Goal: Task Accomplishment & Management: Use online tool/utility

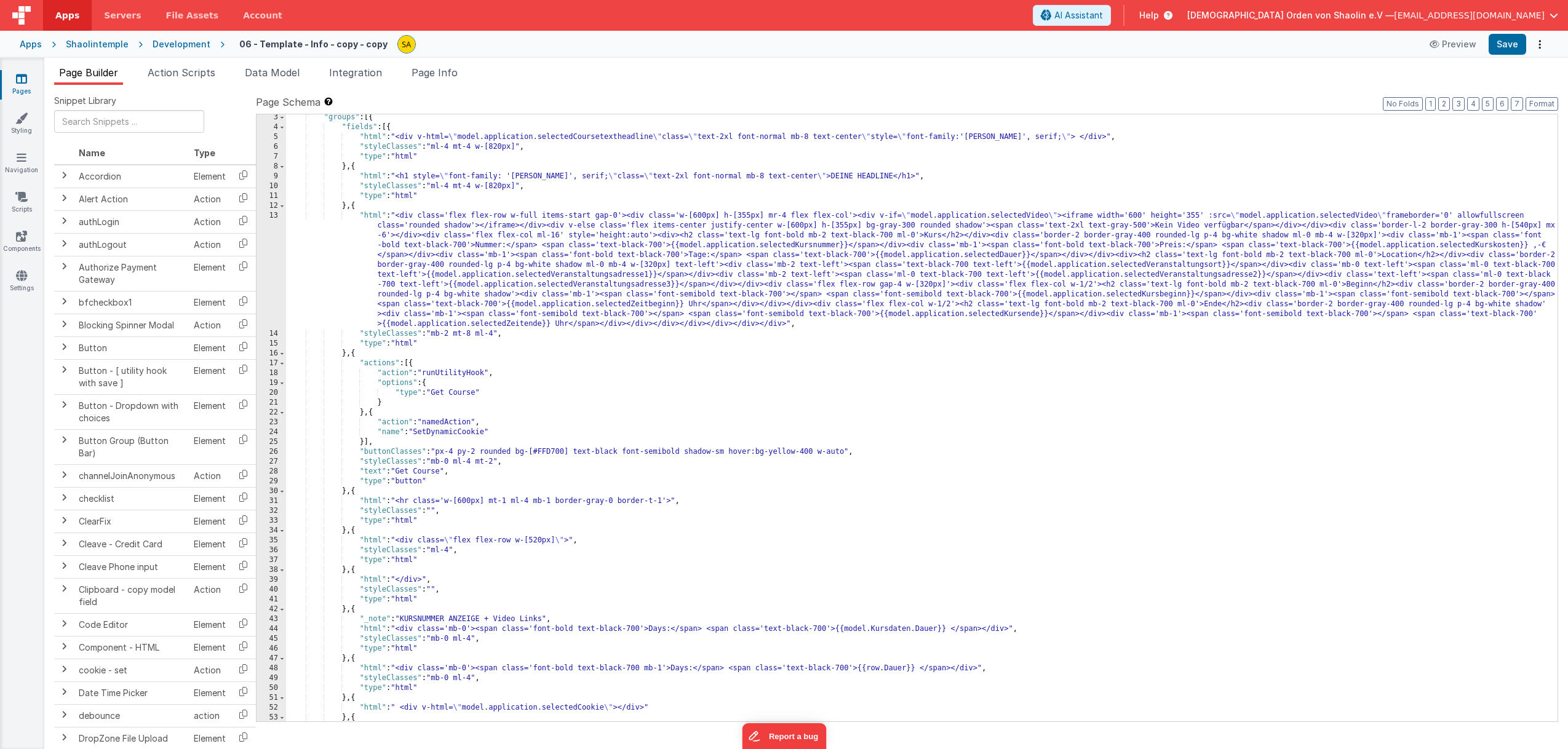
click at [1529, 21] on span "[EMAIL_ADDRESS][DOMAIN_NAME]" at bounding box center [1469, 15] width 151 height 12
click at [1417, 111] on div "Logout" at bounding box center [1460, 117] width 182 height 12
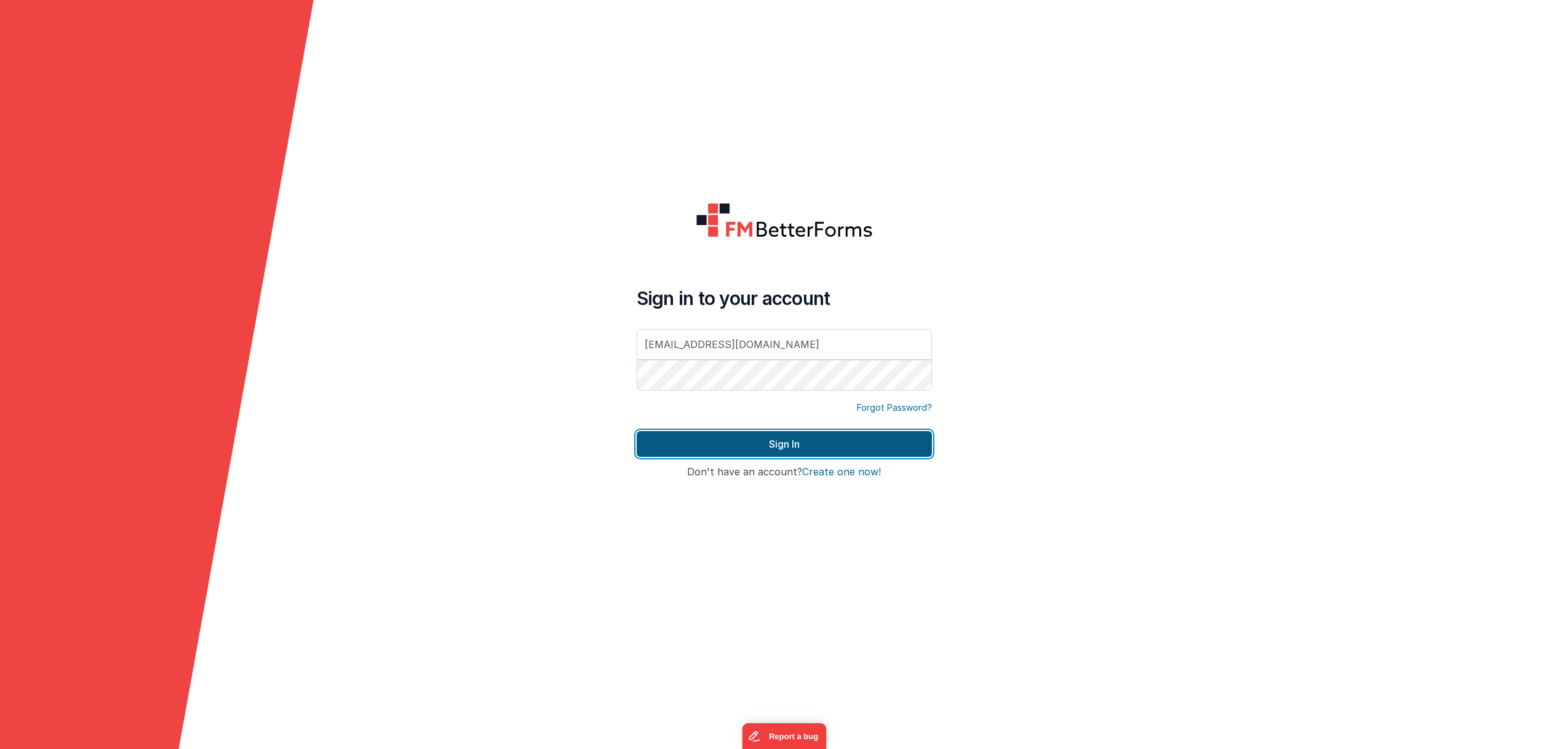
click at [847, 449] on button "Sign In" at bounding box center [784, 443] width 295 height 26
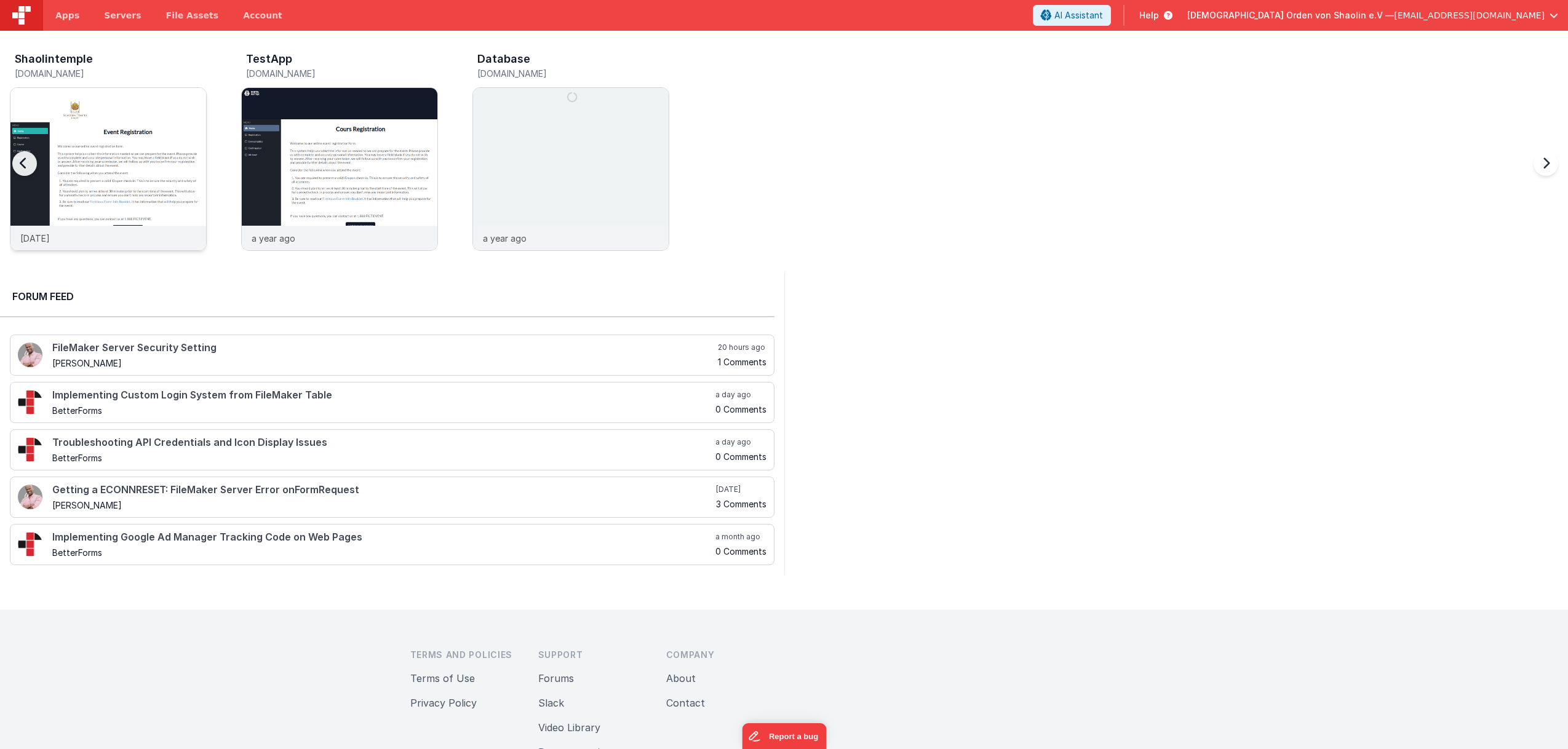
click at [79, 151] on img at bounding box center [108, 186] width 195 height 195
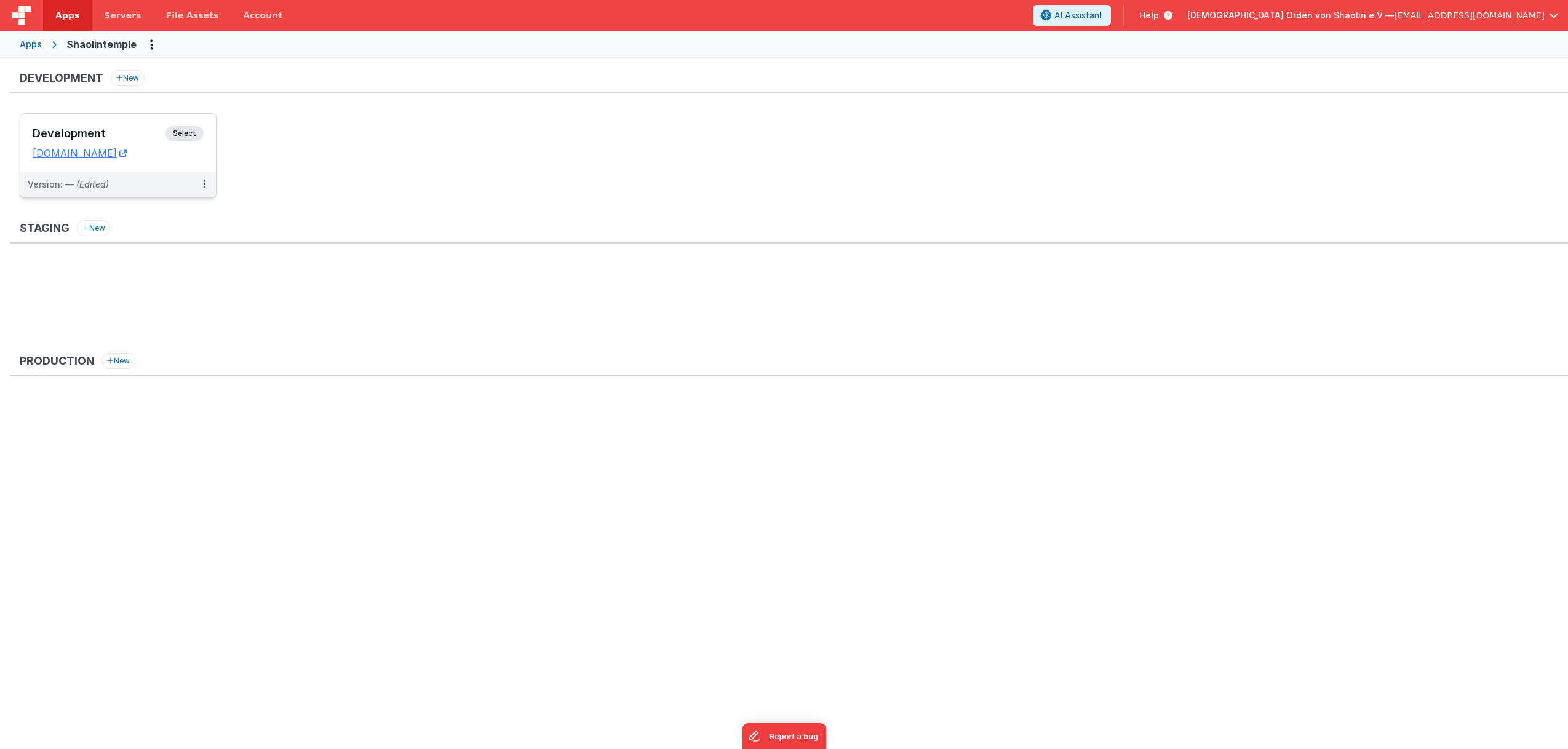
click at [197, 134] on span "Select" at bounding box center [184, 133] width 38 height 15
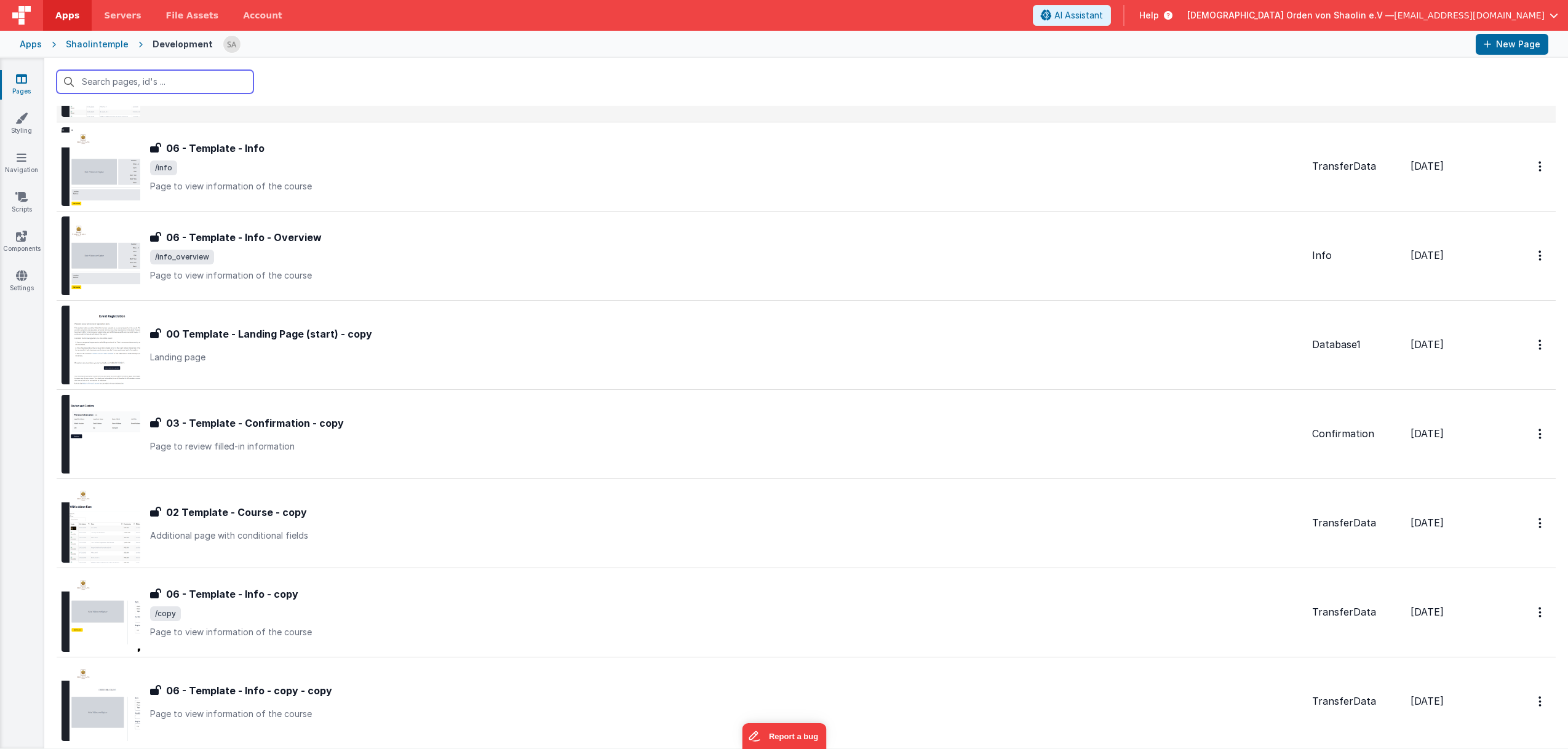
scroll to position [691, 0]
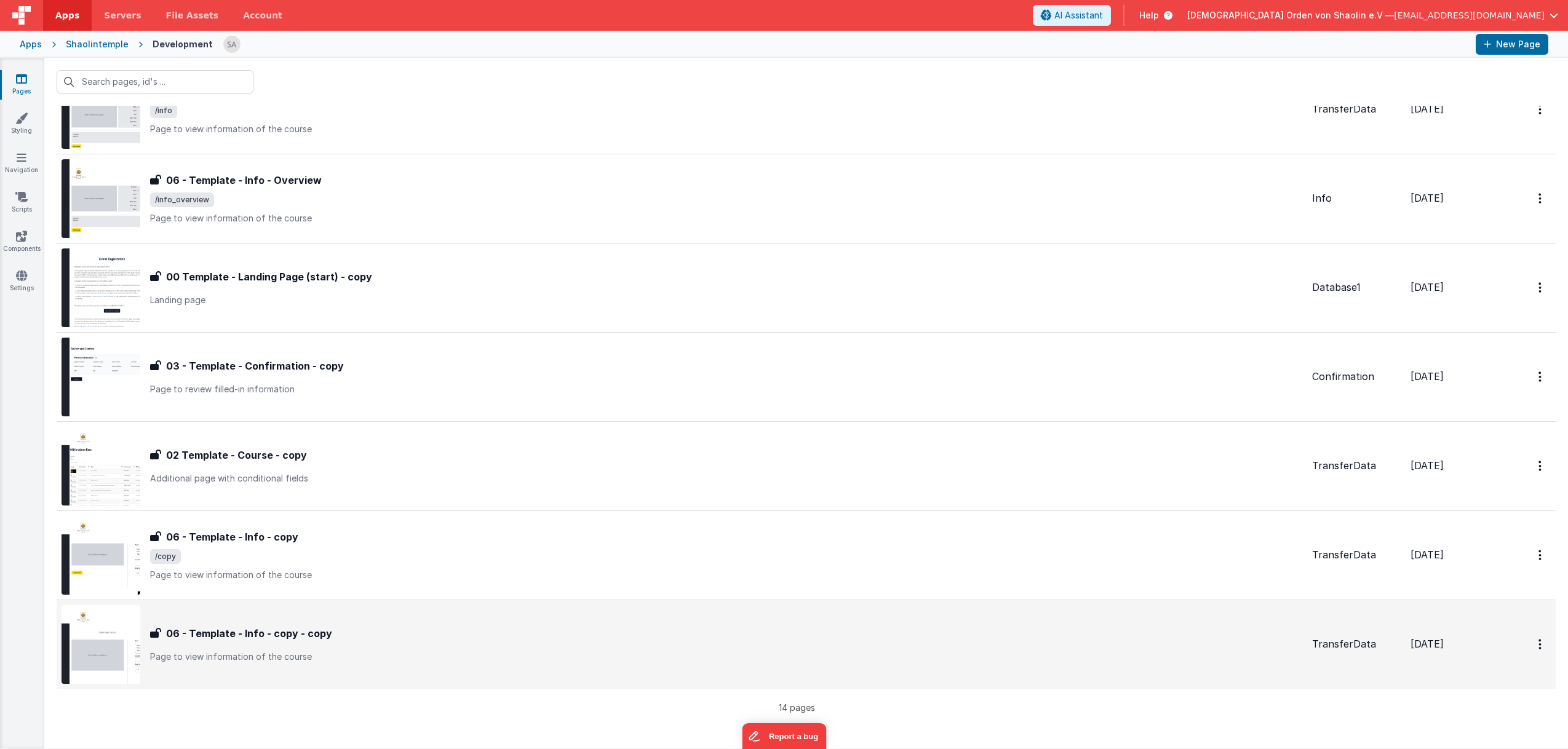
click at [629, 649] on div "06 - Template - Info - copy - copy 06 - Template - Info - copy - copy Page to v…" at bounding box center [726, 645] width 1152 height 37
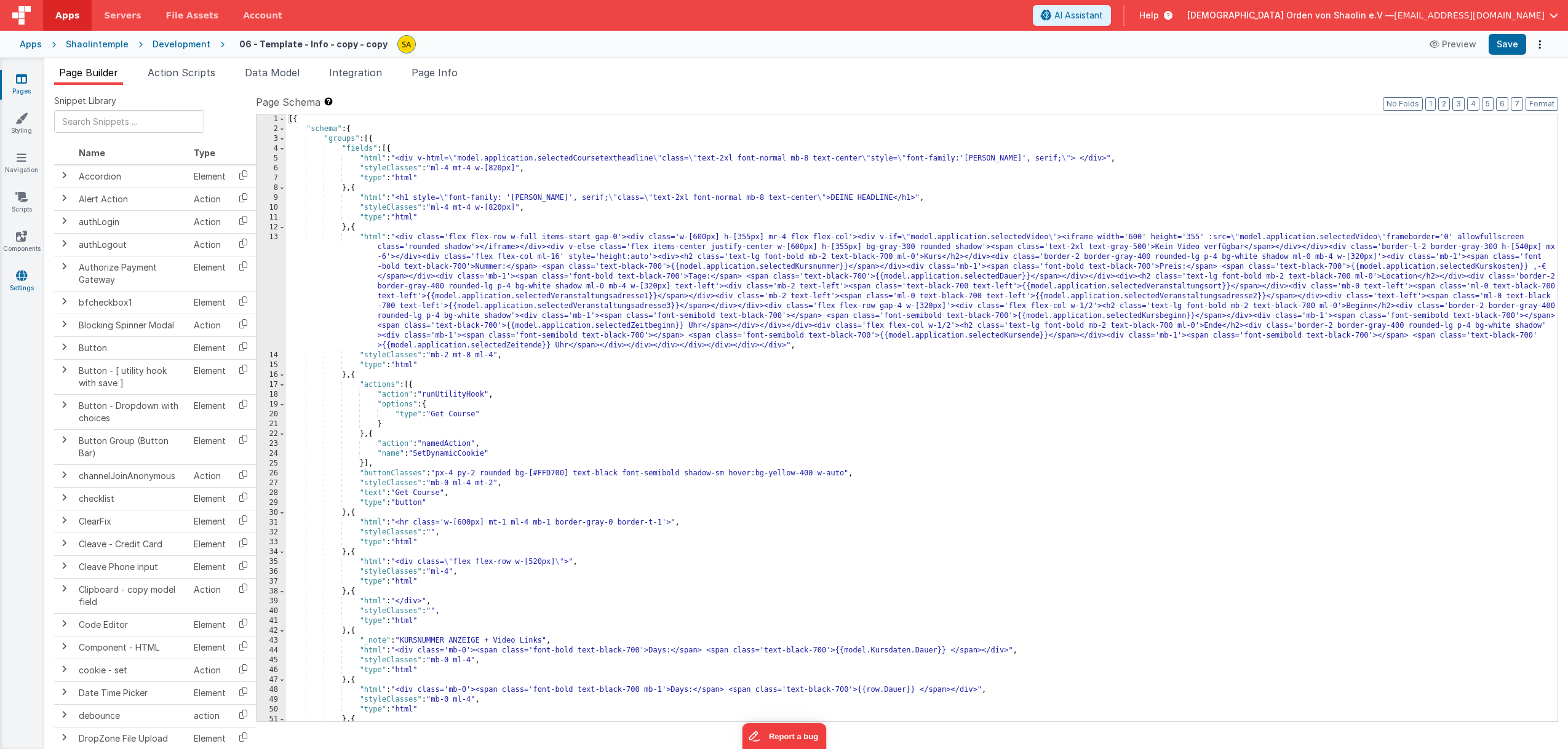
click at [19, 272] on icon at bounding box center [21, 275] width 11 height 12
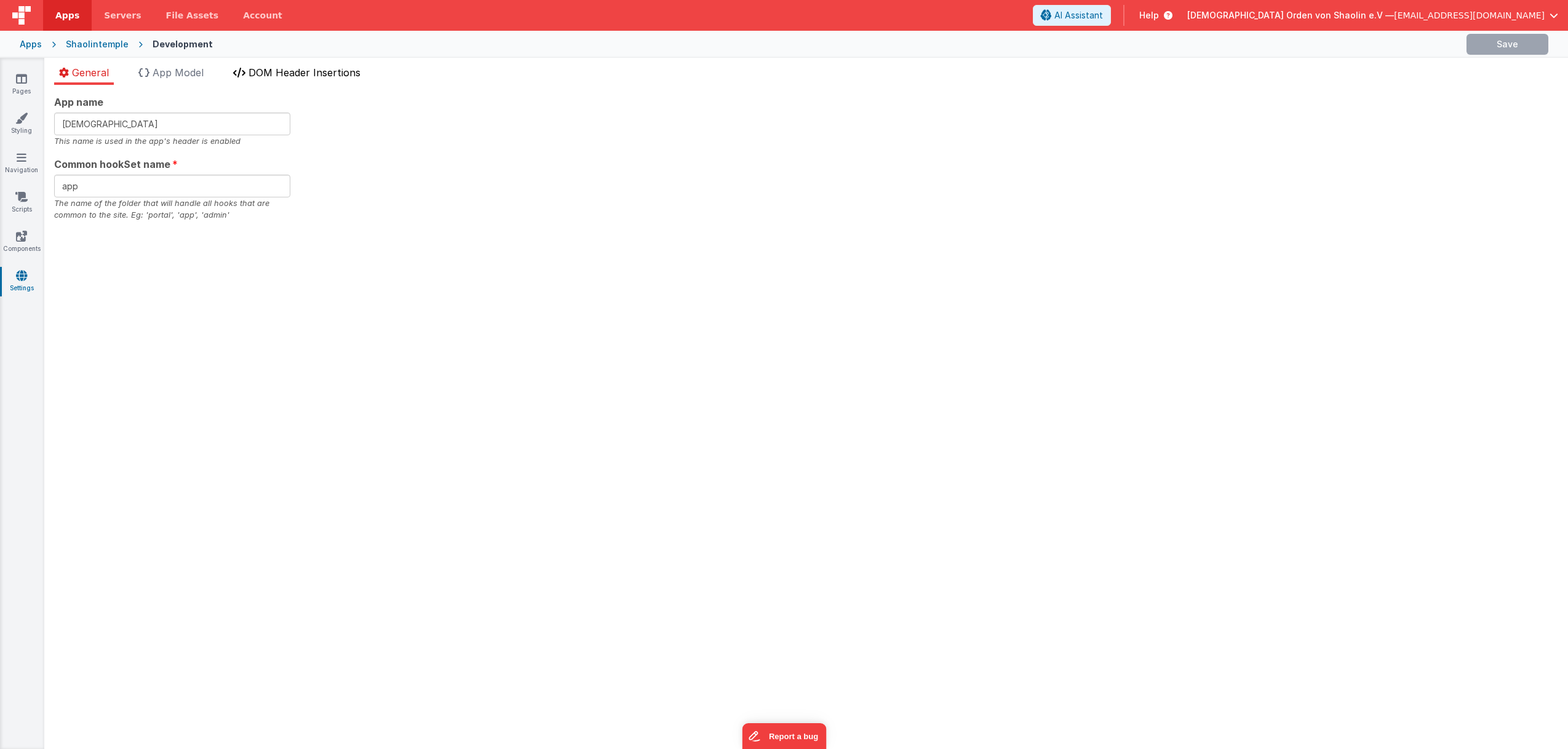
click at [301, 77] on span "DOM Header Insertions" at bounding box center [305, 73] width 112 height 12
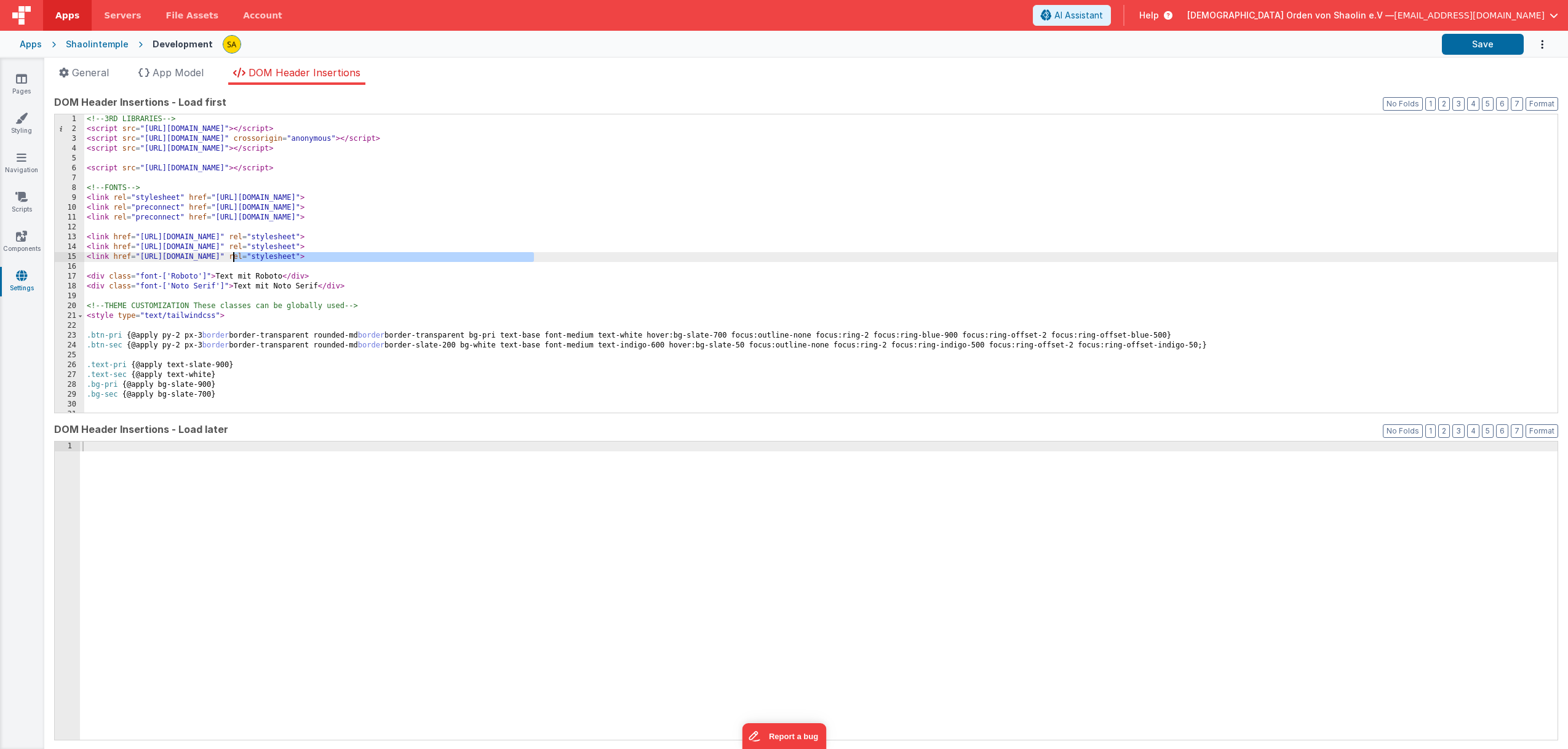
drag, startPoint x: 545, startPoint y: 258, endPoint x: 309, endPoint y: 265, distance: 236.1
click at [307, 265] on div "<!-- 3RD LIBRARIES --> < script src = "[URL][DOMAIN_NAME]" > </ script > < scri…" at bounding box center [821, 274] width 1473 height 318
click at [439, 281] on div "<!-- 3RD LIBRARIES --> < script src = "[URL][DOMAIN_NAME]" > </ script > < scri…" at bounding box center [821, 274] width 1473 height 318
drag, startPoint x: 547, startPoint y: 261, endPoint x: 71, endPoint y: 259, distance: 476.0
click at [84, 259] on div "<!-- 3RD LIBRARIES --> < script src = "[URL][DOMAIN_NAME]" > </ script > < scri…" at bounding box center [821, 264] width 1473 height 299
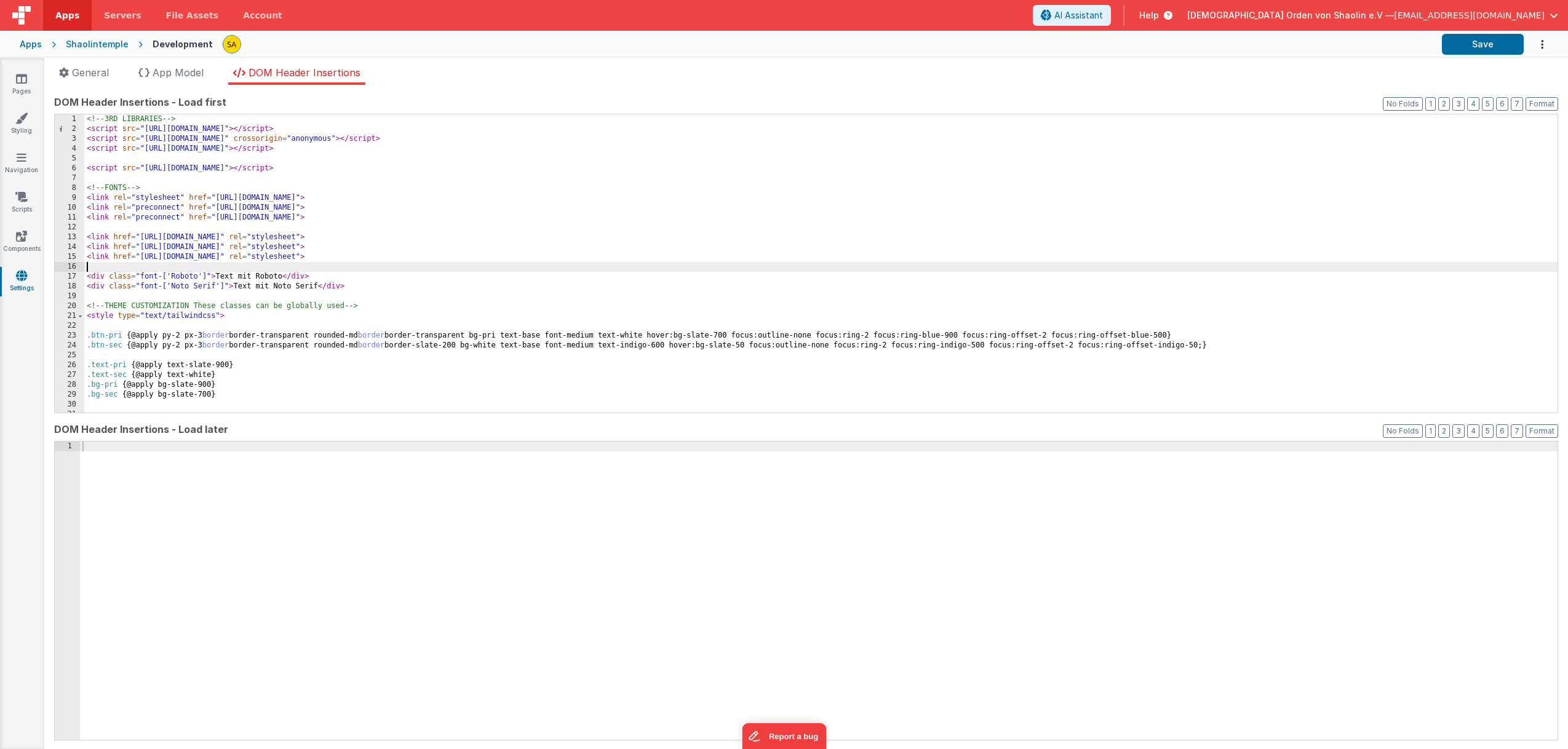
click at [119, 269] on div "<!-- 3RD LIBRARIES --> < script src = "[URL][DOMAIN_NAME]" > </ script > < scri…" at bounding box center [821, 274] width 1473 height 318
paste textarea
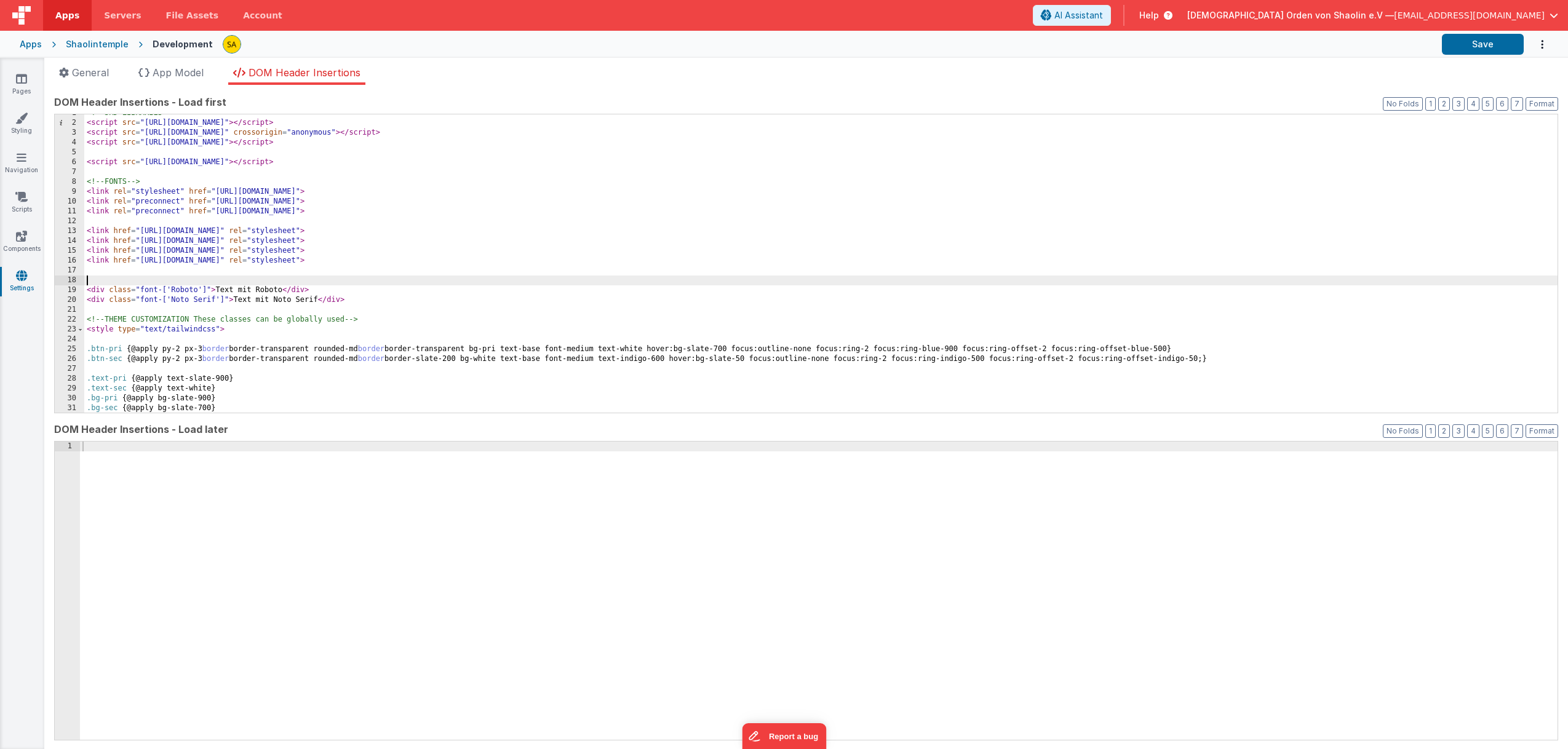
scroll to position [6, 0]
drag, startPoint x: 378, startPoint y: 261, endPoint x: 388, endPoint y: 299, distance: 39.3
click at [378, 261] on div "<!-- 3RD LIBRARIES --> < script src = "[URL][DOMAIN_NAME]" > </ script > < scri…" at bounding box center [821, 267] width 1473 height 318
click at [1476, 47] on button "Save" at bounding box center [1483, 44] width 82 height 21
click at [392, 262] on div "<!-- 3RD LIBRARIES --> < script src = "[URL][DOMAIN_NAME]" > </ script > < scri…" at bounding box center [821, 267] width 1473 height 318
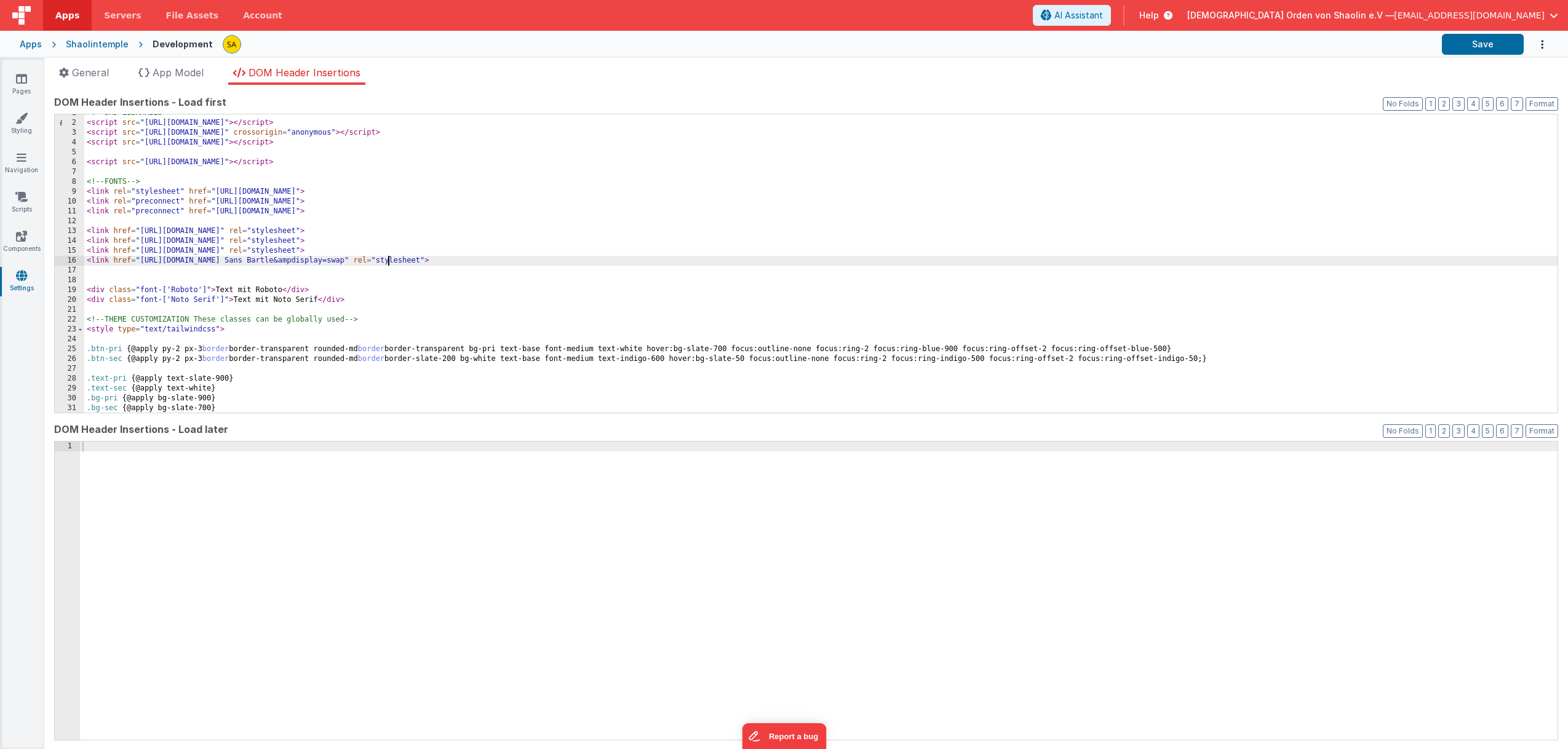
click at [362, 263] on div "<!-- 3RD LIBRARIES --> < script src = "[URL][DOMAIN_NAME]" > </ script > < scri…" at bounding box center [821, 267] width 1473 height 318
drag, startPoint x: 341, startPoint y: 263, endPoint x: 369, endPoint y: 273, distance: 29.7
click at [341, 263] on div "<!-- 3RD LIBRARIES --> < script src = "[URL][DOMAIN_NAME]" > </ script > < scri…" at bounding box center [821, 267] width 1473 height 318
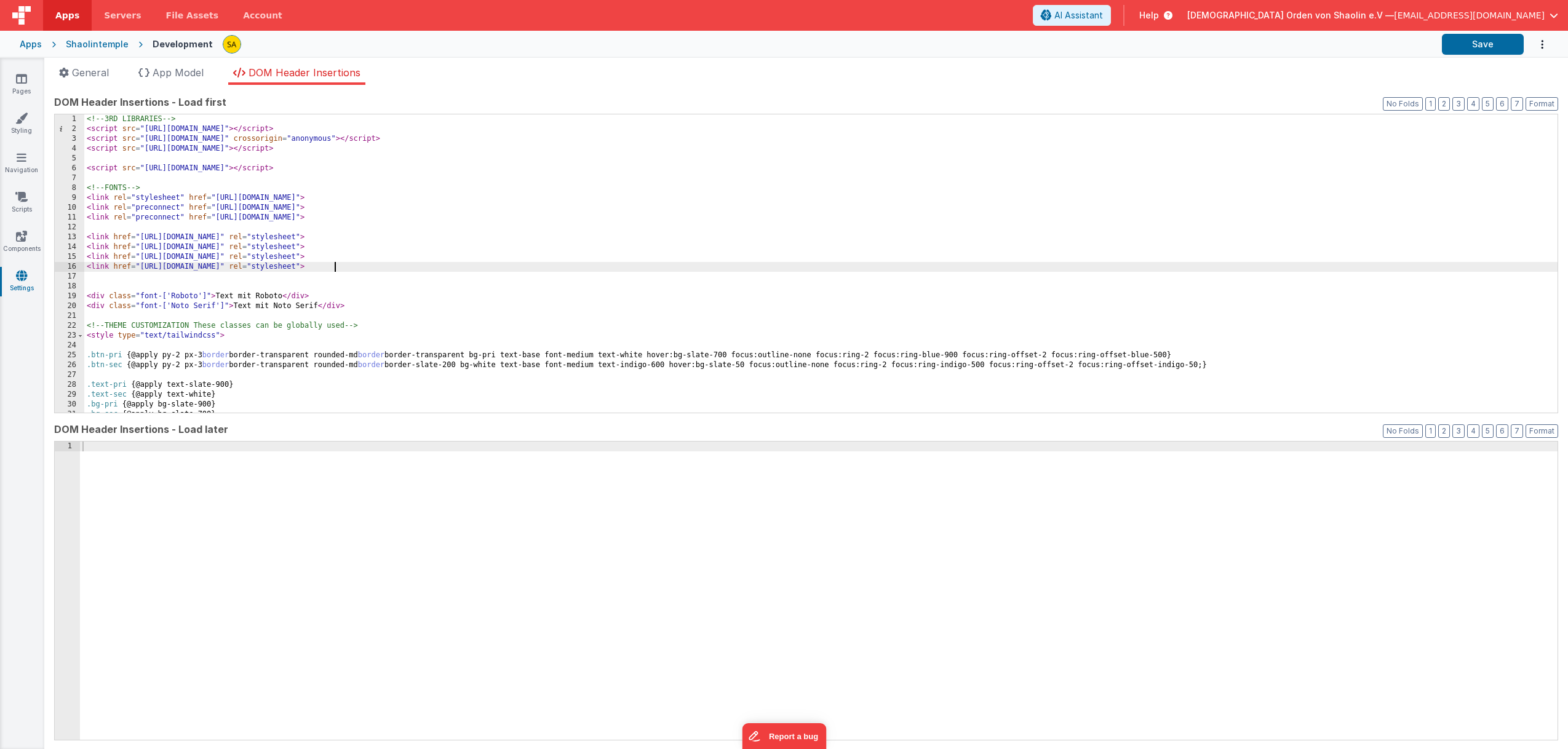
scroll to position [0, 0]
click at [1495, 43] on button "Save" at bounding box center [1483, 44] width 82 height 21
click at [27, 82] on icon at bounding box center [21, 79] width 11 height 12
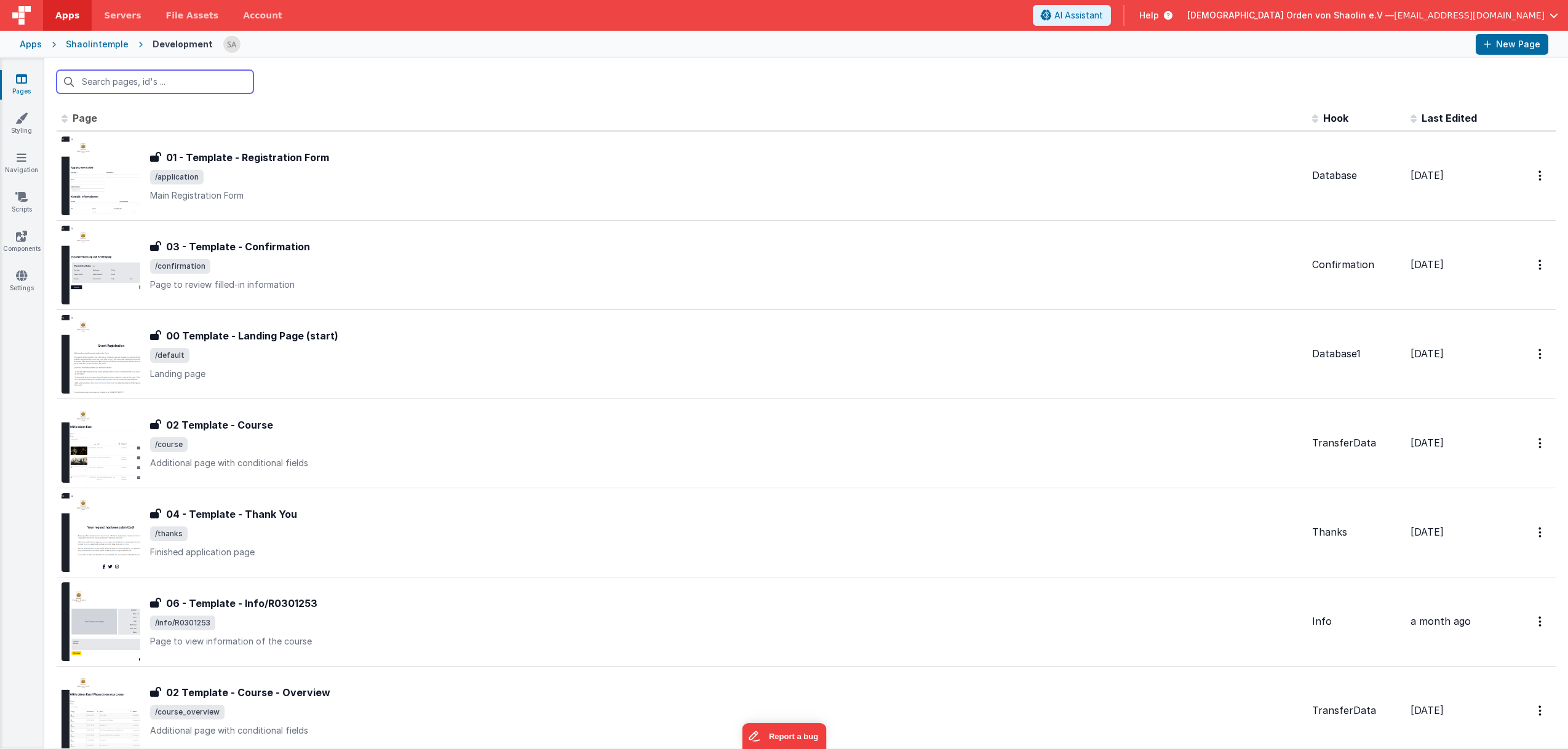
scroll to position [691, 0]
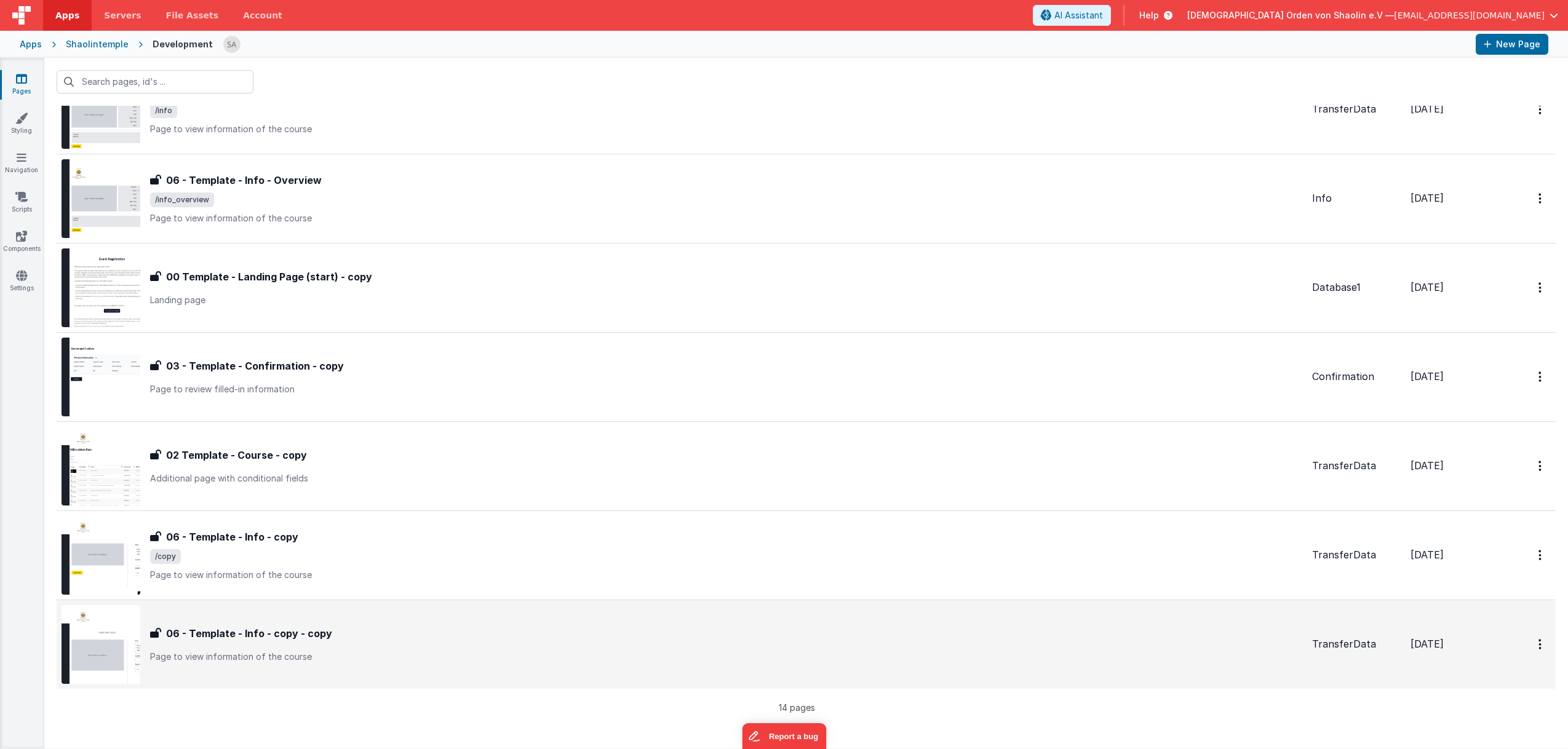
click at [558, 632] on div "06 - Template - Info - copy - copy" at bounding box center [726, 633] width 1152 height 15
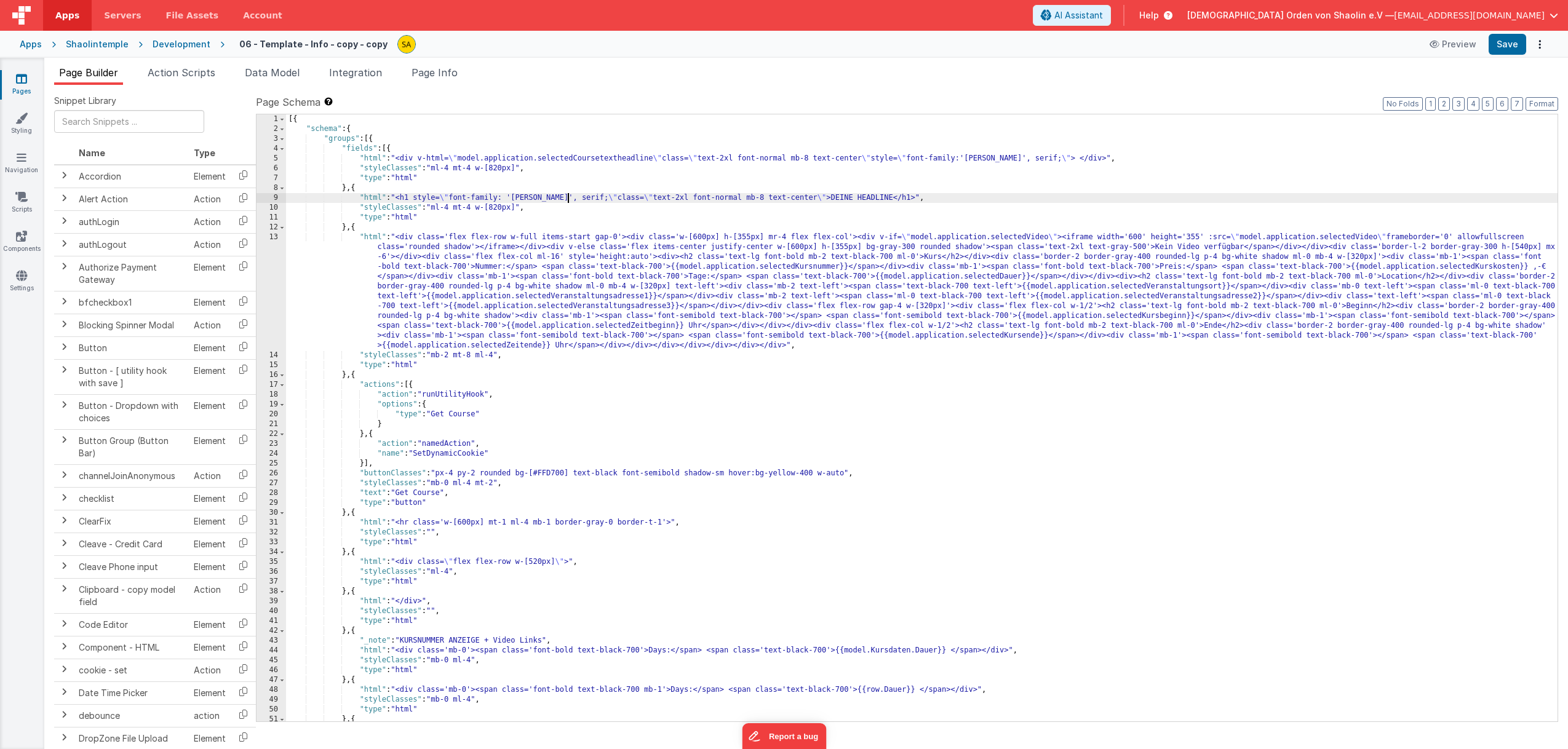
click at [569, 198] on div "[{ "schema" : { "groups" : [{ "fields" : [{ "html" : "<div v-html= \" model.app…" at bounding box center [921, 428] width 1271 height 627
click at [1505, 44] on button "Save" at bounding box center [1508, 44] width 37 height 21
click at [21, 277] on icon at bounding box center [21, 275] width 11 height 12
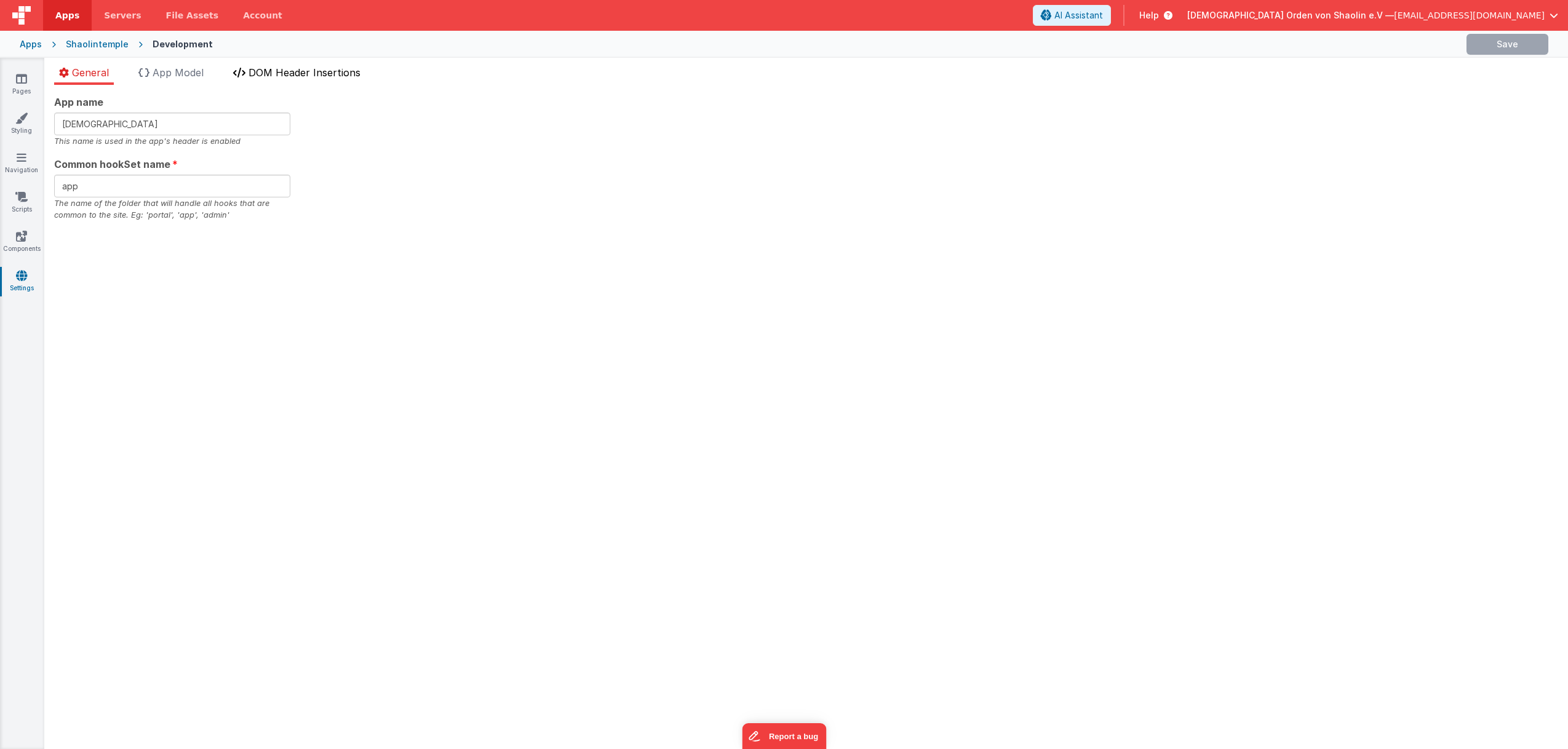
click at [289, 79] on span "DOM Header Insertions" at bounding box center [305, 73] width 112 height 12
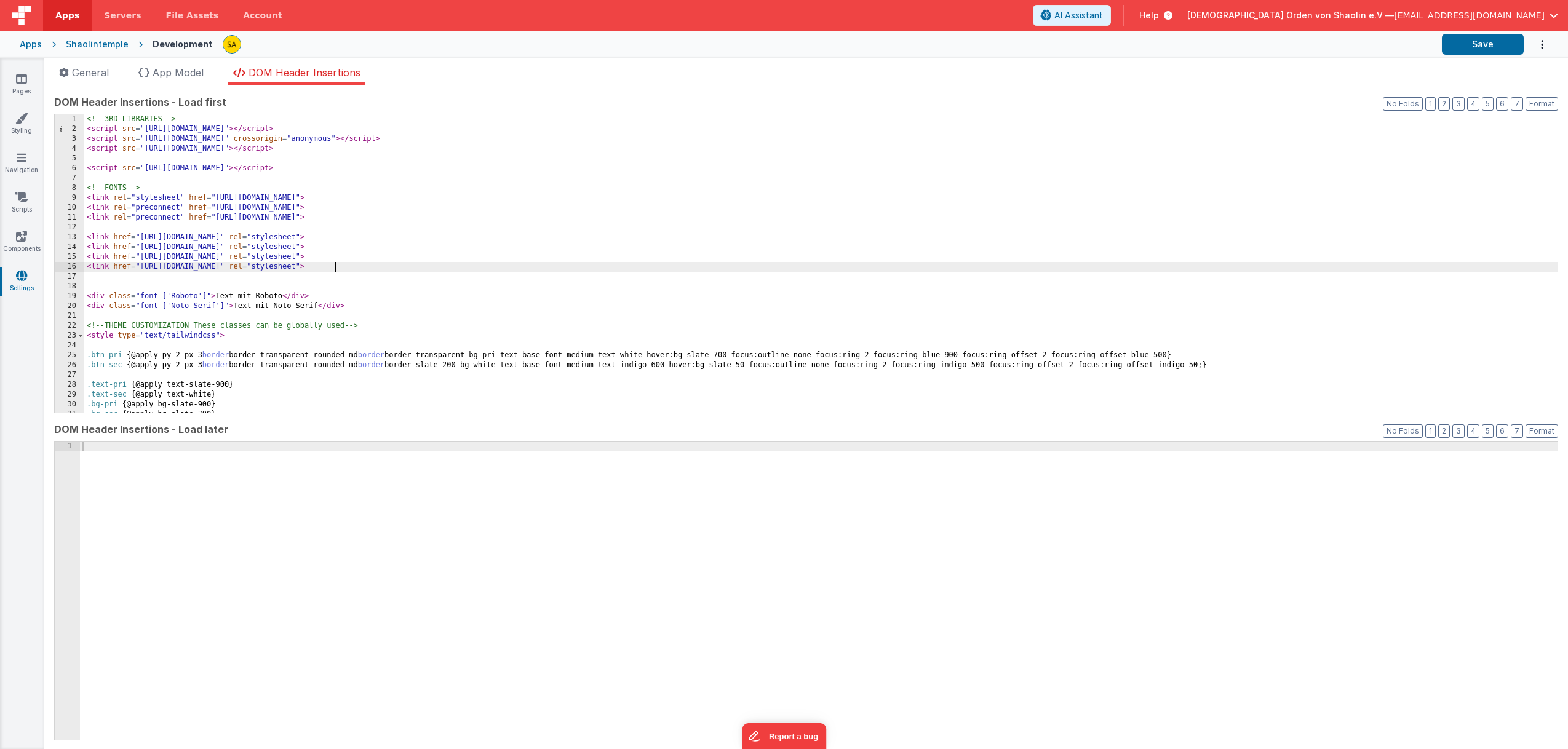
click at [335, 267] on div "<!-- 3RD LIBRARIES --> < script src = "[URL][DOMAIN_NAME]" > </ script > < scri…" at bounding box center [821, 274] width 1473 height 318
click at [357, 267] on div "<!-- 3RD LIBRARIES --> < script src = "[URL][DOMAIN_NAME]" > </ script > < scri…" at bounding box center [821, 274] width 1473 height 318
click at [1481, 41] on button "Save" at bounding box center [1483, 44] width 82 height 21
drag, startPoint x: 558, startPoint y: 267, endPoint x: 69, endPoint y: 271, distance: 489.0
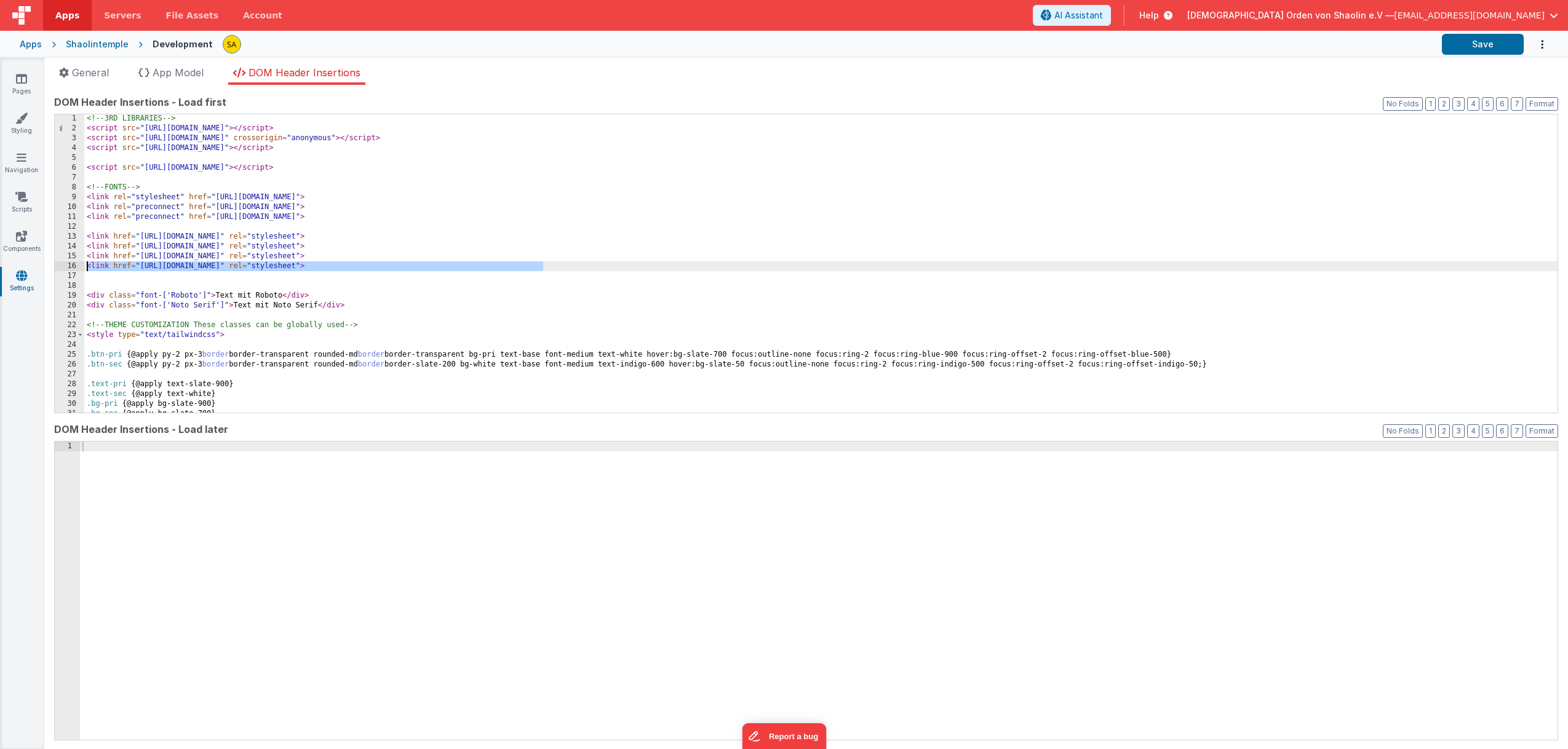
click at [84, 271] on div "<!-- 3RD LIBRARIES --> < script src = "[URL][DOMAIN_NAME]" > </ script > < scri…" at bounding box center [821, 264] width 1473 height 299
click at [87, 276] on div "<!-- 3RD LIBRARIES --> < script src = "[URL][DOMAIN_NAME]" > </ script > < scri…" at bounding box center [821, 273] width 1473 height 318
drag, startPoint x: 389, startPoint y: 278, endPoint x: 395, endPoint y: 299, distance: 21.8
click at [389, 278] on div "<!-- 3RD LIBRARIES --> < script src = "[URL][DOMAIN_NAME]" > </ script > < scri…" at bounding box center [821, 274] width 1473 height 318
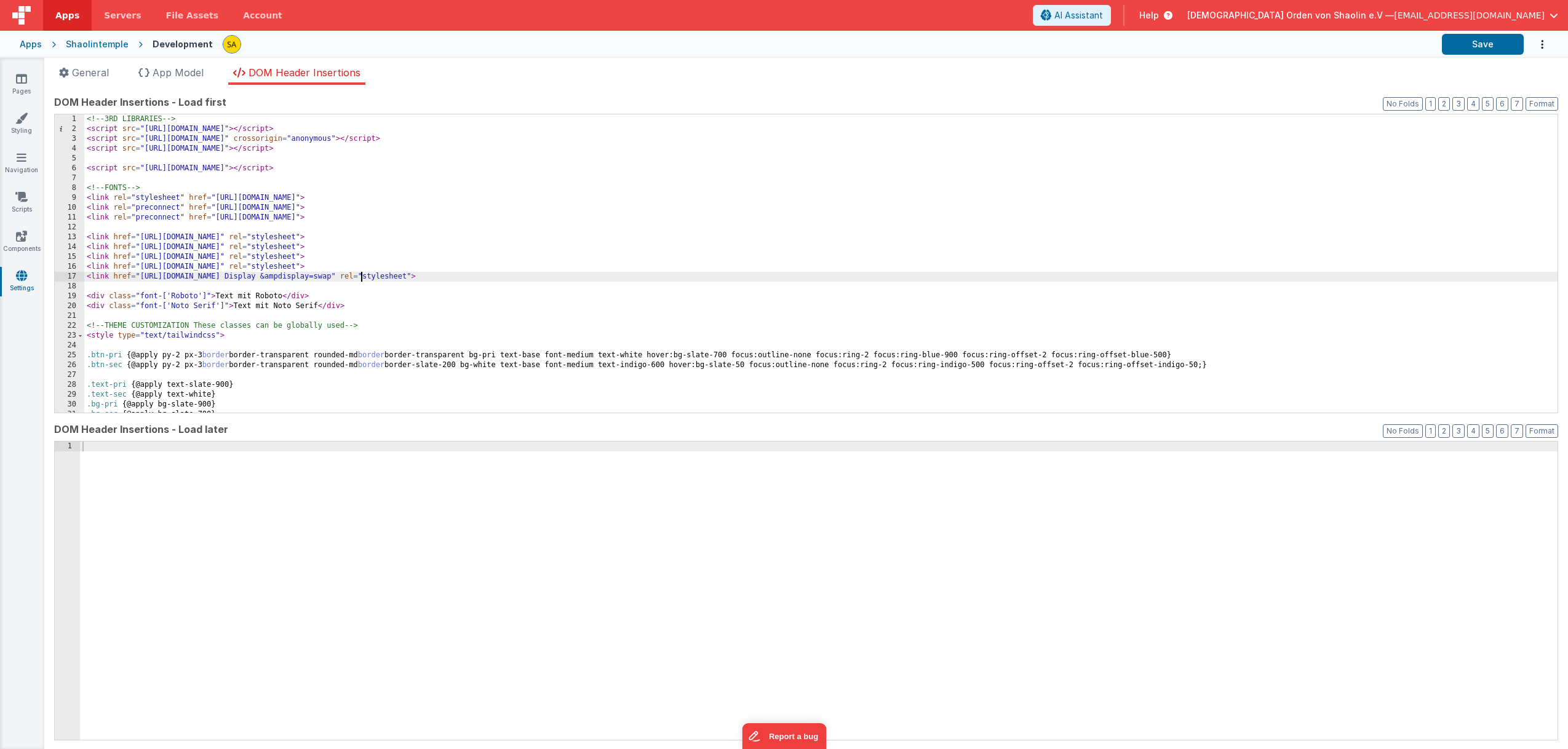
click at [362, 278] on div "<!-- 3RD LIBRARIES --> < script src = "[URL][DOMAIN_NAME]" > </ script > < scri…" at bounding box center [821, 274] width 1473 height 318
click at [1503, 47] on button "Save" at bounding box center [1483, 44] width 82 height 21
click at [25, 85] on link "Pages" at bounding box center [21, 85] width 44 height 25
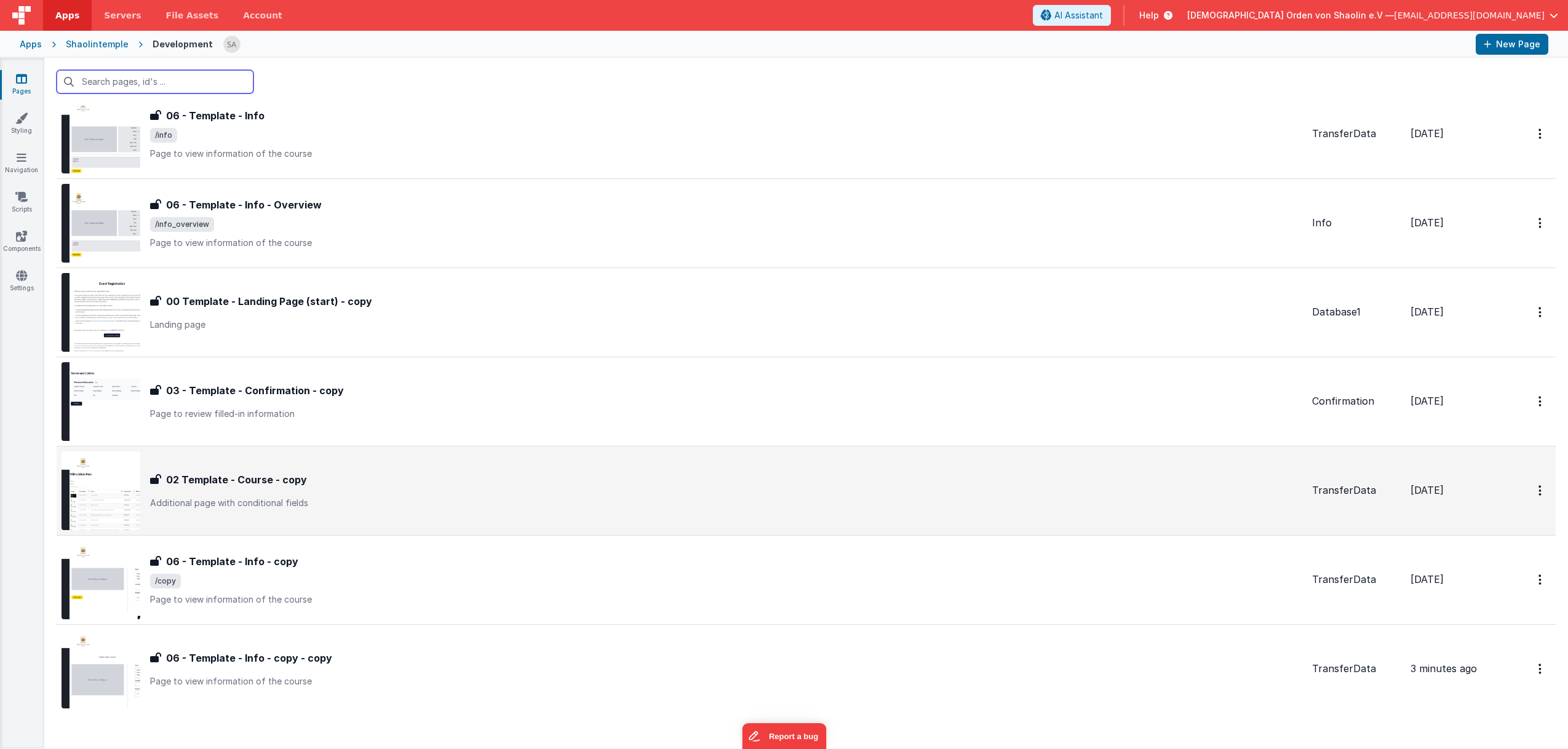
scroll to position [691, 0]
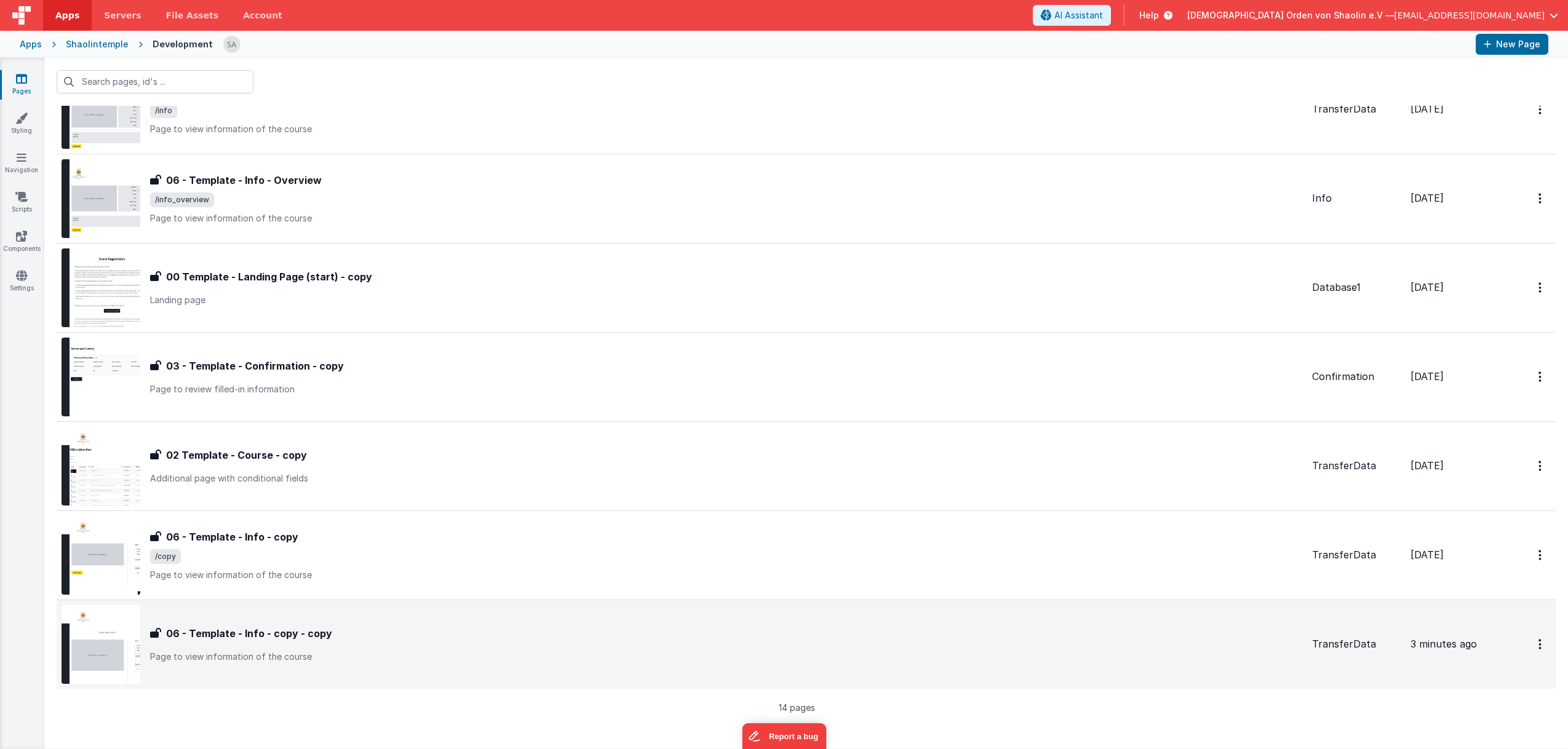
click at [597, 658] on p "Page to view information of the course" at bounding box center [726, 657] width 1152 height 12
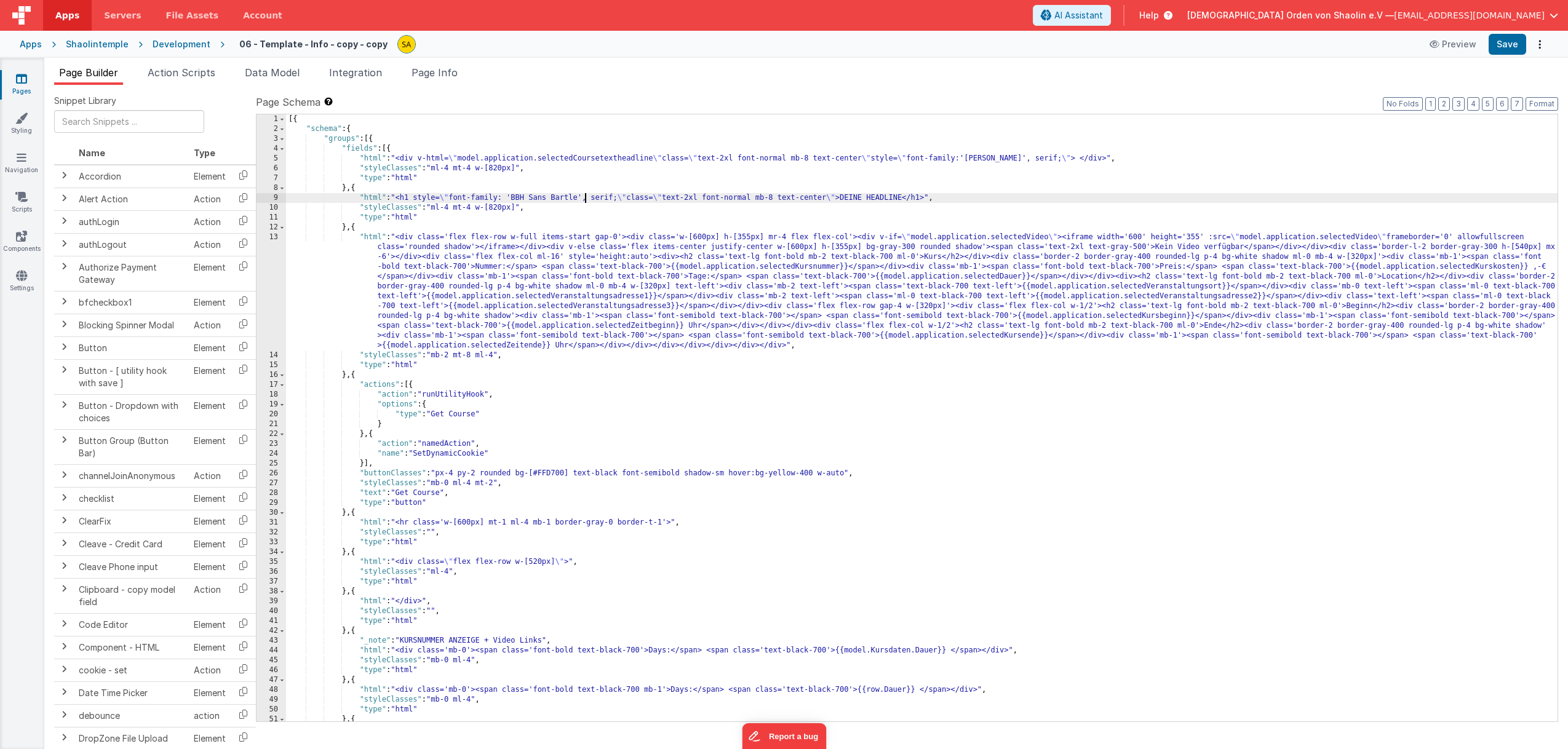
click at [583, 198] on div "[{ "schema" : { "groups" : [{ "fields" : [{ "html" : "<div v-html= \" model.app…" at bounding box center [921, 428] width 1271 height 627
drag, startPoint x: 582, startPoint y: 197, endPoint x: 589, endPoint y: 228, distance: 31.8
click at [582, 197] on div "[{ "schema" : { "groups" : [{ "fields" : [{ "html" : "<div v-html= \" model.app…" at bounding box center [921, 428] width 1271 height 627
click at [1500, 47] on button "Save" at bounding box center [1508, 44] width 37 height 21
click at [622, 199] on div "[{ "schema" : { "groups" : [{ "fields" : [{ "html" : "<div v-html= \" model.app…" at bounding box center [921, 428] width 1271 height 627
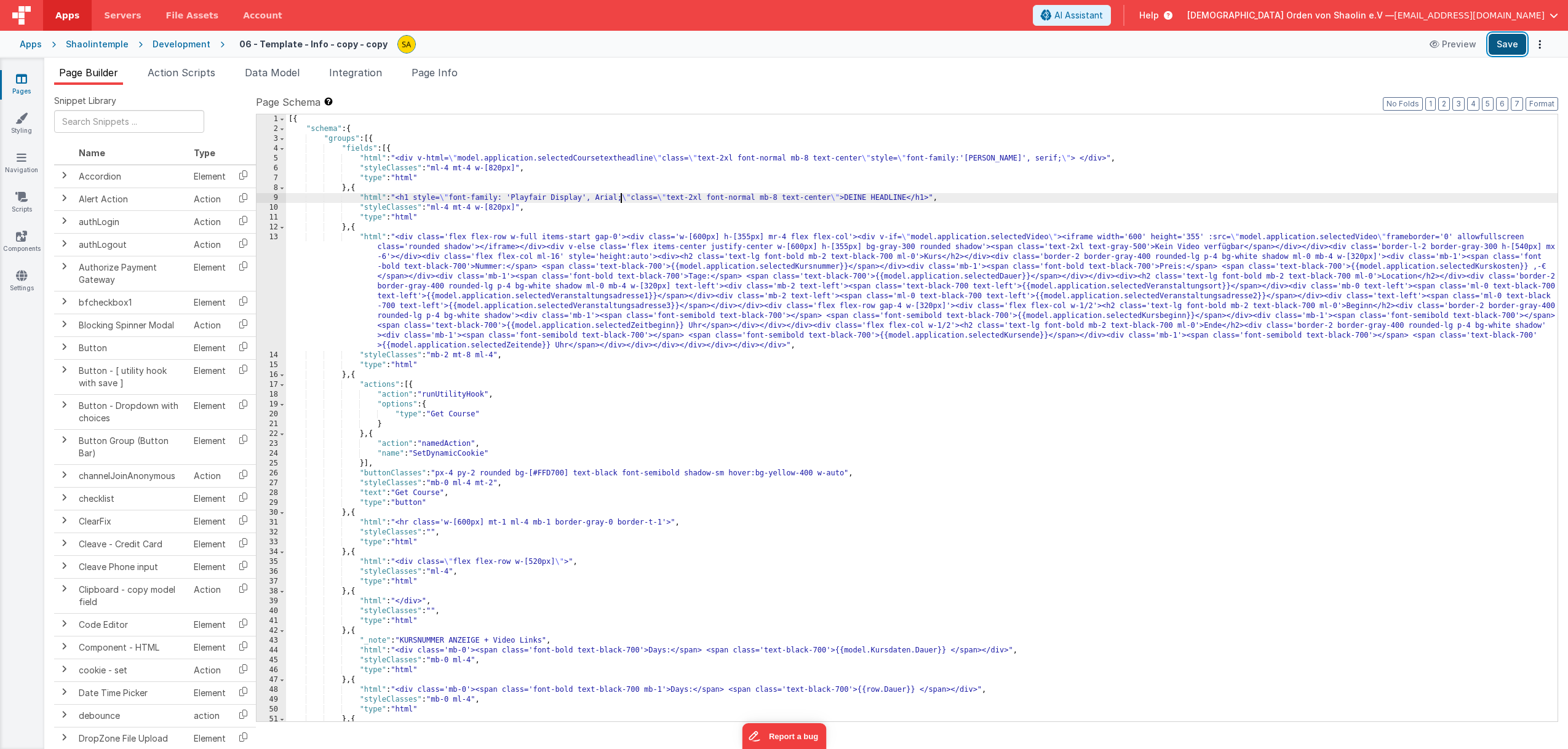
click at [1505, 45] on button "Save" at bounding box center [1508, 44] width 37 height 21
click at [19, 279] on icon at bounding box center [21, 275] width 11 height 12
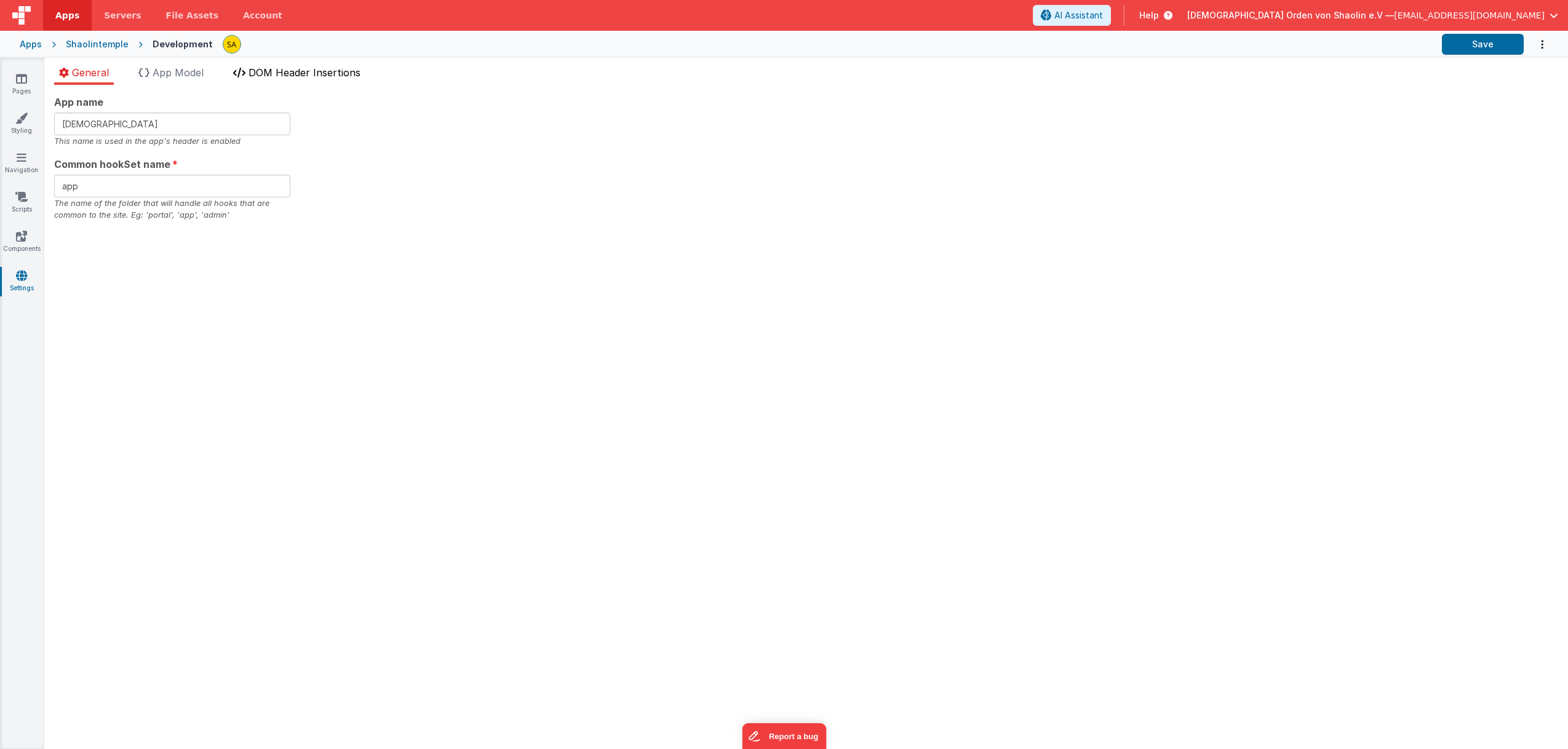
click at [279, 73] on span "DOM Header Insertions" at bounding box center [305, 73] width 112 height 12
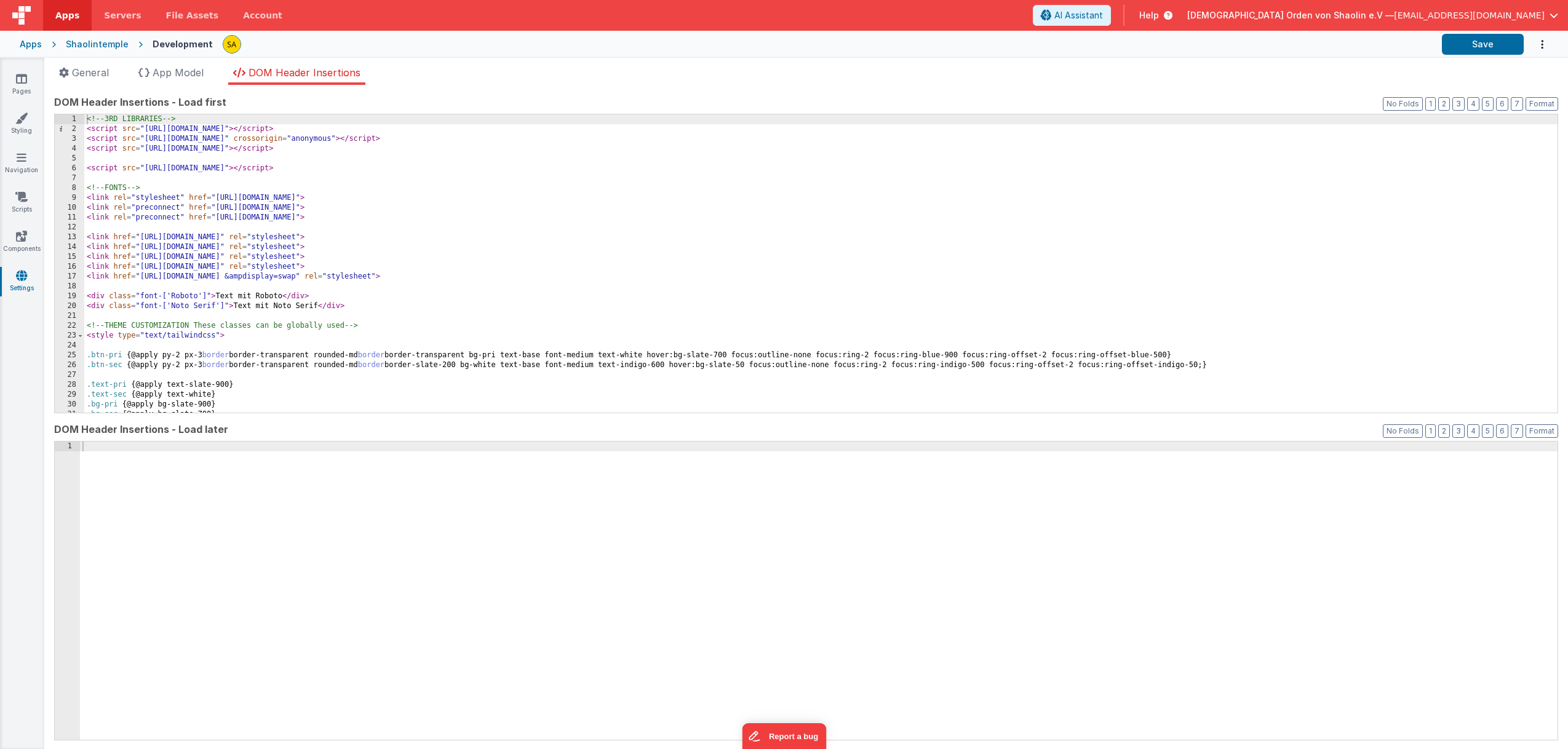
click at [397, 278] on div "<!-- 3RD LIBRARIES --> < script src = "[URL][DOMAIN_NAME]" > </ script > < scri…" at bounding box center [821, 274] width 1473 height 318
click at [1476, 49] on button "Save" at bounding box center [1483, 44] width 82 height 21
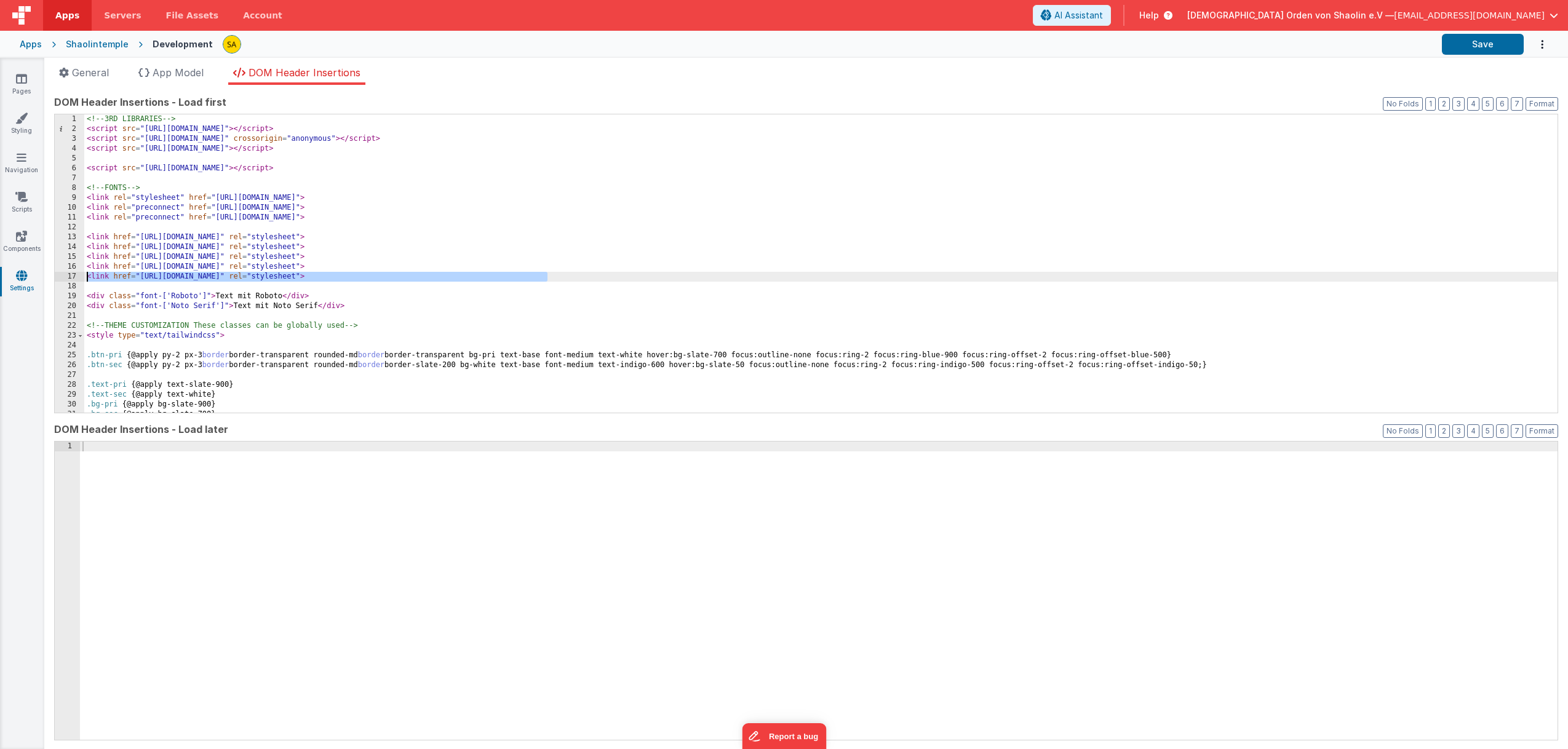
drag, startPoint x: 549, startPoint y: 278, endPoint x: 61, endPoint y: 279, distance: 488.0
click at [84, 279] on div "<!-- 3RD LIBRARIES --> < script src = "[URL][DOMAIN_NAME]" > </ script > < scri…" at bounding box center [821, 264] width 1473 height 299
click at [583, 278] on div "<!-- 3RD LIBRARIES --> < script src = "[URL][DOMAIN_NAME]" > </ script > < scri…" at bounding box center [821, 274] width 1473 height 318
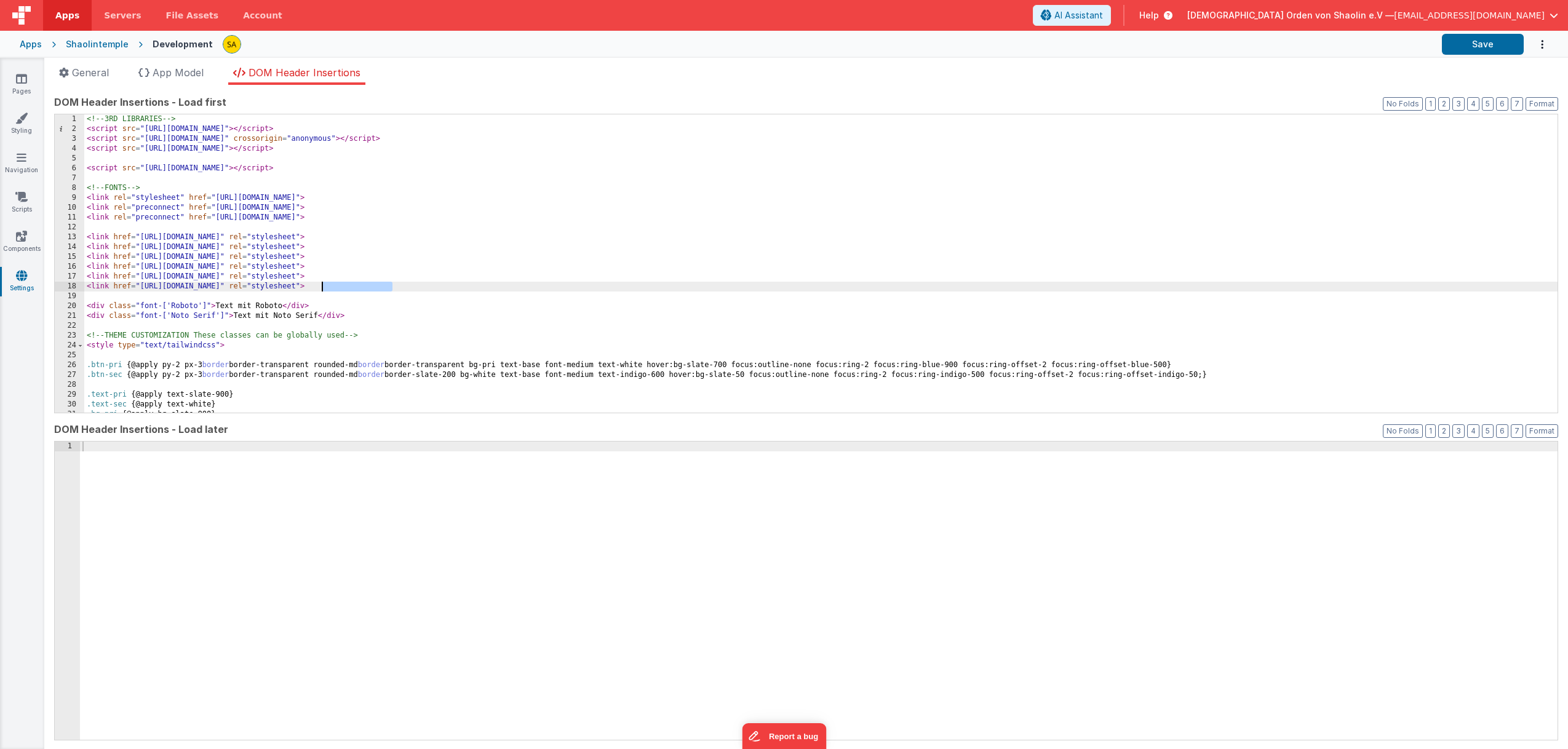
drag, startPoint x: 391, startPoint y: 289, endPoint x: 340, endPoint y: 297, distance: 51.6
click at [322, 289] on div "<!-- 3RD LIBRARIES --> < script src = "[URL][DOMAIN_NAME]" > </ script > < scri…" at bounding box center [821, 274] width 1473 height 318
click at [1476, 44] on button "Save" at bounding box center [1483, 44] width 82 height 21
click at [21, 80] on icon at bounding box center [21, 79] width 11 height 12
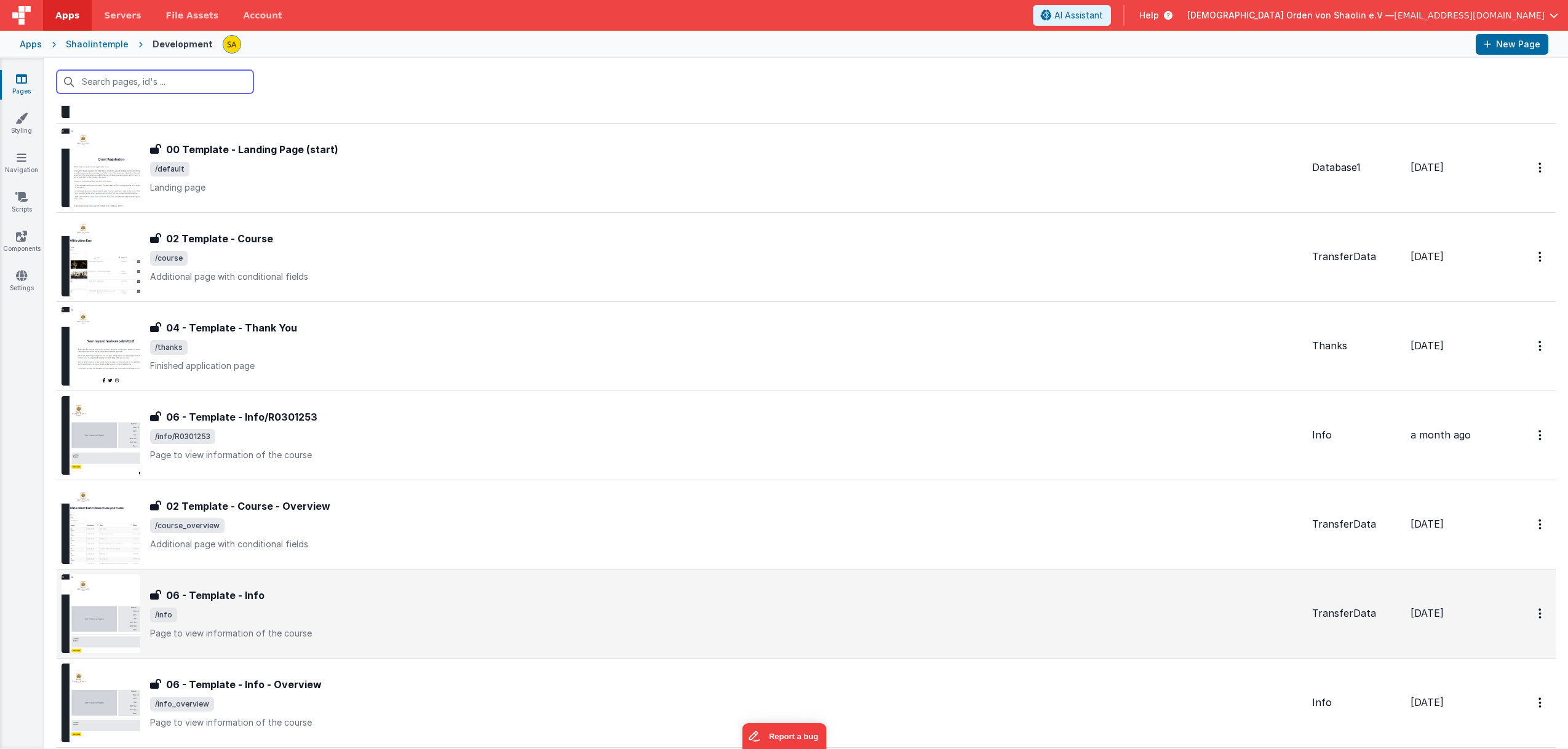
scroll to position [691, 0]
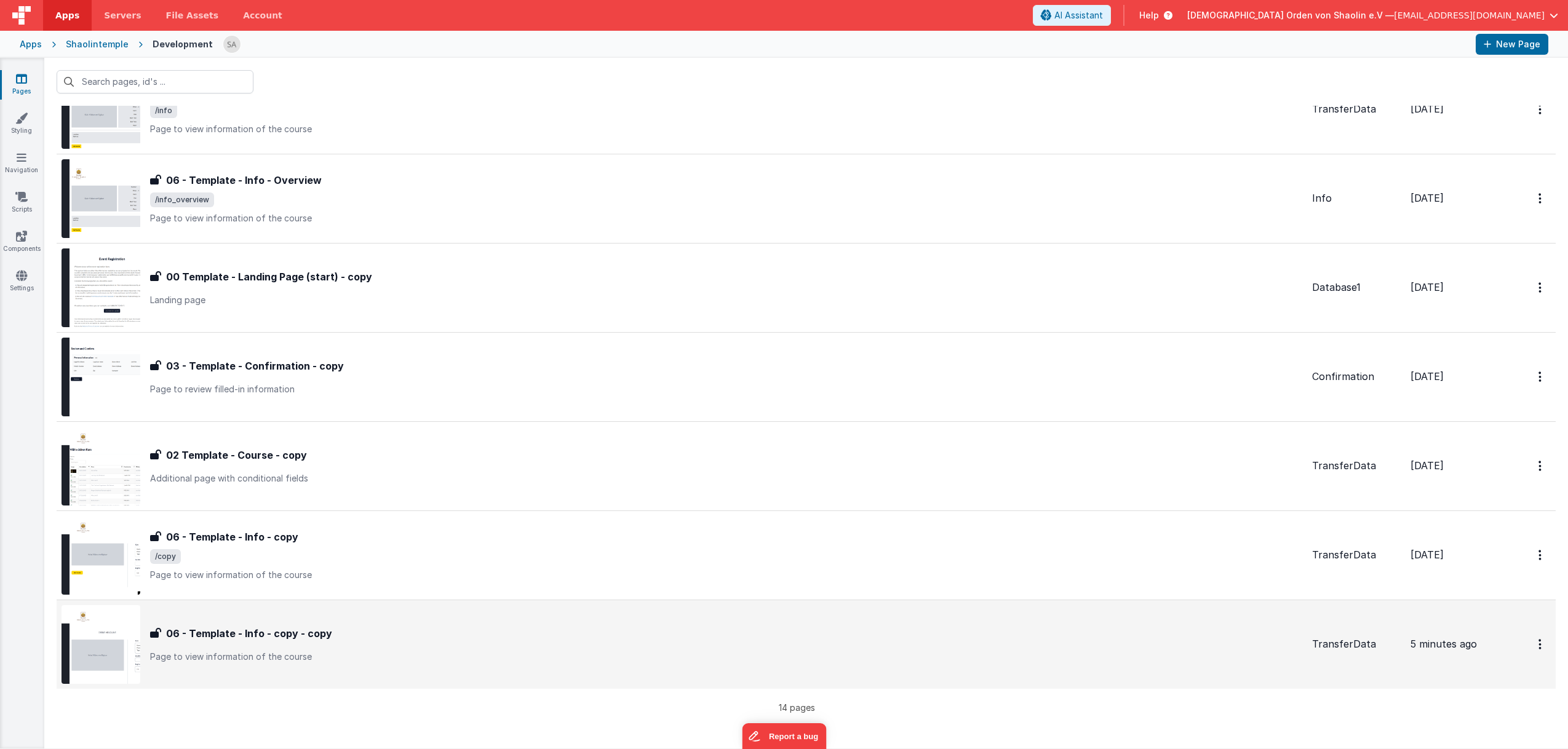
click at [442, 637] on div "06 - Template - Info - copy - copy" at bounding box center [726, 633] width 1152 height 15
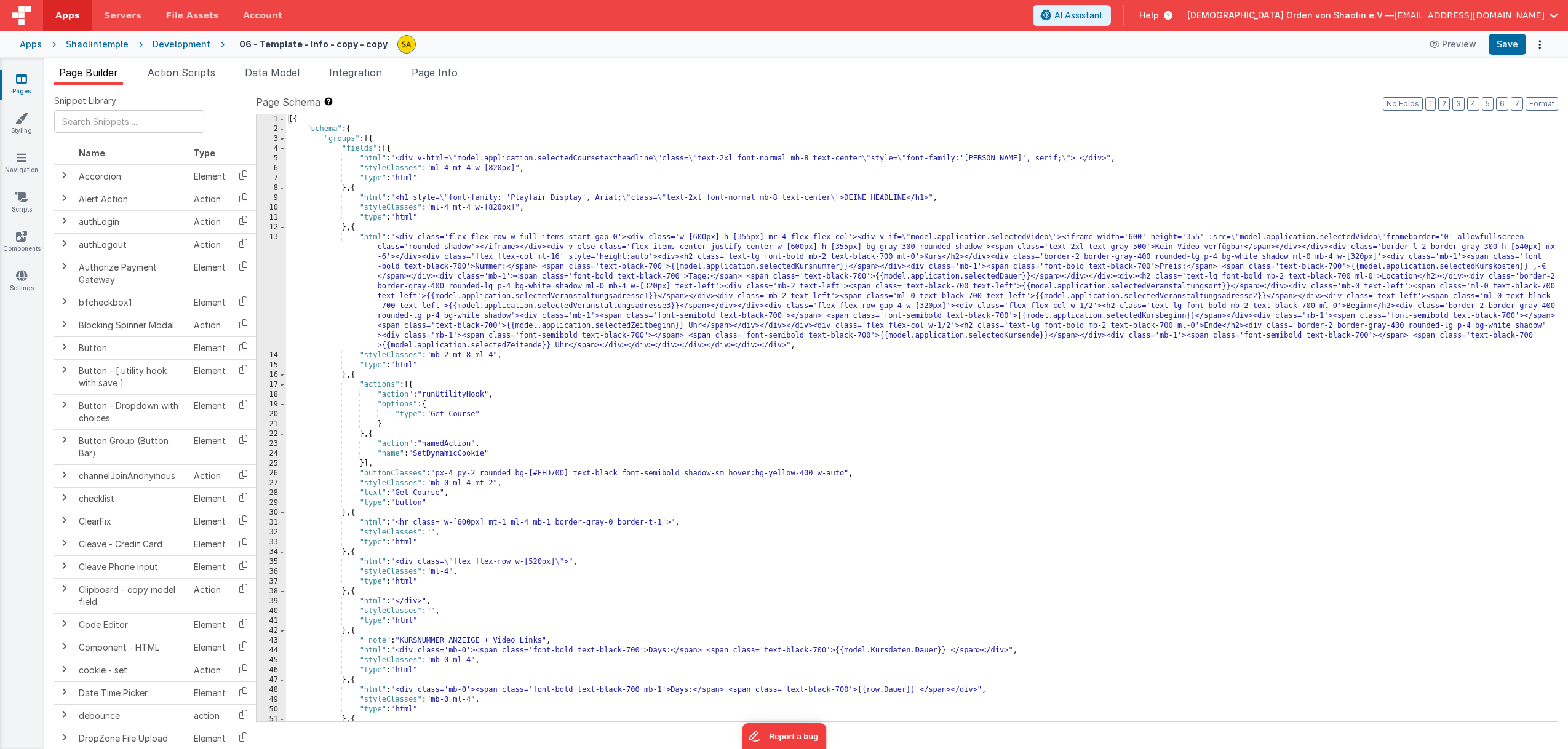
click at [585, 199] on div "[{ "schema" : { "groups" : [{ "fields" : [{ "html" : "<div v-html= \" model.app…" at bounding box center [921, 428] width 1271 height 627
click at [1507, 47] on button "Save" at bounding box center [1508, 44] width 37 height 21
click at [23, 279] on icon at bounding box center [21, 275] width 11 height 12
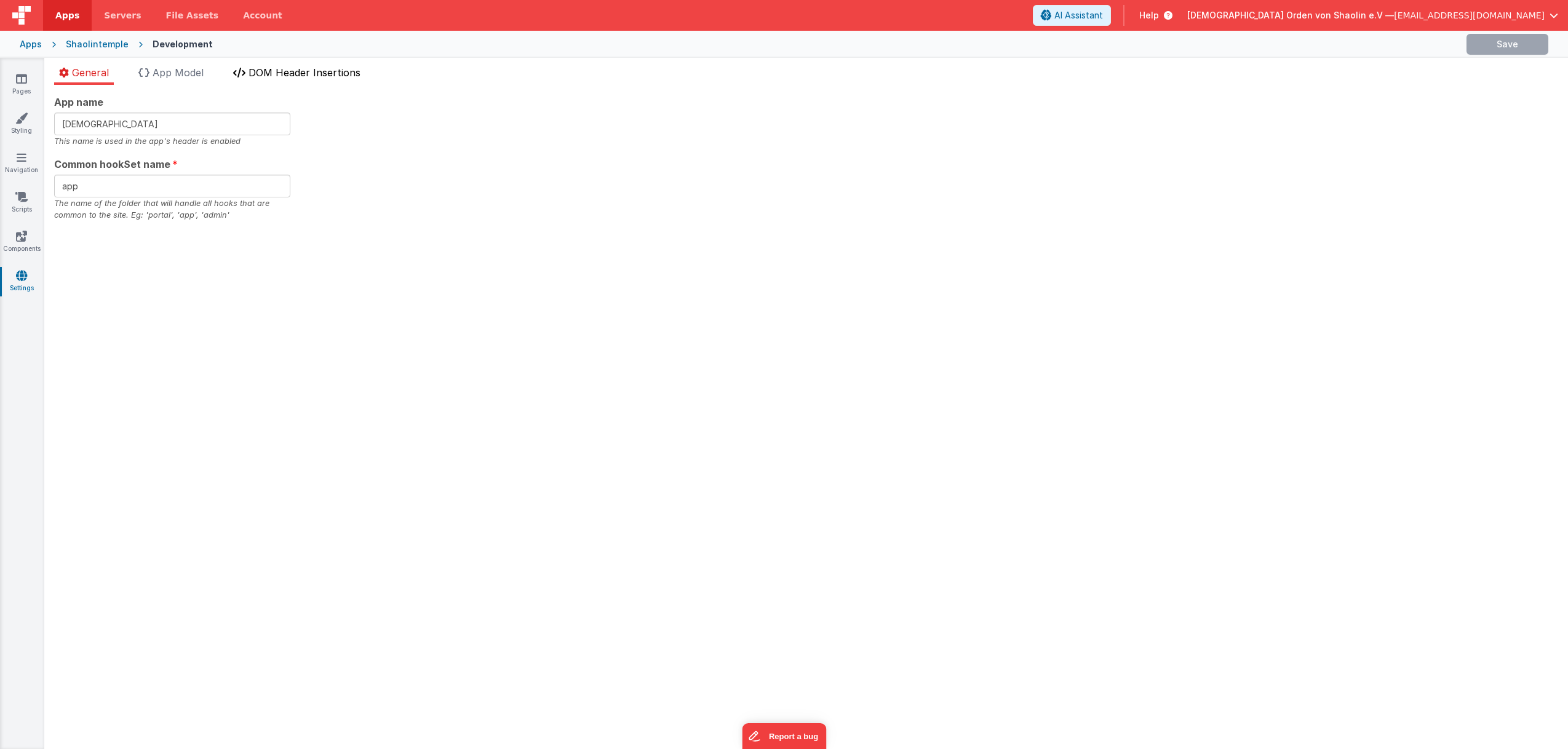
click at [283, 70] on span "DOM Header Insertions" at bounding box center [305, 73] width 112 height 12
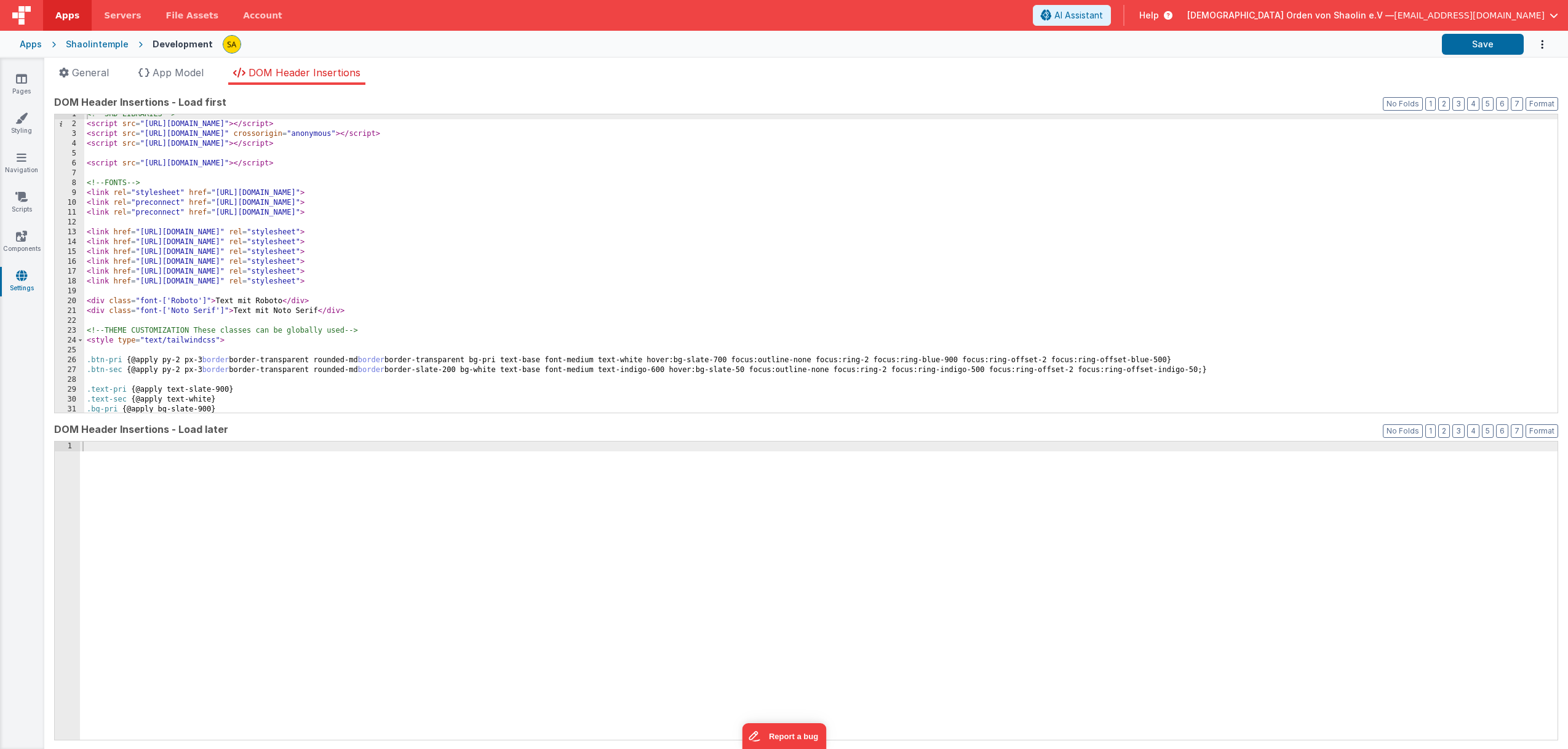
scroll to position [56, 0]
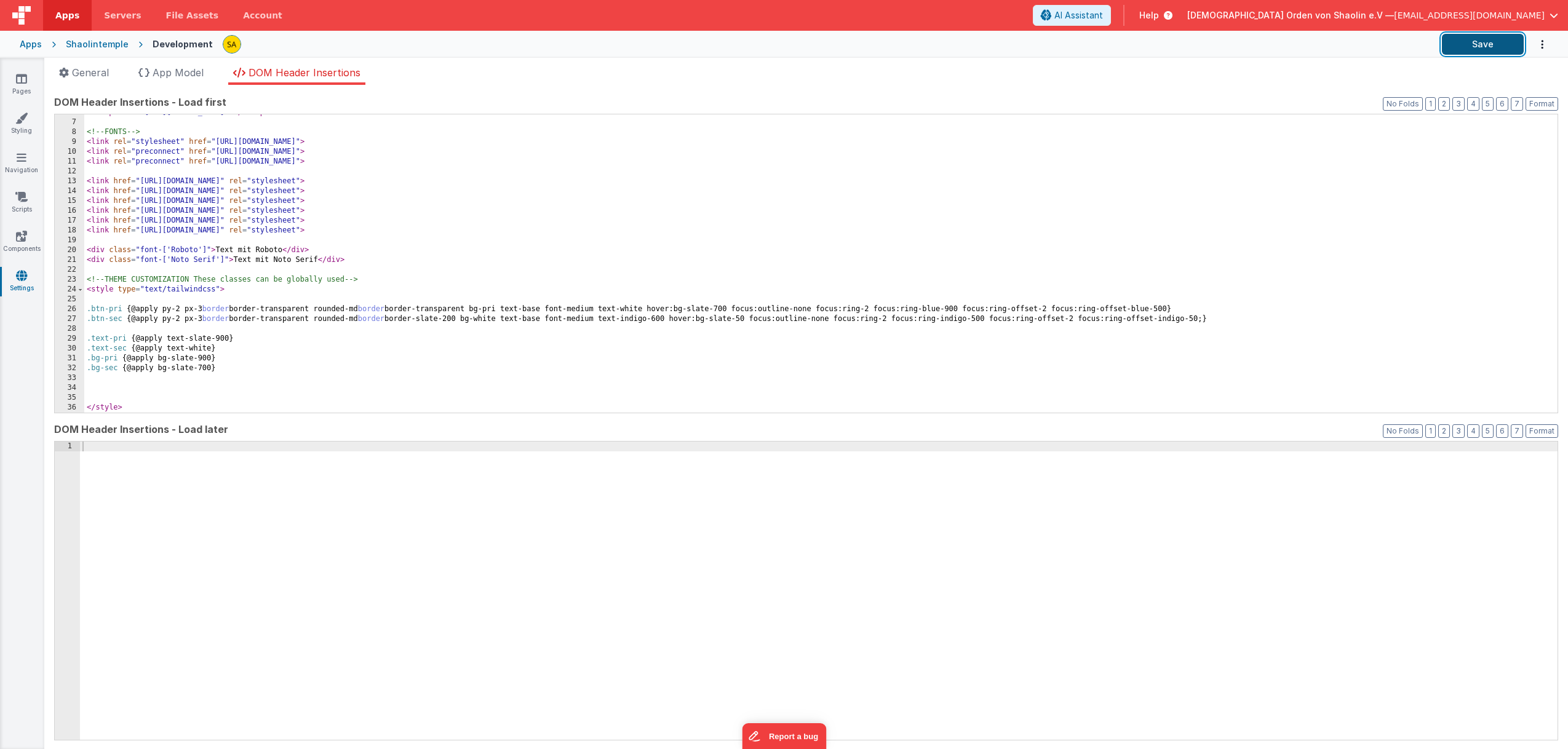
click at [1494, 45] on button "Save" at bounding box center [1483, 44] width 82 height 21
click at [22, 84] on icon at bounding box center [21, 79] width 11 height 12
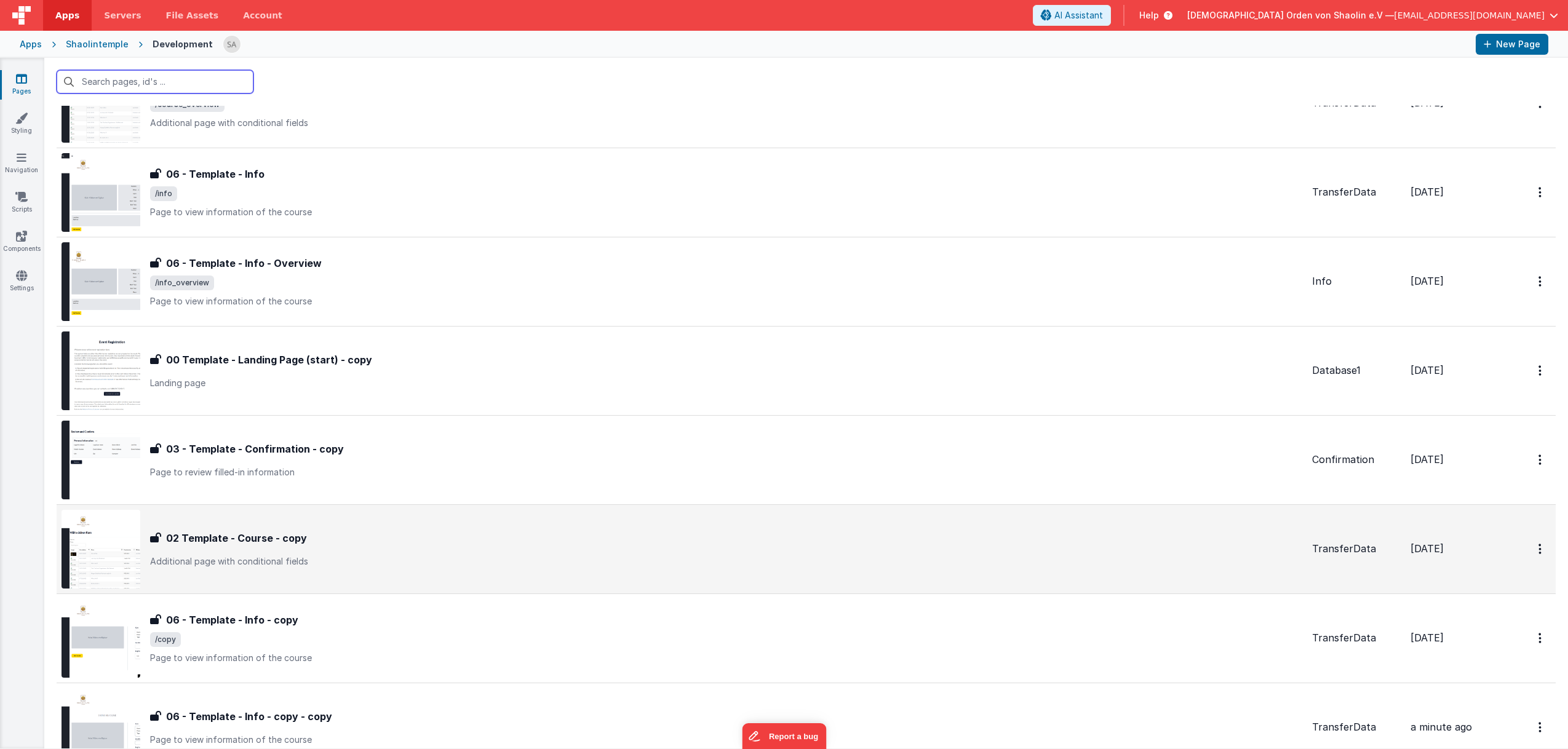
scroll to position [691, 0]
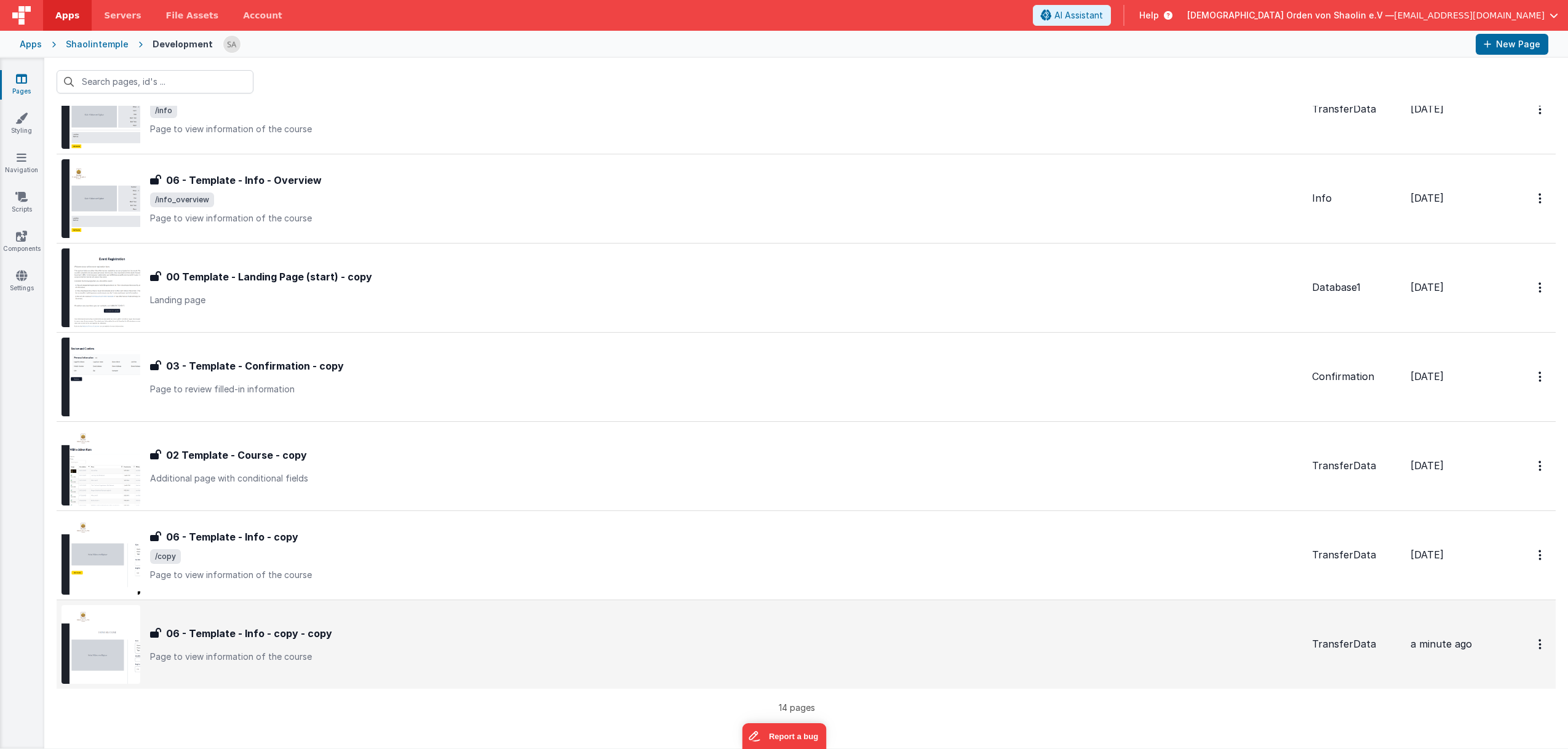
click at [446, 639] on div "06 - Template - Info - copy - copy" at bounding box center [726, 633] width 1152 height 15
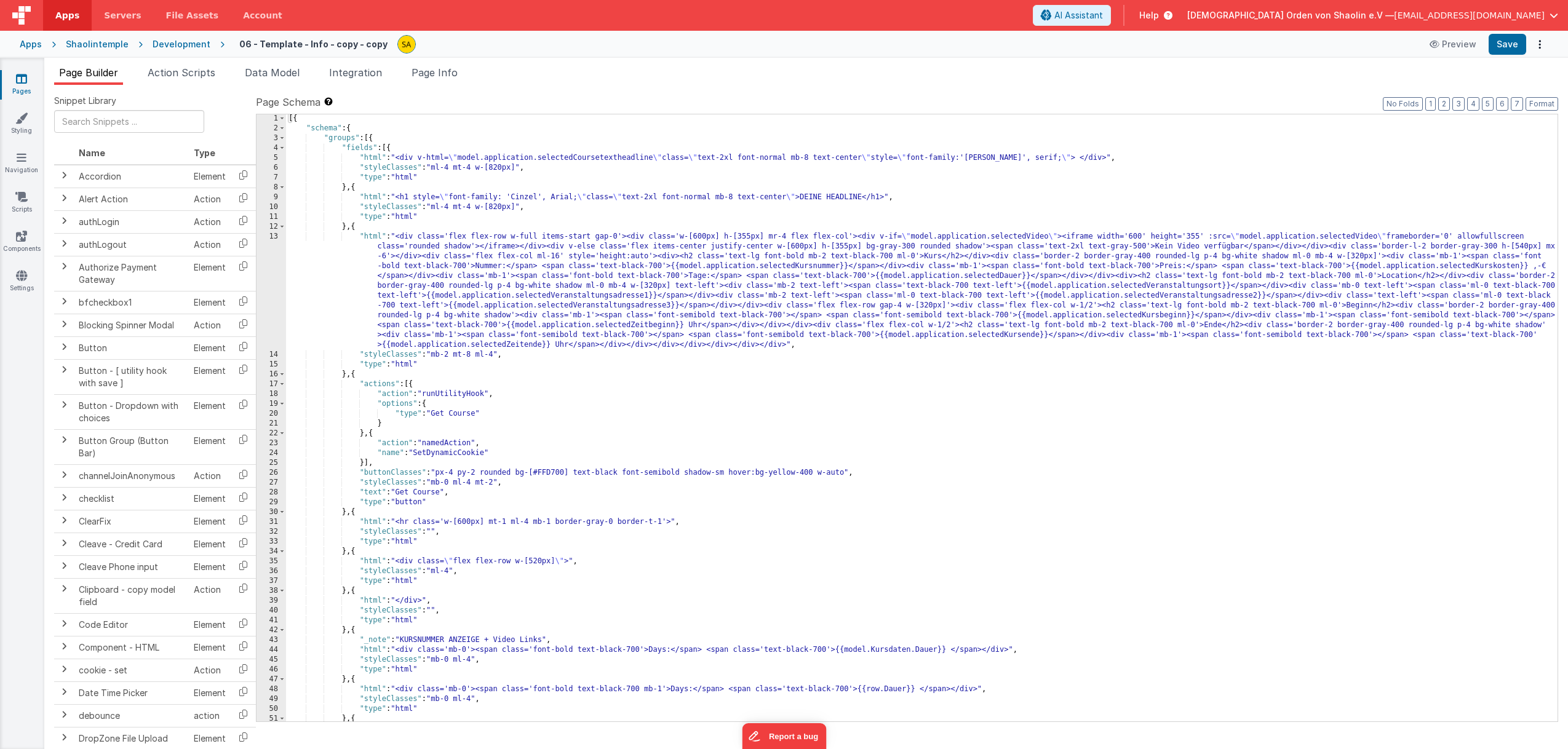
scroll to position [1, 0]
click at [1025, 156] on div "[{ "schema" : { "groups" : [{ "fields" : [{ "html" : "<div v-html= \" model.app…" at bounding box center [921, 427] width 1271 height 627
click at [1009, 157] on div "[{ "schema" : { "groups" : [{ "fields" : [{ "html" : "<div v-html= \" model.app…" at bounding box center [921, 427] width 1271 height 627
click at [975, 156] on div "[{ "schema" : { "groups" : [{ "fields" : [{ "html" : "<div v-html= \" model.app…" at bounding box center [921, 427] width 1271 height 627
click at [1510, 44] on button "Save" at bounding box center [1508, 44] width 37 height 21
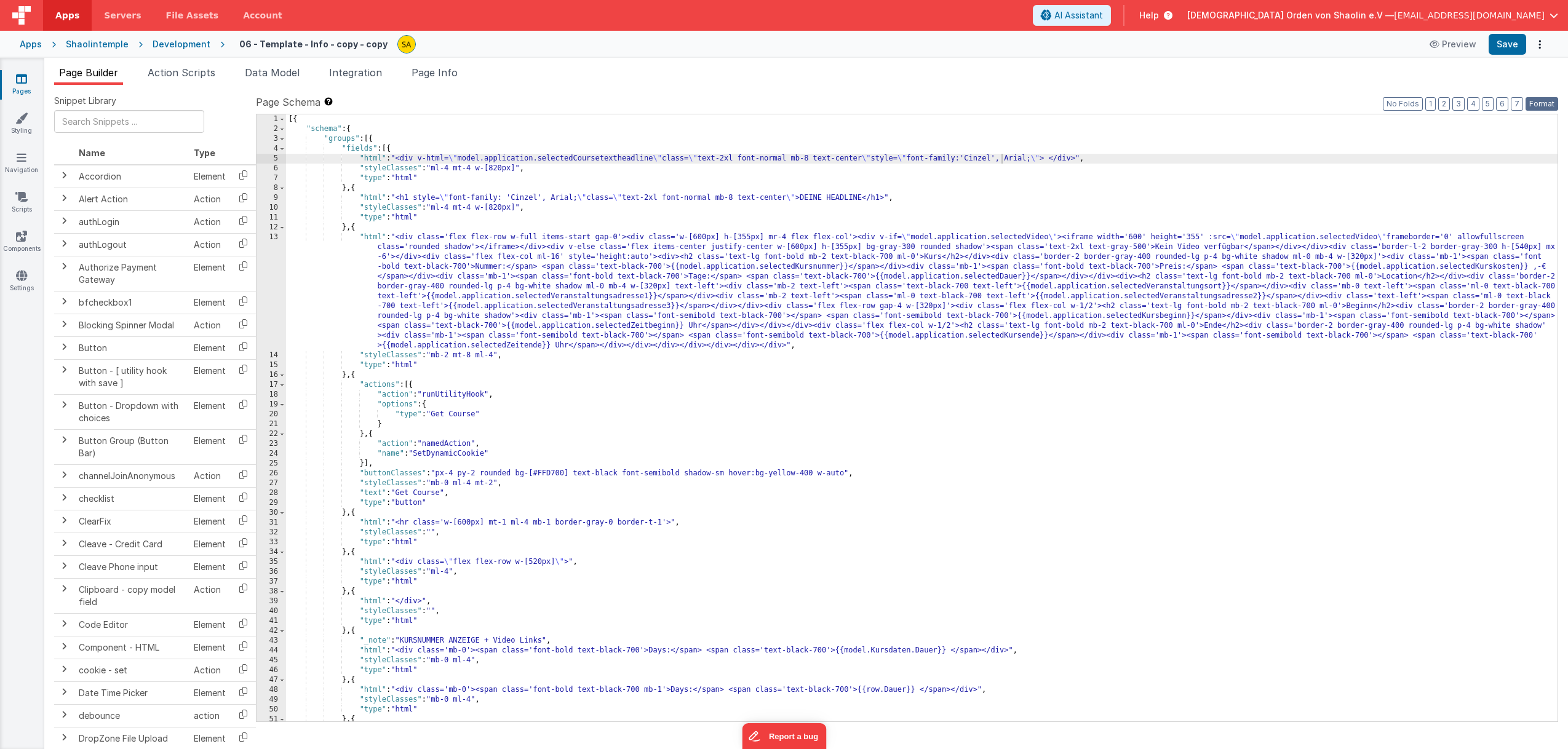
scroll to position [0, 0]
drag, startPoint x: 661, startPoint y: 159, endPoint x: 465, endPoint y: 165, distance: 196.1
click at [461, 159] on div "[{ "schema" : { "groups" : [{ "fields" : [{ "html" : "<div v-html= \" model.app…" at bounding box center [921, 428] width 1271 height 627
drag, startPoint x: 869, startPoint y: 199, endPoint x: 857, endPoint y: 198, distance: 12.0
click at [837, 198] on div "[{ "schema" : { "groups" : [{ "fields" : [{ "html" : "<div v-html= \" model.app…" at bounding box center [921, 428] width 1271 height 627
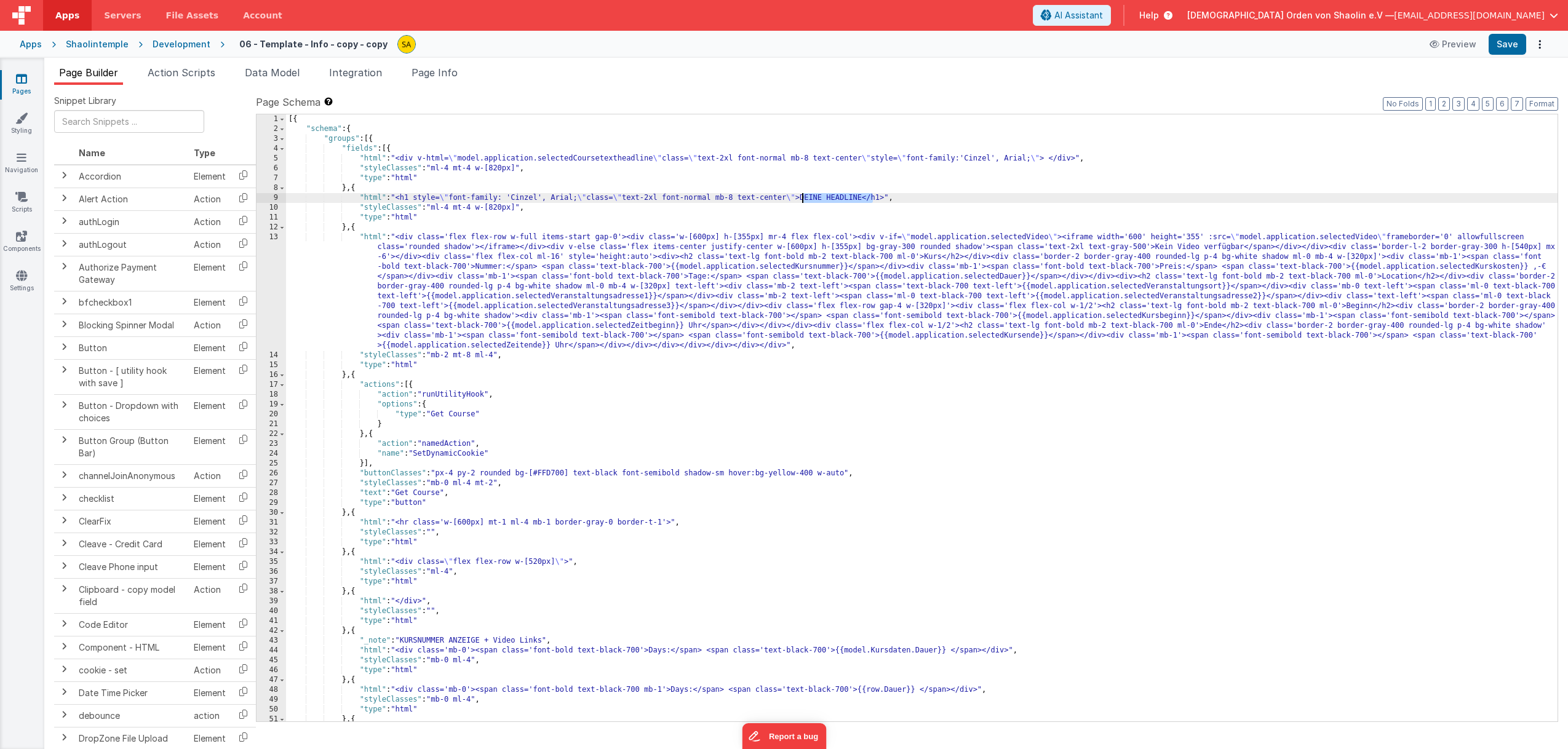
drag, startPoint x: 874, startPoint y: 198, endPoint x: 864, endPoint y: 231, distance: 34.5
click at [801, 198] on div "[{ "schema" : { "groups" : [{ "fields" : [{ "html" : "<div v-html= \" model.app…" at bounding box center [921, 428] width 1271 height 627
click at [1509, 46] on button "Save" at bounding box center [1508, 44] width 37 height 21
click at [919, 383] on div "[{ "schema" : { "groups" : [{ "fields" : [{ "html" : "<div v-html= \" model.app…" at bounding box center [921, 428] width 1271 height 627
click at [1508, 44] on button "Save" at bounding box center [1508, 44] width 37 height 21
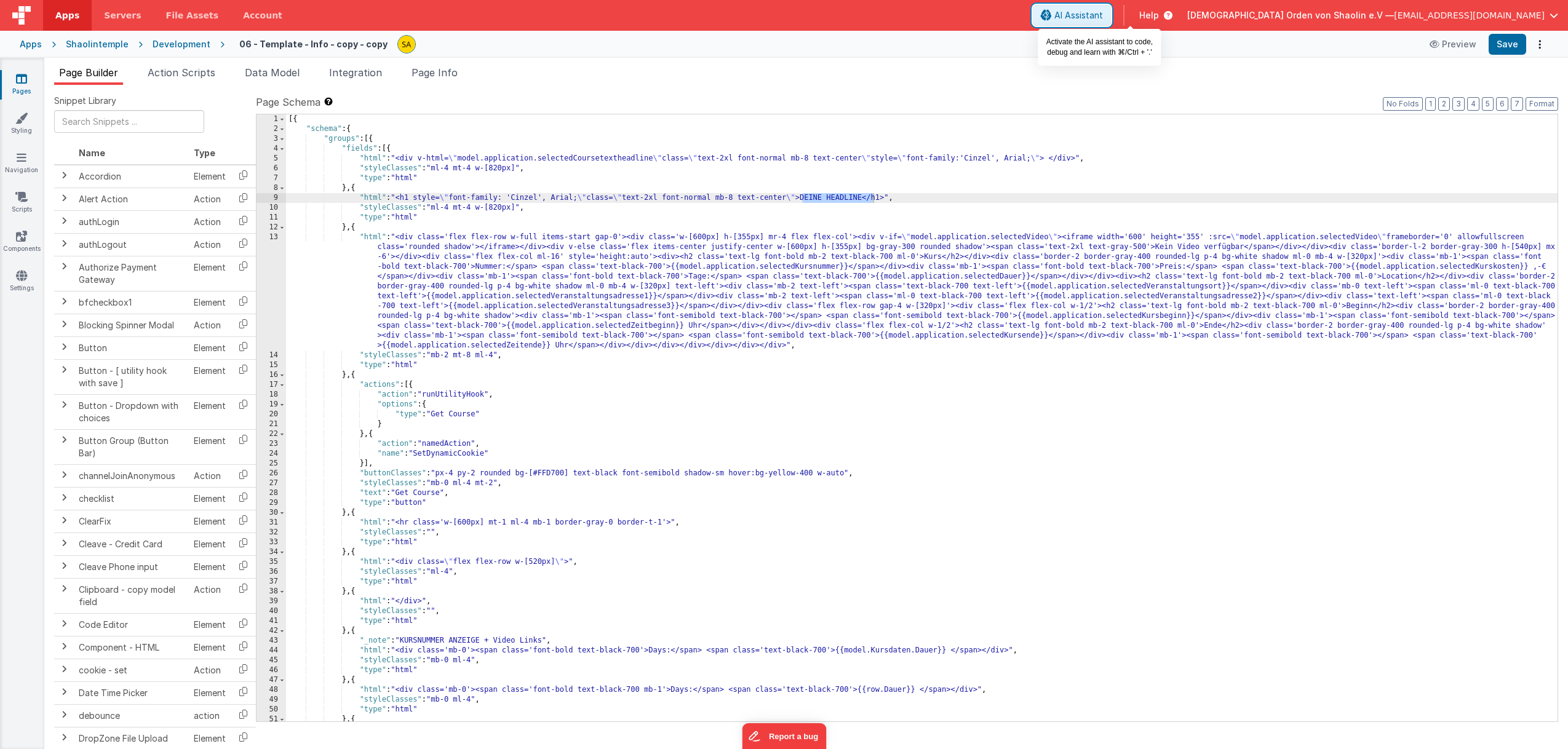
click at [1102, 13] on span "AI Assistant" at bounding box center [1078, 15] width 49 height 12
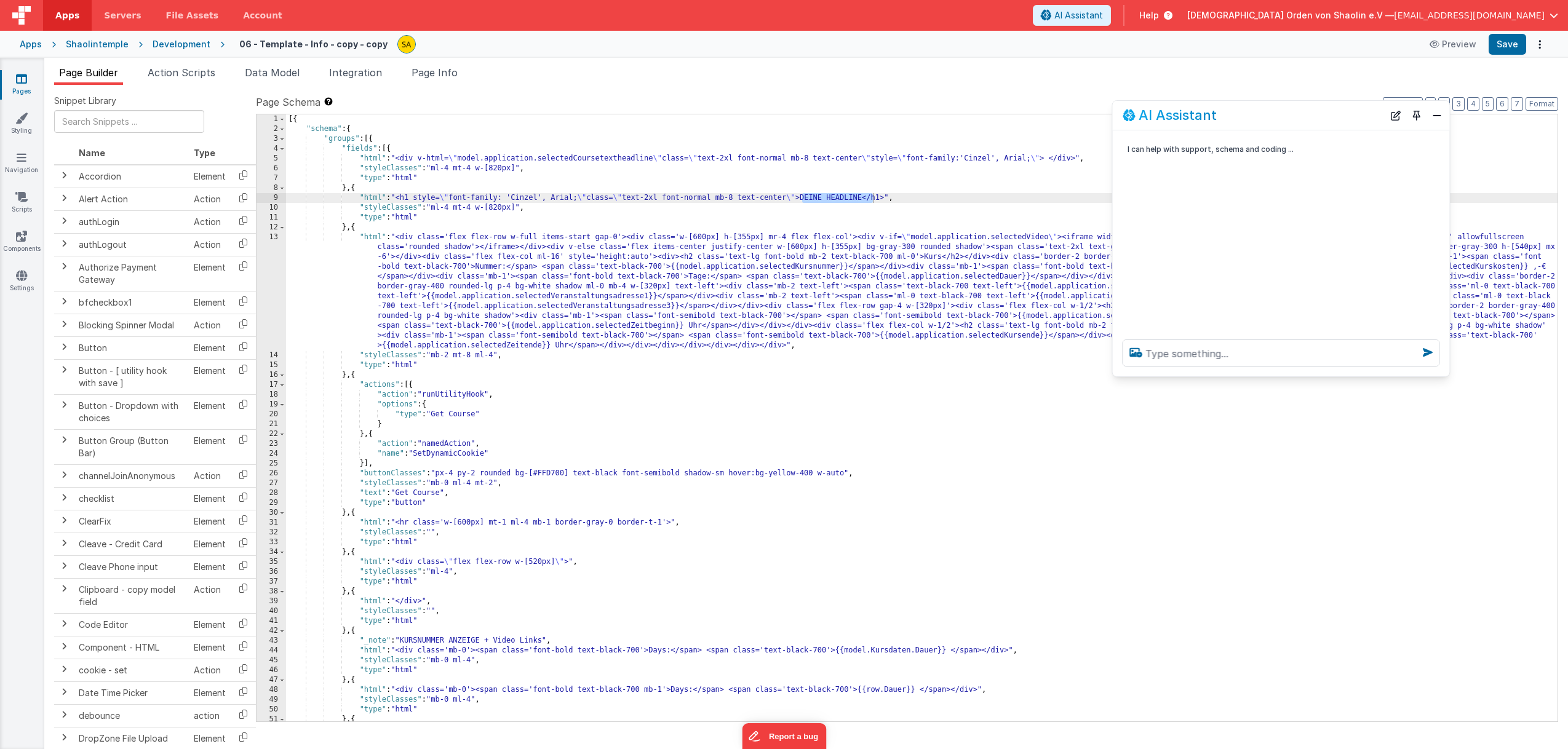
drag, startPoint x: 172, startPoint y: 481, endPoint x: 1265, endPoint y: 167, distance: 1137.2
click at [1270, 113] on div "AI Assistant" at bounding box center [1254, 115] width 261 height 15
drag, startPoint x: 1441, startPoint y: 373, endPoint x: 1477, endPoint y: 603, distance: 232.8
click at [1479, 601] on div "AI Assistant I can help with support, schema and coding ..." at bounding box center [1297, 349] width 379 height 502
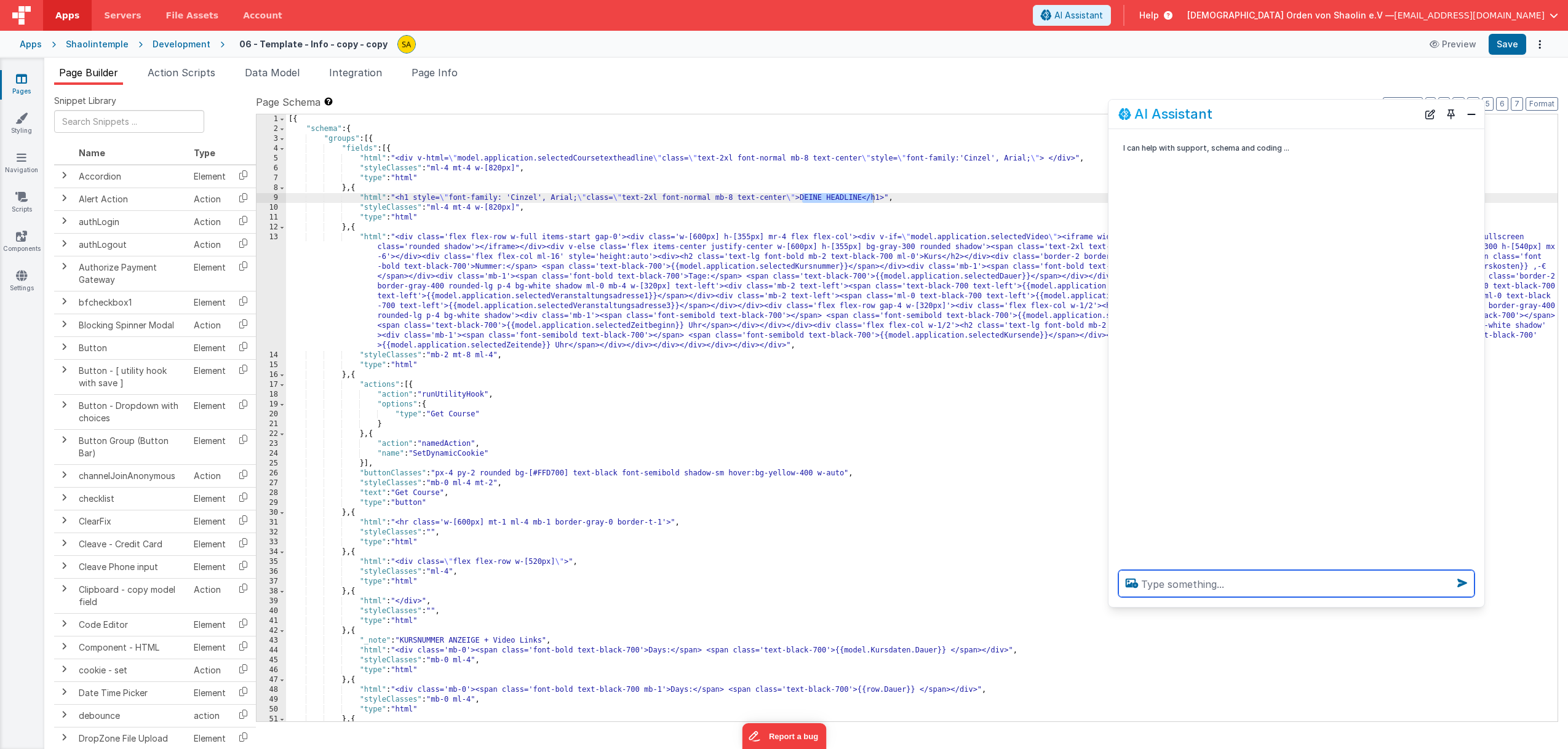
click at [1205, 581] on textarea at bounding box center [1296, 584] width 356 height 27
type textarea "model.application.selectedCoursetexheadline - in der Schrift Cinzel darstellen,…"
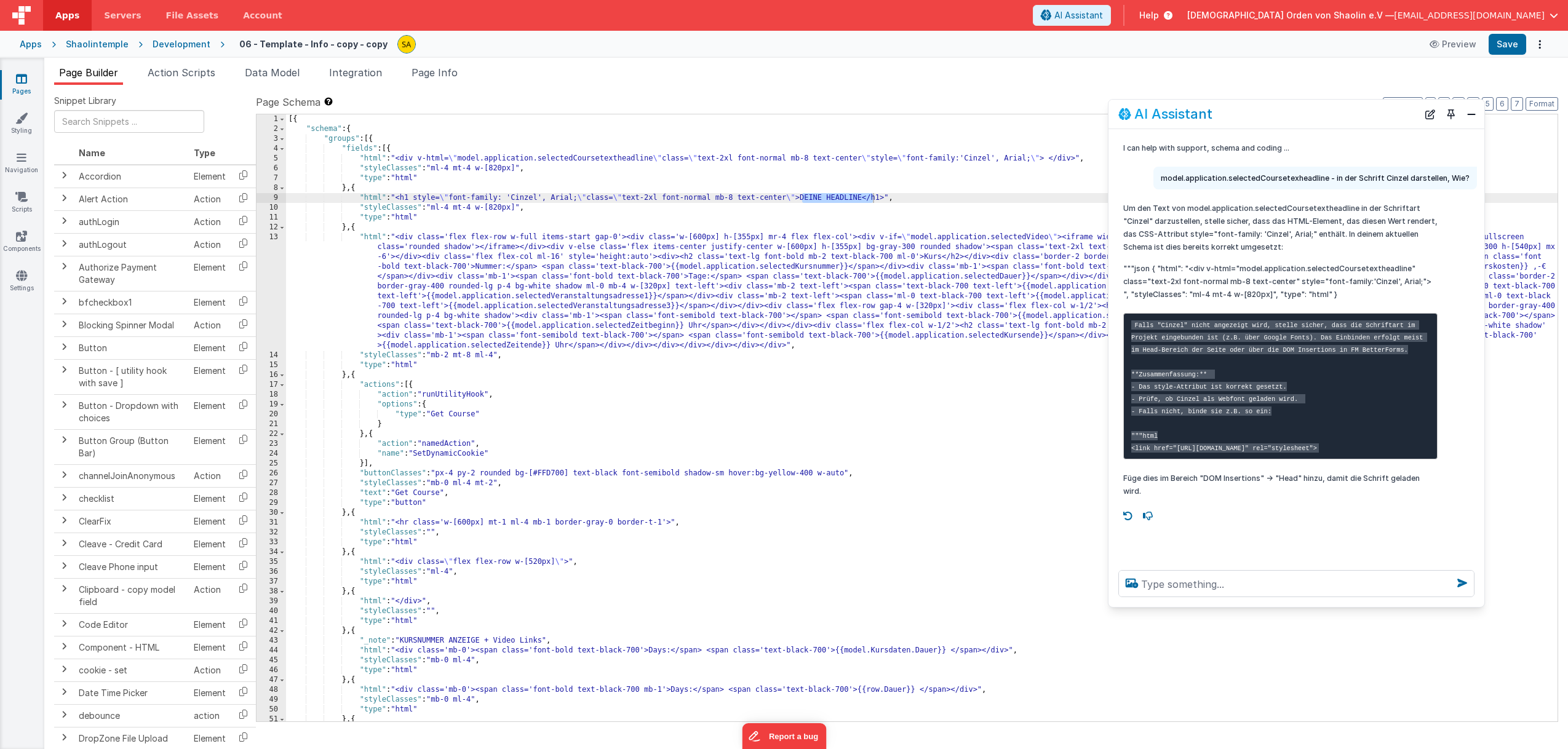
click at [881, 157] on div "[{ "schema" : { "groups" : [{ "fields" : [{ "html" : "<div v-html= \" model.app…" at bounding box center [921, 428] width 1271 height 627
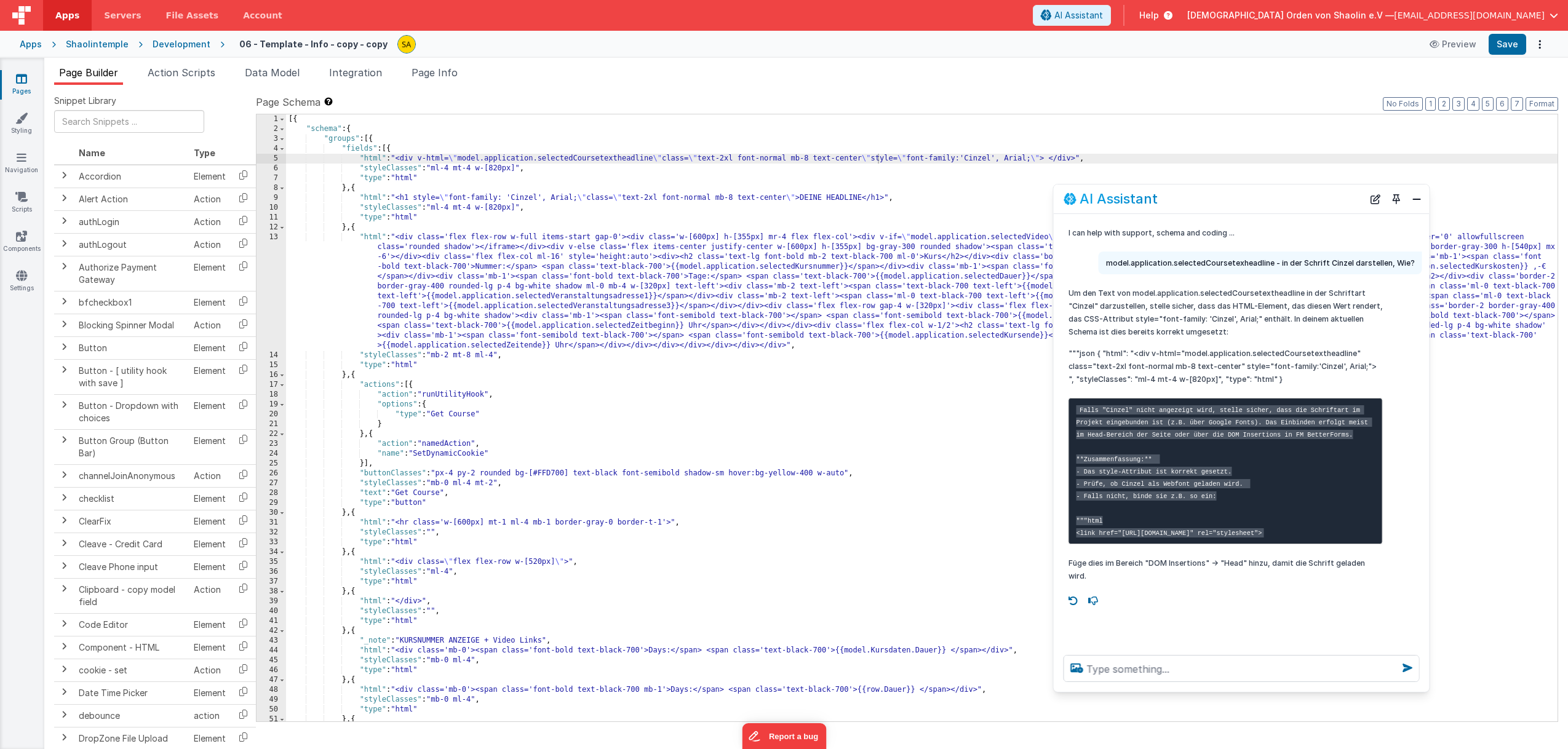
drag, startPoint x: 1298, startPoint y: 117, endPoint x: 1251, endPoint y: 200, distance: 95.4
click at [1242, 201] on div "AI Assistant" at bounding box center [1213, 198] width 299 height 15
click at [1519, 51] on button "Save" at bounding box center [1508, 44] width 37 height 21
click at [909, 159] on div "[{ "schema" : { "groups" : [{ "fields" : [{ "html" : "<div v-html= \" model.app…" at bounding box center [921, 428] width 1271 height 627
drag, startPoint x: 1035, startPoint y: 158, endPoint x: 1047, endPoint y: 195, distance: 38.9
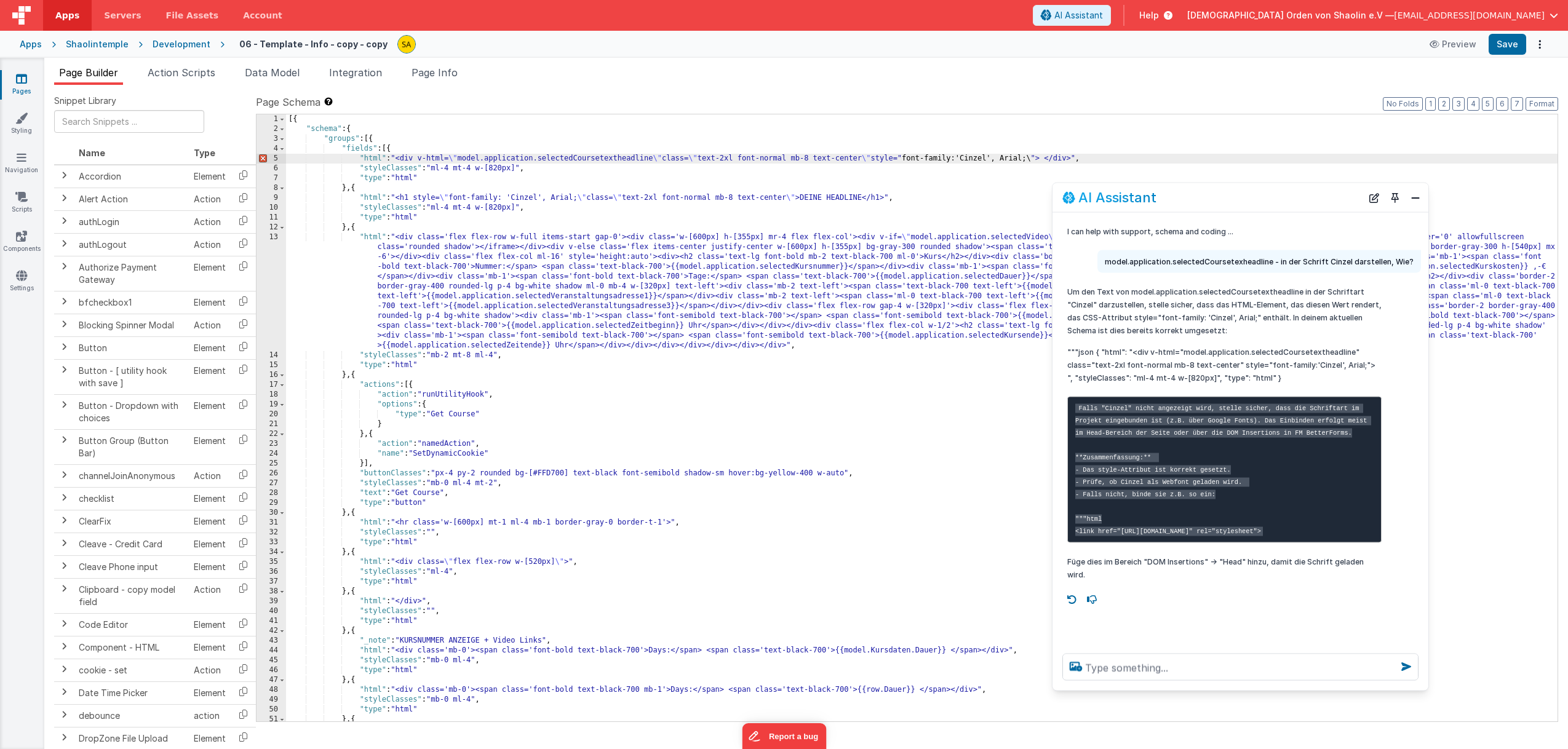
click at [1035, 158] on div "[{ "schema" : { "groups" : [{ "fields" : [{ "html" : "<div v-html= \" model.app…" at bounding box center [921, 428] width 1271 height 627
click at [1022, 206] on div "[{ "schema" : { "groups" : [{ "fields" : [{ "html" : "<div v-html= \" model.app…" at bounding box center [921, 428] width 1271 height 627
click at [1015, 183] on div "[{ "schema" : { "groups" : [{ "fields" : [{ "html" : "<div v-html= \" model.app…" at bounding box center [921, 428] width 1271 height 627
click at [1499, 45] on button "Save" at bounding box center [1508, 44] width 37 height 21
click at [1167, 667] on textarea at bounding box center [1240, 667] width 356 height 27
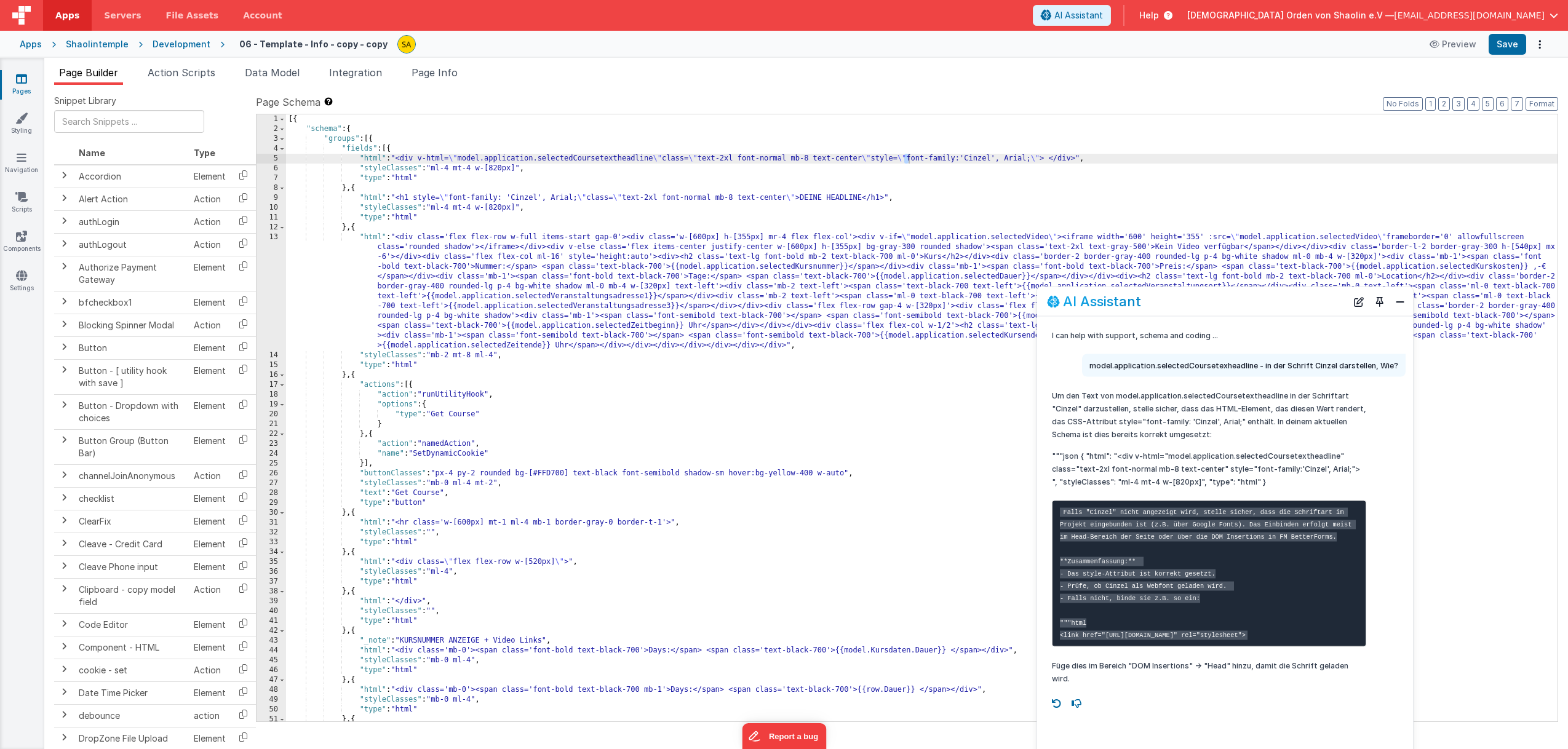
drag, startPoint x: 1197, startPoint y: 205, endPoint x: 1180, endPoint y: 305, distance: 101.4
click at [1181, 308] on div "AI Assistant" at bounding box center [1196, 301] width 299 height 15
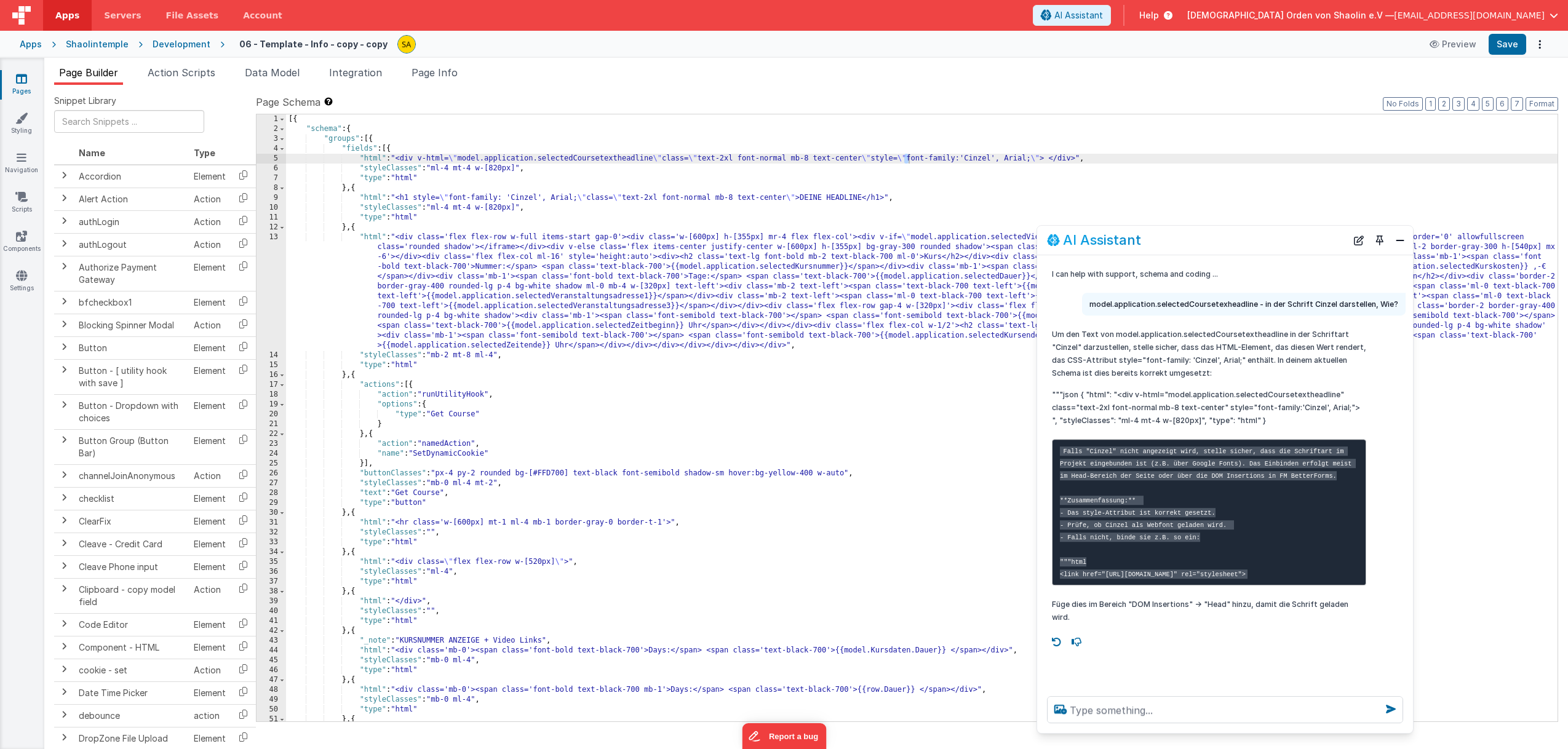
click at [1033, 187] on div "[{ "schema" : { "groups" : [{ "fields" : [{ "html" : "<div v-html= \" model.app…" at bounding box center [921, 428] width 1271 height 627
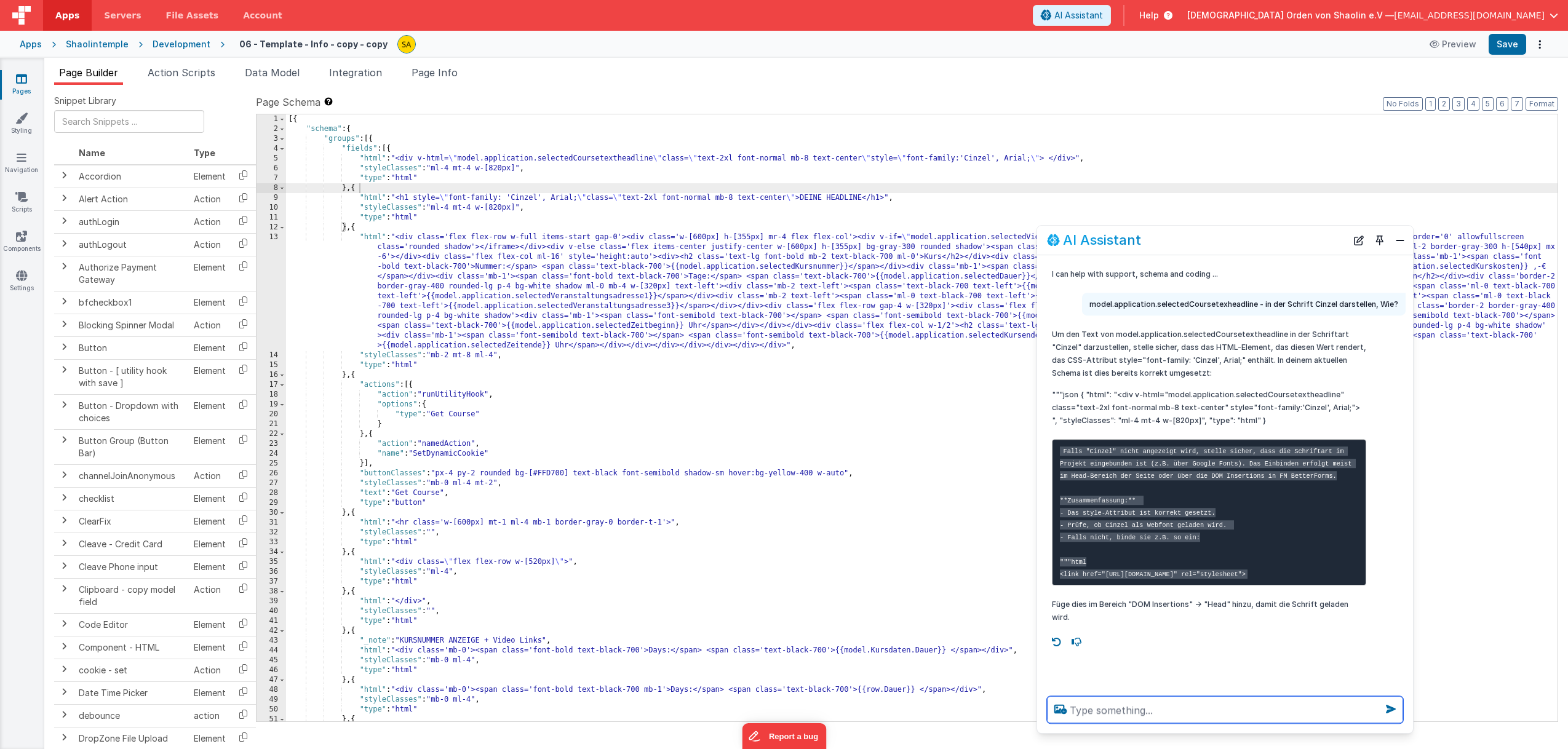
click at [1170, 717] on textarea at bounding box center [1224, 710] width 356 height 27
type textarea "w"
type textarea "bitte umsetzen"
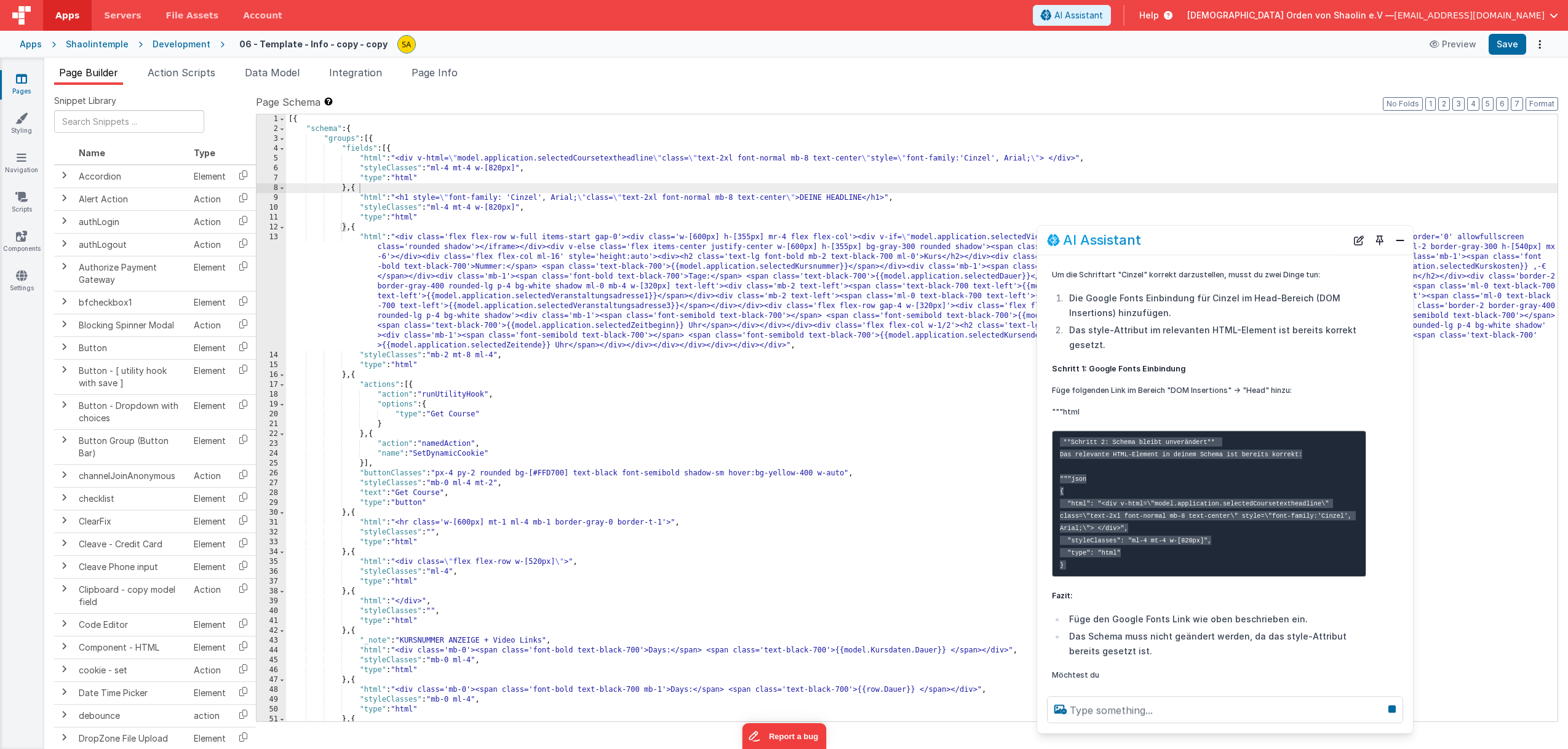
scroll to position [431, 0]
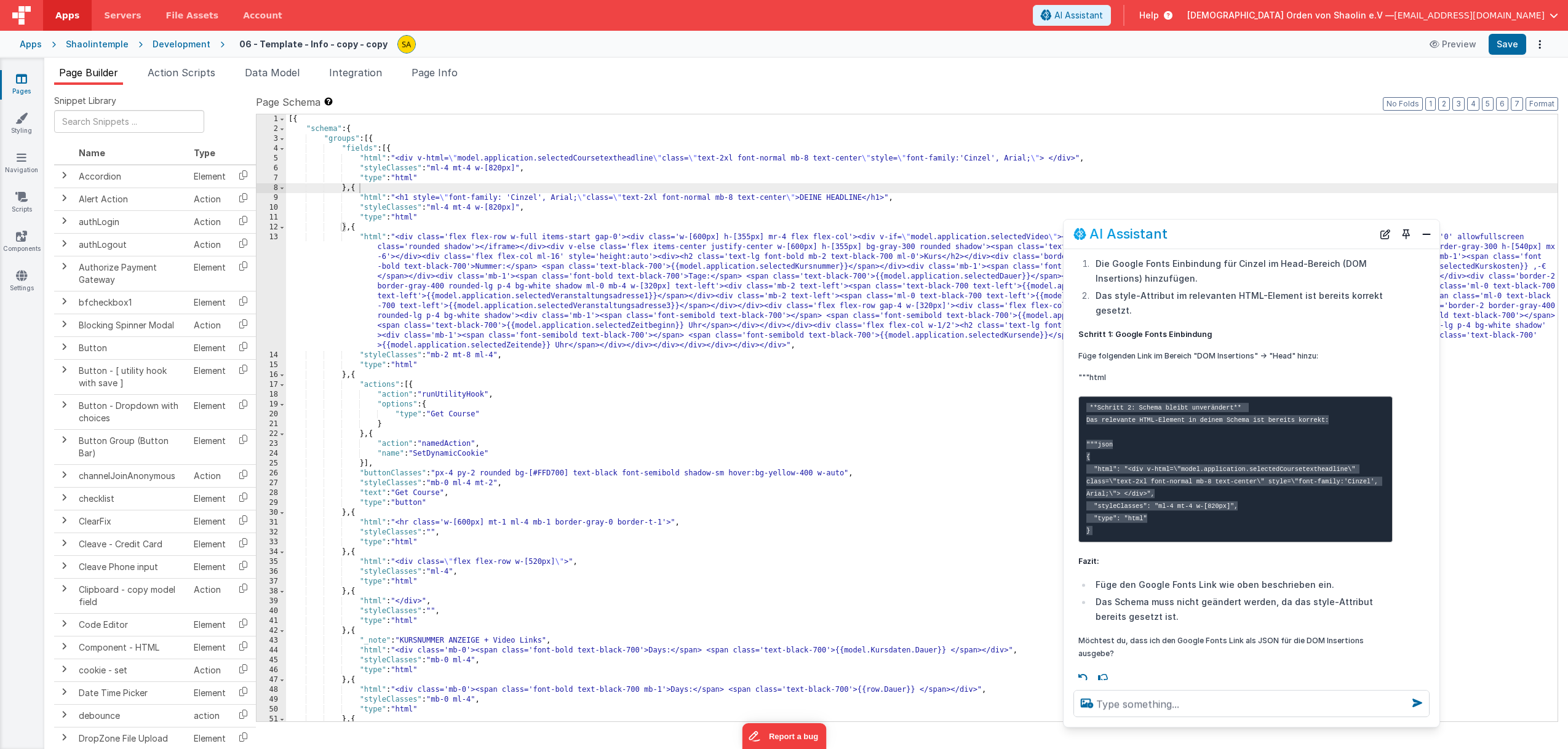
drag, startPoint x: 1166, startPoint y: 244, endPoint x: 1193, endPoint y: 237, distance: 27.9
click at [1193, 238] on div "AI Assistant" at bounding box center [1222, 234] width 299 height 15
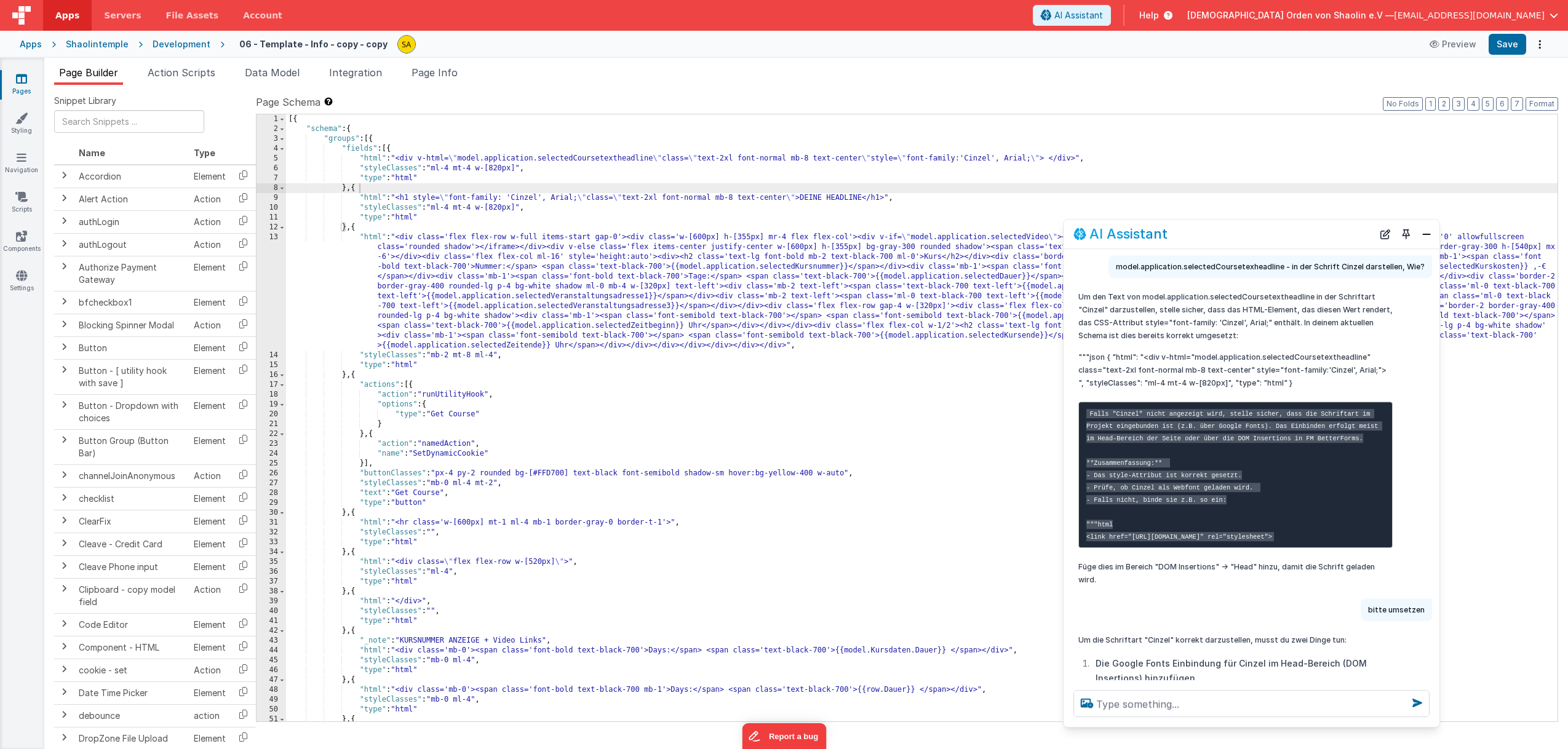
scroll to position [29, 0]
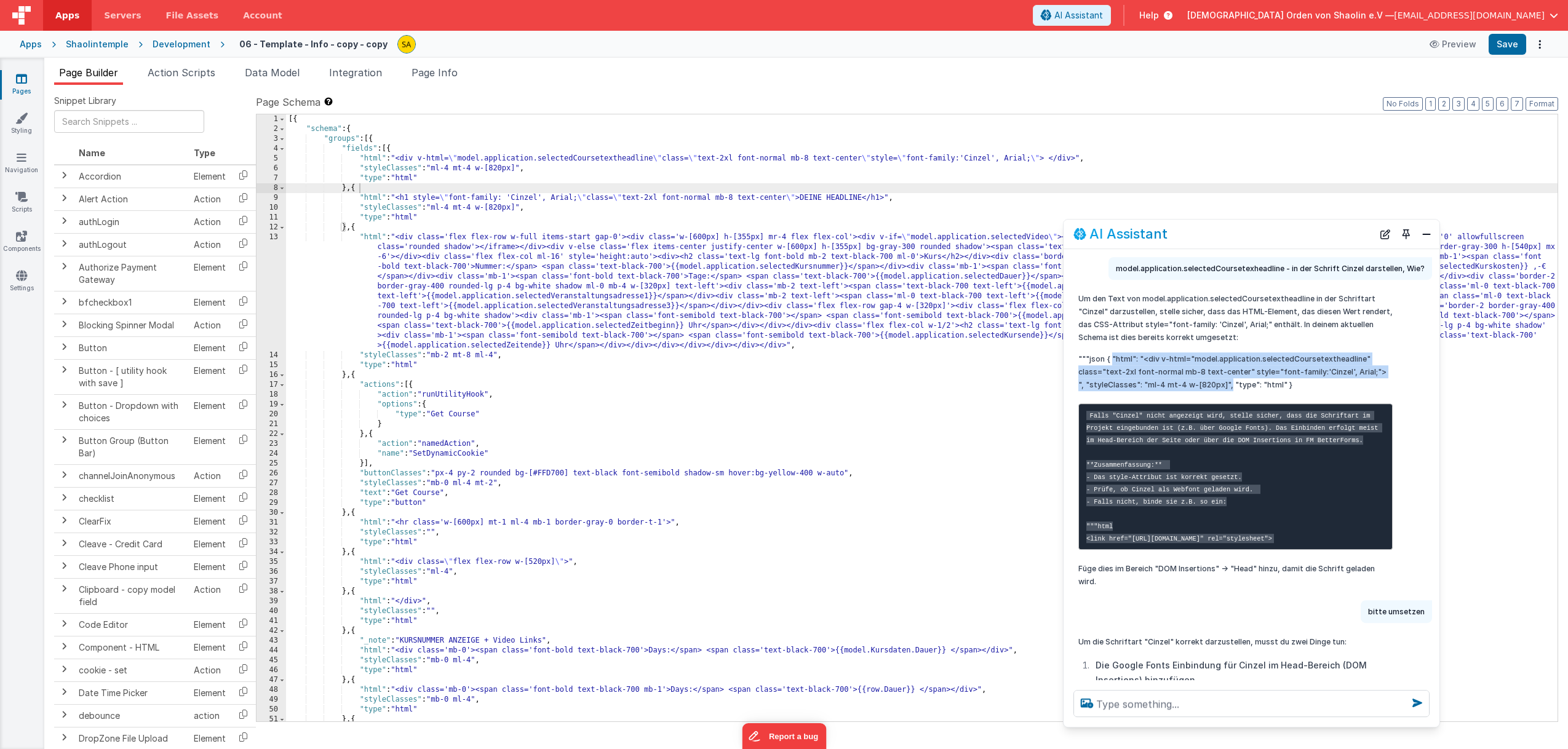
drag, startPoint x: 1110, startPoint y: 359, endPoint x: 1222, endPoint y: 393, distance: 117.0
click at [1221, 387] on p """"json { "html": "<div v-html="model.application.selectedCoursetextheadline" c…" at bounding box center [1236, 372] width 314 height 39
copy p ""html": "<div v-html="model.application.selectedCoursetextheadline" class="text…"
click at [1102, 160] on div "[{ "schema" : { "groups" : [{ "fields" : [{ "html" : "<div v-html= \" model.app…" at bounding box center [921, 428] width 1271 height 627
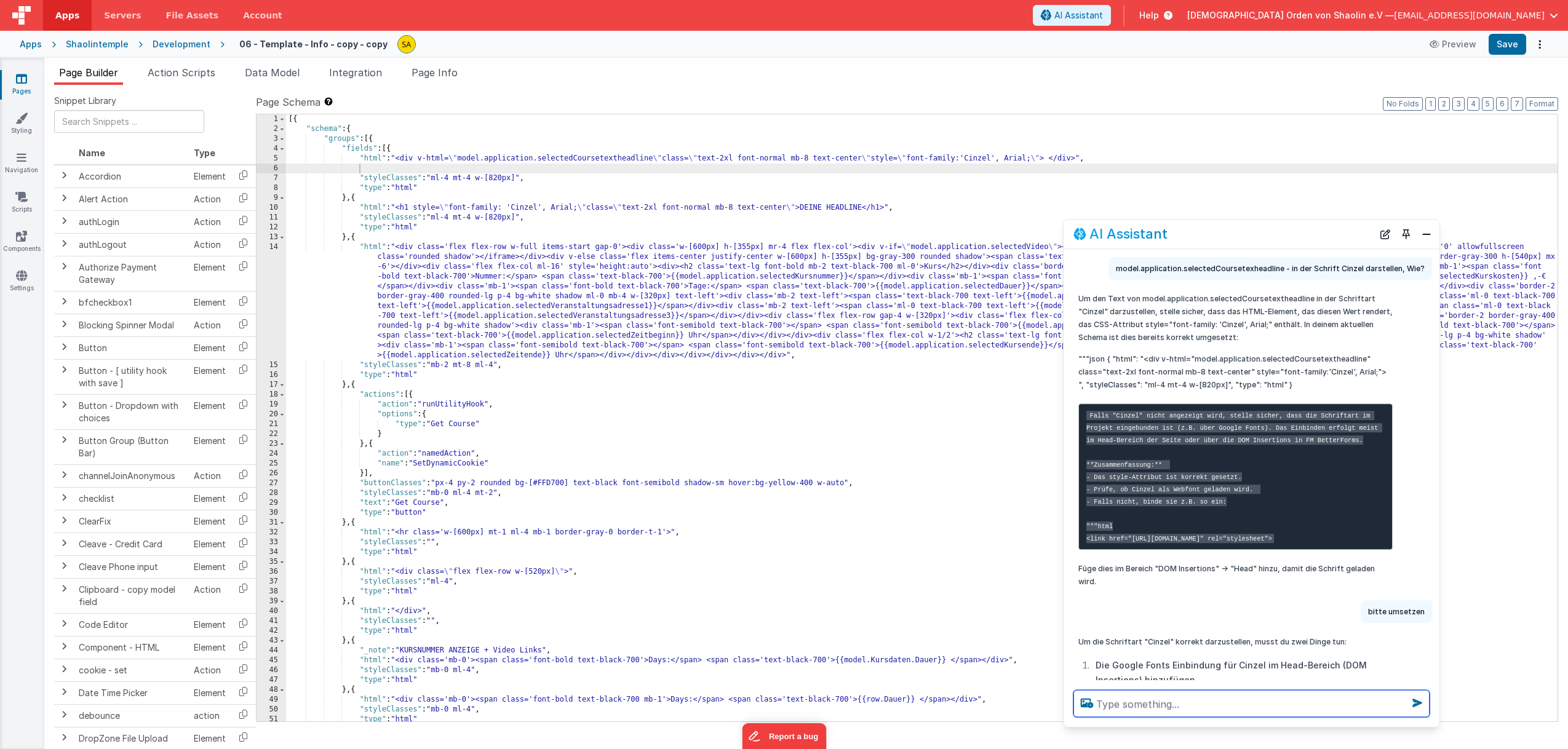
click at [1190, 705] on textarea at bounding box center [1251, 704] width 356 height 27
drag, startPoint x: 967, startPoint y: 161, endPoint x: 982, endPoint y: 185, distance: 28.3
click at [967, 161] on div "[{ "schema" : { "groups" : [{ "fields" : [{ "html" : "<div v-html= \" model.app…" at bounding box center [921, 428] width 1271 height 627
click at [1513, 36] on button "Save" at bounding box center [1508, 44] width 37 height 21
click at [1466, 45] on button "Preview" at bounding box center [1453, 44] width 61 height 20
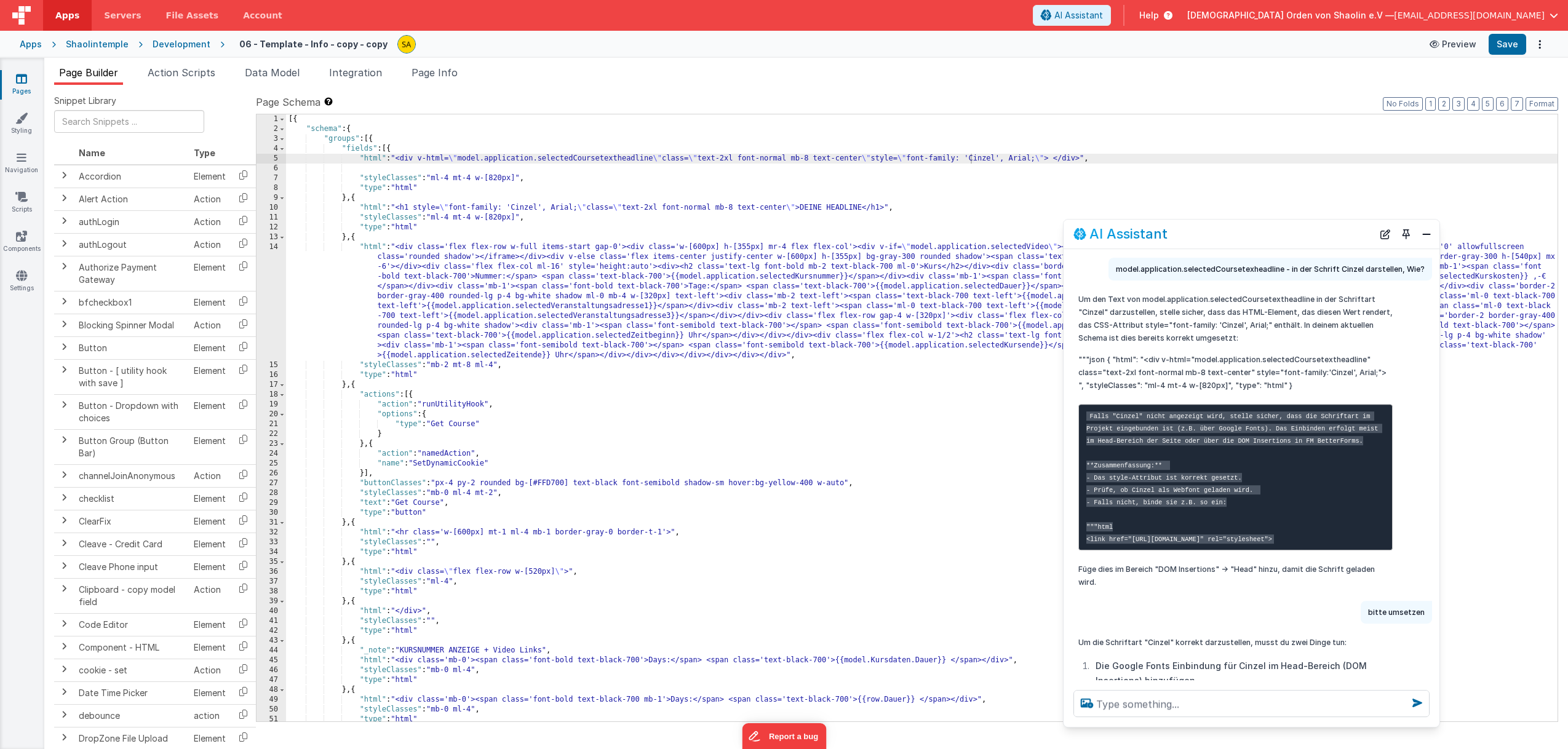
scroll to position [0, 0]
click at [908, 159] on div "[{ "schema" : { "groups" : [{ "fields" : [{ "html" : "<div v-html= \" model.app…" at bounding box center [921, 428] width 1271 height 627
click at [1039, 161] on div "[{ "schema" : { "groups" : [{ "fields" : [{ "html" : "<div v-html= \" model.app…" at bounding box center [921, 428] width 1271 height 627
click at [1500, 44] on button "Save" at bounding box center [1508, 44] width 37 height 21
click at [960, 177] on div "[{ "schema" : { "groups" : [{ "fields" : [{ "html" : "<div v-html= \" model.app…" at bounding box center [921, 428] width 1271 height 627
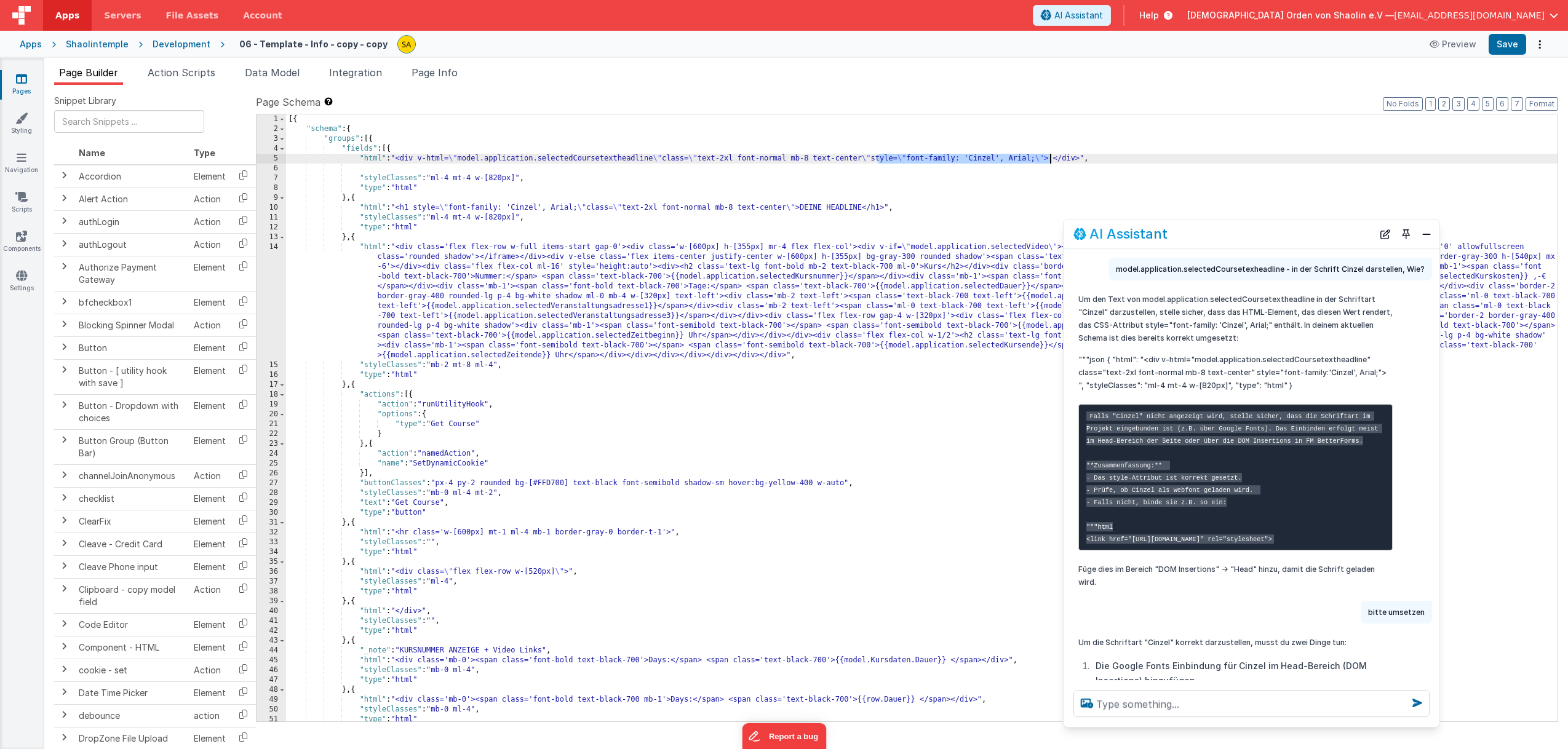
drag, startPoint x: 877, startPoint y: 157, endPoint x: 1051, endPoint y: 159, distance: 174.0
click at [1049, 157] on div "[{ "schema" : { "groups" : [{ "fields" : [{ "html" : "<div v-html= \" model.app…" at bounding box center [921, 428] width 1271 height 627
click at [667, 159] on div "[{ "schema" : { "groups" : [{ "fields" : [{ "html" : "<div v-html= \" model.app…" at bounding box center [921, 428] width 1271 height 627
paste textarea
drag, startPoint x: 1055, startPoint y: 159, endPoint x: 1236, endPoint y: 161, distance: 181.0
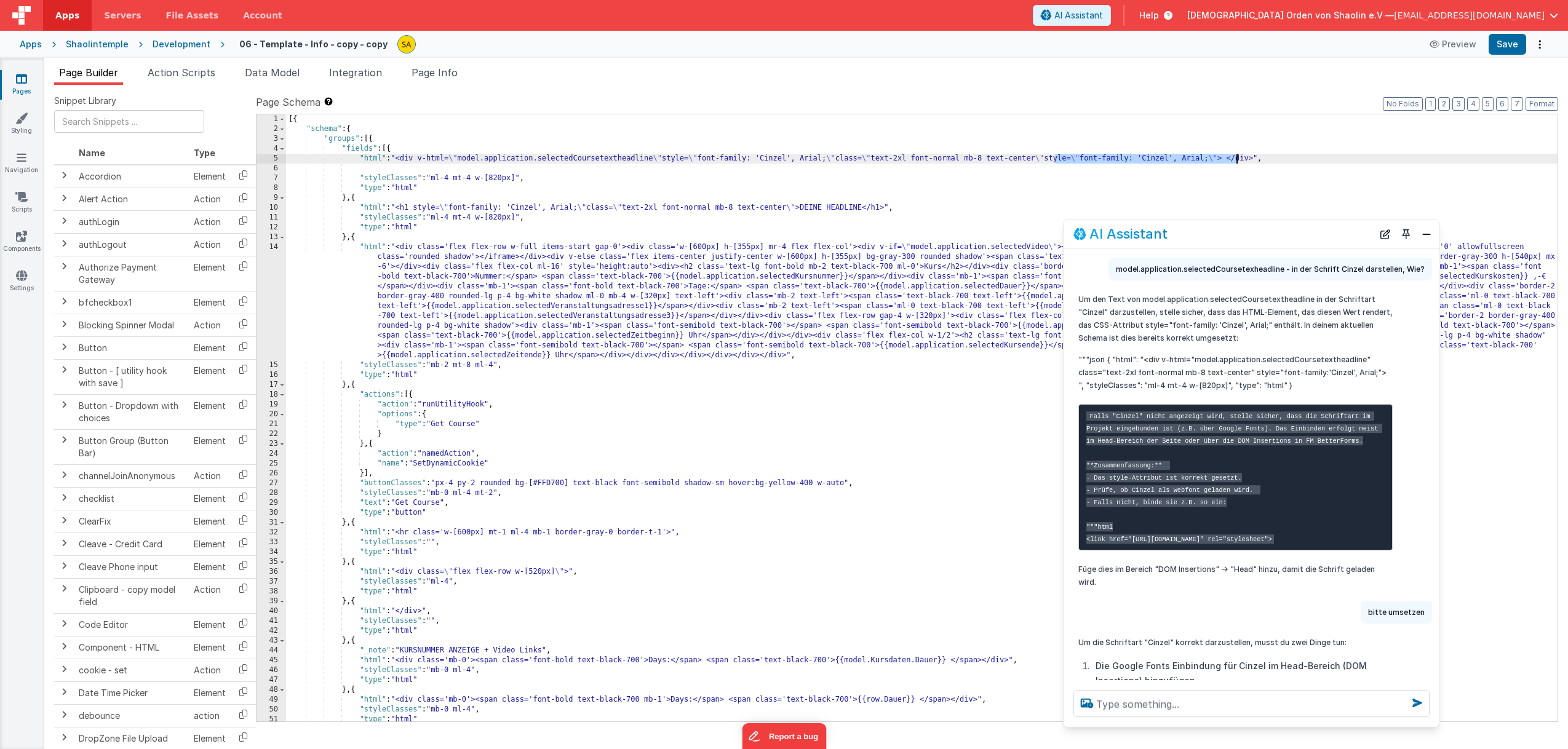
click at [1236, 161] on div "[{ "schema" : { "groups" : [{ "fields" : [{ "html" : "<div v-html= \" model.app…" at bounding box center [921, 428] width 1271 height 627
click at [1513, 43] on button "Save" at bounding box center [1508, 44] width 37 height 21
click at [719, 175] on div "[{ "schema" : { "groups" : [{ "fields" : [{ "html" : "<div v-html= \" model.app…" at bounding box center [921, 428] width 1271 height 627
click at [1500, 47] on button "Save" at bounding box center [1508, 44] width 37 height 21
click at [1179, 708] on textarea at bounding box center [1251, 704] width 356 height 27
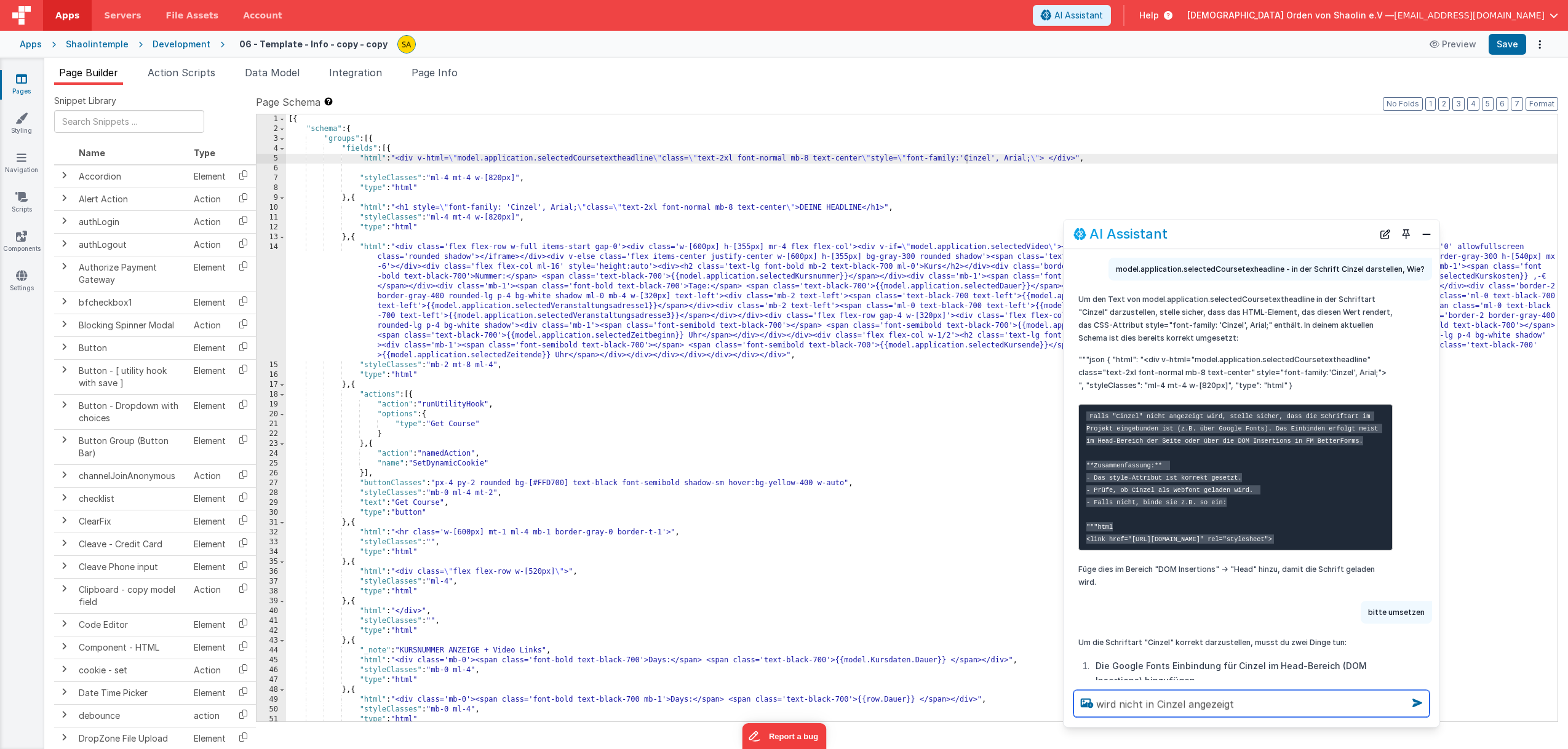
type textarea "wird nicht in Cinzel angezeigt"
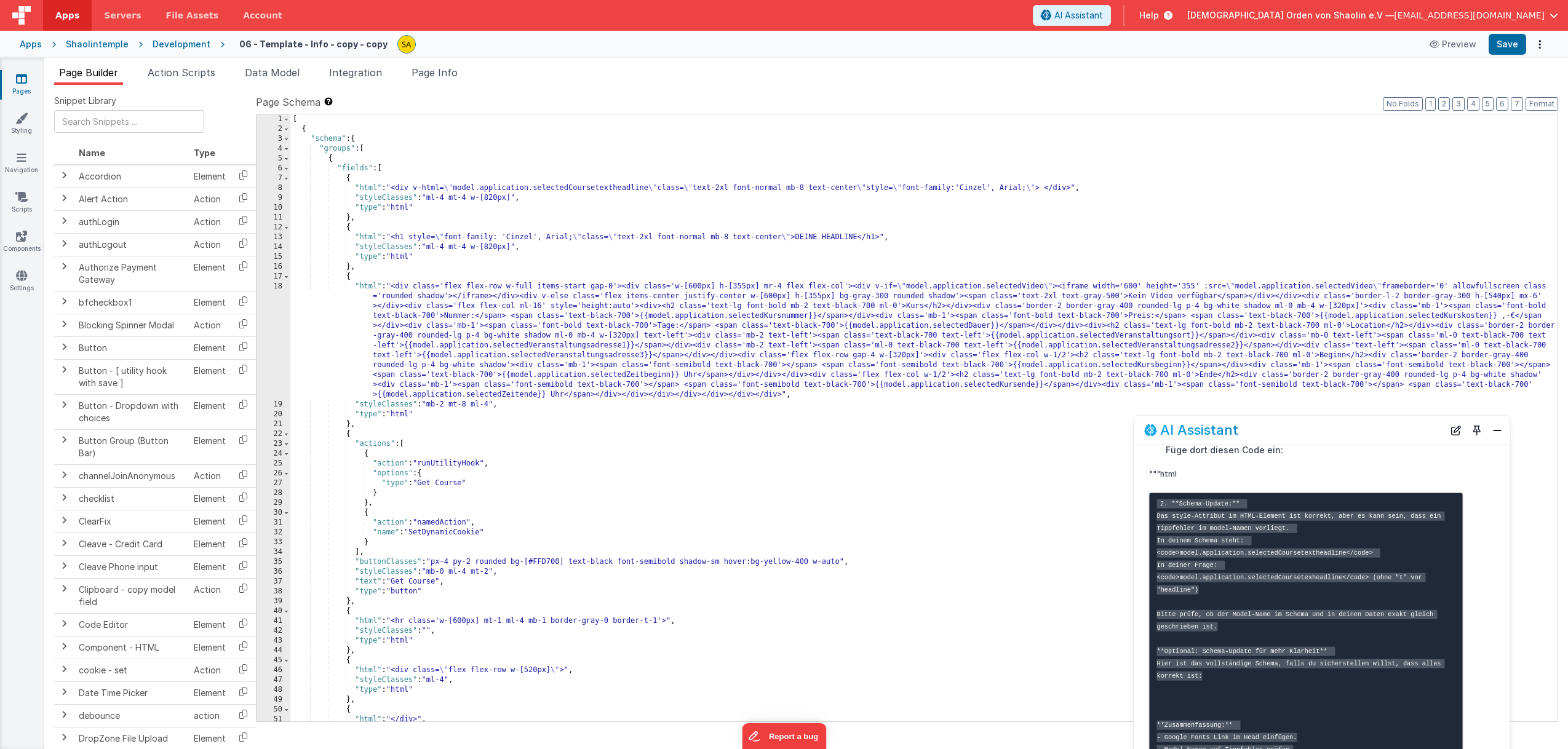
drag, startPoint x: 1285, startPoint y: 234, endPoint x: 1355, endPoint y: 429, distance: 207.2
click at [1355, 429] on div "AI Assistant" at bounding box center [1293, 430] width 299 height 15
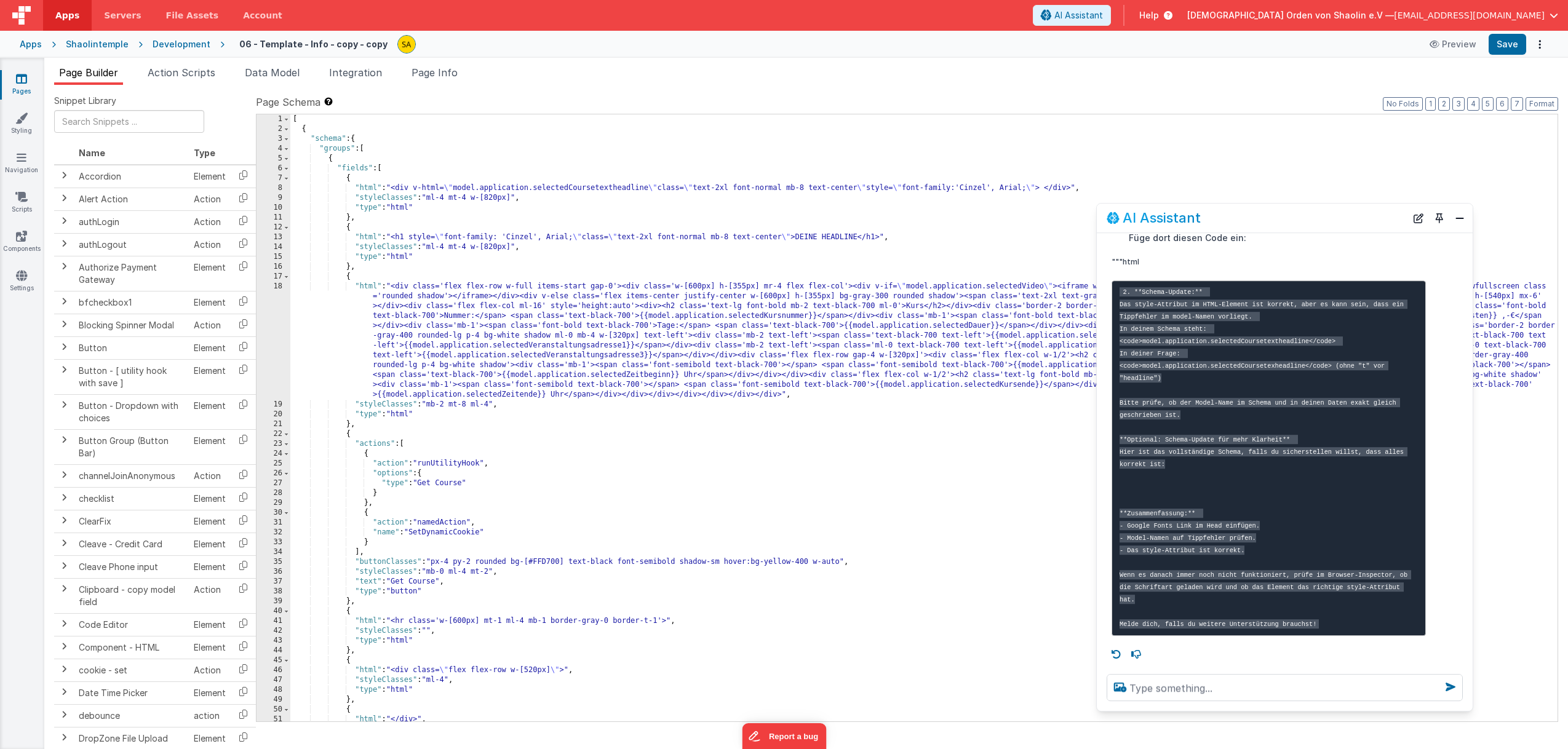
drag, startPoint x: 1357, startPoint y: 244, endPoint x: 1320, endPoint y: 222, distance: 43.0
click at [1320, 222] on div "AI Assistant" at bounding box center [1256, 218] width 299 height 15
click at [1511, 47] on button "Save" at bounding box center [1508, 44] width 37 height 21
click at [22, 81] on icon at bounding box center [21, 79] width 11 height 12
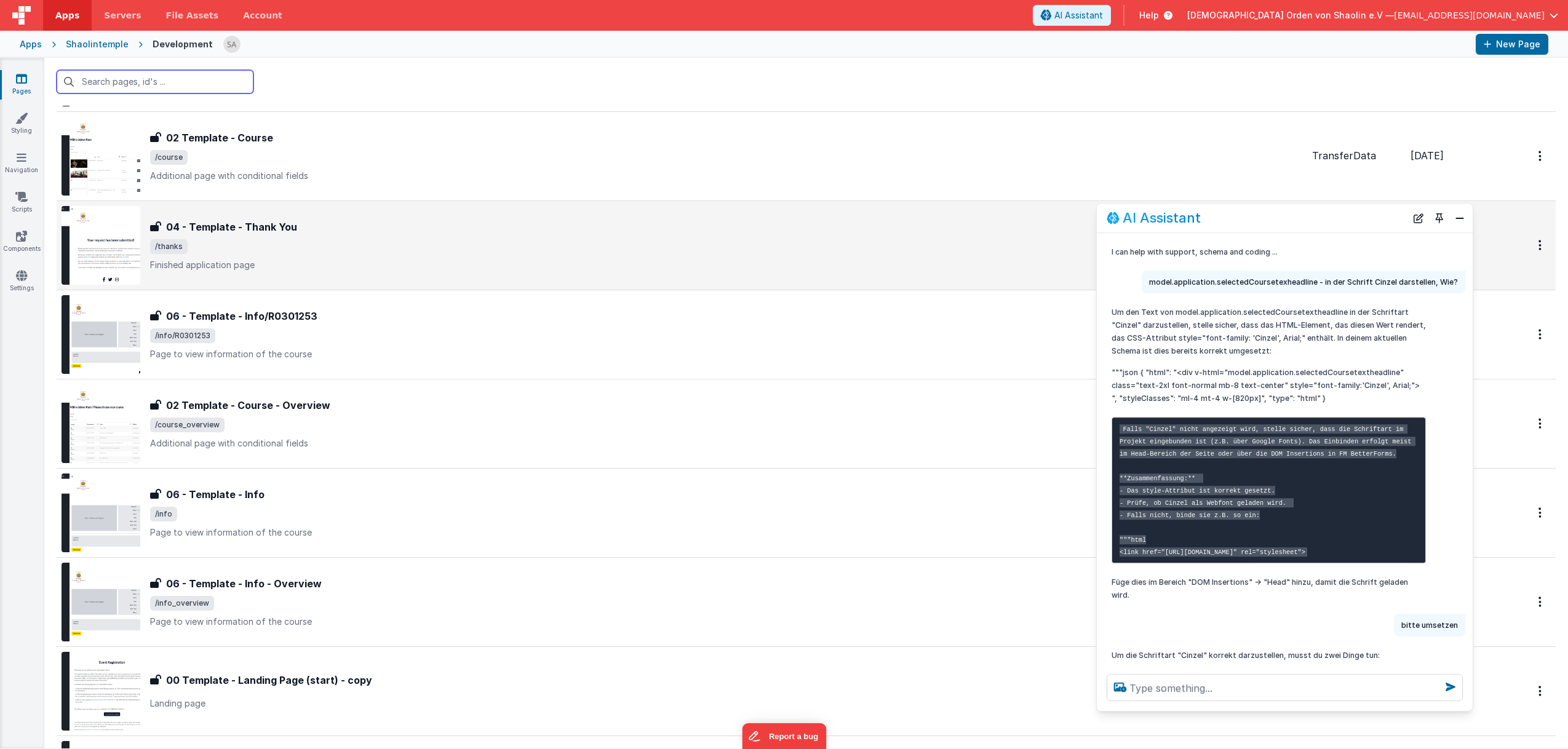
scroll to position [691, 0]
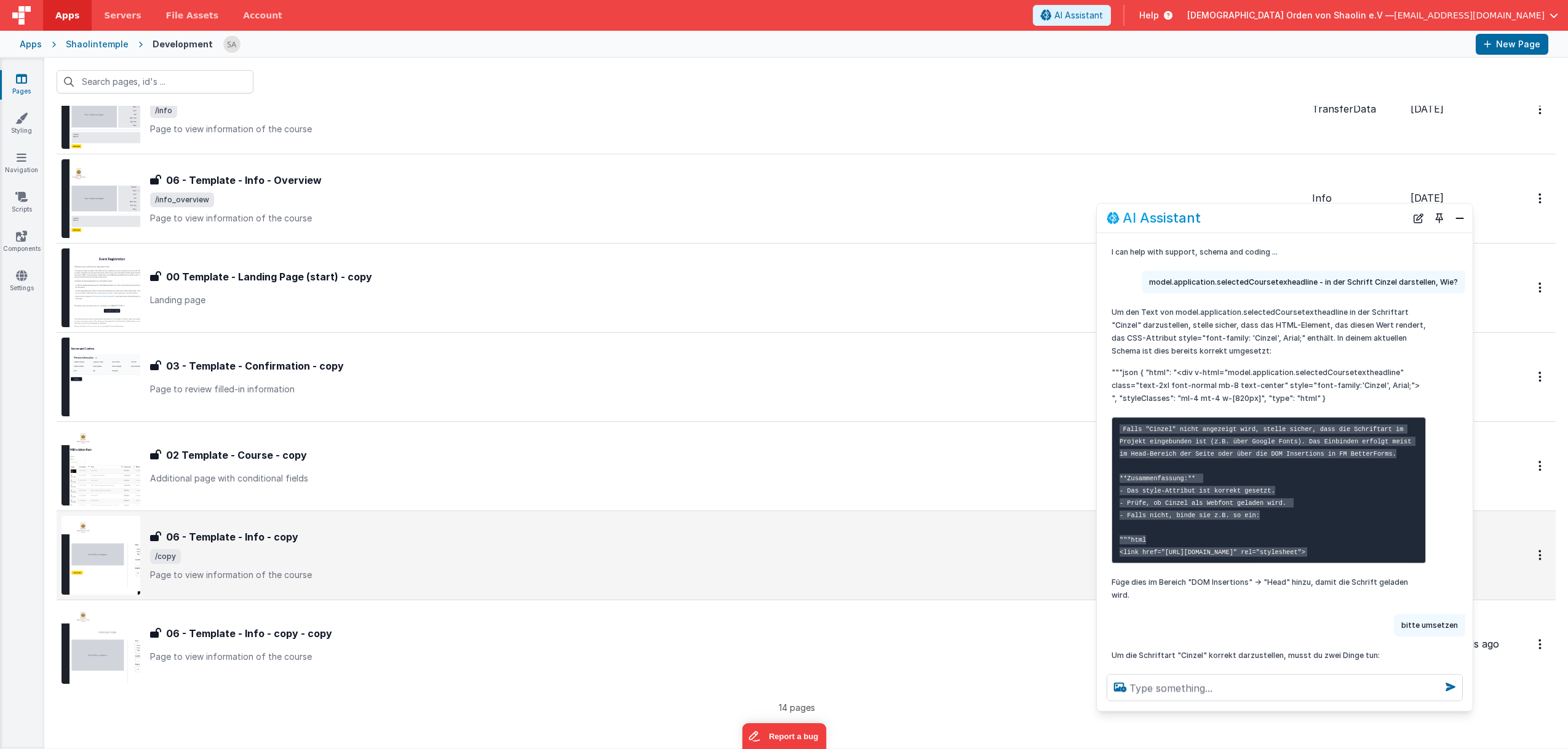
click at [448, 554] on span "/copy" at bounding box center [726, 556] width 1152 height 15
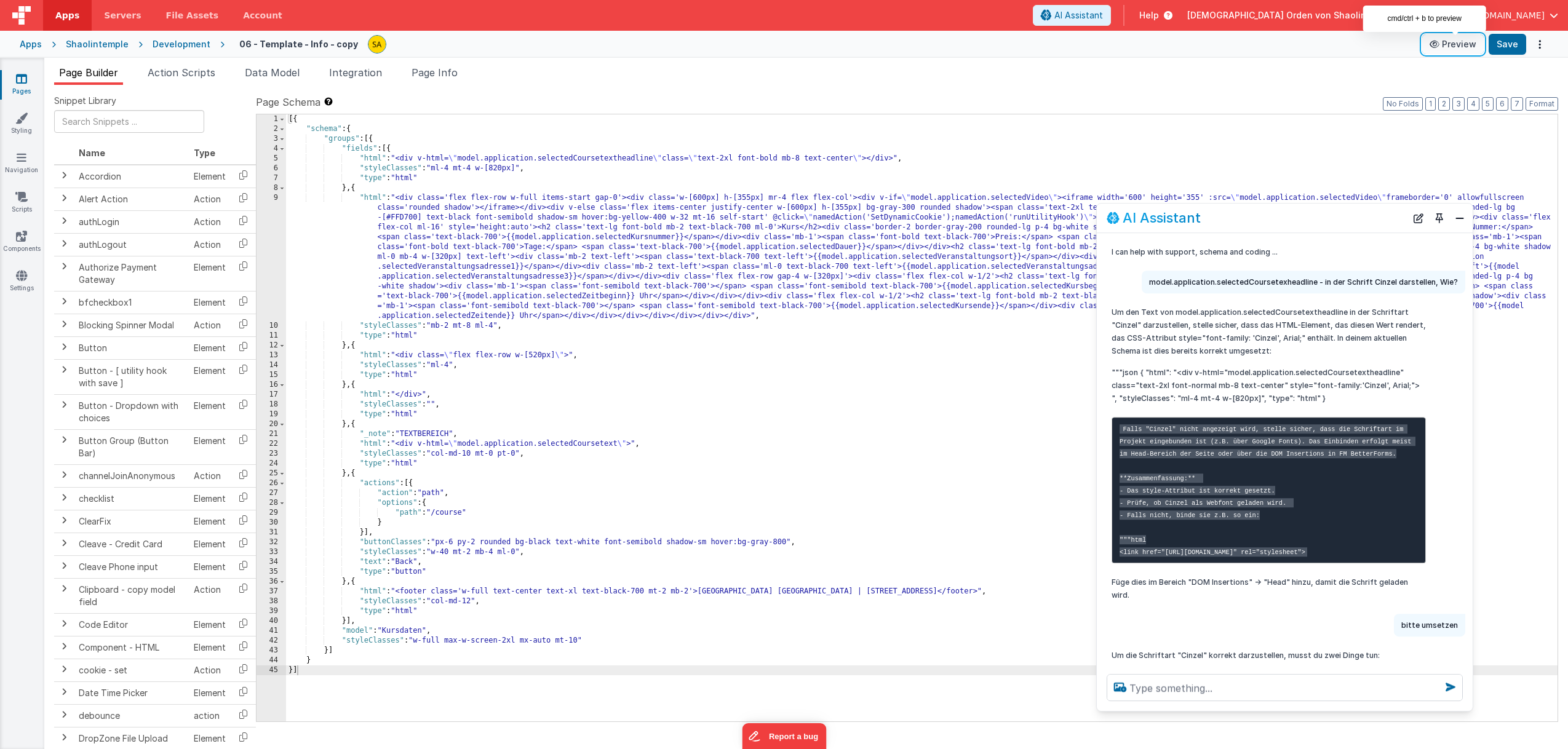
click at [1468, 41] on button "Preview" at bounding box center [1453, 44] width 61 height 20
click at [21, 81] on icon at bounding box center [21, 79] width 11 height 12
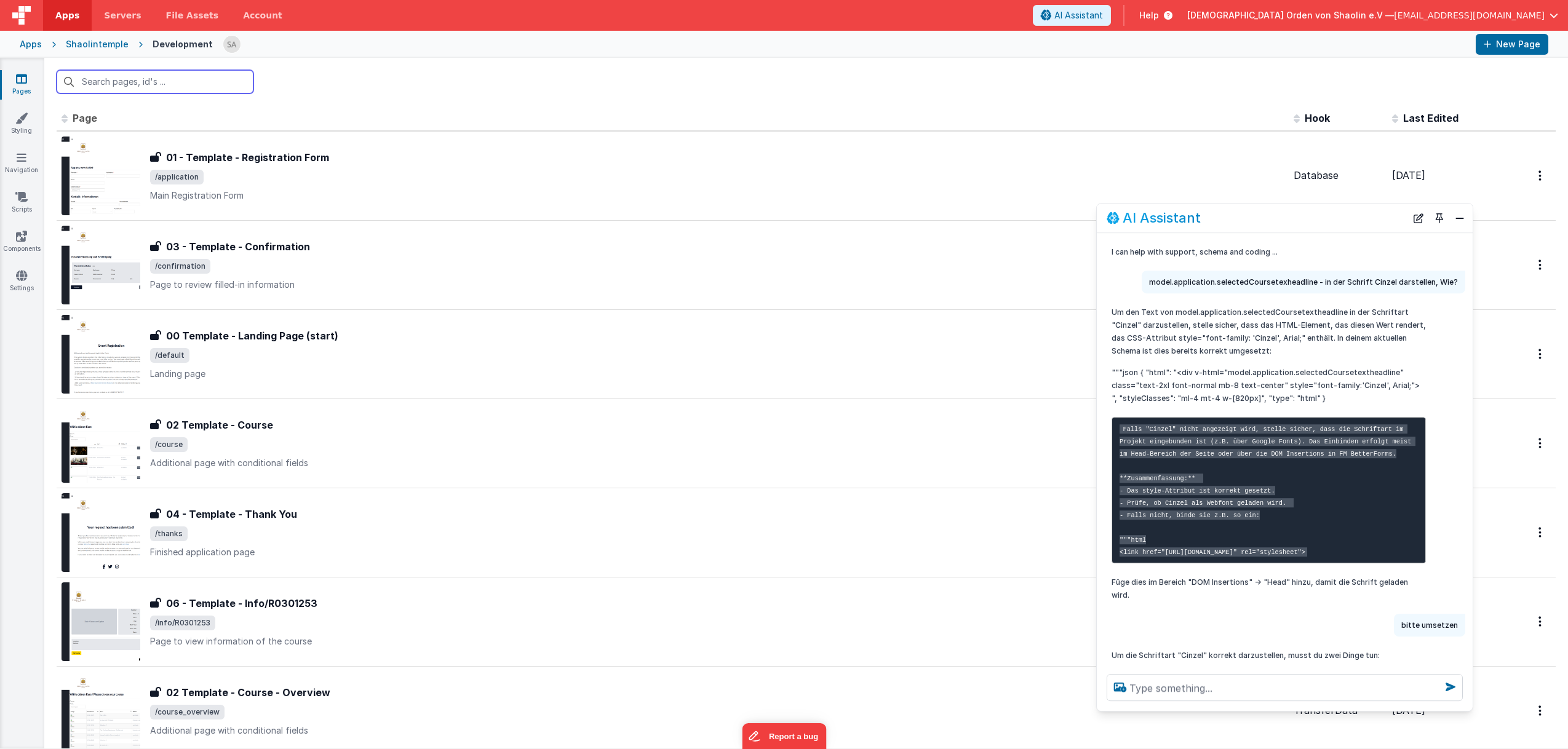
scroll to position [691, 0]
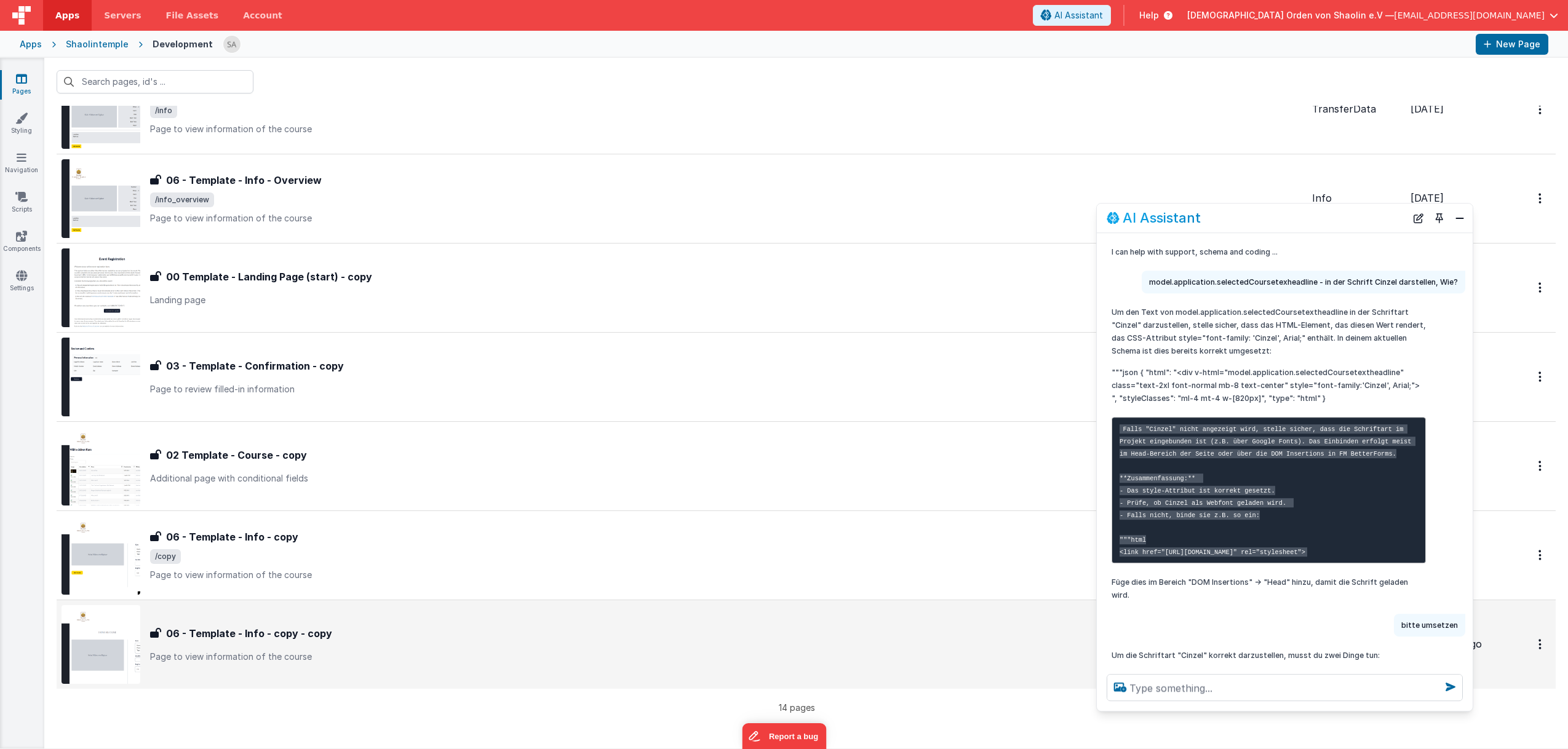
click at [549, 650] on div "06 - Template - Info - copy - copy 06 - Template - Info - copy - copy Page to v…" at bounding box center [726, 645] width 1152 height 37
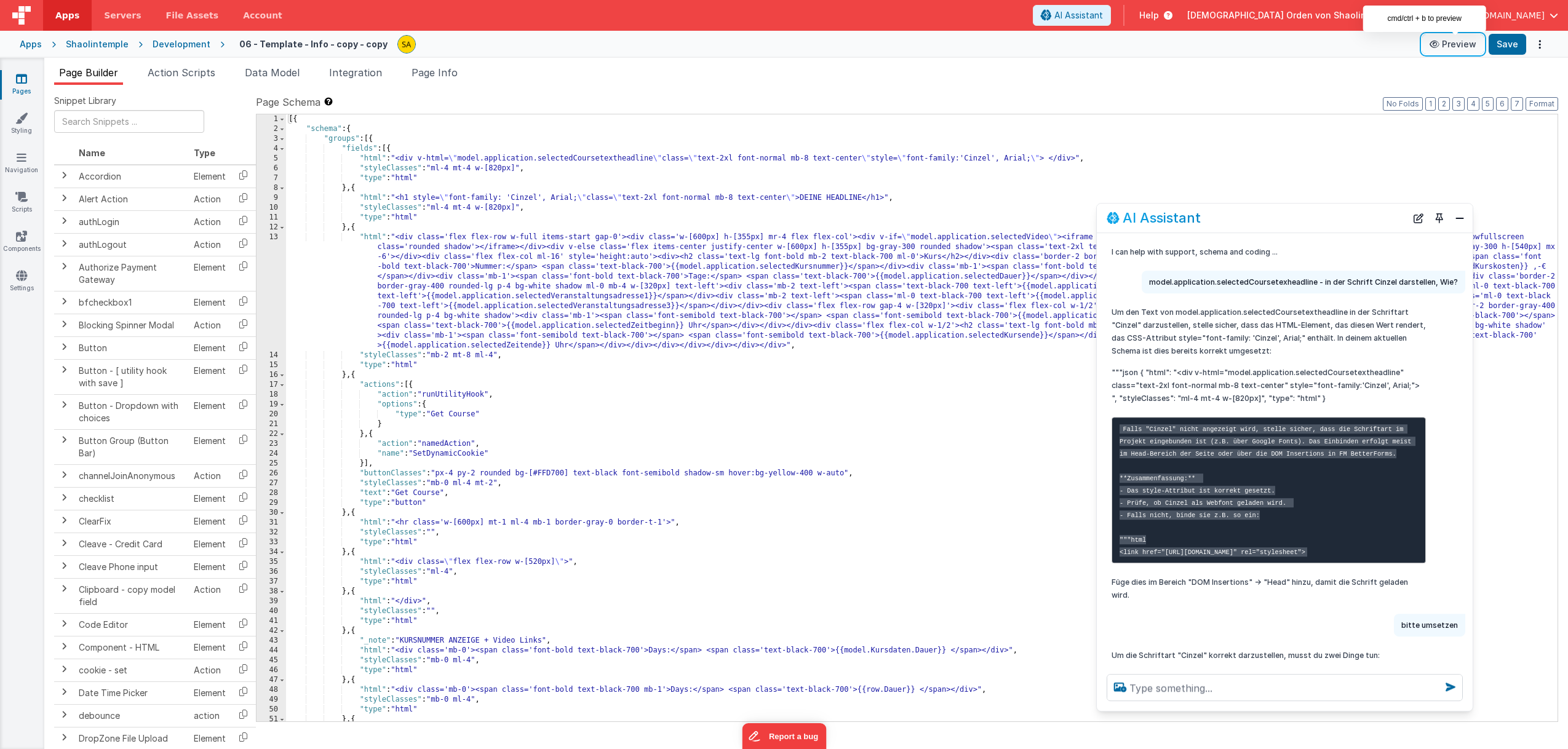
click at [1460, 49] on button "Preview" at bounding box center [1453, 44] width 61 height 20
drag, startPoint x: 1260, startPoint y: 221, endPoint x: 1231, endPoint y: 229, distance: 30.1
click at [1179, 254] on div "AI Assistant I can help with support, schema and coding ... model.application.s…" at bounding box center [1285, 457] width 377 height 509
drag, startPoint x: 1254, startPoint y: 228, endPoint x: 1202, endPoint y: 229, distance: 52.0
click at [1202, 229] on div "AI Assistant" at bounding box center [1285, 218] width 376 height 29
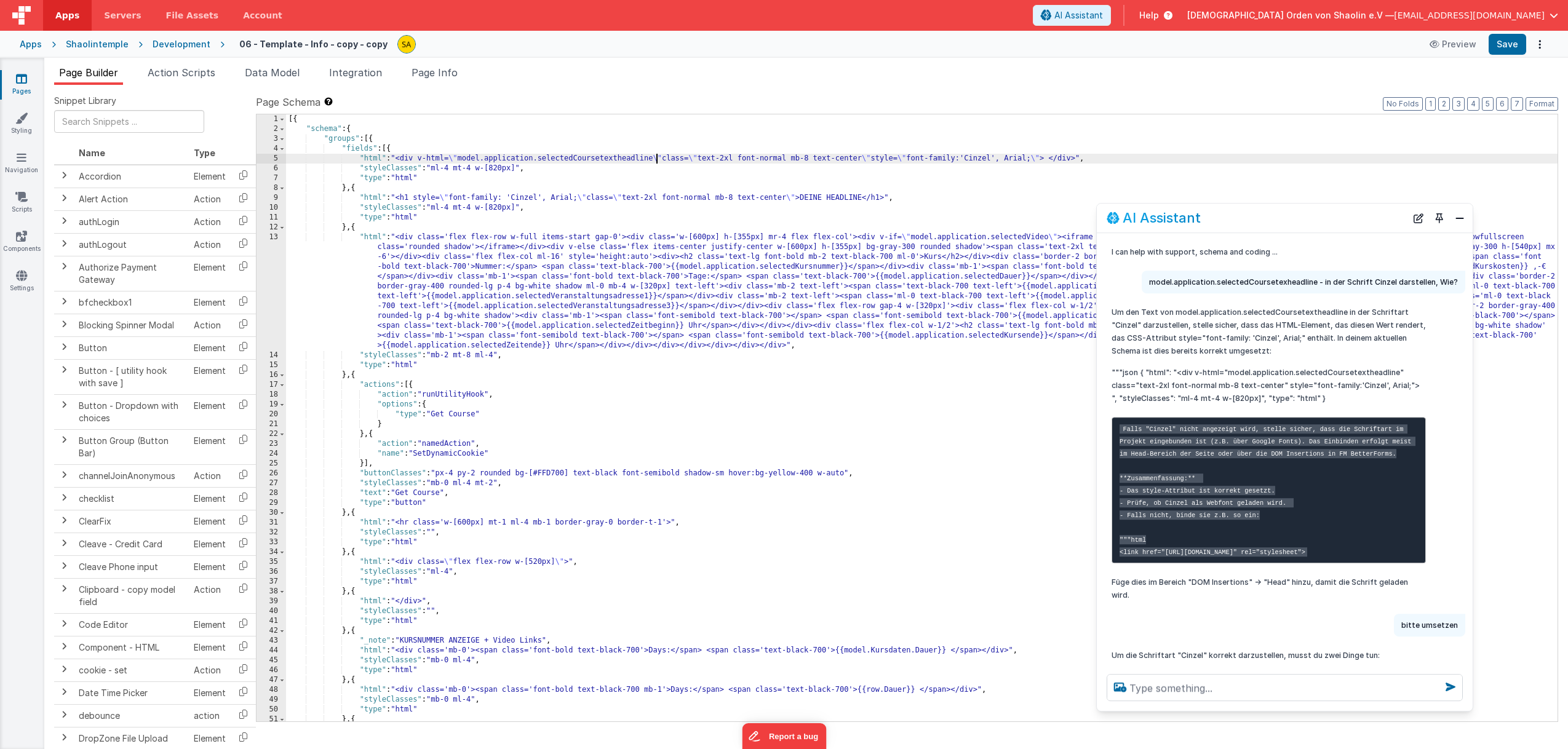
click at [657, 159] on div "[{ "schema" : { "groups" : [{ "fields" : [{ "html" : "<div v-html= \" model.app…" at bounding box center [921, 428] width 1271 height 627
click at [1500, 42] on button "Save" at bounding box center [1508, 44] width 37 height 21
click at [688, 158] on div "[{ "schema" : { "groups" : [{ "fields" : [{ "html" : "<div v-html= \" model.app…" at bounding box center [921, 428] width 1271 height 627
click at [1510, 40] on button "Save" at bounding box center [1508, 44] width 37 height 21
click at [1207, 688] on textarea at bounding box center [1285, 688] width 356 height 27
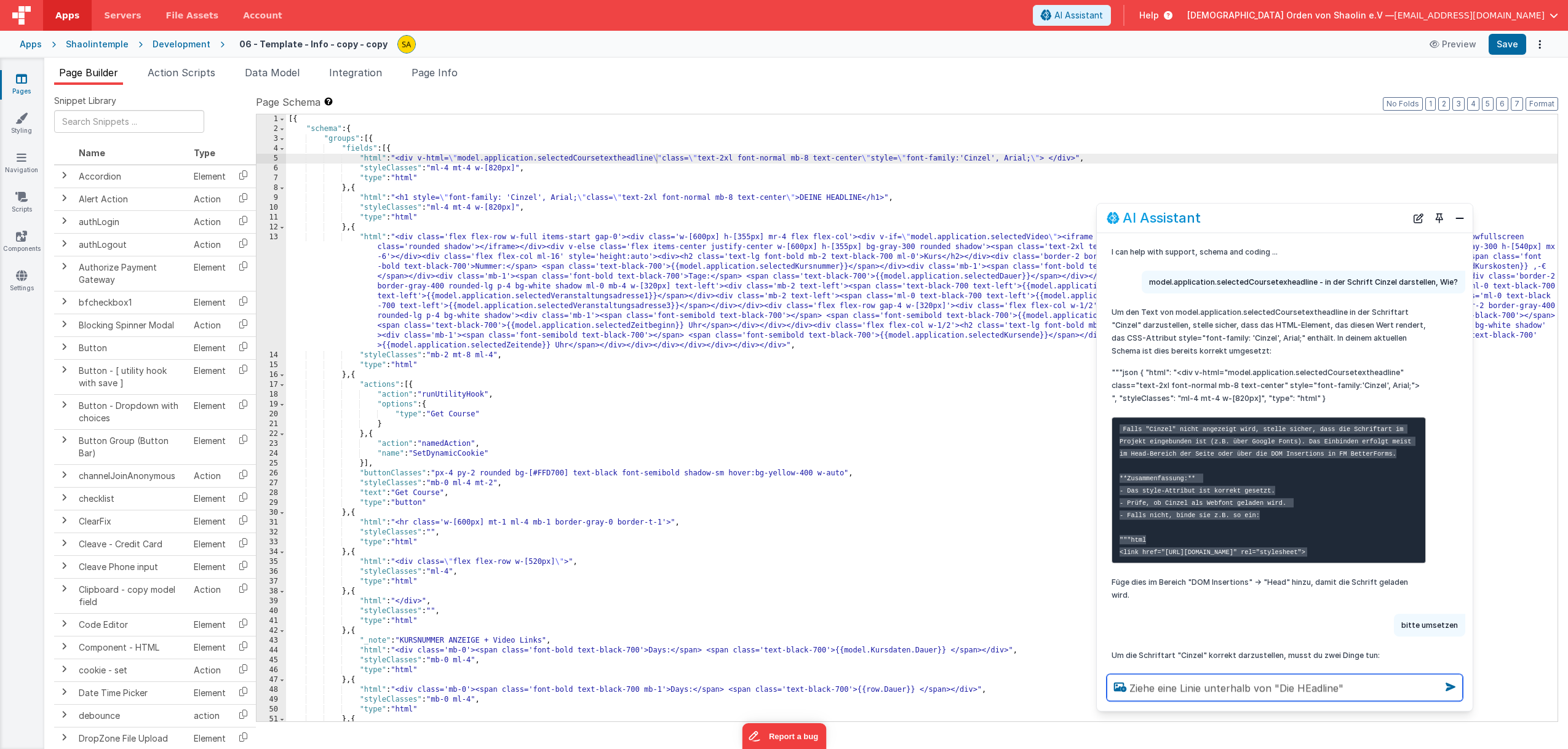
click at [1307, 689] on textarea "Ziehe eine Linie unterhalb von "Die HEadline"" at bounding box center [1285, 688] width 356 height 27
click at [1389, 689] on textarea "Ziehe eine Linie unterhalb von "Die Headline"" at bounding box center [1285, 688] width 356 height 27
click at [1248, 689] on textarea "Ziehe eine Linie unterhalb von "Die Headline"" at bounding box center [1285, 688] width 356 height 27
click at [1371, 689] on textarea "Ziehe eine Linie unterhalb von "Die Headline"" at bounding box center [1285, 688] width 356 height 27
drag, startPoint x: 1443, startPoint y: 675, endPoint x: 1408, endPoint y: 675, distance: 35.0
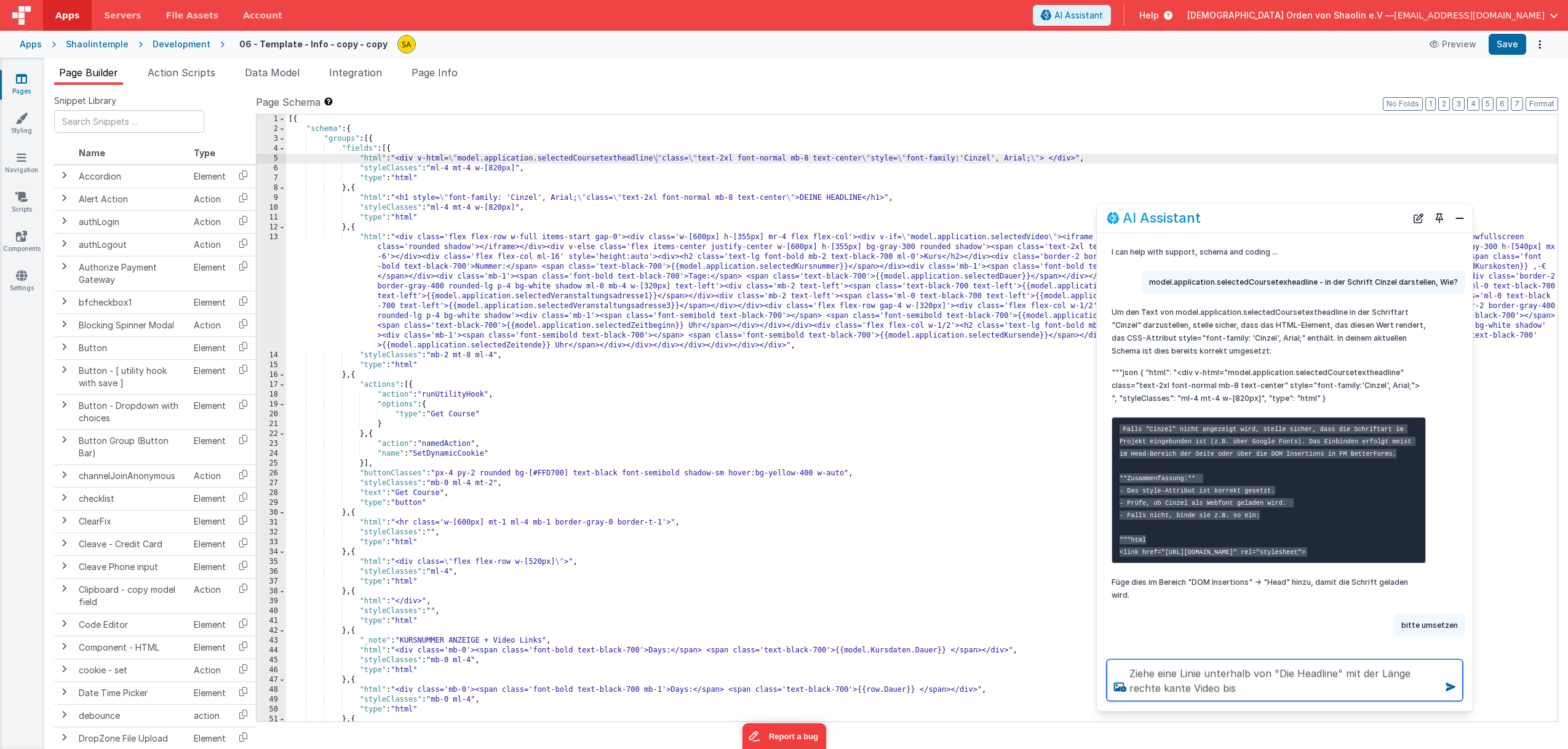
click at [1407, 675] on textarea "Ziehe eine Linie unterhalb von "Die Headline" mit der Länge rechte kante Video …" at bounding box center [1285, 680] width 356 height 42
click at [1232, 687] on textarea "Ziehe eine Linie unterhalb von "Die Headline" mit der Länge linke kante Video b…" at bounding box center [1285, 680] width 356 height 42
type textarea "Ziehe eine Linie unterhalb von "Die Headline" mit der Länge linke kante Video b…"
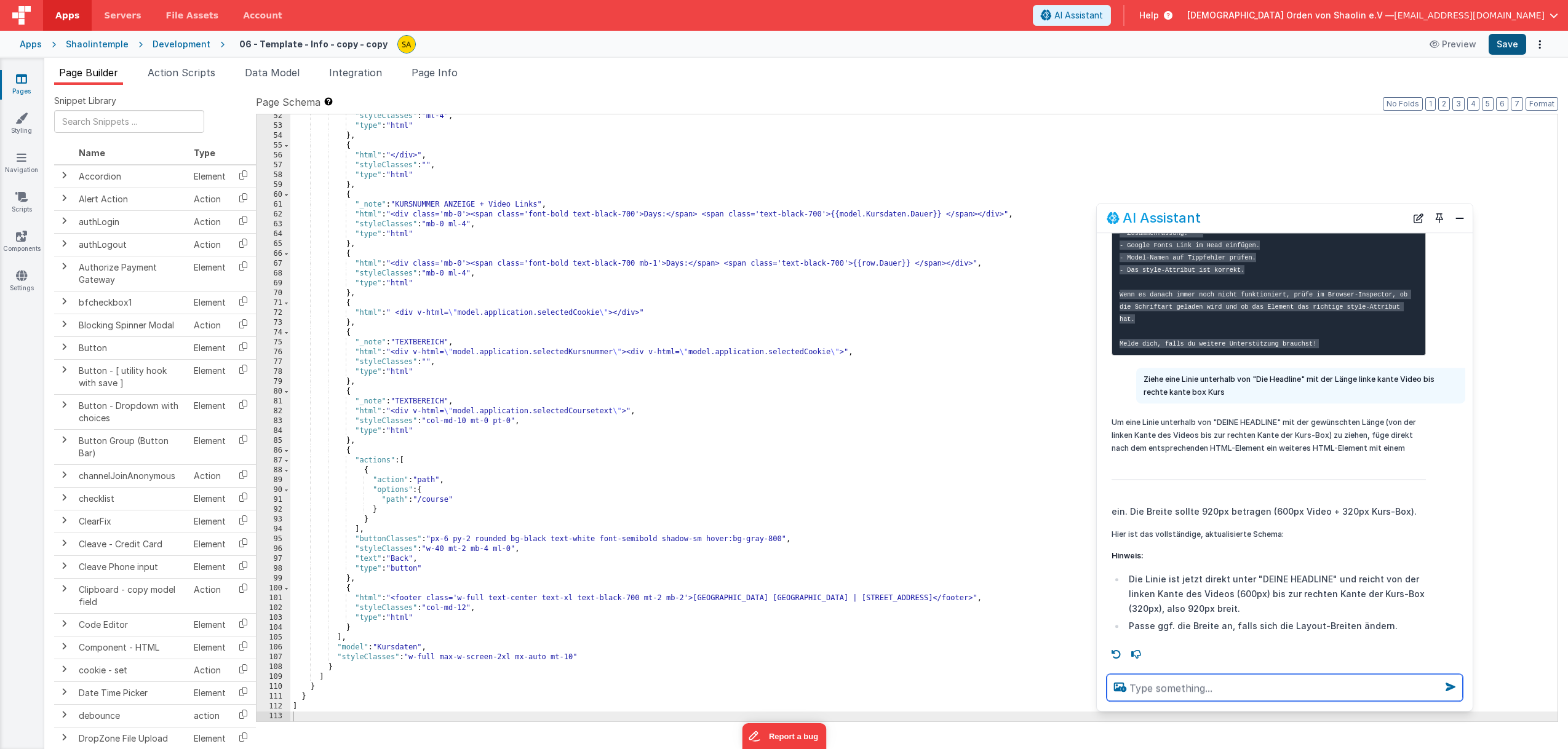
scroll to position [1331, 0]
click at [1507, 48] on button "Save" at bounding box center [1508, 44] width 37 height 21
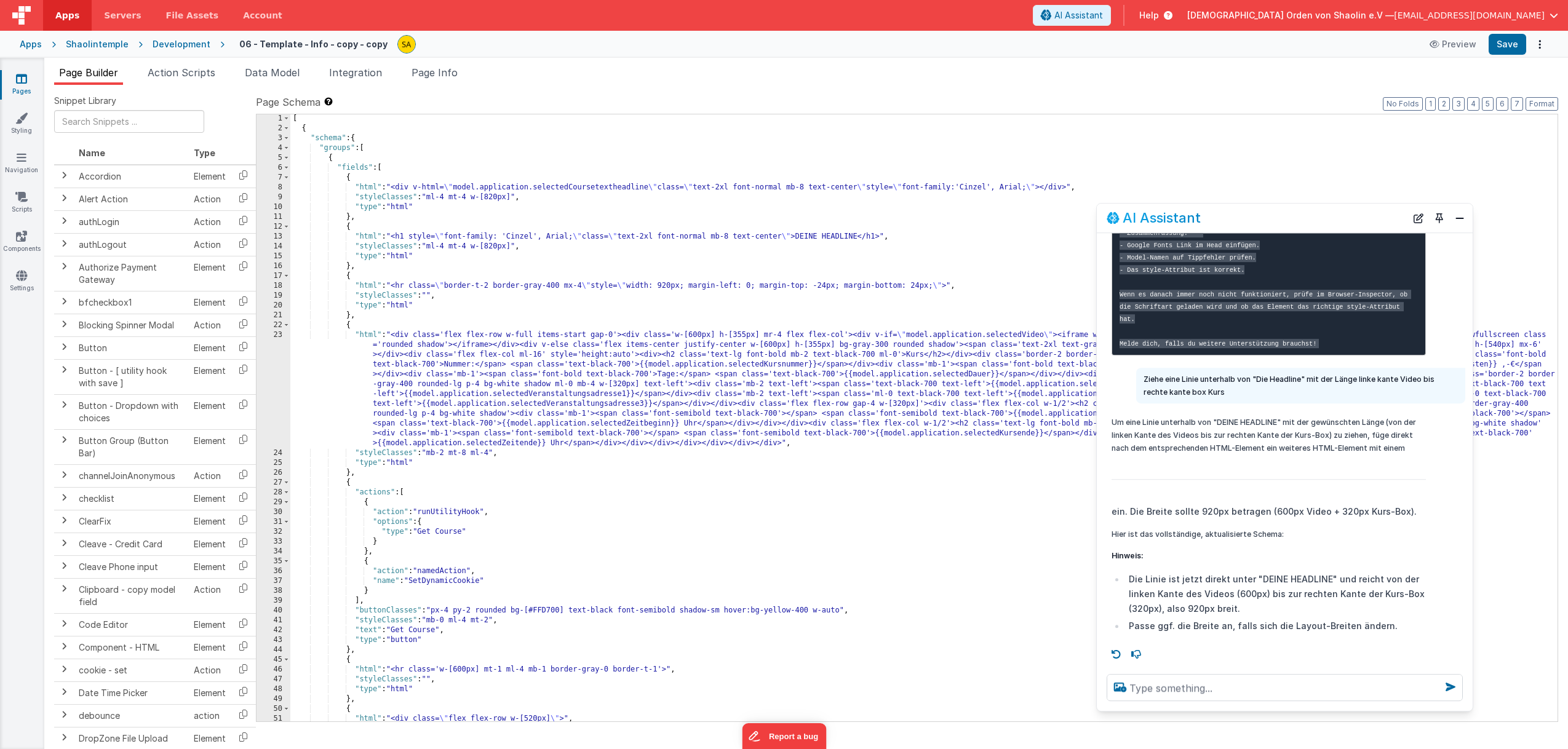
scroll to position [1, 0]
click at [677, 286] on div "[ { "schema" : { "groups" : [ { "fields" : [ { "html" : "<div v-html= \" model.…" at bounding box center [924, 427] width 1267 height 627
click at [1512, 42] on button "Save" at bounding box center [1508, 44] width 37 height 21
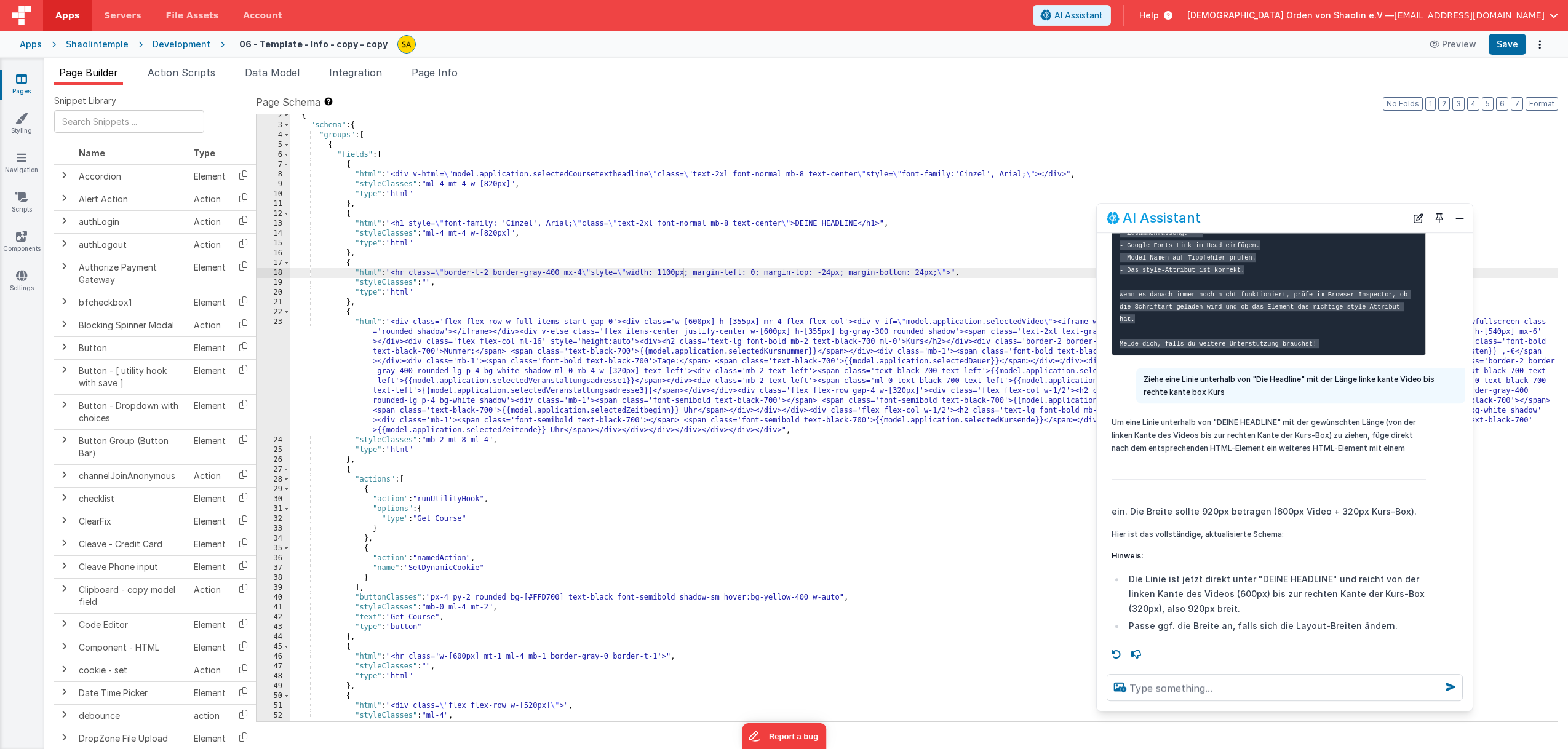
scroll to position [13, 0]
click at [681, 272] on div "{ "schema" : { "groups" : [ { "fields" : [ { "html" : "<div v-html= \" model.ap…" at bounding box center [924, 425] width 1267 height 627
click at [1495, 47] on button "Save" at bounding box center [1508, 44] width 37 height 21
click at [491, 272] on div "{ "schema" : { "groups" : [ { "fields" : [ { "html" : "<div v-html= \" model.ap…" at bounding box center [924, 425] width 1267 height 627
click at [1514, 44] on button "Save" at bounding box center [1508, 44] width 37 height 21
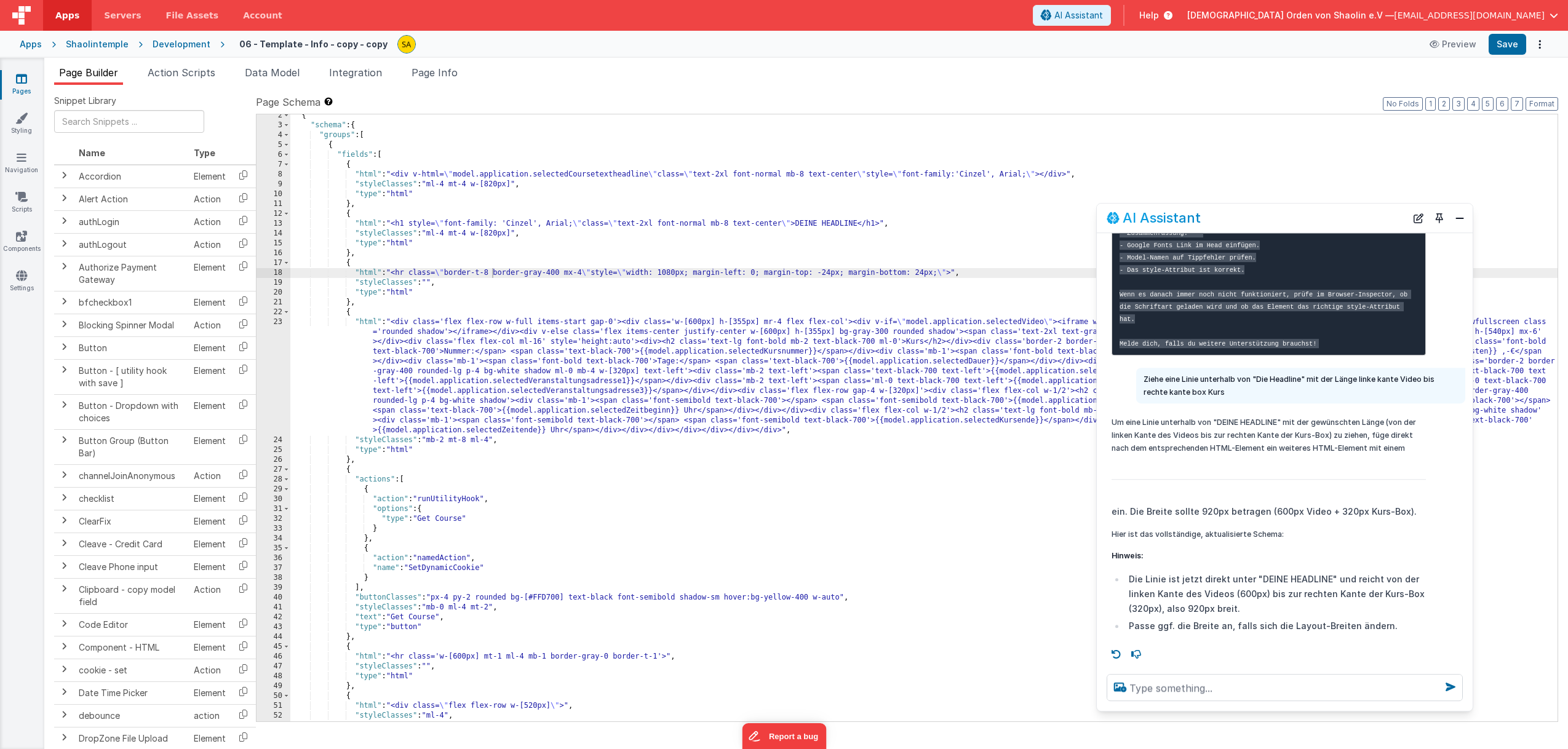
click at [545, 273] on div "{ "schema" : { "groups" : [ { "fields" : [ { "html" : "<div v-html= \" model.ap…" at bounding box center [924, 425] width 1267 height 627
click at [1513, 47] on button "Save" at bounding box center [1508, 44] width 37 height 21
click at [562, 274] on div "{ "schema" : { "groups" : [ { "fields" : [ { "html" : "<div v-html= \" model.ap…" at bounding box center [924, 425] width 1267 height 627
click at [1503, 44] on button "Save" at bounding box center [1508, 44] width 37 height 21
click at [569, 271] on div "{ "schema" : { "groups" : [ { "fields" : [ { "html" : "<div v-html= \" model.ap…" at bounding box center [924, 425] width 1267 height 627
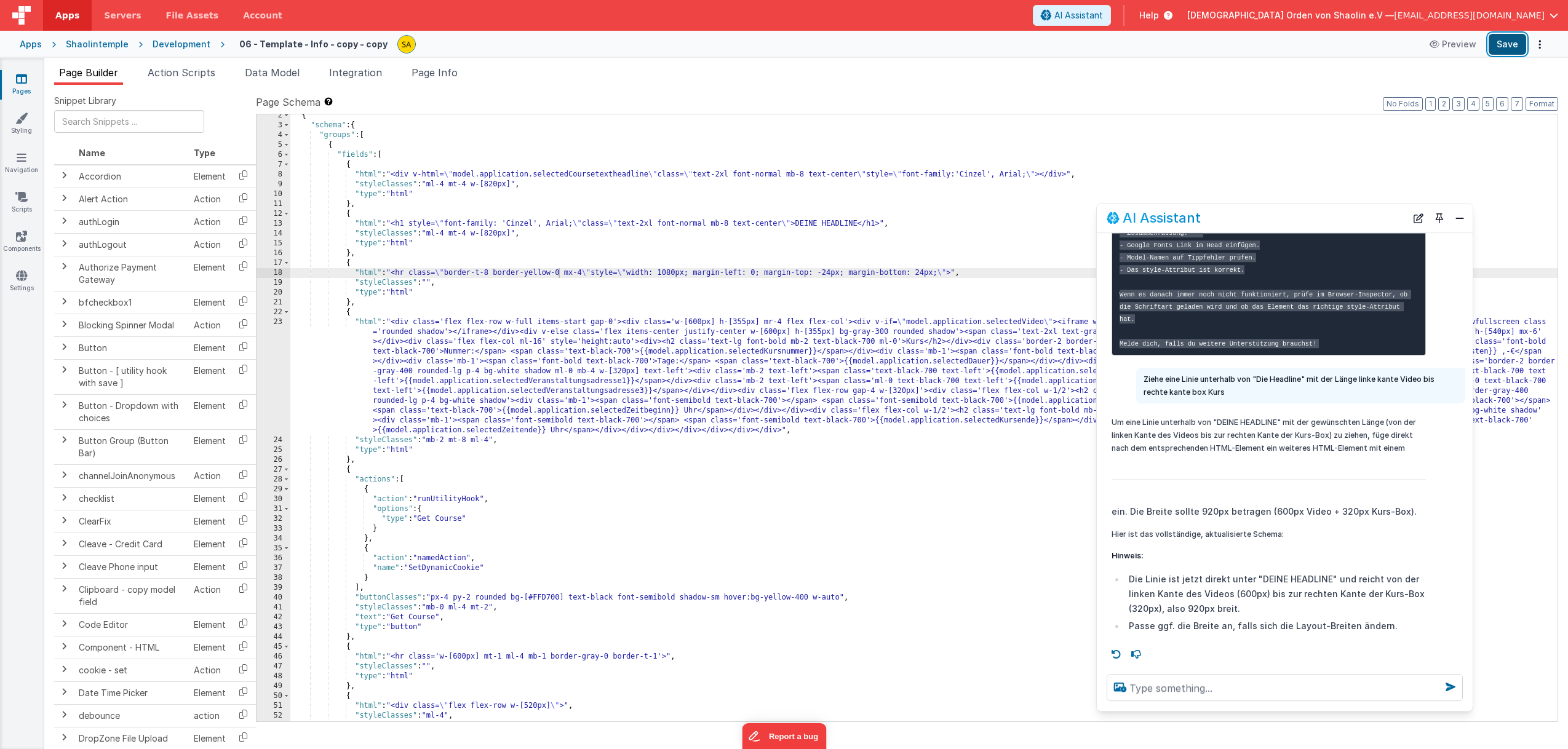
click at [1505, 44] on button "Save" at bounding box center [1508, 44] width 37 height 21
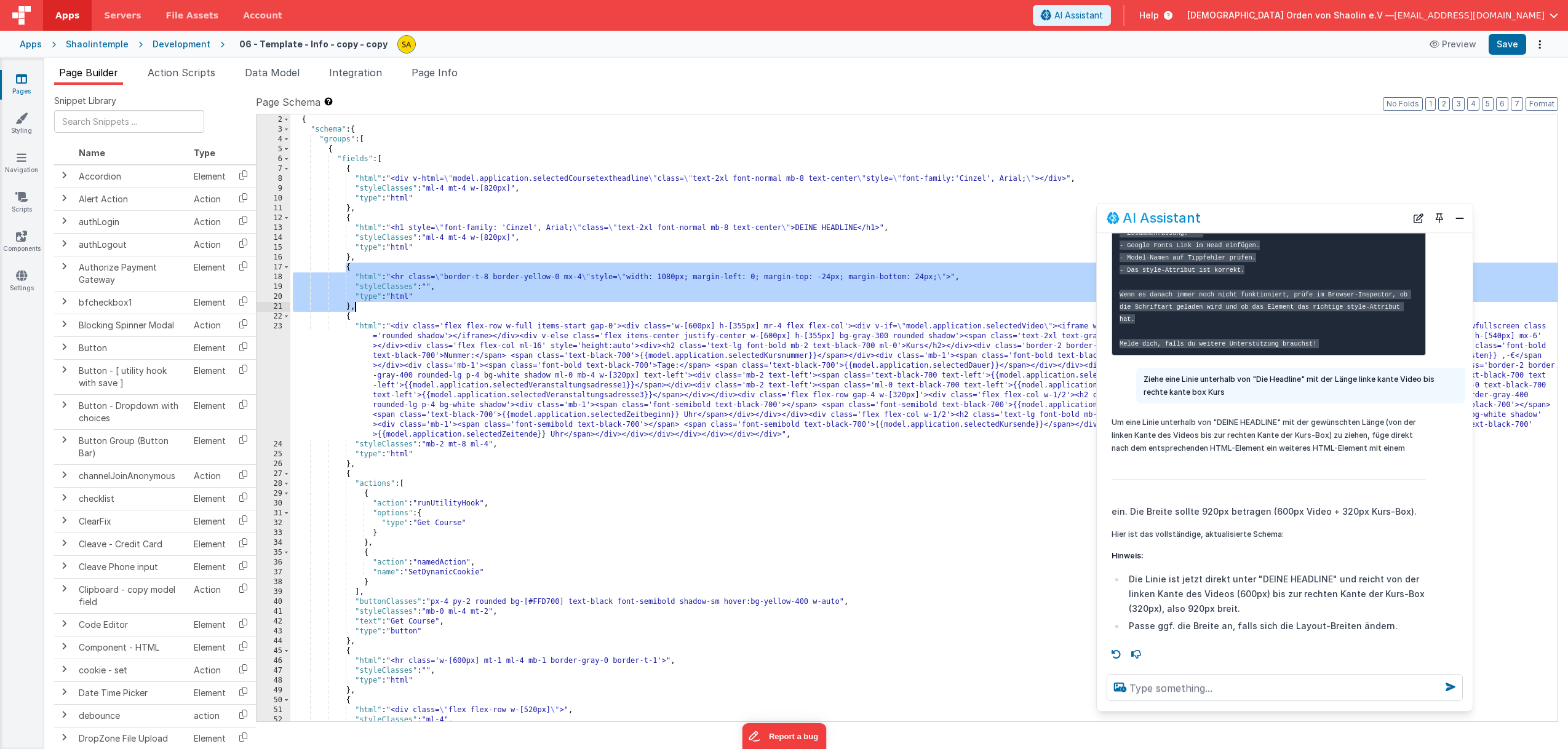
drag, startPoint x: 346, startPoint y: 271, endPoint x: 354, endPoint y: 305, distance: 34.9
click at [354, 305] on div "[ { "schema" : { "groups" : [ { "fields" : [ { "html" : "<div v-html= \" model.…" at bounding box center [924, 418] width 1267 height 627
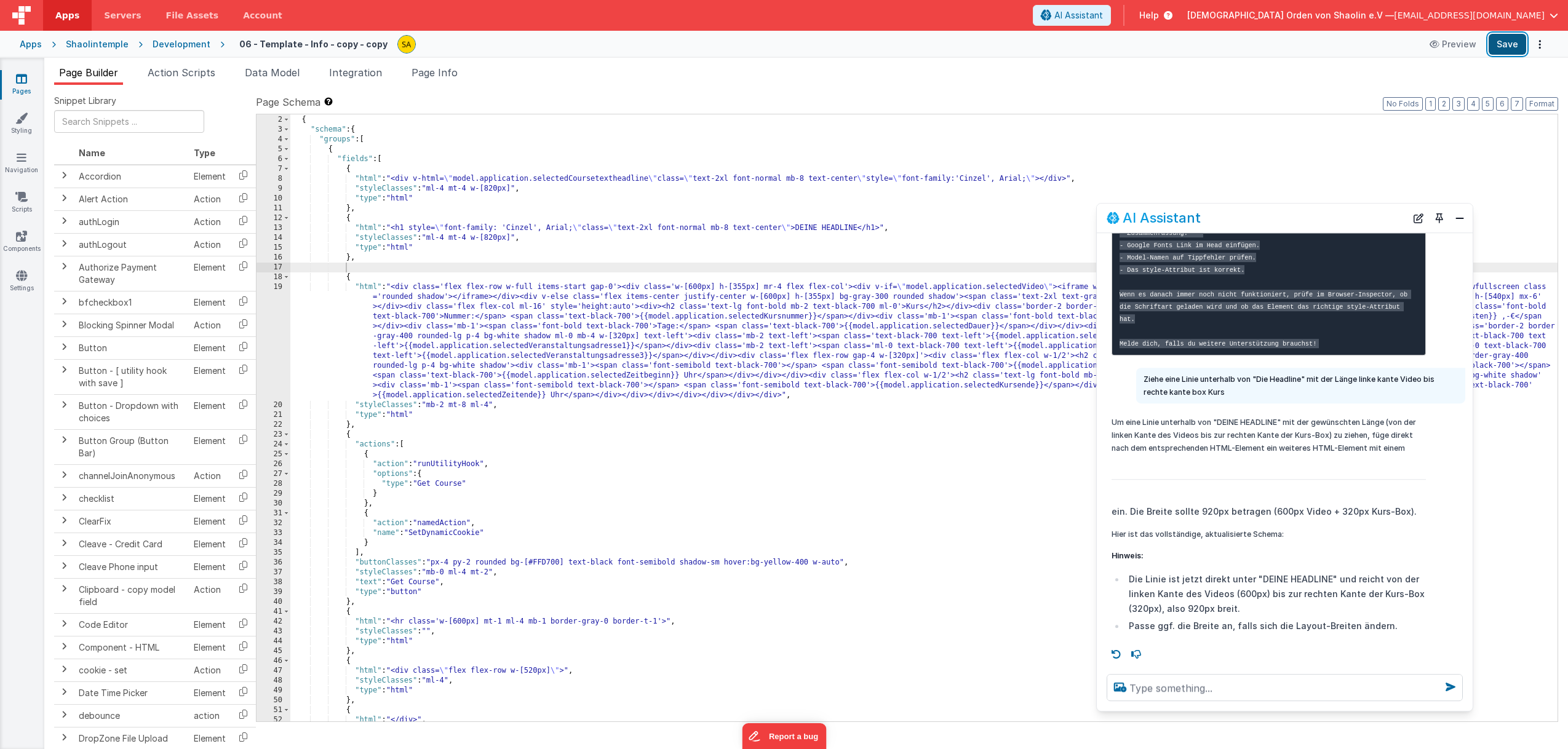
click at [1507, 44] on button "Save" at bounding box center [1508, 44] width 37 height 21
click at [1184, 684] on textarea at bounding box center [1285, 688] width 356 height 27
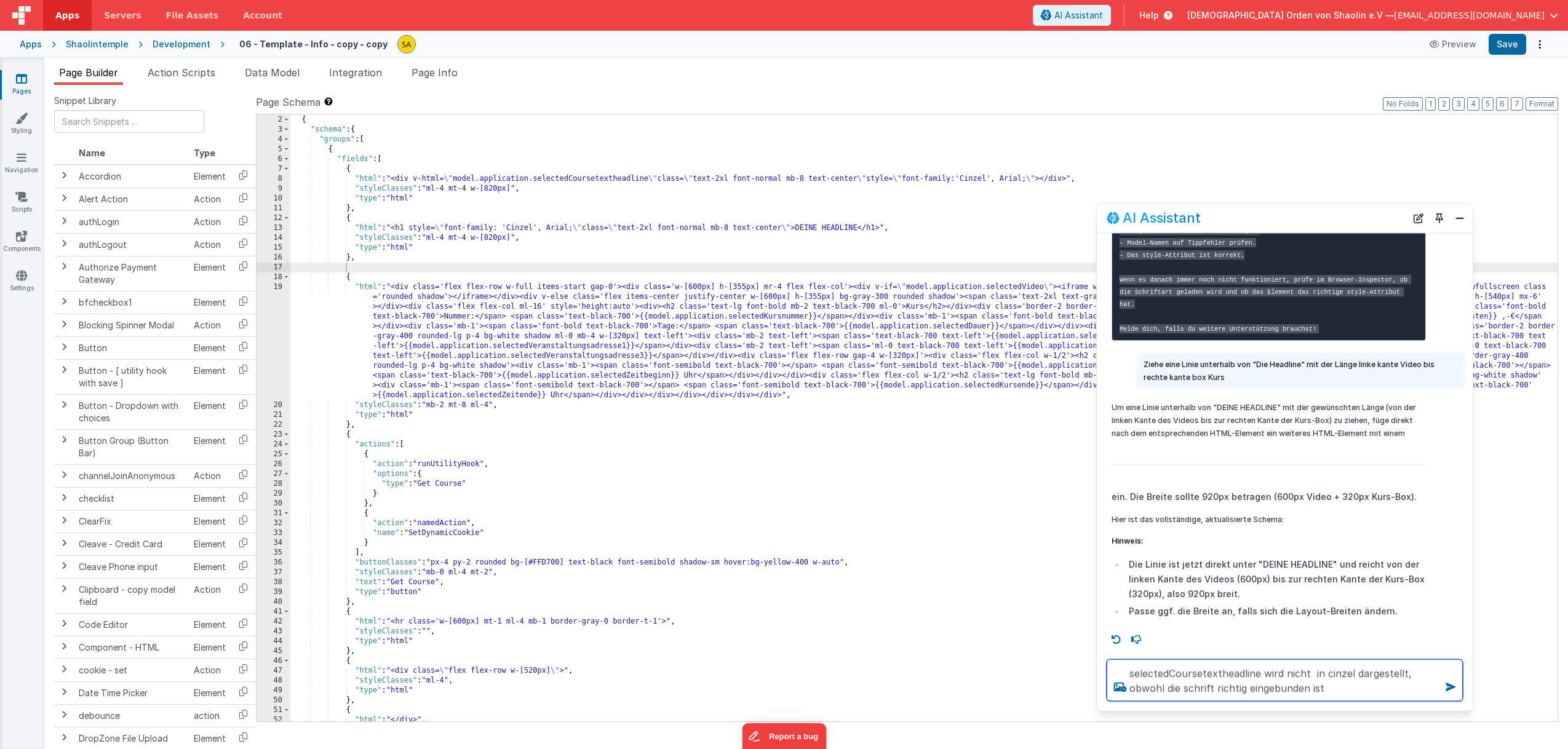
type textarea "selectedCoursetextheadline wird nicht in cinzel dargestellt, obwohl die schrift…"
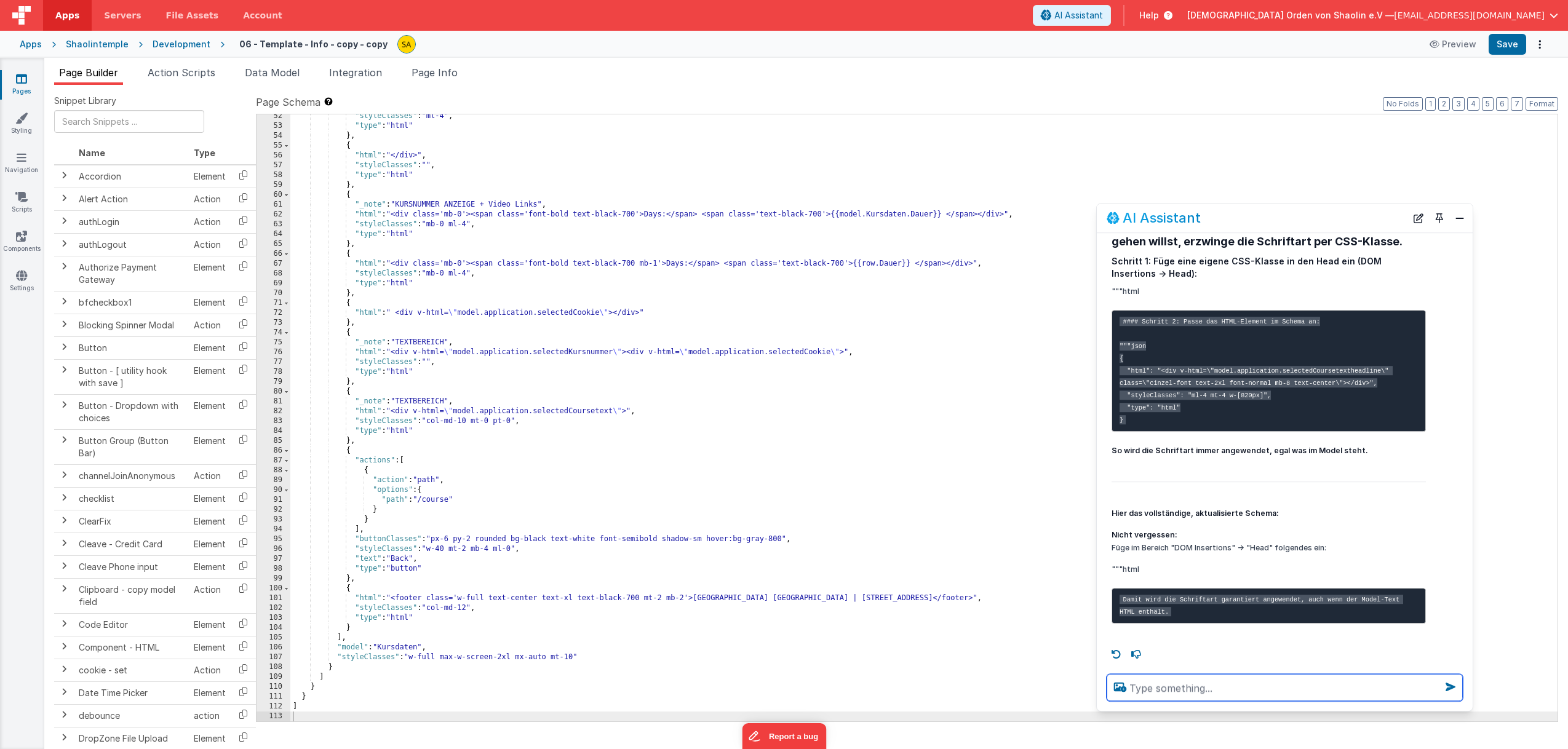
scroll to position [0, 0]
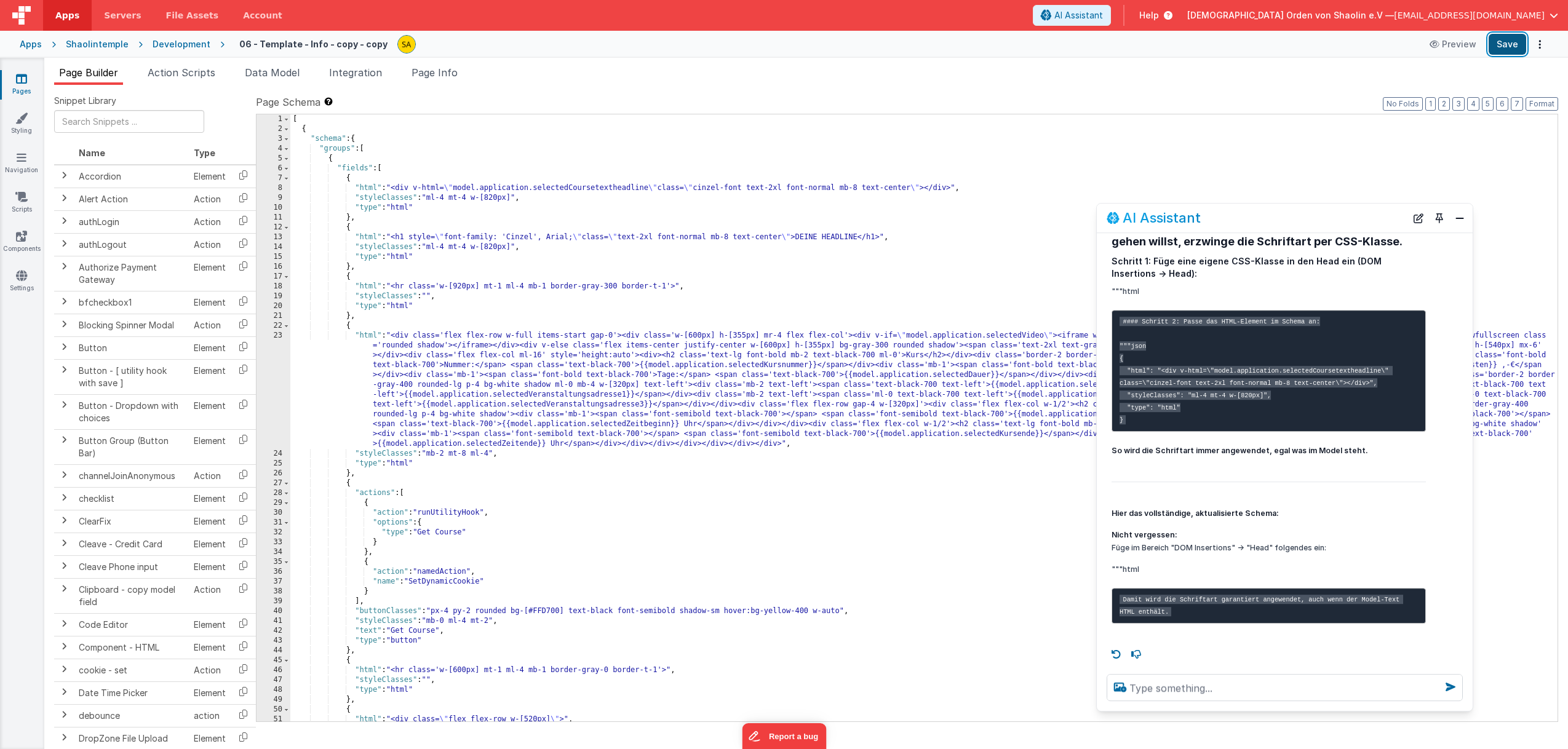
click at [1511, 47] on button "Save" at bounding box center [1508, 44] width 37 height 21
click at [1457, 44] on button "Preview" at bounding box center [1453, 44] width 61 height 20
click at [1508, 47] on button "Save" at bounding box center [1508, 44] width 37 height 21
drag, startPoint x: 778, startPoint y: 189, endPoint x: 777, endPoint y: 198, distance: 9.1
click at [778, 189] on div "[ { "schema" : { "groups" : [ { "fields" : [ { "html" : "<div v-html= \" model.…" at bounding box center [924, 428] width 1267 height 627
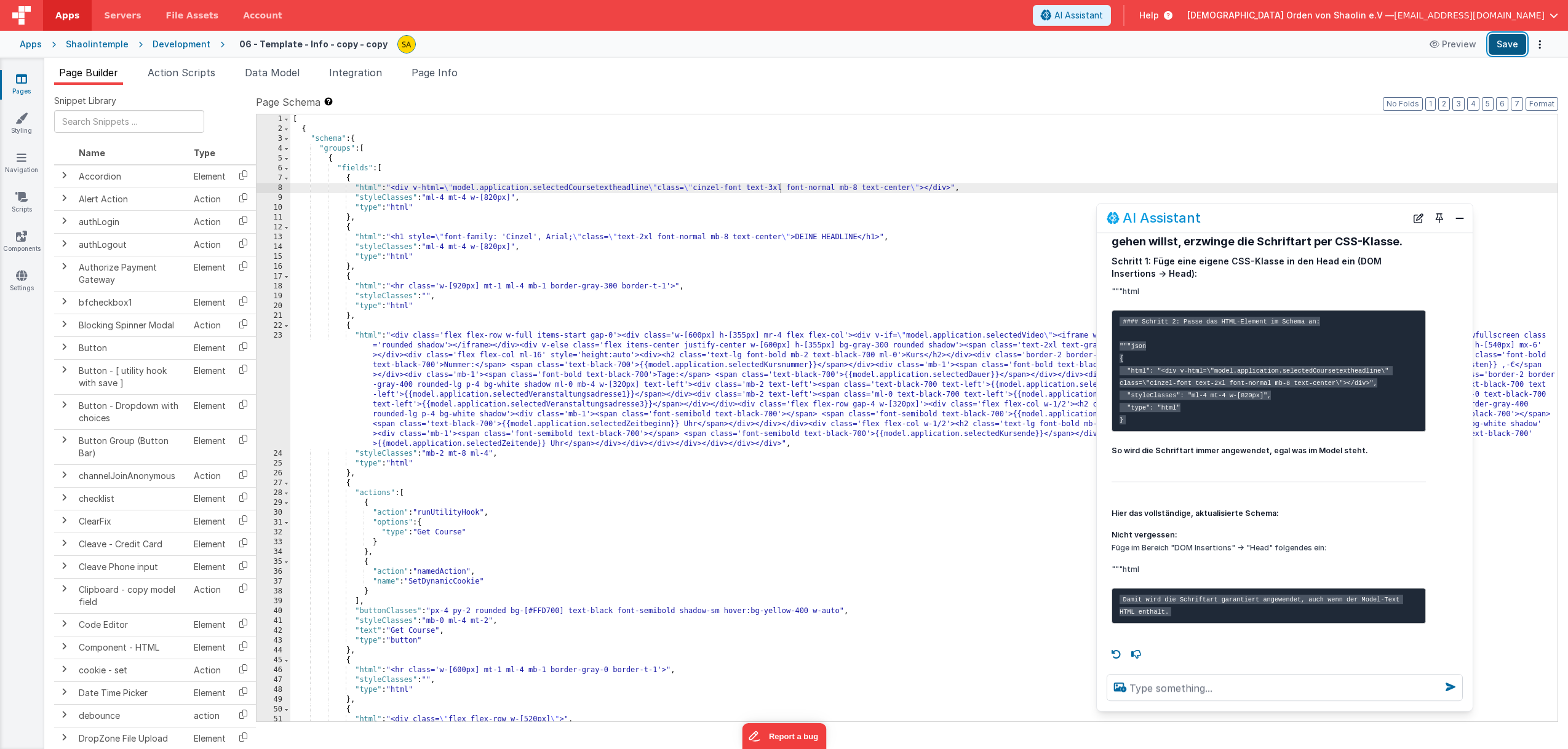
click at [1500, 45] on button "Save" at bounding box center [1508, 44] width 37 height 21
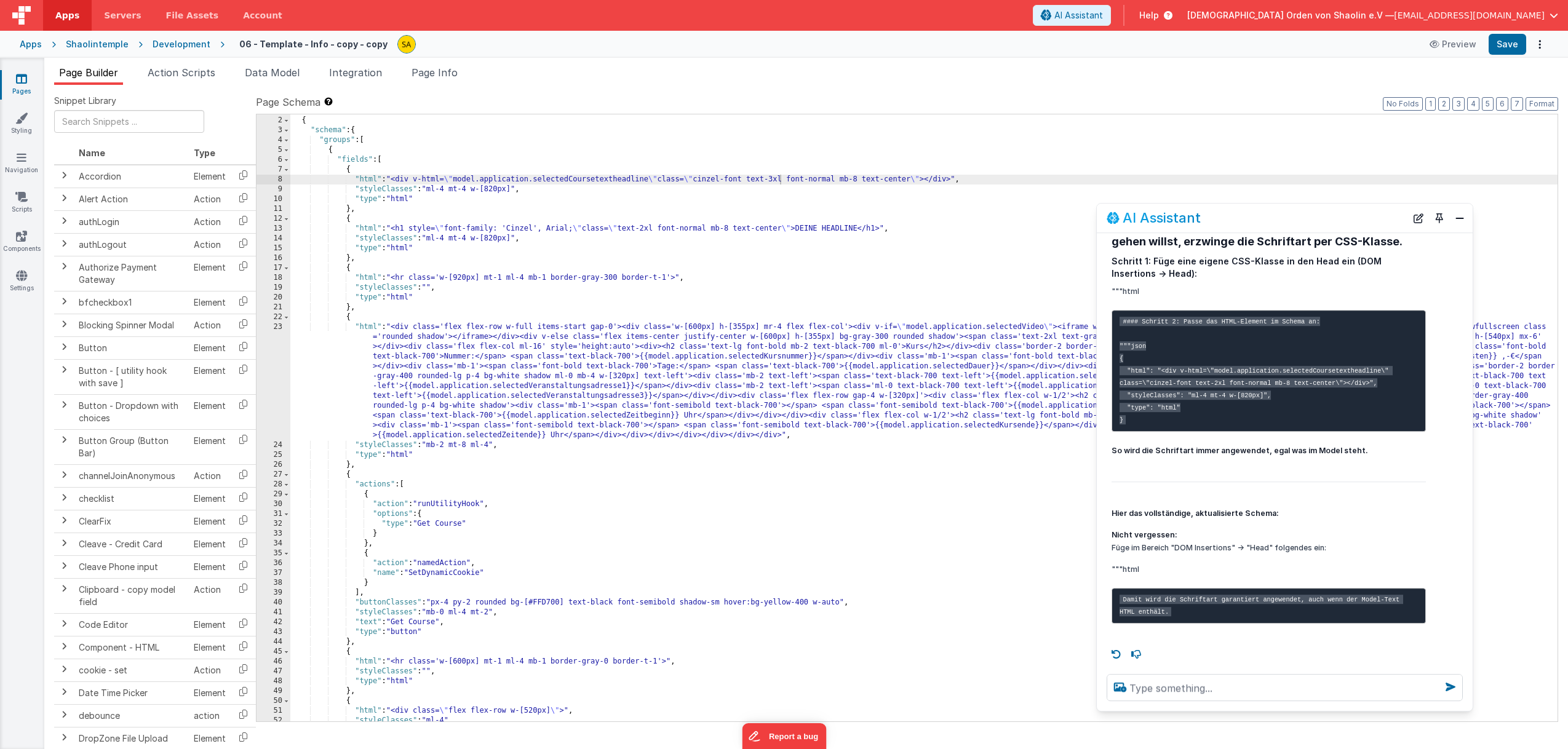
scroll to position [9, 0]
click at [448, 190] on div "[ { "schema" : { "groups" : [ { "fields" : [ { "html" : "<div v-html= \" model.…" at bounding box center [924, 419] width 1267 height 627
click at [1503, 51] on button "Save" at bounding box center [1508, 44] width 37 height 21
click at [915, 180] on div "[ { "schema" : { "groups" : [ { "fields" : [ { "html" : "<div v-html= \" model.…" at bounding box center [924, 419] width 1267 height 627
drag, startPoint x: 870, startPoint y: 179, endPoint x: 915, endPoint y: 185, distance: 45.4
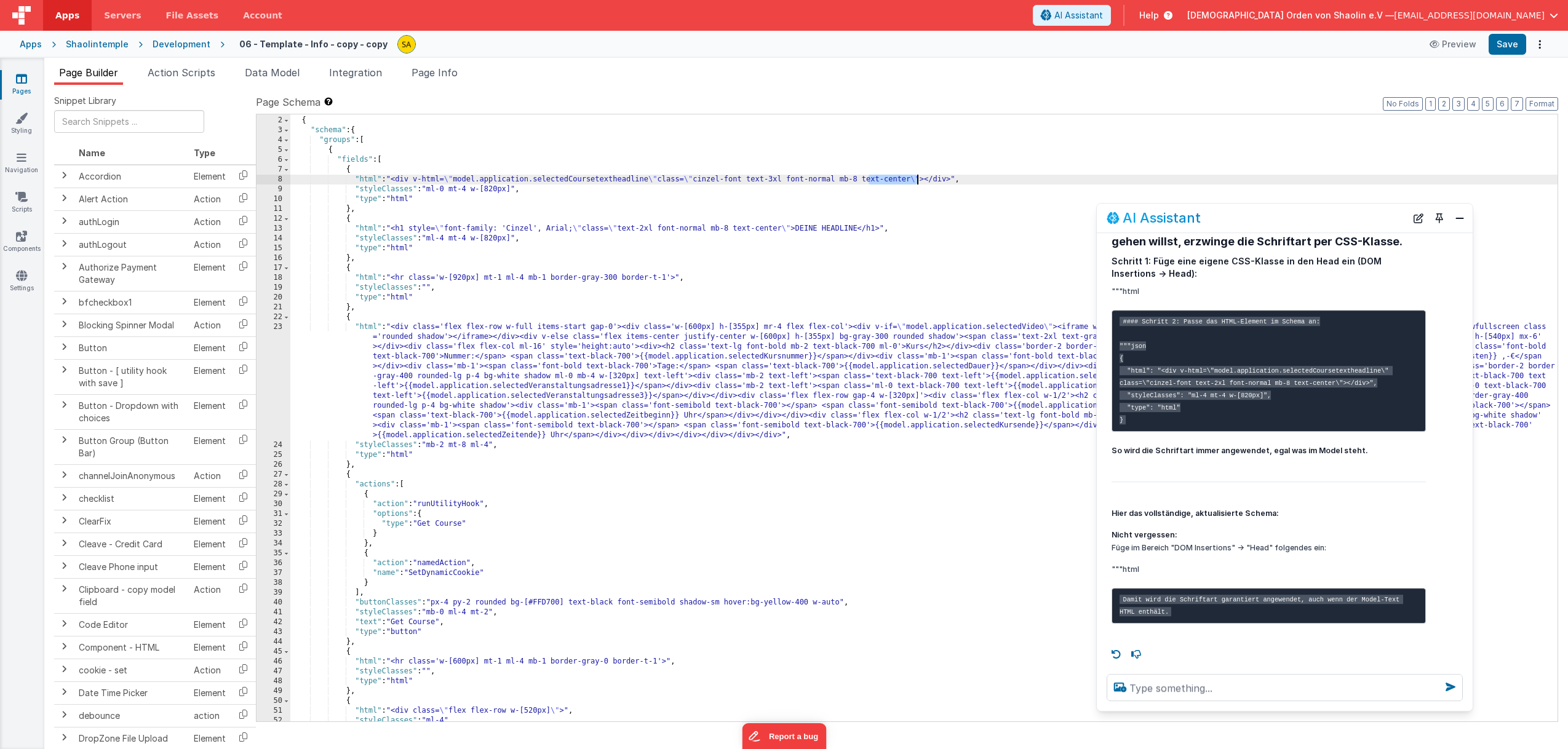
click at [915, 179] on div "[ { "schema" : { "groups" : [ { "fields" : [ { "html" : "<div v-html= \" model.…" at bounding box center [924, 419] width 1267 height 627
click at [1516, 43] on button "Save" at bounding box center [1508, 44] width 37 height 21
drag, startPoint x: 412, startPoint y: 229, endPoint x: 539, endPoint y: 229, distance: 127.0
click at [539, 229] on div "[ { "schema" : { "groups" : [ { "fields" : [ { "html" : "<div v-html= \" model.…" at bounding box center [924, 419] width 1267 height 627
click at [664, 179] on div "[ { "schema" : { "groups" : [ { "fields" : [ { "html" : "<div v-html= \" model.…" at bounding box center [924, 419] width 1267 height 627
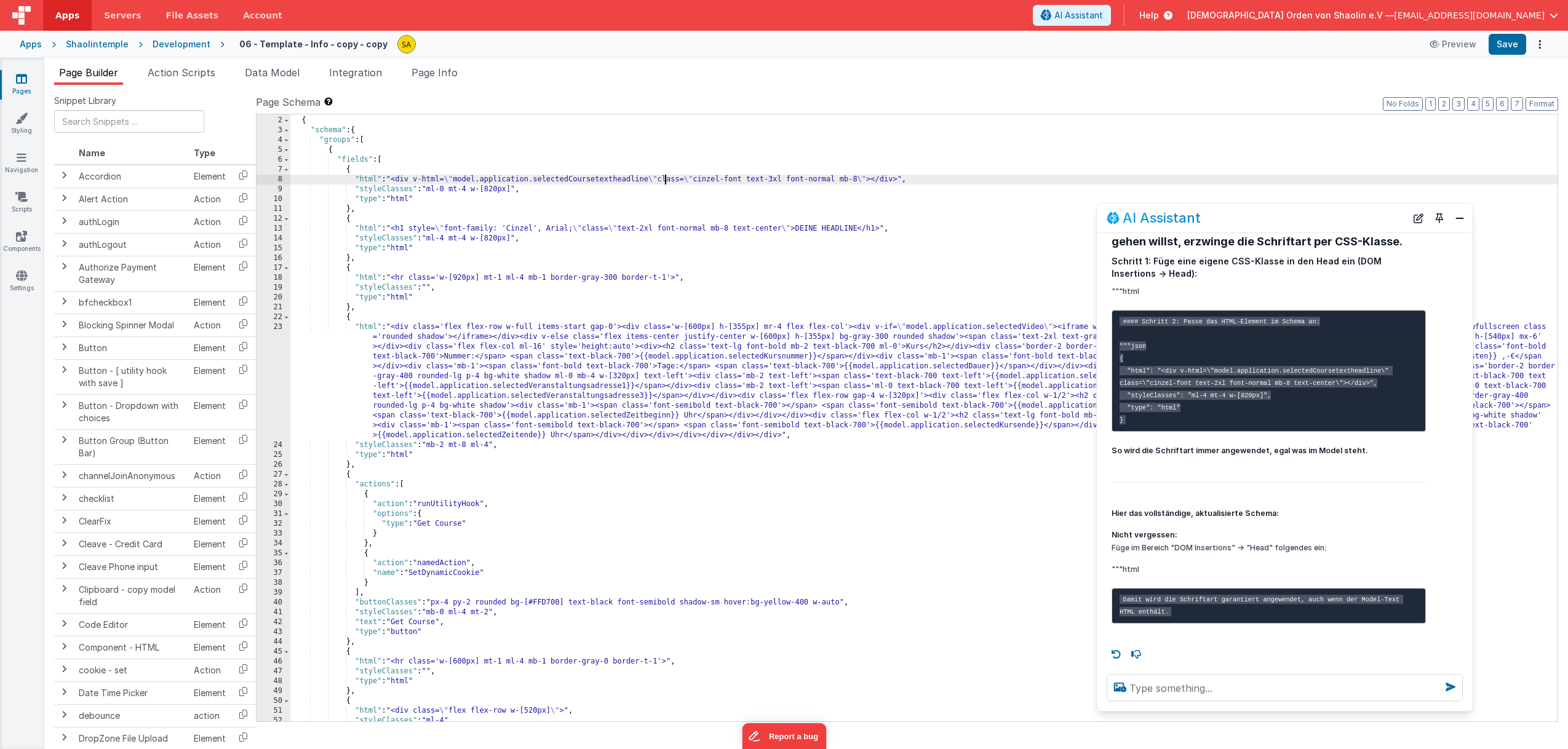
paste textarea
click at [885, 179] on div "[ { "schema" : { "groups" : [ { "fields" : [ { "html" : "<div v-html= \" model.…" at bounding box center [924, 419] width 1267 height 627
click at [1505, 44] on button "Save" at bounding box center [1508, 44] width 37 height 21
drag, startPoint x: 1540, startPoint y: 89, endPoint x: 752, endPoint y: 197, distance: 795.4
click at [752, 197] on div "[ { "schema" : { "groups" : [ { "fields" : [ { "html" : "<div v-html= \" model.…" at bounding box center [924, 419] width 1267 height 627
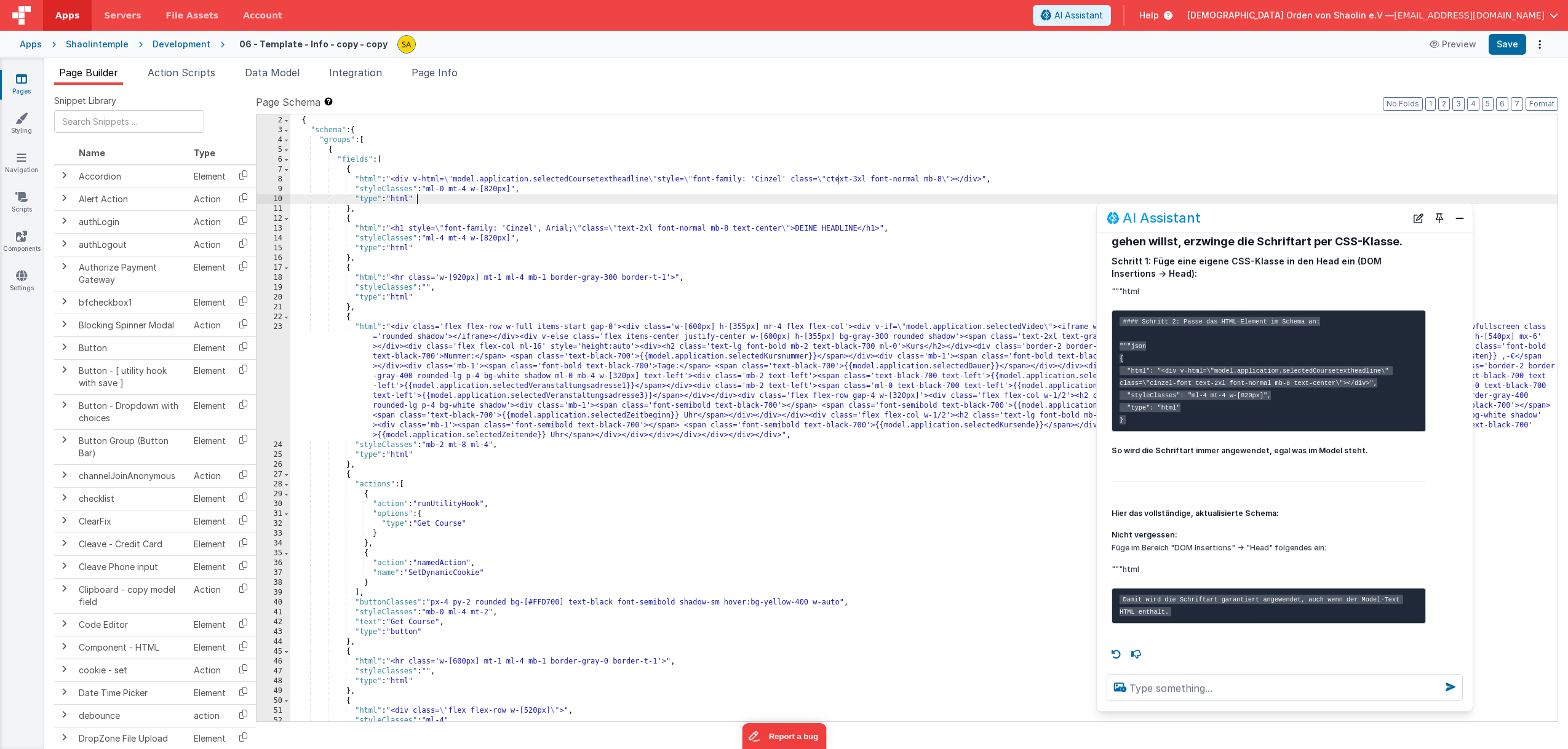
click at [752, 197] on div "[ { "schema" : { "groups" : [ { "fields" : [ { "html" : "<div v-html= \" model.…" at bounding box center [924, 419] width 1267 height 627
click at [1508, 50] on button "Save" at bounding box center [1508, 44] width 37 height 21
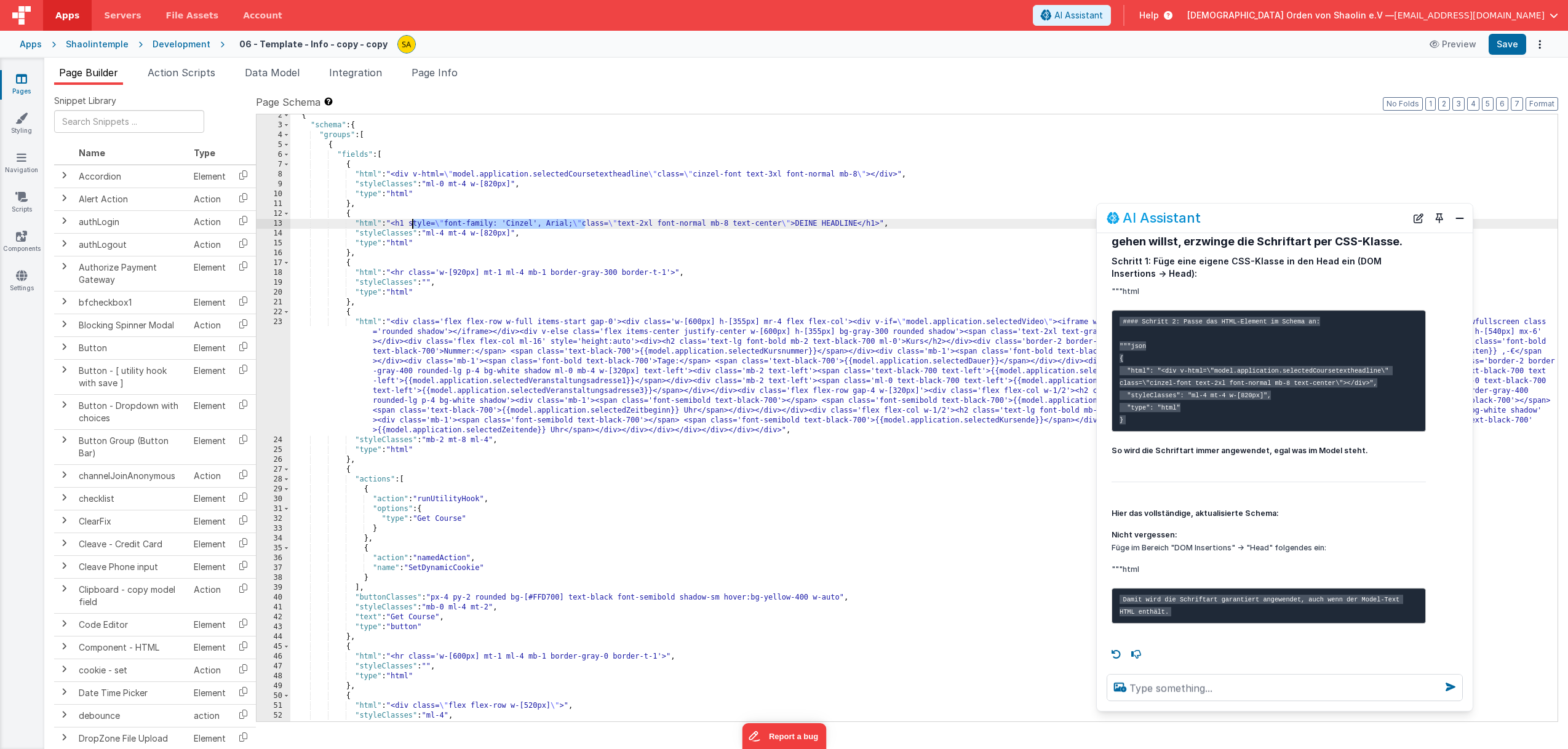
drag, startPoint x: 585, startPoint y: 225, endPoint x: 414, endPoint y: 224, distance: 171.0
click at [414, 224] on div "{ "schema" : { "groups" : [ { "fields" : [ { "html" : "<div v-html= \" model.ap…" at bounding box center [924, 425] width 1267 height 627
click at [667, 174] on div "{ "schema" : { "groups" : [ { "fields" : [ { "html" : "<div v-html= \" model.ap…" at bounding box center [924, 425] width 1267 height 627
click at [663, 175] on div "{ "schema" : { "groups" : [ { "fields" : [ { "html" : "<div v-html= \" model.ap…" at bounding box center [924, 425] width 1267 height 627
paste textarea
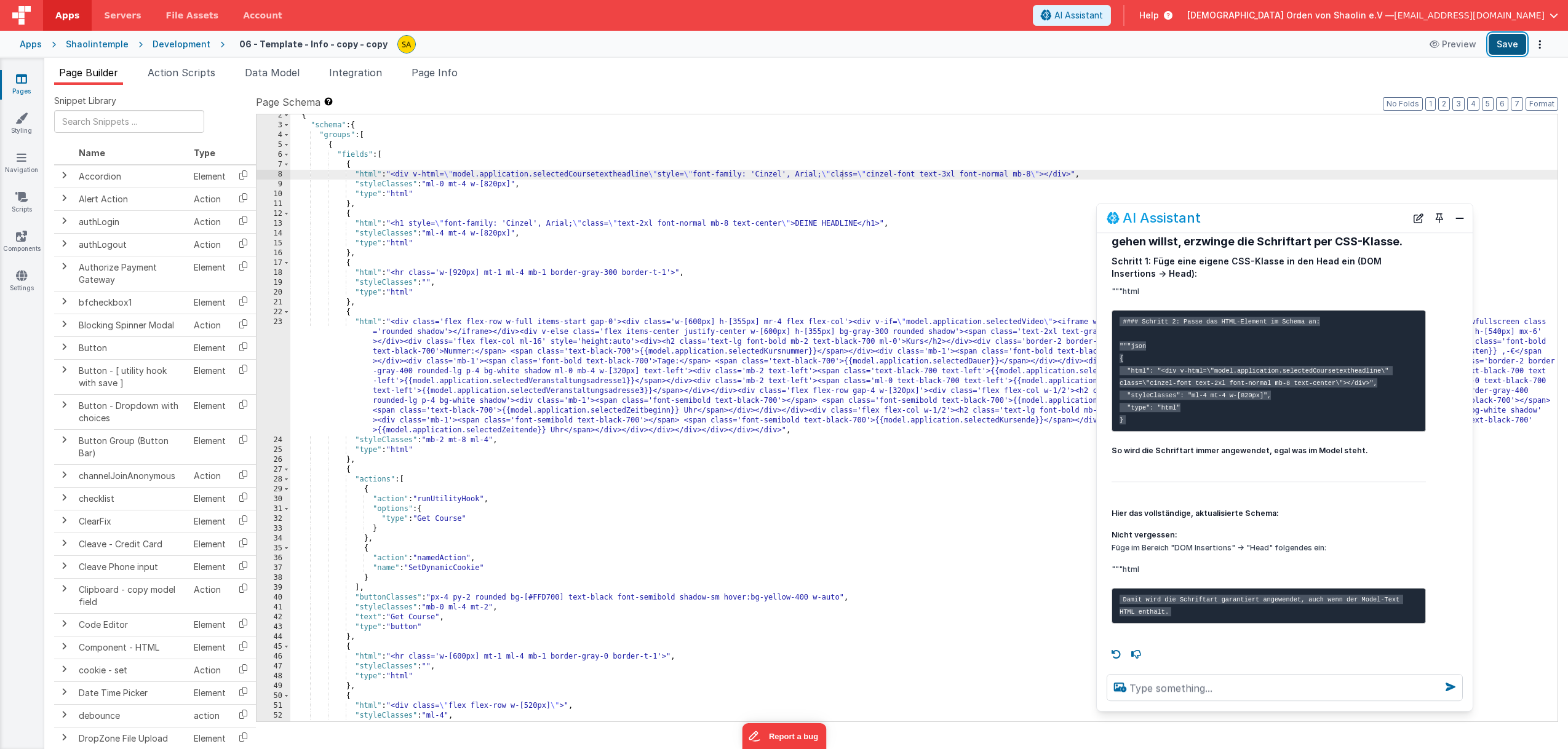
click at [1502, 44] on button "Save" at bounding box center [1508, 44] width 37 height 21
drag, startPoint x: 928, startPoint y: 175, endPoint x: 911, endPoint y: 175, distance: 17.0
click at [911, 175] on div "{ "schema" : { "groups" : [ { "fields" : [ { "html" : "<div v-html= \" model.ap…" at bounding box center [924, 425] width 1267 height 627
click at [922, 195] on div "{ "schema" : { "groups" : [ { "fields" : [ { "html" : "<div v-html= \" model.ap…" at bounding box center [924, 425] width 1267 height 627
drag, startPoint x: 927, startPoint y: 175, endPoint x: 926, endPoint y: 183, distance: 8.1
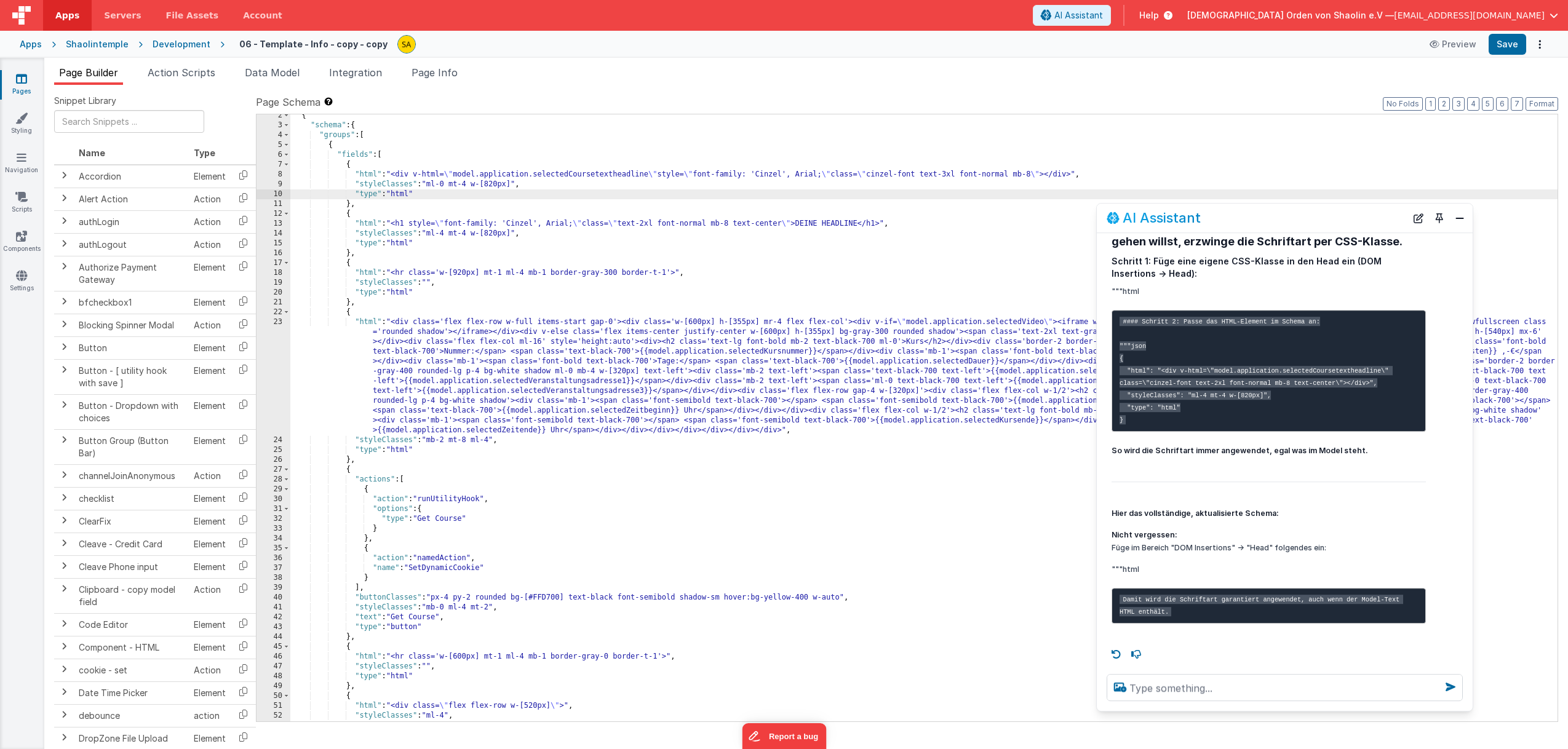
click at [926, 175] on div "{ "schema" : { "groups" : [ { "fields" : [ { "html" : "<div v-html= \" model.ap…" at bounding box center [924, 425] width 1267 height 627
click at [1505, 47] on button "Save" at bounding box center [1508, 44] width 37 height 21
click at [967, 176] on div "{ "schema" : { "groups" : [ { "fields" : [ { "html" : "<div v-html= \" model.ap…" at bounding box center [924, 425] width 1267 height 627
click at [896, 198] on div "{ "schema" : { "groups" : [ { "fields" : [ { "html" : "<div v-html= \" model.ap…" at bounding box center [924, 425] width 1267 height 627
click at [907, 175] on div "{ "schema" : { "groups" : [ { "fields" : [ { "html" : "<div v-html= \" model.ap…" at bounding box center [924, 425] width 1267 height 627
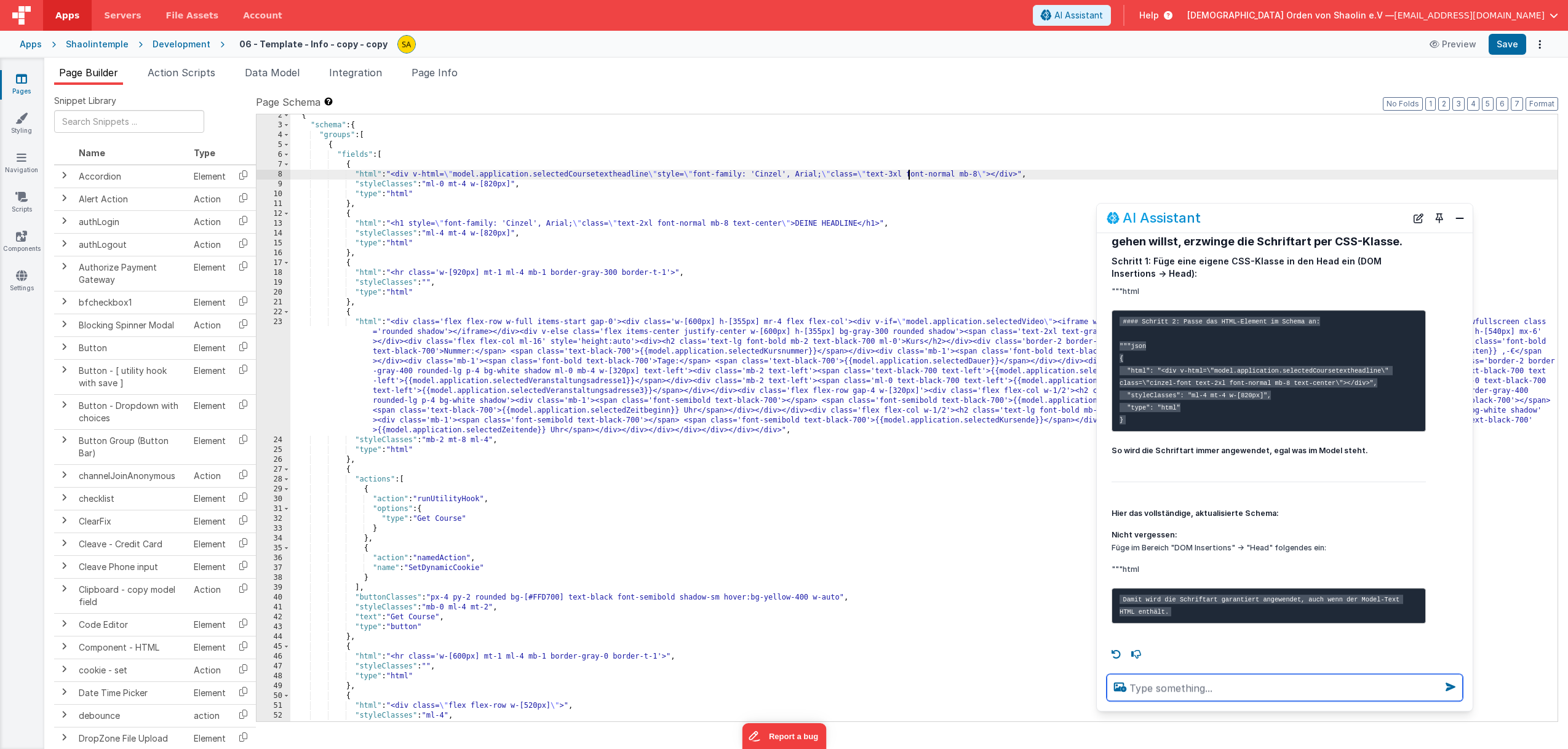
click at [1265, 691] on textarea at bounding box center [1285, 688] width 356 height 27
type textarea "Schrift selectedCoursetextheadline vergrößern"
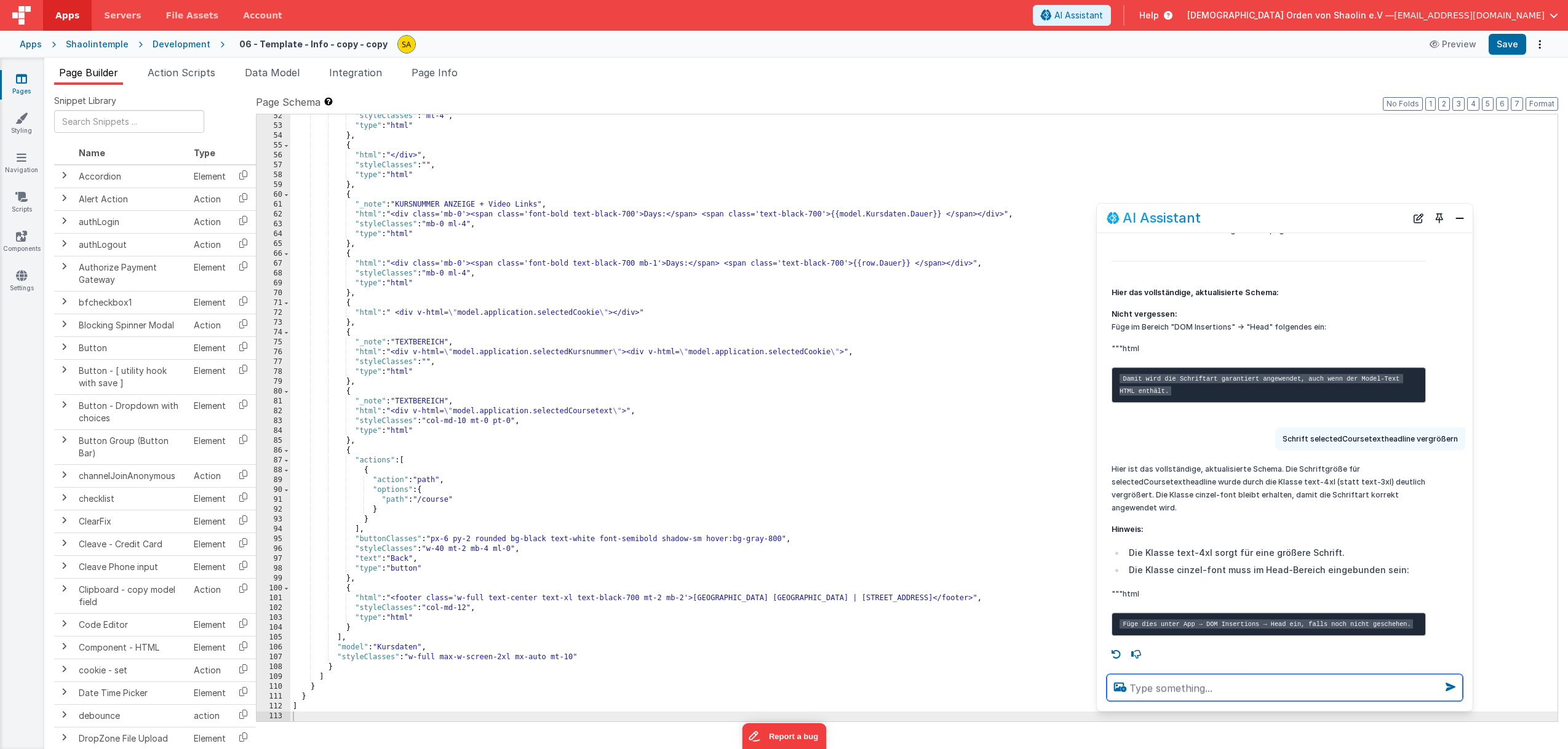
scroll to position [2333, 0]
click at [22, 84] on icon at bounding box center [21, 79] width 11 height 12
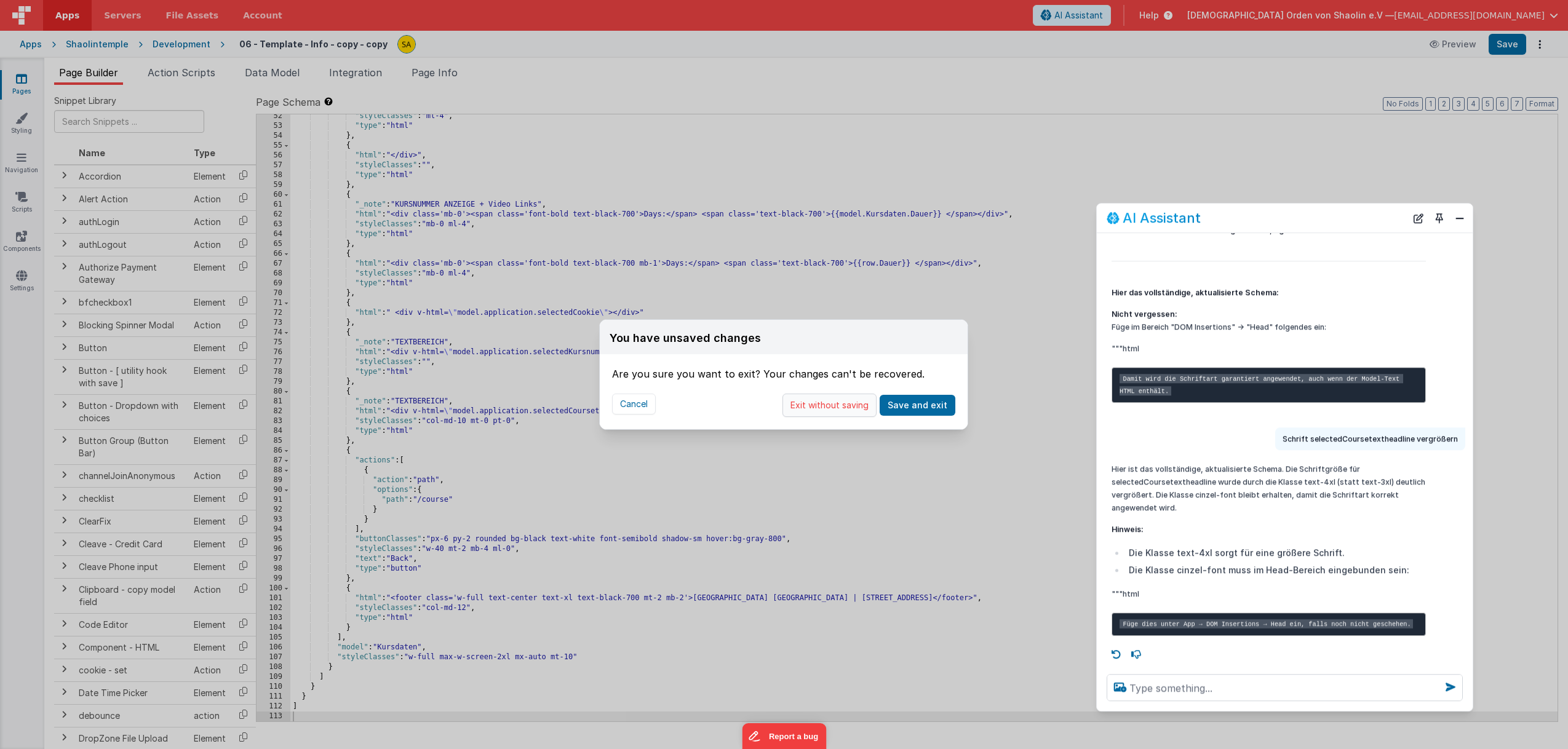
click at [831, 406] on button "Exit without saving" at bounding box center [830, 405] width 94 height 23
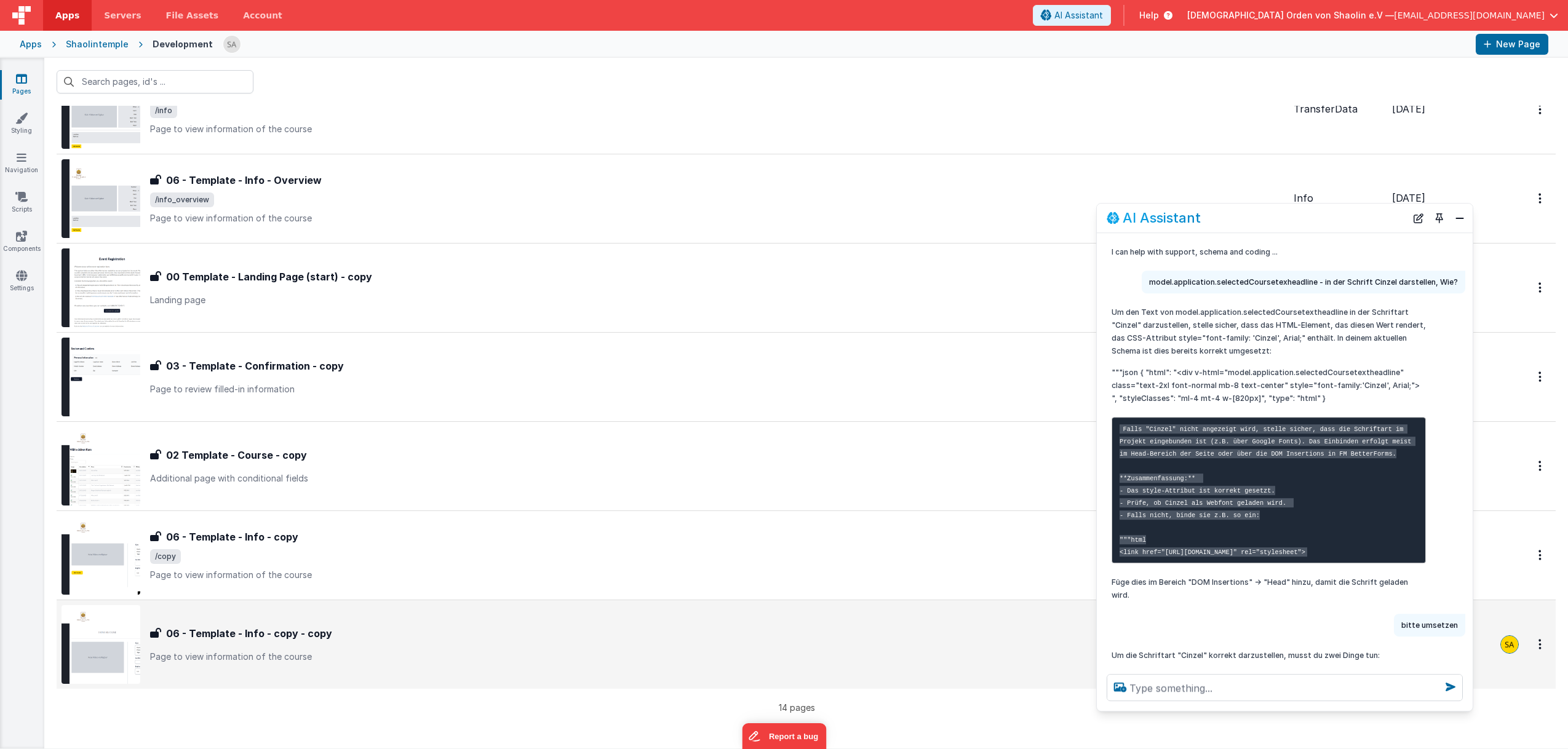
scroll to position [691, 0]
click at [513, 619] on div "06 - Template - Info - copy - copy 06 - Template - Info - copy - copy Page to v…" at bounding box center [673, 644] width 1222 height 79
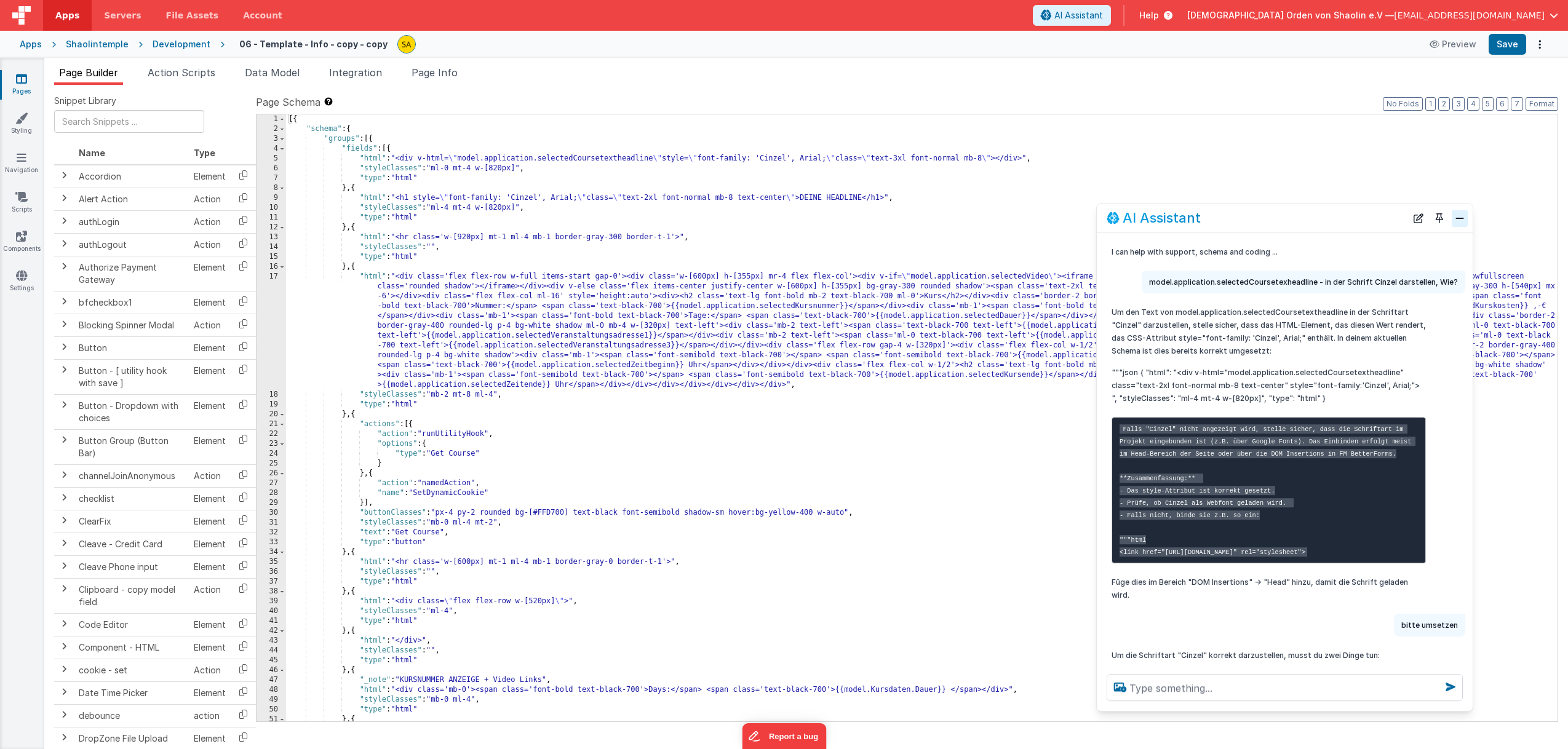
click at [1459, 220] on button "Close" at bounding box center [1460, 218] width 16 height 17
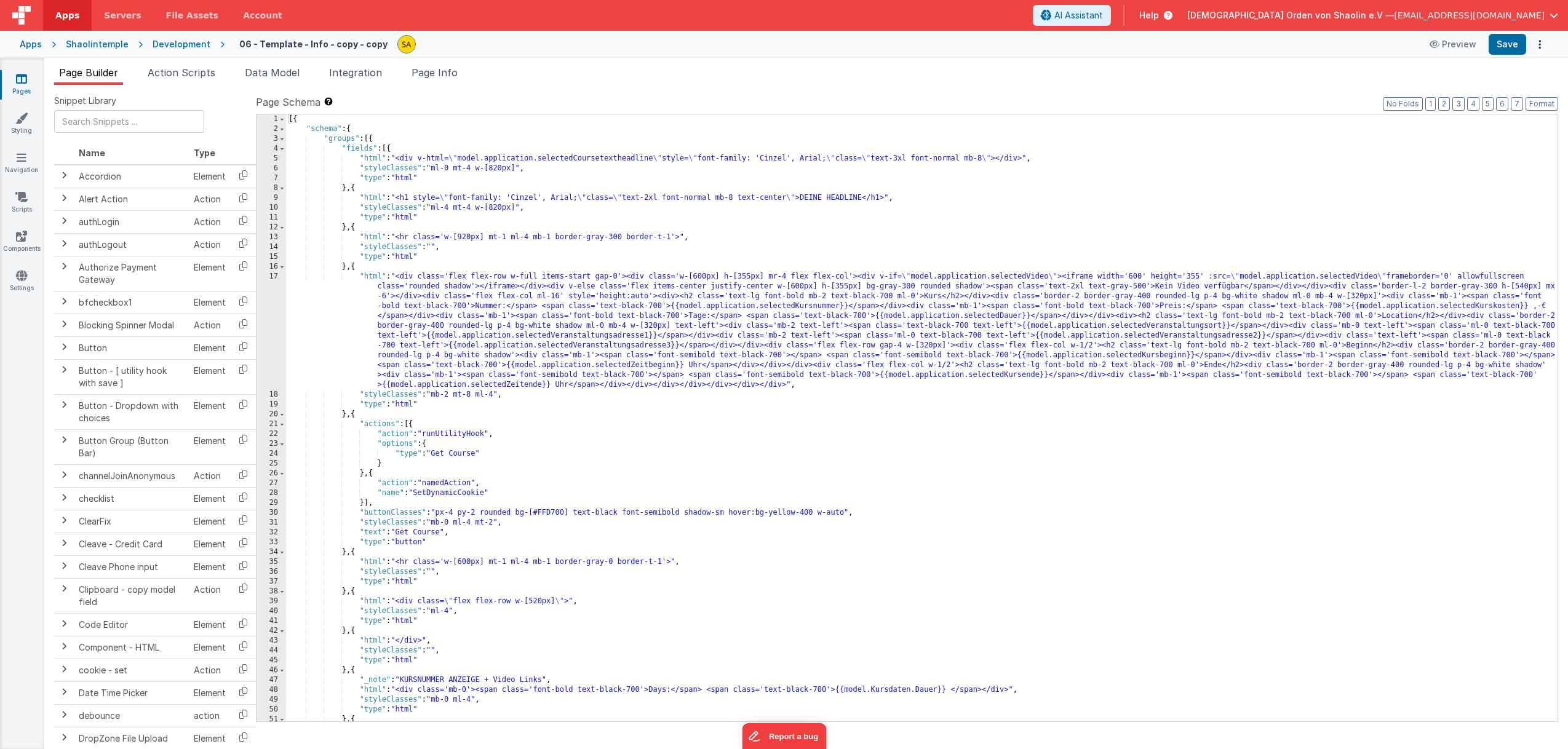
click at [913, 158] on div "[{ "schema" : { "groups" : [{ "fields" : [{ "html" : "<div v-html= \" model.app…" at bounding box center [921, 428] width 1271 height 627
click at [1508, 41] on button "Save" at bounding box center [1508, 44] width 37 height 21
click at [981, 160] on div "[{ "schema" : { "groups" : [{ "fields" : [{ "html" : "<div v-html= \" model.app…" at bounding box center [921, 428] width 1271 height 627
click at [1511, 46] on button "Save" at bounding box center [1508, 44] width 37 height 21
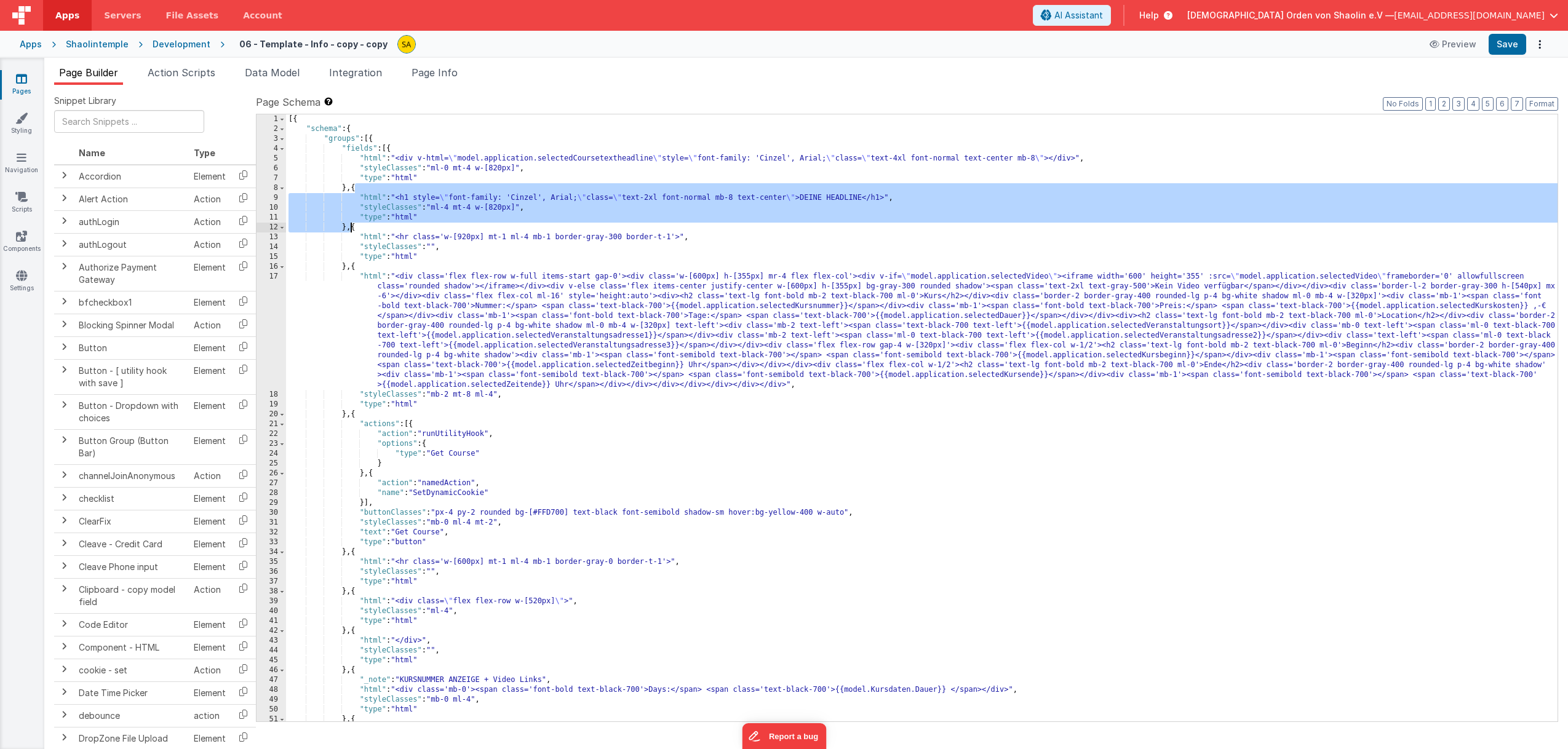
drag, startPoint x: 357, startPoint y: 191, endPoint x: 350, endPoint y: 227, distance: 36.7
click at [349, 227] on div "[{ "schema" : { "groups" : [{ "fields" : [{ "html" : "<div v-html= \" model.app…" at bounding box center [921, 428] width 1271 height 627
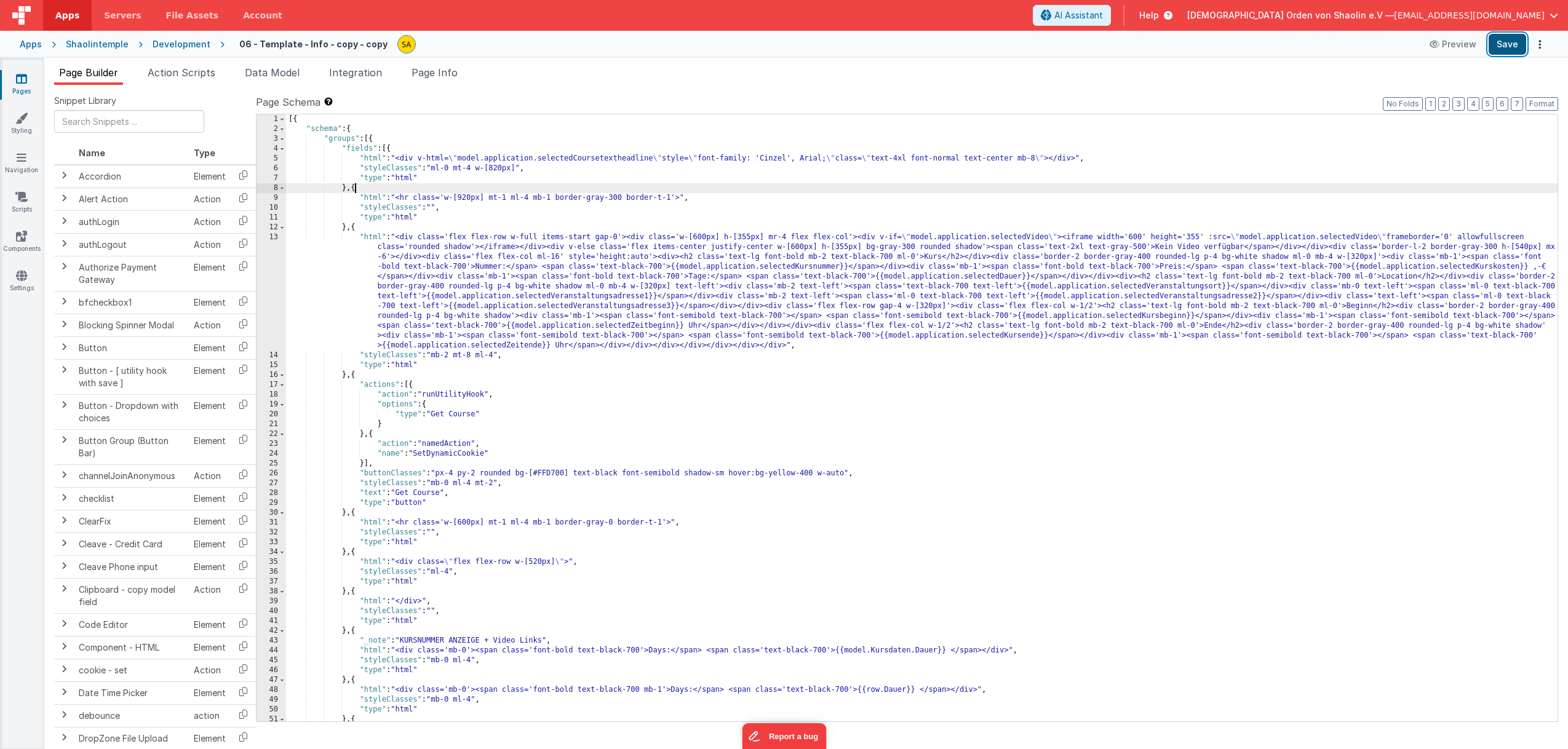
click at [1508, 47] on button "Save" at bounding box center [1508, 44] width 37 height 21
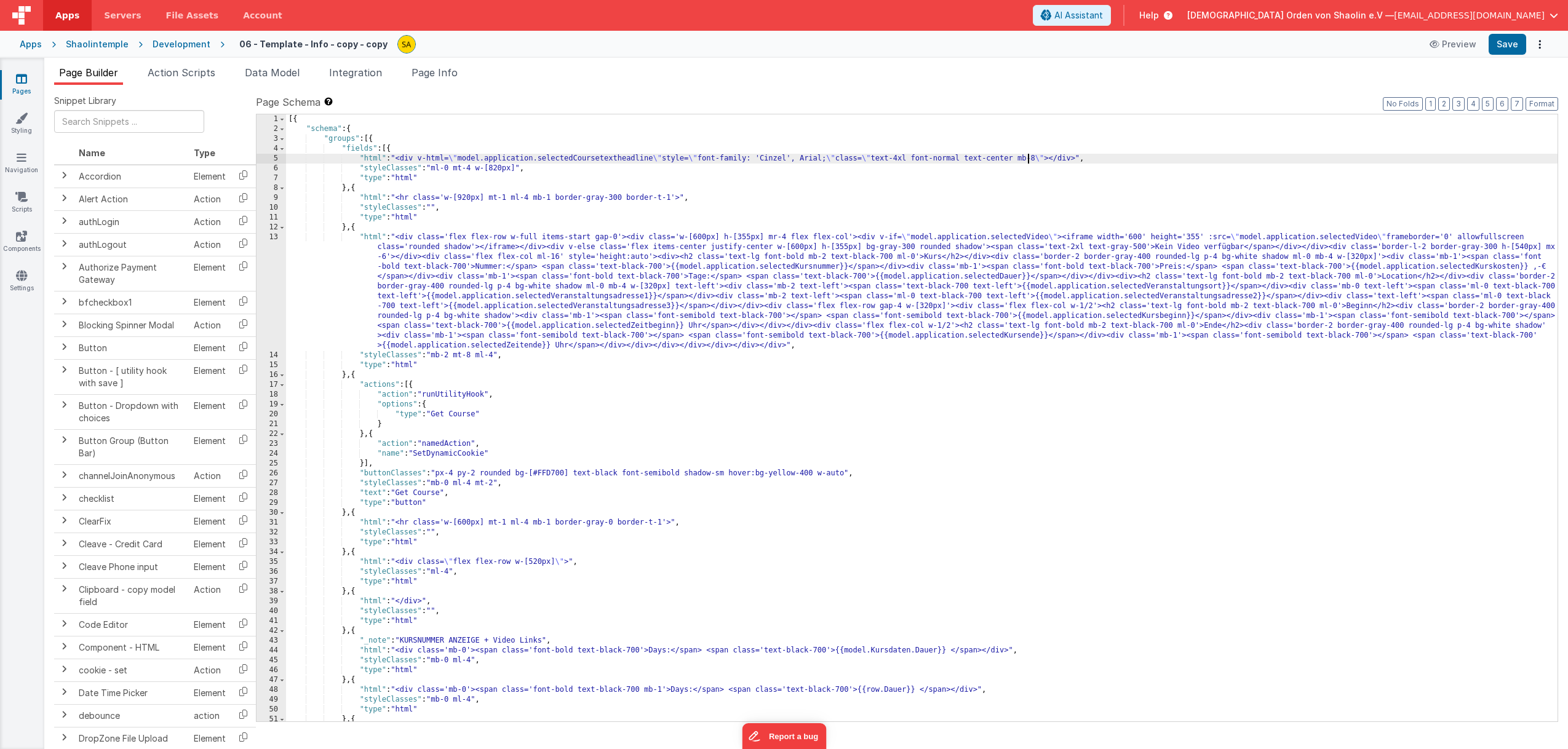
click at [1027, 157] on div "[{ "schema" : { "groups" : [{ "fields" : [{ "html" : "<div v-html= \" model.app…" at bounding box center [921, 428] width 1271 height 627
click at [1502, 45] on button "Save" at bounding box center [1508, 44] width 37 height 21
drag, startPoint x: 505, startPoint y: 171, endPoint x: 509, endPoint y: 205, distance: 34.2
click at [505, 171] on div "[{ "schema" : { "groups" : [{ "fields" : [{ "html" : "<div v-html= \" model.app…" at bounding box center [921, 428] width 1271 height 627
click at [1506, 47] on button "Save" at bounding box center [1508, 44] width 37 height 21
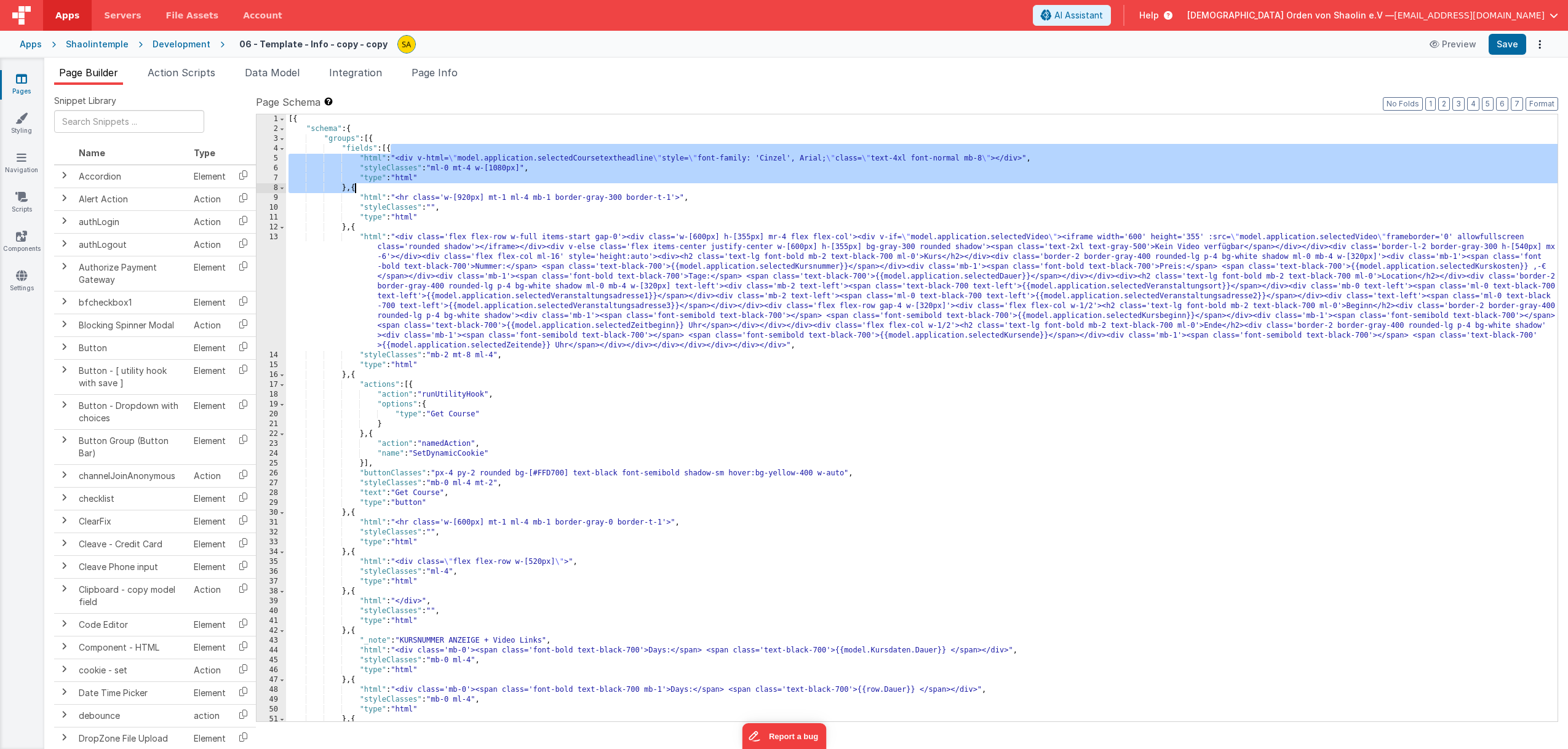
drag, startPoint x: 391, startPoint y: 148, endPoint x: 355, endPoint y: 188, distance: 53.8
click at [355, 188] on div "[{ "schema" : { "groups" : [{ "fields" : [{ "html" : "<div v-html= \" model.app…" at bounding box center [921, 428] width 1271 height 627
click at [23, 84] on icon at bounding box center [21, 79] width 11 height 12
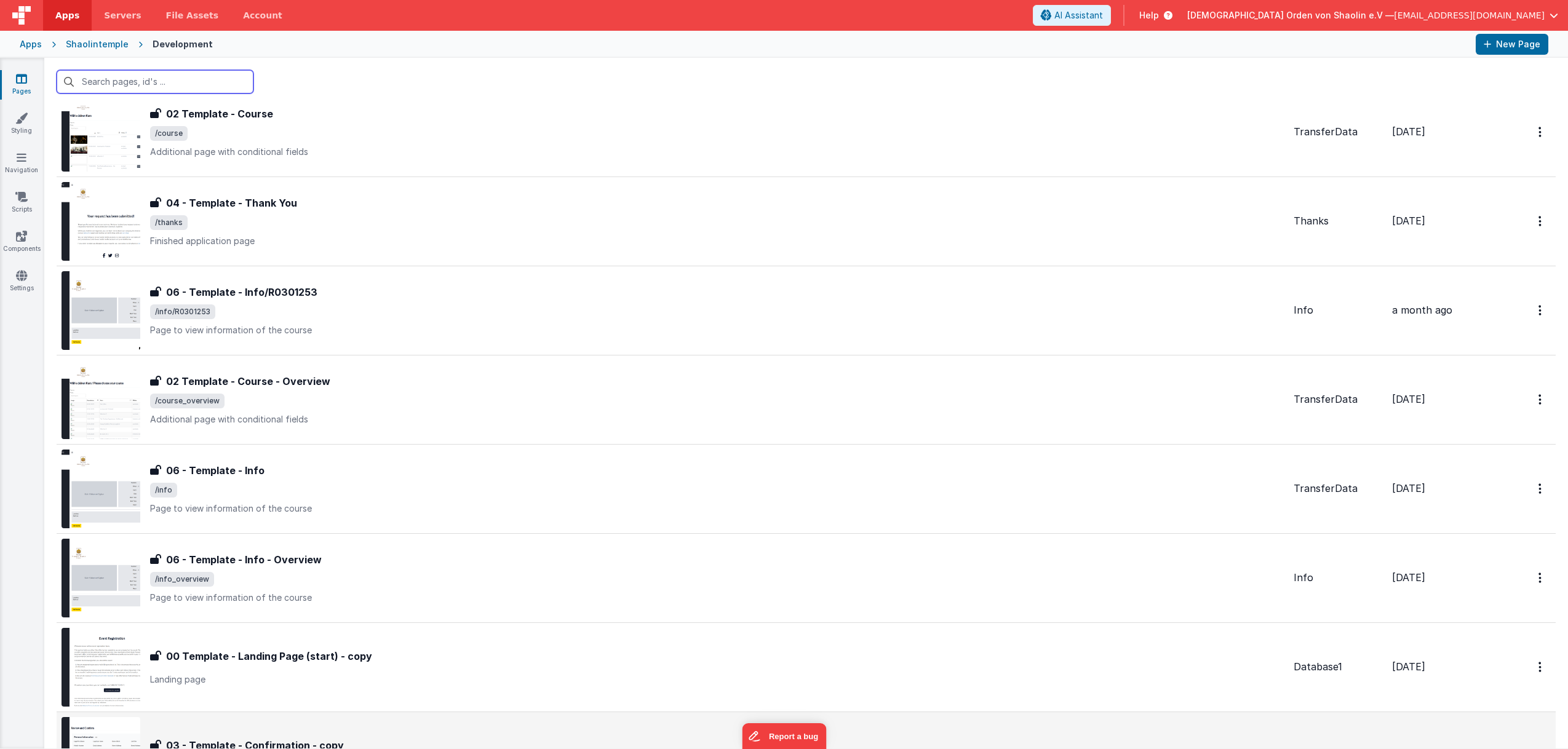
scroll to position [691, 0]
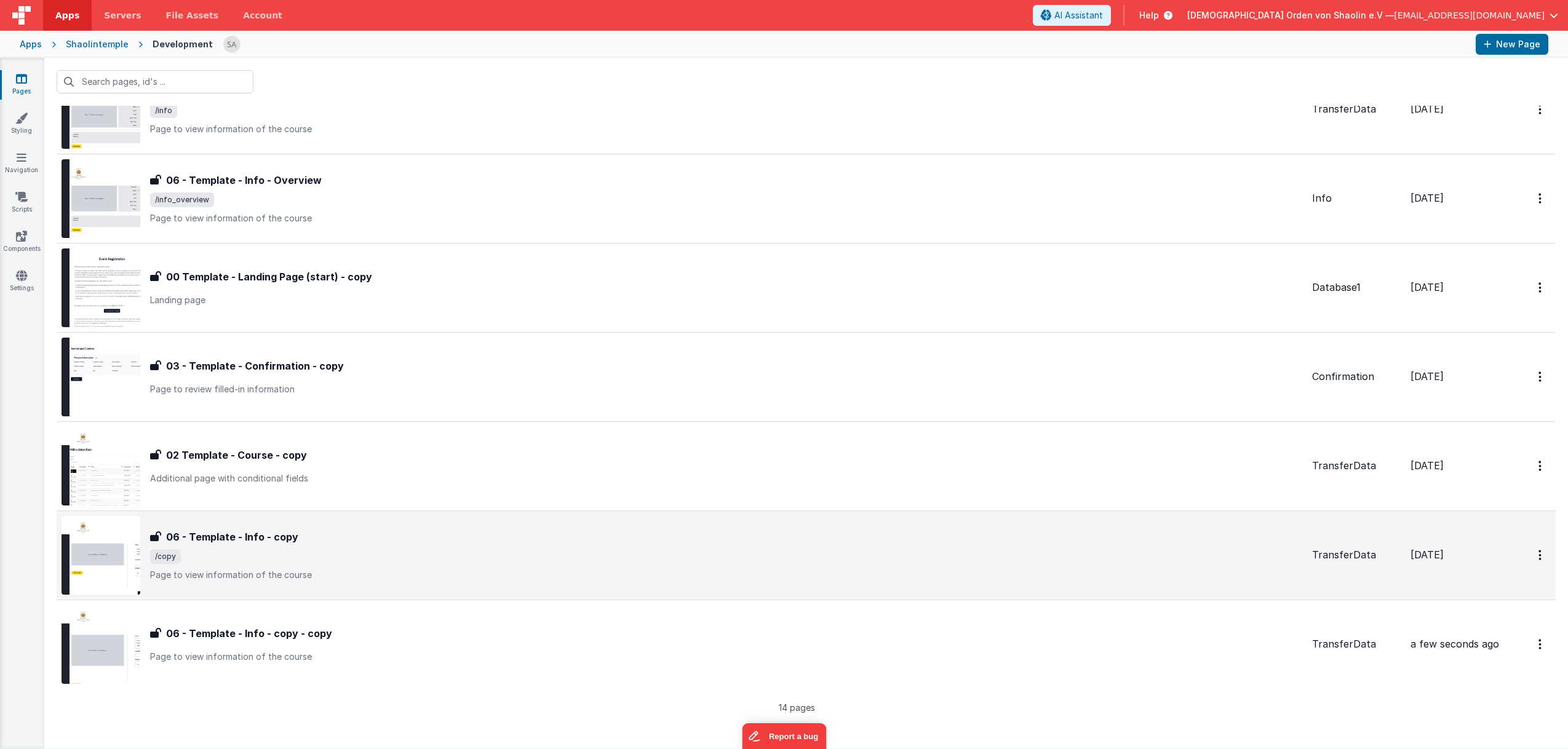
click at [635, 563] on span "/copy" at bounding box center [726, 556] width 1152 height 15
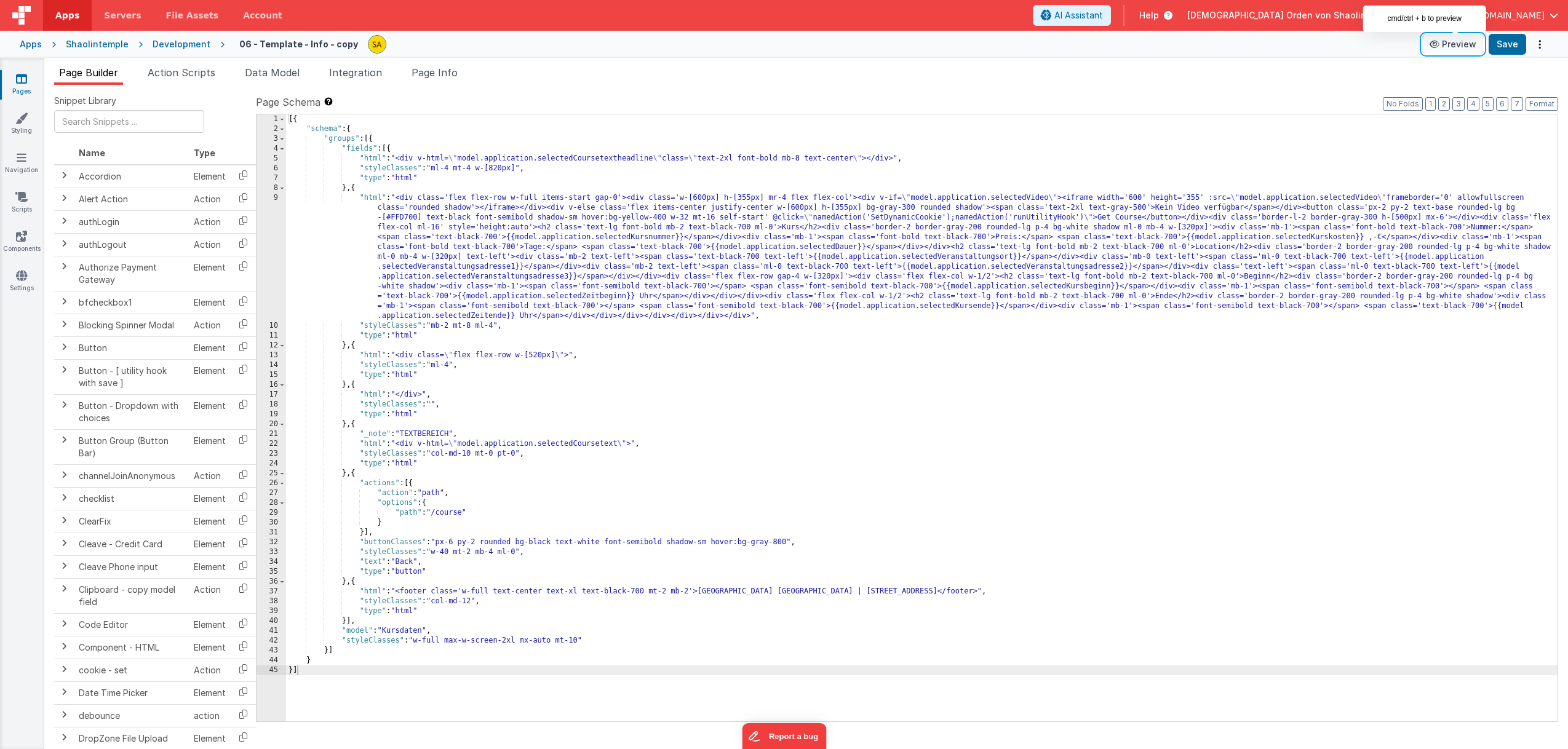
click at [1459, 48] on button "Preview" at bounding box center [1453, 44] width 61 height 20
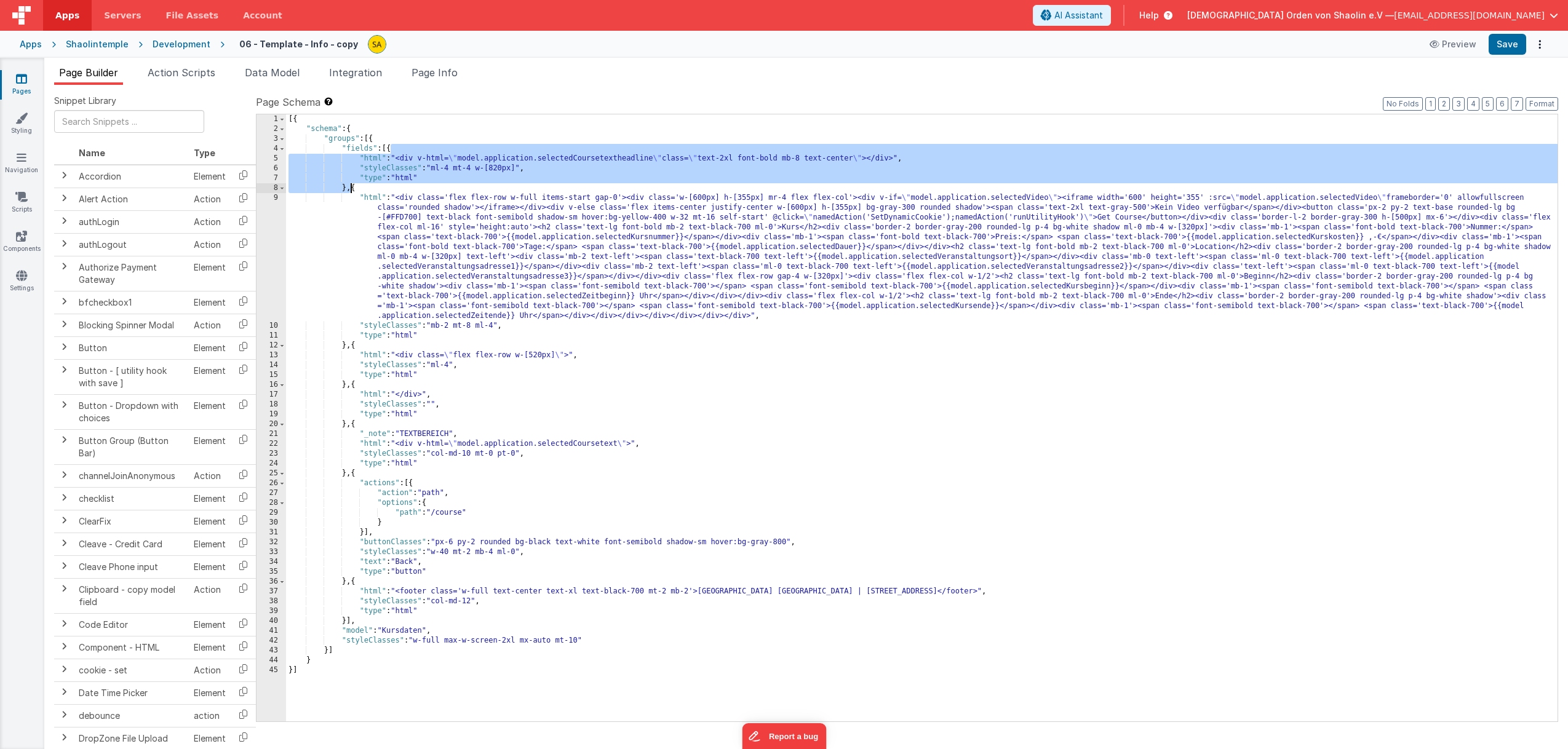
drag, startPoint x: 391, startPoint y: 149, endPoint x: 349, endPoint y: 188, distance: 57.3
click at [349, 187] on div "[{ "schema" : { "groups" : [{ "fields" : [{ "html" : "<div v-html= \" model.app…" at bounding box center [921, 428] width 1271 height 627
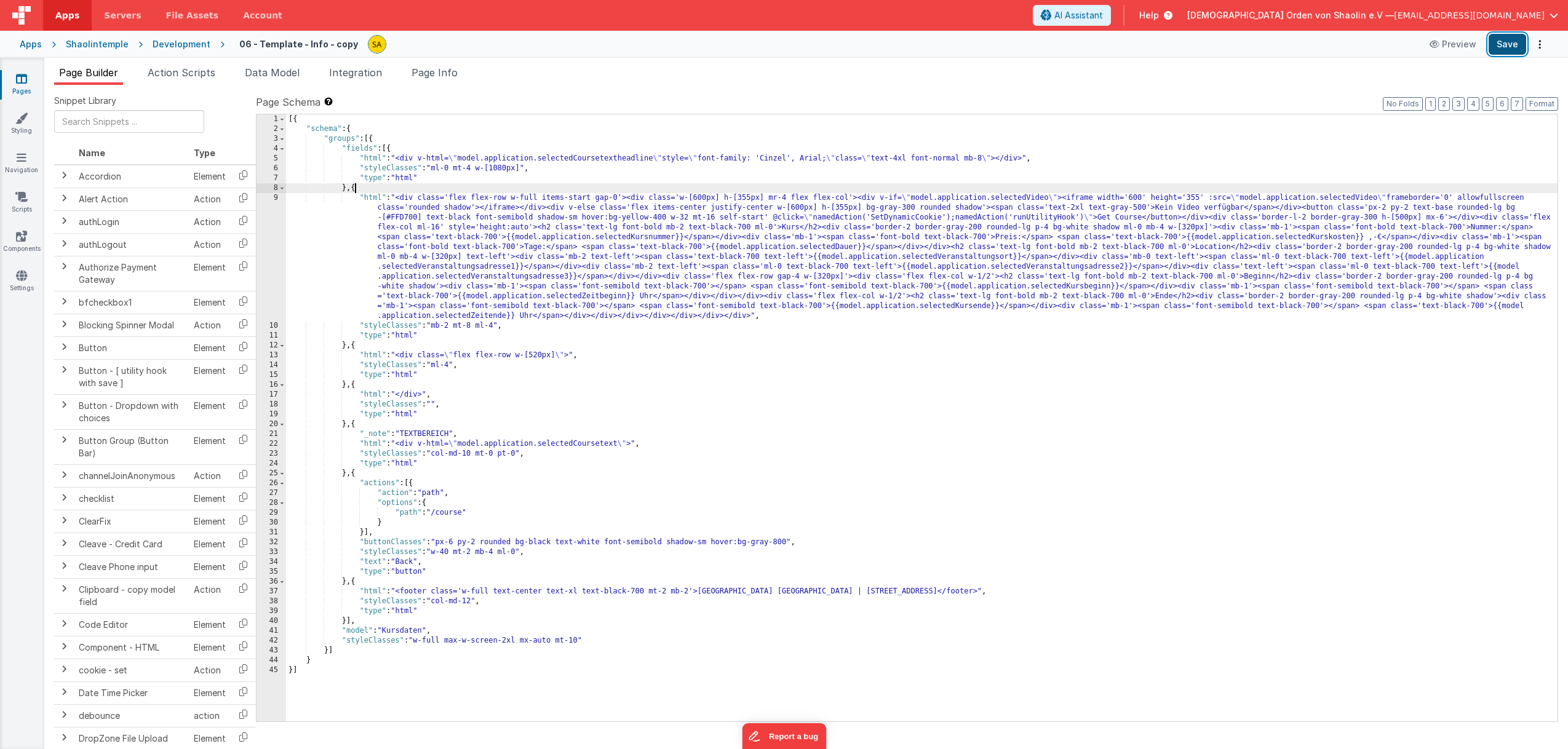
click at [1510, 48] on button "Save" at bounding box center [1508, 44] width 37 height 21
click at [453, 170] on div "[{ "schema" : { "groups" : [{ "fields" : [{ "html" : "<div v-html= \" model.app…" at bounding box center [921, 428] width 1271 height 627
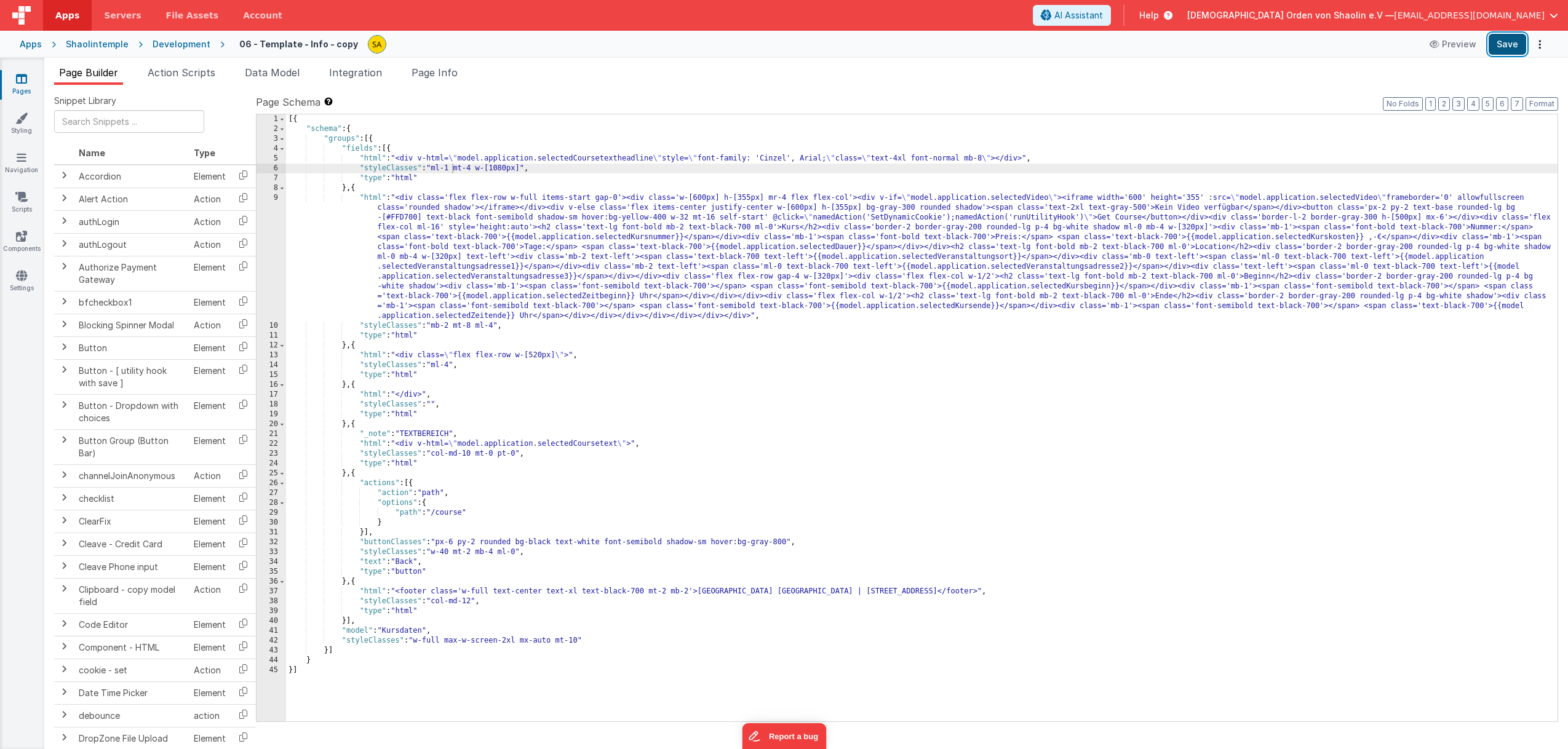
click at [1503, 51] on button "Save" at bounding box center [1508, 44] width 37 height 21
drag, startPoint x: 453, startPoint y: 167, endPoint x: 455, endPoint y: 187, distance: 20.1
click at [453, 167] on div "[{ "schema" : { "groups" : [{ "fields" : [{ "html" : "<div v-html= \" model.app…" at bounding box center [921, 428] width 1271 height 627
click at [1500, 46] on button "Save" at bounding box center [1508, 44] width 37 height 21
click at [1512, 51] on button "Save" at bounding box center [1508, 44] width 37 height 21
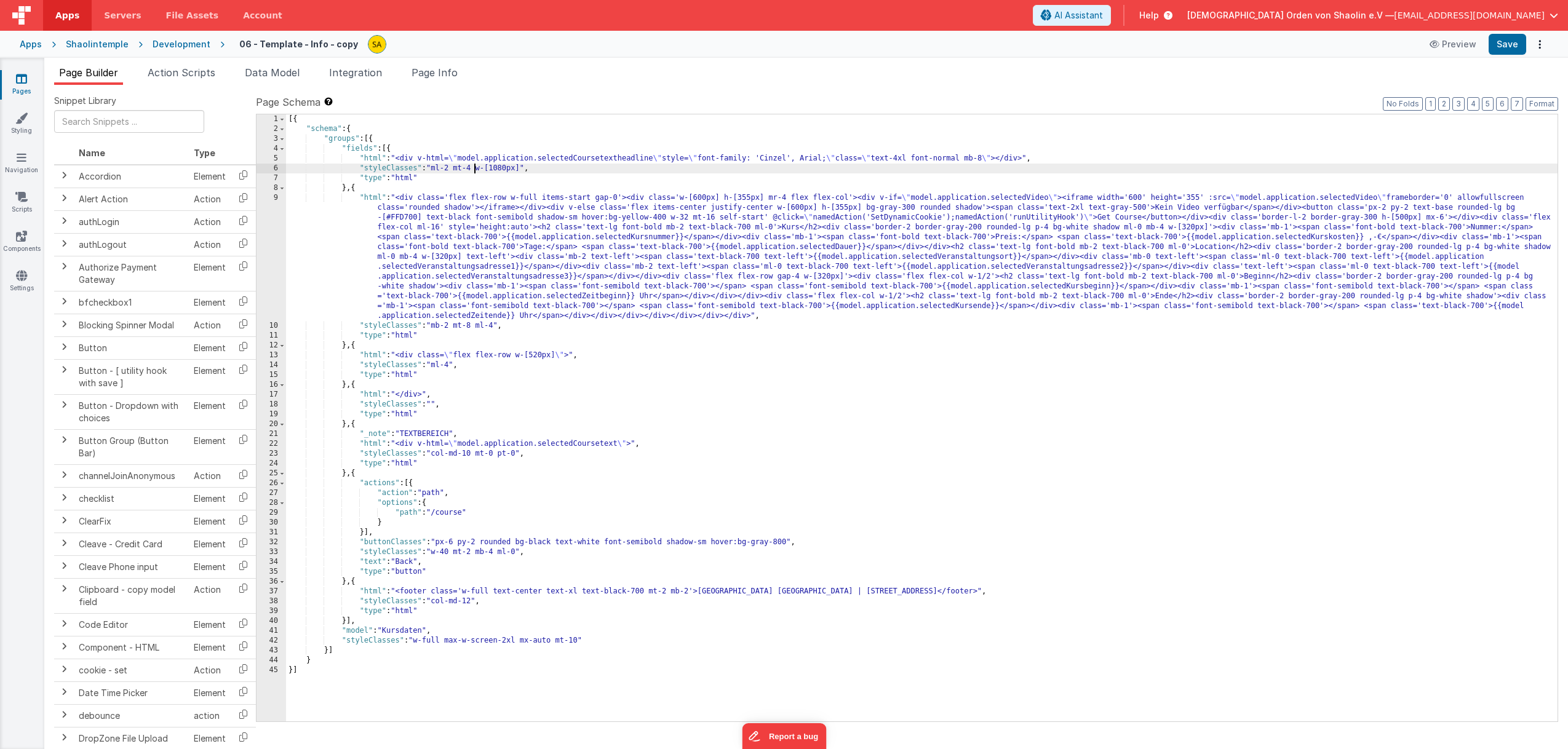
drag, startPoint x: 1548, startPoint y: 54, endPoint x: 473, endPoint y: 170, distance: 1081.2
click at [473, 169] on div "[{ "schema" : { "groups" : [{ "fields" : [{ "html" : "<div v-html= \" model.app…" at bounding box center [921, 428] width 1271 height 627
click at [1508, 51] on button "Save" at bounding box center [1508, 44] width 37 height 21
drag, startPoint x: 475, startPoint y: 327, endPoint x: 484, endPoint y: 342, distance: 17.5
click at [475, 327] on div "[{ "schema" : { "groups" : [{ "fields" : [{ "html" : "<div v-html= \" model.app…" at bounding box center [921, 428] width 1271 height 627
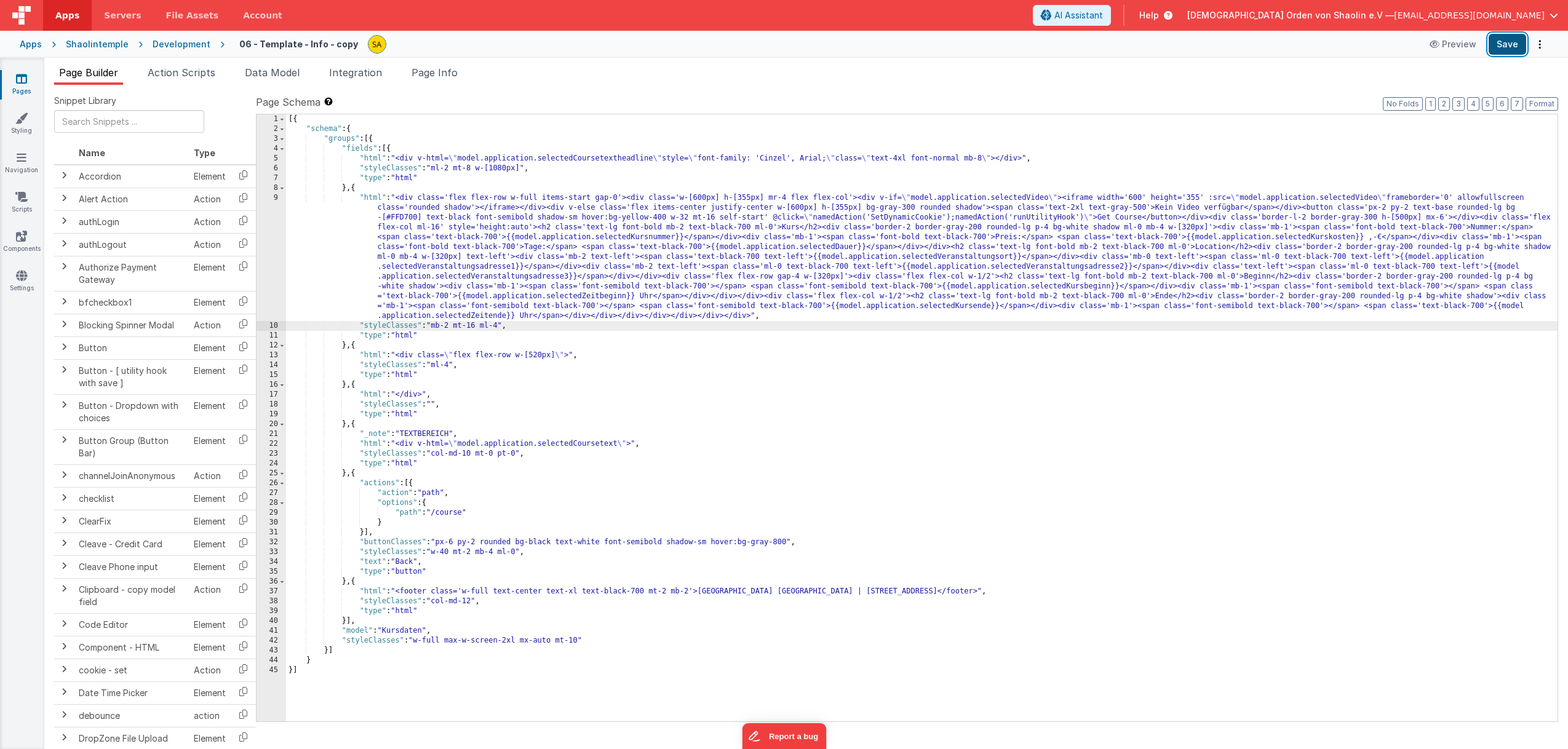
click at [1498, 44] on button "Save" at bounding box center [1508, 44] width 37 height 21
click at [25, 117] on icon at bounding box center [21, 118] width 12 height 12
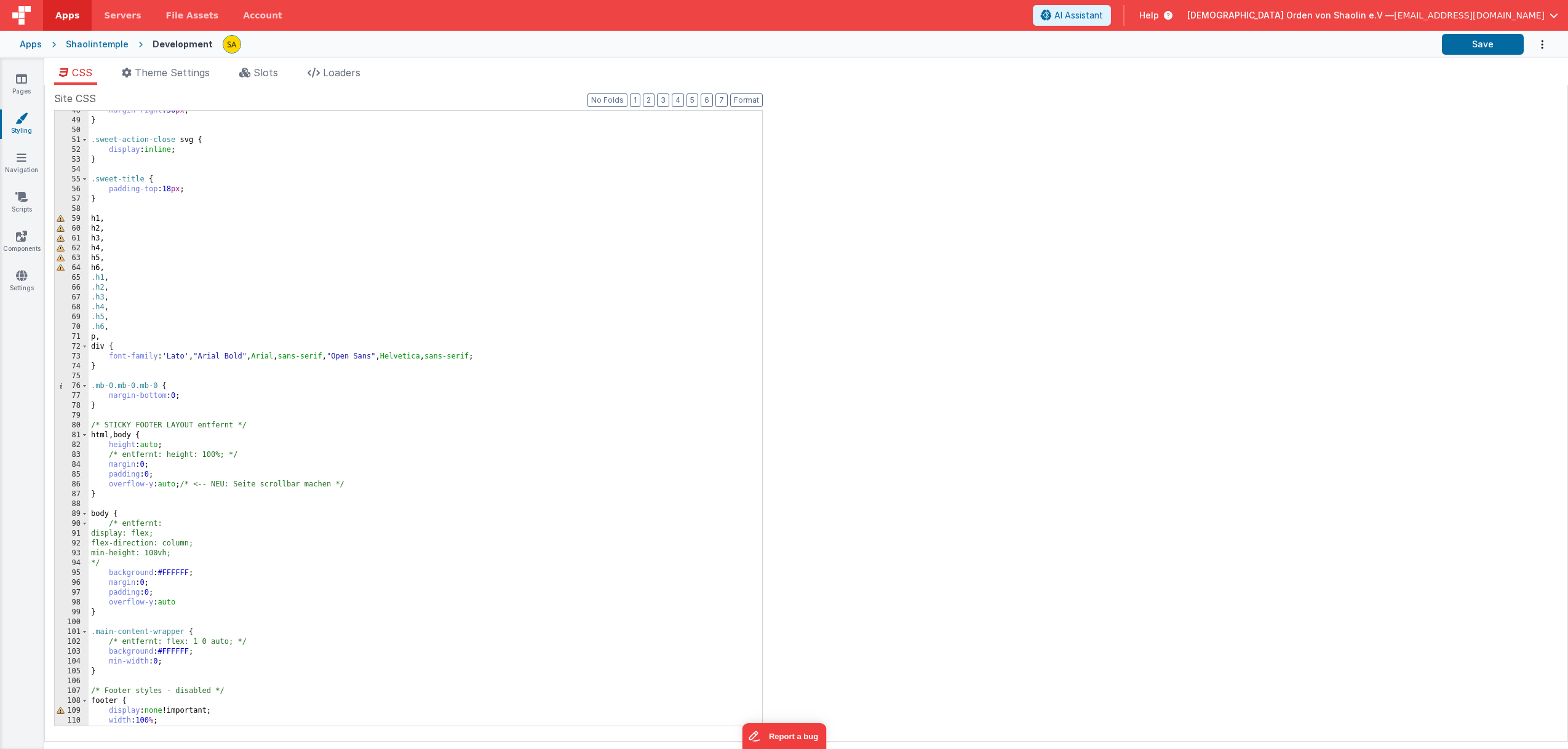
scroll to position [467, 0]
click at [309, 294] on div "margin-right : 30 px ; } .sweet-action-close svg { display : inline ; } .sweet-…" at bounding box center [426, 424] width 673 height 635
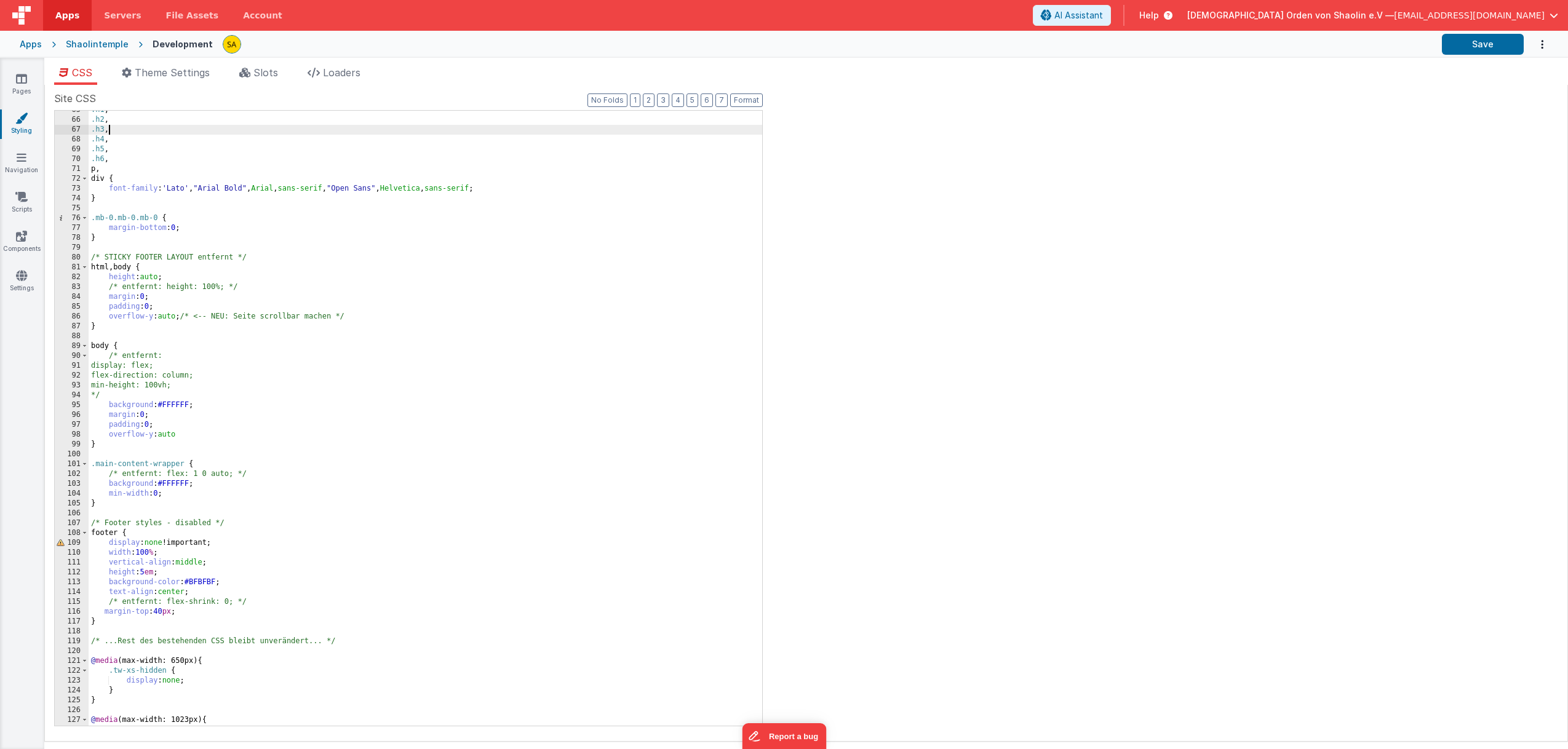
scroll to position [639, 0]
click at [102, 315] on div ".h1 , .h2 , .h3 , .h4 , .h5 , .h6 , p , div { font-family : ' Lato ' , " Arial …" at bounding box center [426, 418] width 673 height 635
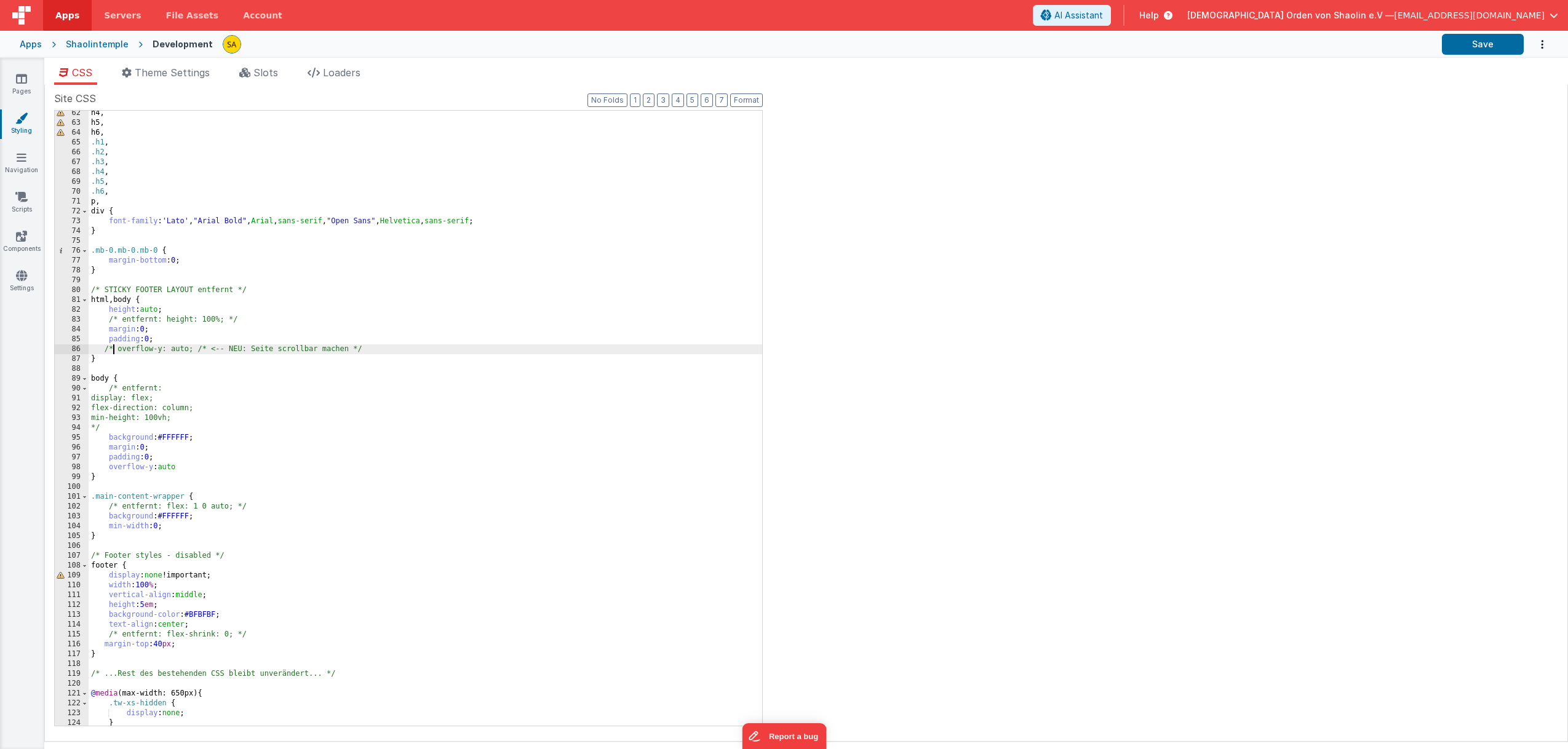
scroll to position [592, 0]
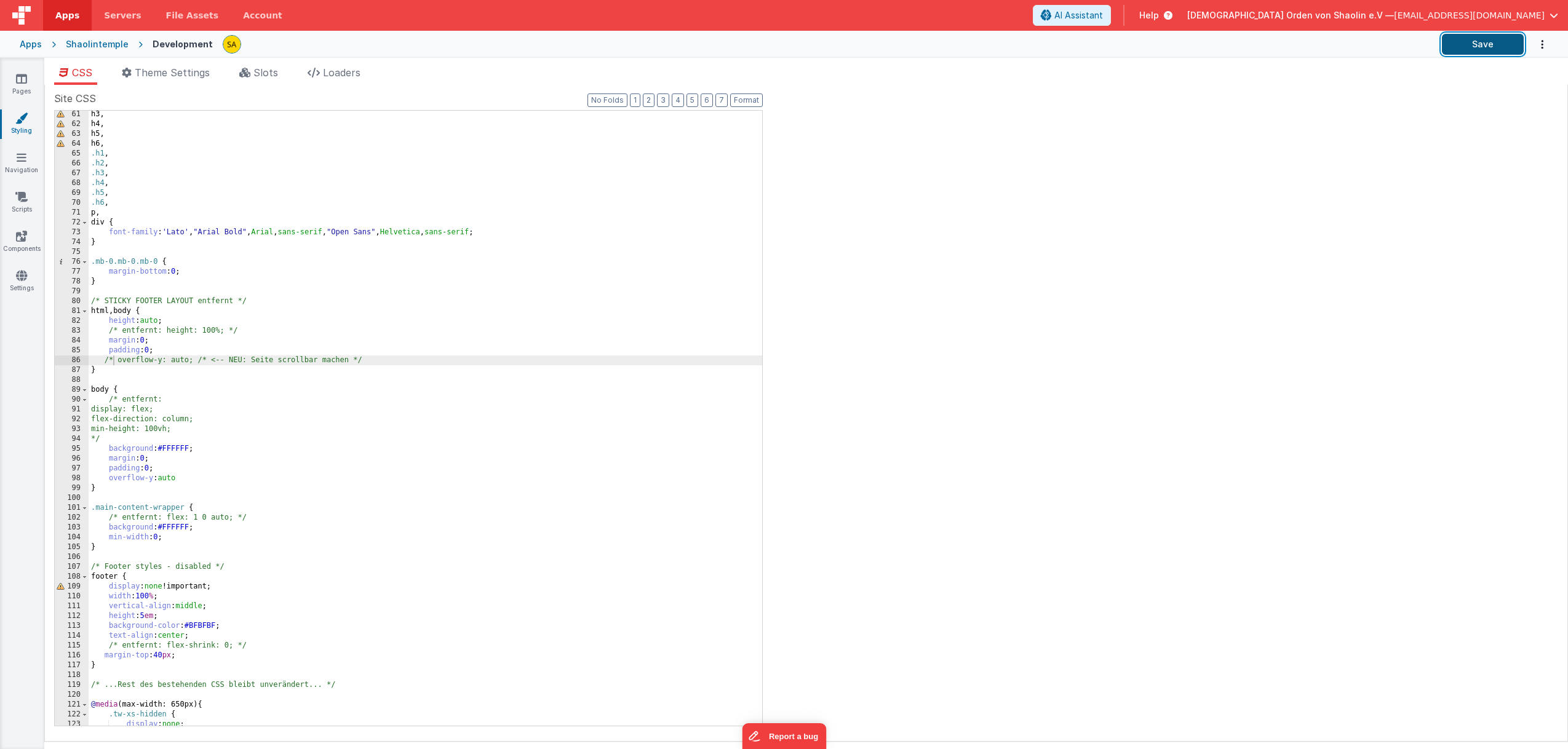
click at [1488, 42] on button "Save" at bounding box center [1483, 44] width 82 height 21
click at [24, 81] on icon at bounding box center [21, 79] width 11 height 12
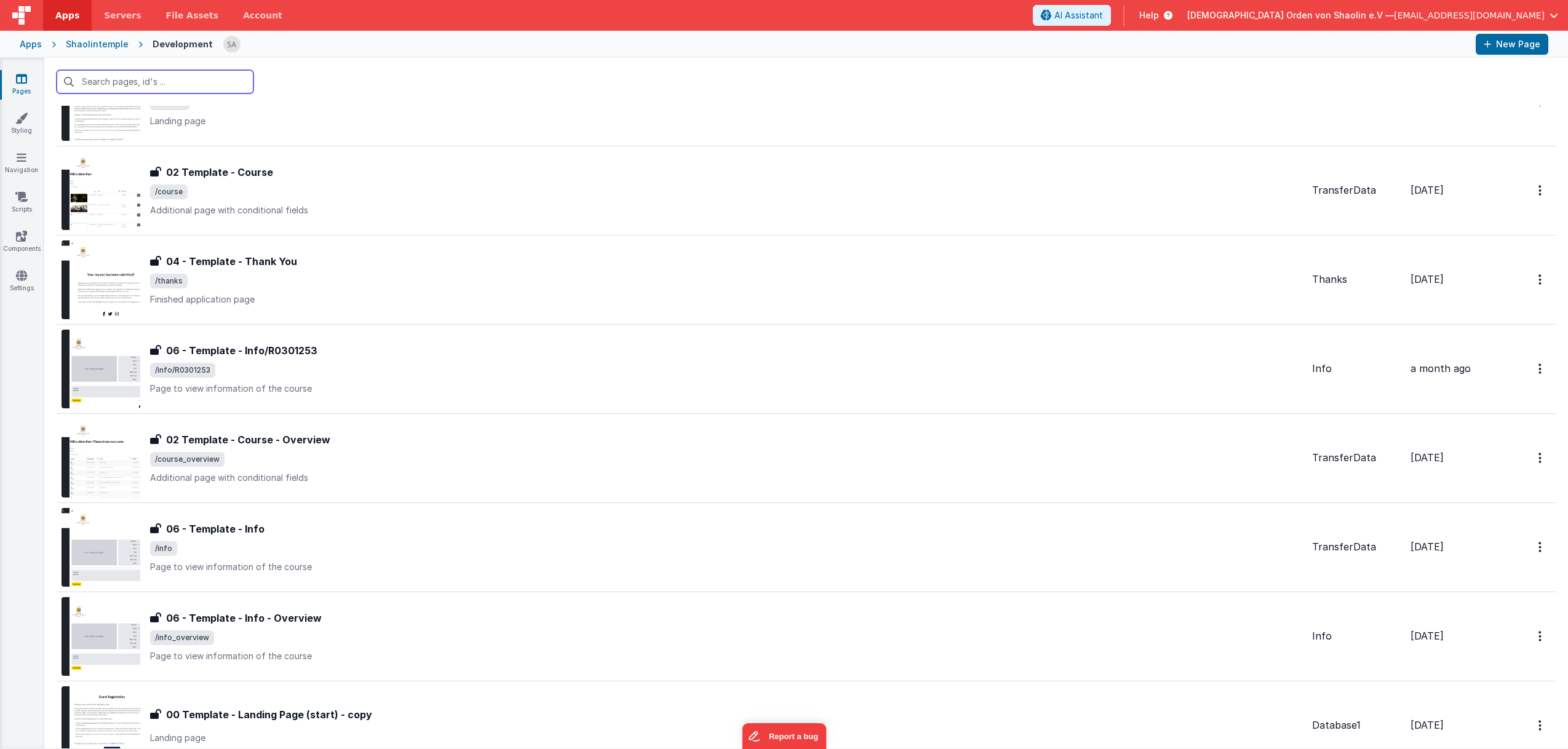
scroll to position [691, 0]
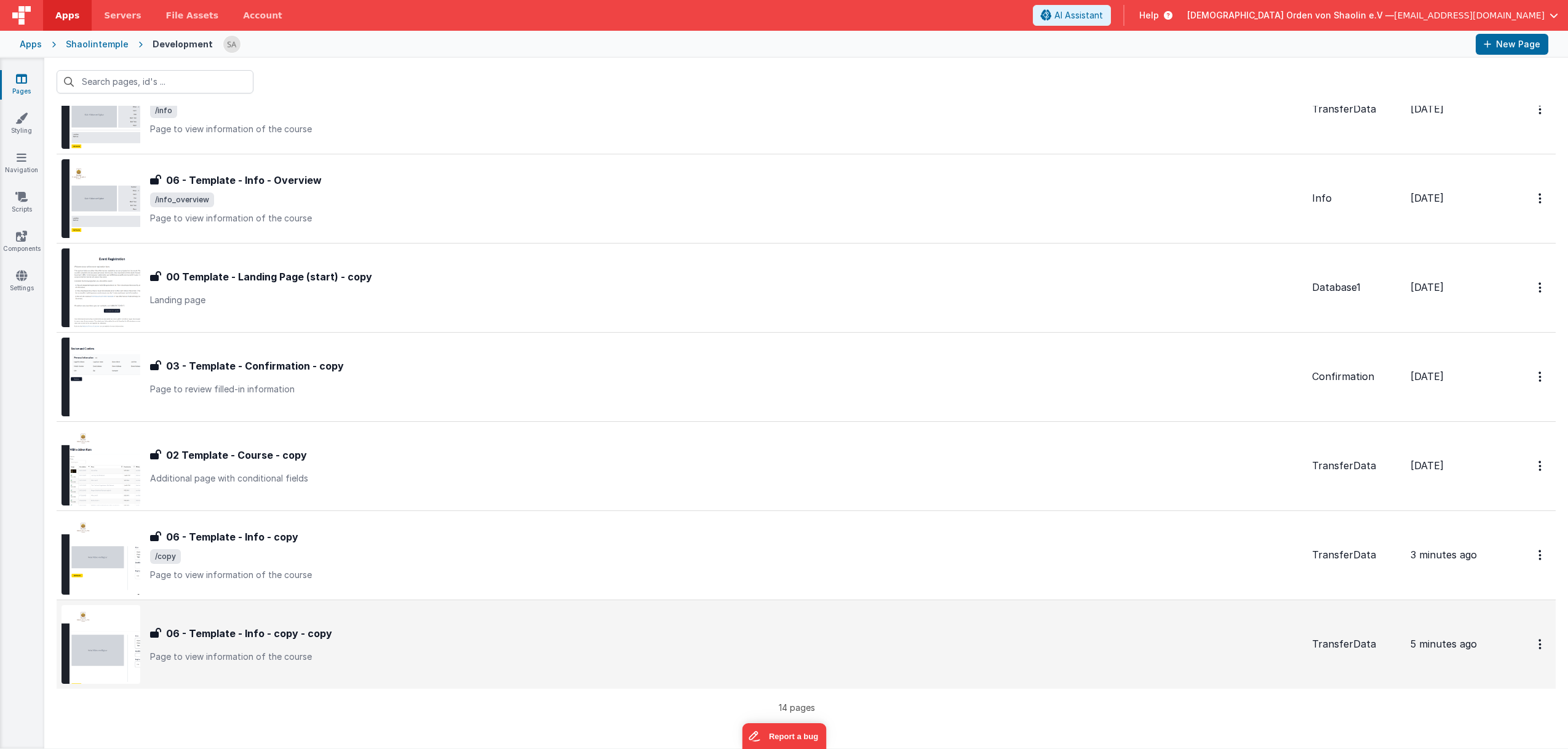
click at [581, 631] on div "06 - Template - Info - copy - copy" at bounding box center [726, 633] width 1152 height 15
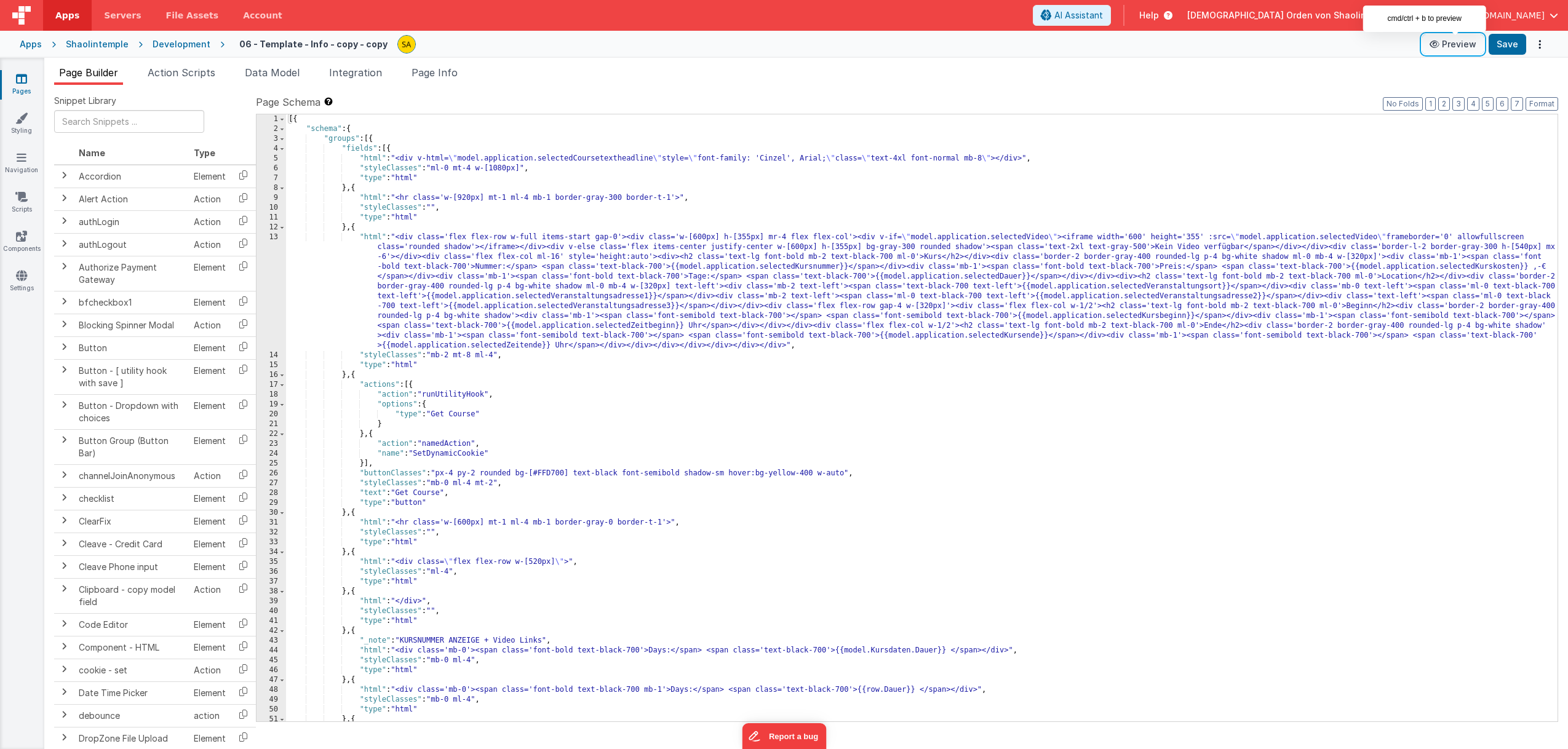
click at [1448, 44] on button "Preview" at bounding box center [1453, 44] width 61 height 20
drag, startPoint x: 476, startPoint y: 167, endPoint x: 493, endPoint y: 193, distance: 31.1
click at [476, 167] on div "[{ "schema" : { "groups" : [{ "fields" : [{ "html" : "<div v-html= \" model.app…" at bounding box center [921, 428] width 1271 height 627
click at [1508, 49] on button "Save" at bounding box center [1508, 44] width 37 height 21
click at [673, 197] on div "[{ "schema" : { "groups" : [{ "fields" : [{ "html" : "<div v-html= \" model.app…" at bounding box center [921, 428] width 1271 height 627
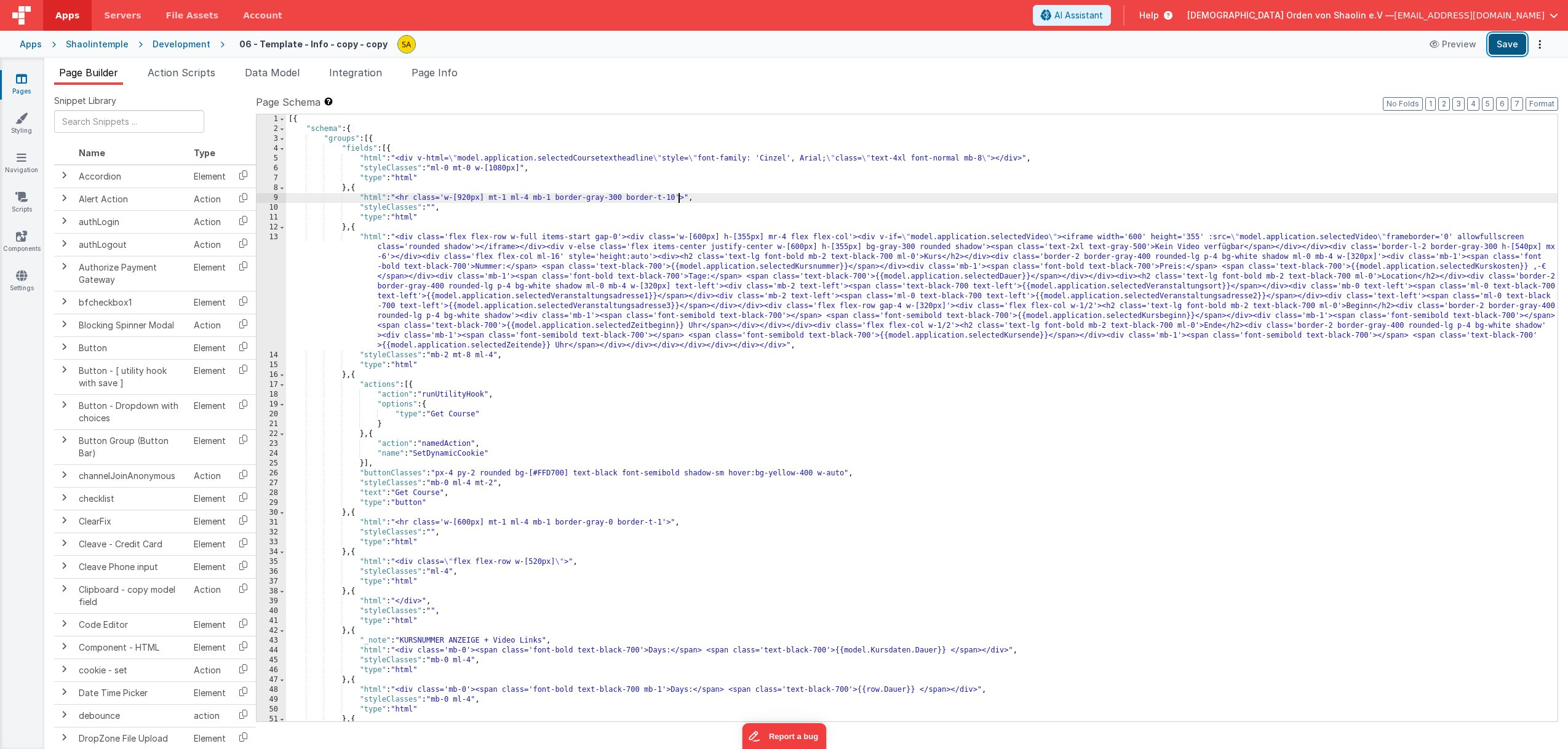
click at [1502, 47] on button "Save" at bounding box center [1508, 44] width 37 height 21
click at [677, 197] on div "[{ "schema" : { "groups" : [{ "fields" : [{ "html" : "<div v-html= \" model.app…" at bounding box center [921, 428] width 1271 height 627
click at [1510, 43] on button "Save" at bounding box center [1508, 44] width 37 height 21
drag, startPoint x: 766, startPoint y: 205, endPoint x: 709, endPoint y: 202, distance: 57.1
click at [711, 202] on div "[{ "schema" : { "groups" : [{ "fields" : [{ "html" : "<div v-html= \" model.app…" at bounding box center [921, 428] width 1271 height 627
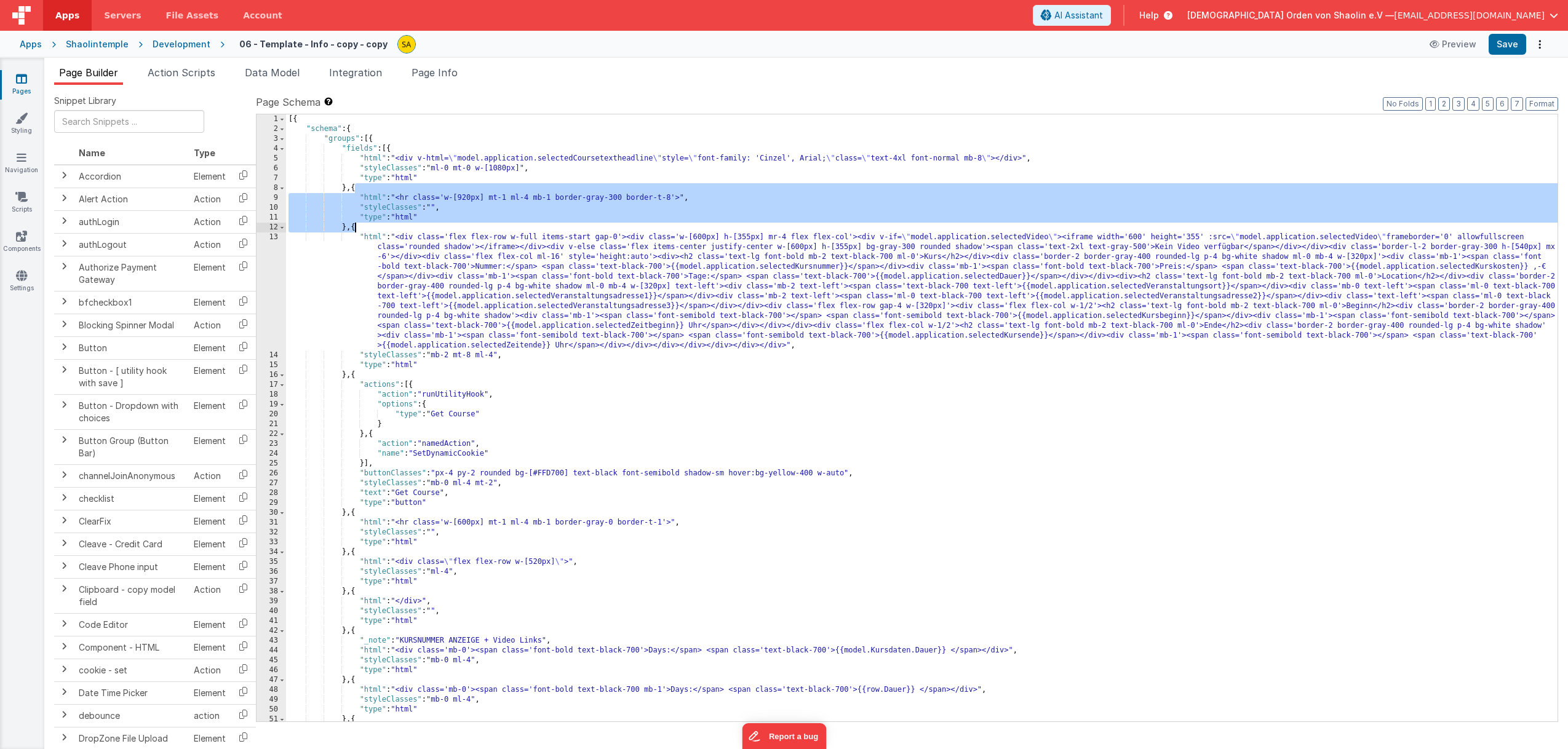
drag, startPoint x: 355, startPoint y: 187, endPoint x: 355, endPoint y: 226, distance: 39.0
click at [355, 226] on div "[{ "schema" : { "groups" : [{ "fields" : [{ "html" : "<div v-html= \" model.app…" at bounding box center [921, 428] width 1271 height 627
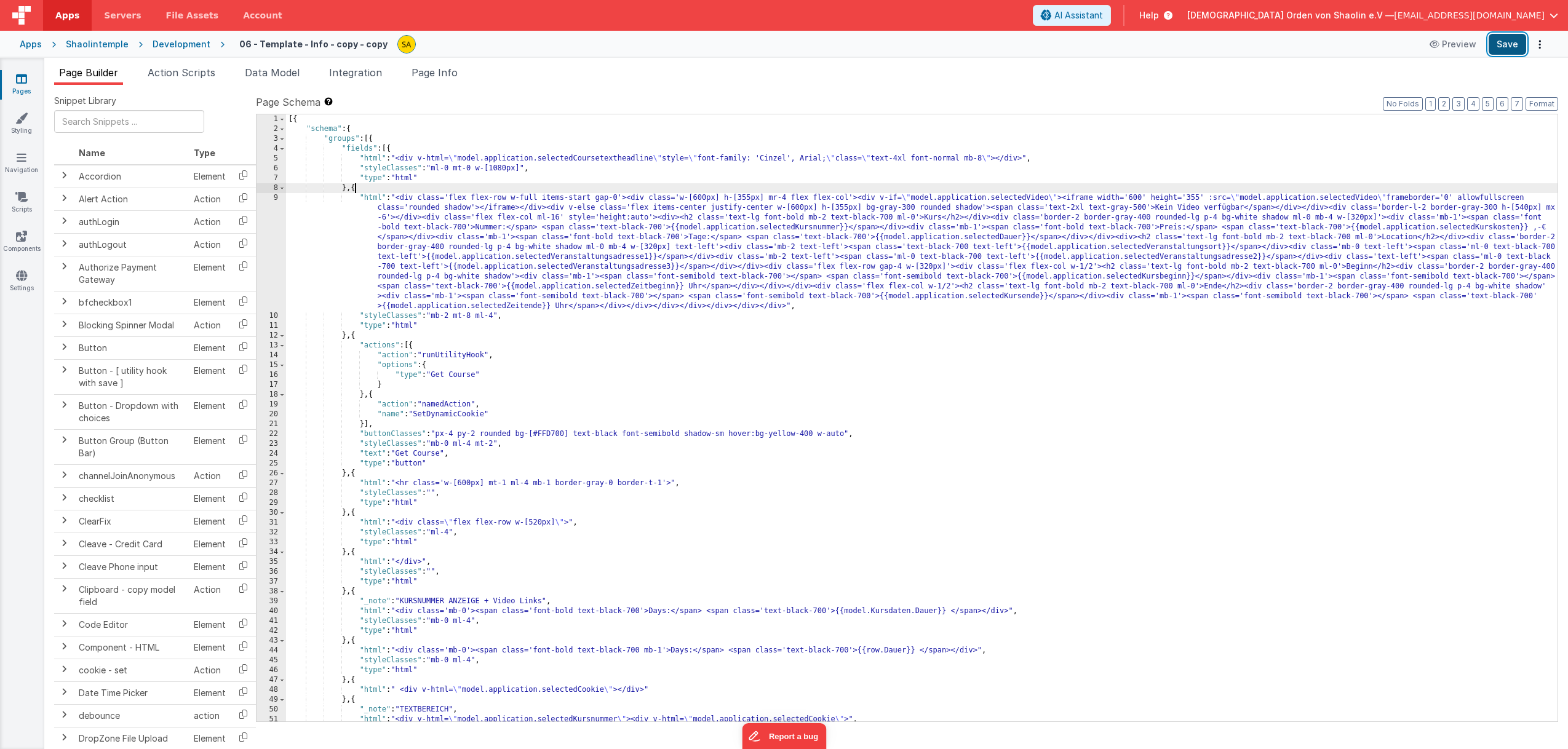
click at [1494, 43] on button "Save" at bounding box center [1508, 44] width 37 height 21
click at [1102, 18] on span "AI Assistant" at bounding box center [1078, 15] width 49 height 12
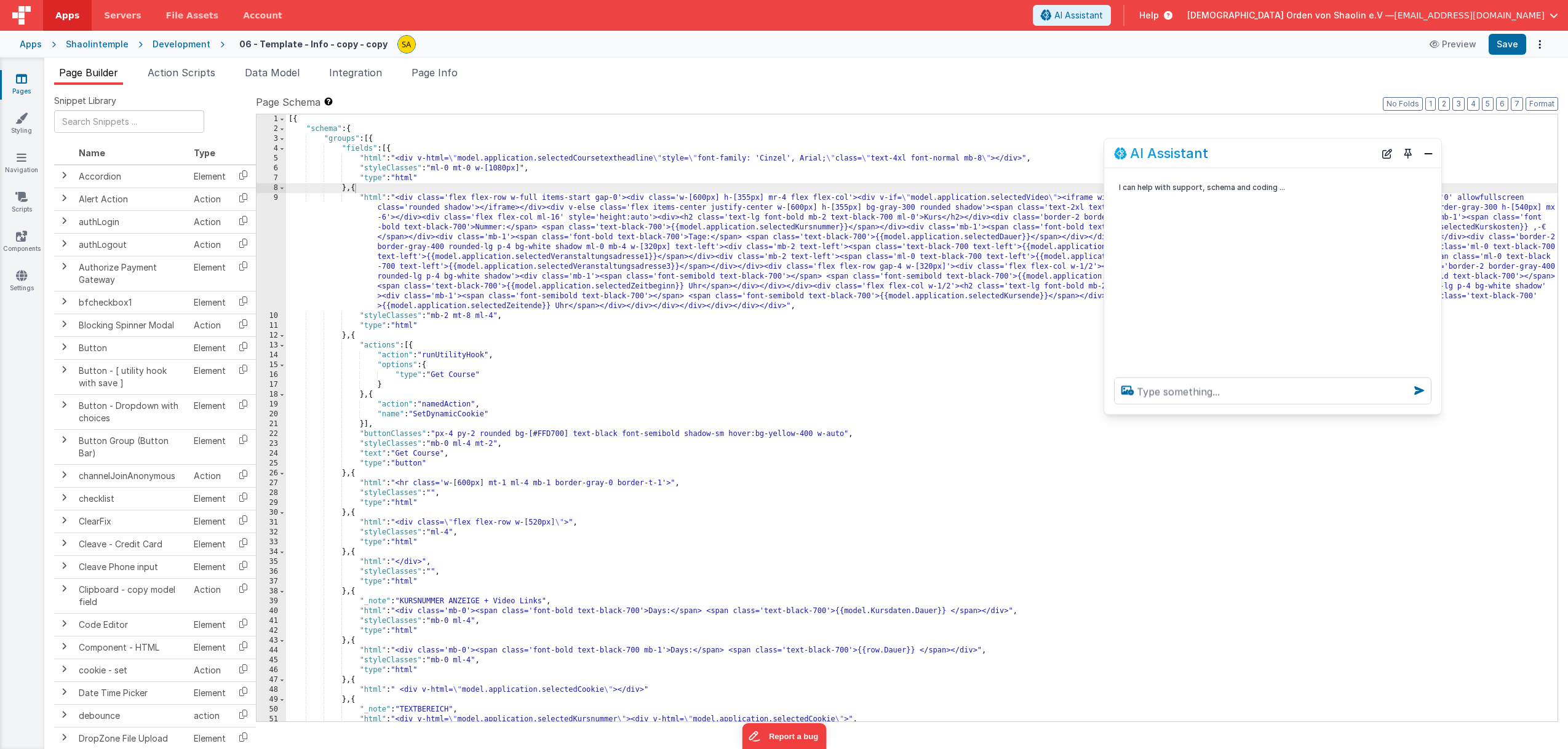
drag, startPoint x: 195, startPoint y: 479, endPoint x: 1281, endPoint y: 152, distance: 1134.2
click at [1282, 152] on div "AI Assistant" at bounding box center [1245, 153] width 261 height 15
click at [1185, 391] on textarea at bounding box center [1266, 390] width 317 height 27
type textarea "wie kann ich die Menus über der Überschrift vertikal einpflegen"
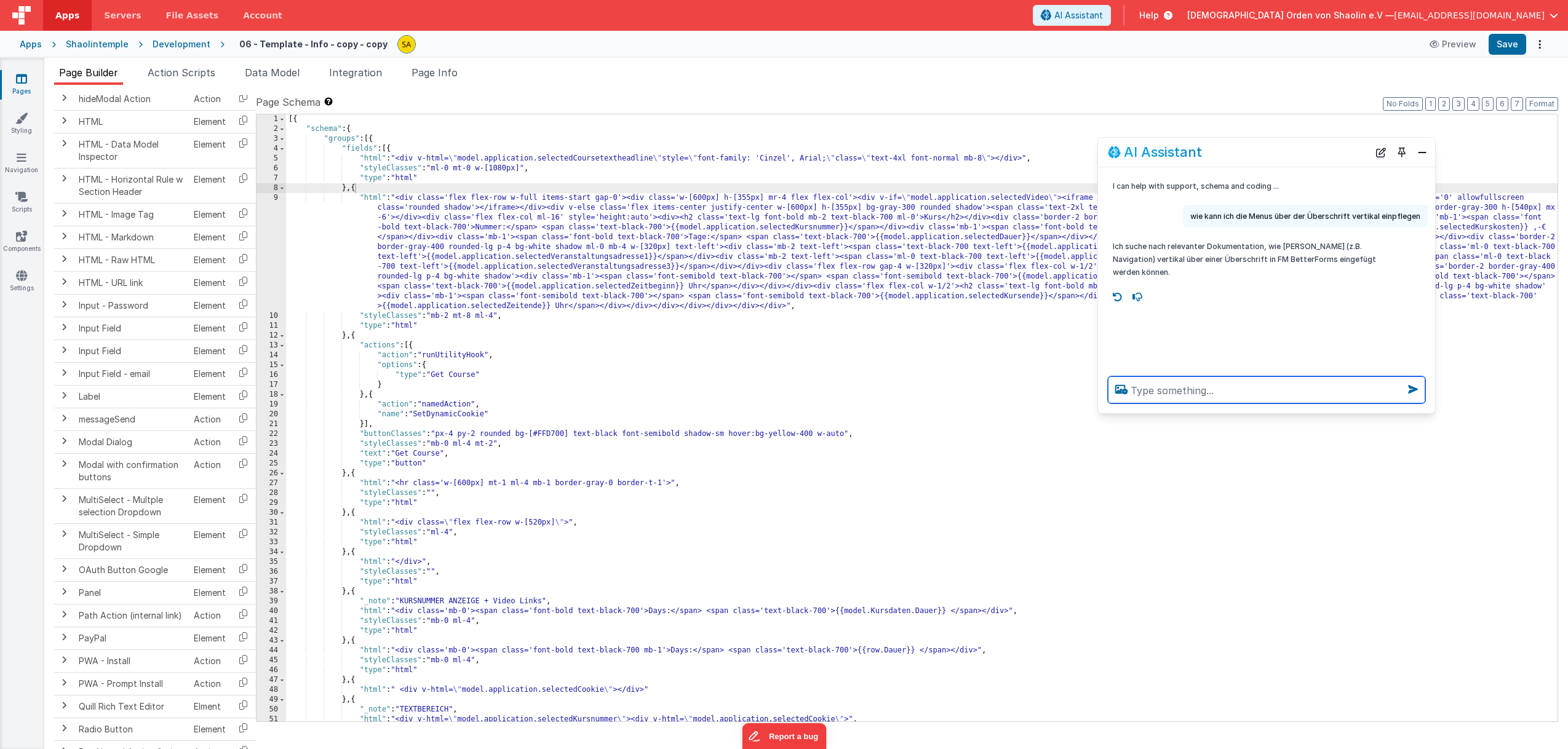
scroll to position [849, 0]
click at [61, 304] on span at bounding box center [63, 303] width 10 height 10
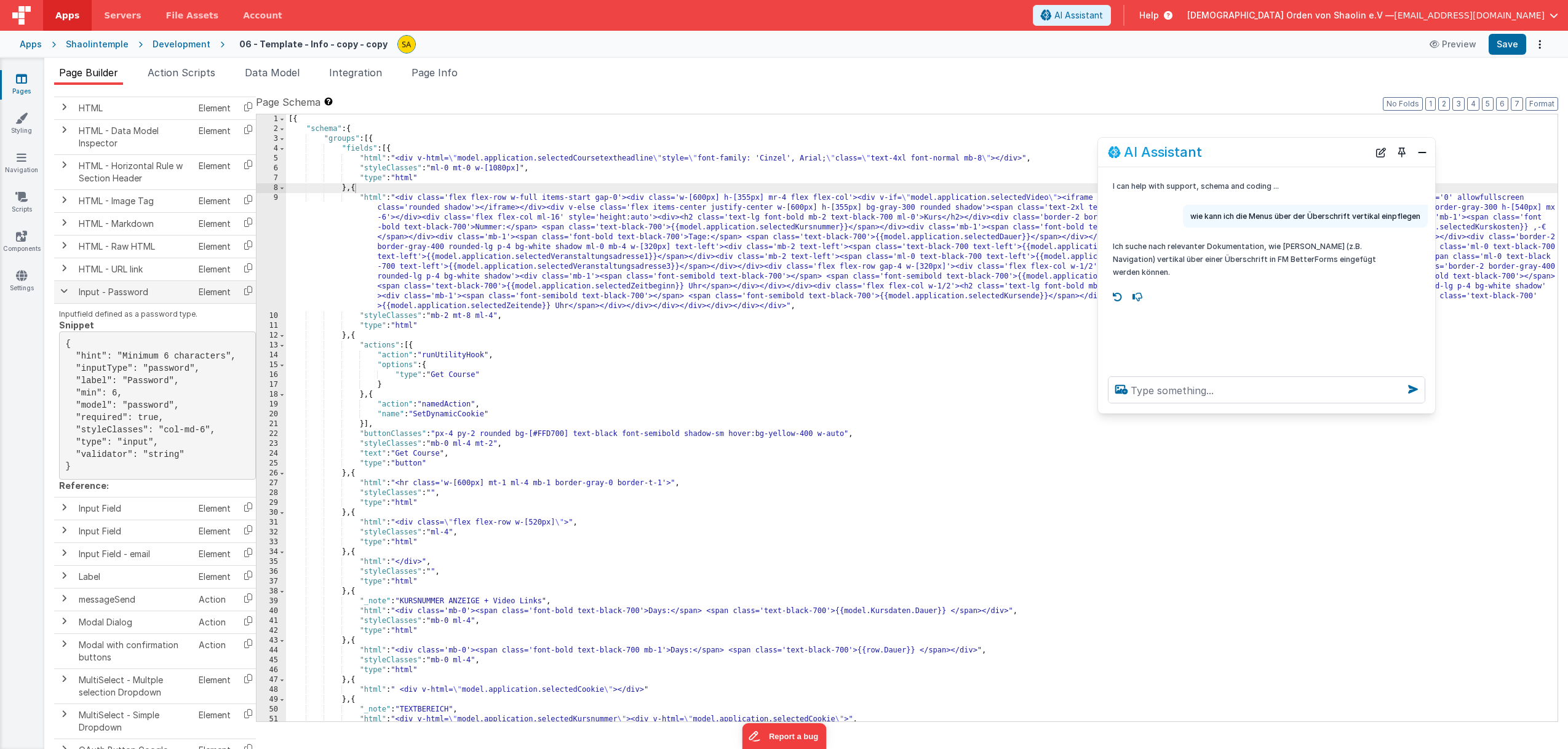
click at [65, 293] on span at bounding box center [63, 291] width 10 height 10
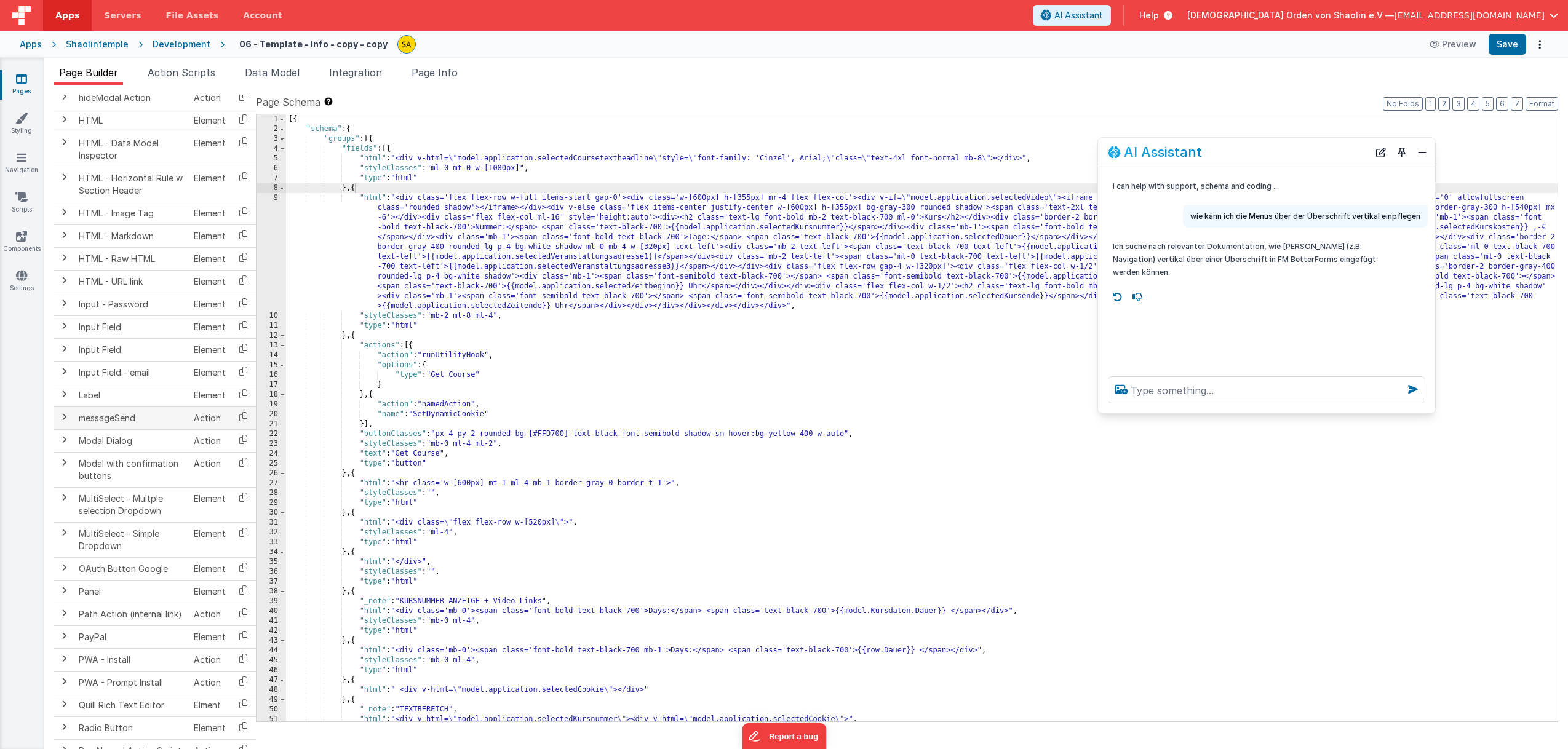
click at [63, 415] on span at bounding box center [63, 417] width 10 height 10
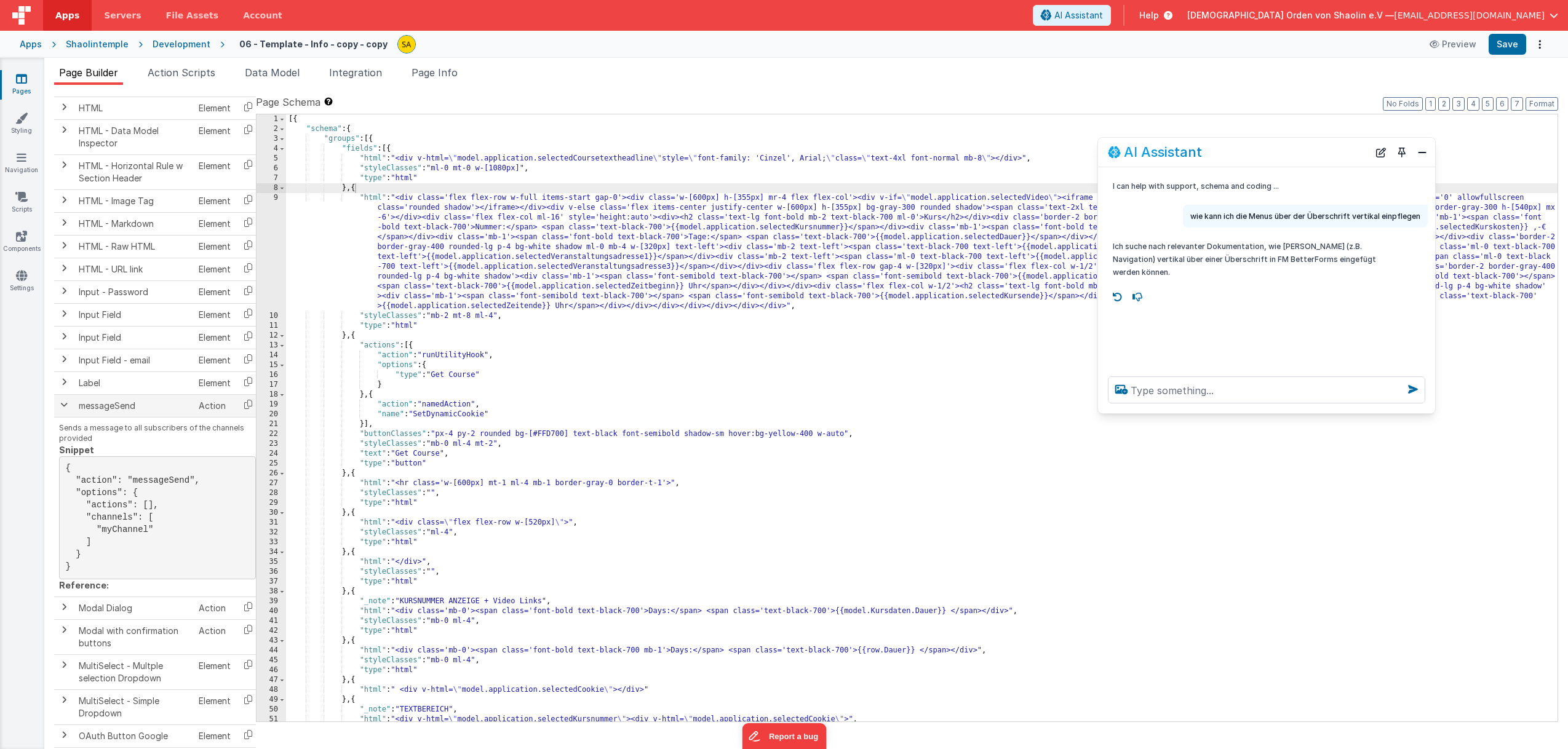
click at [66, 407] on span at bounding box center [63, 404] width 10 height 10
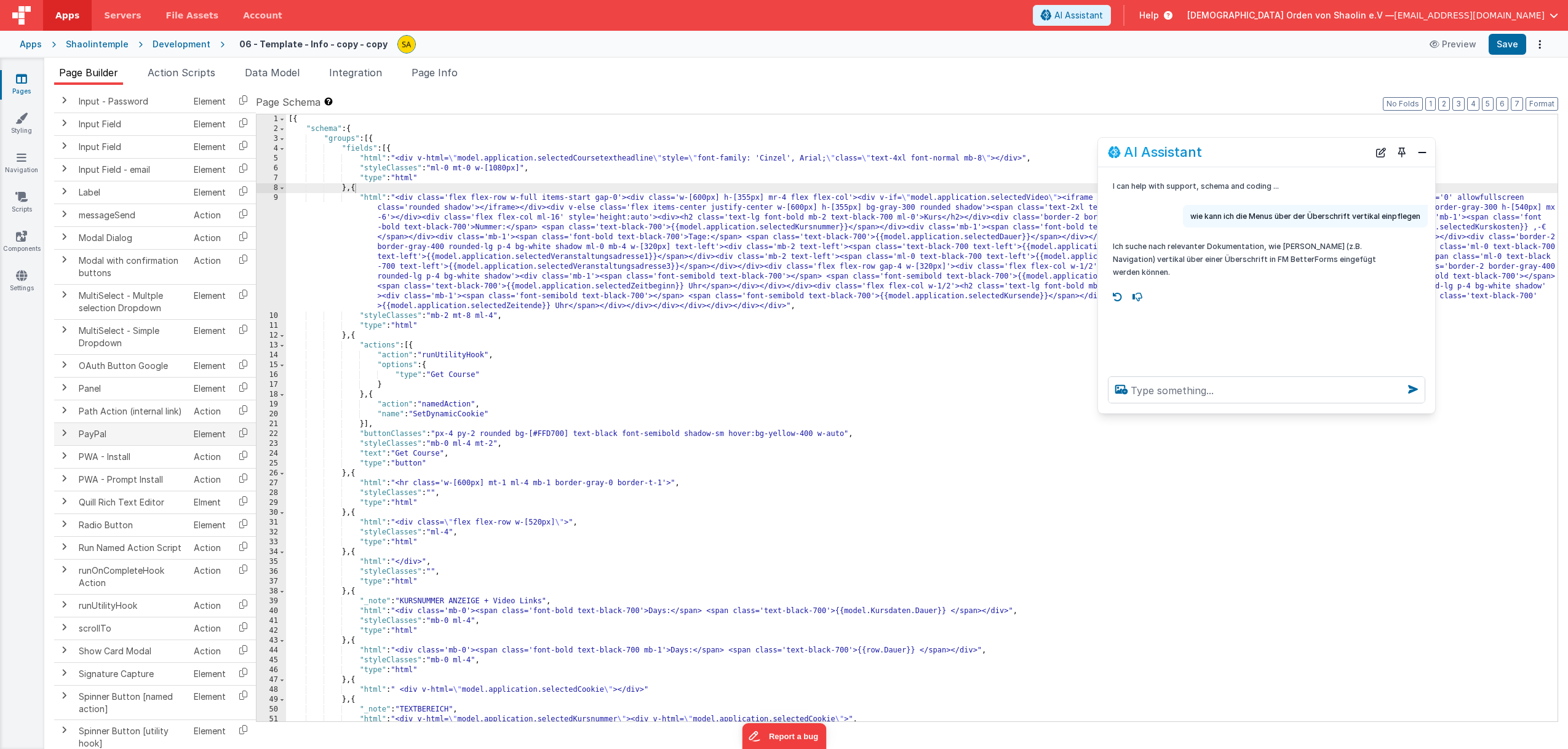
scroll to position [1053, 0]
click at [65, 432] on span at bounding box center [63, 432] width 10 height 10
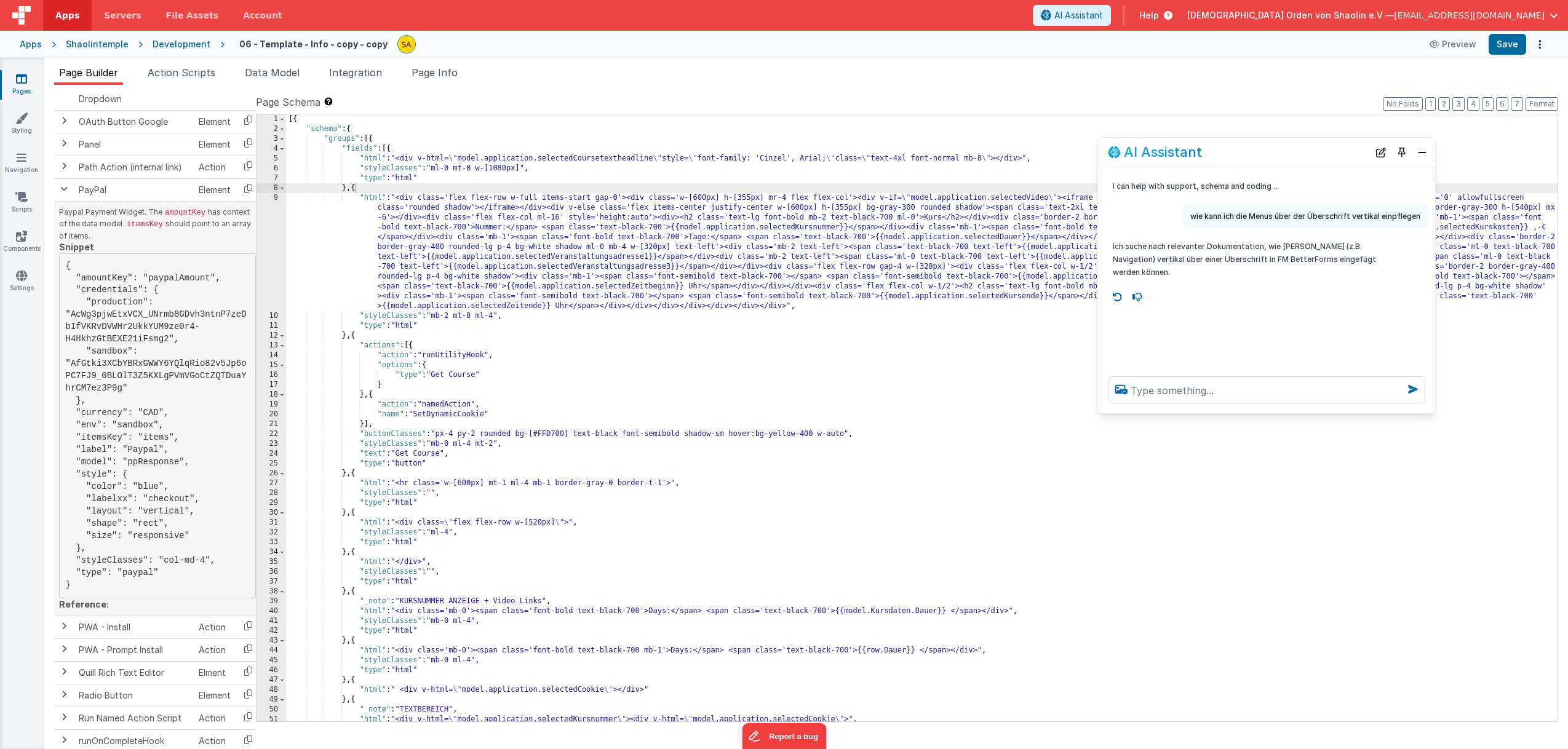
scroll to position [1303, 0]
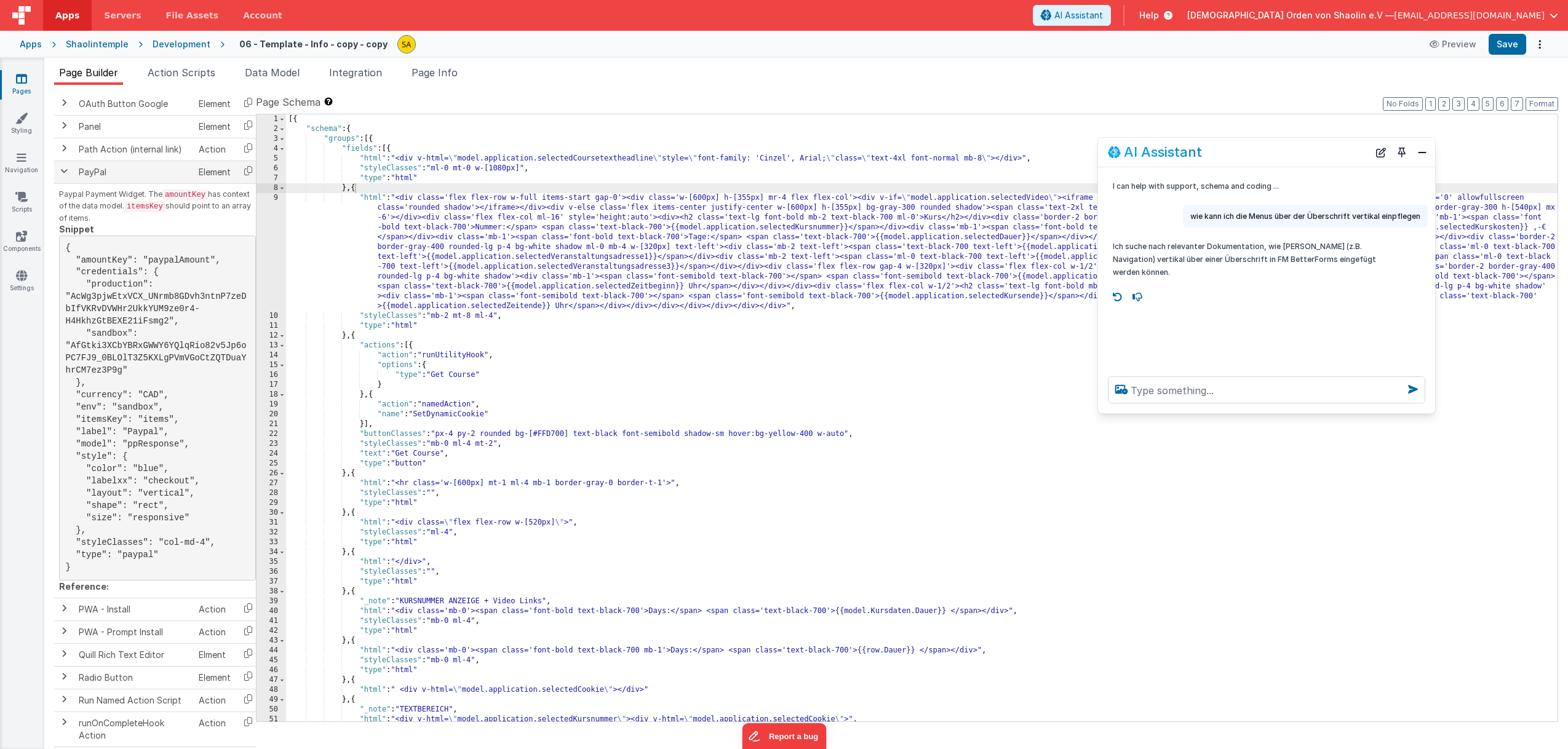
click at [64, 173] on span at bounding box center [63, 171] width 10 height 10
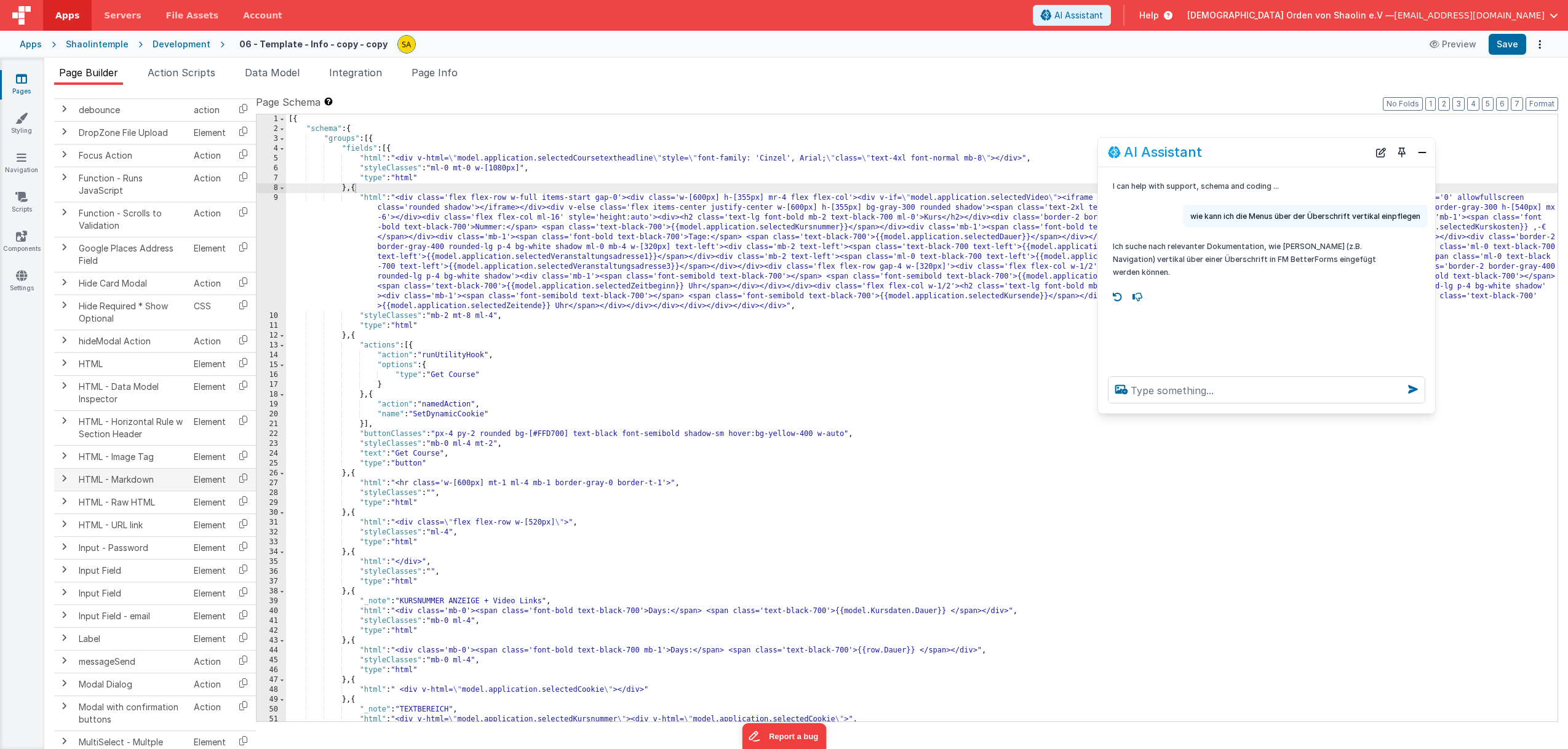
scroll to position [0, 0]
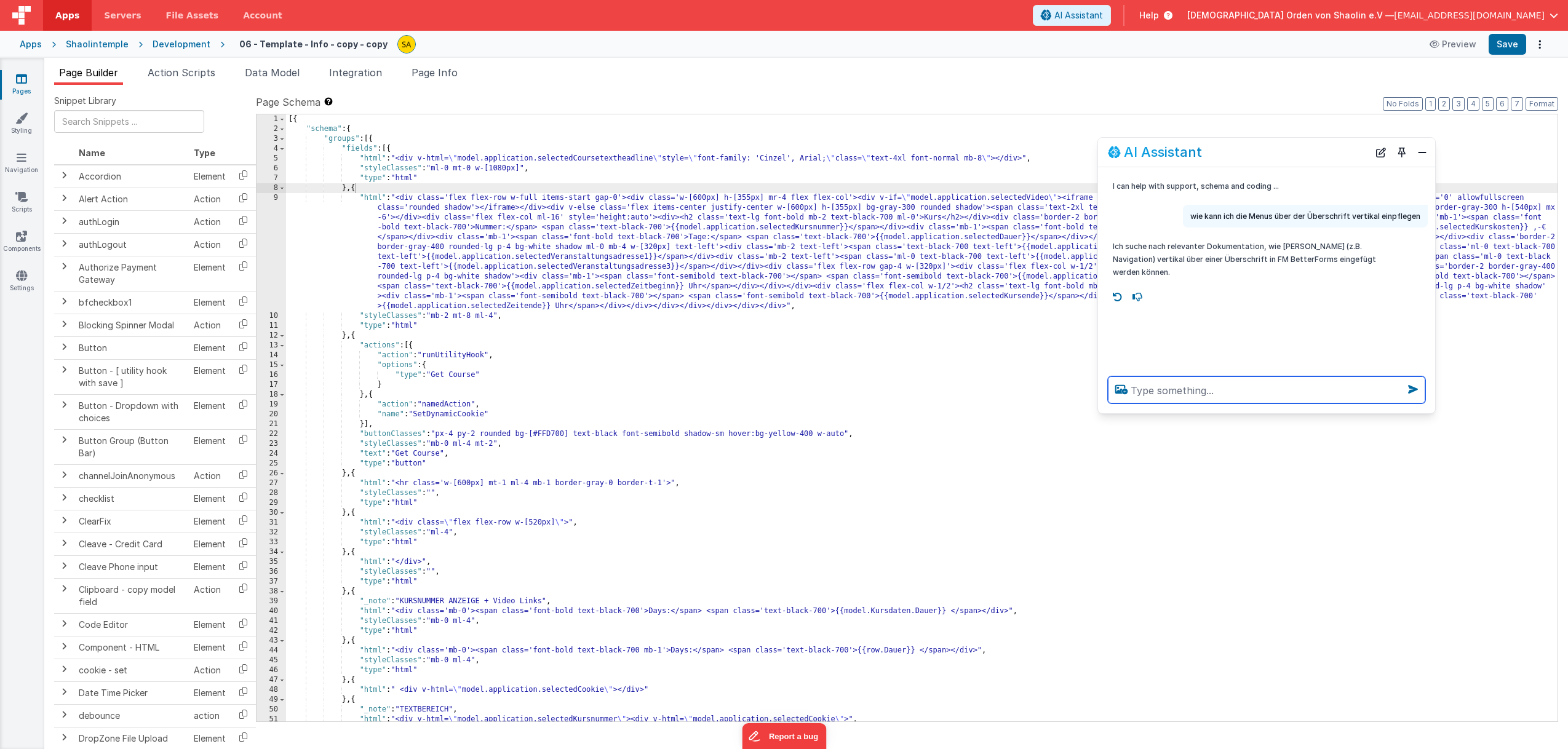
click at [1240, 399] on textarea at bounding box center [1266, 390] width 317 height 27
type textarea "wie ist das ergebnis"
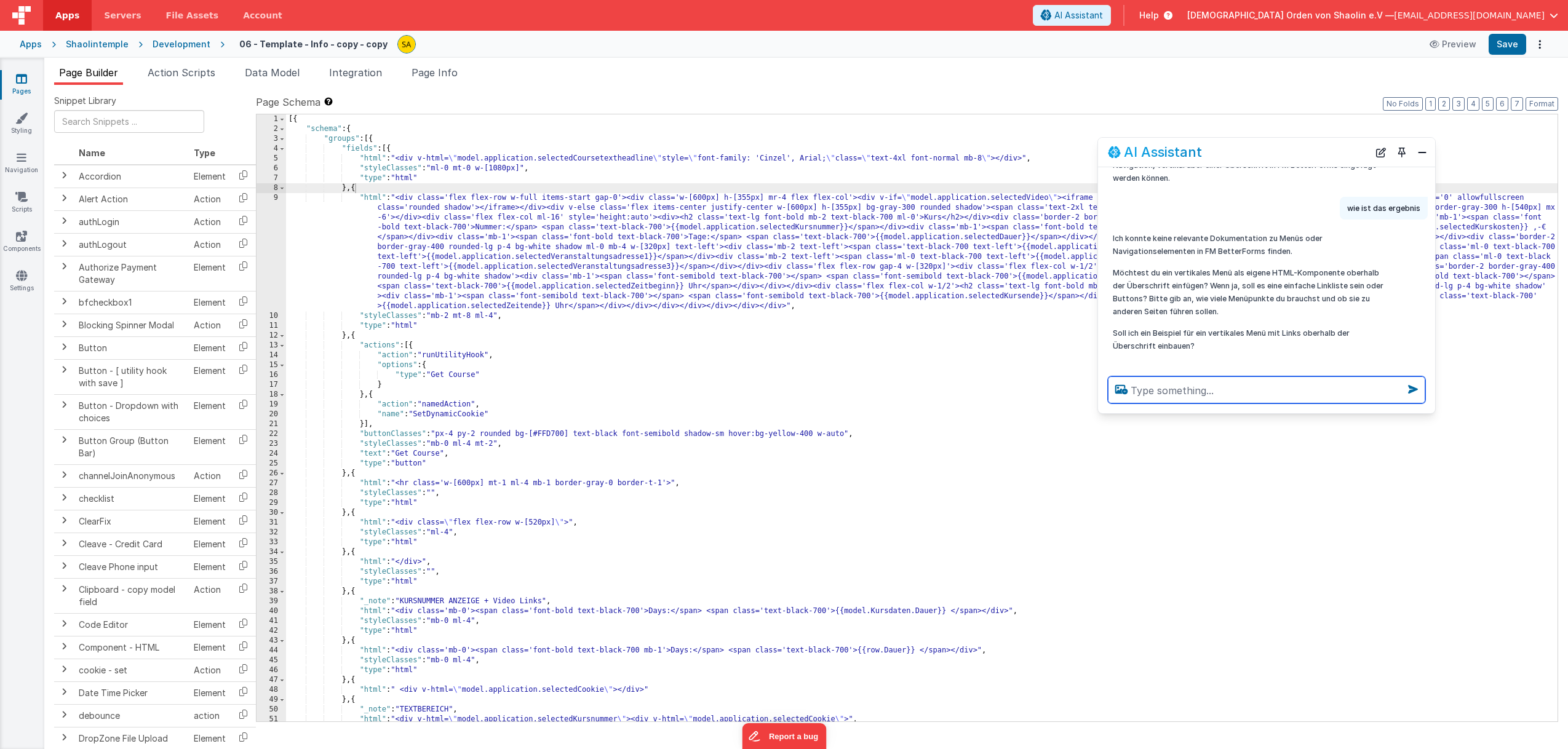
scroll to position [95, 0]
type textarea "ja"
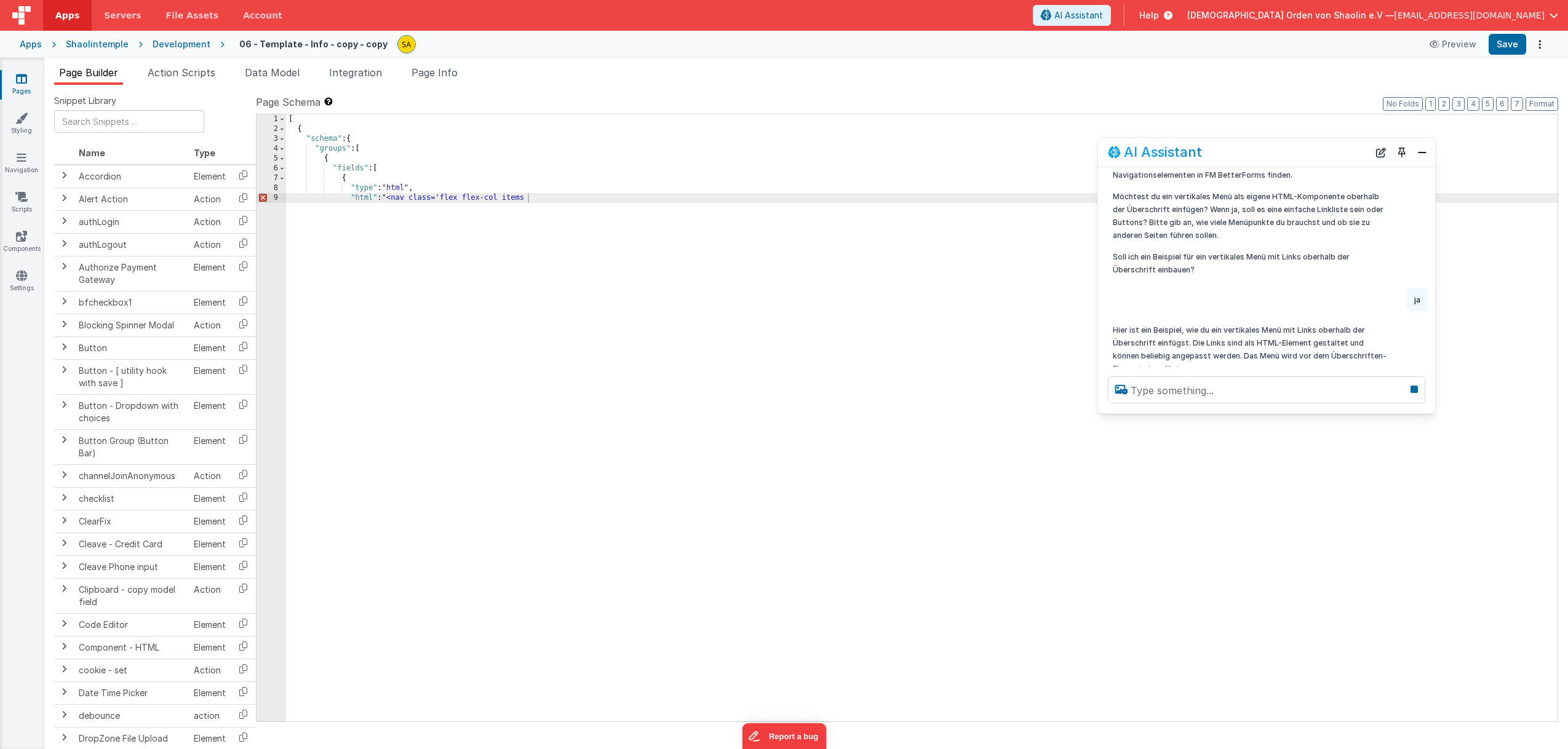
scroll to position [171, 0]
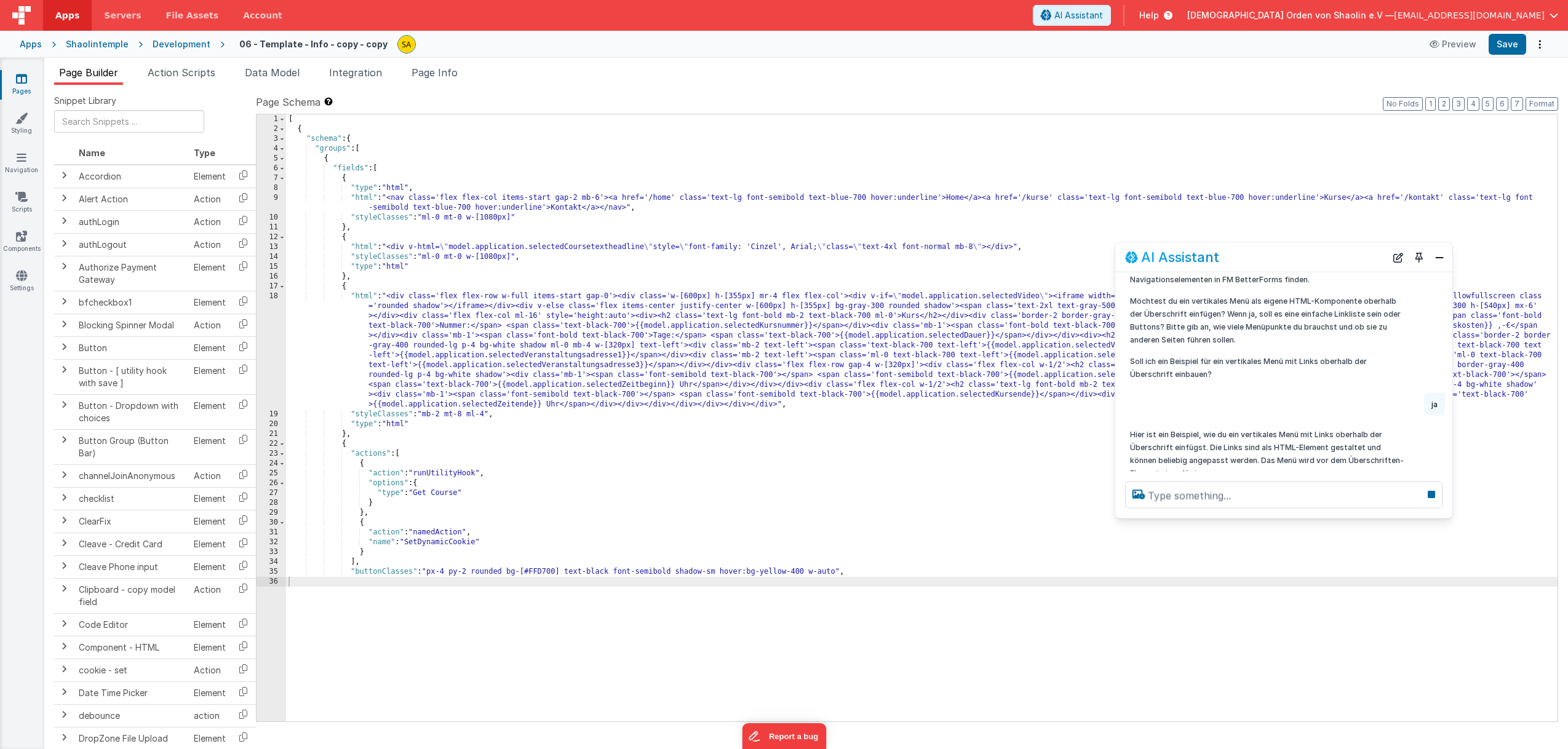
drag, startPoint x: 1236, startPoint y: 156, endPoint x: 1253, endPoint y: 261, distance: 106.4
click at [1253, 261] on div "AI Assistant" at bounding box center [1255, 257] width 261 height 15
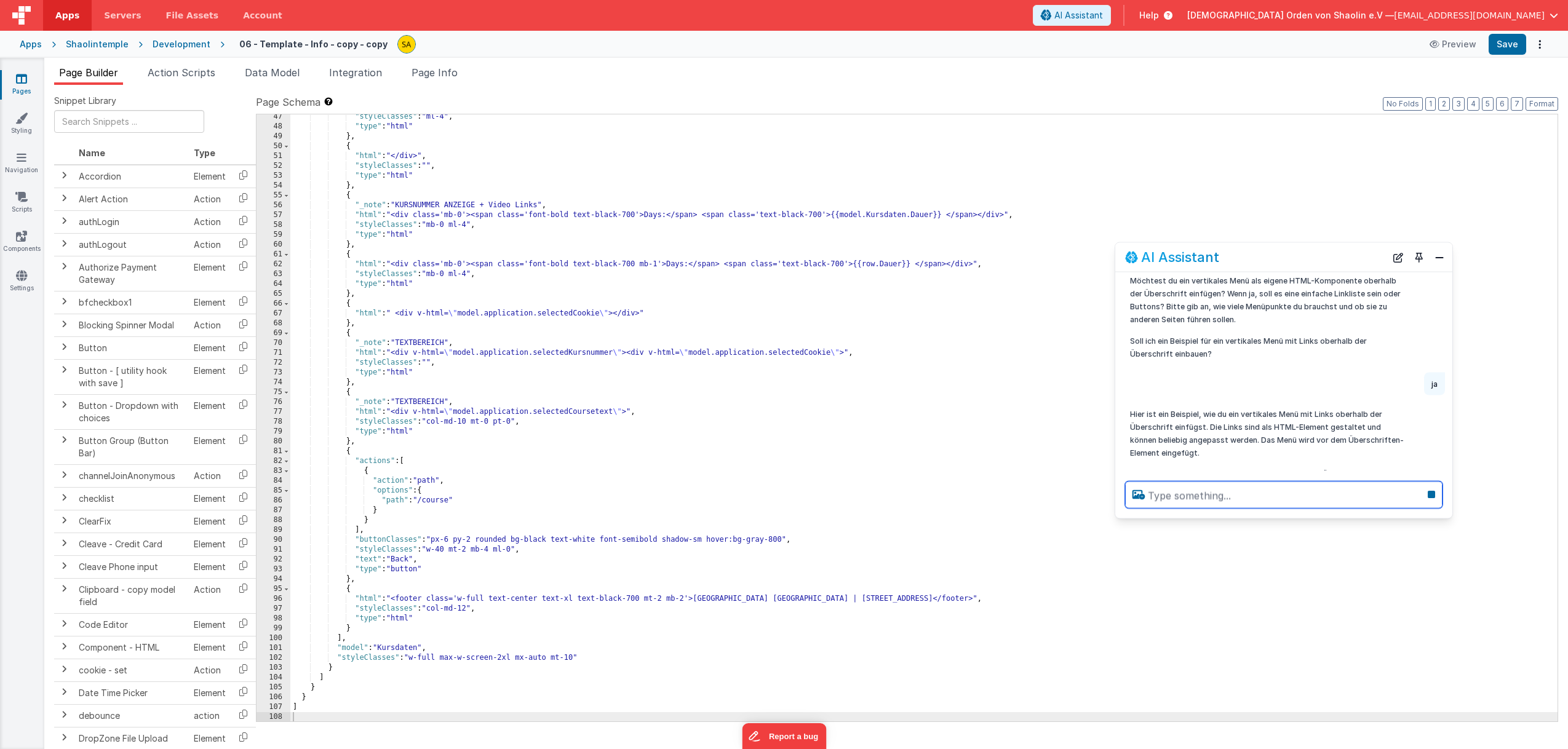
scroll to position [193, 0]
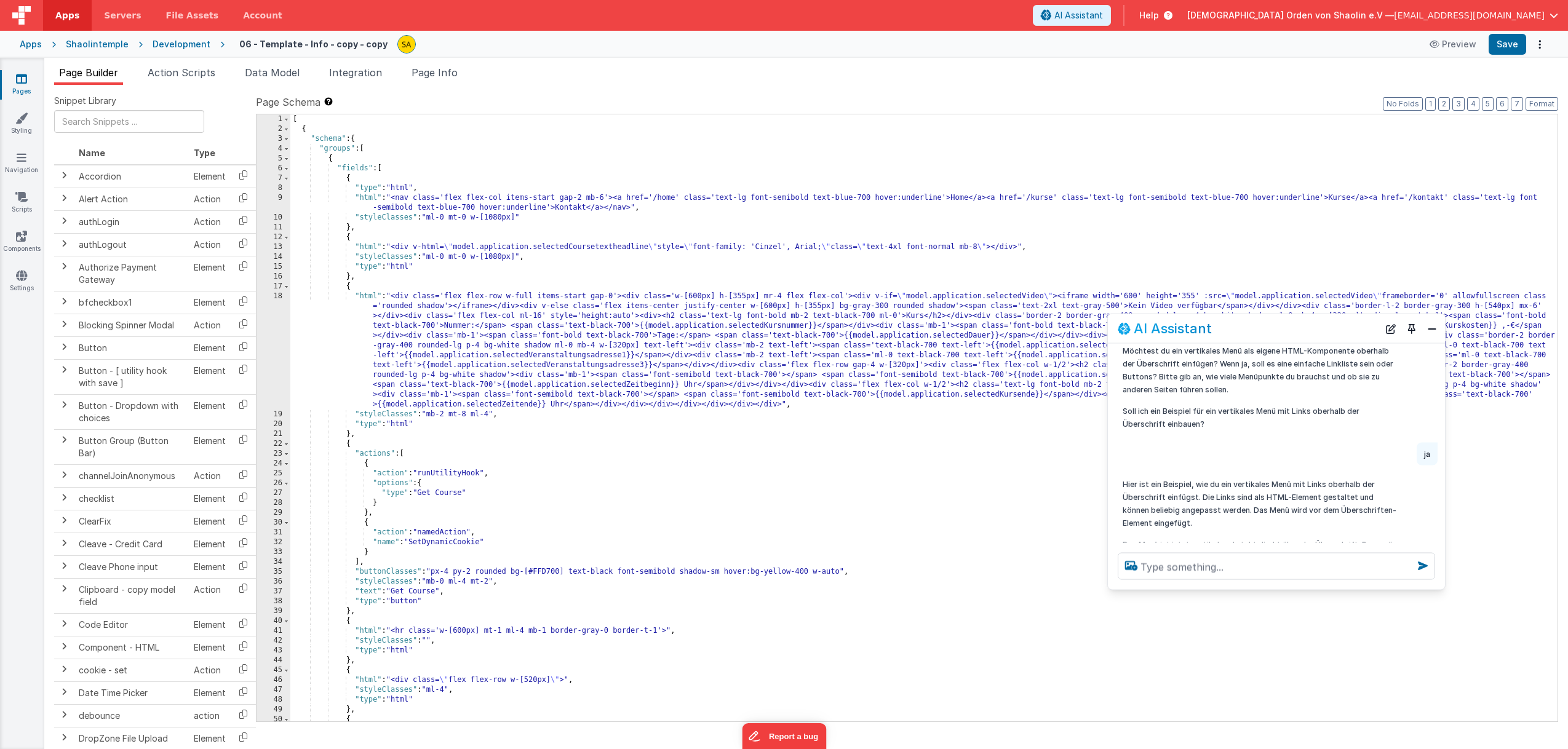
drag, startPoint x: 1249, startPoint y: 257, endPoint x: 1241, endPoint y: 329, distance: 72.4
click at [1241, 328] on div "AI Assistant" at bounding box center [1248, 328] width 261 height 15
click at [1500, 41] on button "Save" at bounding box center [1508, 44] width 37 height 21
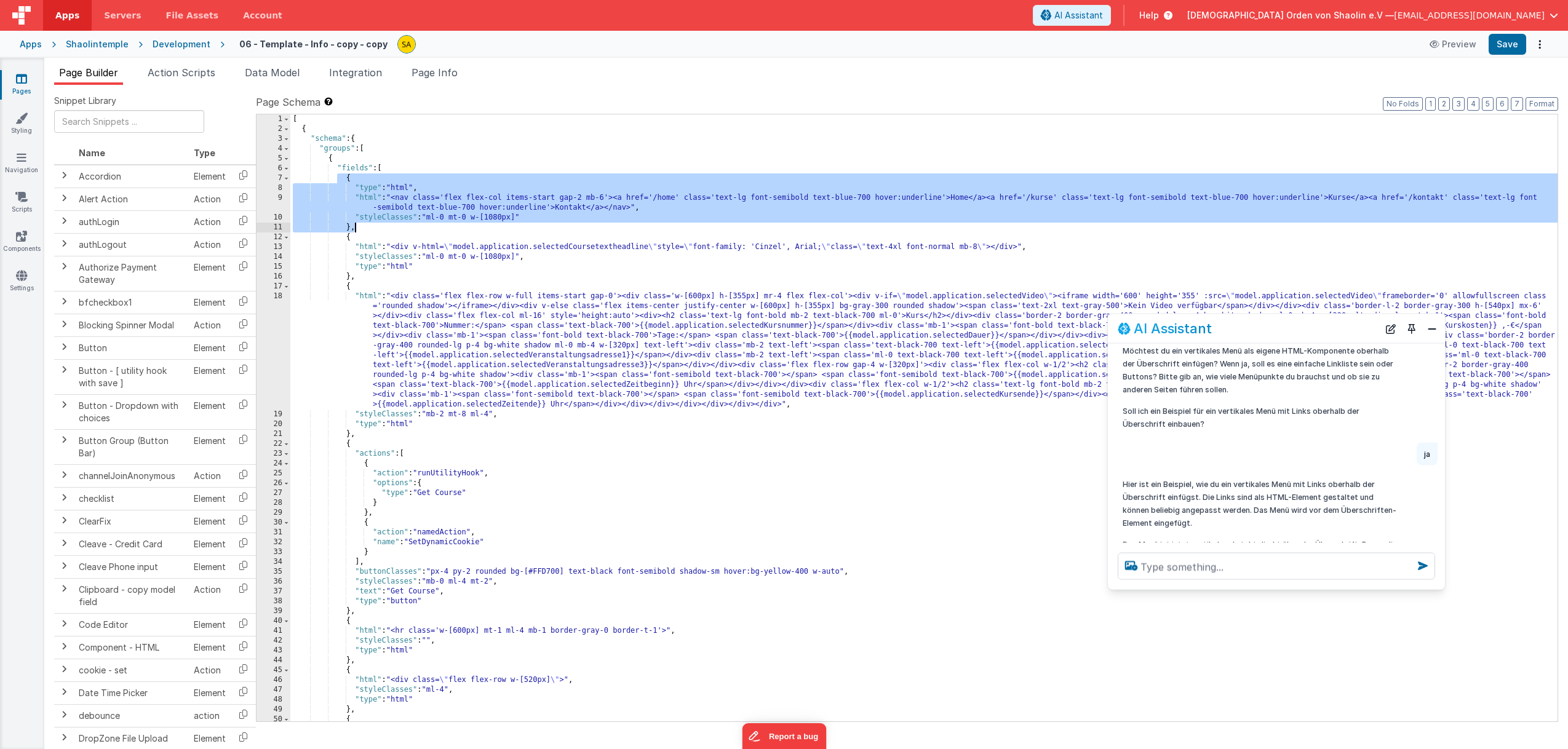
drag, startPoint x: 337, startPoint y: 180, endPoint x: 358, endPoint y: 227, distance: 51.5
click at [358, 227] on div "[ { "schema" : { "groups" : [ { "fields" : [ { "type" : "html" , "html" : "<nav…" at bounding box center [924, 428] width 1267 height 627
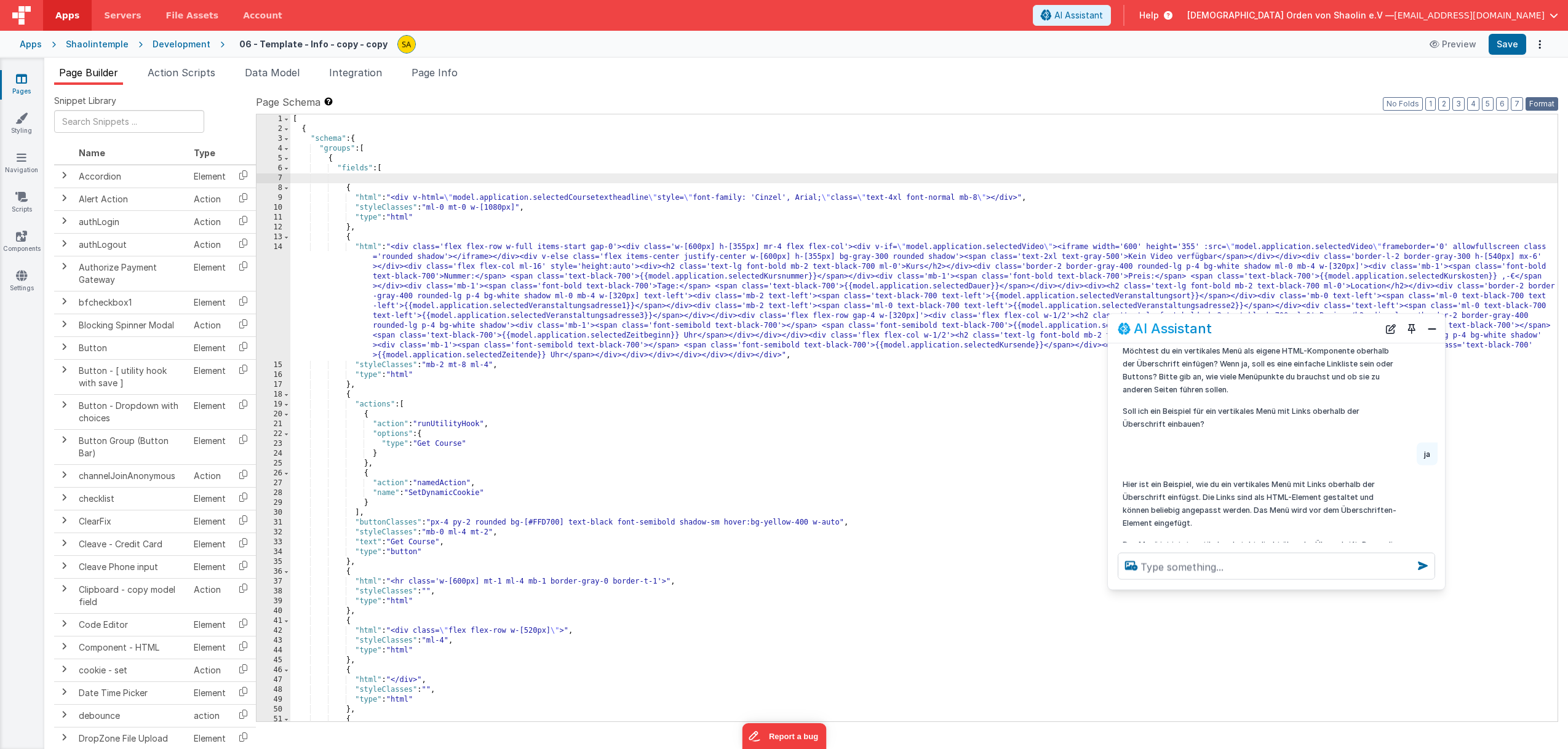
click at [1540, 106] on button "Format" at bounding box center [1541, 103] width 33 height 13
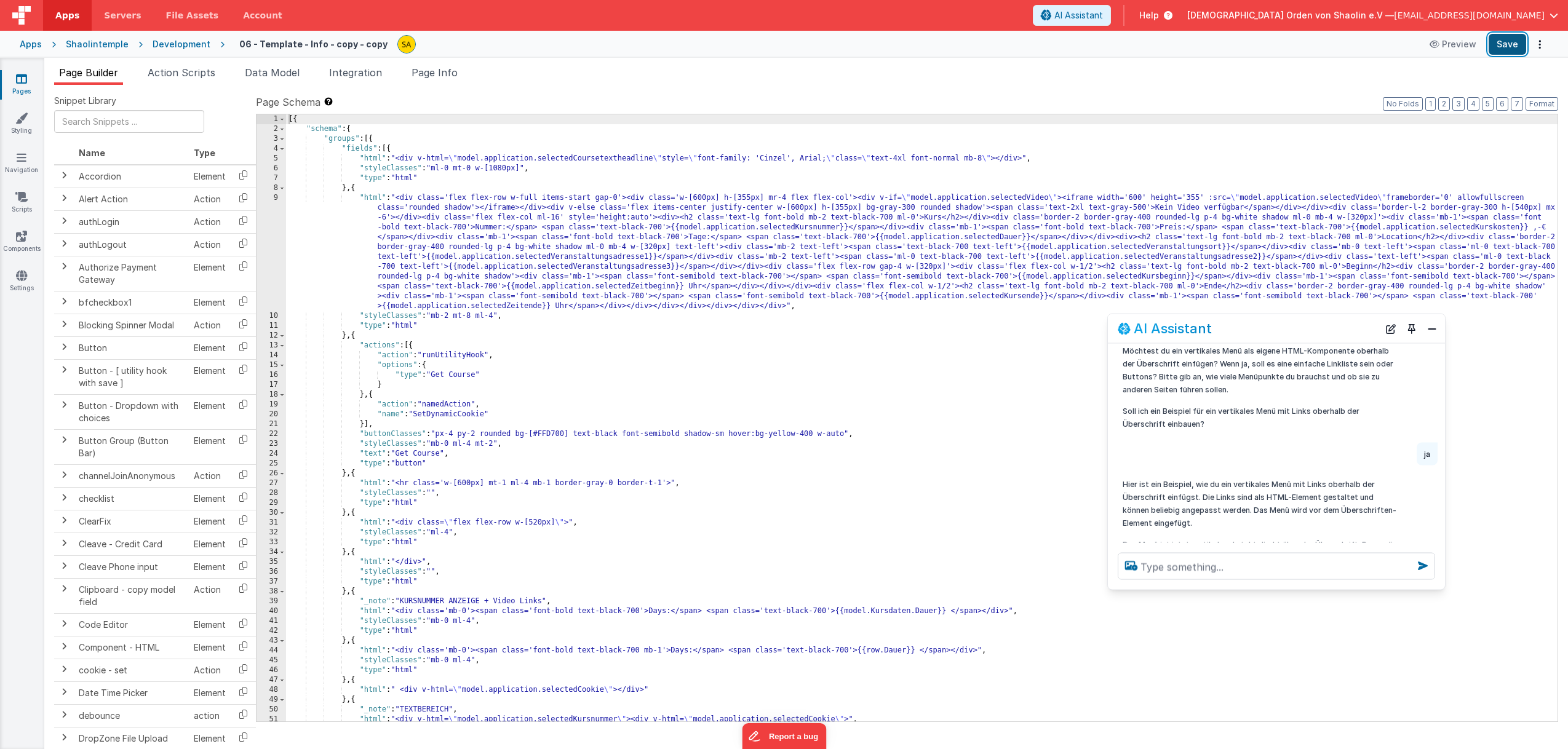
click at [1513, 46] on button "Save" at bounding box center [1508, 44] width 37 height 21
click at [441, 76] on span "Page Info" at bounding box center [434, 73] width 46 height 12
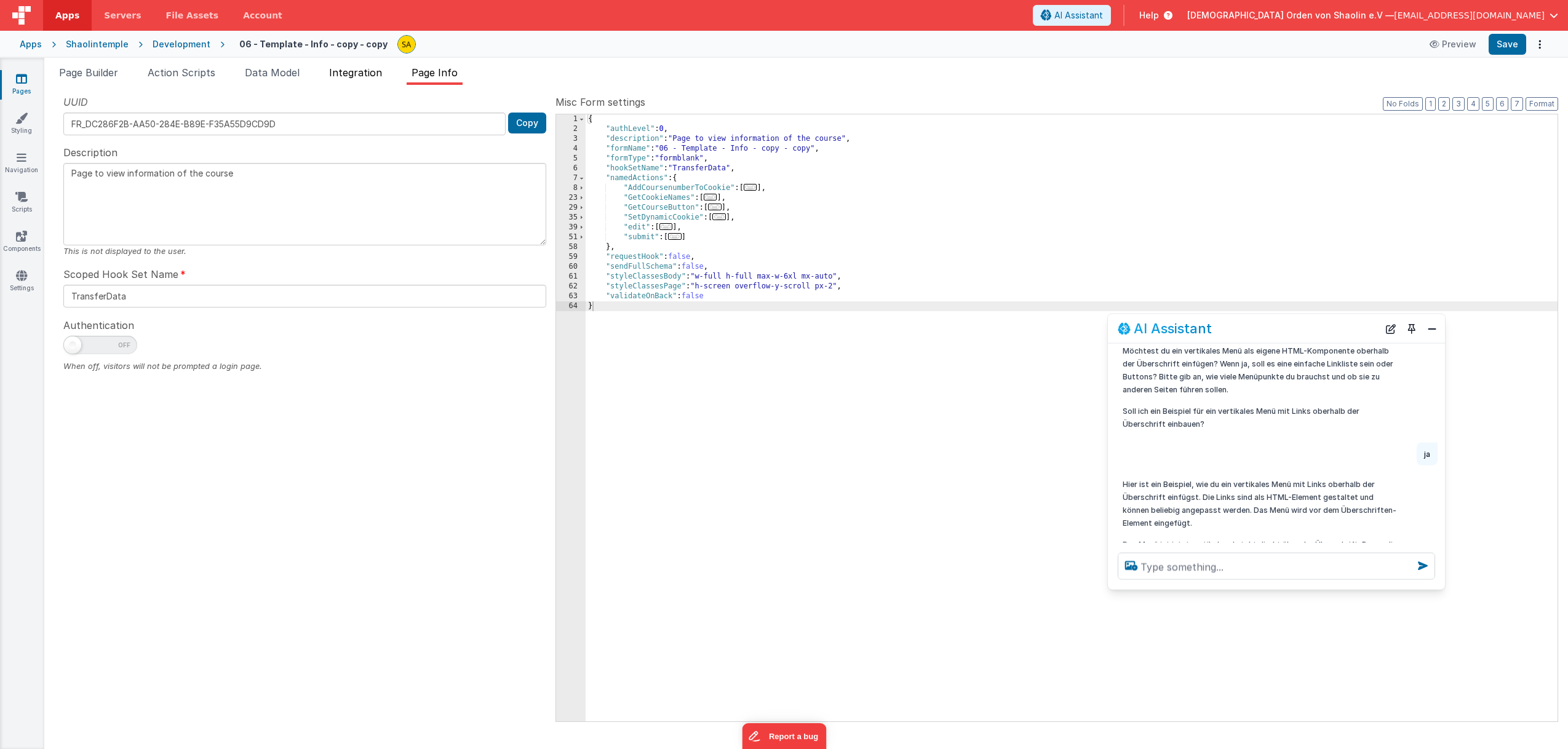
click at [377, 73] on span "Integration" at bounding box center [355, 73] width 53 height 12
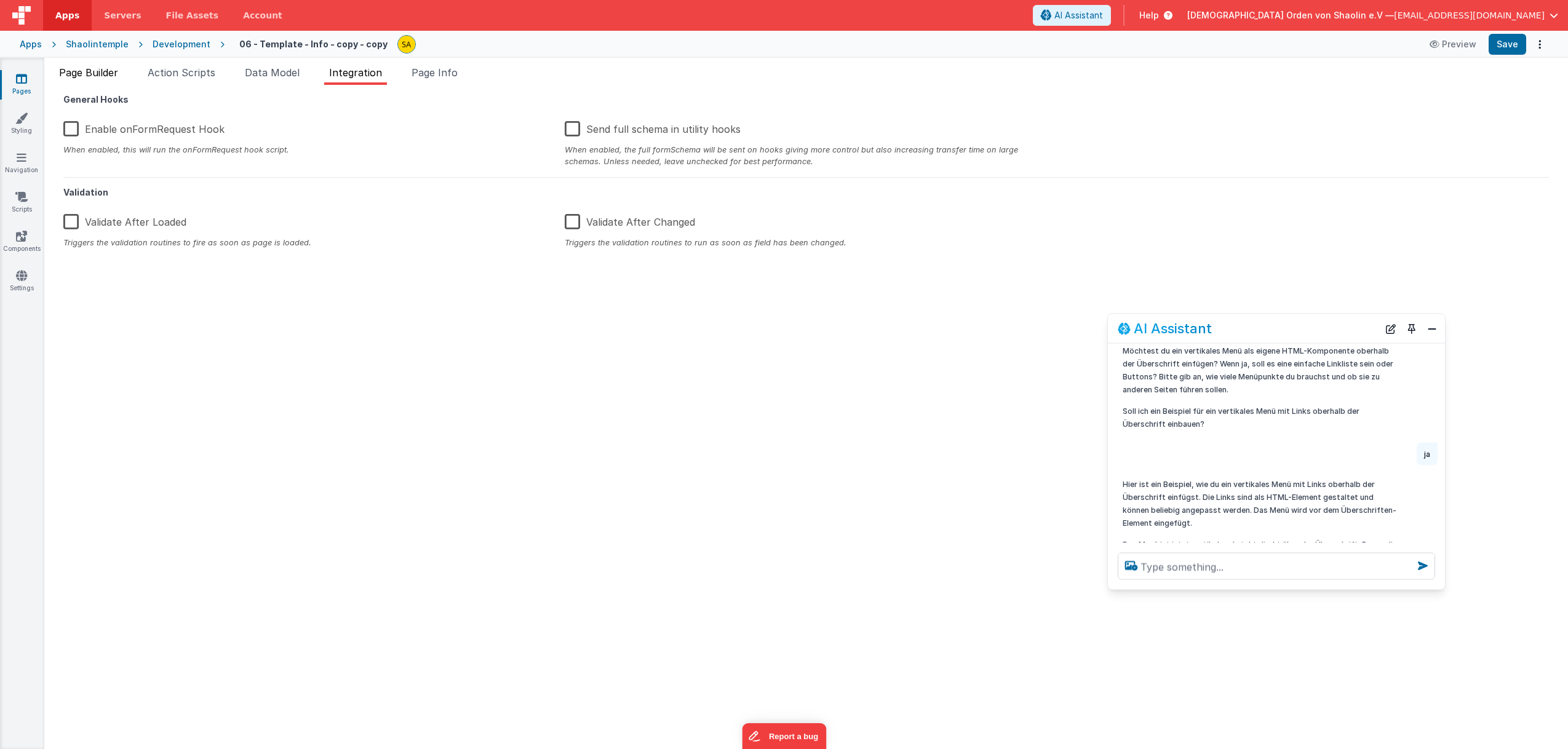
click at [87, 79] on li "Page Builder" at bounding box center [89, 75] width 69 height 20
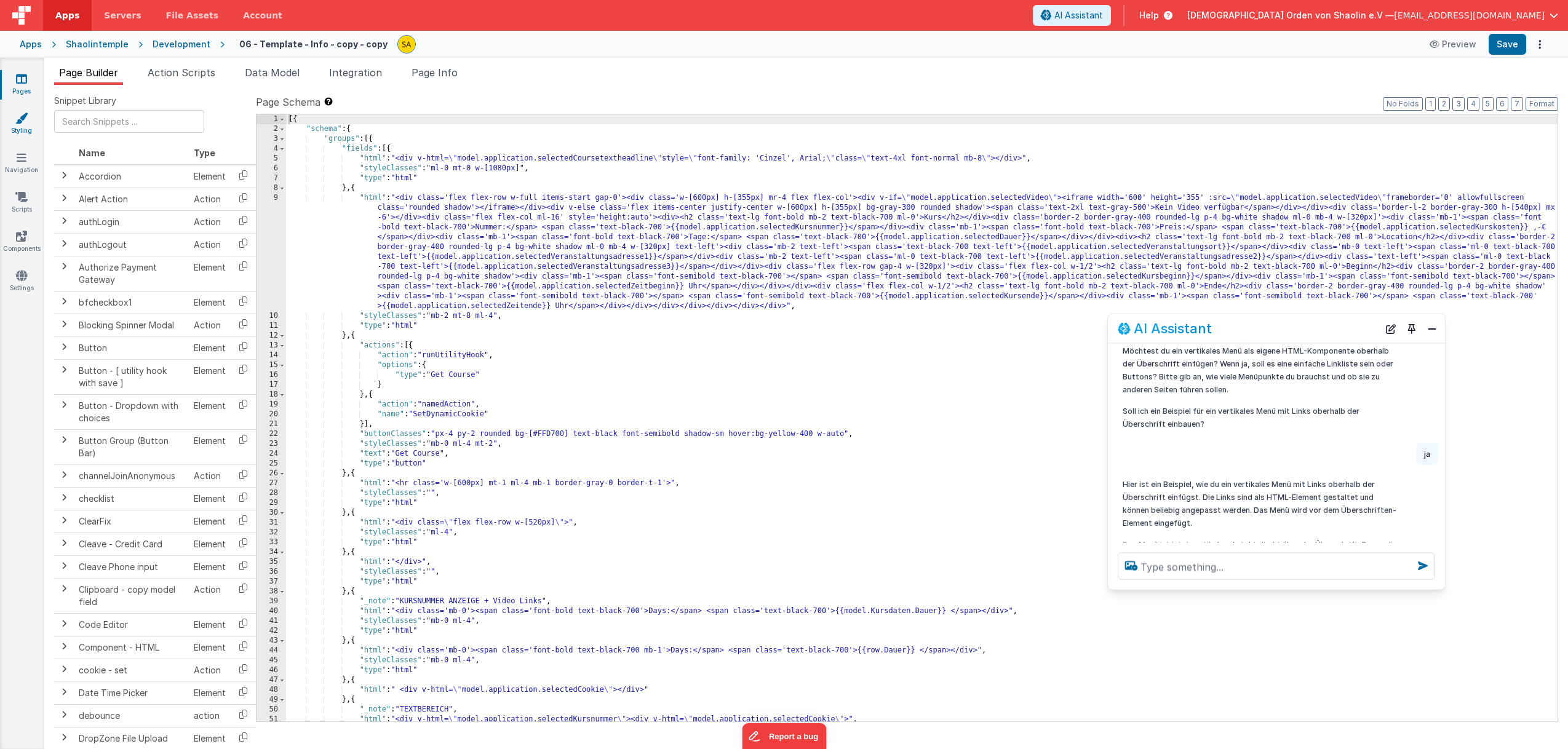
click at [27, 132] on link "Styling" at bounding box center [21, 124] width 44 height 25
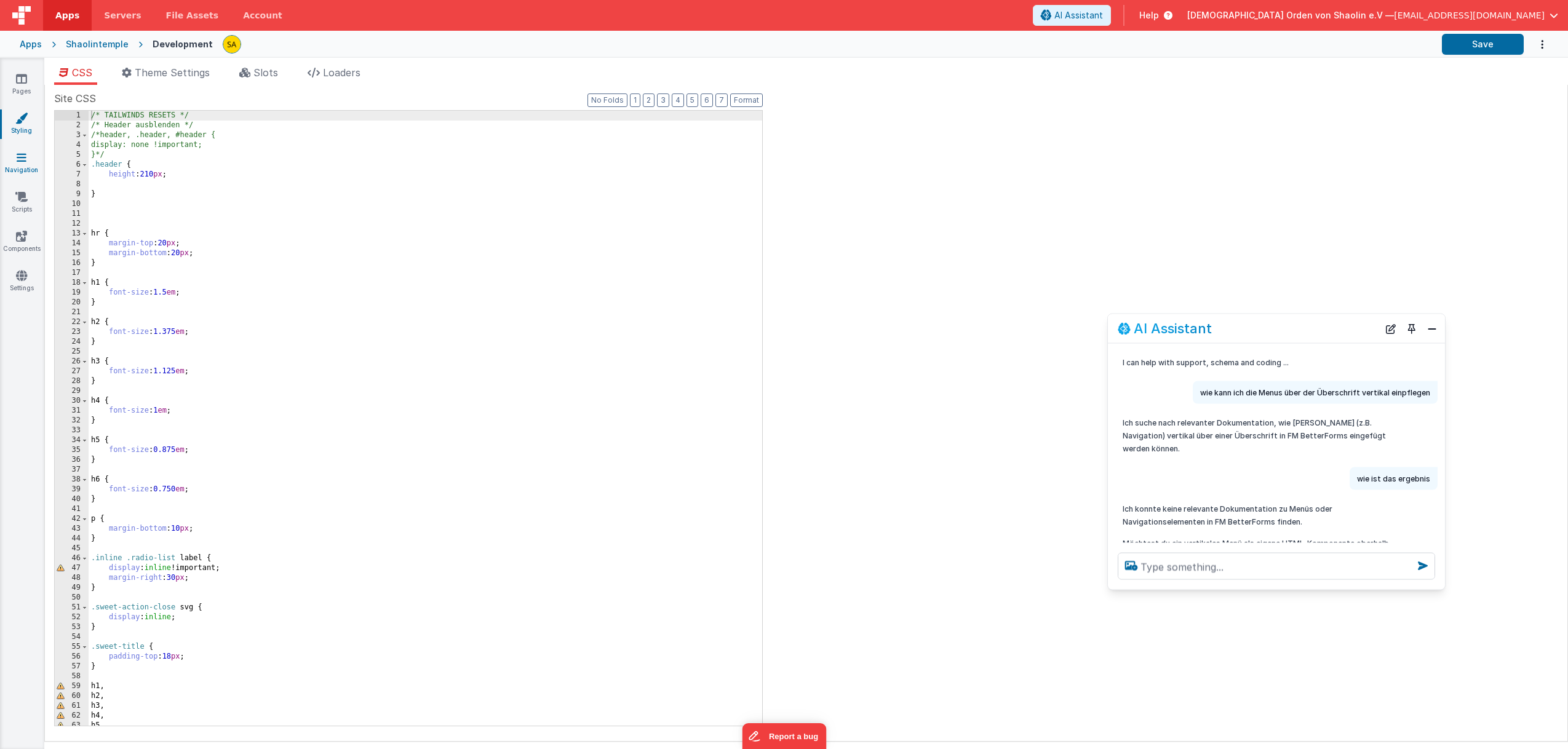
click at [25, 167] on link "Navigation" at bounding box center [21, 163] width 44 height 25
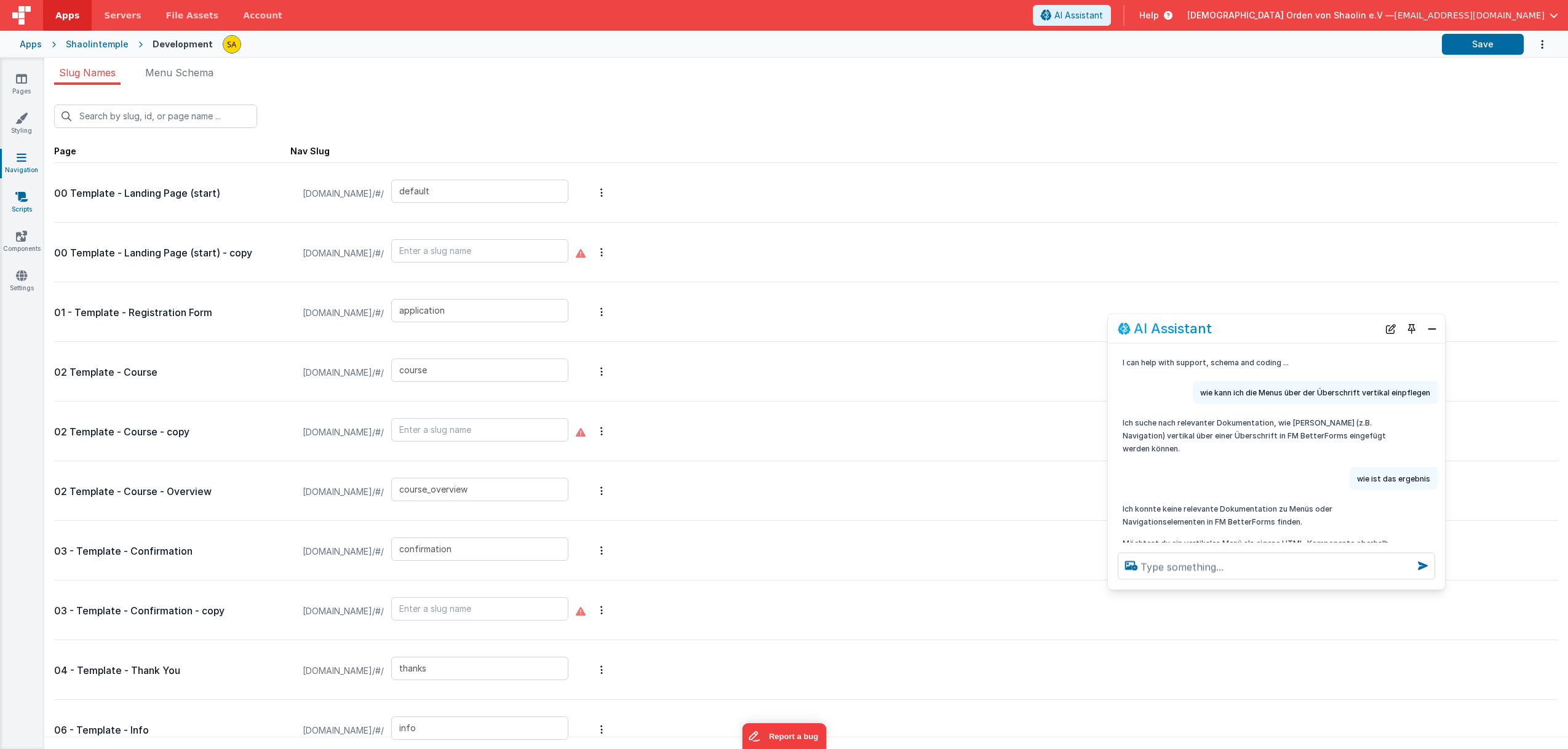
click at [20, 202] on icon at bounding box center [21, 197] width 12 height 12
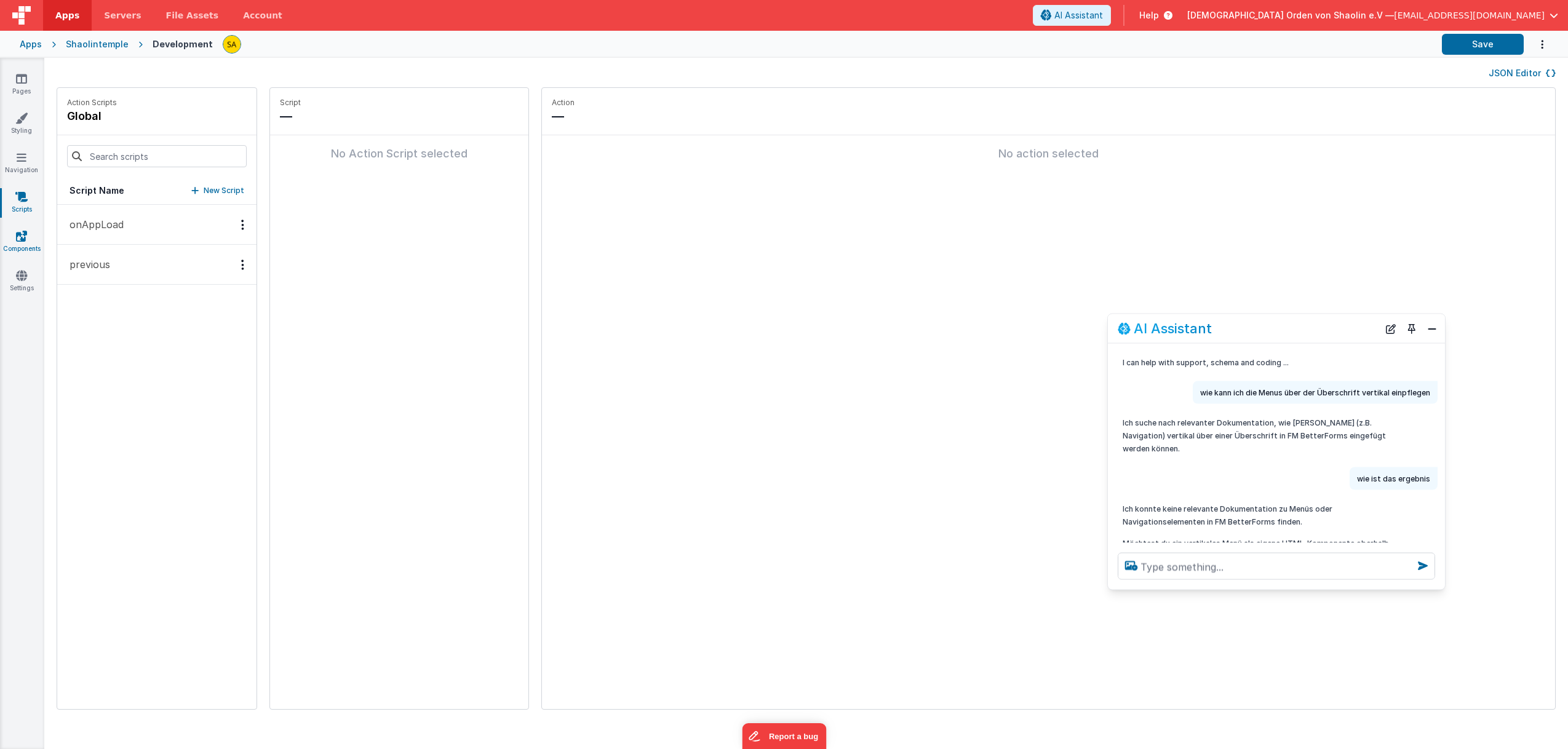
click at [23, 235] on icon at bounding box center [21, 236] width 11 height 12
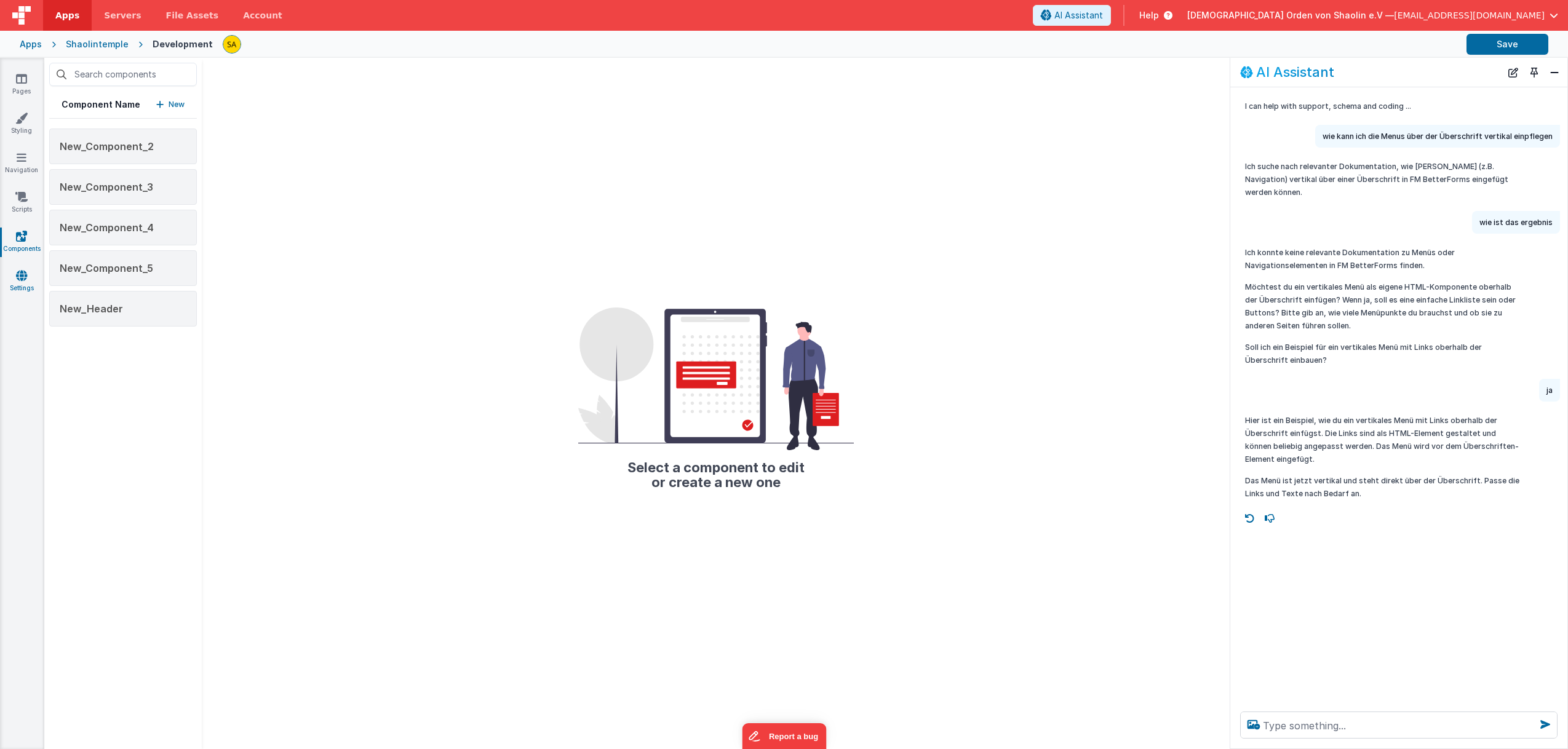
click at [19, 276] on icon at bounding box center [21, 275] width 11 height 12
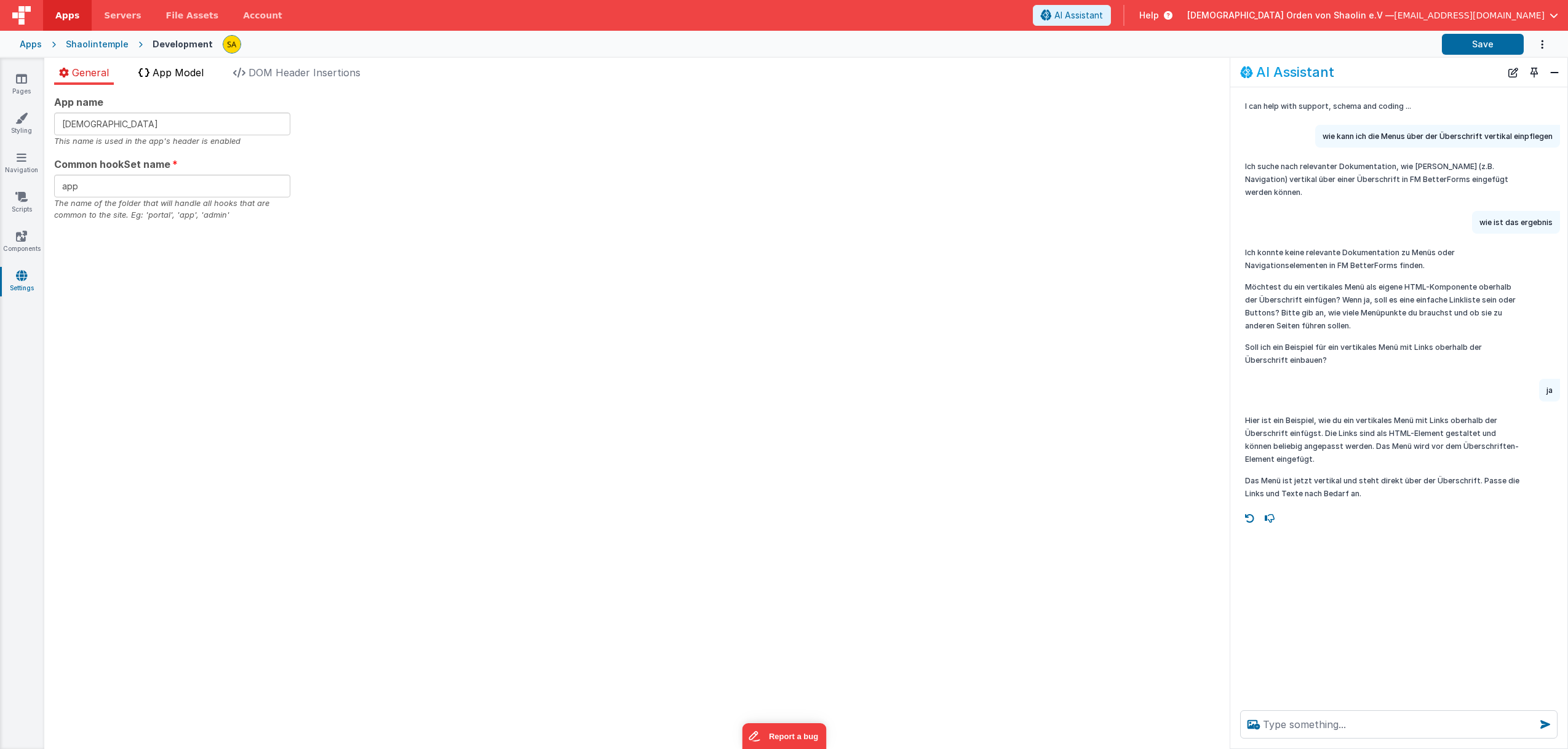
click at [180, 73] on span "App Model" at bounding box center [178, 73] width 51 height 12
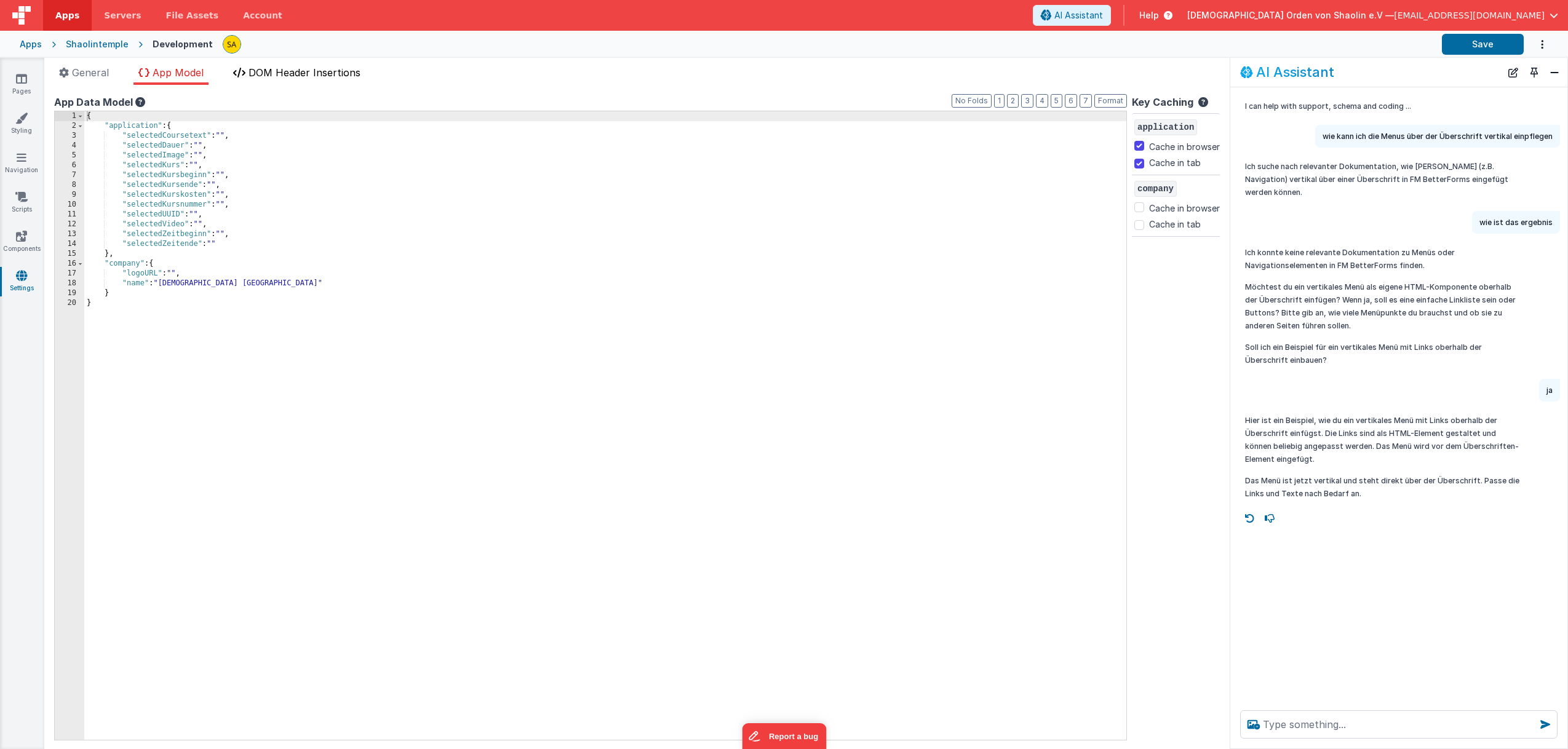
click at [277, 75] on span "DOM Header Insertions" at bounding box center [305, 73] width 112 height 12
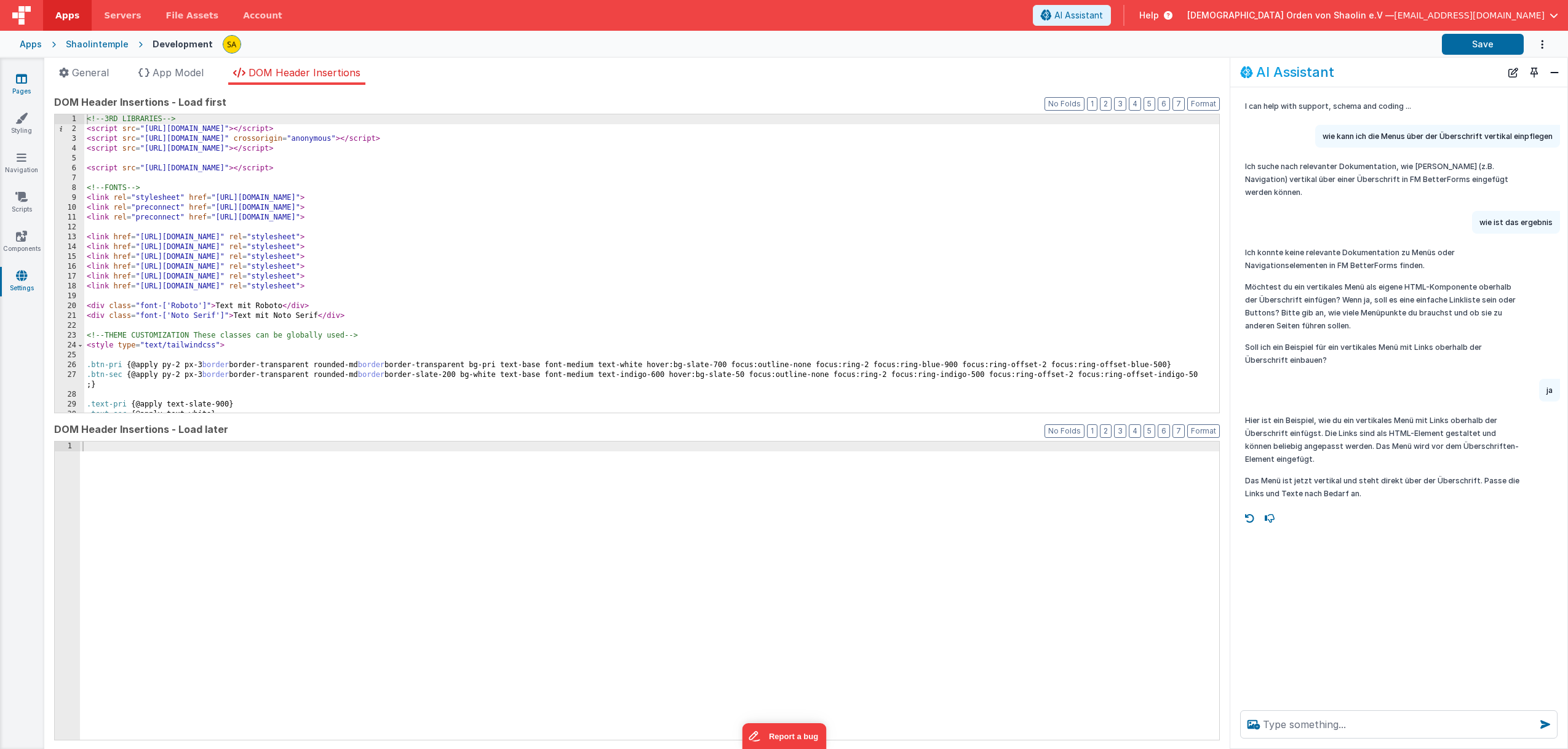
click at [24, 81] on icon at bounding box center [21, 79] width 11 height 12
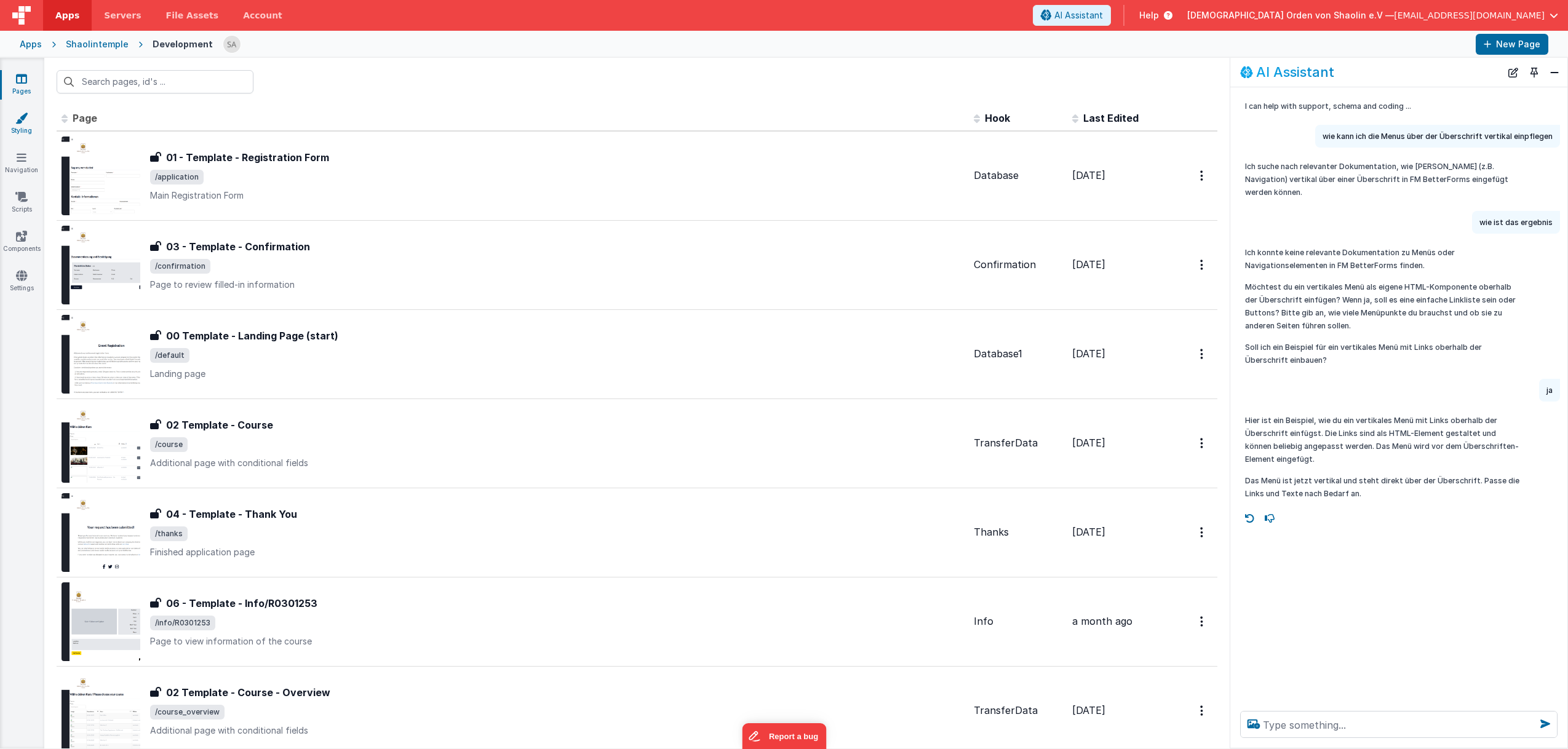
click at [20, 124] on icon at bounding box center [21, 118] width 12 height 12
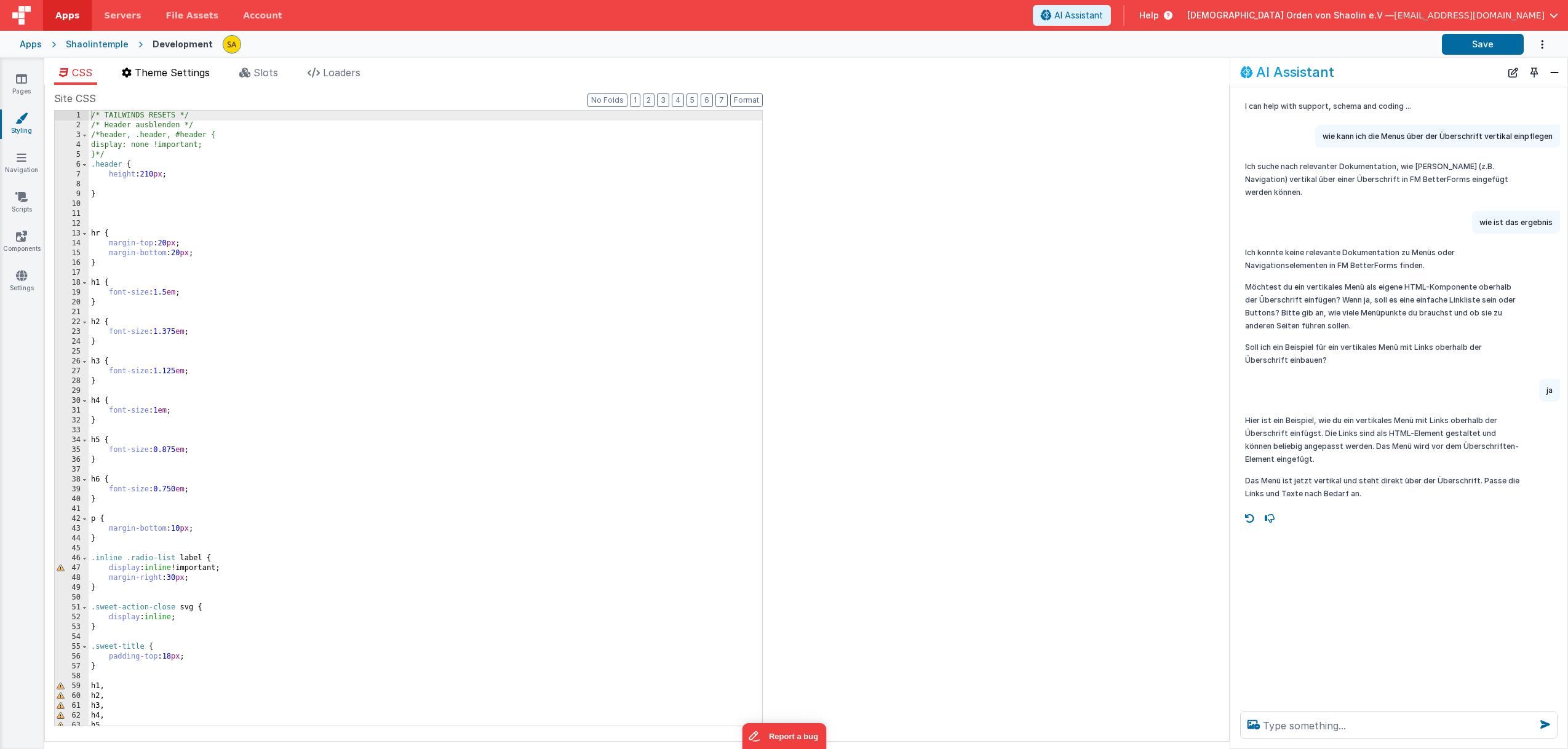
click at [210, 75] on span "Theme Settings" at bounding box center [172, 73] width 75 height 12
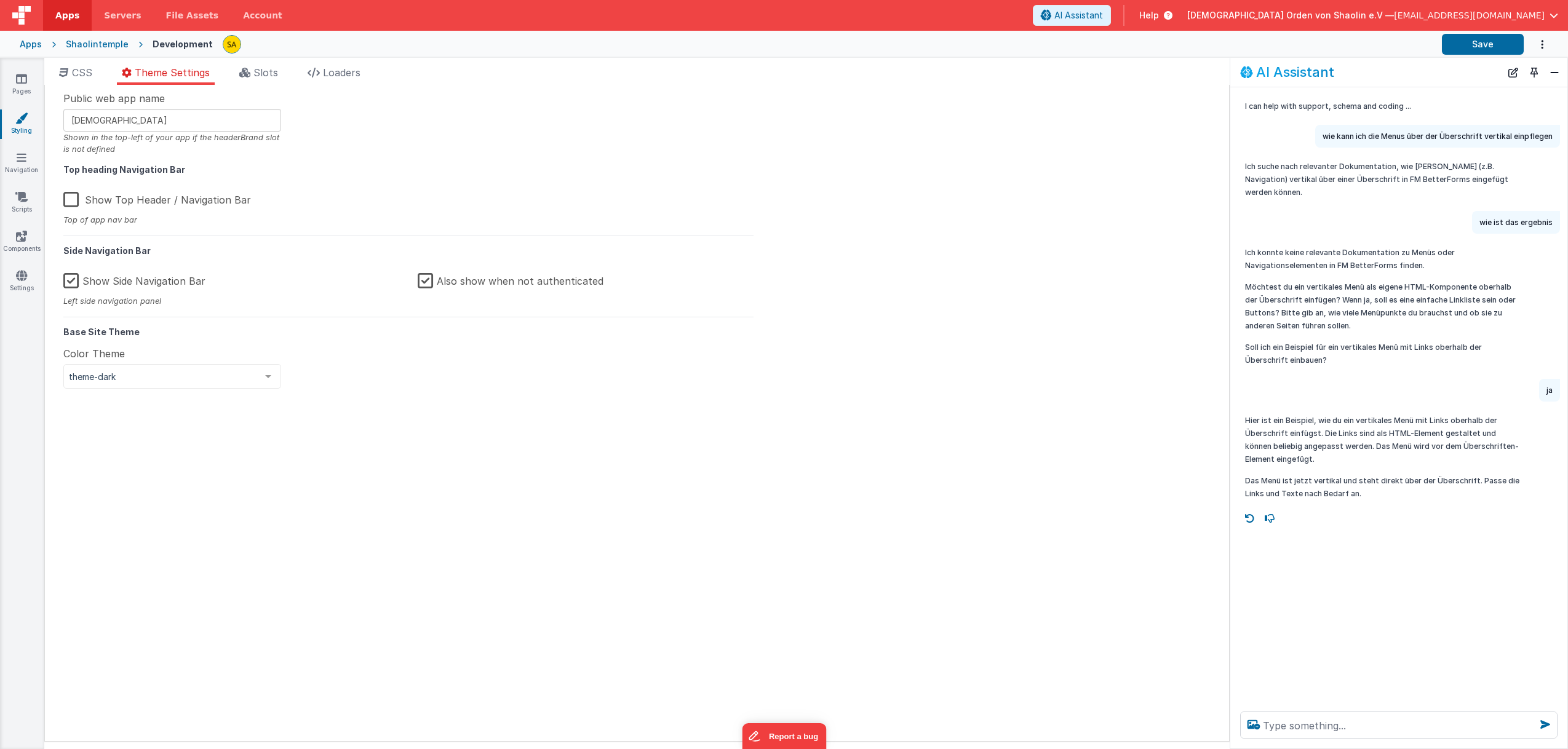
click at [70, 281] on label "Show Side Navigation Bar" at bounding box center [134, 279] width 142 height 27
click at [0, 0] on input "Show Side Navigation Bar" at bounding box center [0, 0] width 0 height 0
click at [1477, 48] on button "Save" at bounding box center [1483, 44] width 82 height 21
click at [69, 199] on label "Show Top Header / Navigation Bar" at bounding box center [156, 198] width 187 height 27
click at [0, 0] on input "Show Top Header / Navigation Bar" at bounding box center [0, 0] width 0 height 0
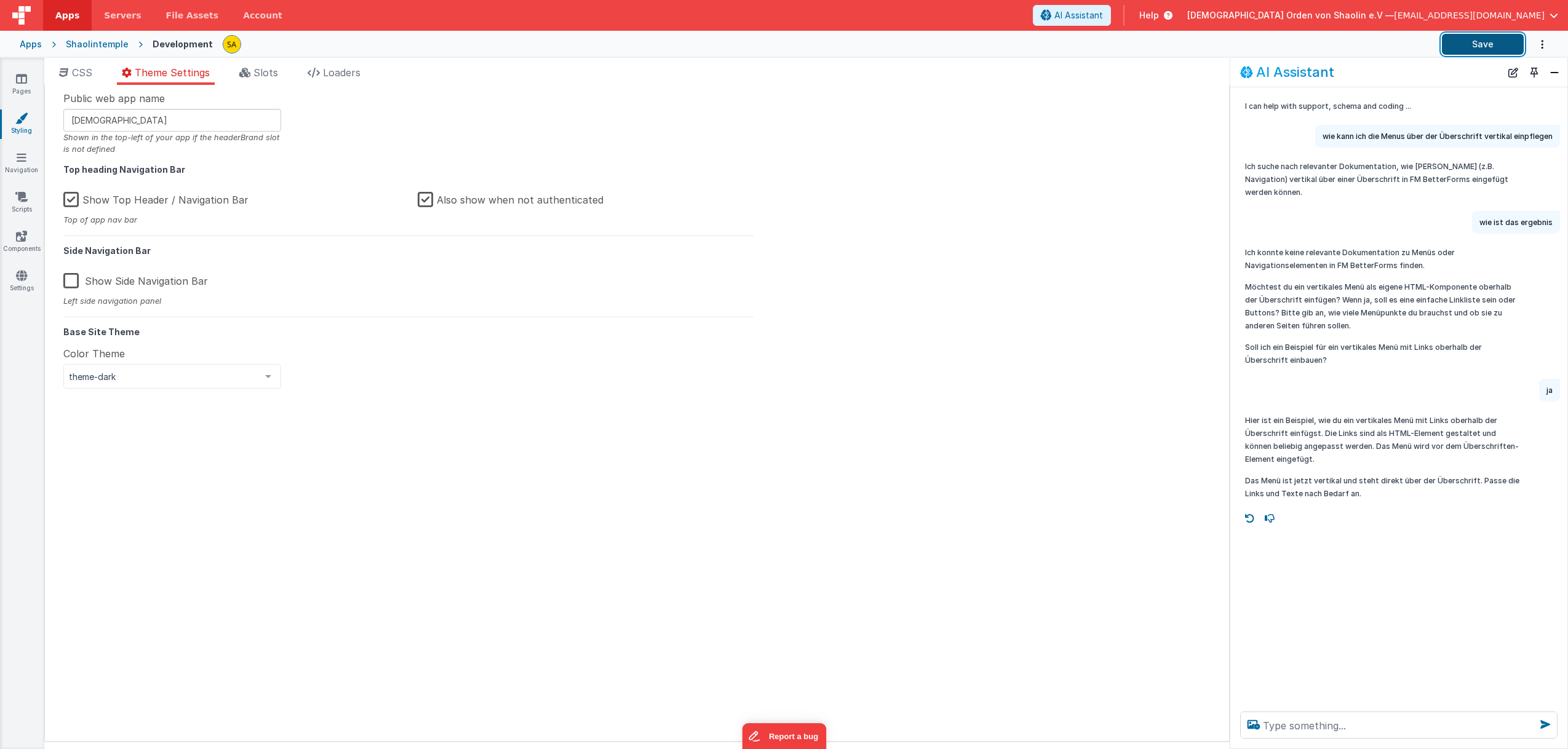
click at [1475, 49] on button "Save" at bounding box center [1483, 44] width 82 height 21
click at [70, 196] on label "Show Top Header / Navigation Bar" at bounding box center [155, 198] width 185 height 27
click at [0, 0] on input "Show Top Header / Navigation Bar" at bounding box center [0, 0] width 0 height 0
click at [1463, 55] on div "Apps Shaolintemple Development Save" at bounding box center [784, 44] width 1568 height 27
click at [1469, 47] on button "Save" at bounding box center [1483, 44] width 82 height 21
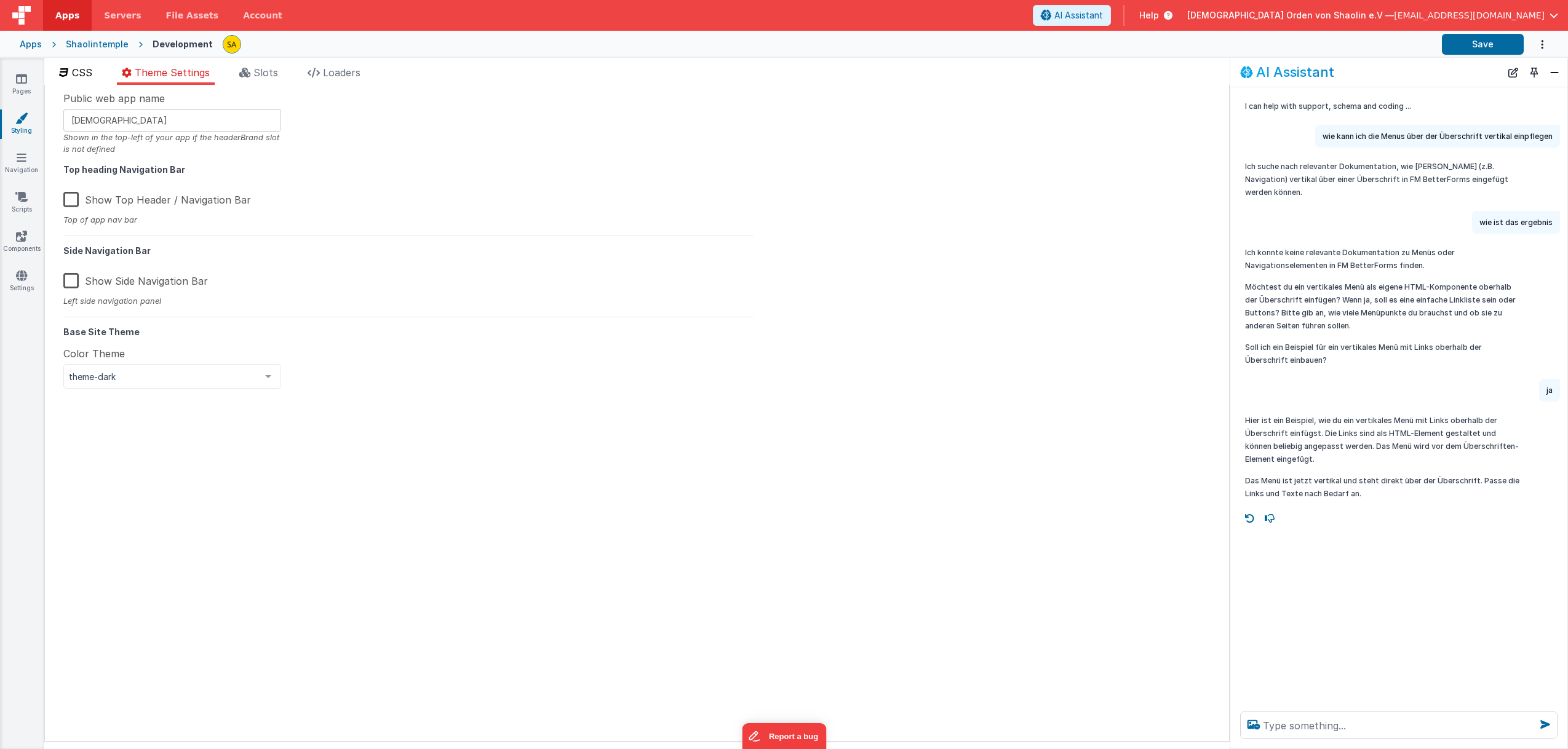
click at [81, 75] on span "CSS" at bounding box center [82, 73] width 20 height 12
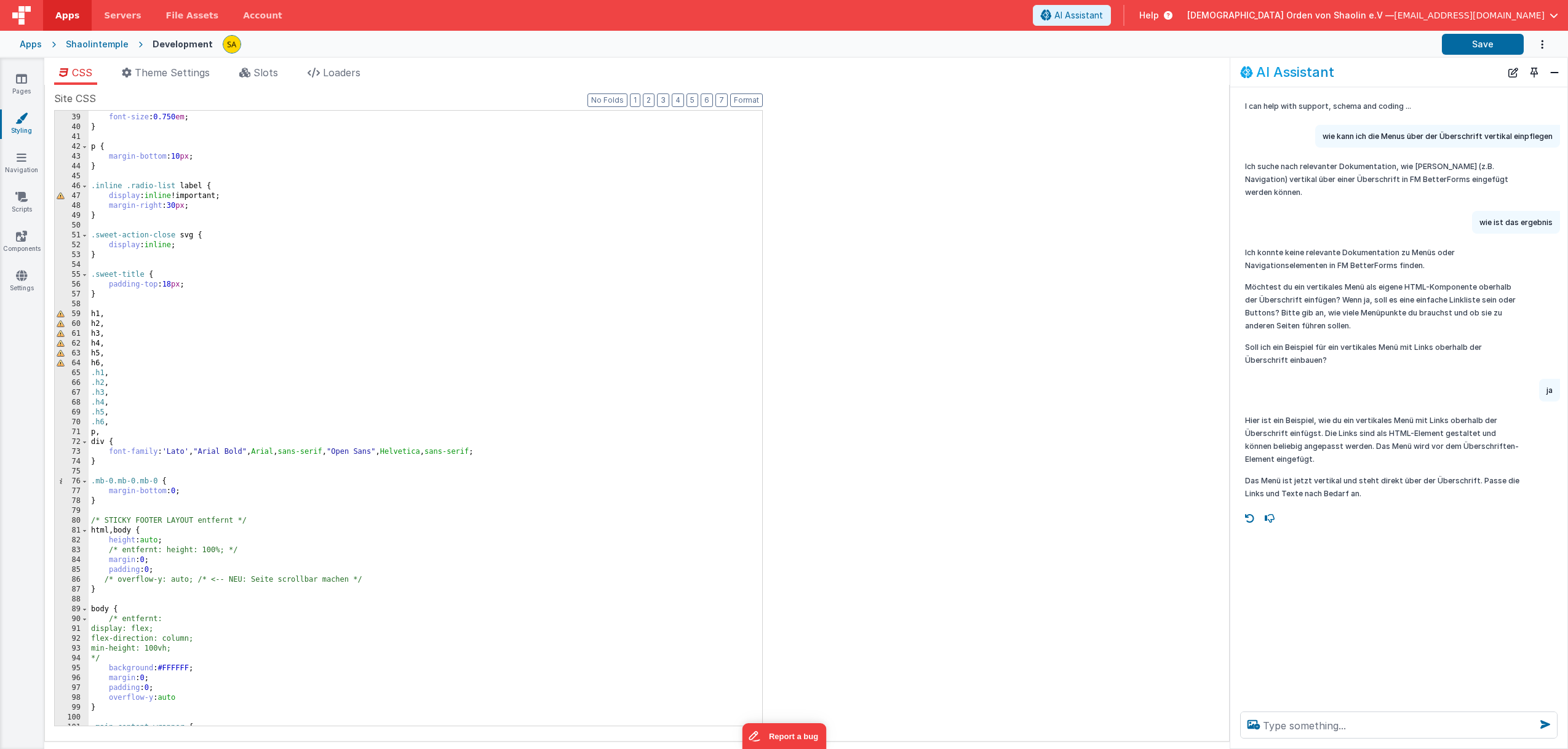
scroll to position [375, 0]
click at [1331, 729] on textarea at bounding box center [1398, 725] width 317 height 27
type textarea "header soll mit nach oben scrollen, wie"
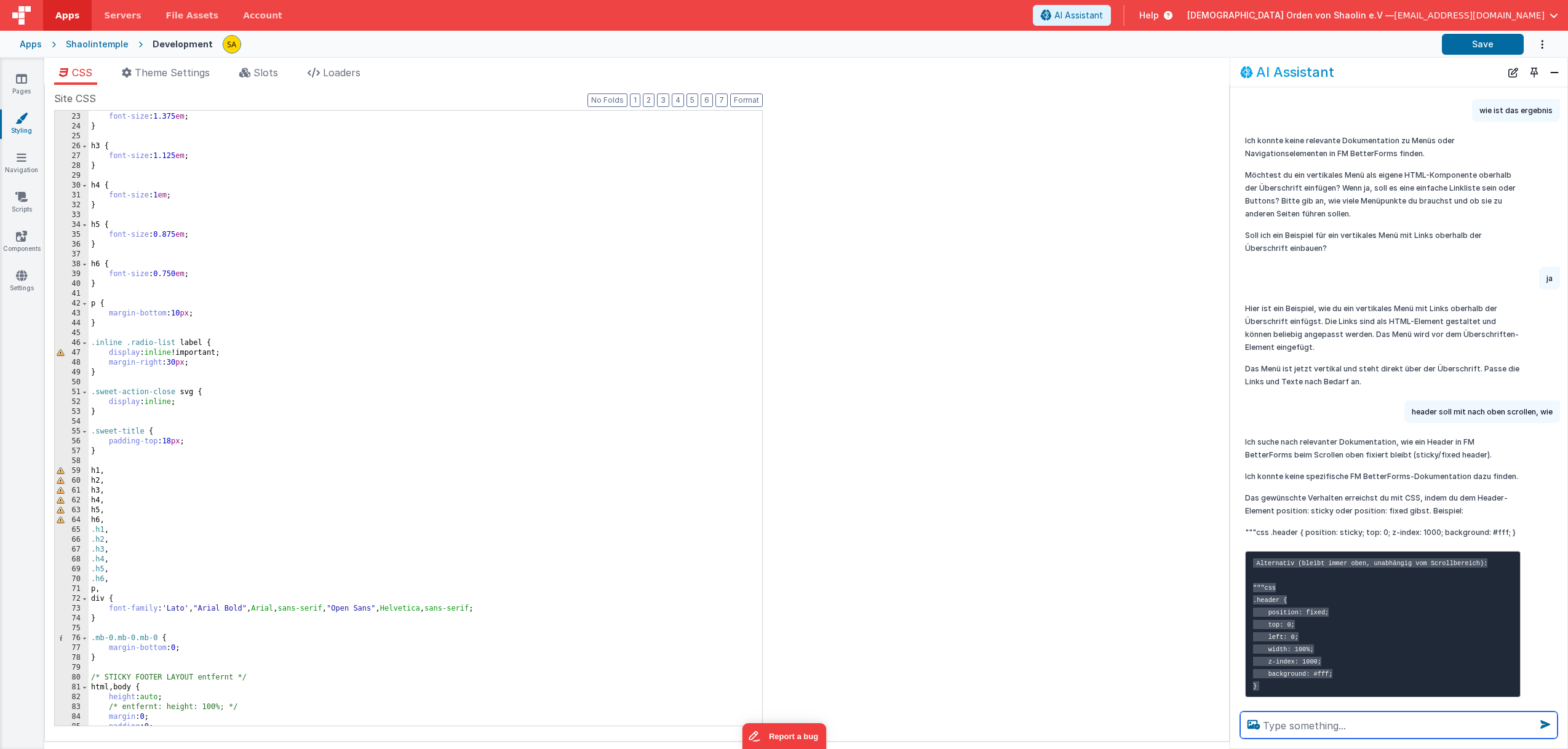
scroll to position [0, 0]
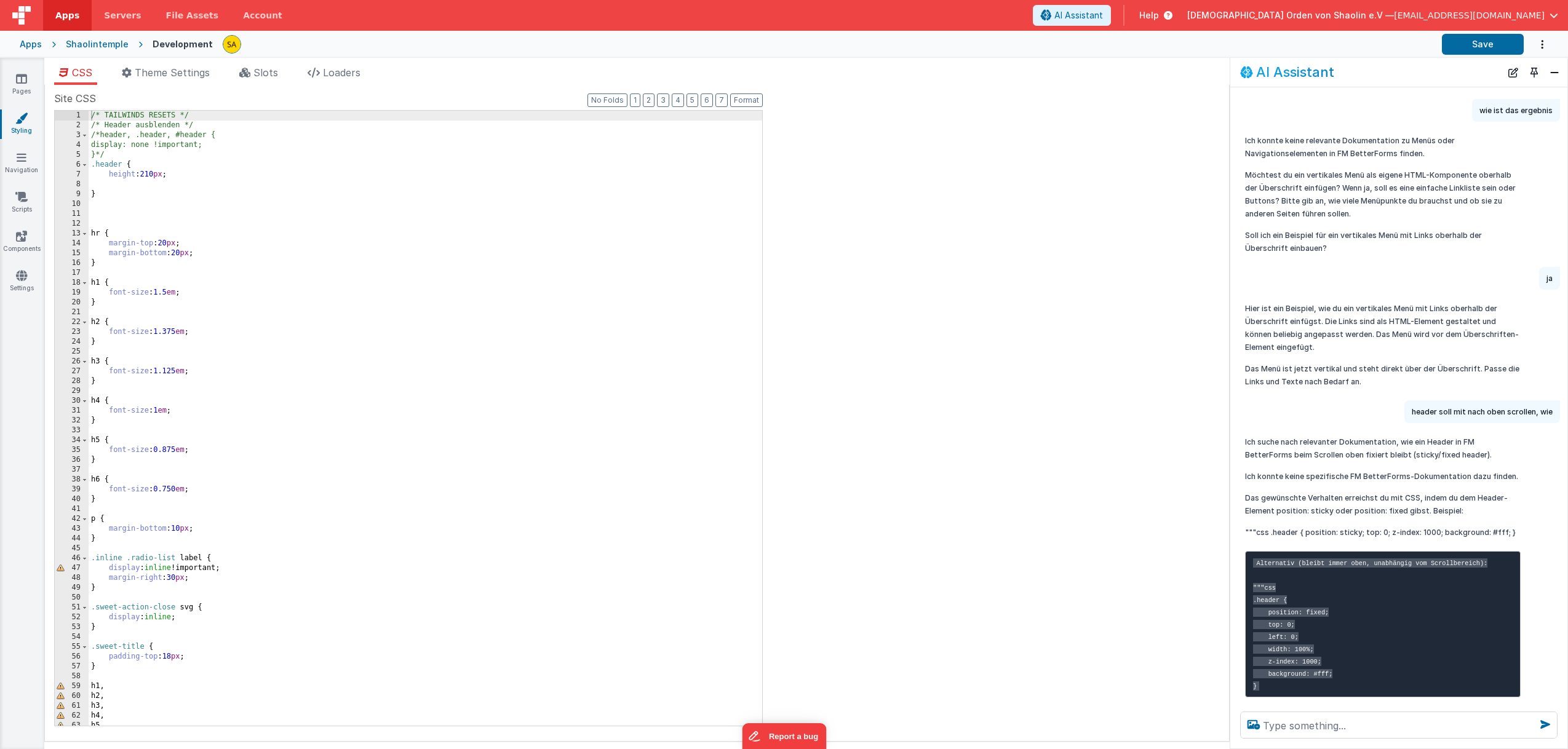
click at [143, 186] on div "/* TAILWINDS RESETS */ /* Header ausblenden */ /*header, .header, #header { dis…" at bounding box center [426, 428] width 673 height 635
click at [1488, 44] on button "Save" at bounding box center [1483, 44] width 82 height 21
drag, startPoint x: 1263, startPoint y: 625, endPoint x: 1330, endPoint y: 657, distance: 74.2
click at [1330, 657] on pre "Alternativ (bleibt immer oben, unabhängig vom Scrollbereich): """css .header { …" at bounding box center [1382, 624] width 275 height 147
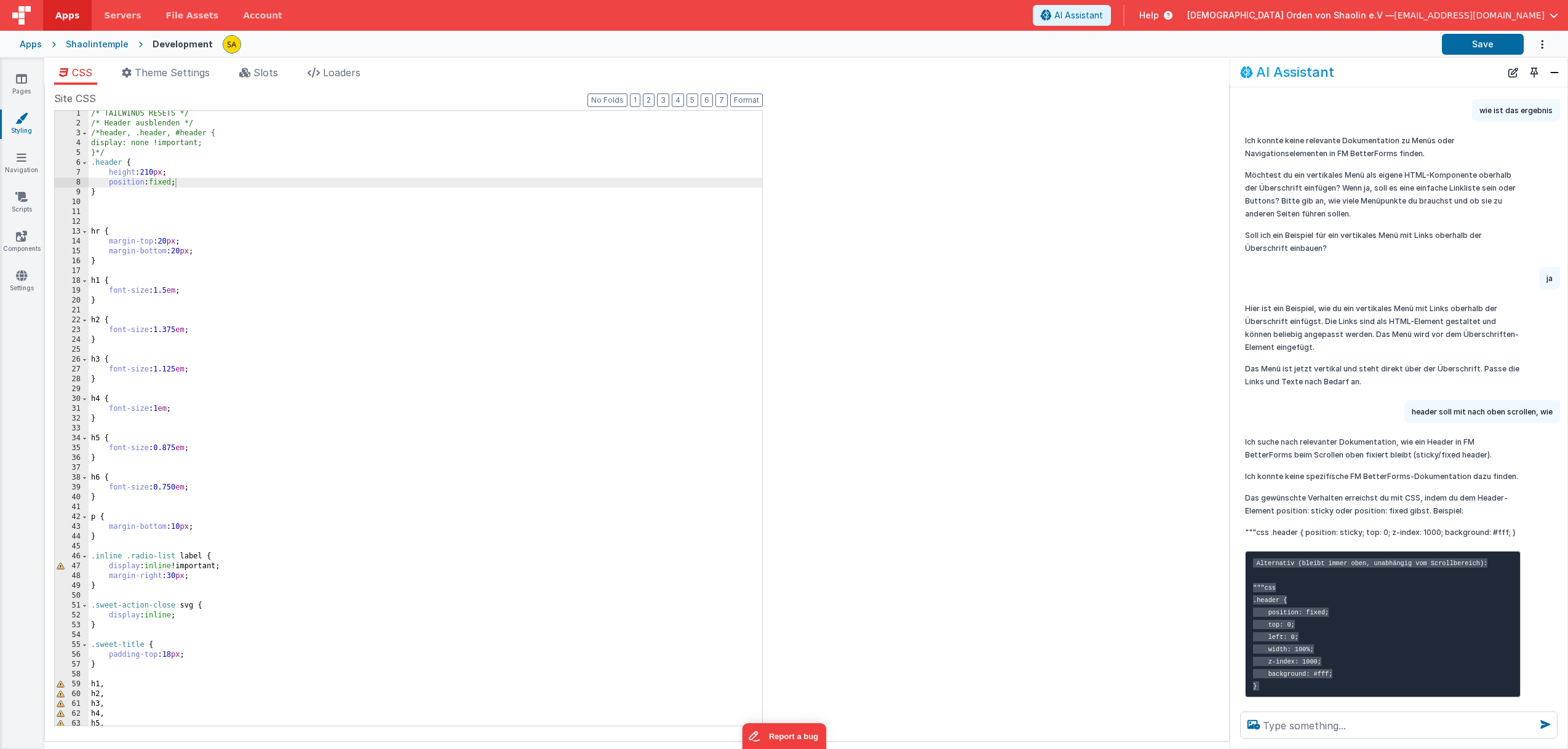
click at [1453, 506] on div "Ich suche nach relevanter Dokumentation, wie ein Header in FM BetterForms beim …" at bounding box center [1382, 592] width 275 height 313
click at [171, 184] on div "/* TAILWINDS RESETS */ /* Header ausblenden */ /*header, .header, #header { dis…" at bounding box center [426, 426] width 673 height 635
drag, startPoint x: 1269, startPoint y: 627, endPoint x: 1322, endPoint y: 657, distance: 60.9
click at [1322, 657] on pre "Alternativ (bleibt immer oben, unabhängig vom Scrollbereich): """css .header { …" at bounding box center [1382, 624] width 275 height 147
copy code "top: 0; left: 0; width: 100%; z-index: 1000;"
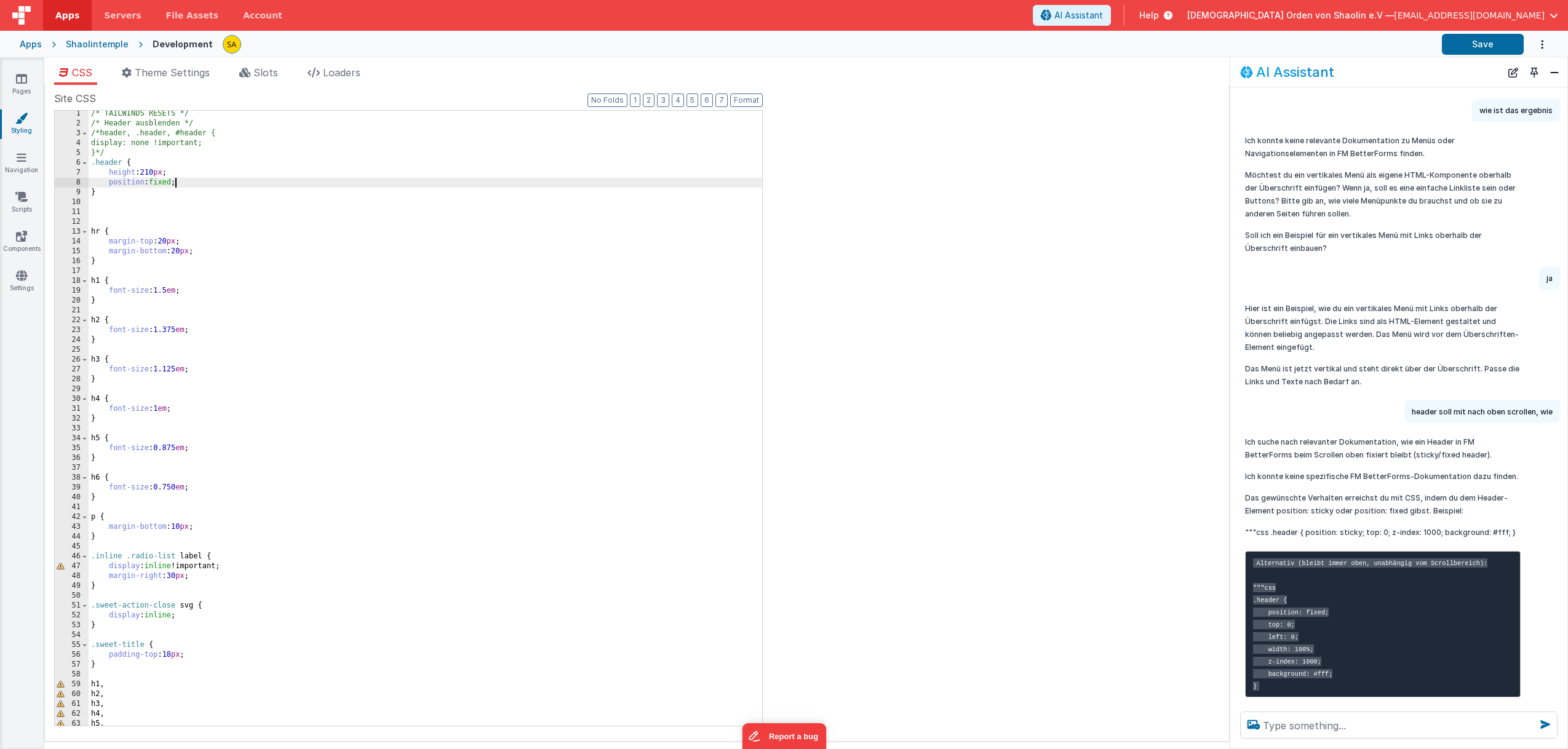
click at [201, 182] on div "/* TAILWINDS RESETS */ /* Header ausblenden */ /*header, .header, #header { dis…" at bounding box center [426, 426] width 673 height 635
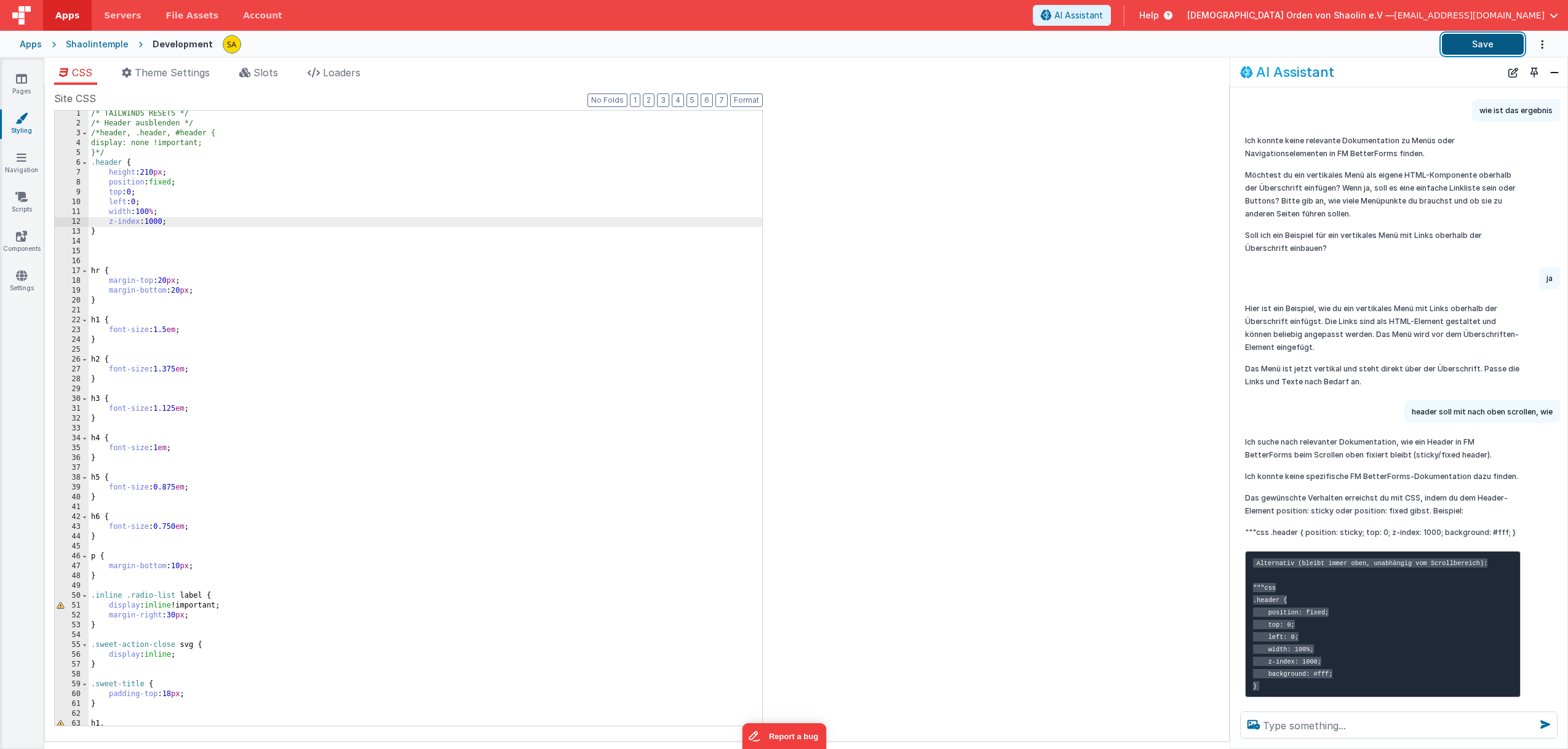
click at [1470, 43] on button "Save" at bounding box center [1483, 44] width 82 height 21
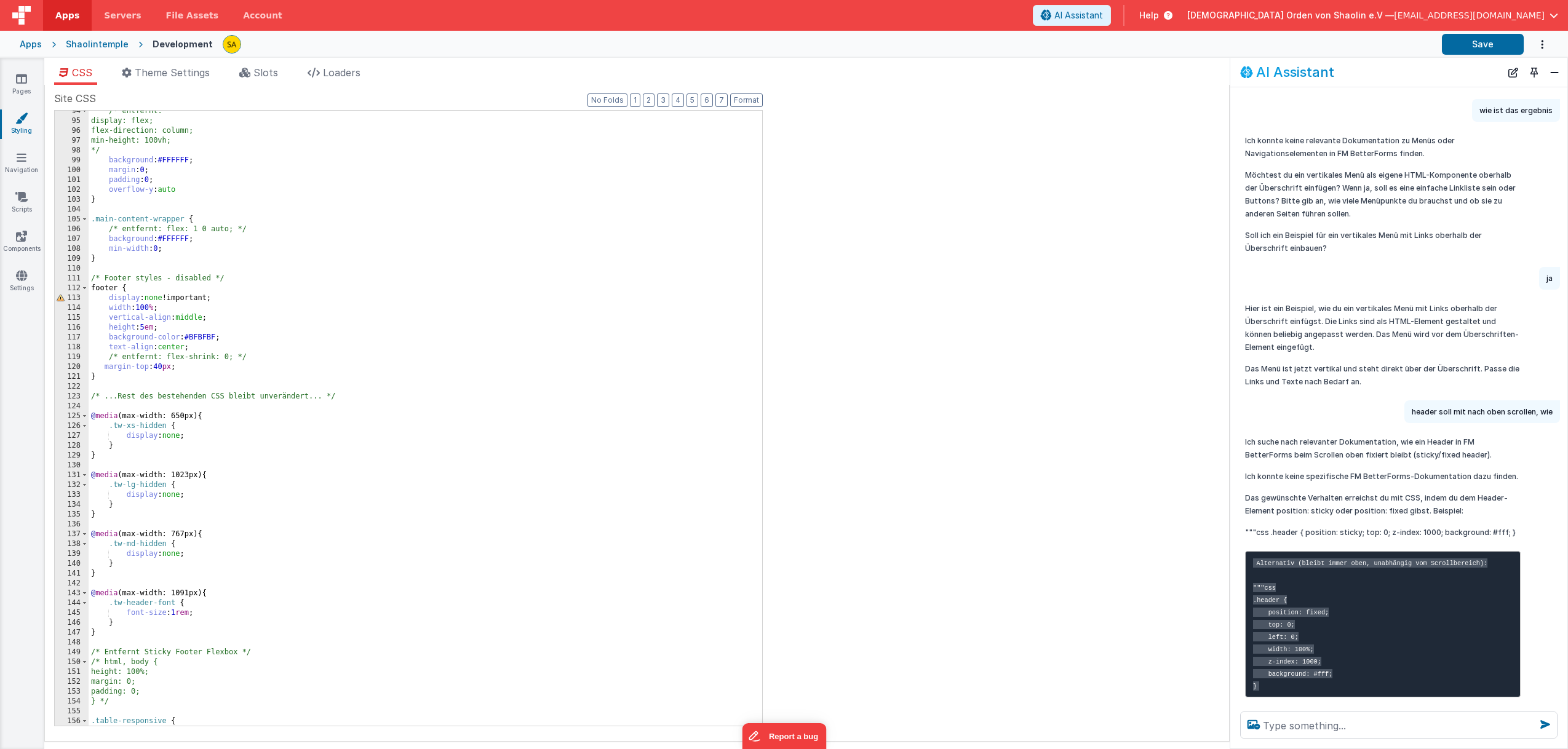
scroll to position [921, 0]
click at [425, 275] on div "/* entfernt: display: flex; flex-direction: column; min-height: 100vh; */ backg…" at bounding box center [426, 422] width 673 height 635
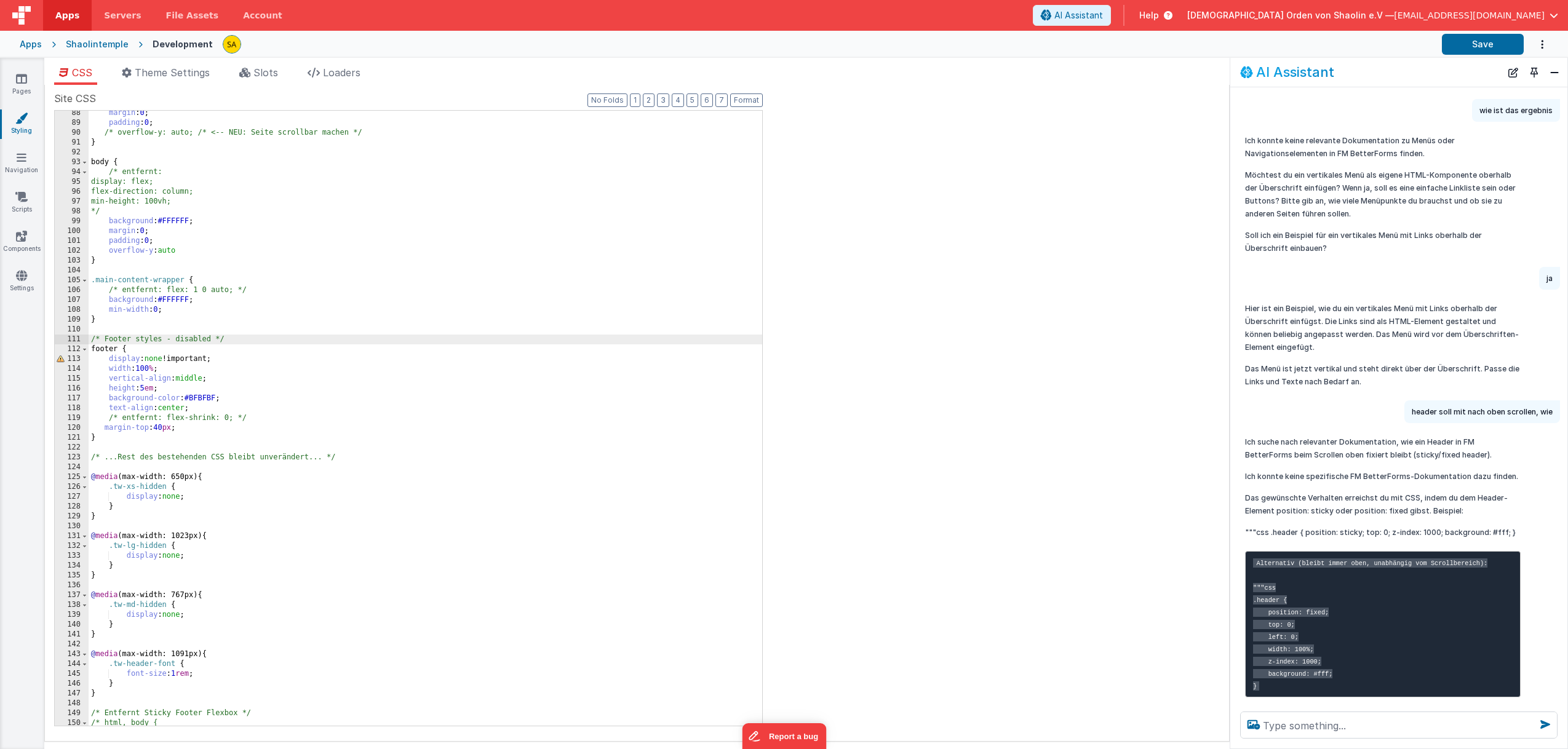
scroll to position [859, 0]
click at [392, 431] on div "margin : 0 ; padding : 0 ; /* overflow-y: auto; /* <-- NEU: Seite scrollbar mac…" at bounding box center [426, 425] width 673 height 635
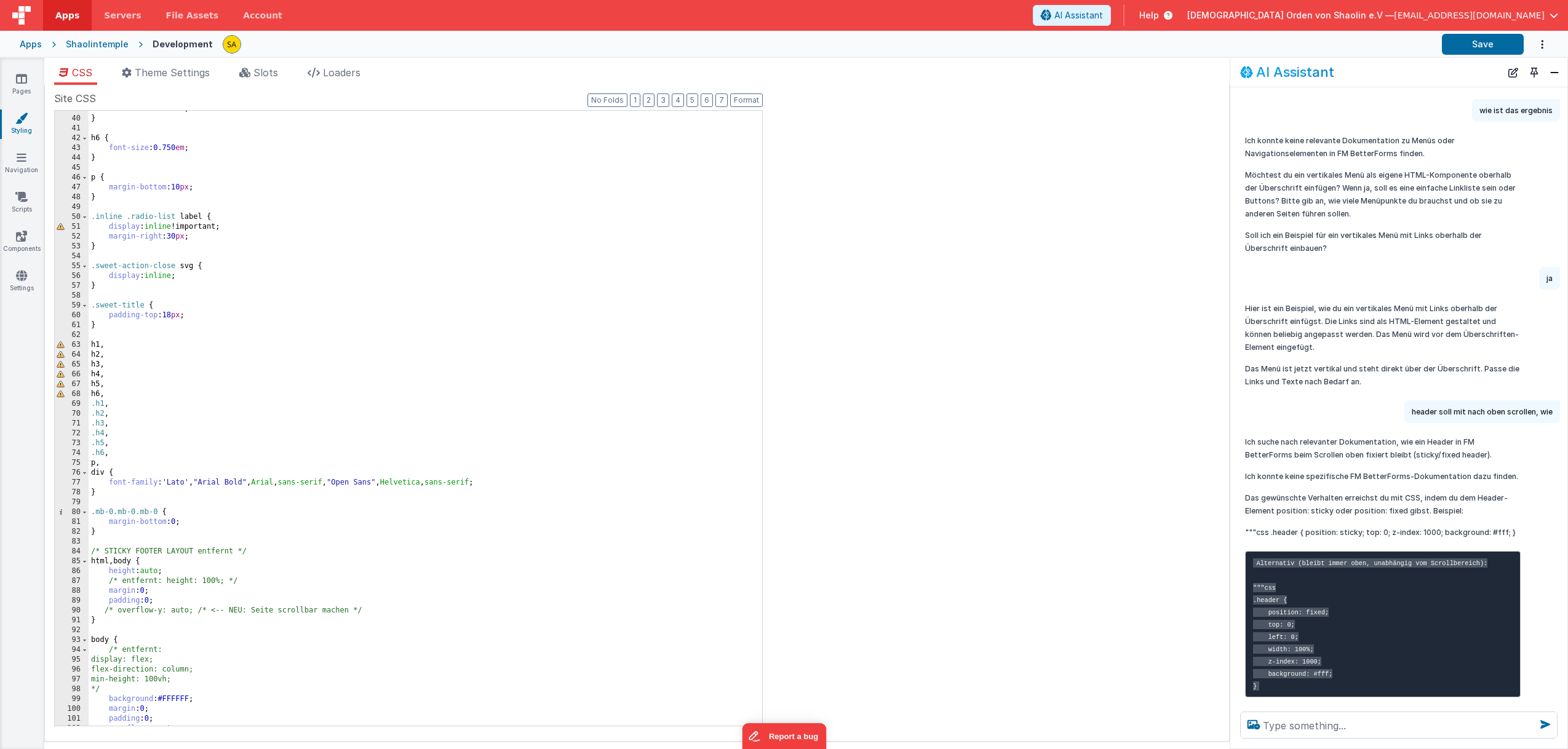
scroll to position [0, 0]
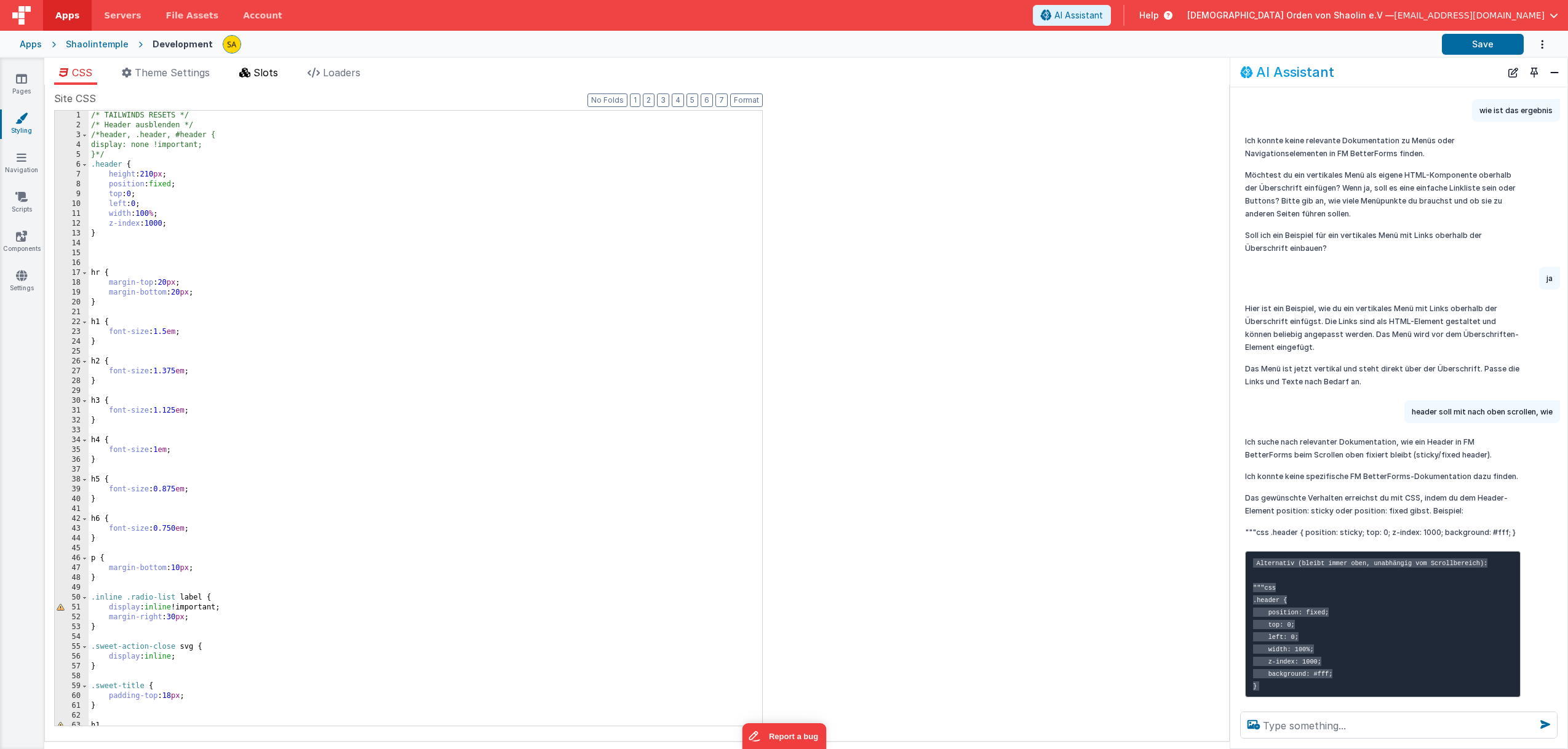
click at [278, 75] on span "Slots" at bounding box center [266, 73] width 25 height 12
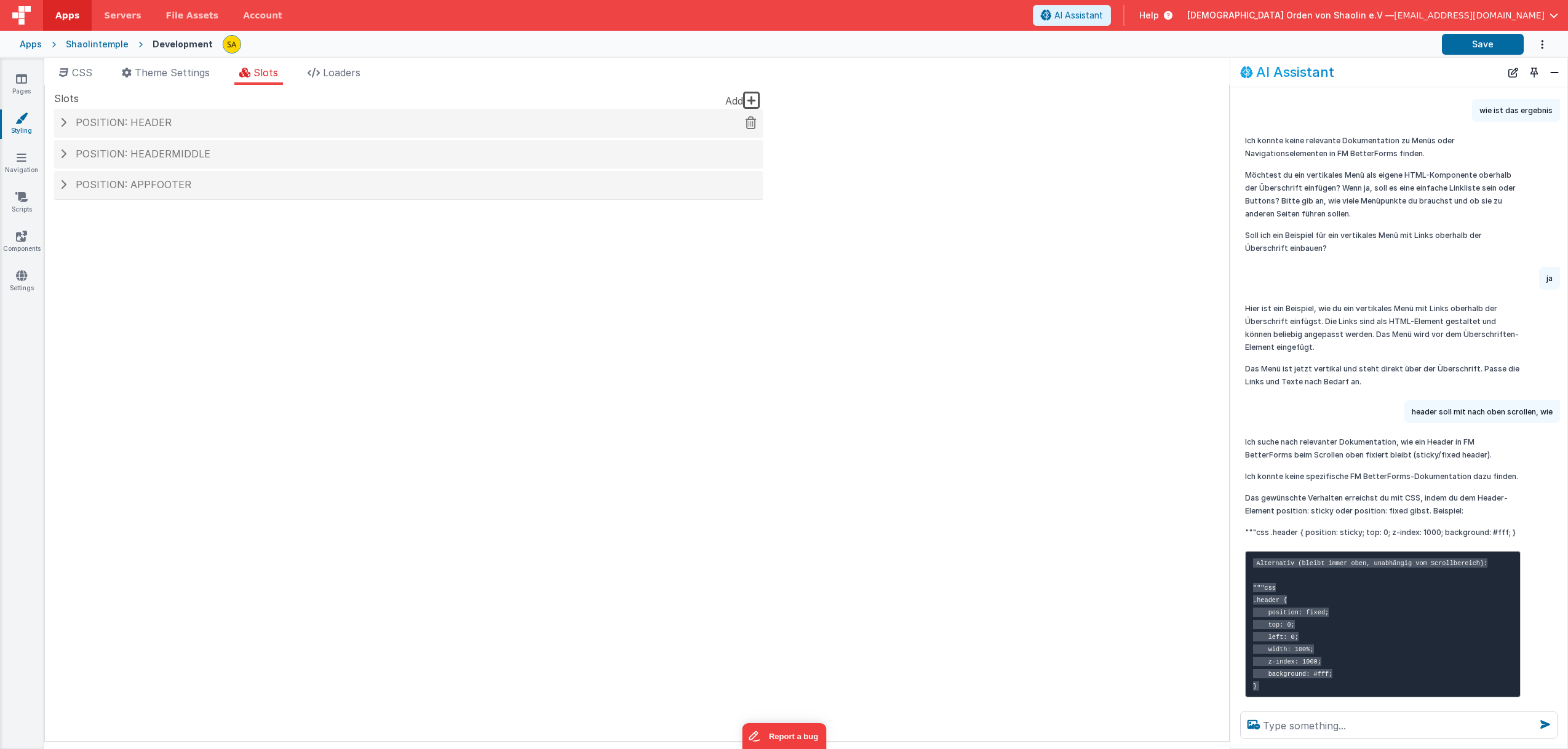
click at [62, 124] on span at bounding box center [63, 122] width 6 height 10
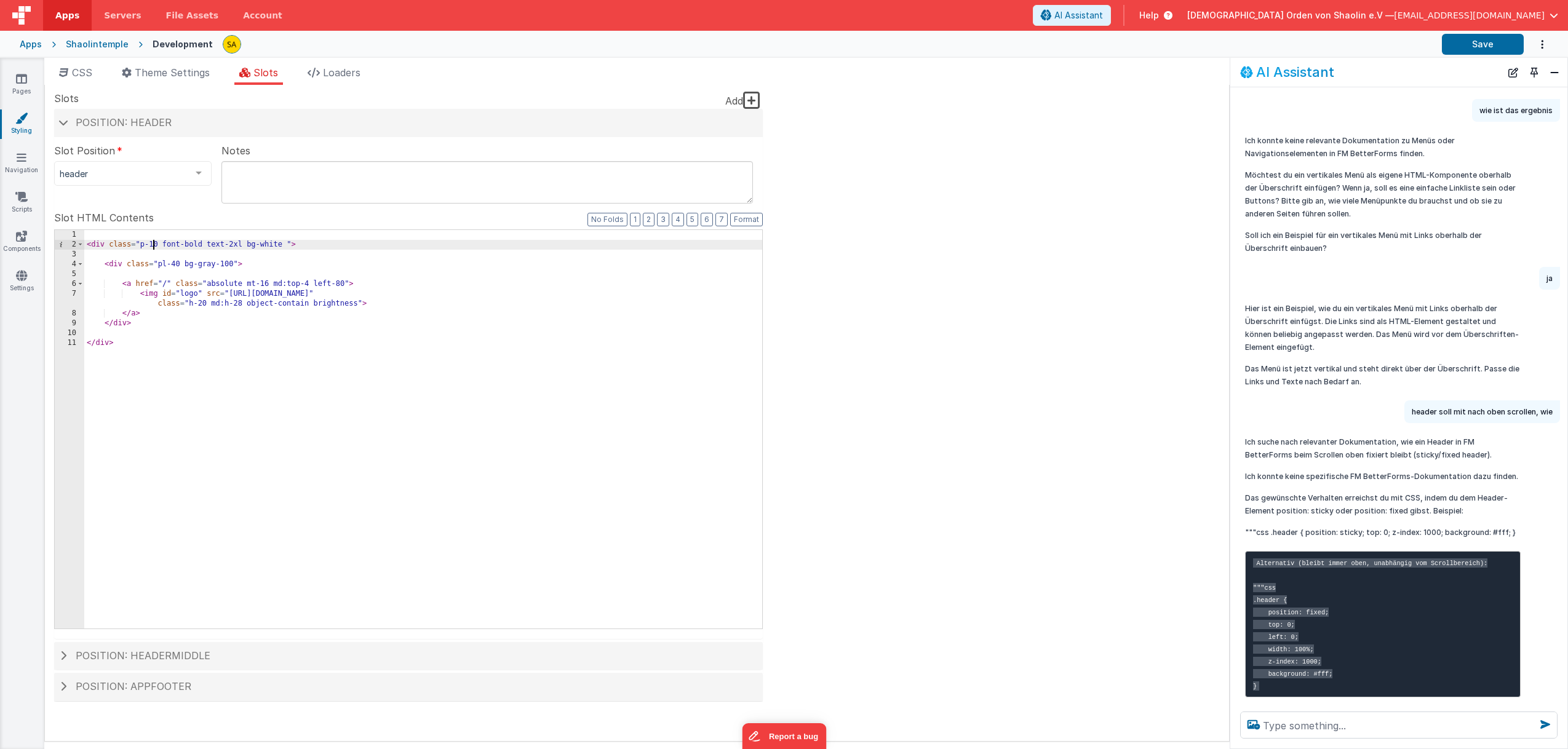
click at [153, 245] on div "< div class = "p-10 font-bold text-2xl bg-white " > < div class = "pl-40 bg-gra…" at bounding box center [423, 439] width 678 height 418
click at [1483, 48] on button "Save" at bounding box center [1483, 44] width 82 height 21
click at [181, 18] on span "File Assets" at bounding box center [193, 15] width 53 height 12
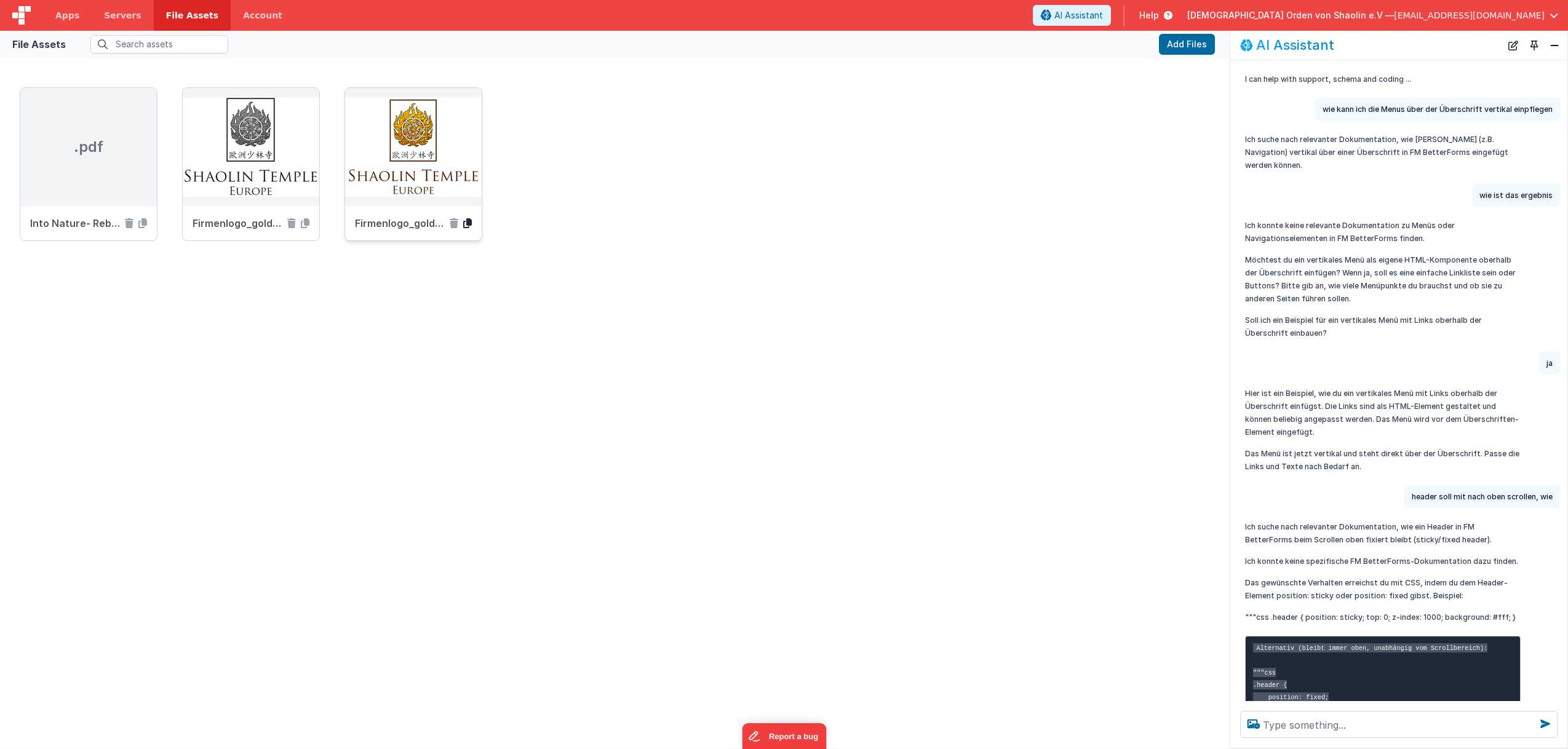
click at [468, 224] on icon at bounding box center [467, 223] width 9 height 10
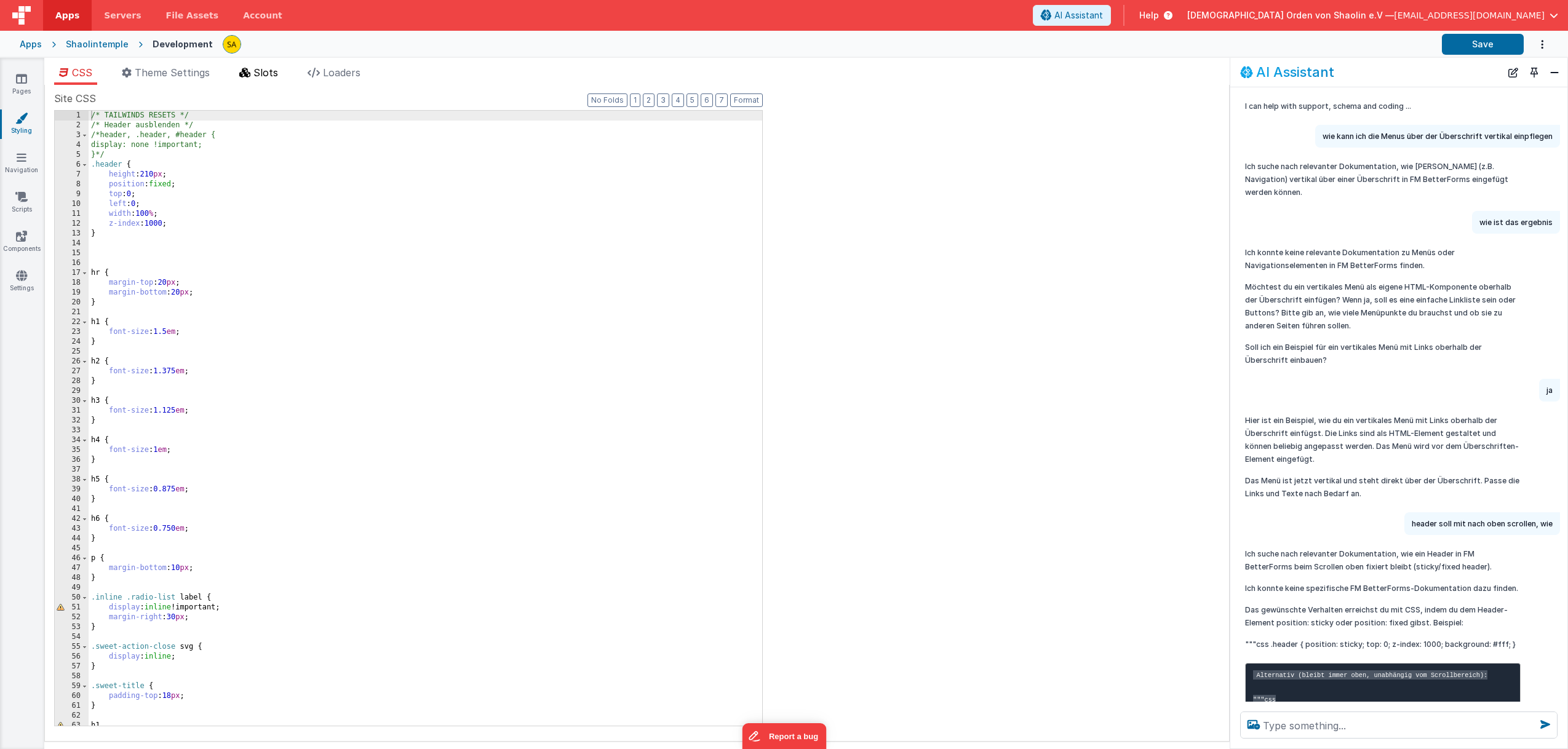
click at [266, 70] on span "Slots" at bounding box center [266, 73] width 25 height 12
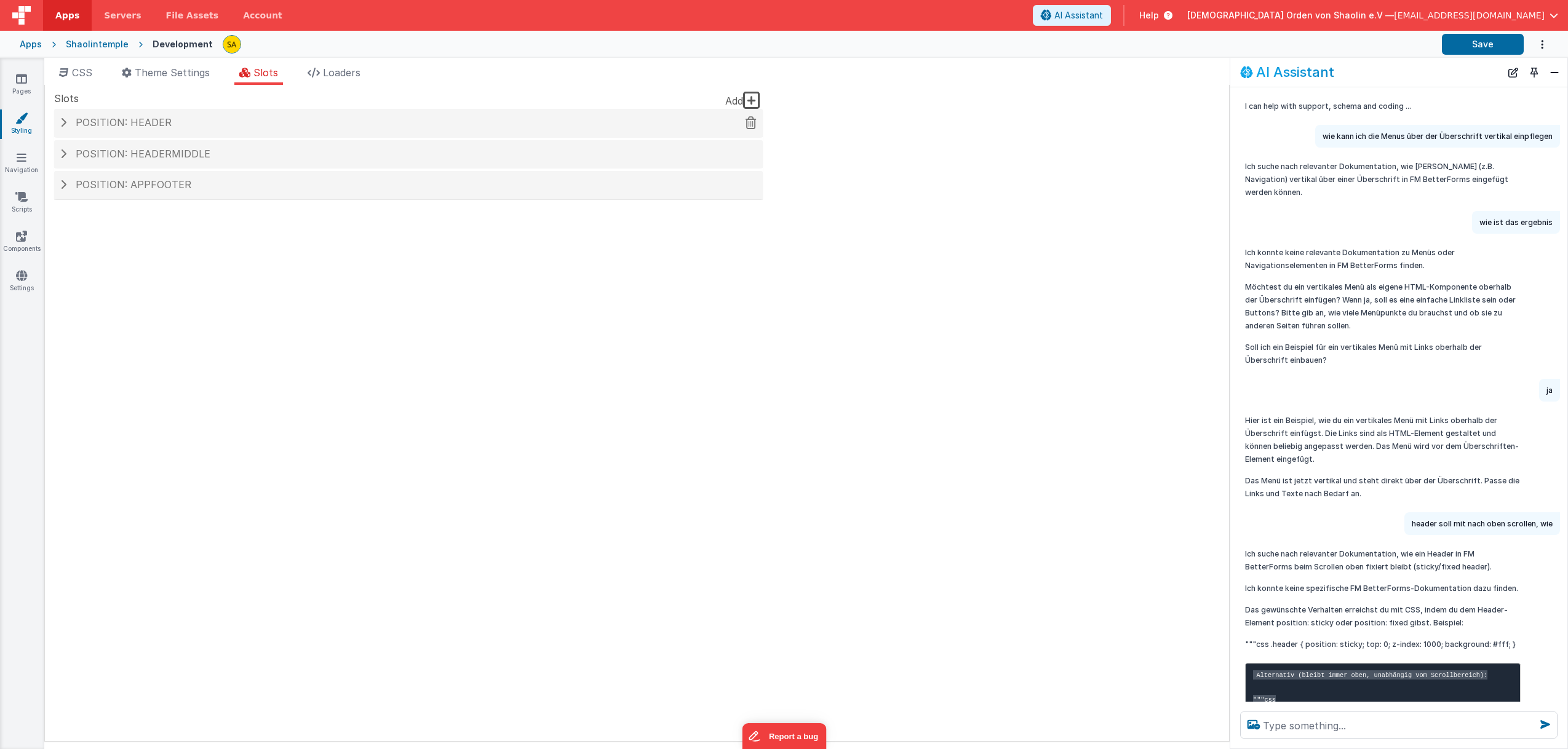
click at [181, 123] on h4 "Position: header" at bounding box center [409, 123] width 696 height 11
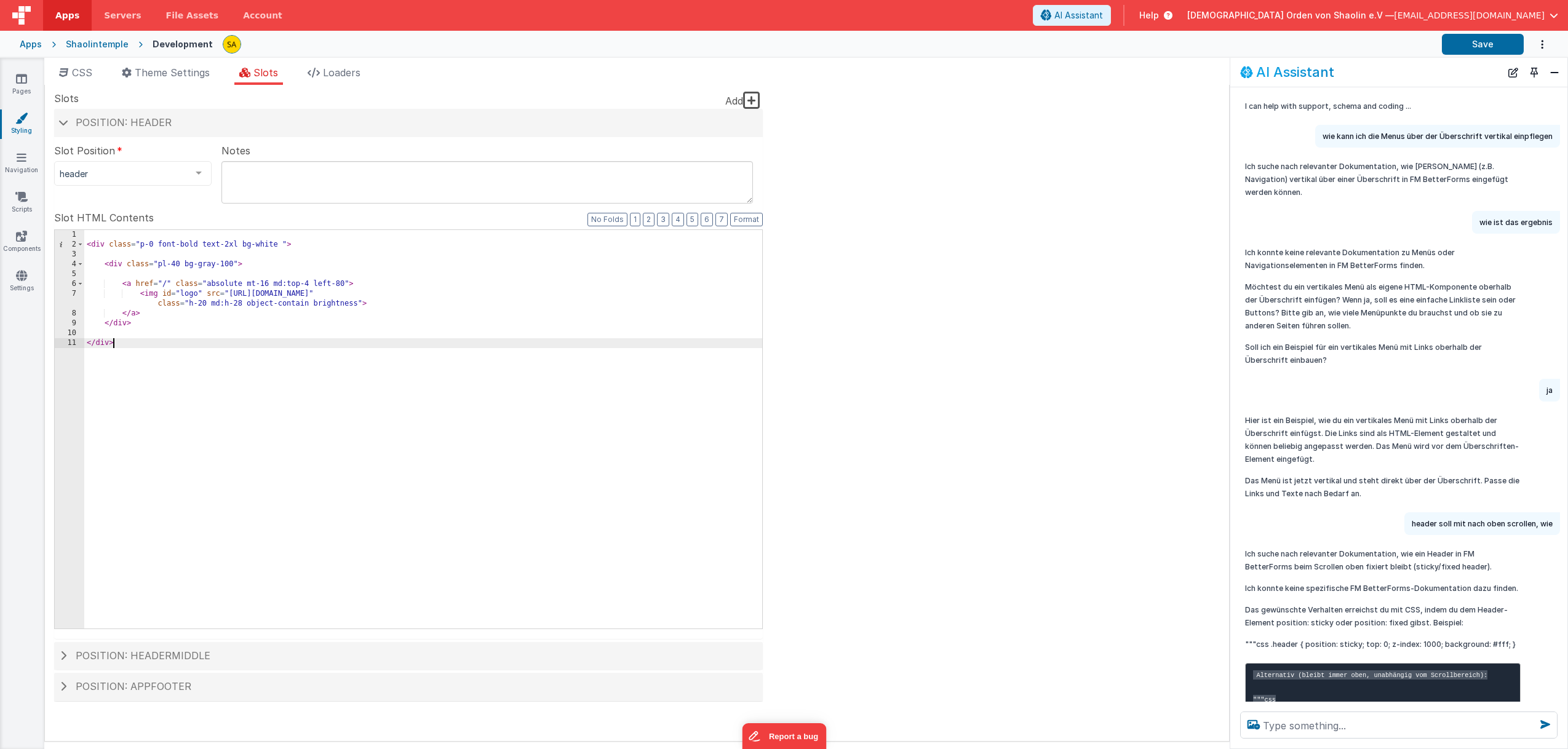
click at [151, 345] on div "< div class = "p-0 font-bold text-2xl bg-white " > < div class = "pl-40 bg-gray…" at bounding box center [423, 439] width 678 height 418
drag, startPoint x: 85, startPoint y: 352, endPoint x: 426, endPoint y: 362, distance: 341.1
click at [422, 361] on div "< div class = "p-0 font-bold text-2xl bg-white " > < div class = "pl-40 bg-gray…" at bounding box center [423, 439] width 678 height 418
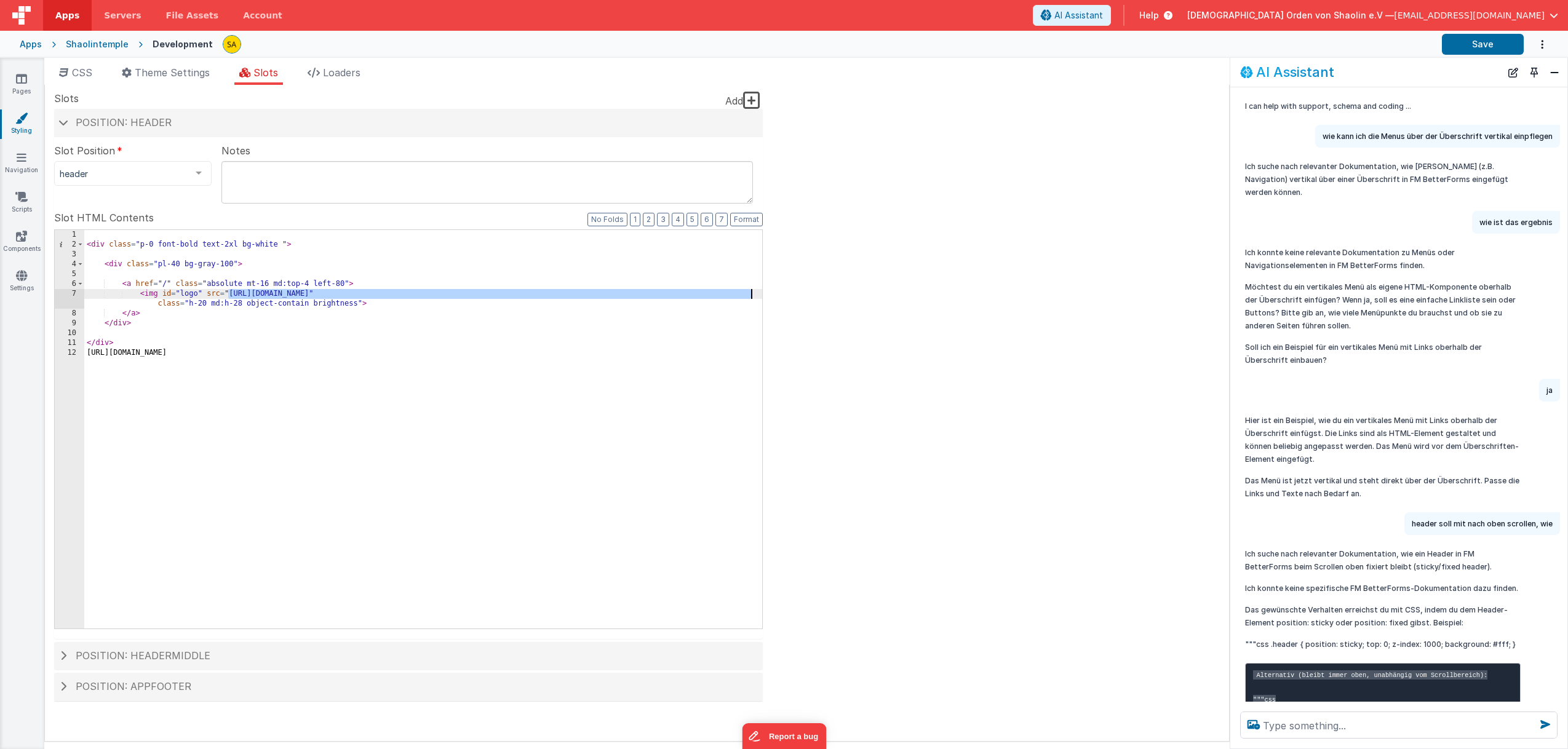
drag, startPoint x: 227, startPoint y: 291, endPoint x: 752, endPoint y: 305, distance: 525.2
click at [751, 299] on div "< div class = "p-0 font-bold text-2xl bg-white " > < div class = "pl-40 bg-gray…" at bounding box center [423, 439] width 678 height 418
click at [754, 294] on div "< div class = "p-0 font-bold text-2xl bg-white " > < div class = "pl-40 bg-gray…" at bounding box center [423, 439] width 678 height 418
drag, startPoint x: 752, startPoint y: 294, endPoint x: 229, endPoint y: 293, distance: 523.0
click at [229, 293] on div "< div class = "p-0 font-bold text-2xl bg-white " > < div class = "pl-40 bg-gray…" at bounding box center [423, 439] width 678 height 418
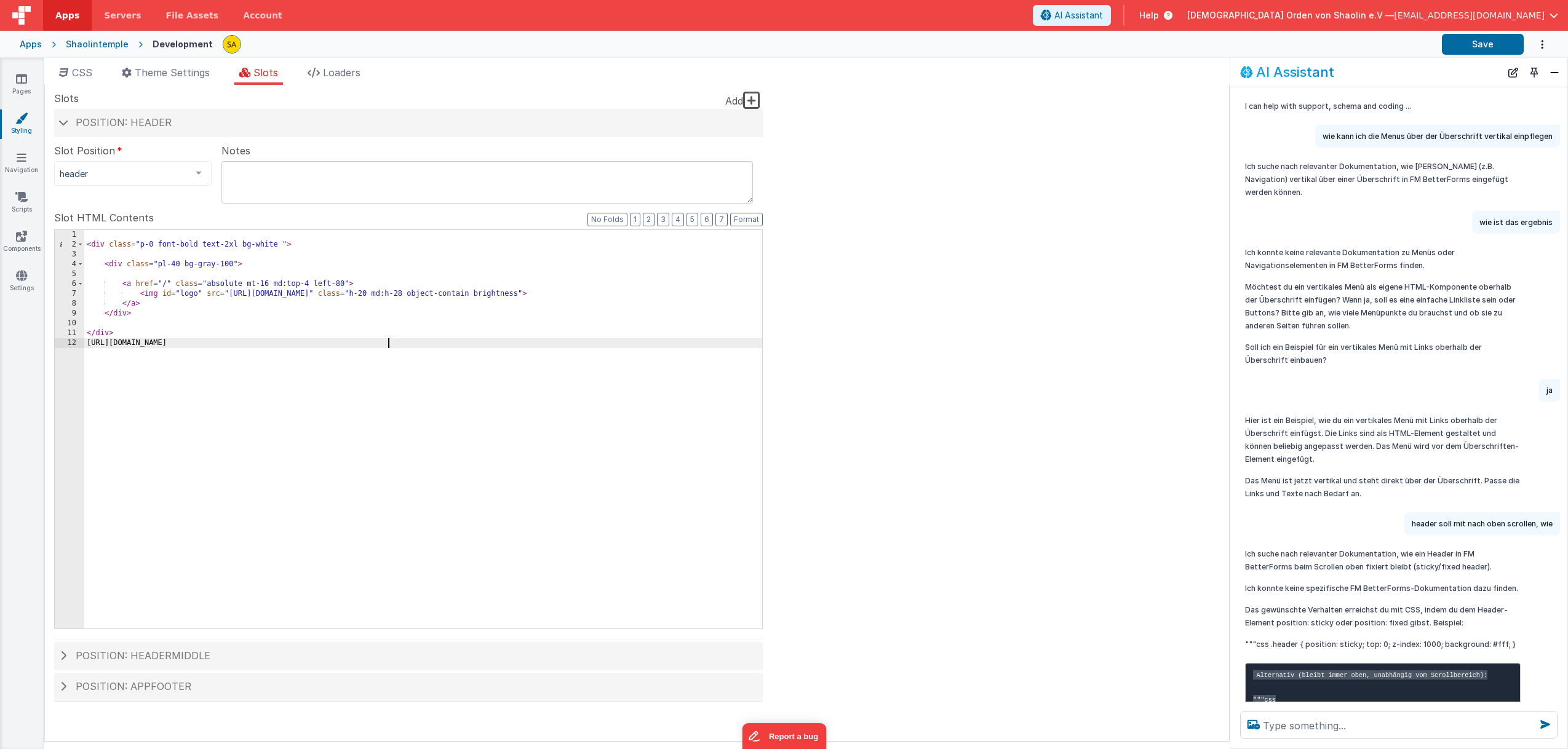
drag, startPoint x: 402, startPoint y: 347, endPoint x: 67, endPoint y: 349, distance: 335.0
click at [84, 349] on div "< div class = "p-0 font-bold text-2xl bg-white " > < div class = "pl-40 bg-gray…" at bounding box center [423, 429] width 678 height 399
click at [93, 344] on div "< div class = "p-0 font-bold text-2xl bg-white " > < div class = "pl-40 bg-gray…" at bounding box center [423, 439] width 678 height 418
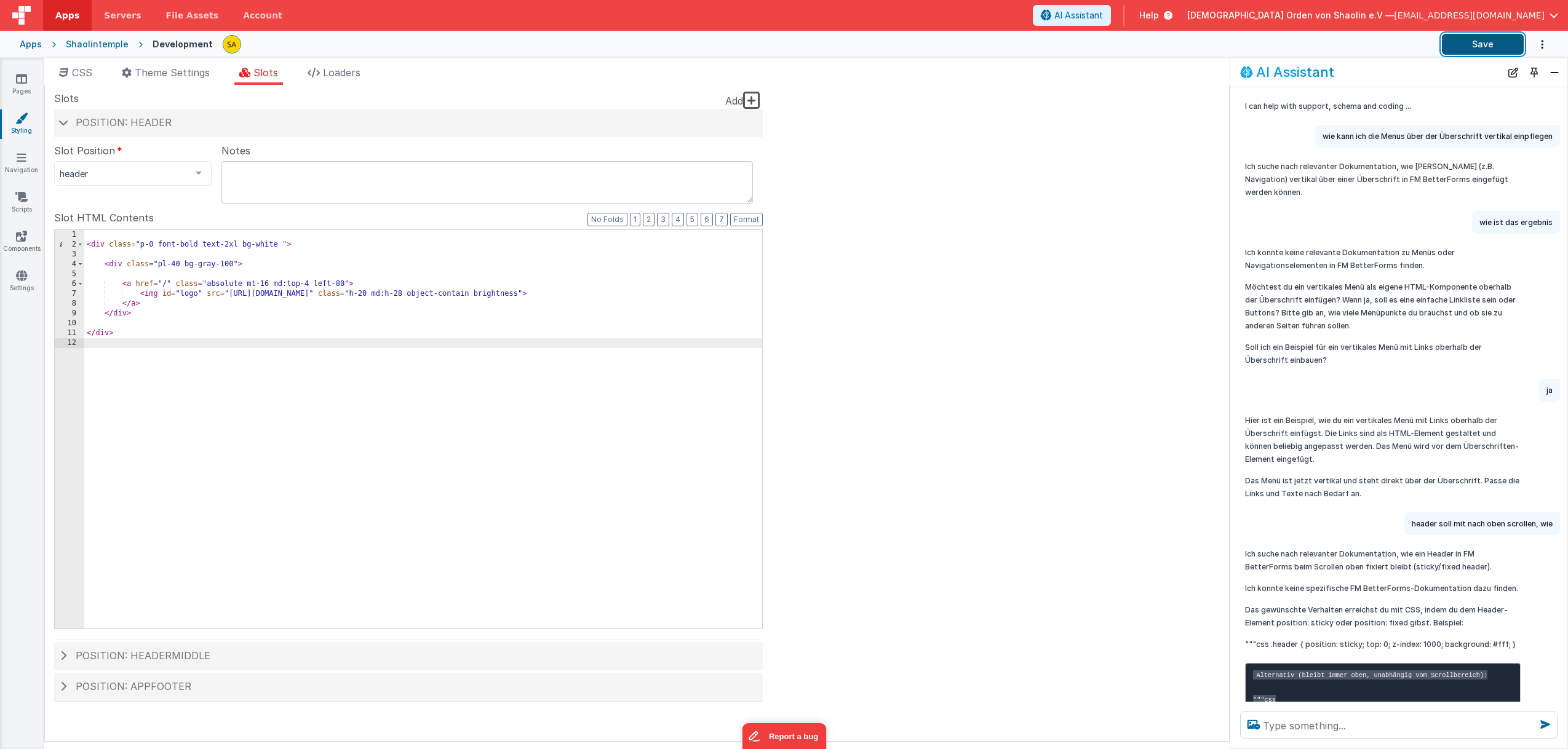
click at [1480, 44] on button "Save" at bounding box center [1483, 44] width 82 height 21
click at [330, 344] on div "< div class = "p-0 font-bold text-2xl bg-white " > < div class = "pl-40 bg-gray…" at bounding box center [423, 439] width 678 height 418
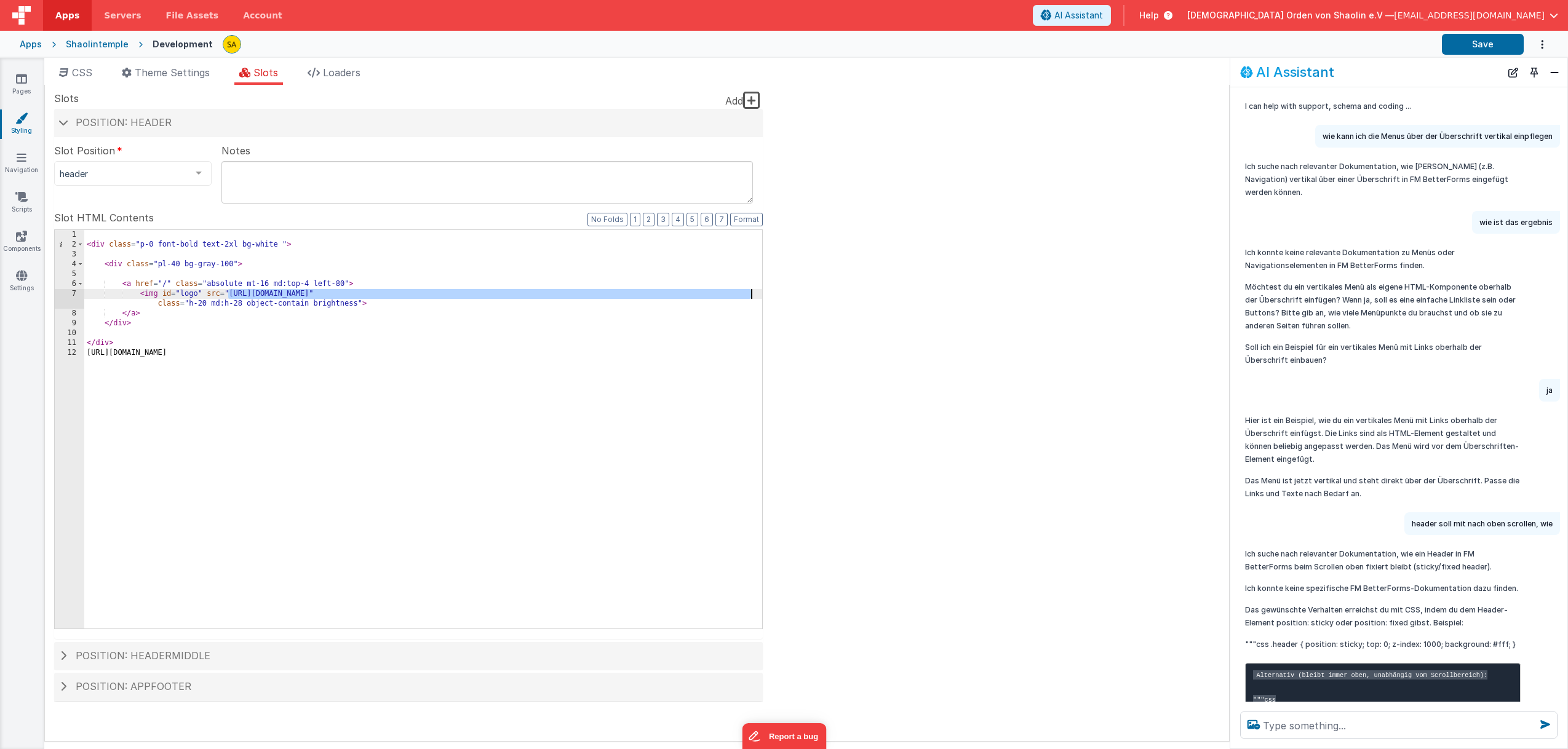
click at [421, 355] on div "< div class = "p-0 font-bold text-2xl bg-white " > < div class = "pl-40 bg-gray…" at bounding box center [423, 439] width 678 height 418
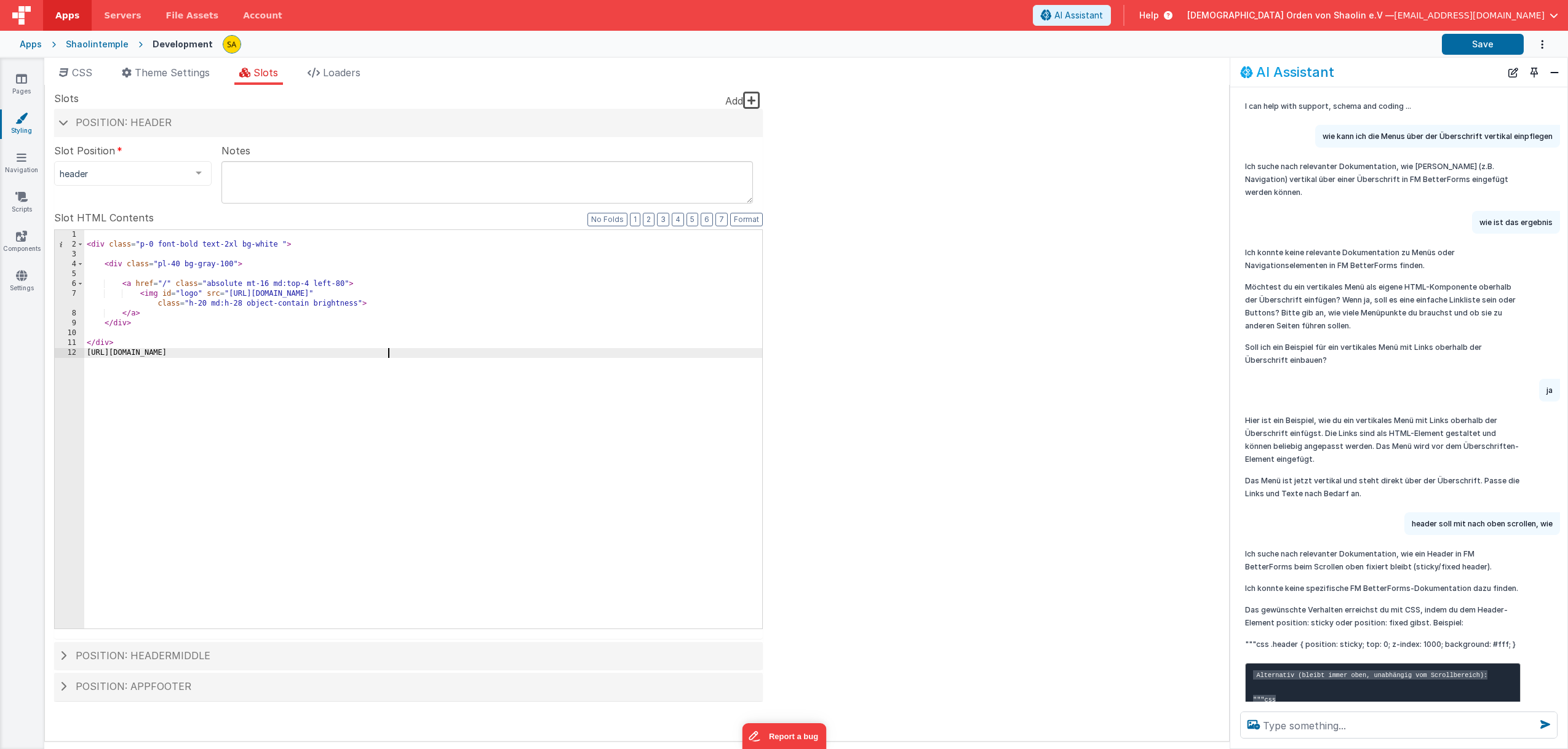
click at [421, 355] on div "< div class = "p-0 font-bold text-2xl bg-white " > < div class = "pl-40 bg-gray…" at bounding box center [423, 439] width 678 height 418
click at [1477, 52] on button "Save" at bounding box center [1483, 44] width 82 height 21
click at [92, 76] on span "CSS" at bounding box center [82, 73] width 20 height 12
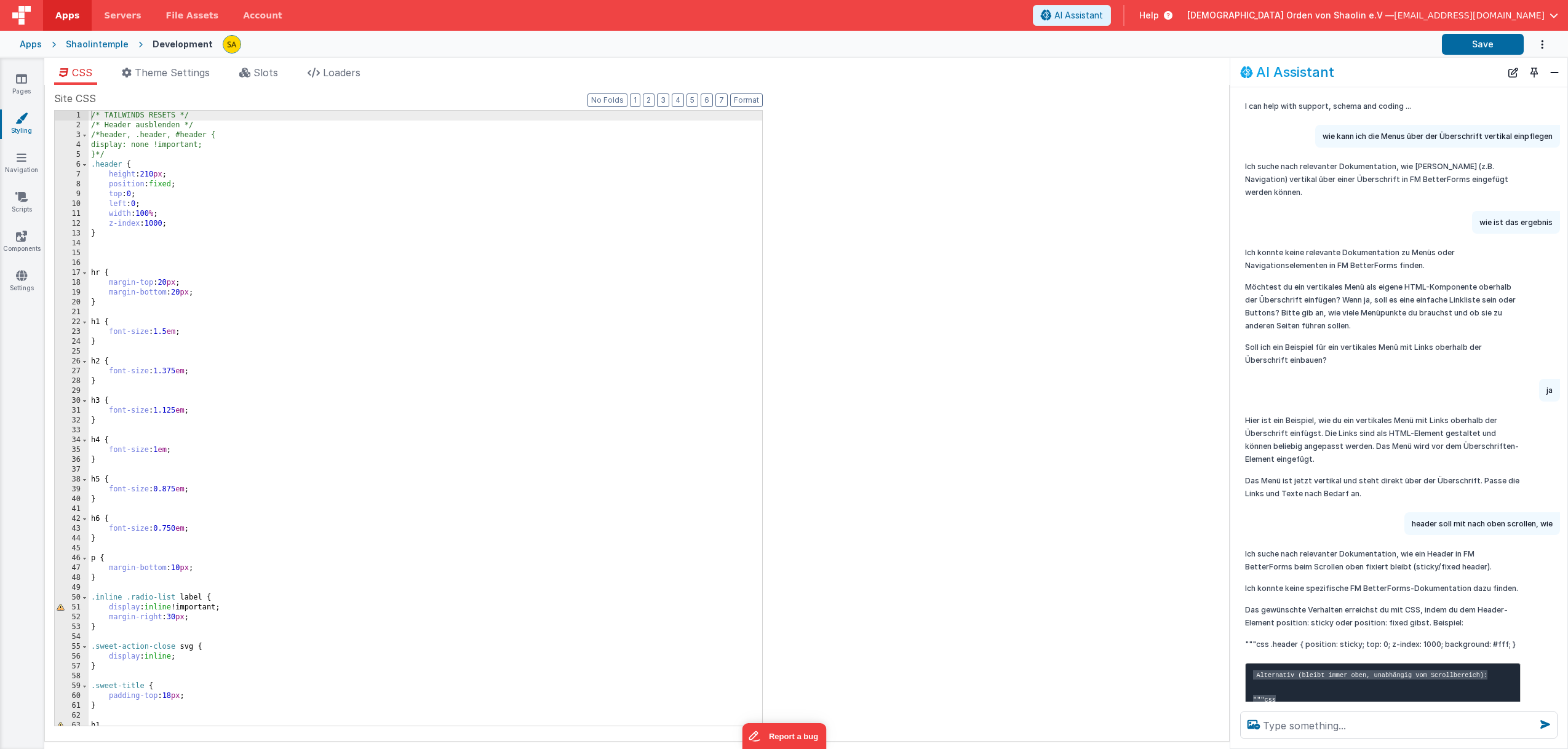
click at [135, 193] on div "/* TAILWINDS RESETS */ /* Header ausblenden */ /*header, .header, #header { dis…" at bounding box center [426, 428] width 673 height 635
click at [1489, 39] on button "Save" at bounding box center [1483, 44] width 82 height 21
click at [139, 203] on div "/* TAILWINDS RESETS */ /* Header ausblenden */ /*header, .header, #header { dis…" at bounding box center [426, 426] width 673 height 635
click at [1474, 45] on button "Save" at bounding box center [1483, 44] width 82 height 21
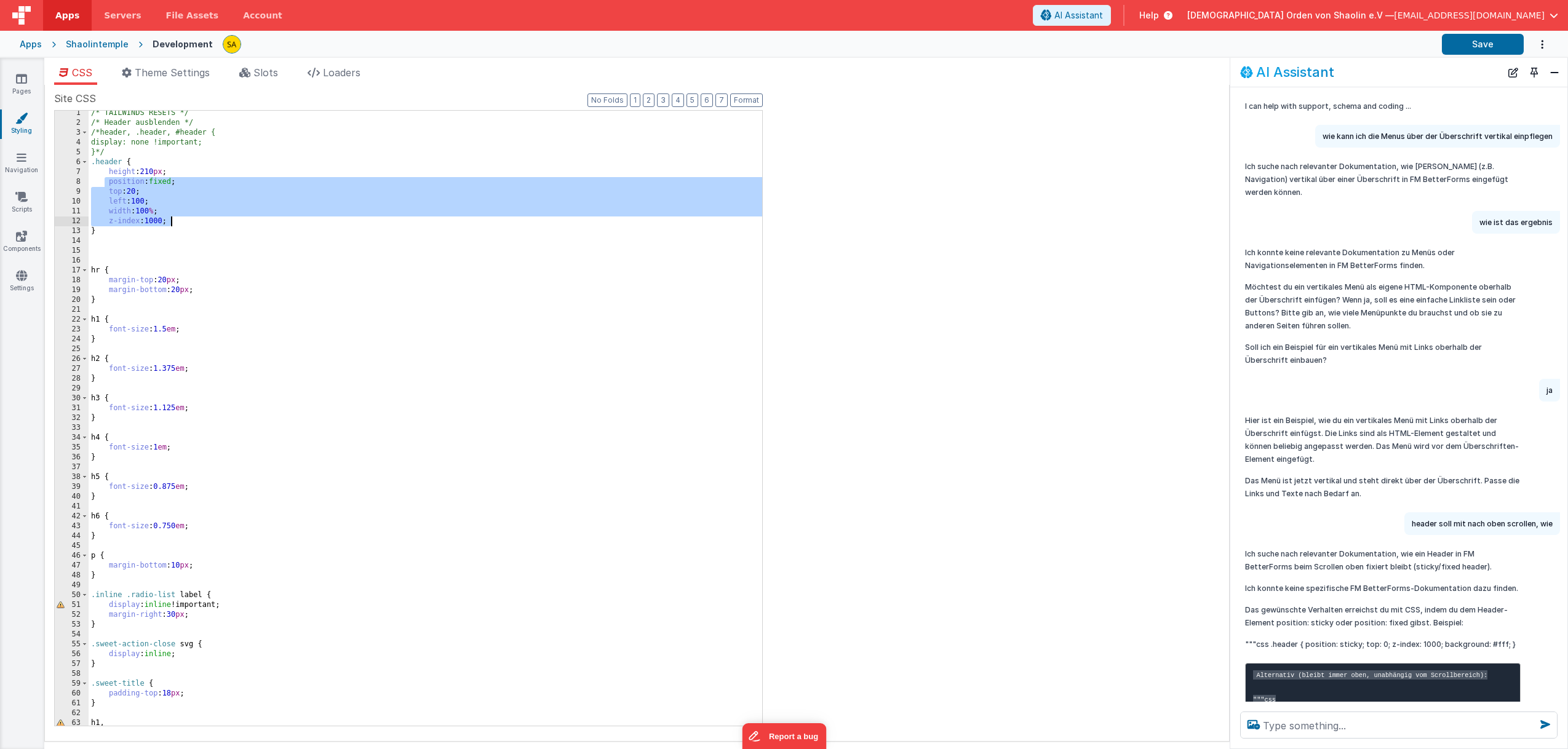
drag, startPoint x: 105, startPoint y: 181, endPoint x: 169, endPoint y: 219, distance: 74.4
click at [169, 219] on div "/* TAILWINDS RESETS */ /* Header ausblenden */ /*header, .header, #header { dis…" at bounding box center [426, 426] width 673 height 635
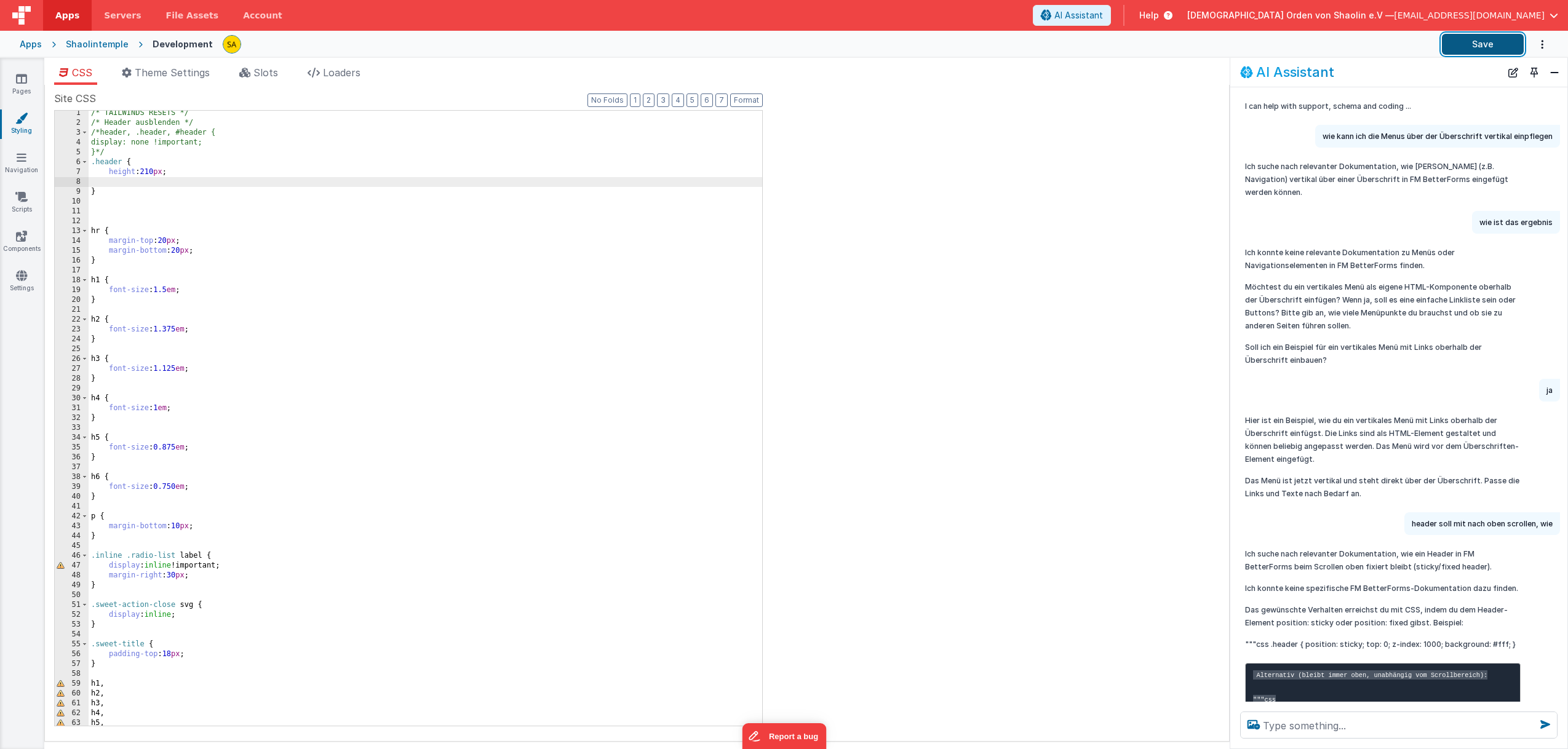
click at [1483, 49] on button "Save" at bounding box center [1483, 44] width 82 height 21
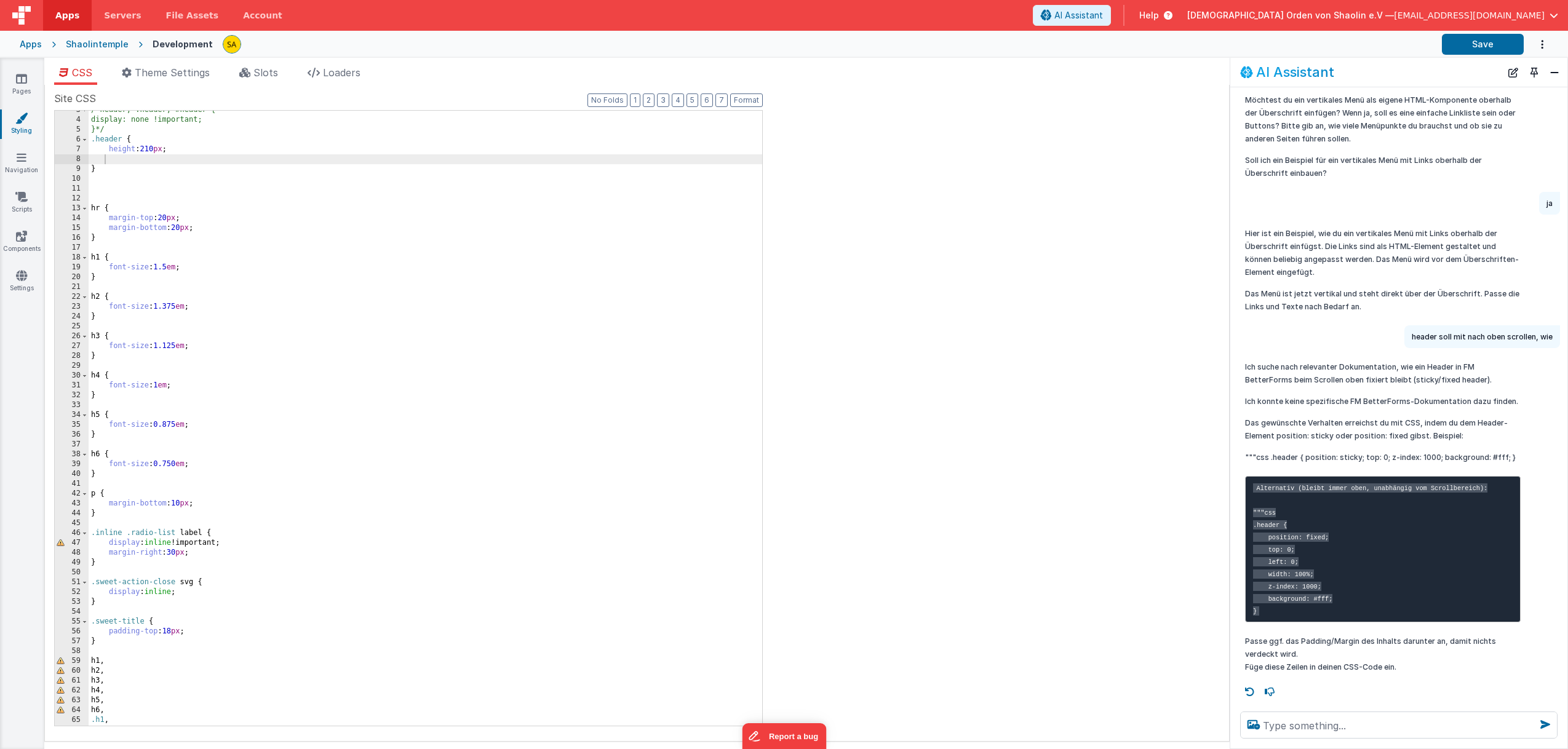
scroll to position [33, 0]
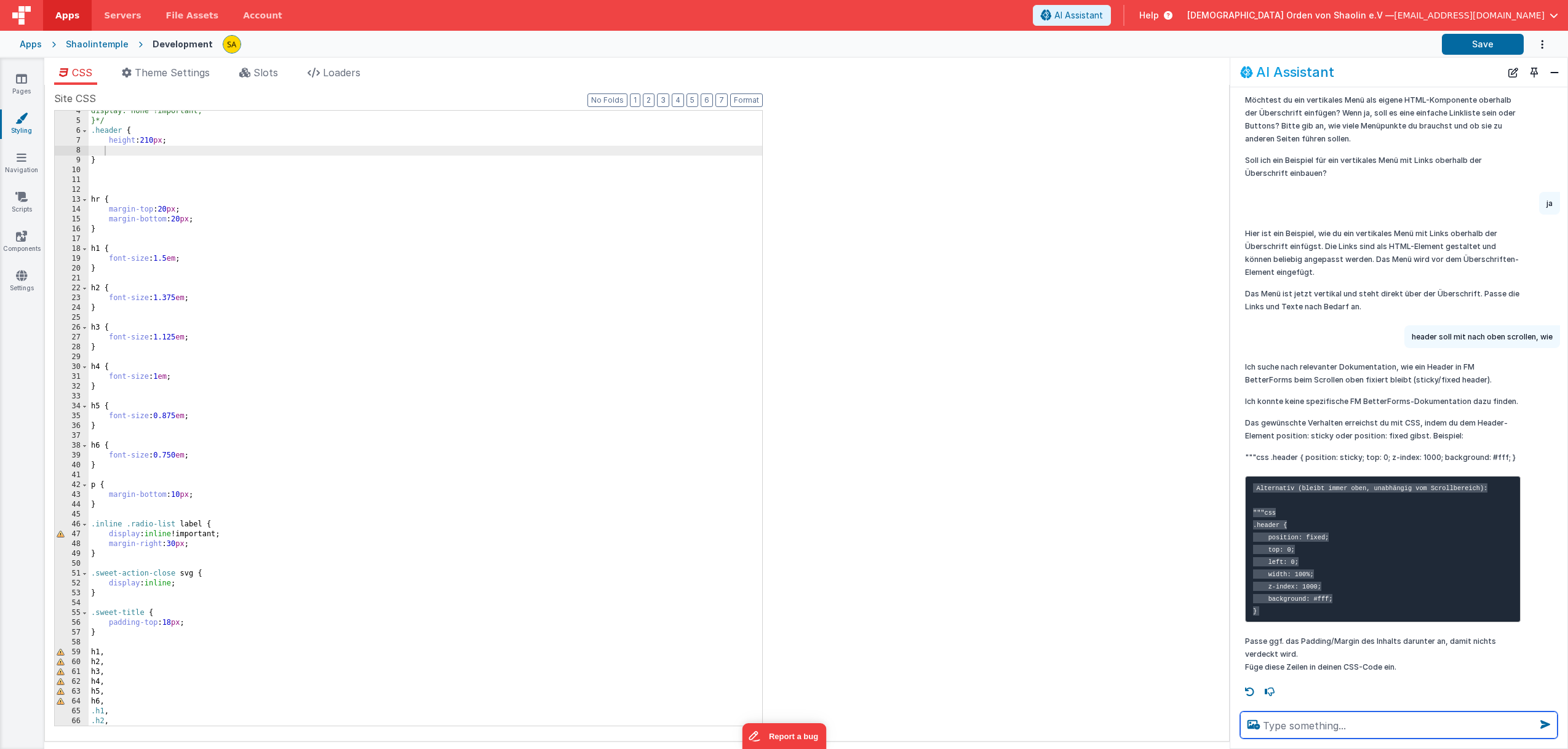
click at [1349, 723] on textarea at bounding box center [1398, 725] width 317 height 27
type textarea "möchte den Head mit dem body mitscrollen"
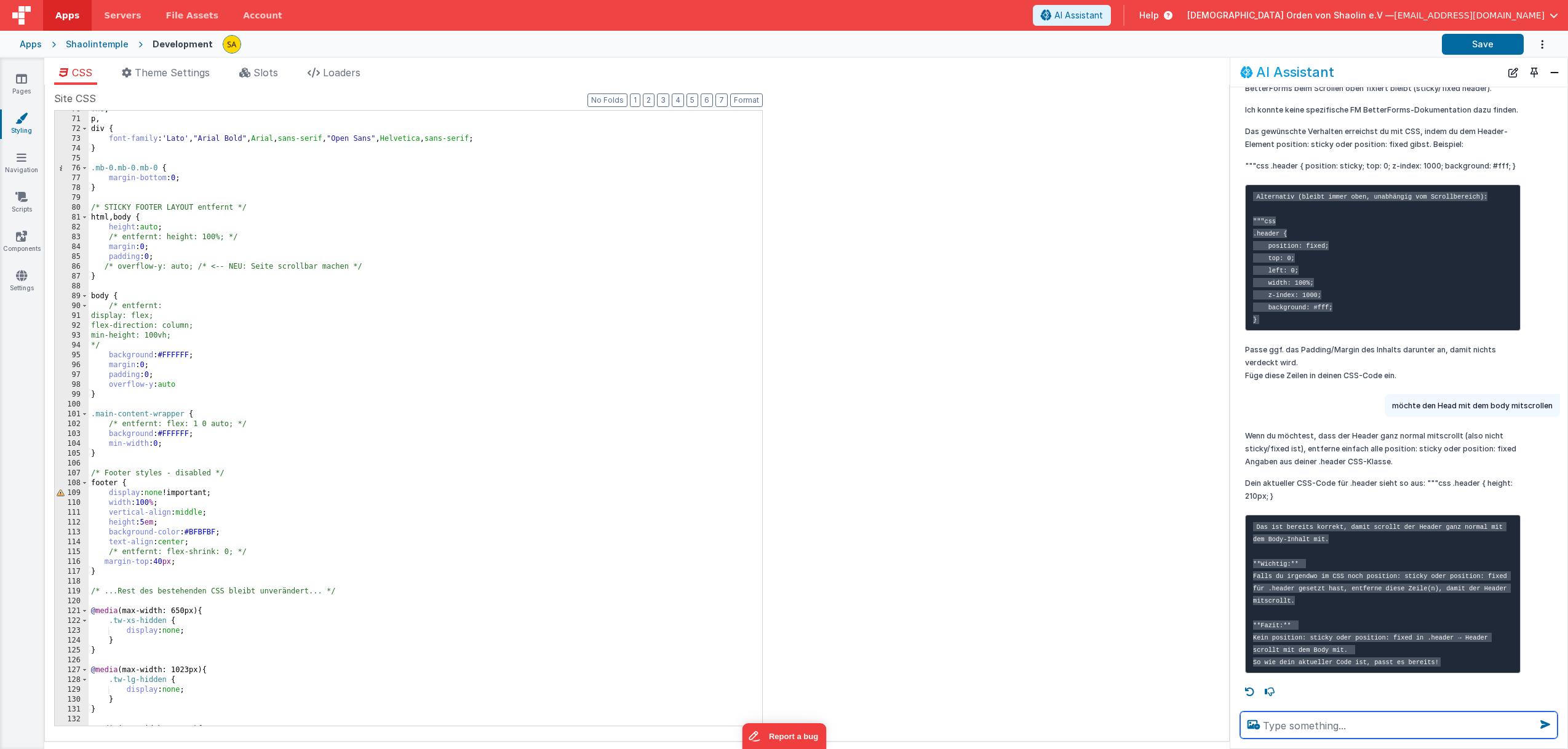
scroll to position [687, 0]
click at [346, 507] on div ".h6 , p , div { font-family : ' Lato ' , " Arial Bold " , Arial , sans-serif , …" at bounding box center [426, 420] width 673 height 635
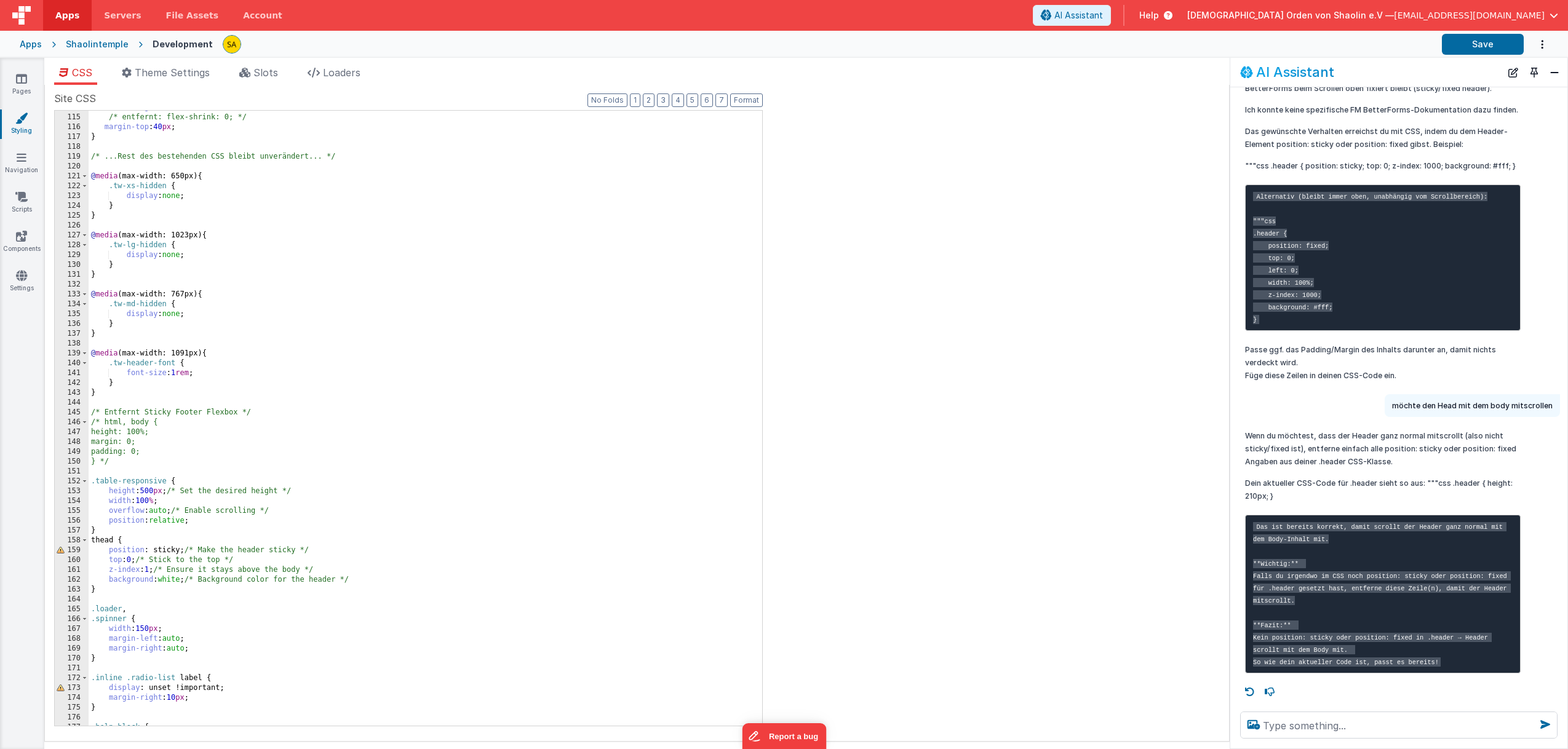
scroll to position [1123, 0]
click at [179, 548] on div "/* entfernt: flex-shrink: 0; */ margin-top : 40 px ; } /* ...Rest des bestehend…" at bounding box center [426, 426] width 673 height 635
click at [104, 549] on div "/* entfernt: flex-shrink: 0; */ margin-top : 40 px ; } /* ...Rest des bestehend…" at bounding box center [426, 426] width 673 height 635
click at [1461, 52] on button "Save" at bounding box center [1483, 44] width 82 height 21
click at [23, 163] on icon at bounding box center [21, 157] width 10 height 12
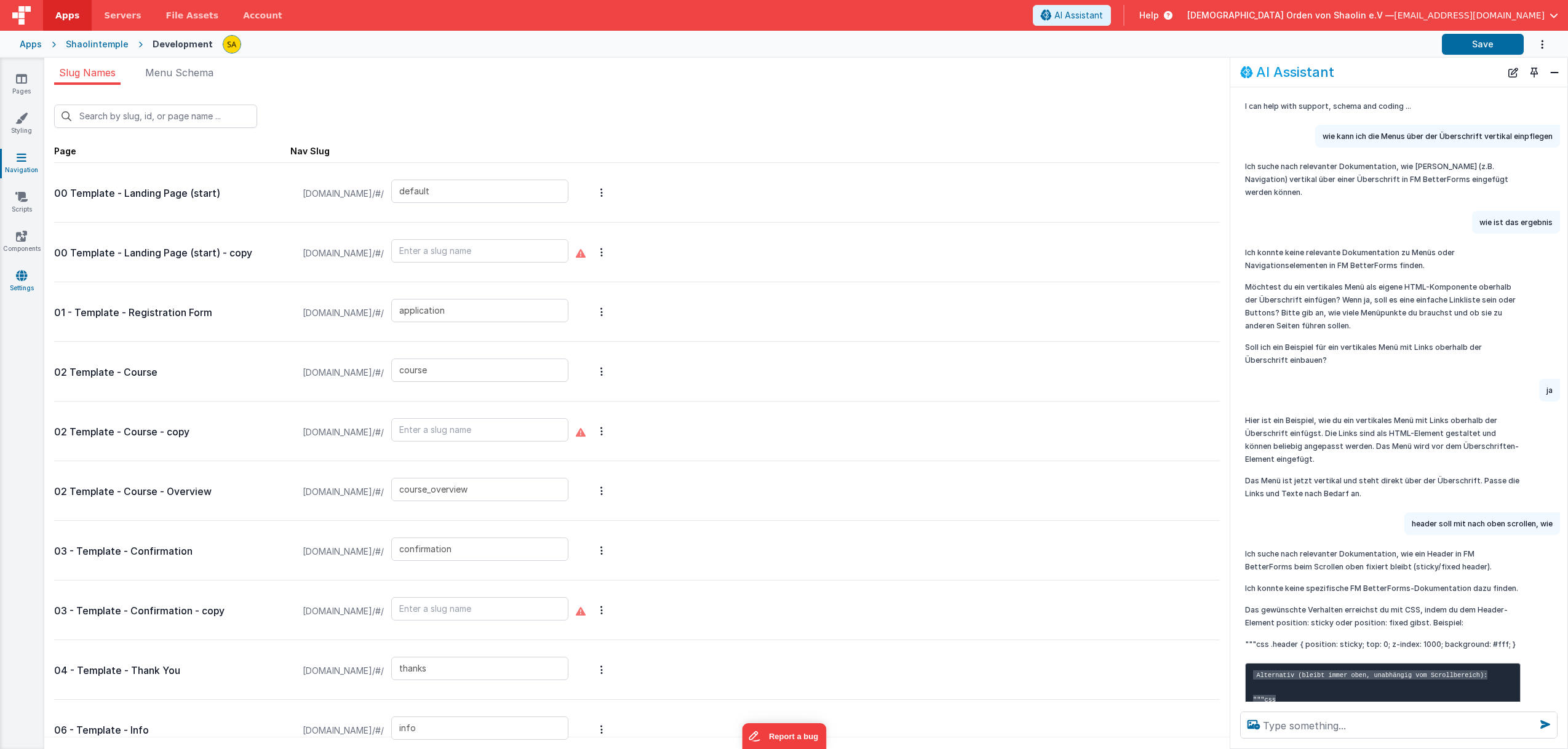
click at [18, 283] on link "Settings" at bounding box center [21, 282] width 44 height 25
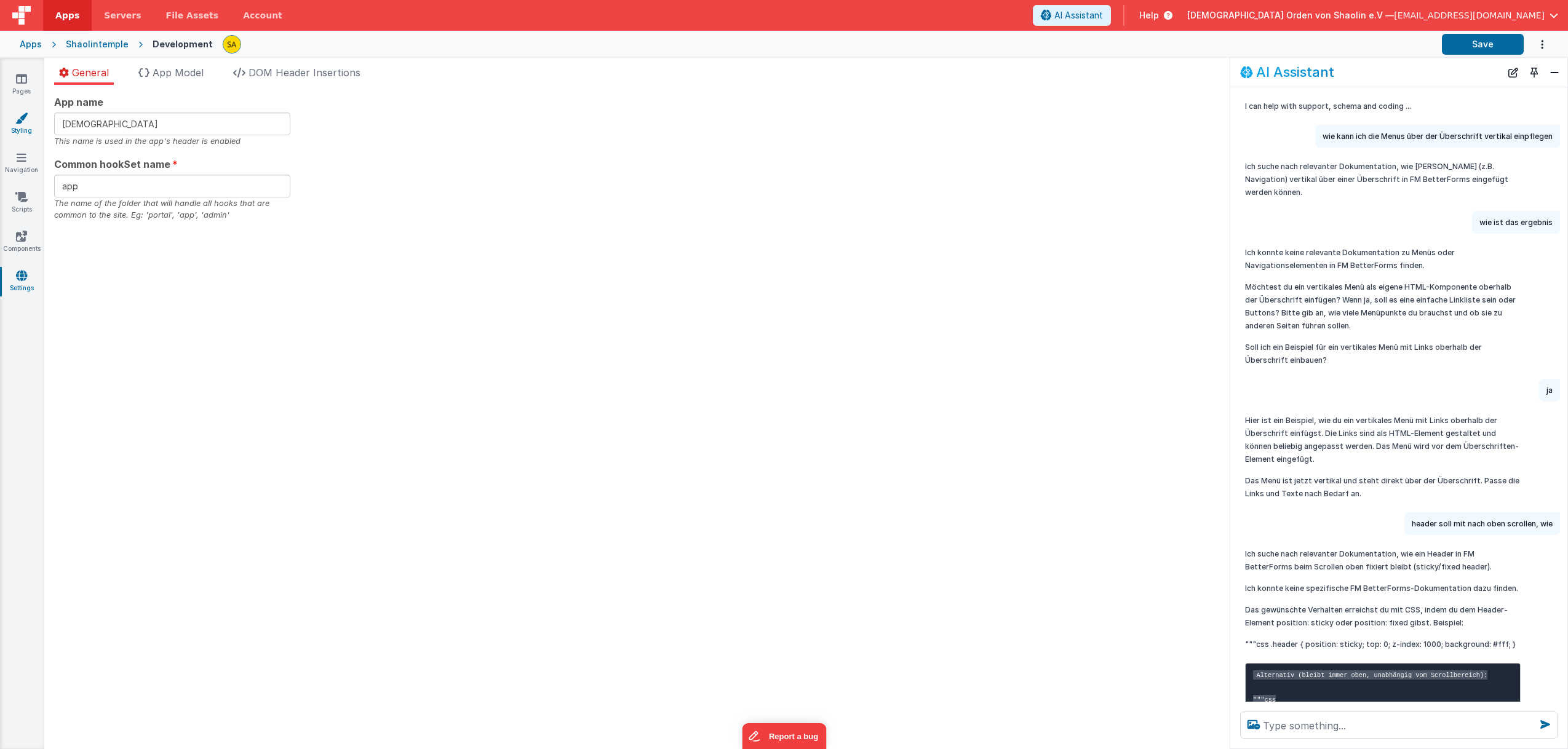
click at [28, 123] on link "Styling" at bounding box center [21, 124] width 44 height 25
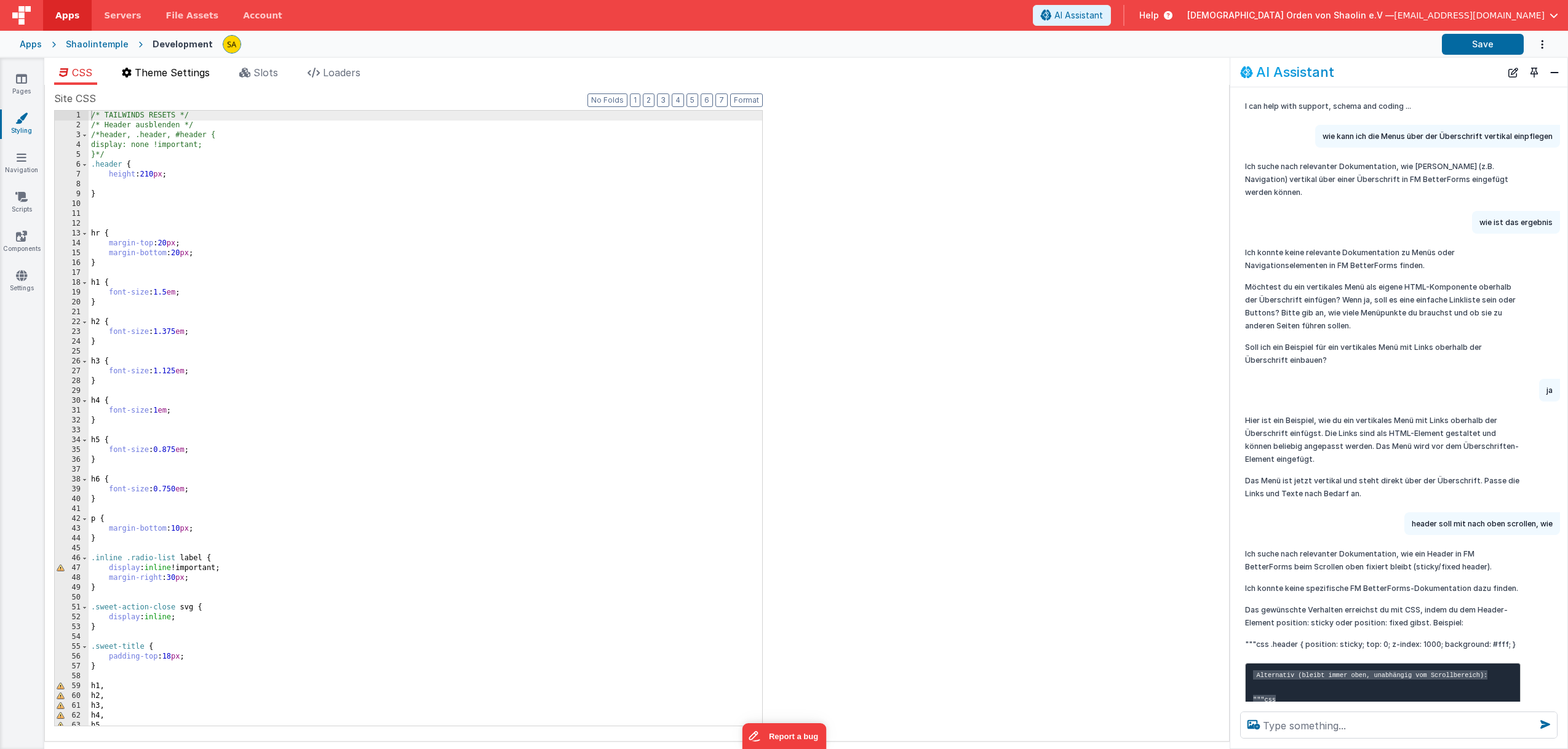
click at [194, 79] on span "Theme Settings" at bounding box center [172, 73] width 75 height 12
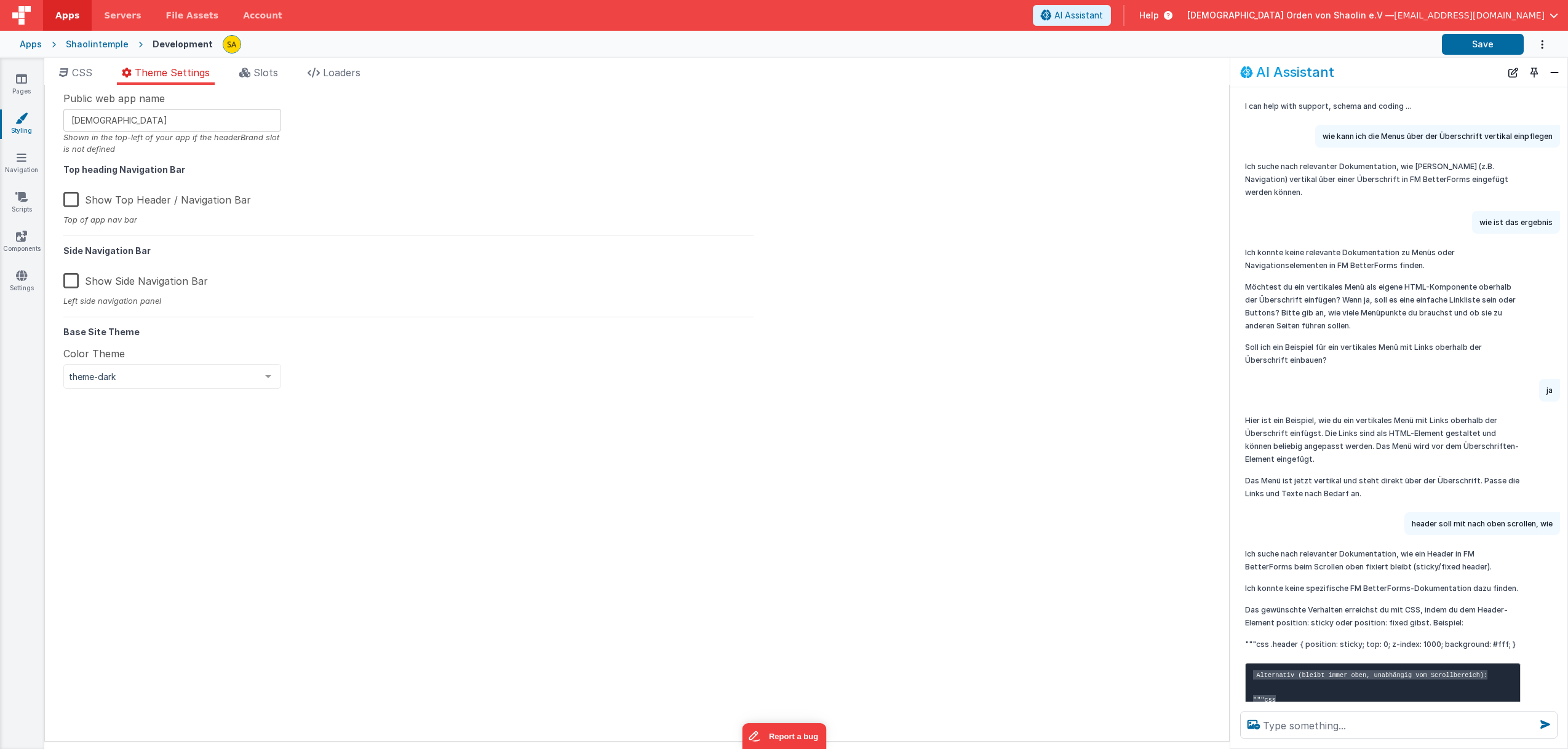
click at [71, 283] on label "Show Side Navigation Bar" at bounding box center [135, 279] width 145 height 27
click at [0, 0] on input "Show Side Navigation Bar" at bounding box center [0, 0] width 0 height 0
click at [1489, 44] on button "Save" at bounding box center [1483, 44] width 82 height 21
click at [21, 83] on icon at bounding box center [21, 79] width 11 height 12
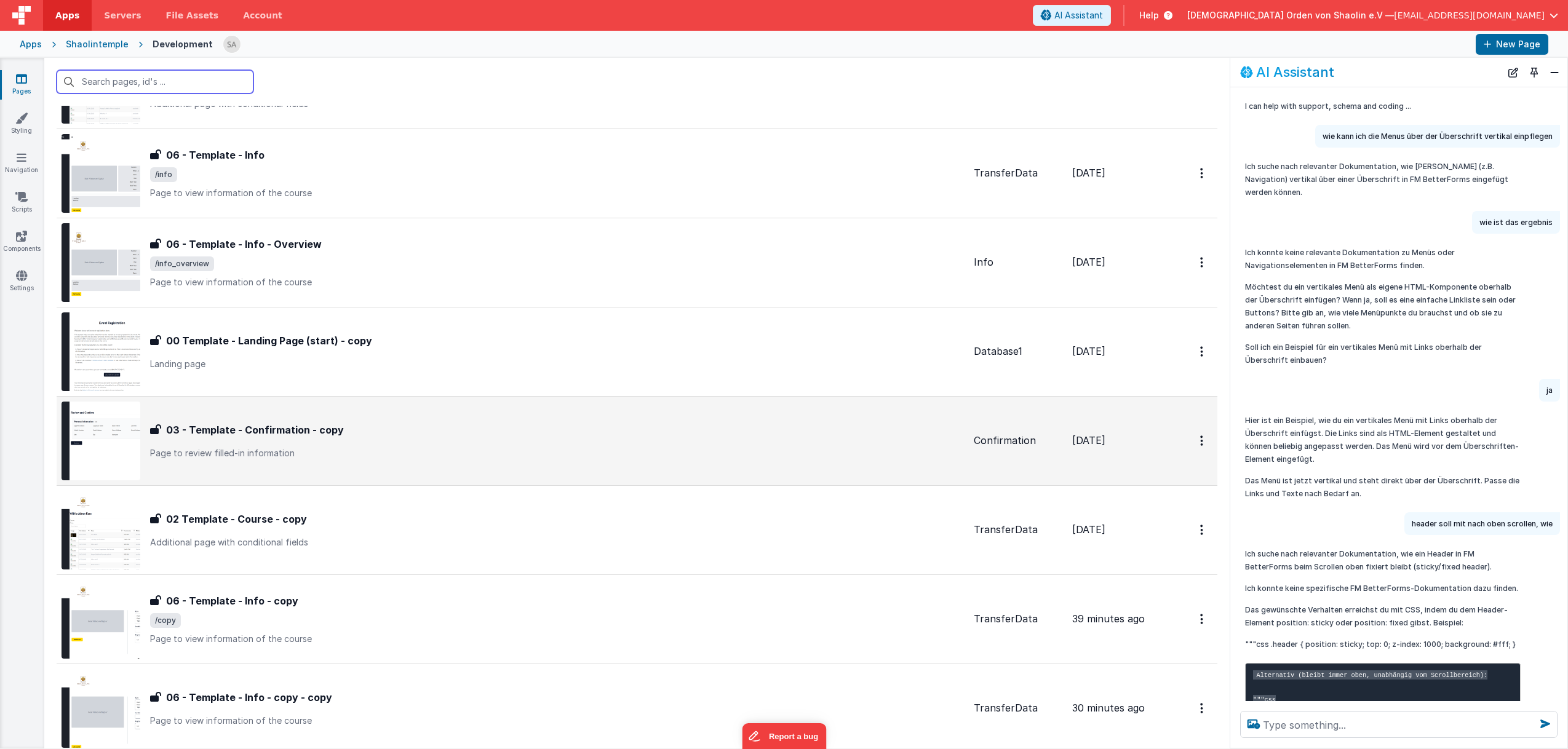
scroll to position [691, 0]
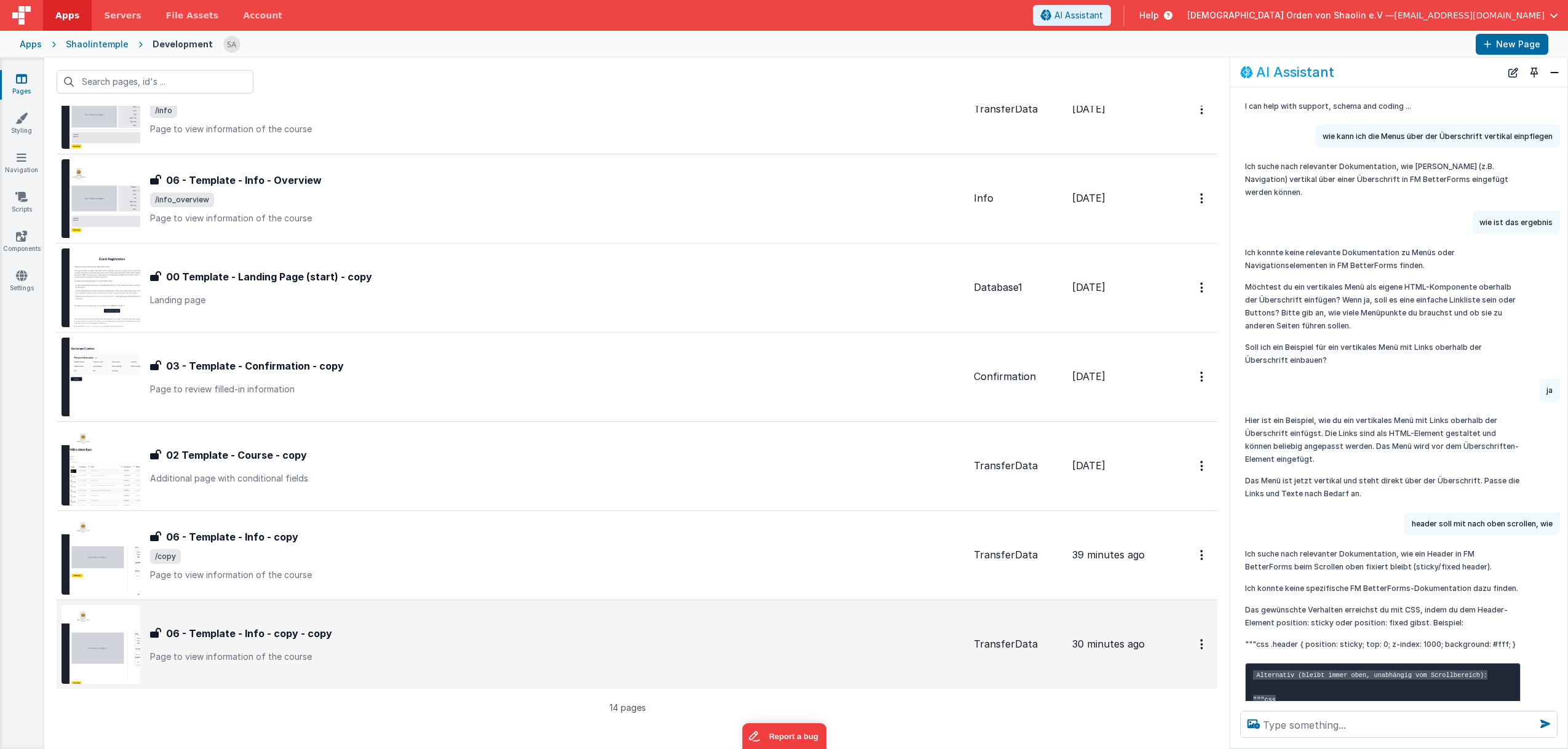
click at [614, 621] on div "06 - Template - Info - copy - copy 06 - Template - Info - copy - copy Page to v…" at bounding box center [513, 644] width 903 height 79
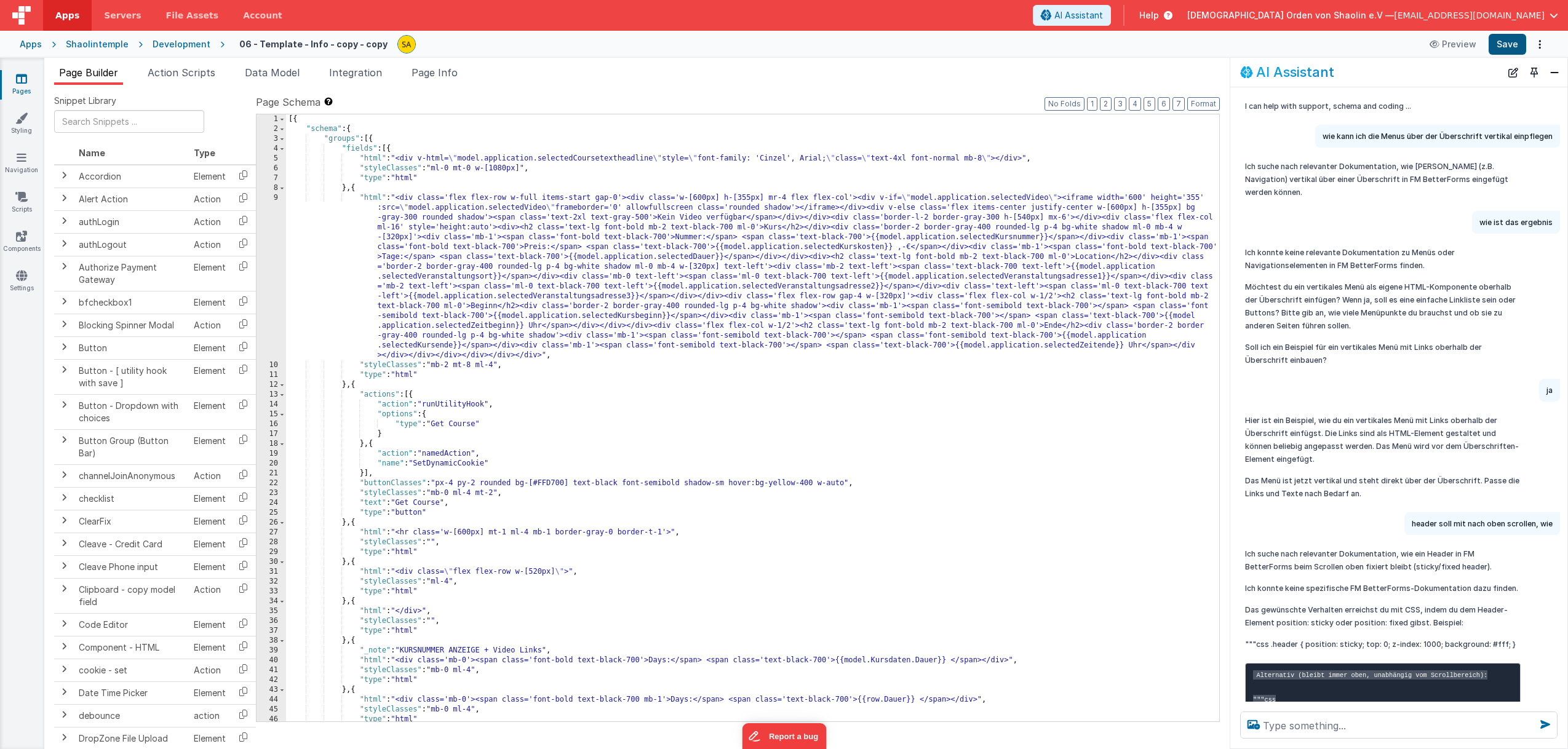
scroll to position [1, 0]
click at [1469, 44] on button "Preview" at bounding box center [1453, 44] width 61 height 20
click at [1350, 726] on textarea at bounding box center [1398, 725] width 317 height 27
type textarea "flexbehälter soll nich scrollen,wie"
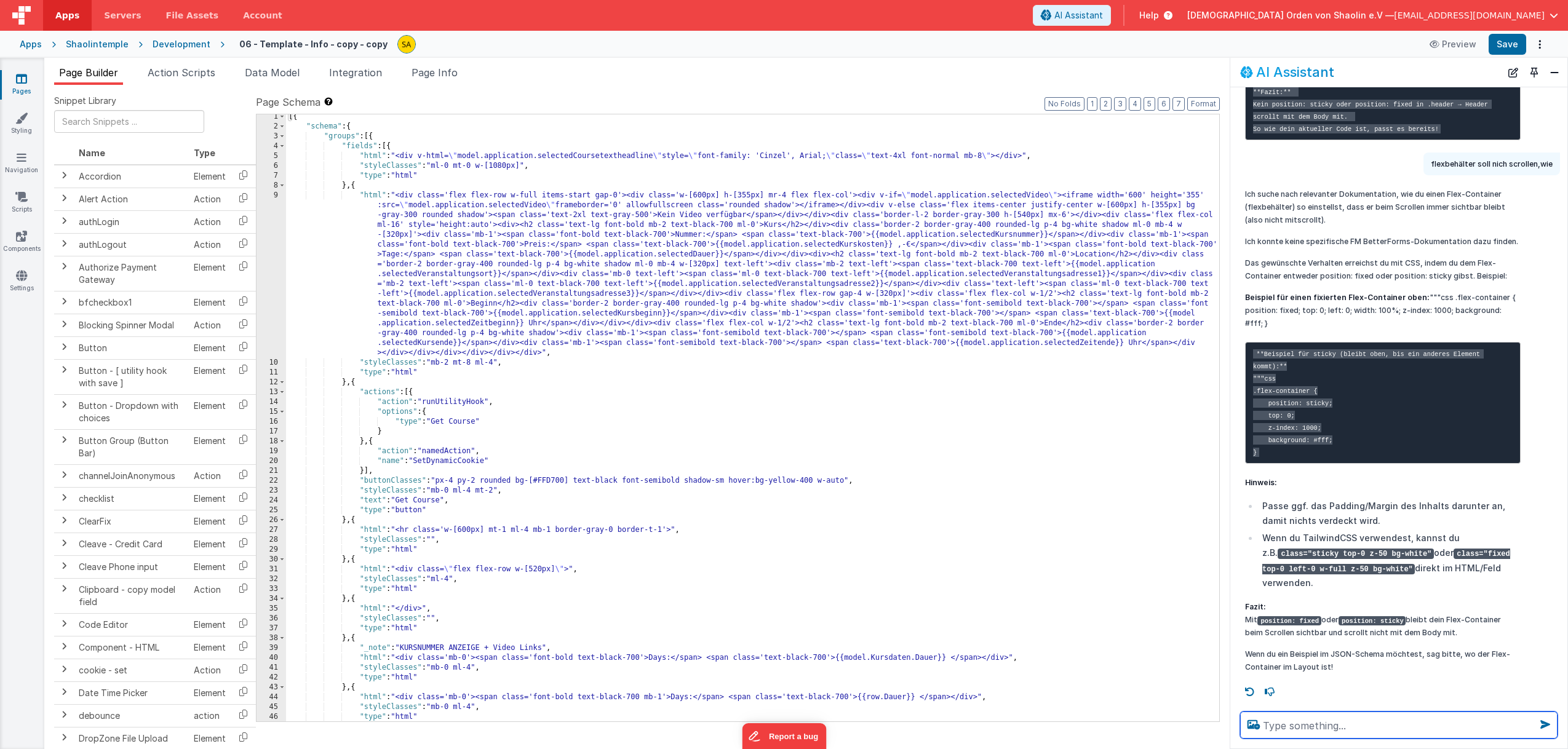
scroll to position [3, 0]
click at [23, 272] on icon at bounding box center [21, 275] width 11 height 12
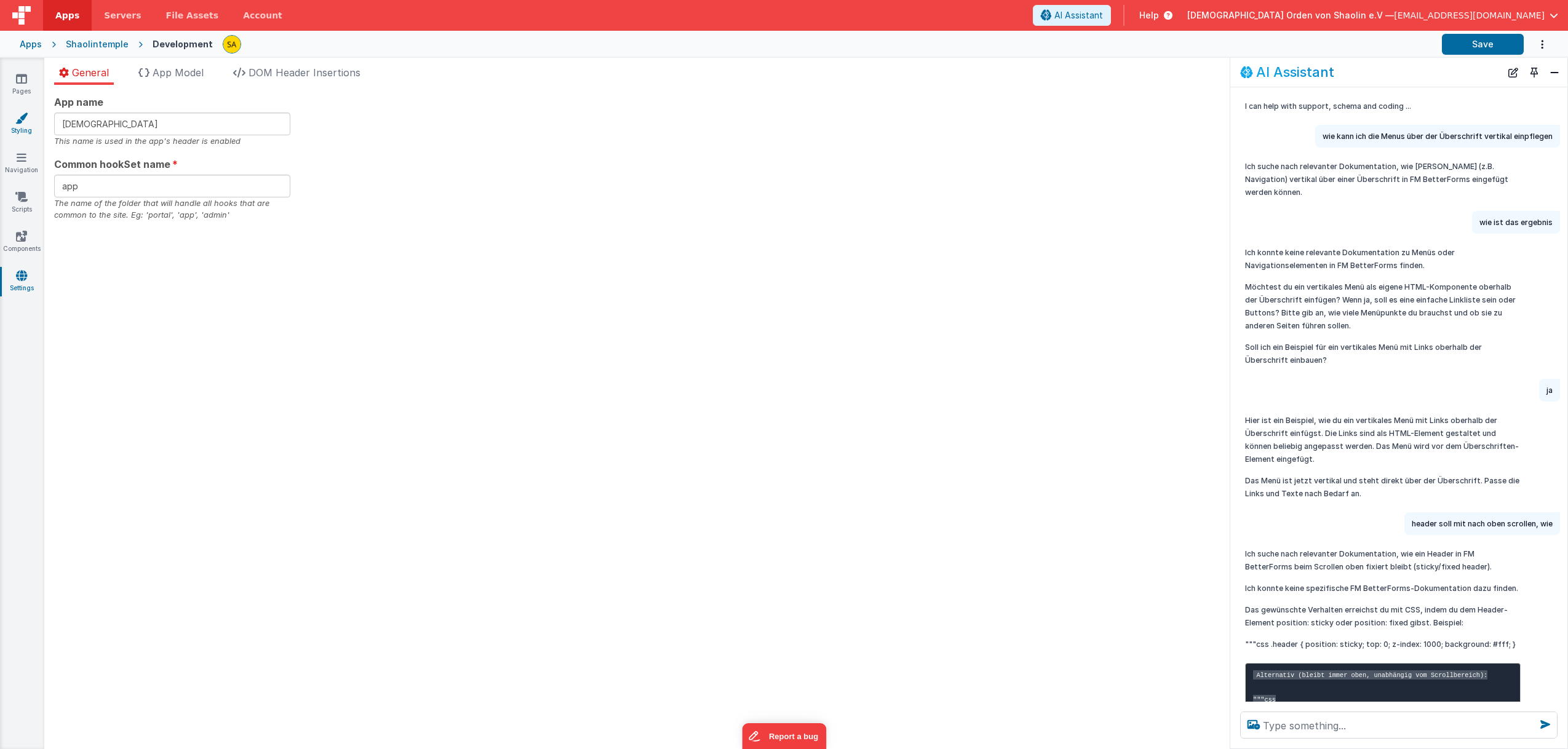
click at [24, 123] on icon at bounding box center [21, 118] width 12 height 12
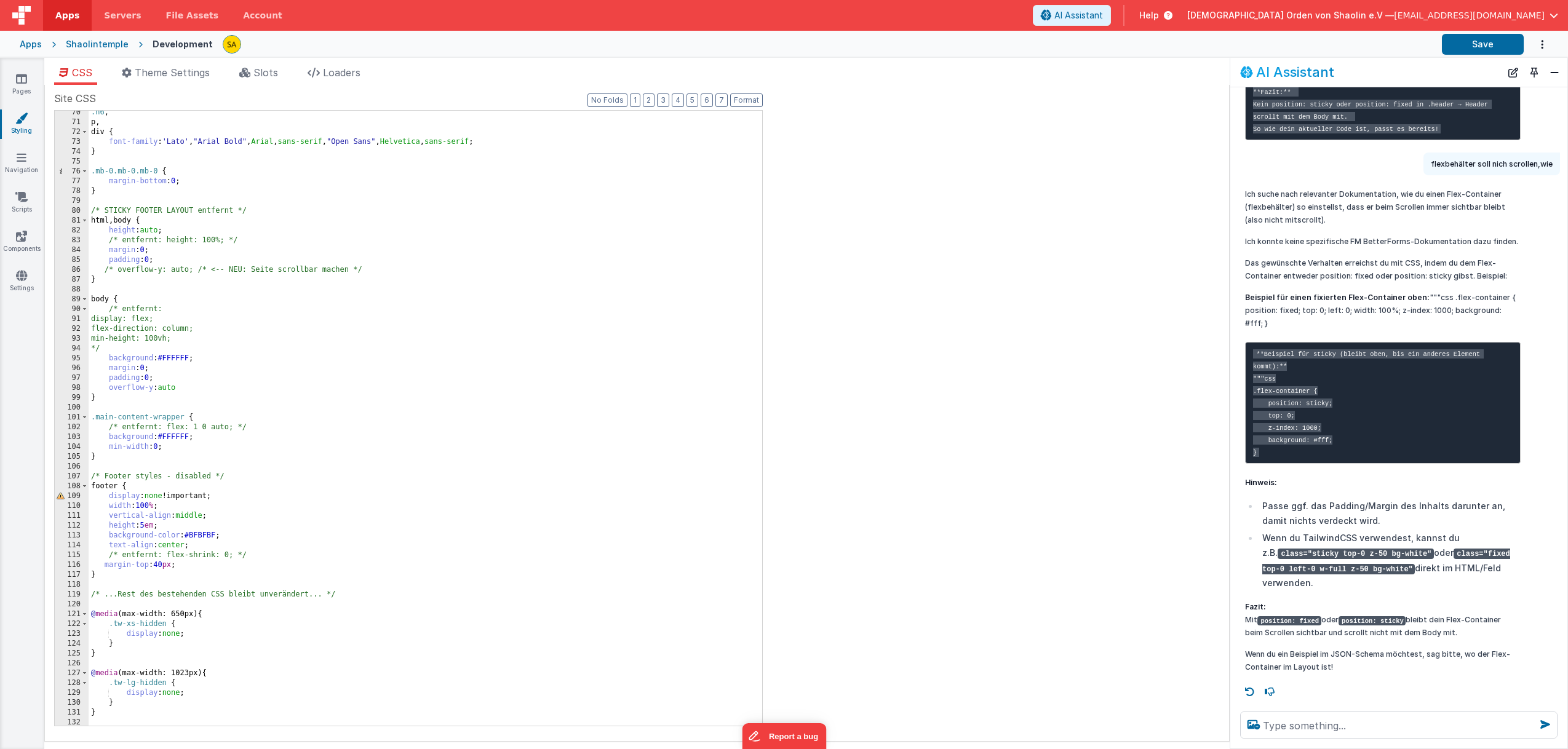
scroll to position [682, 0]
click at [116, 299] on div ".h6 , p , div { font-family : ' Lato ' , " Arial Bold " , Arial , sans-serif , …" at bounding box center [426, 425] width 673 height 635
click at [101, 395] on div ".h6 , p , div { font-family : ' Lato ' , " Arial Bold " , Arial , sans-serif , …" at bounding box center [426, 425] width 673 height 635
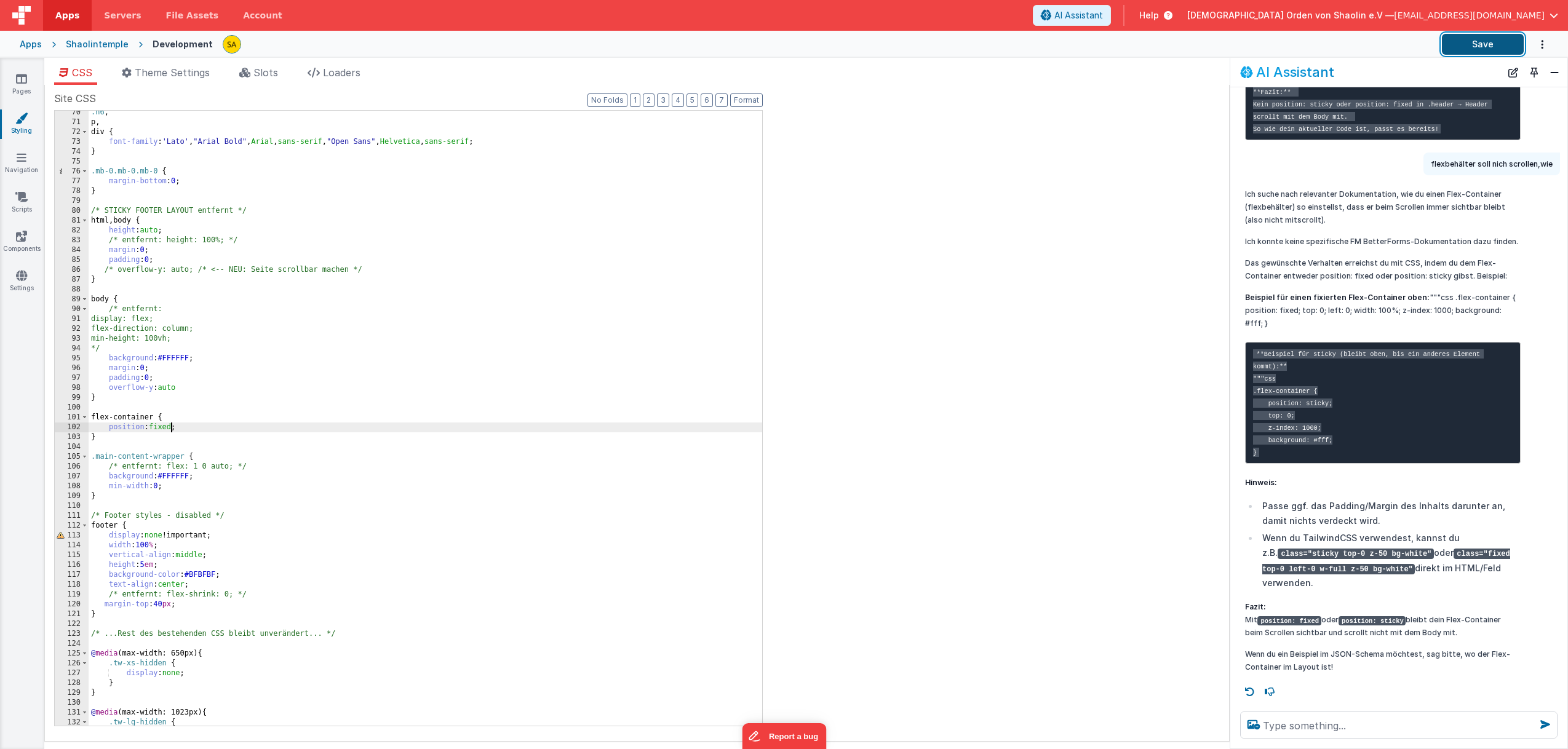
click at [1476, 48] on button "Save" at bounding box center [1483, 44] width 82 height 21
click at [1465, 43] on button "Save" at bounding box center [1483, 44] width 82 height 21
click at [98, 386] on div ".h6 , p , div { font-family : ' Lato ' , " Arial Bold " , Arial , sans-serif , …" at bounding box center [426, 424] width 673 height 635
click at [209, 384] on div ".h6 , p , div { font-family : ' Lato ' , " Arial Bold " , Arial , sans-serif , …" at bounding box center [426, 424] width 673 height 635
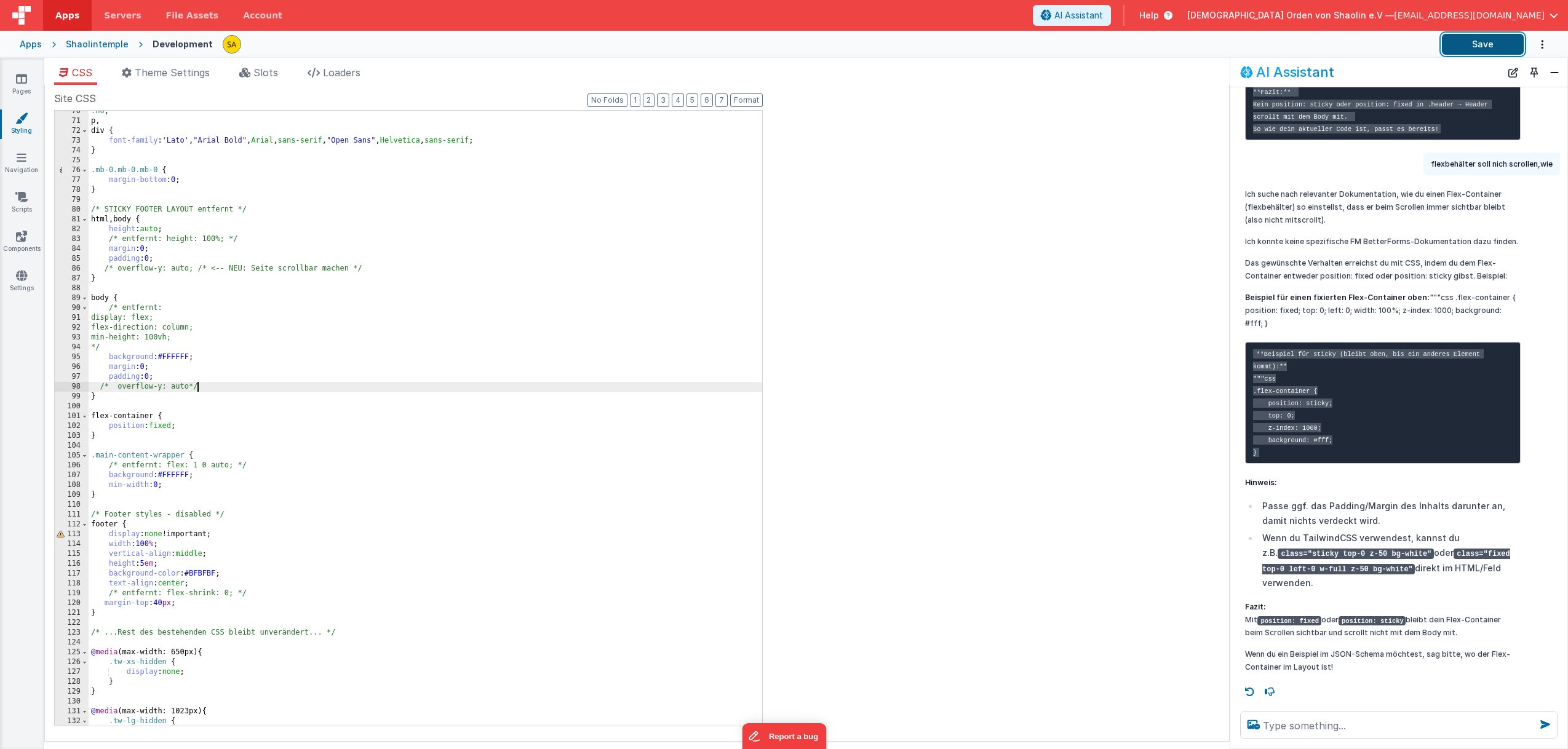
click at [1496, 45] on button "Save" at bounding box center [1483, 44] width 82 height 21
click at [24, 83] on icon at bounding box center [21, 79] width 11 height 12
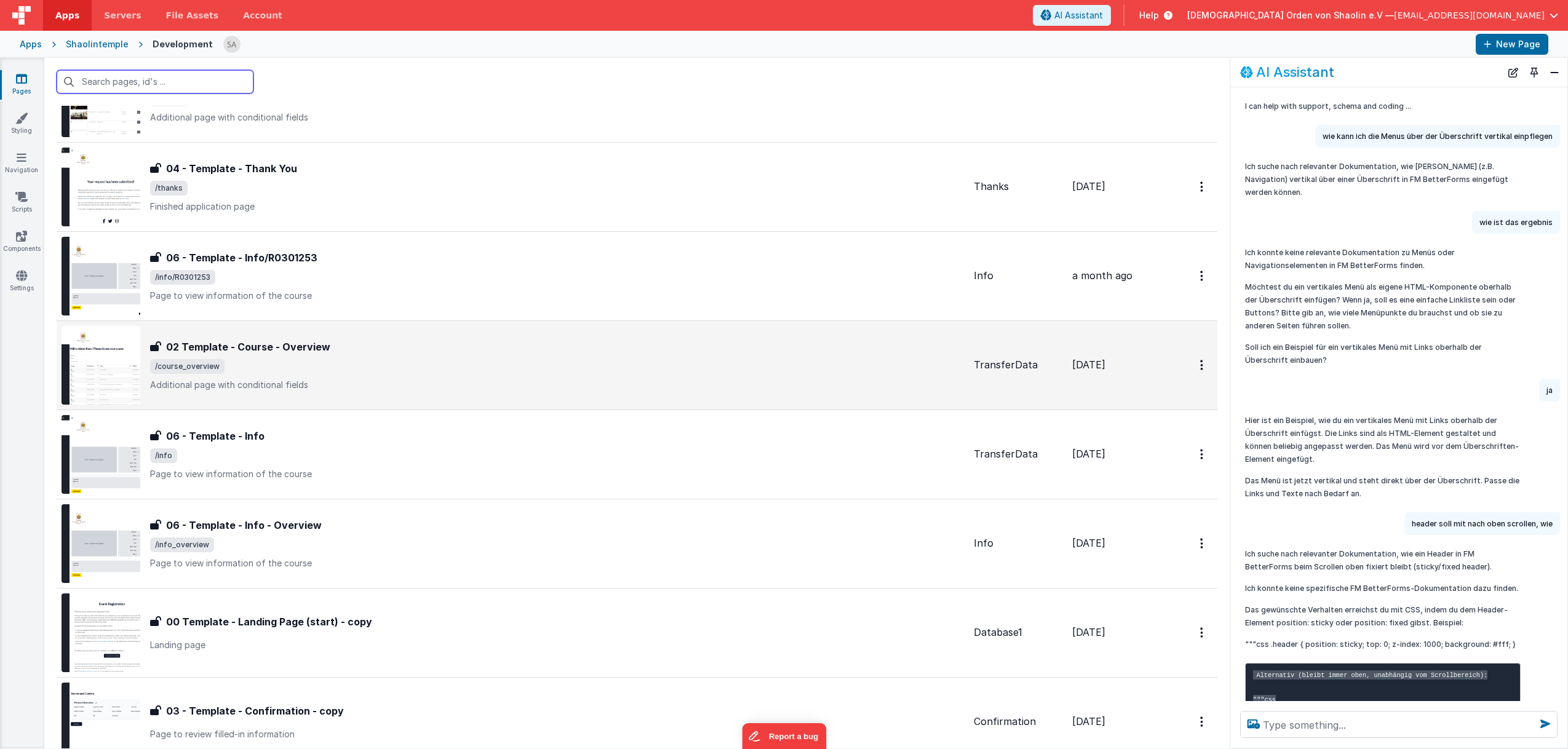
scroll to position [691, 0]
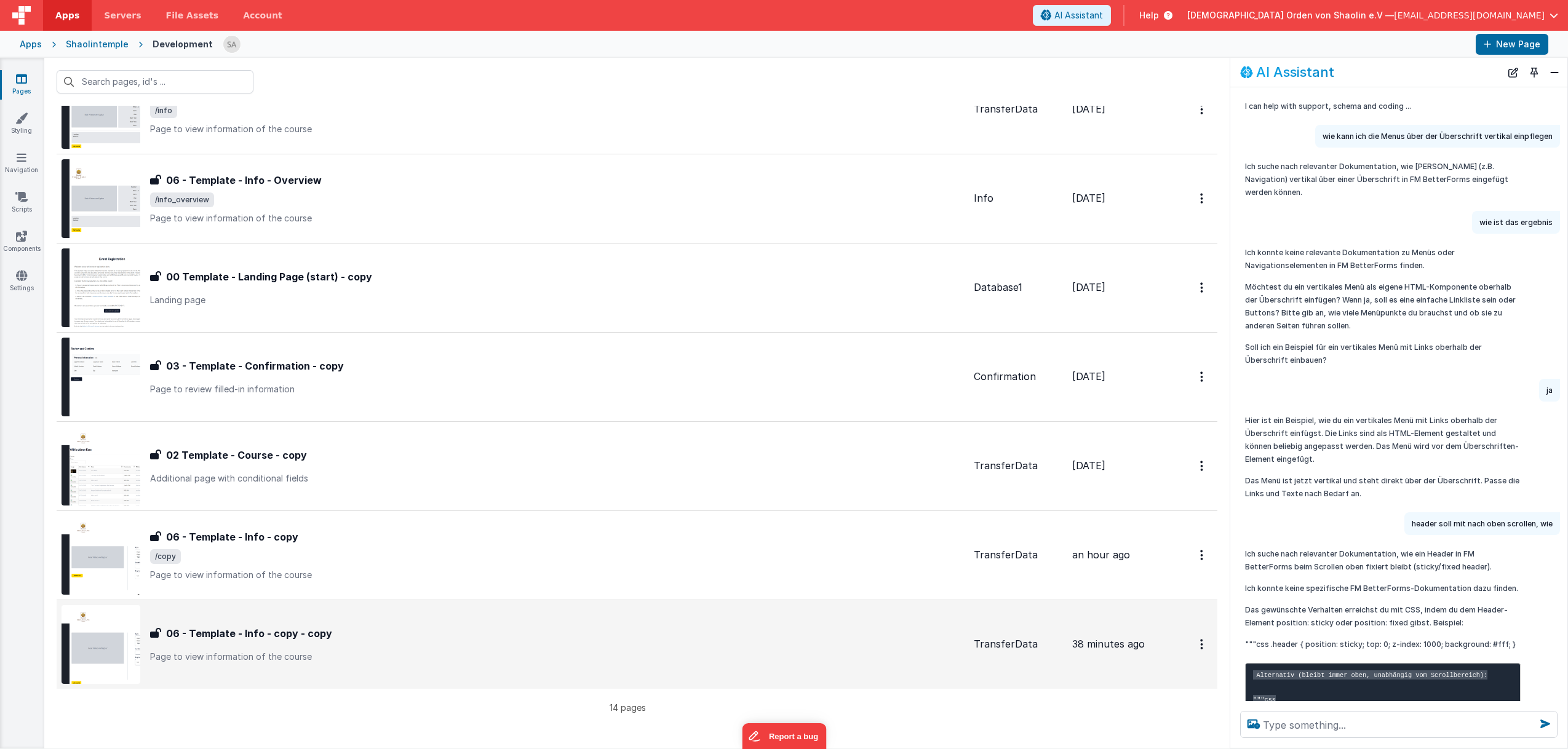
click at [867, 651] on p "Page to view information of the course" at bounding box center [557, 657] width 814 height 12
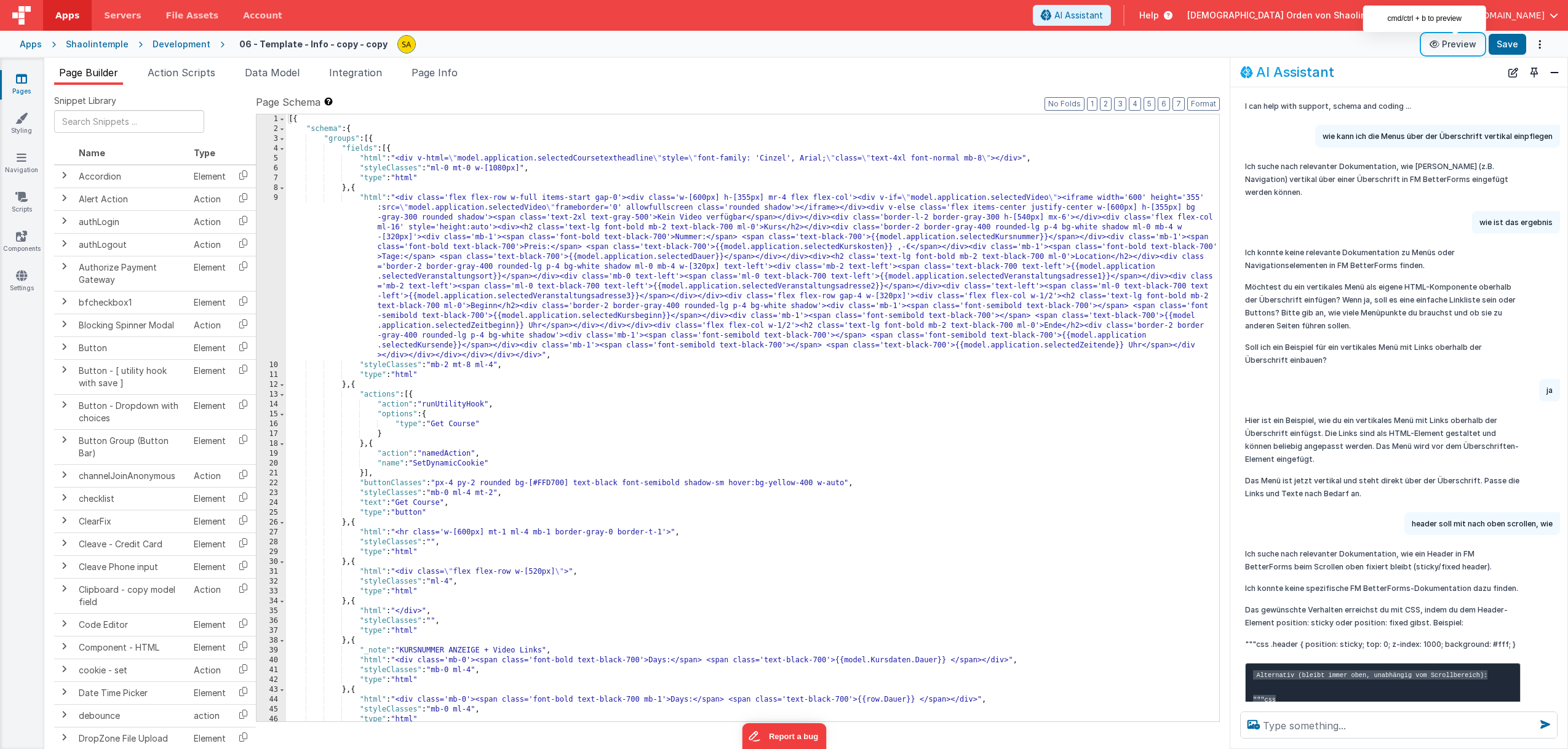
click at [1462, 45] on button "Preview" at bounding box center [1453, 44] width 61 height 20
click at [67, 12] on span "Apps" at bounding box center [67, 15] width 24 height 12
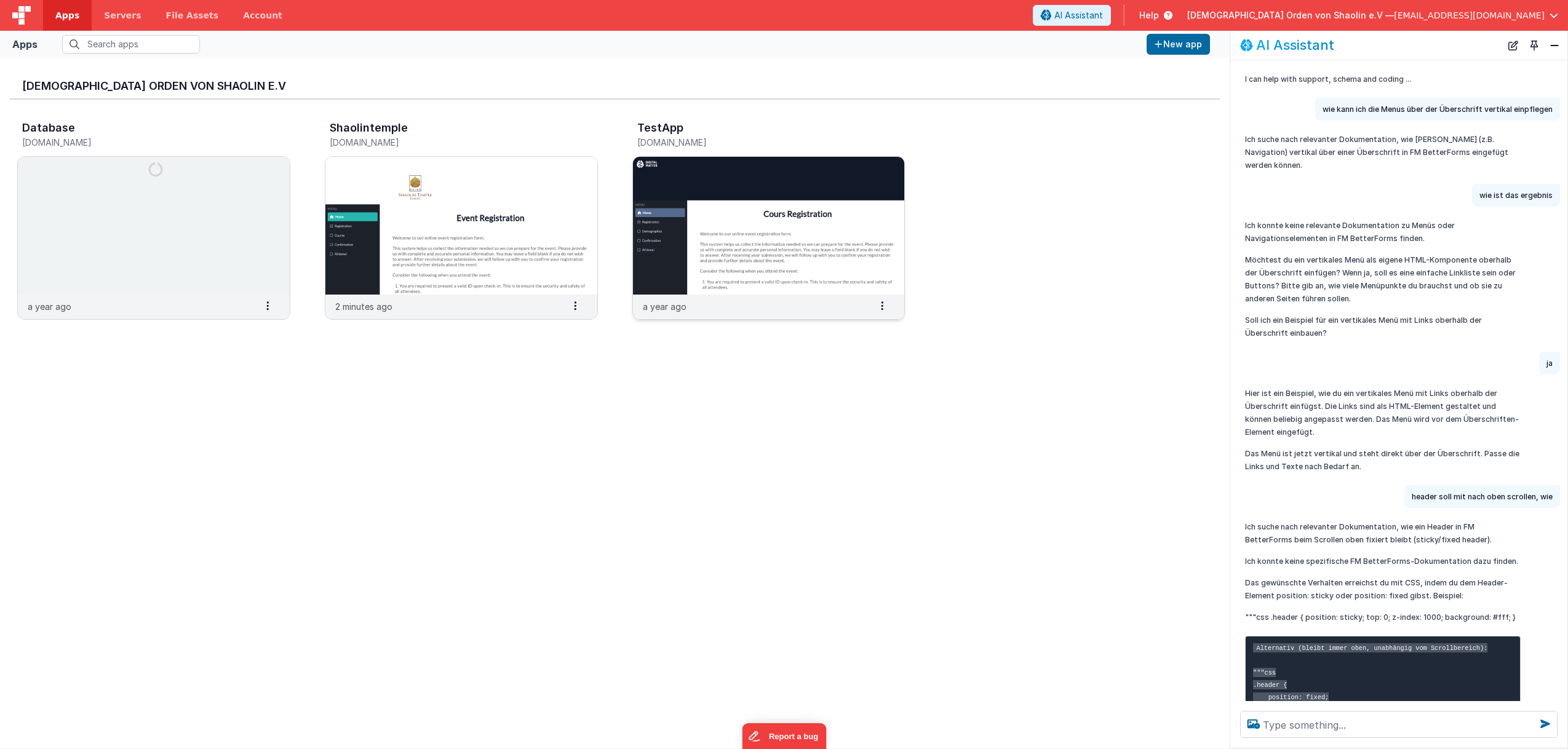
click at [795, 231] on img at bounding box center [768, 226] width 272 height 138
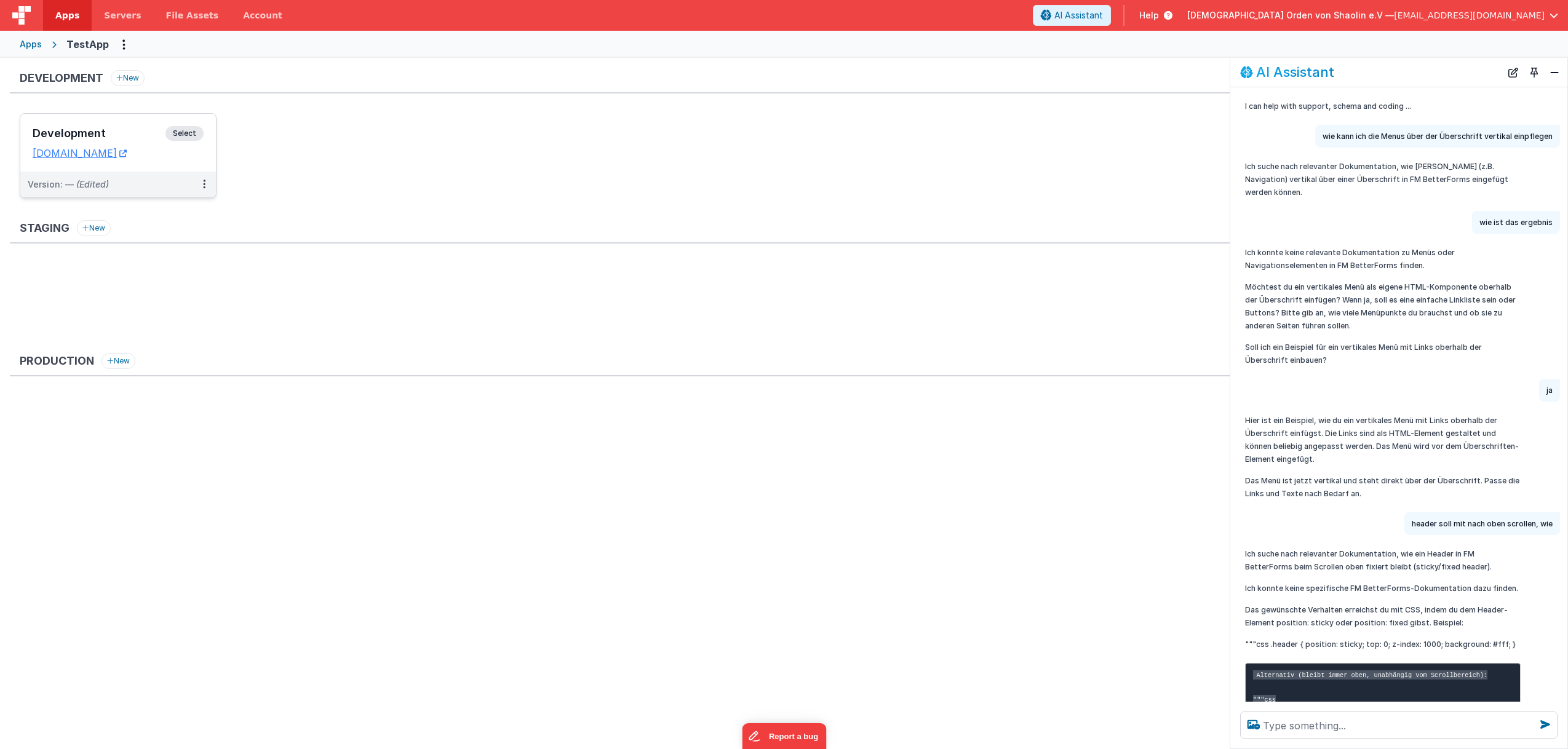
click at [188, 135] on span "Select" at bounding box center [184, 133] width 38 height 15
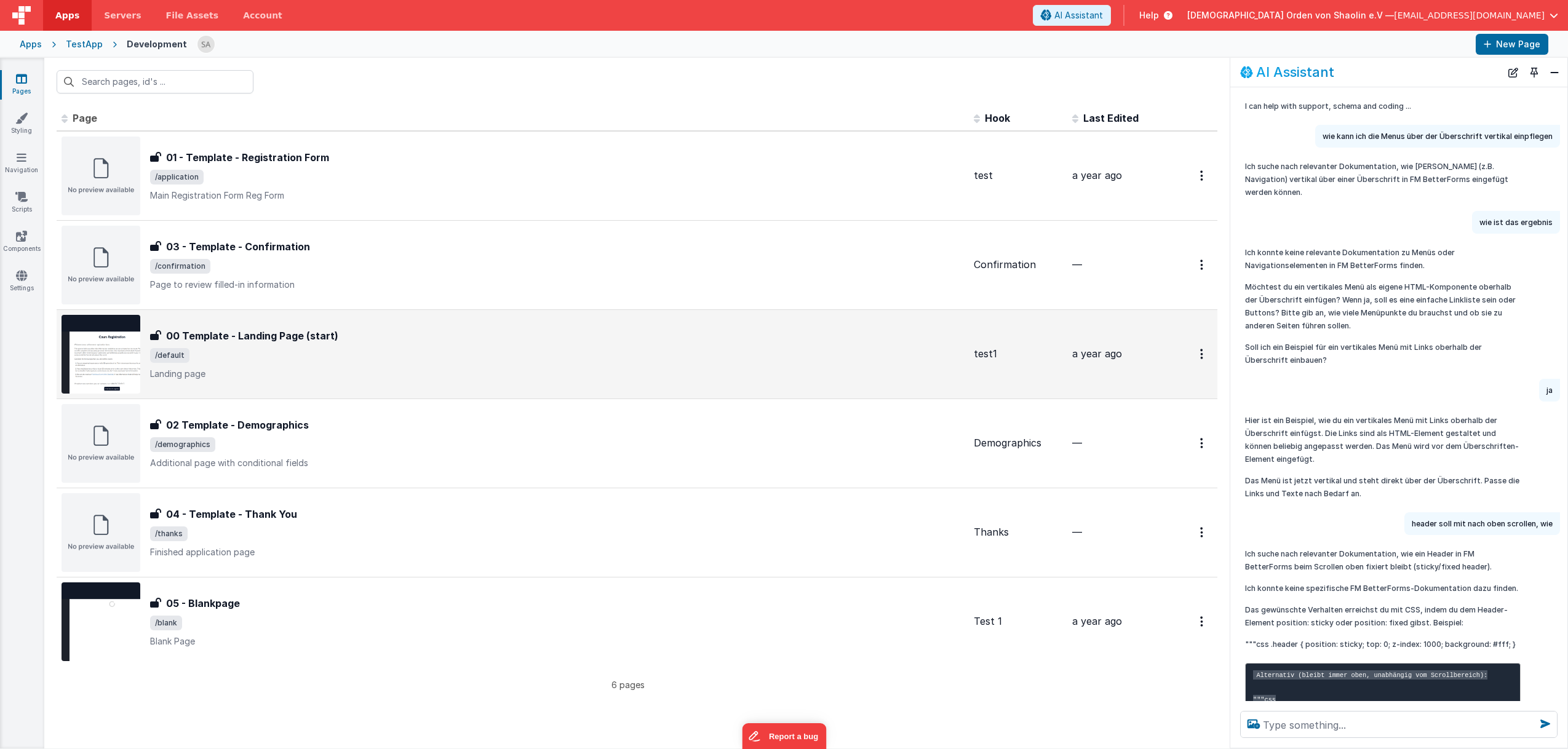
click at [447, 343] on div "00 Template - Landing Page (start)" at bounding box center [557, 336] width 814 height 15
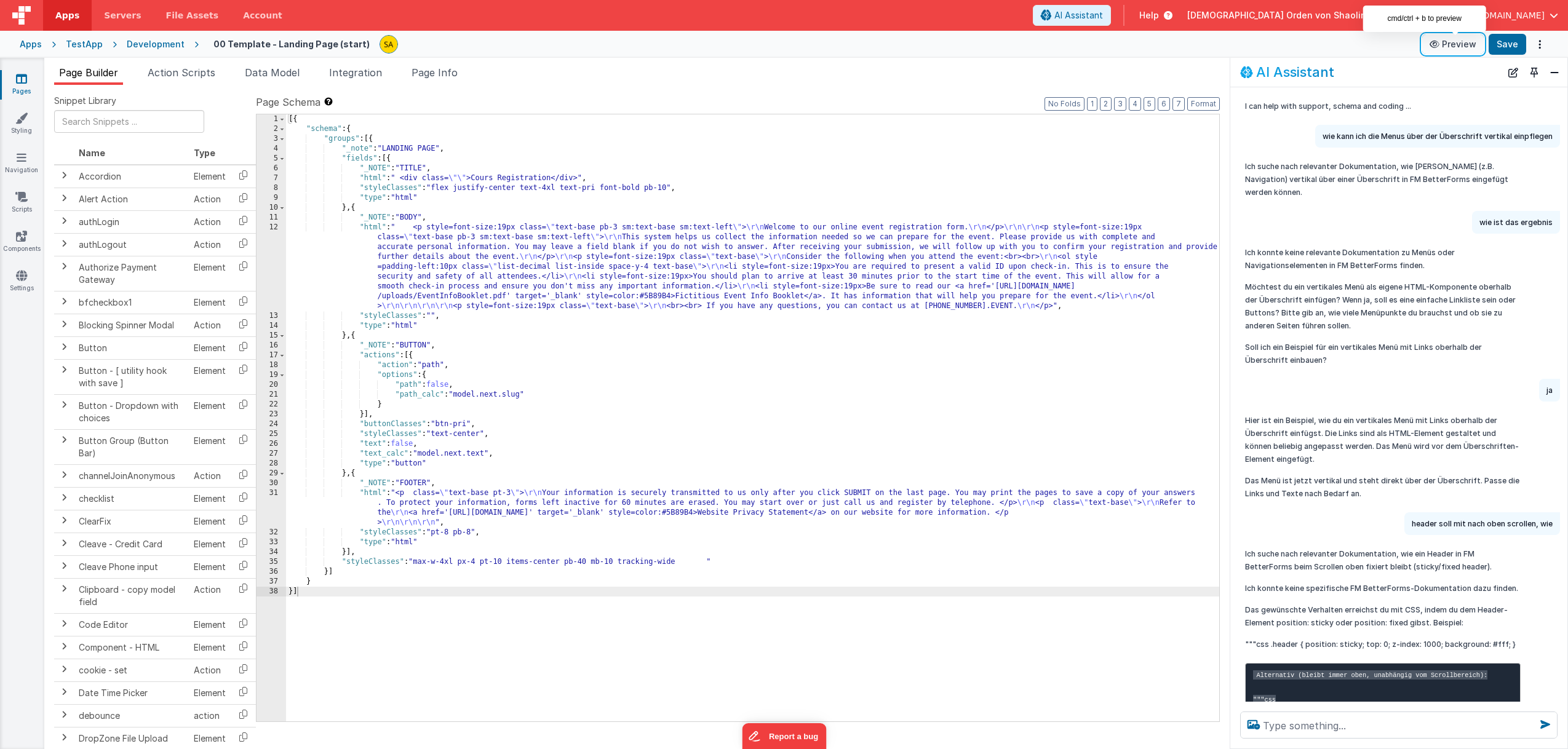
click at [1457, 49] on button "Preview" at bounding box center [1453, 44] width 61 height 20
click at [23, 122] on icon at bounding box center [21, 118] width 12 height 12
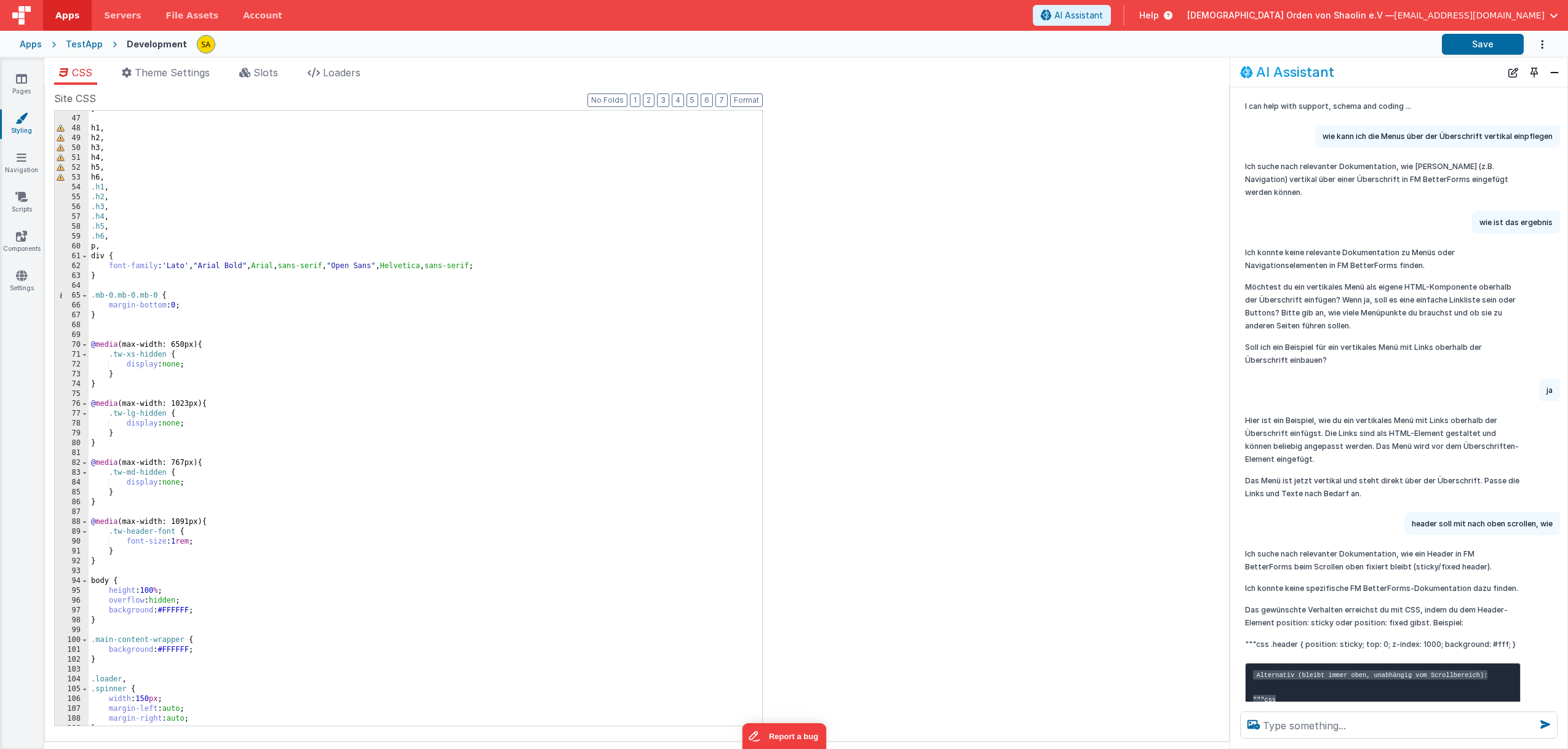
scroll to position [450, 0]
click at [314, 413] on div "} h1 , h2 , h3 , h4 , h5 , h6 , .h1 , .h2 , .h3 , .h4 , .h5 , .h6 , p , div { f…" at bounding box center [426, 421] width 673 height 635
click at [431, 521] on div "} h1 , h2 , h3 , h4 , h5 , h6 , .h1 , .h2 , .h3 , .h4 , .h5 , .h6 , p , div { f…" at bounding box center [426, 420] width 673 height 635
click at [547, 417] on div "} h1 , h2 , h3 , h4 , h5 , h6 , .h1 , .h2 , .h3 , .h4 , .h5 , .h6 , p , div { f…" at bounding box center [426, 420] width 673 height 635
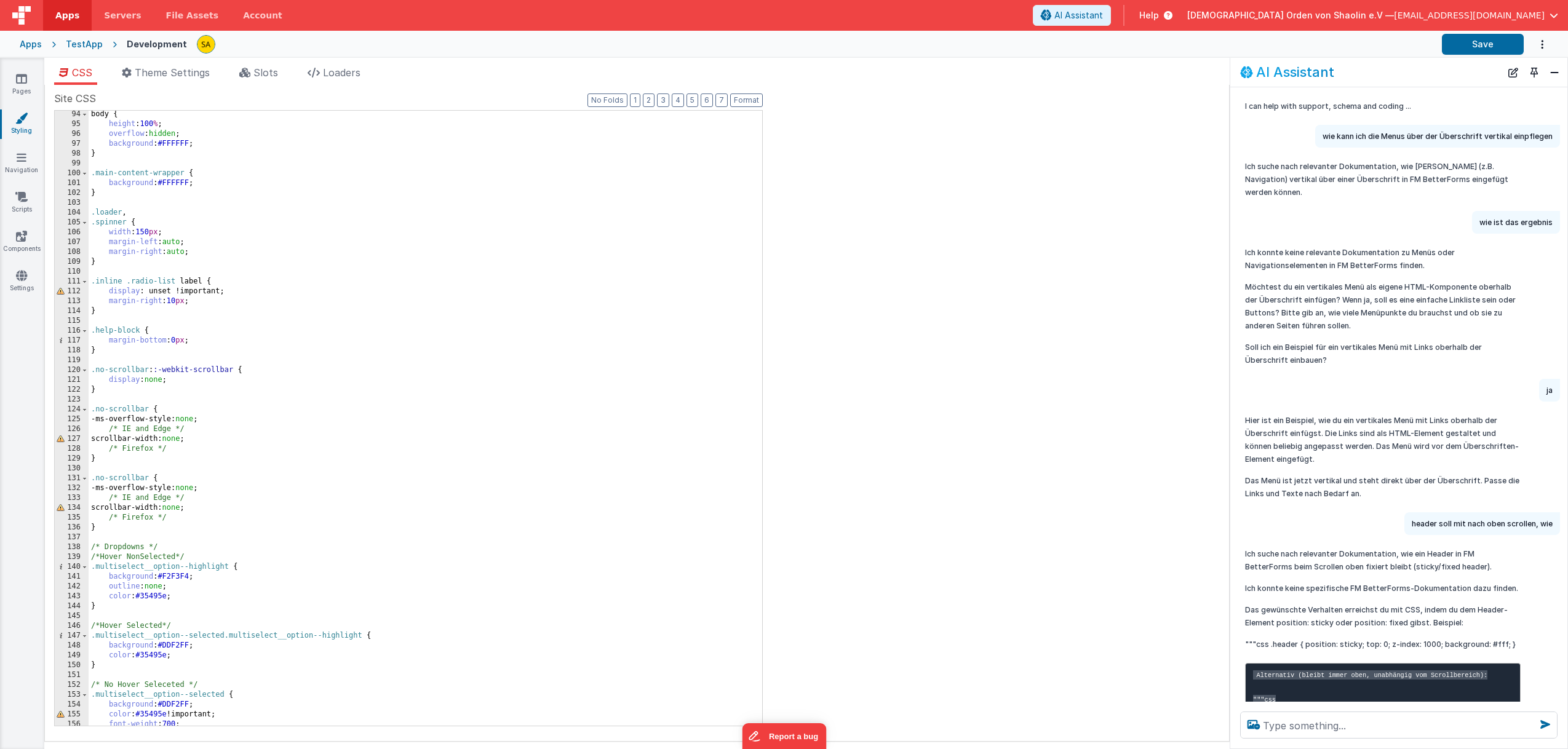
scroll to position [1009, 0]
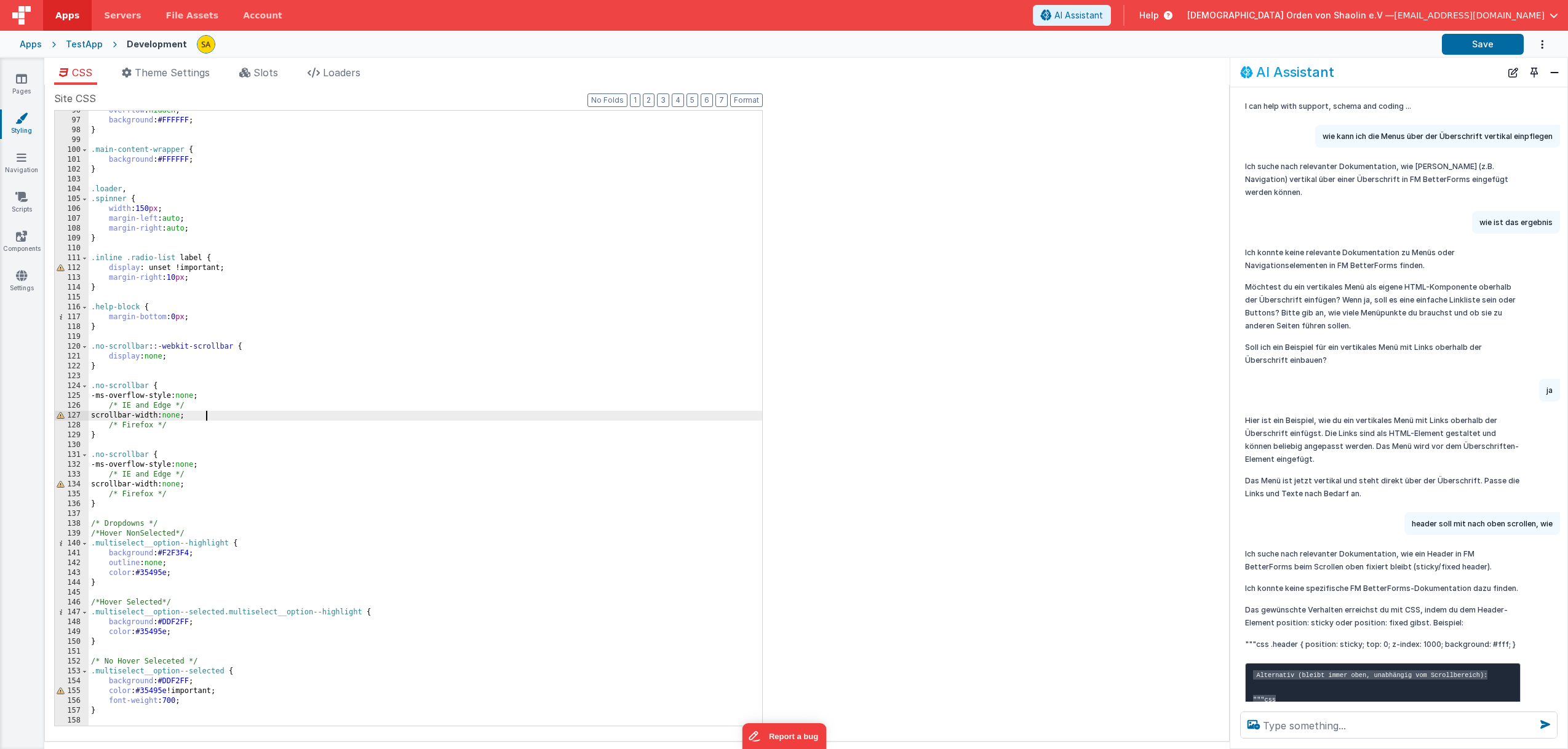
click at [545, 416] on div "overflow : hidden ; background : #FFFFFF ; } .main-content-wrapper { background…" at bounding box center [426, 423] width 673 height 635
click at [32, 46] on div "Apps" at bounding box center [30, 44] width 22 height 12
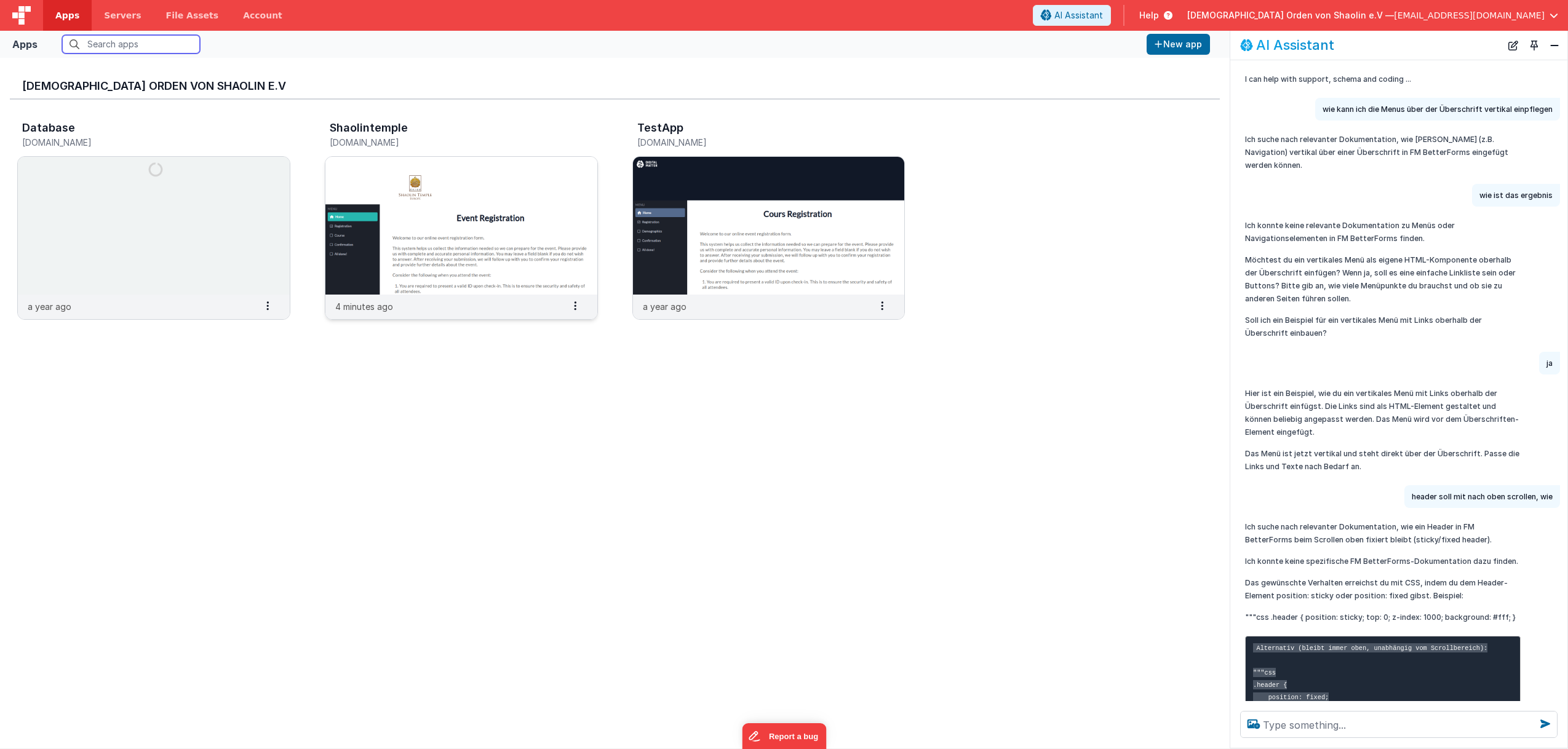
scroll to position [1, 0]
click at [163, 244] on img at bounding box center [154, 225] width 272 height 138
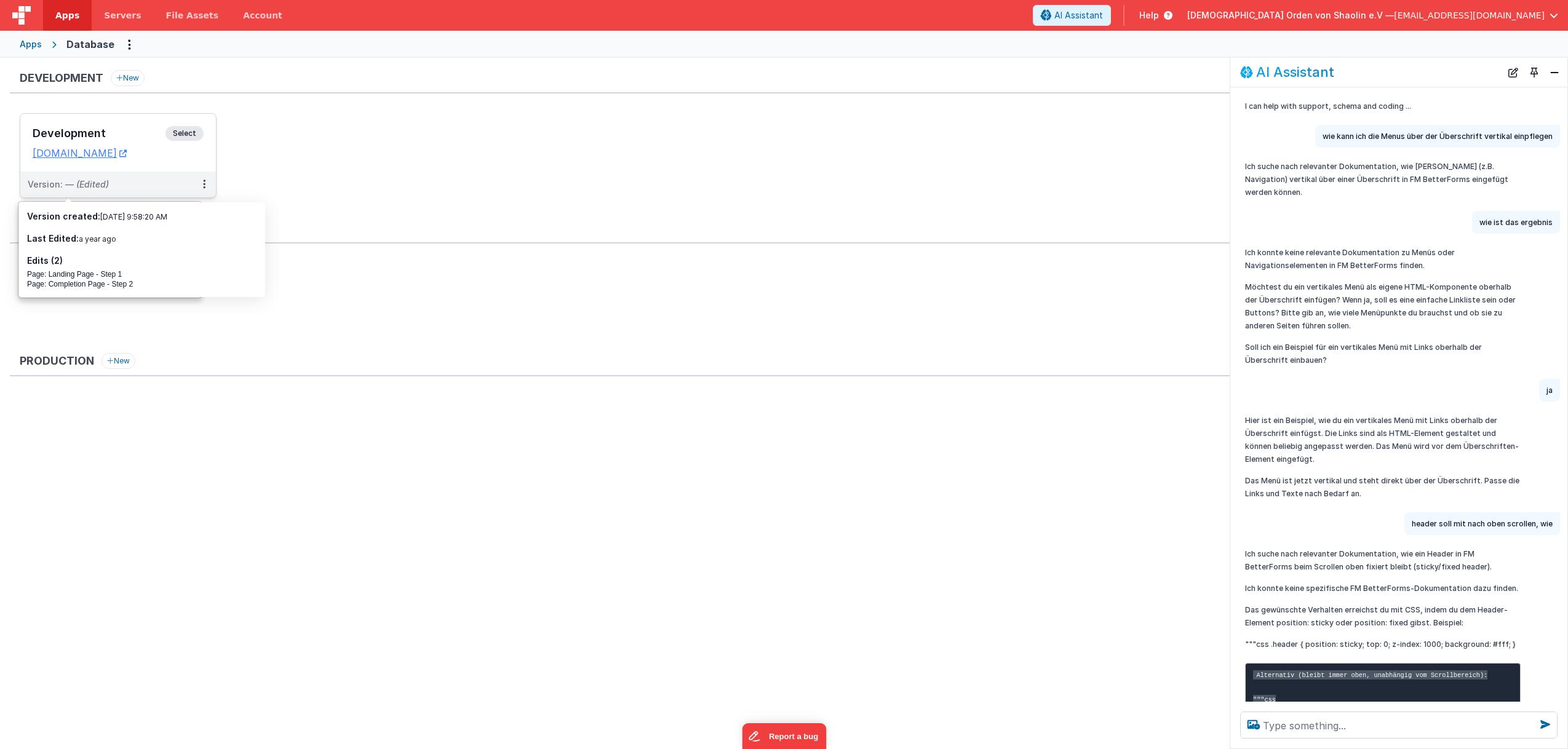
click at [179, 131] on span "Select" at bounding box center [184, 133] width 38 height 15
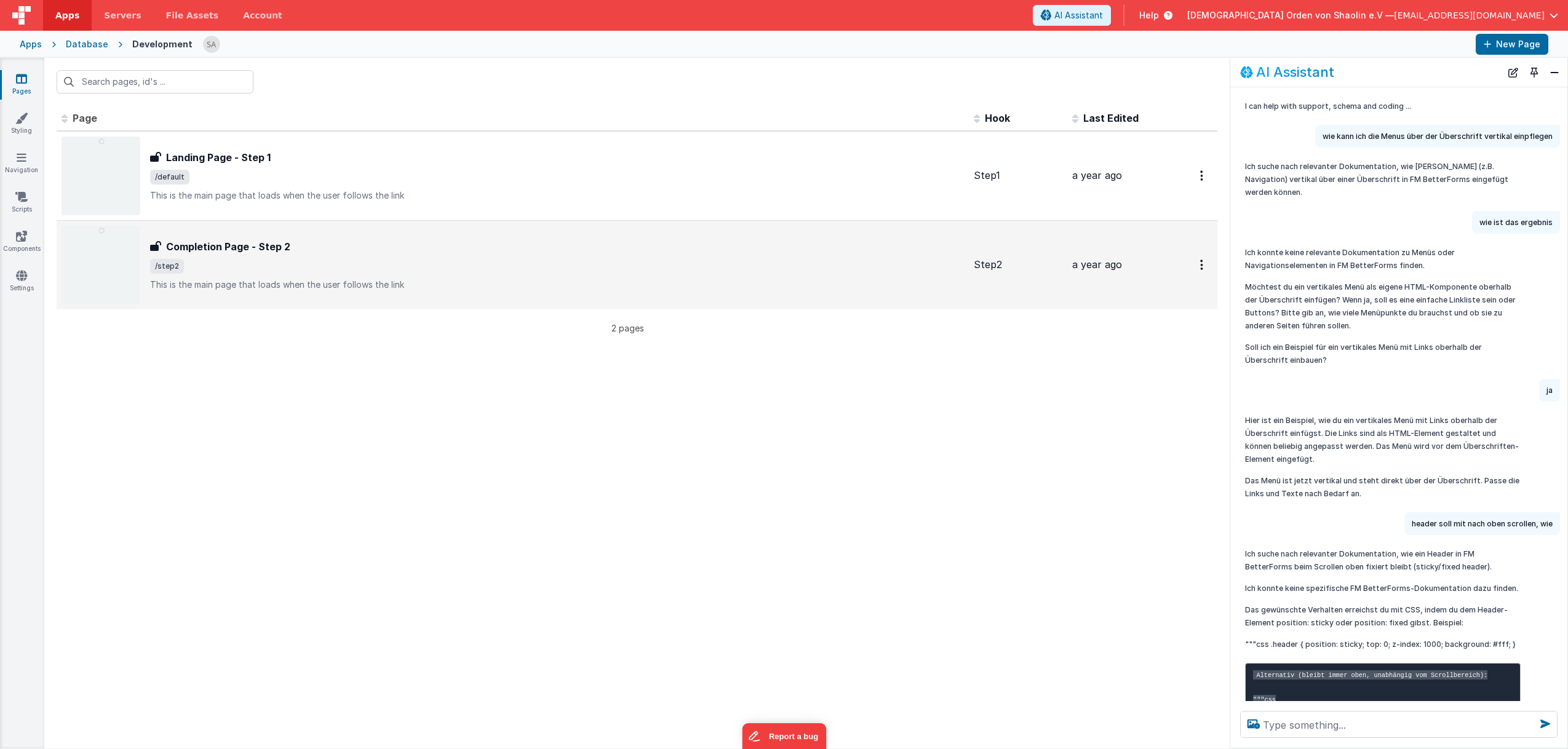
click at [755, 267] on span "/step2" at bounding box center [557, 267] width 814 height 15
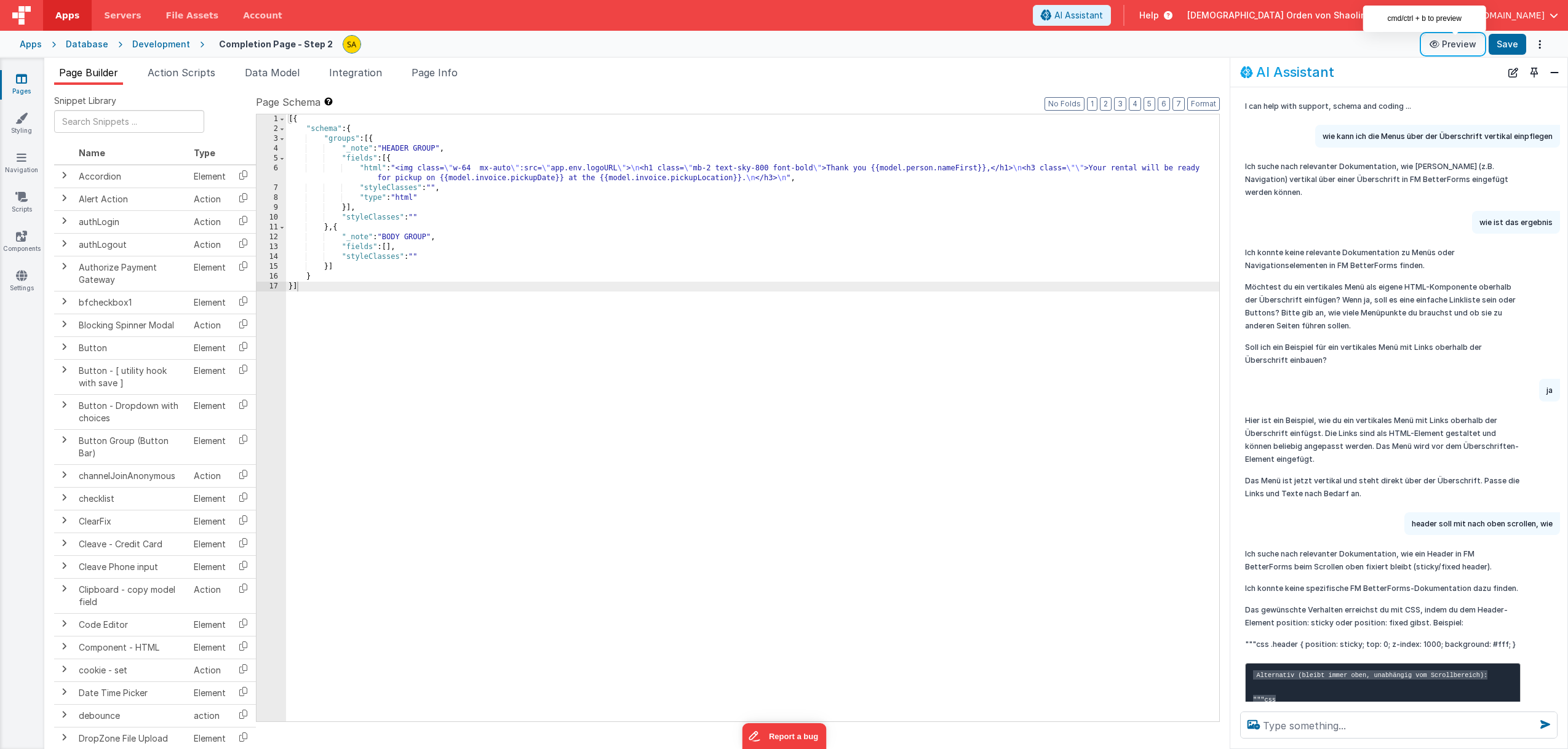
click at [1454, 47] on button "Preview" at bounding box center [1453, 44] width 61 height 20
click at [30, 48] on div "Apps" at bounding box center [30, 44] width 22 height 12
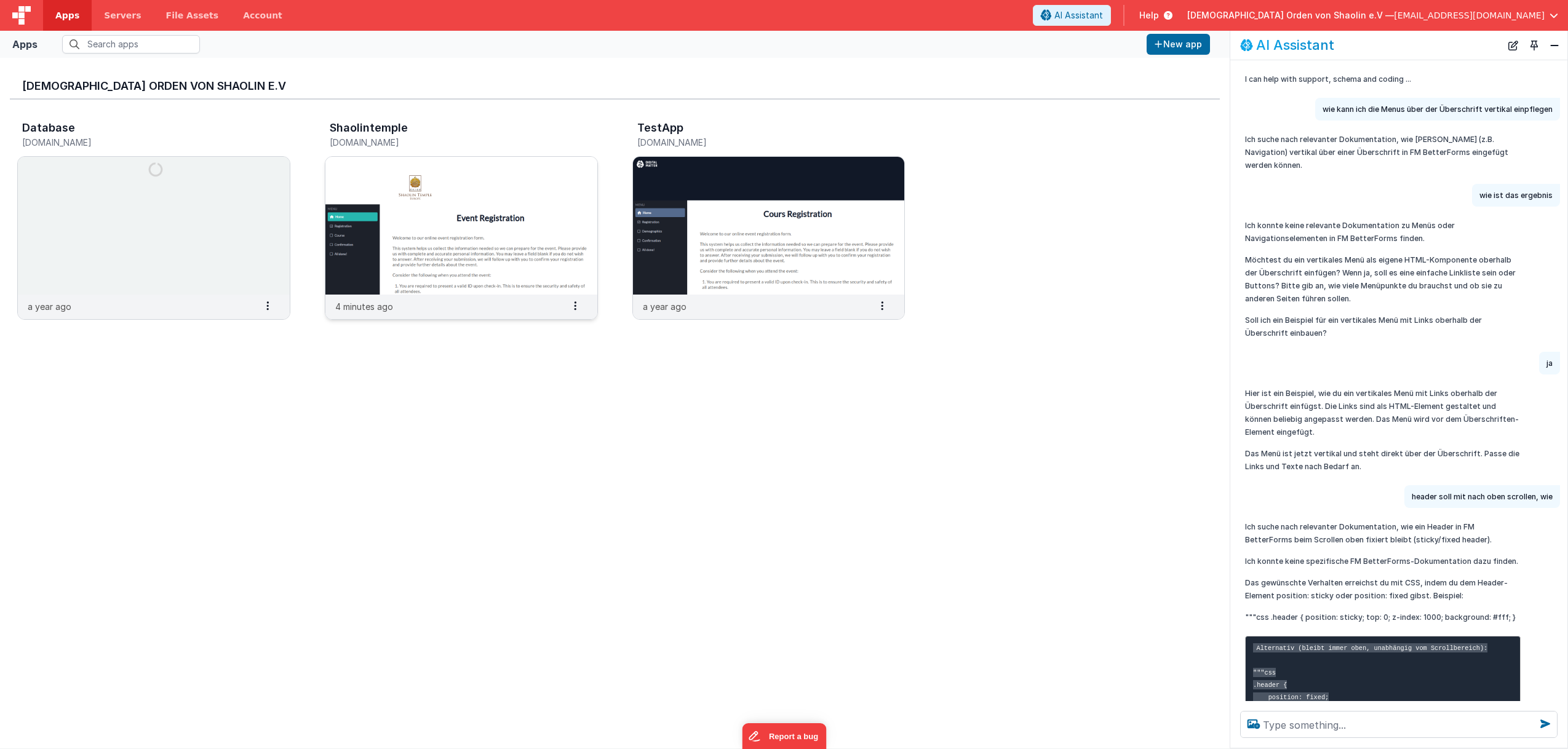
click at [377, 207] on img at bounding box center [461, 226] width 272 height 138
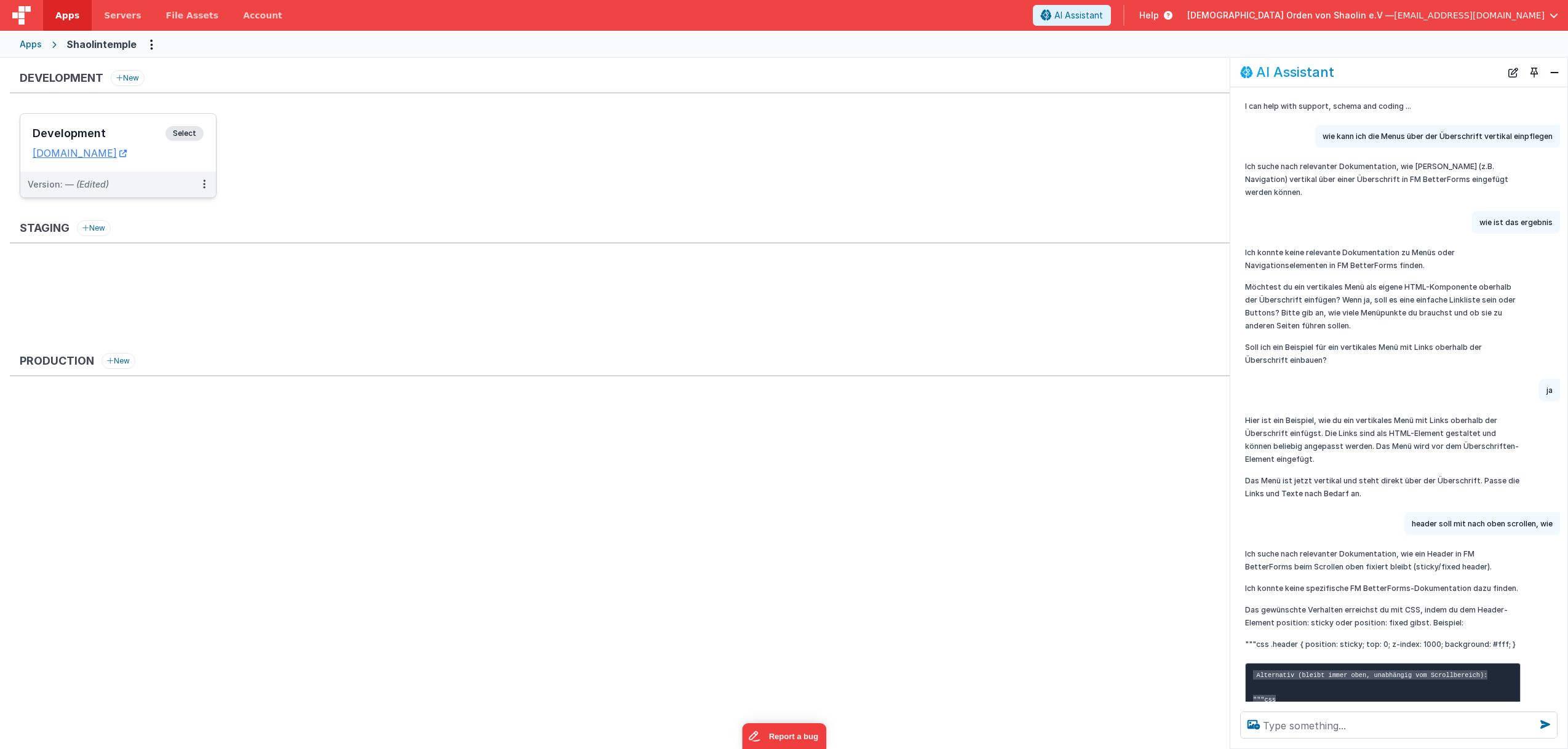
click at [186, 133] on span "Select" at bounding box center [184, 133] width 38 height 15
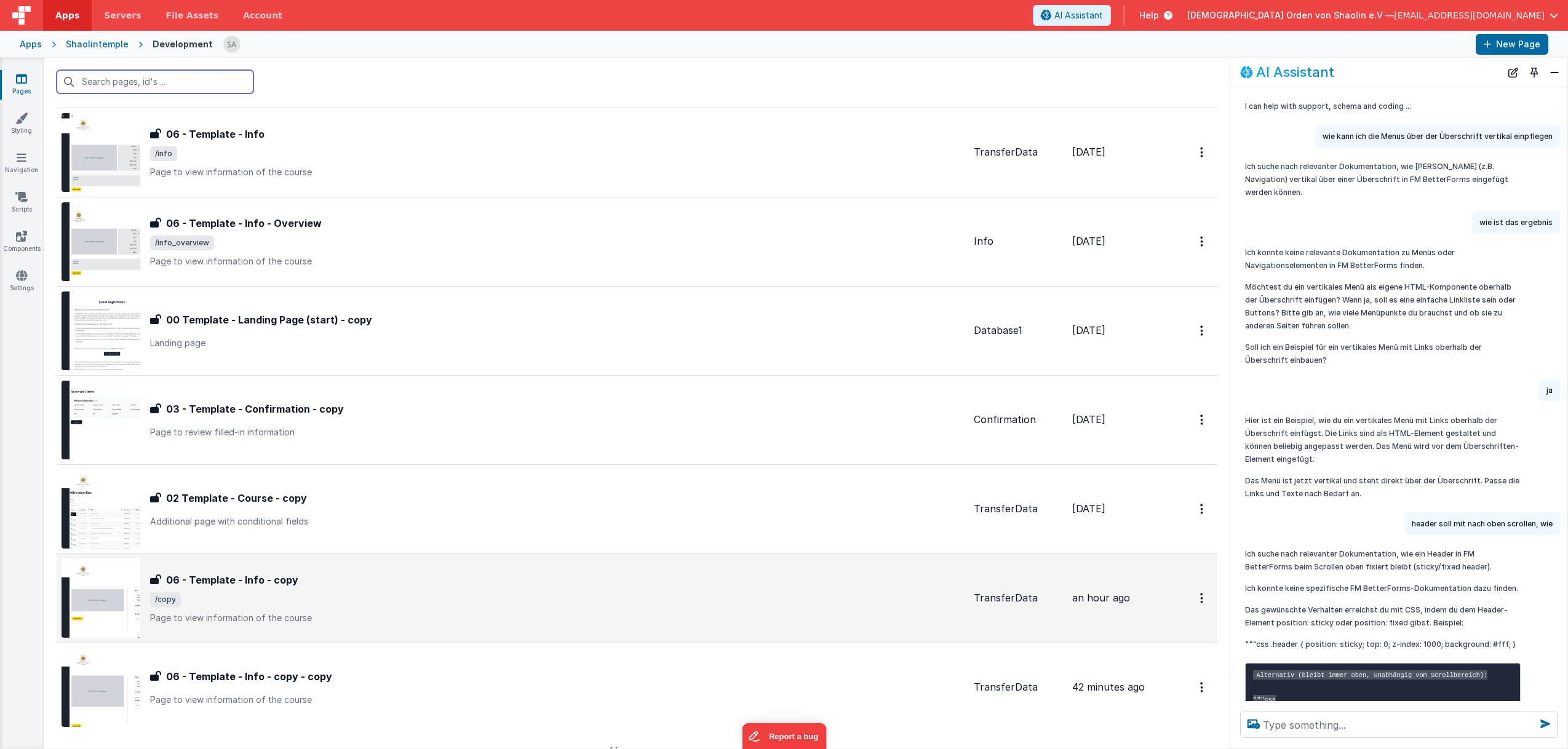
scroll to position [691, 0]
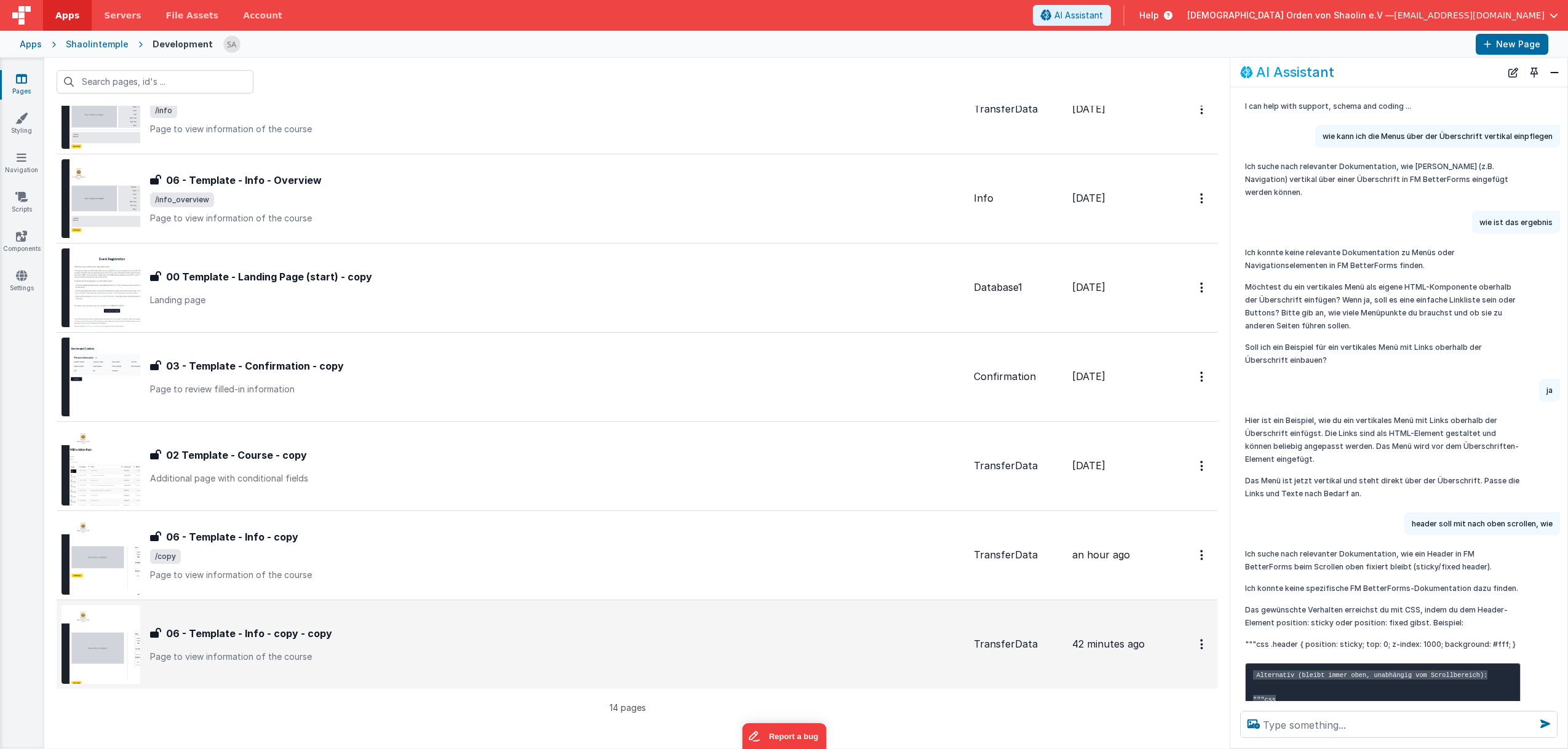
click at [656, 643] on div "06 - Template - Info - copy - copy 06 - Template - Info - copy - copy Page to v…" at bounding box center [557, 645] width 814 height 37
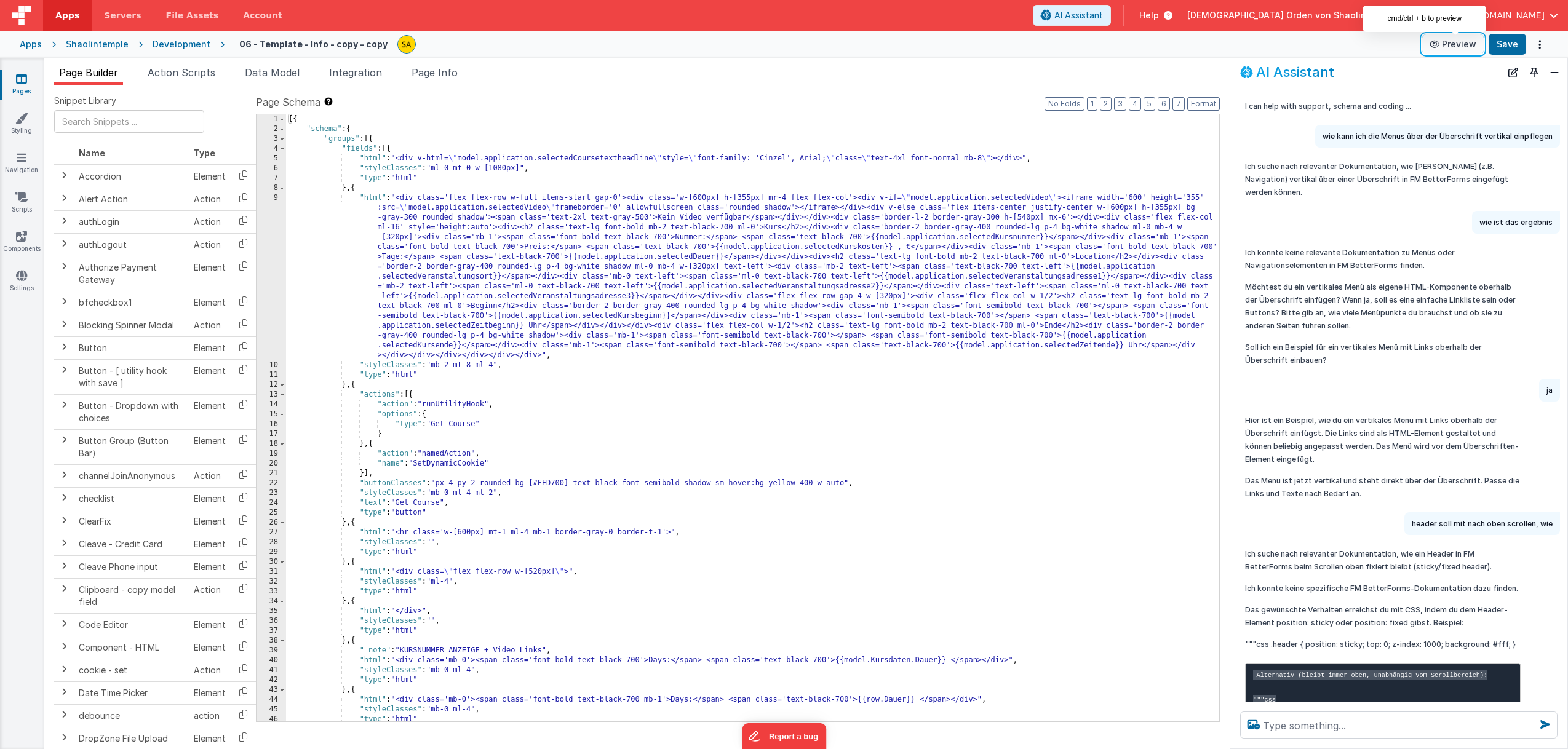
click at [1468, 43] on button "Preview" at bounding box center [1453, 44] width 61 height 20
click at [1326, 728] on textarea at bounding box center [1398, 725] width 317 height 27
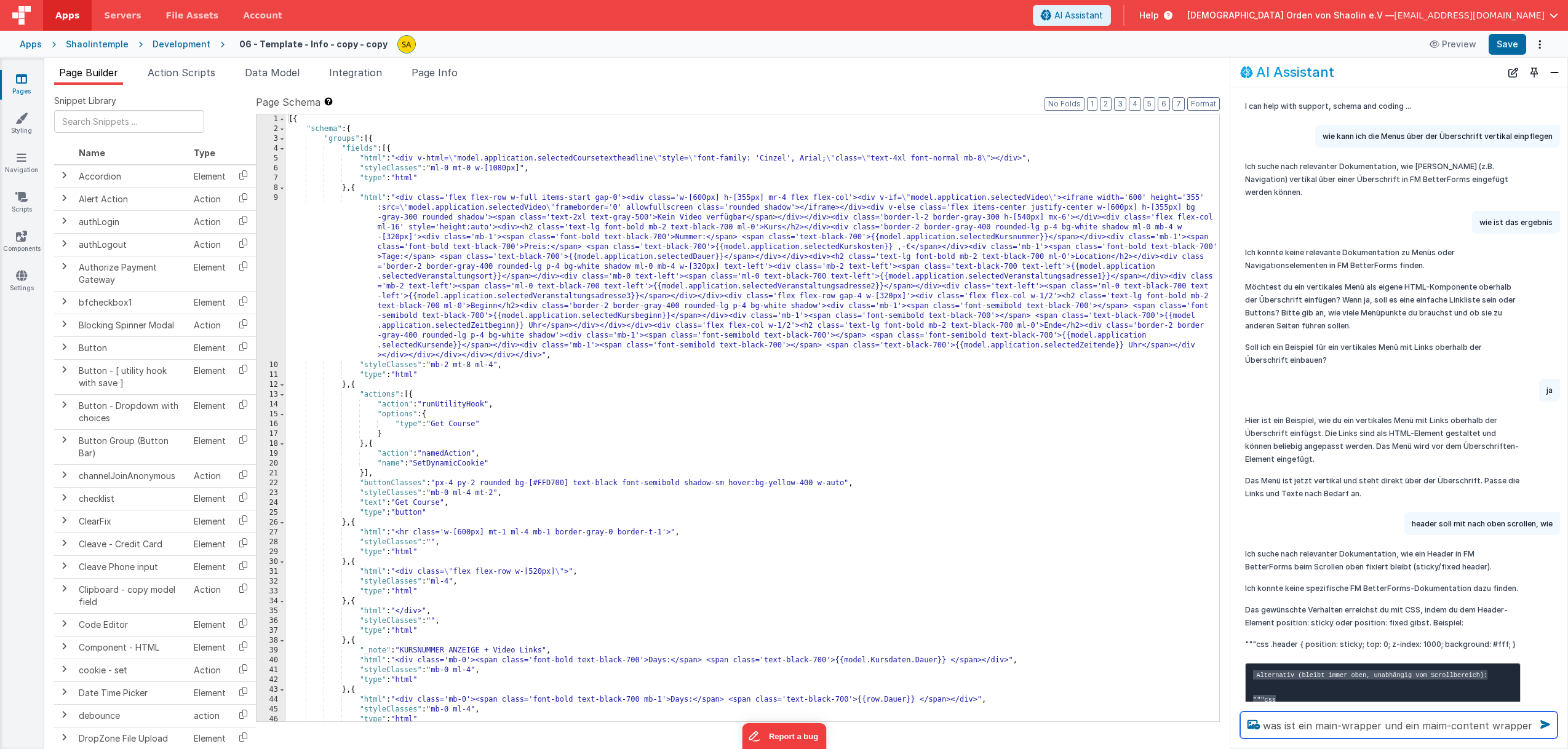
type textarea "was ist ein main-wrapper und ein maim-content wrapper"
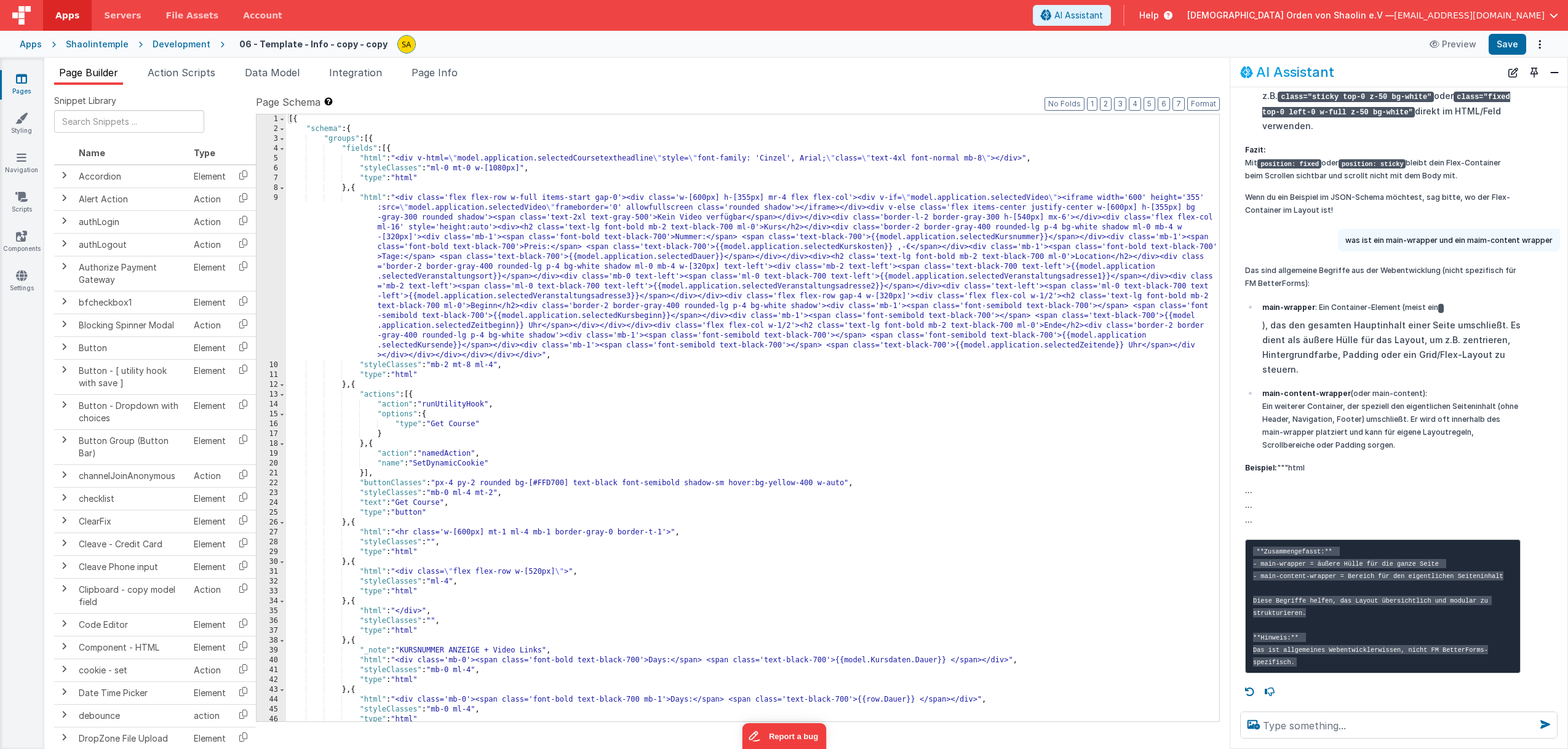
scroll to position [1539, 0]
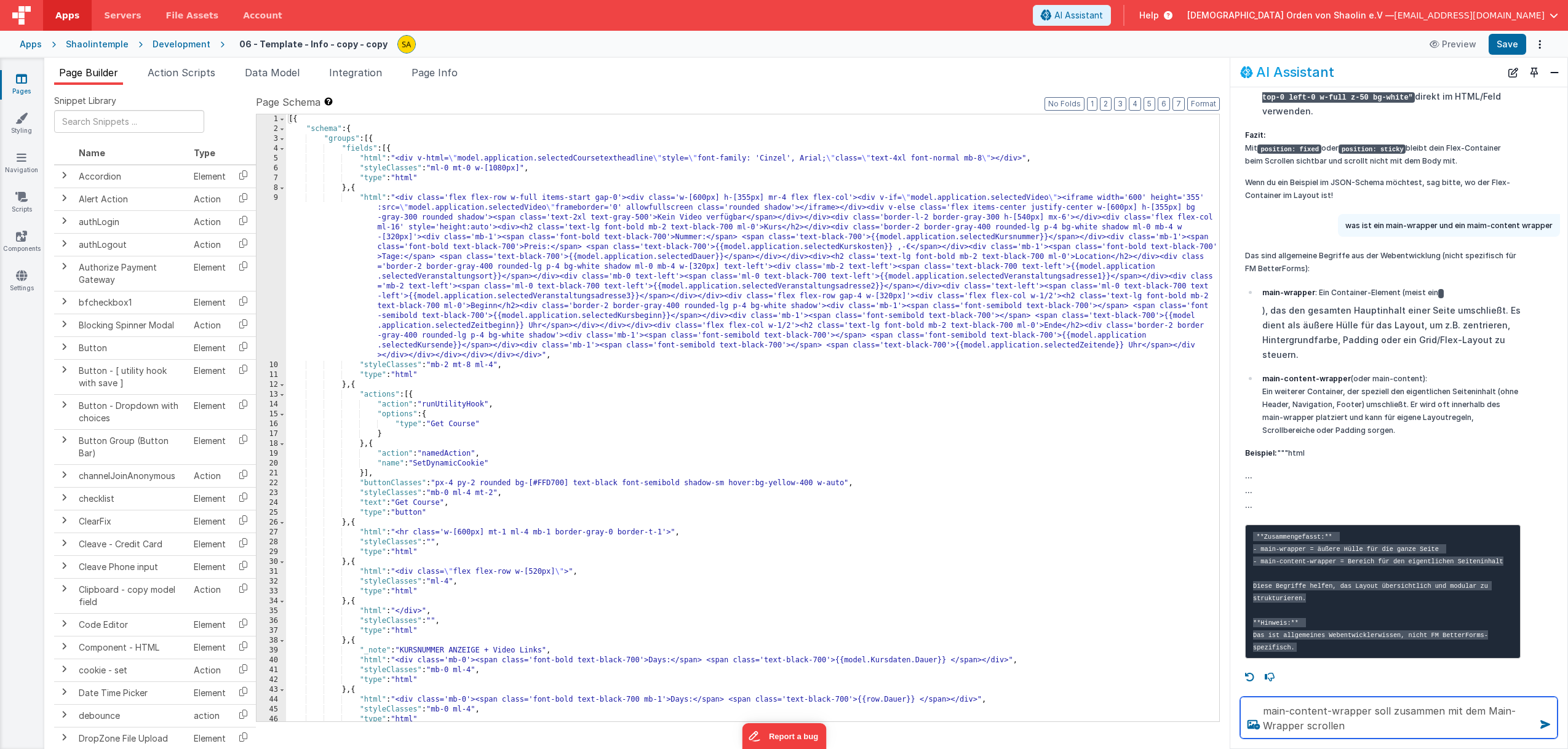
type textarea "main-content-wrapper soll zusammen mit dem Main-Wrapper scrollen"
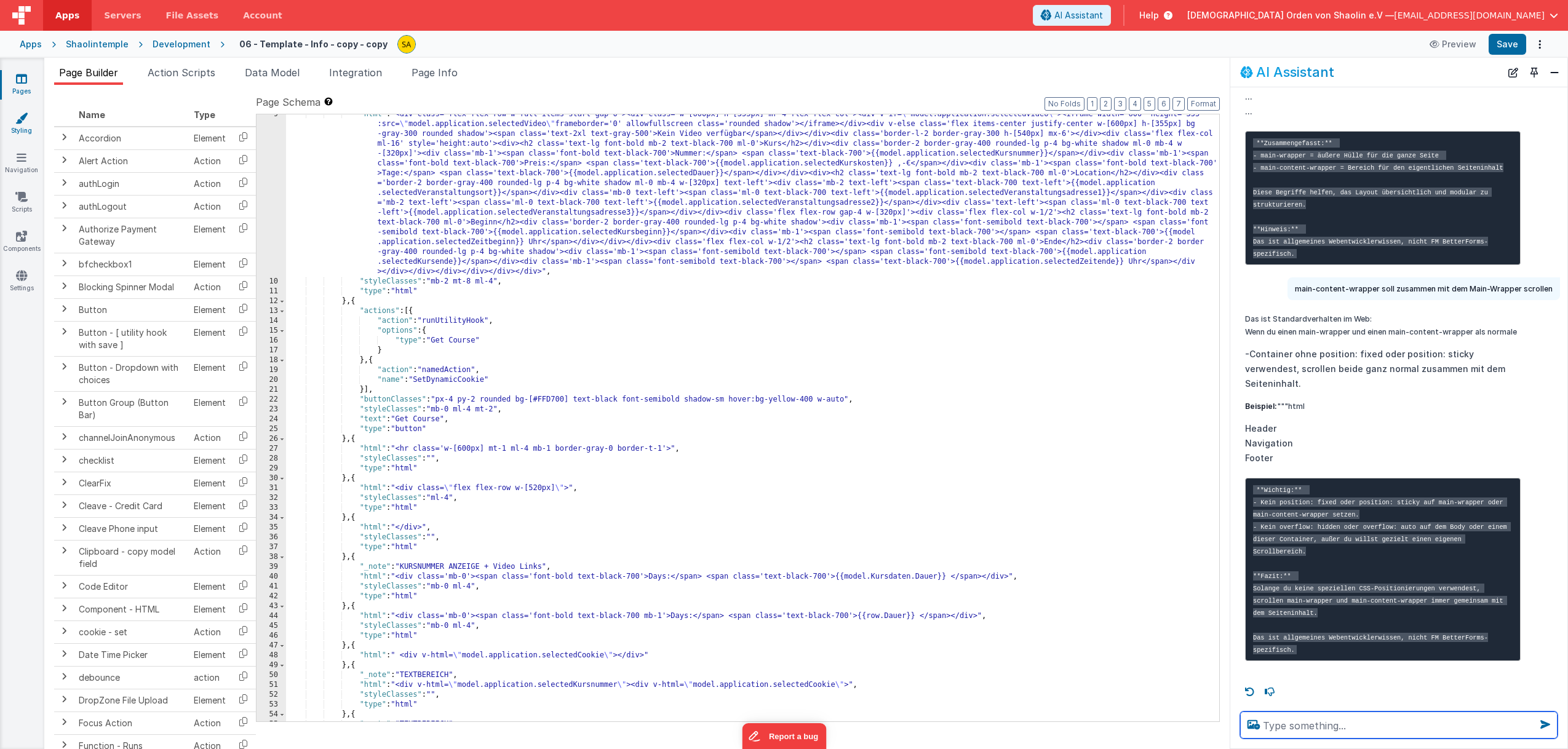
scroll to position [44, 0]
click at [15, 123] on icon at bounding box center [21, 118] width 12 height 12
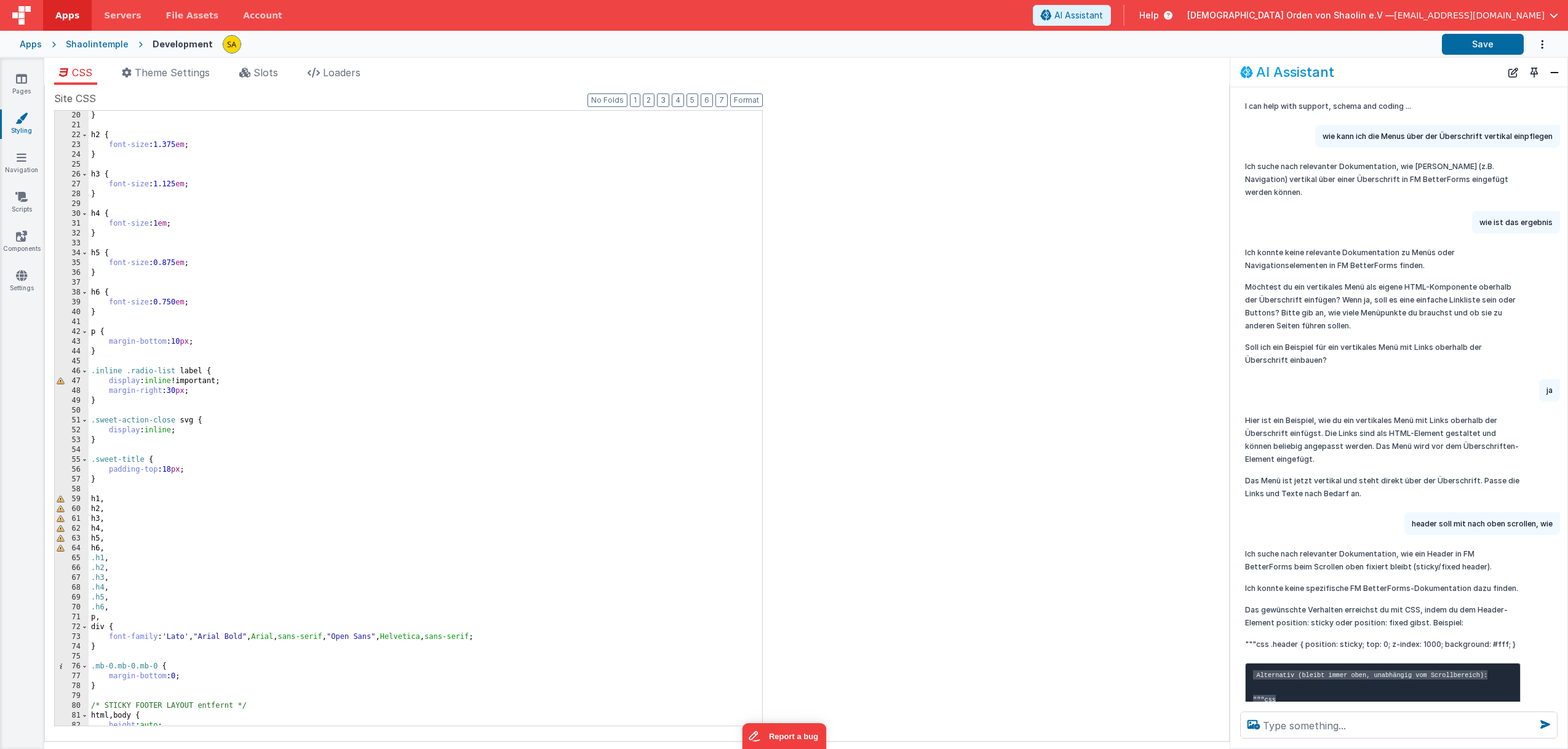
scroll to position [187, 0]
click at [266, 493] on div "font-size : 1.5 em ; } h2 { font-size : 1.375 em ; } h3 { font-size : 1.125 em …" at bounding box center [426, 418] width 673 height 635
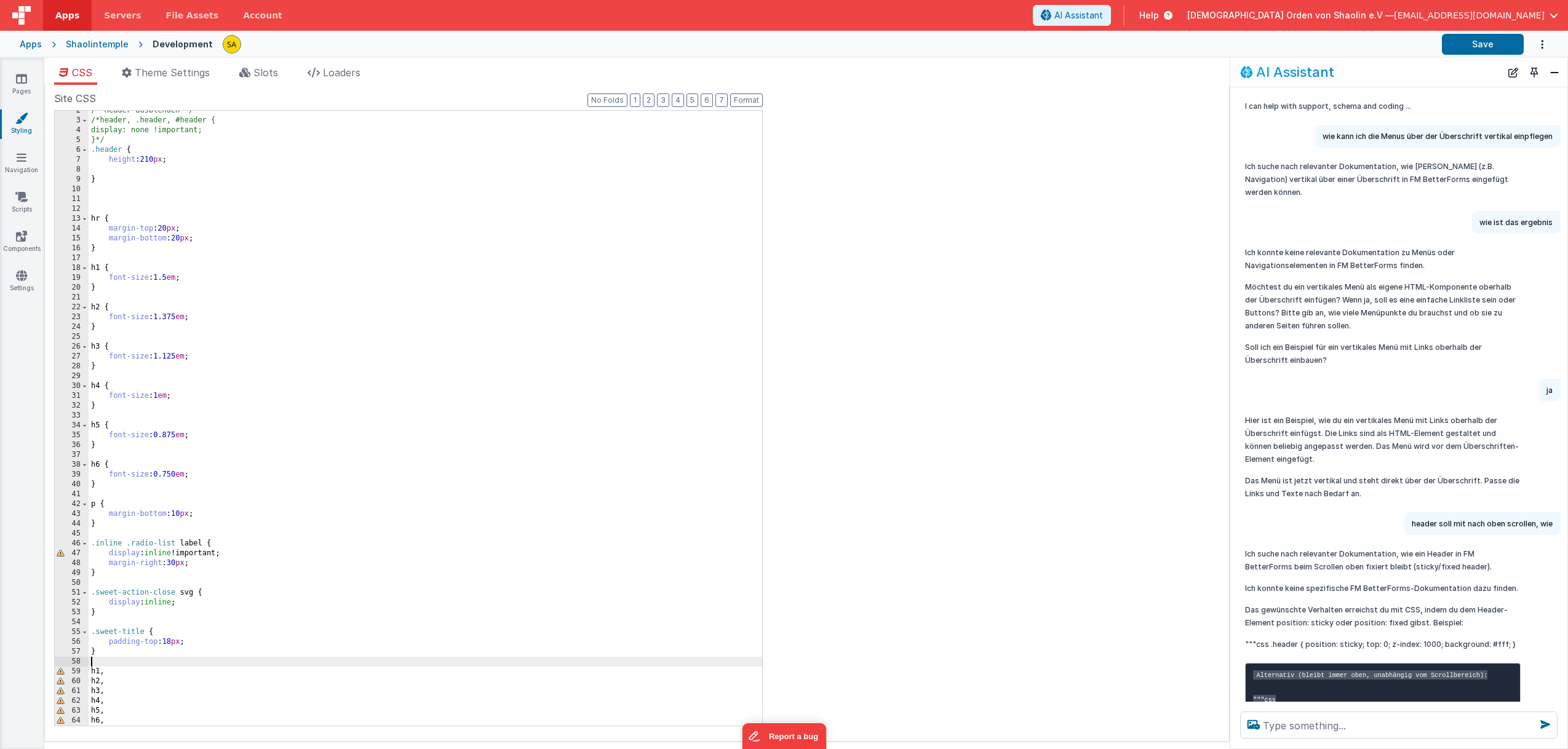
scroll to position [0, 0]
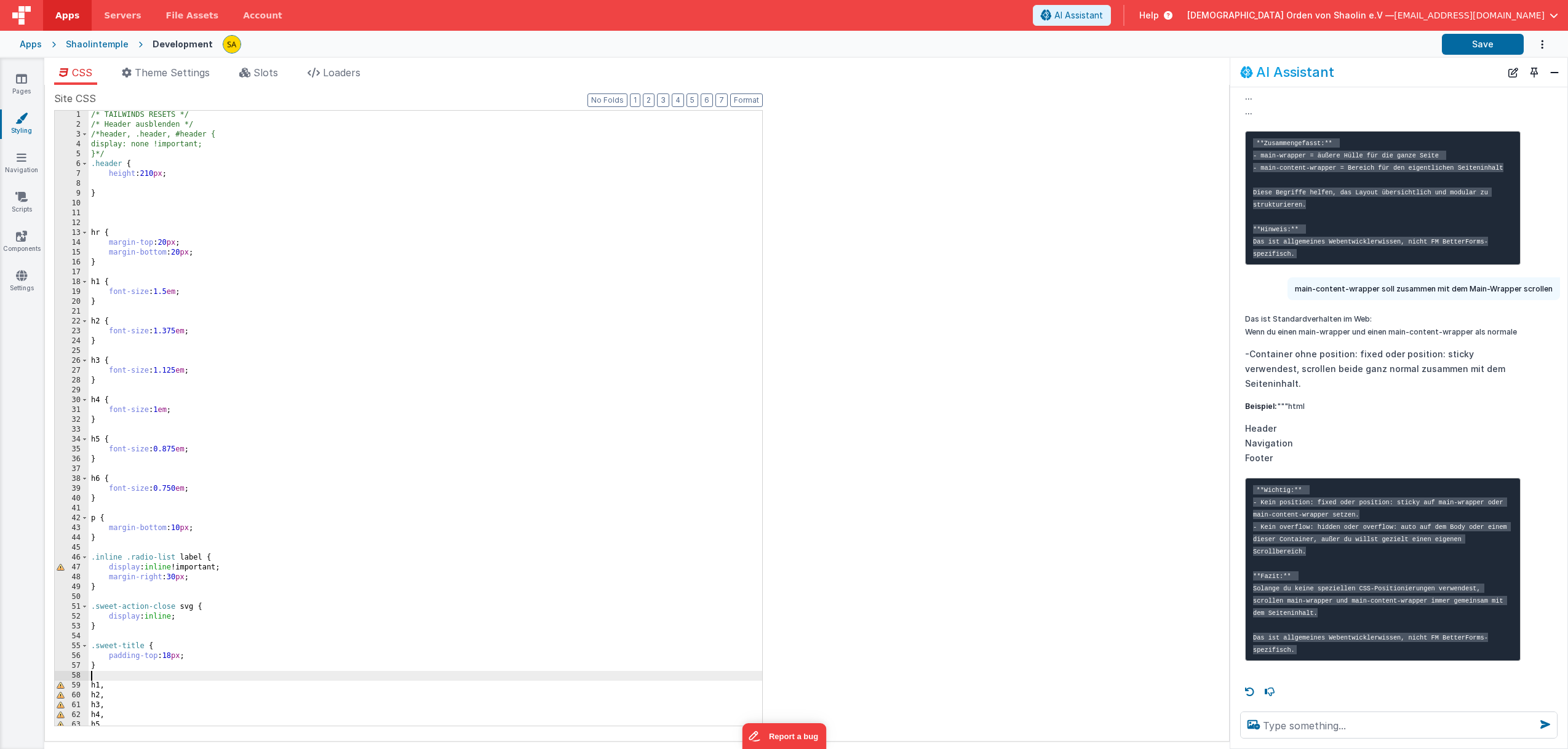
scroll to position [1, 0]
click at [320, 289] on div "/* TAILWINDS RESETS */ /* Header ausblenden */ /*header, .header, #header { dis…" at bounding box center [426, 427] width 673 height 635
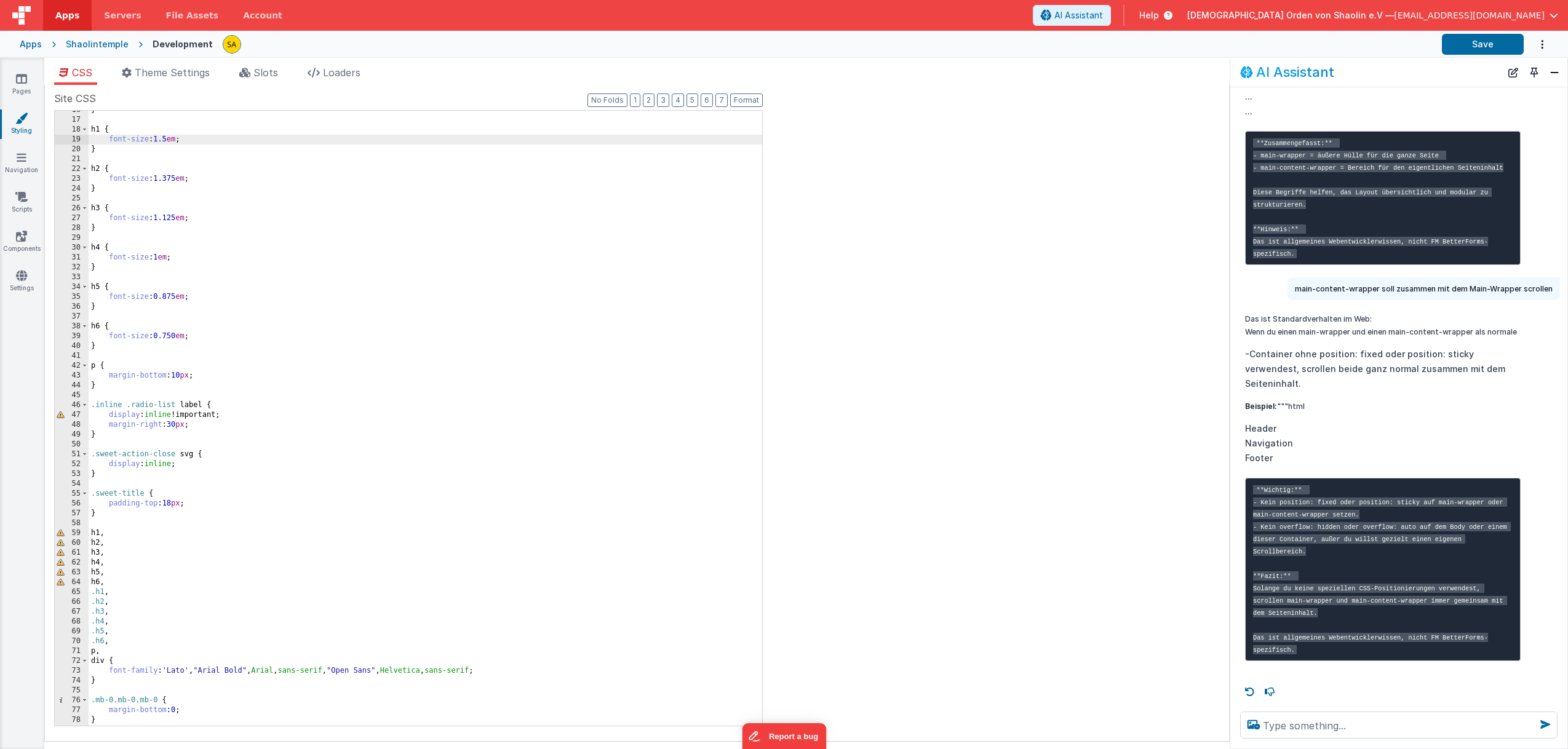
scroll to position [154, 0]
click at [389, 388] on div "} h1 { font-size : 1.5 em ; } h2 { font-size : 1.375 em ; } h3 { font-size : 1.…" at bounding box center [426, 421] width 673 height 635
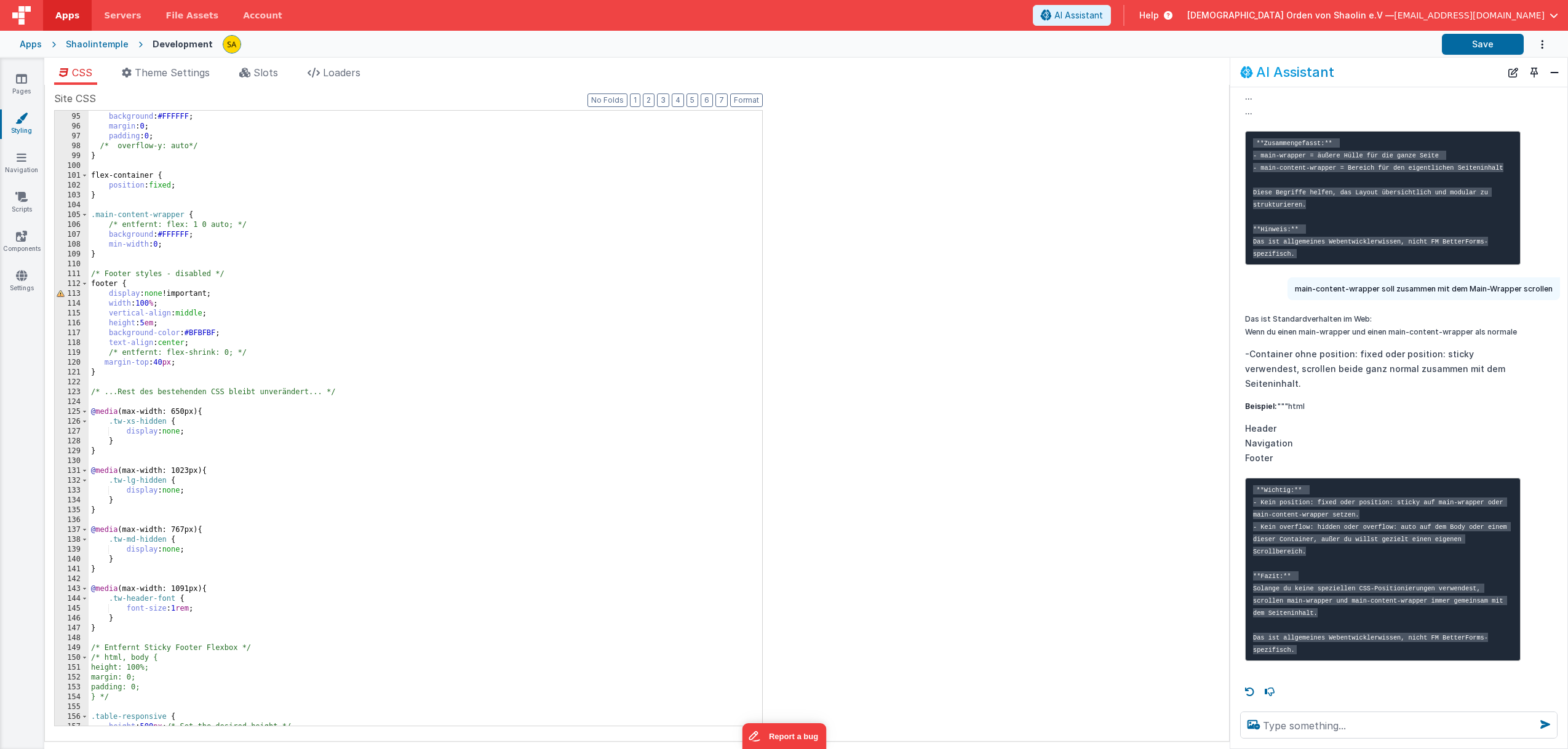
scroll to position [927, 0]
click at [202, 242] on div "background : #FFFFFF ; margin : 0 ; padding : 0 ; /* overflow-y: auto*/ } flex-…" at bounding box center [426, 426] width 673 height 635
click at [104, 254] on div "background : #FFFFFF ; margin : 0 ; padding : 0 ; /* overflow-y: auto*/ } flex-…" at bounding box center [426, 426] width 673 height 635
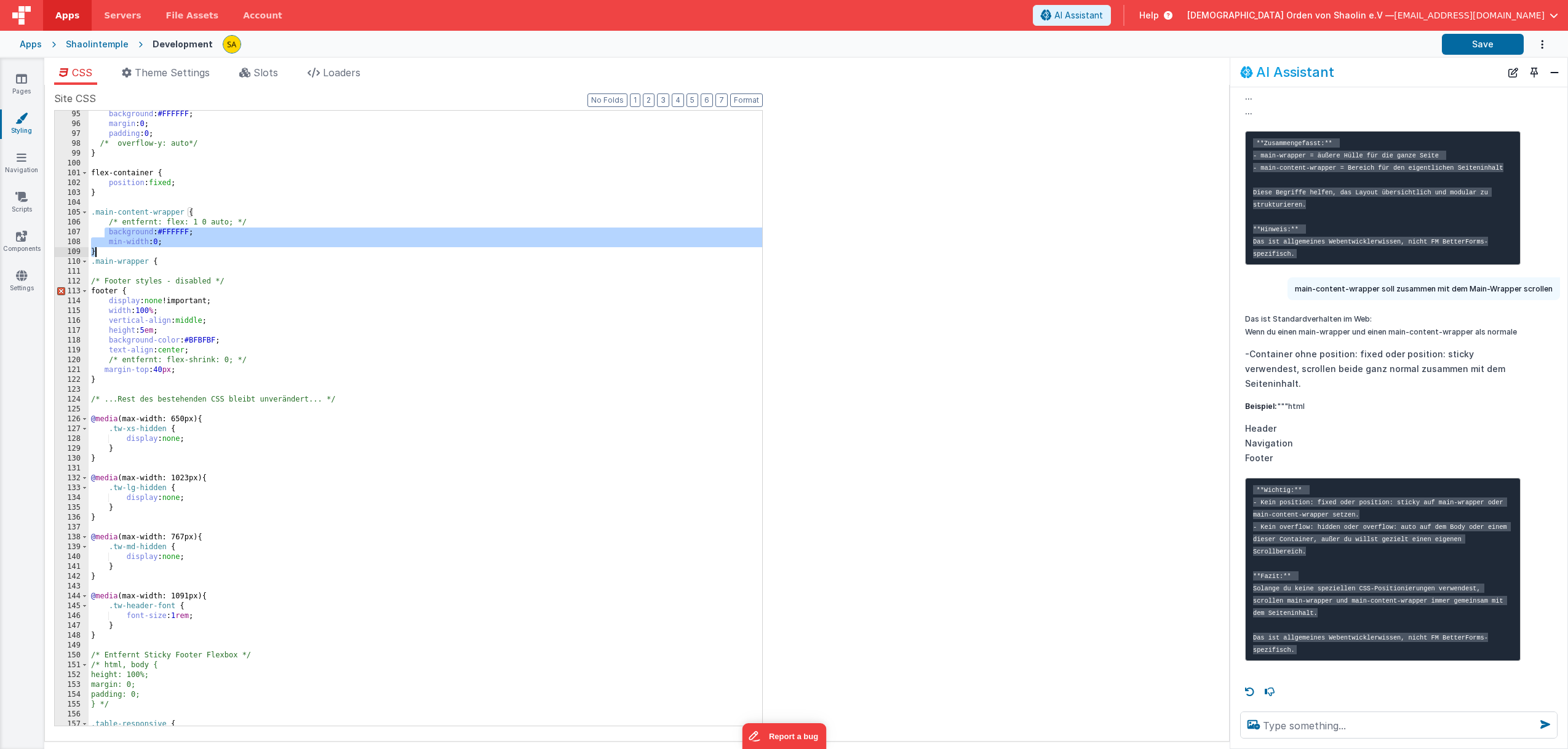
drag, startPoint x: 107, startPoint y: 232, endPoint x: 169, endPoint y: 249, distance: 64.3
click at [169, 249] on div "background : #FFFFFF ; margin : 0 ; padding : 0 ; /* overflow-y: auto*/ } flex-…" at bounding box center [426, 426] width 673 height 635
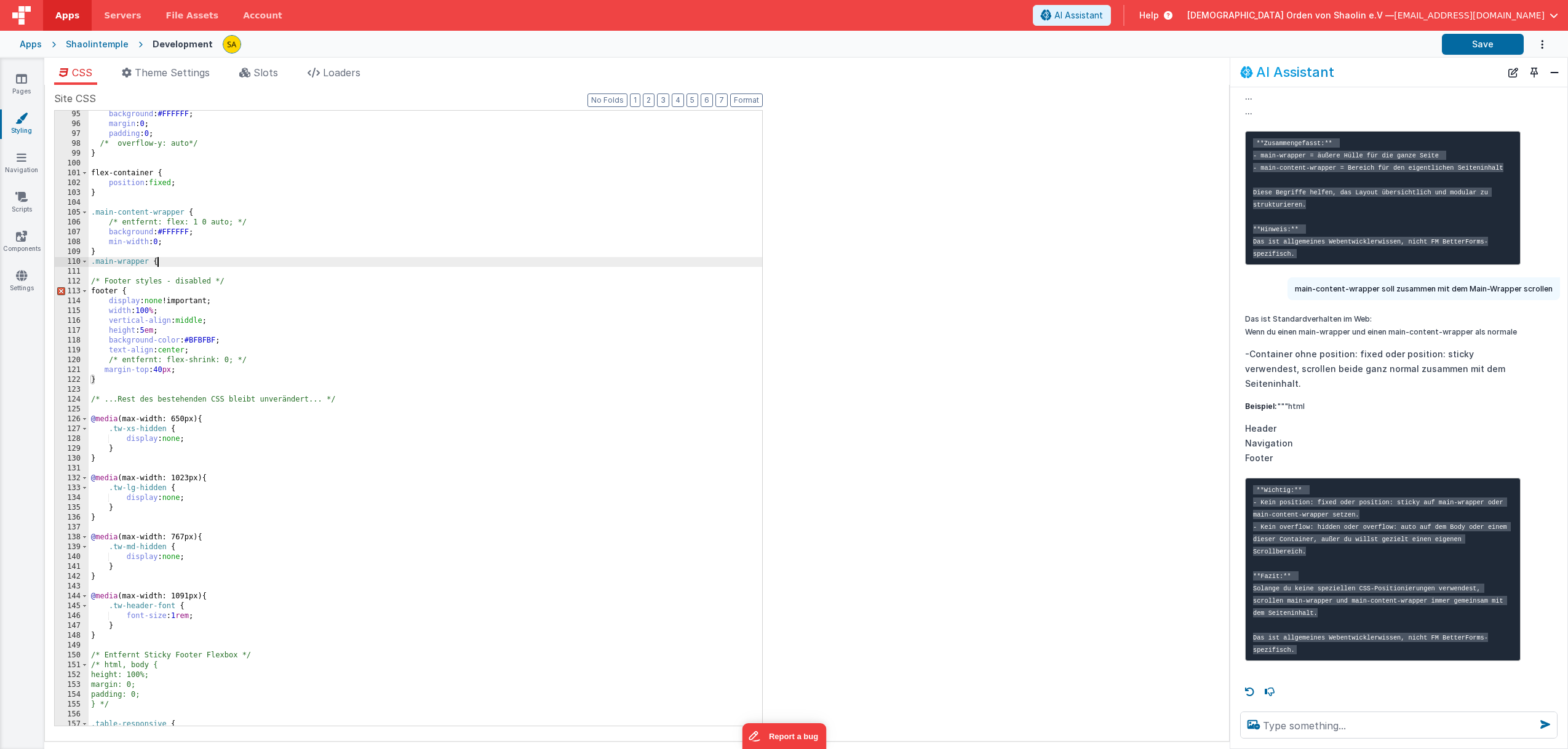
click at [169, 266] on div "background : #FFFFFF ; margin : 0 ; padding : 0 ; /* overflow-y: auto*/ } flex-…" at bounding box center [426, 426] width 673 height 635
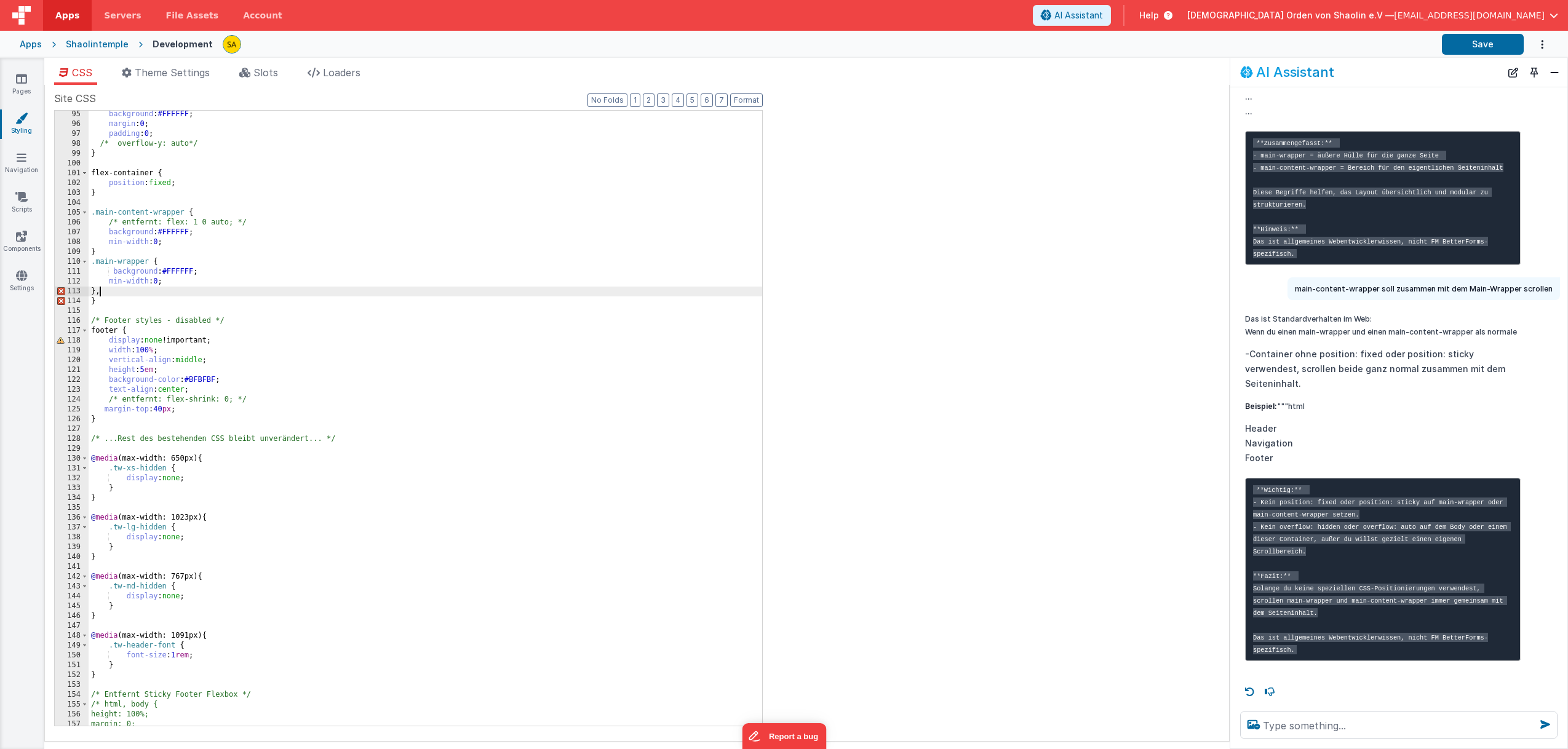
click at [137, 250] on div "background : #FFFFFF ; margin : 0 ; padding : 0 ; /* overflow-y: auto*/ } flex-…" at bounding box center [426, 426] width 673 height 635
click at [113, 293] on div "background : #FFFFFF ; margin : 0 ; padding : 0 ; /* overflow-y: auto*/ } flex-…" at bounding box center [426, 426] width 673 height 635
click at [118, 304] on div "background : #FFFFFF ; margin : 0 ; padding : 0 ; /* overflow-y: auto*/ } flex-…" at bounding box center [426, 426] width 673 height 635
click at [1461, 45] on button "Save" at bounding box center [1483, 44] width 82 height 21
click at [181, 240] on div "background : #FFFFFF ; margin : 0 ; padding : 0 ; /* overflow-y: auto*/ } flex-…" at bounding box center [426, 426] width 673 height 635
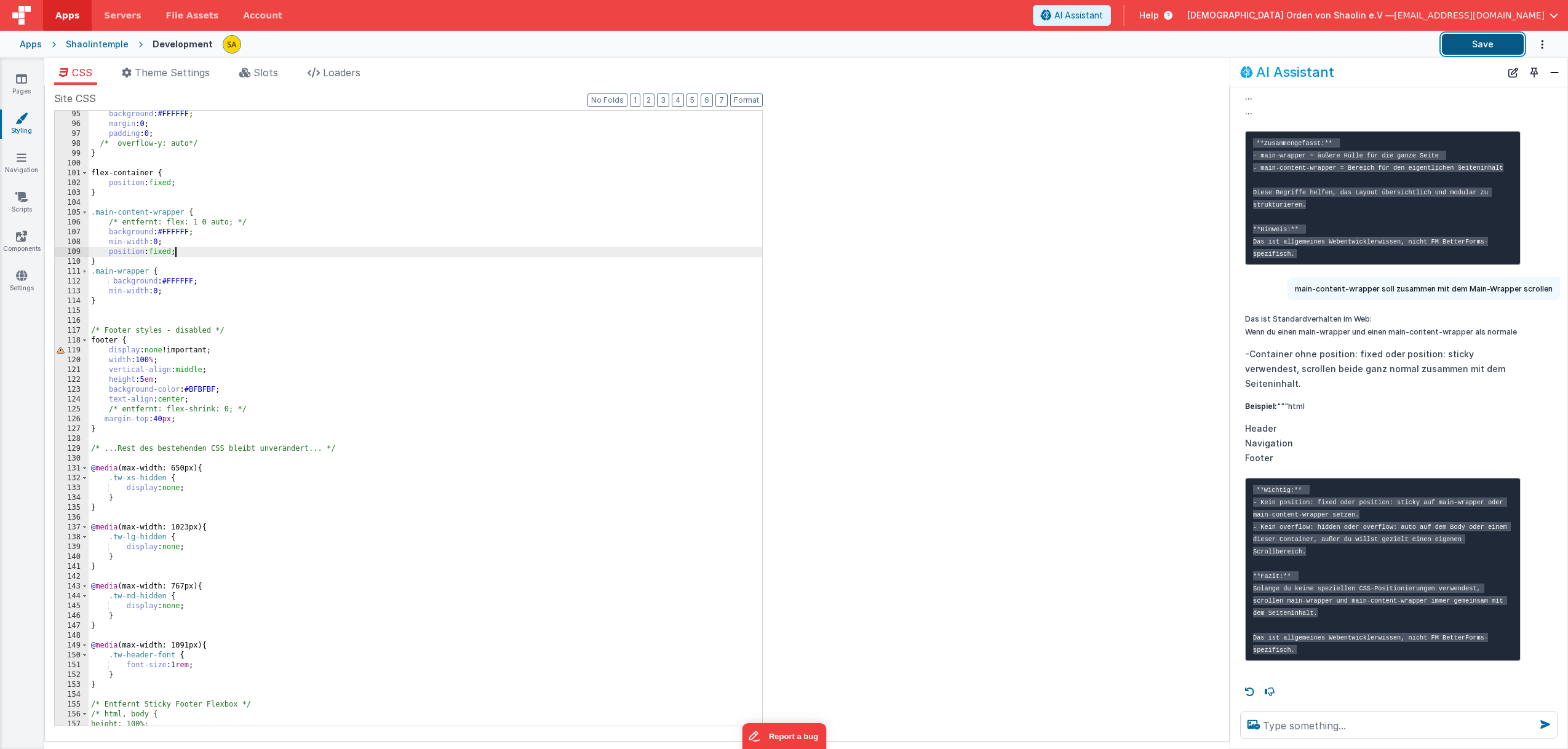
click at [1473, 40] on button "Save" at bounding box center [1483, 44] width 82 height 21
drag, startPoint x: 175, startPoint y: 250, endPoint x: 187, endPoint y: 281, distance: 33.2
click at [175, 250] on div "background : #FFFFFF ; margin : 0 ; padding : 0 ; /* overflow-y: auto*/ } flex-…" at bounding box center [426, 426] width 673 height 635
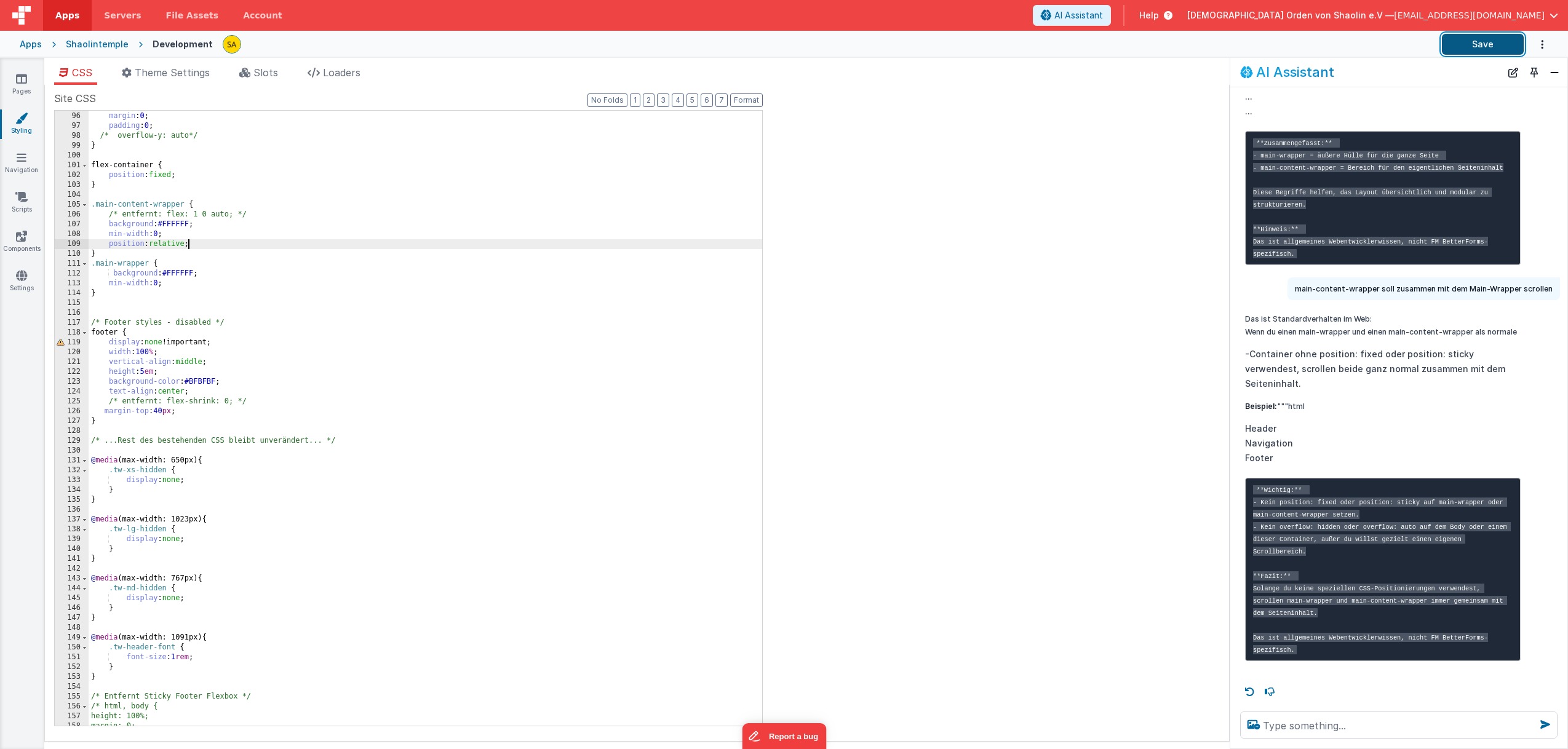
click at [1466, 47] on button "Save" at bounding box center [1483, 44] width 82 height 21
drag, startPoint x: 105, startPoint y: 244, endPoint x: 203, endPoint y: 245, distance: 98.0
click at [203, 245] on div "background : #FFFFFF ; margin : 0 ; padding : 0 ; /* overflow-y: auto*/ } flex-…" at bounding box center [426, 418] width 673 height 635
click at [184, 286] on div "background : #FFFFFF ; margin : 0 ; padding : 0 ; /* overflow-y: auto*/ } flex-…" at bounding box center [426, 418] width 673 height 635
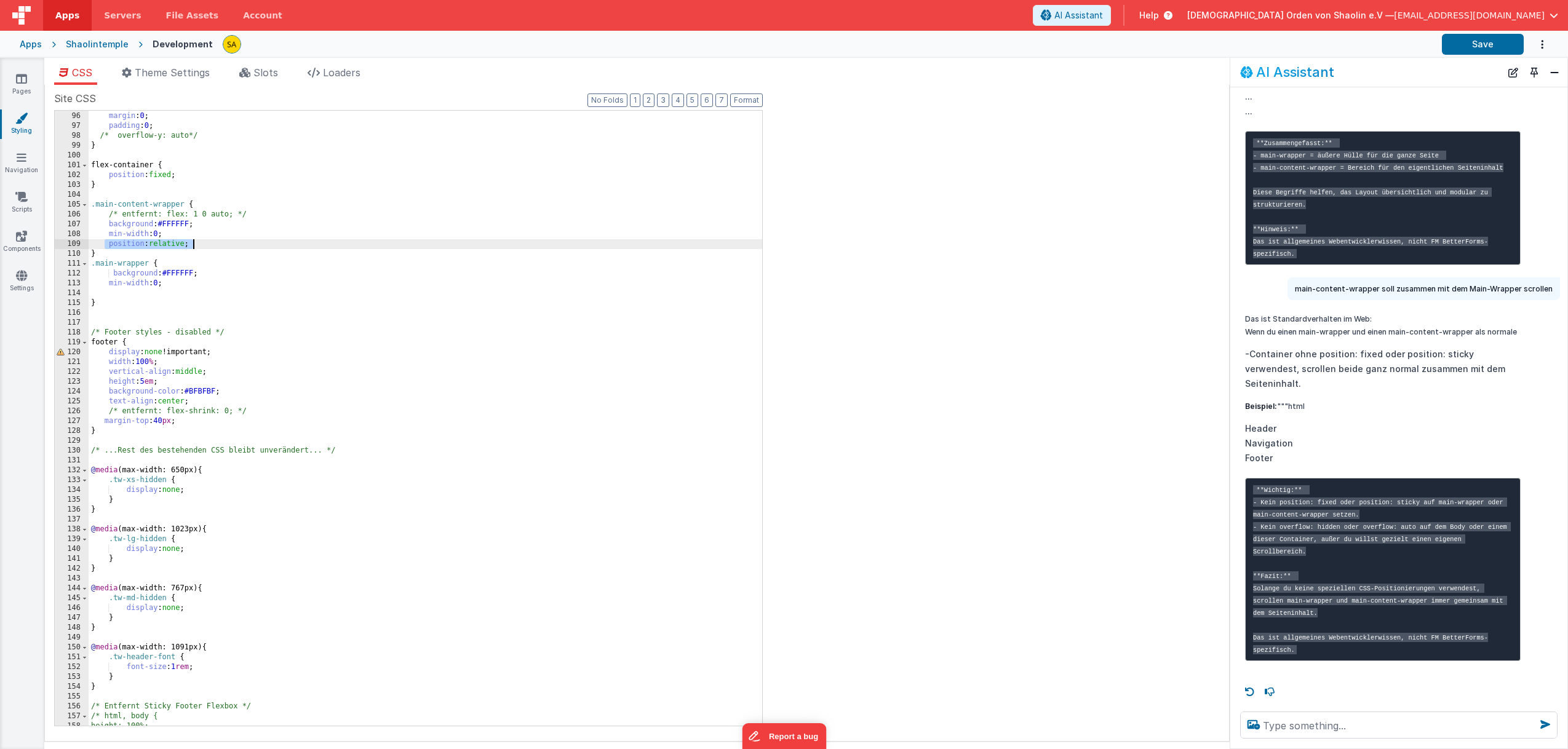
drag, startPoint x: 105, startPoint y: 244, endPoint x: 199, endPoint y: 245, distance: 94.0
click at [199, 245] on div "background : #FFFFFF ; margin : 0 ; padding : 0 ; /* overflow-y: auto*/ } flex-…" at bounding box center [426, 418] width 673 height 635
click at [128, 293] on div "background : #FFFFFF ; margin : 0 ; padding : 0 ; /* overflow-y: auto*/ } flex-…" at bounding box center [426, 418] width 673 height 635
click at [1463, 49] on button "Save" at bounding box center [1483, 44] width 82 height 21
click at [193, 294] on div "background : #FFFFFF ; margin : 0 ; padding : 0 ; /* overflow-y: auto*/ } flex-…" at bounding box center [426, 418] width 673 height 635
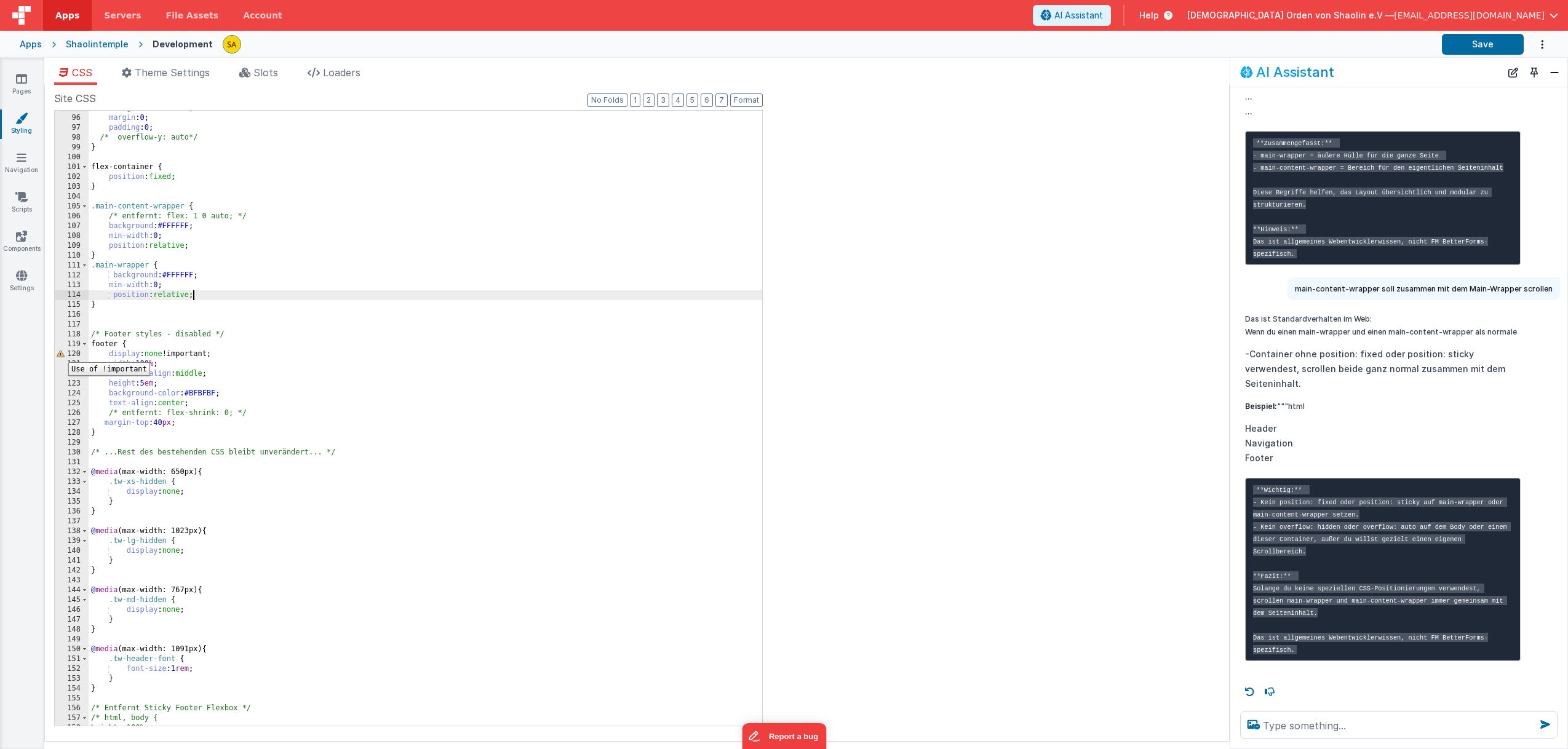
scroll to position [933, 0]
click at [1355, 722] on textarea at bounding box center [1398, 725] width 317 height 27
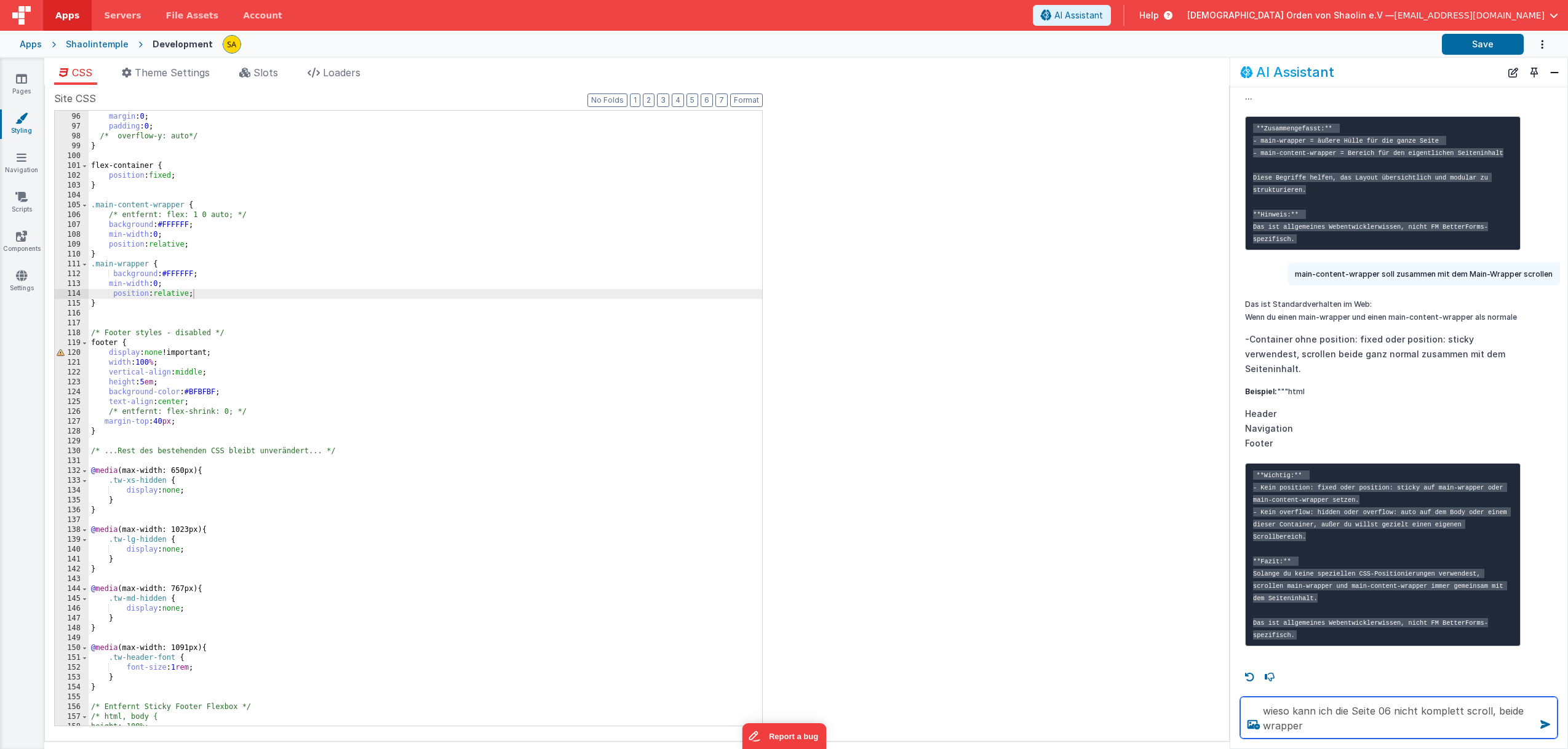
type textarea "wieso kann ich die Seite 06 nicht komplett scroll, beide wrapper"
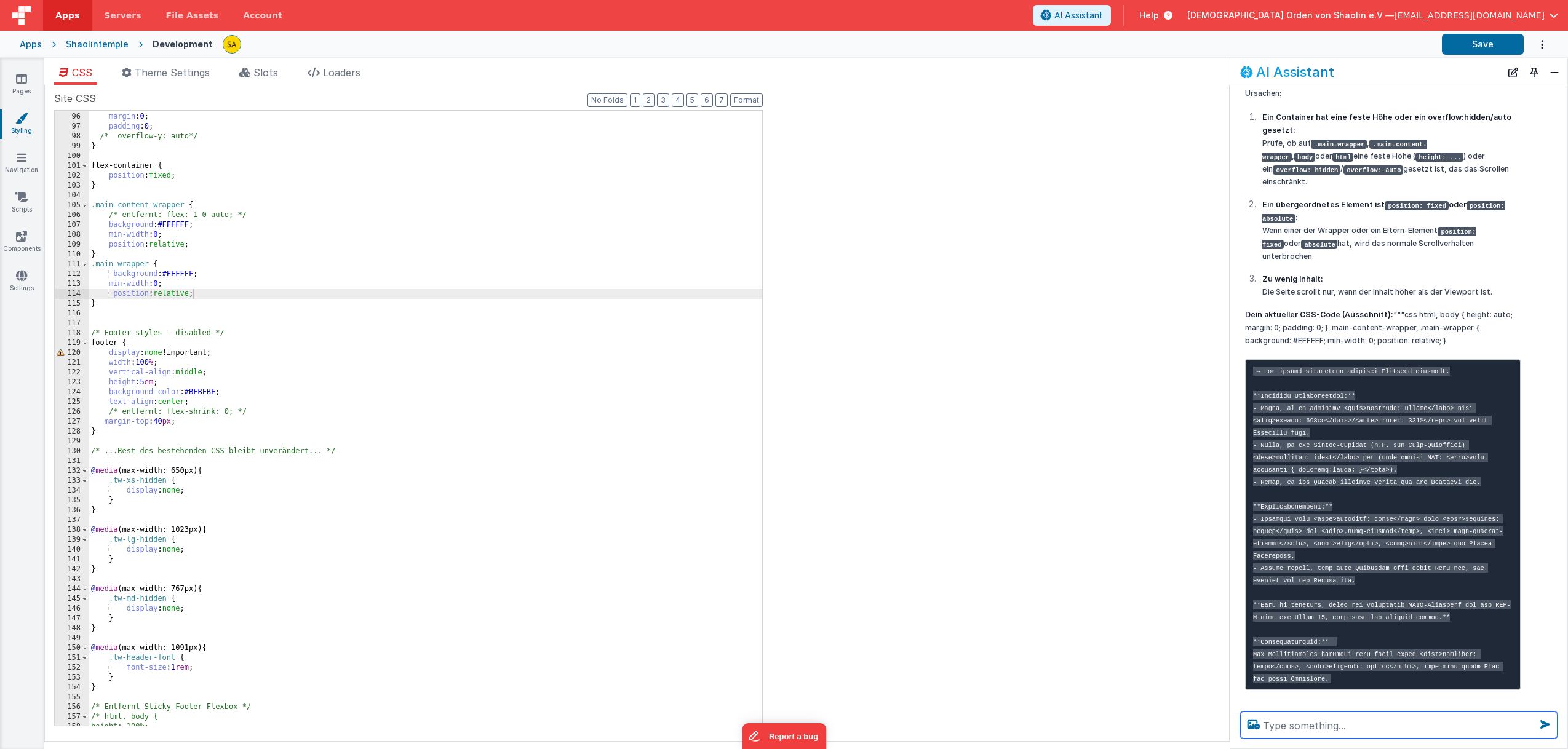
scroll to position [2539, 0]
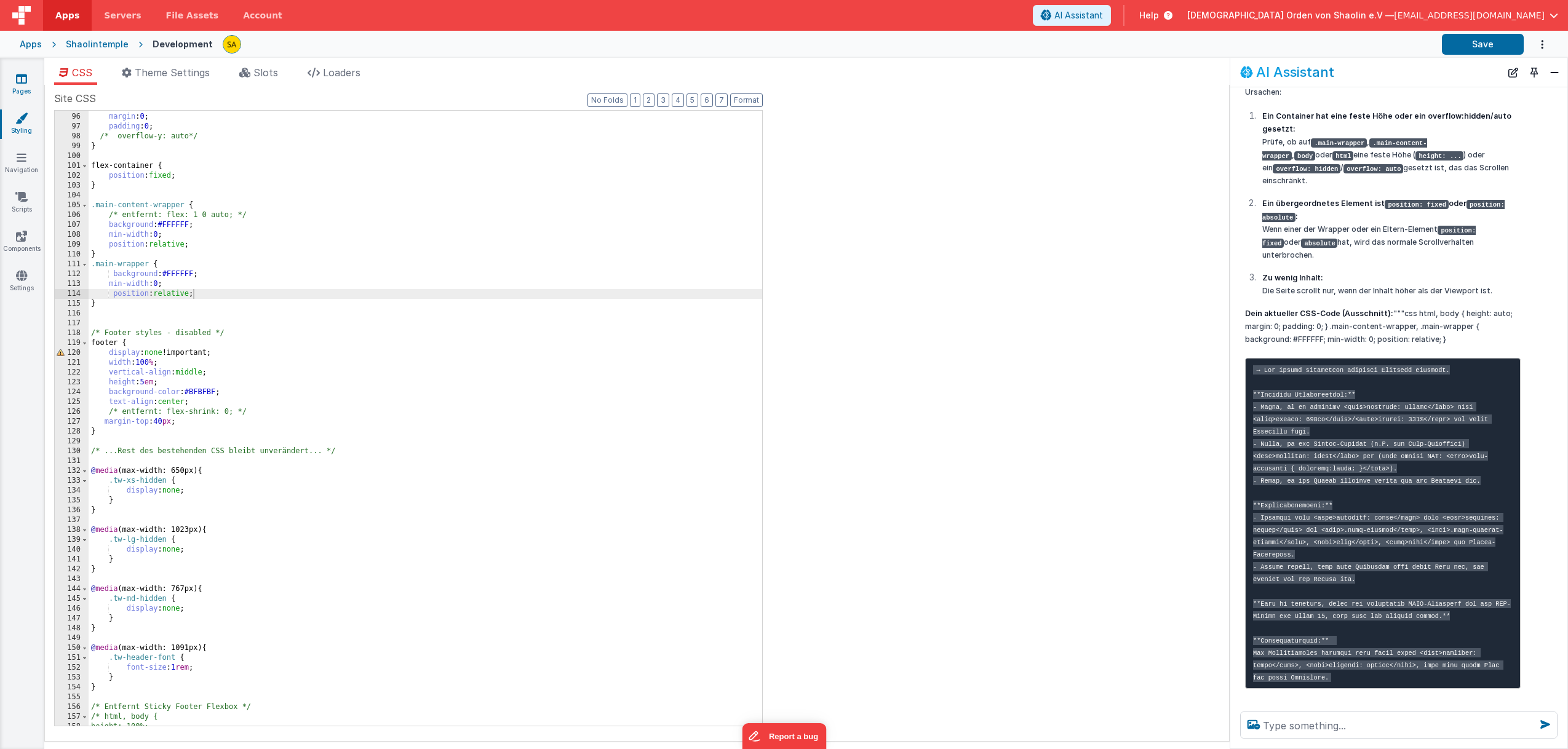
click at [20, 80] on icon at bounding box center [21, 79] width 11 height 12
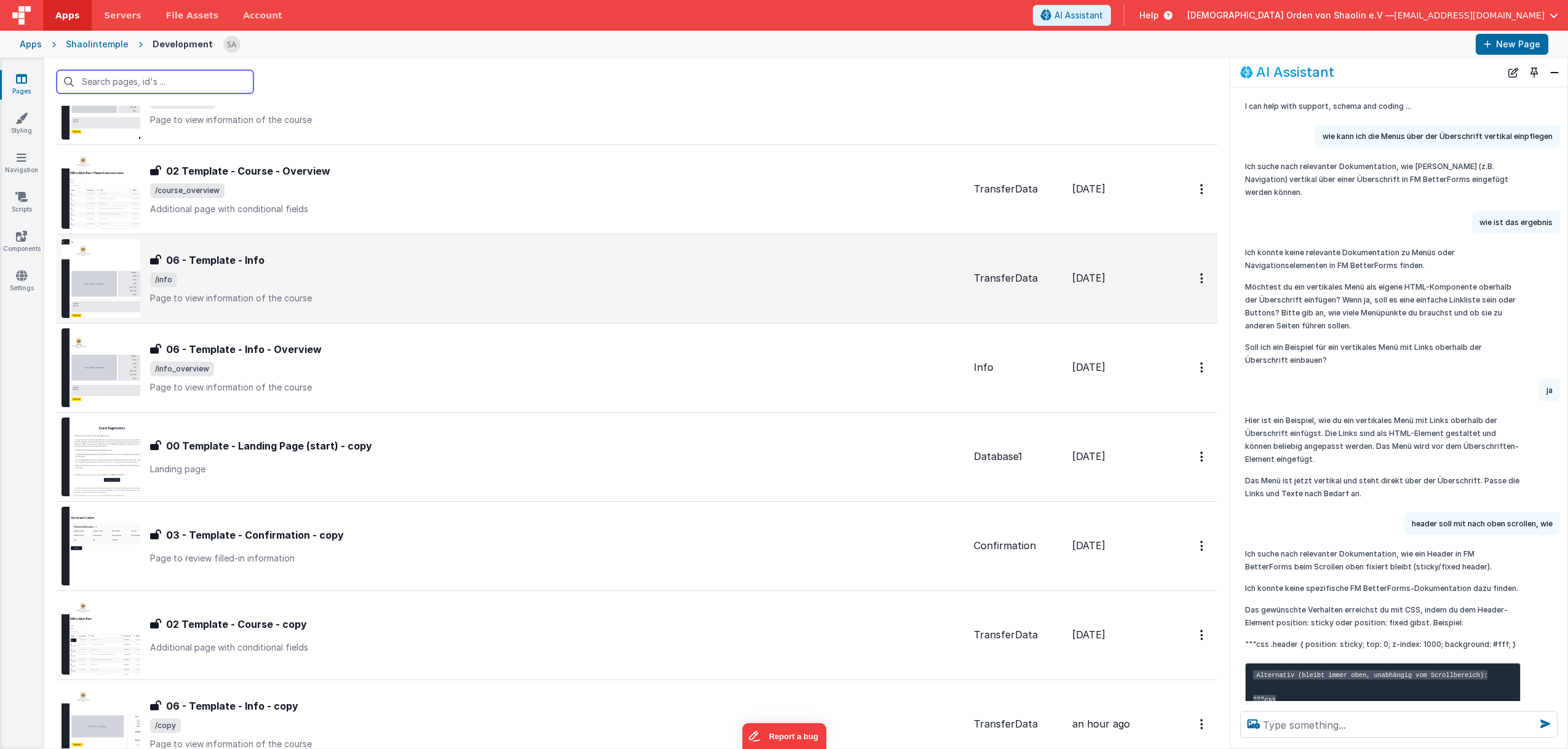
scroll to position [691, 0]
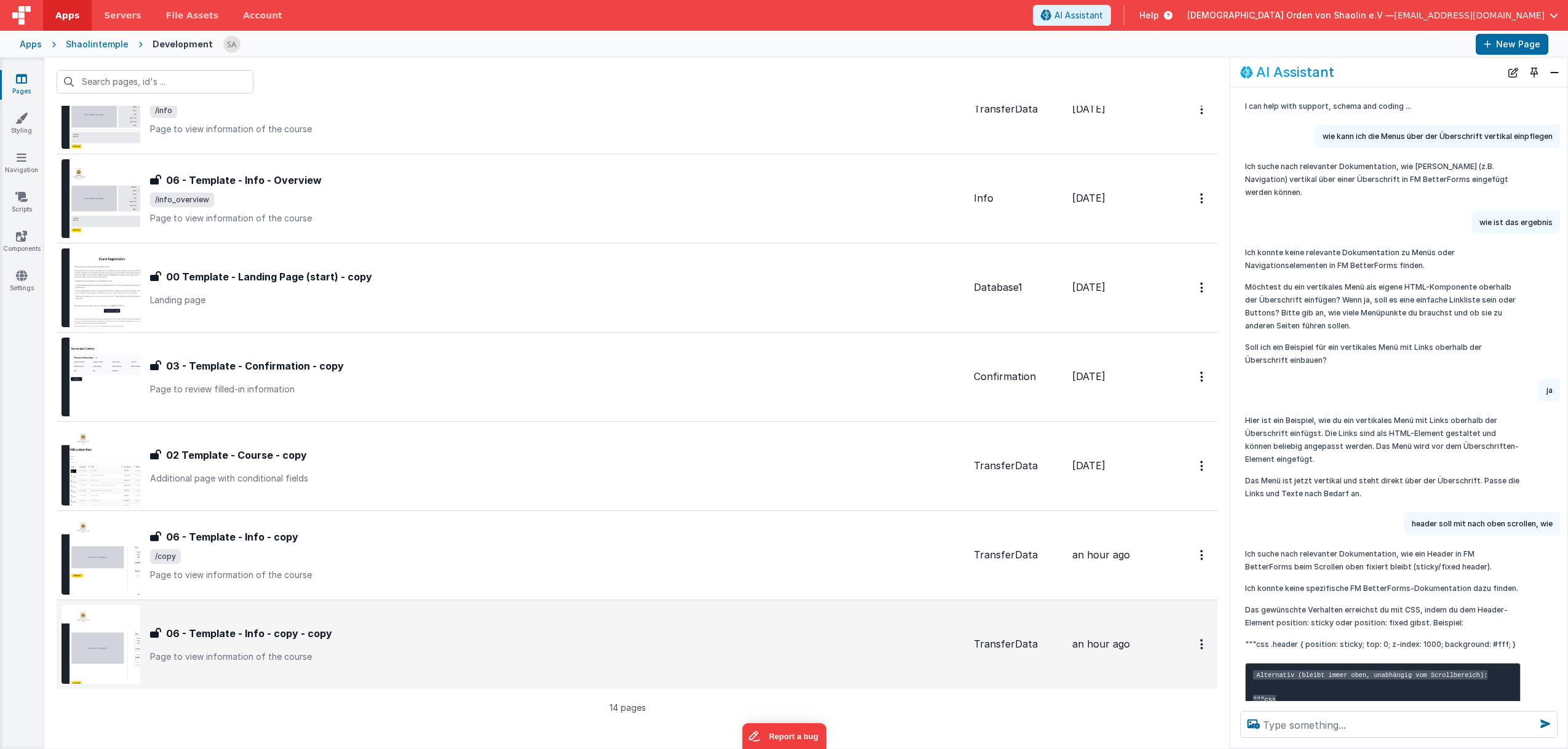
click at [476, 653] on p "Page to view information of the course" at bounding box center [557, 657] width 814 height 12
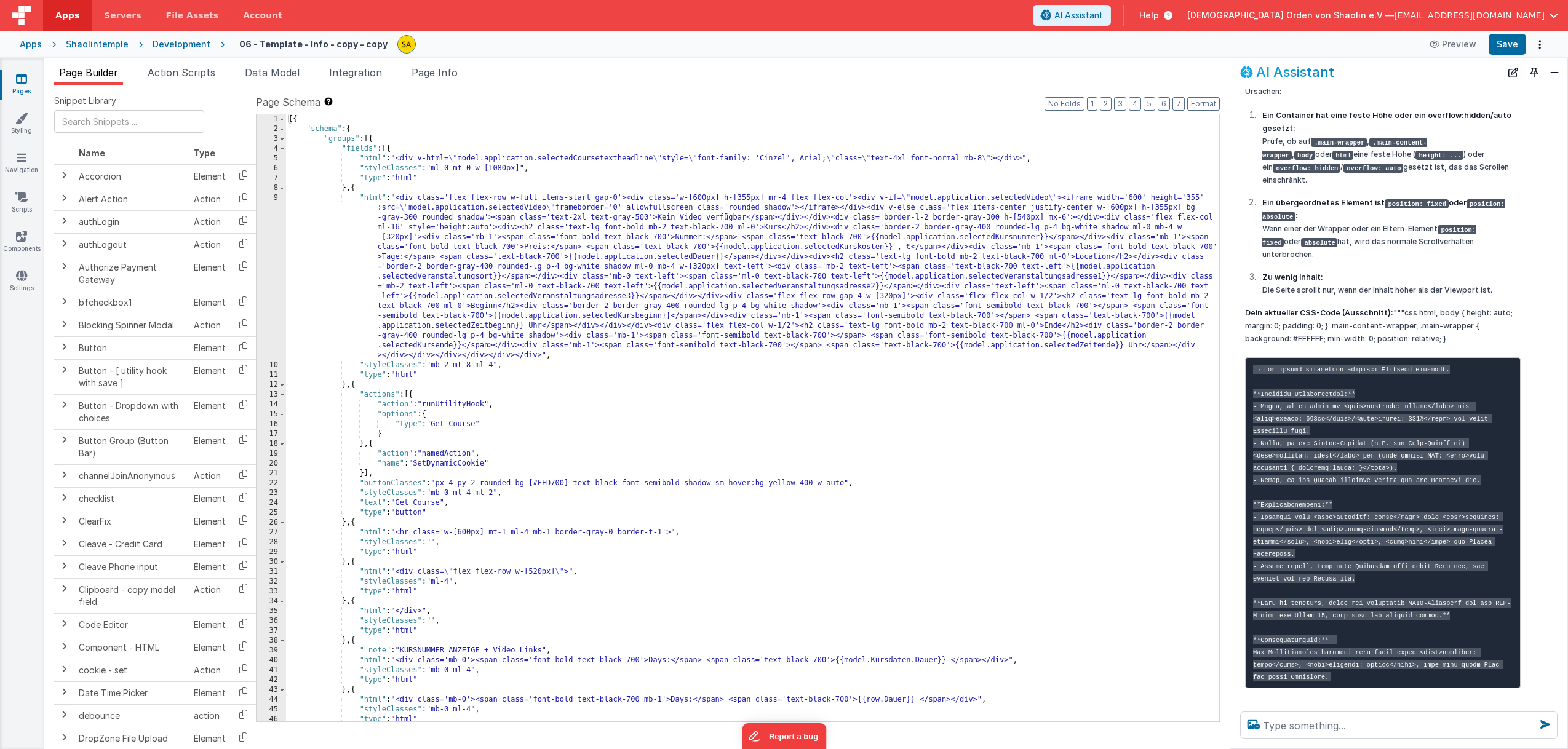
scroll to position [2618, 0]
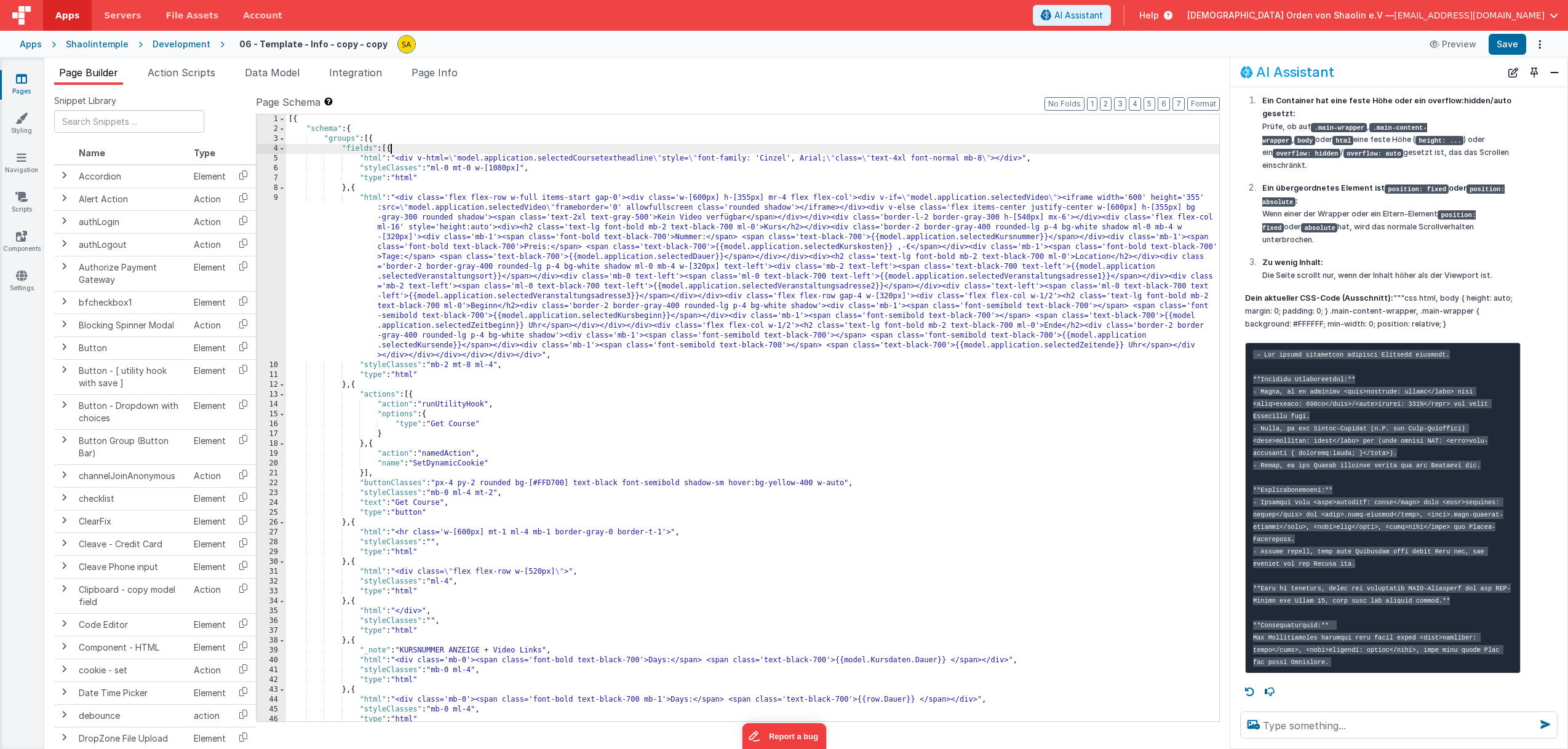
click at [391, 152] on div "[{ "schema" : { "groups" : [{ "fields" : [{ "html" : "<div v-html= \" model.app…" at bounding box center [752, 428] width 933 height 627
click at [27, 123] on icon at bounding box center [21, 118] width 12 height 12
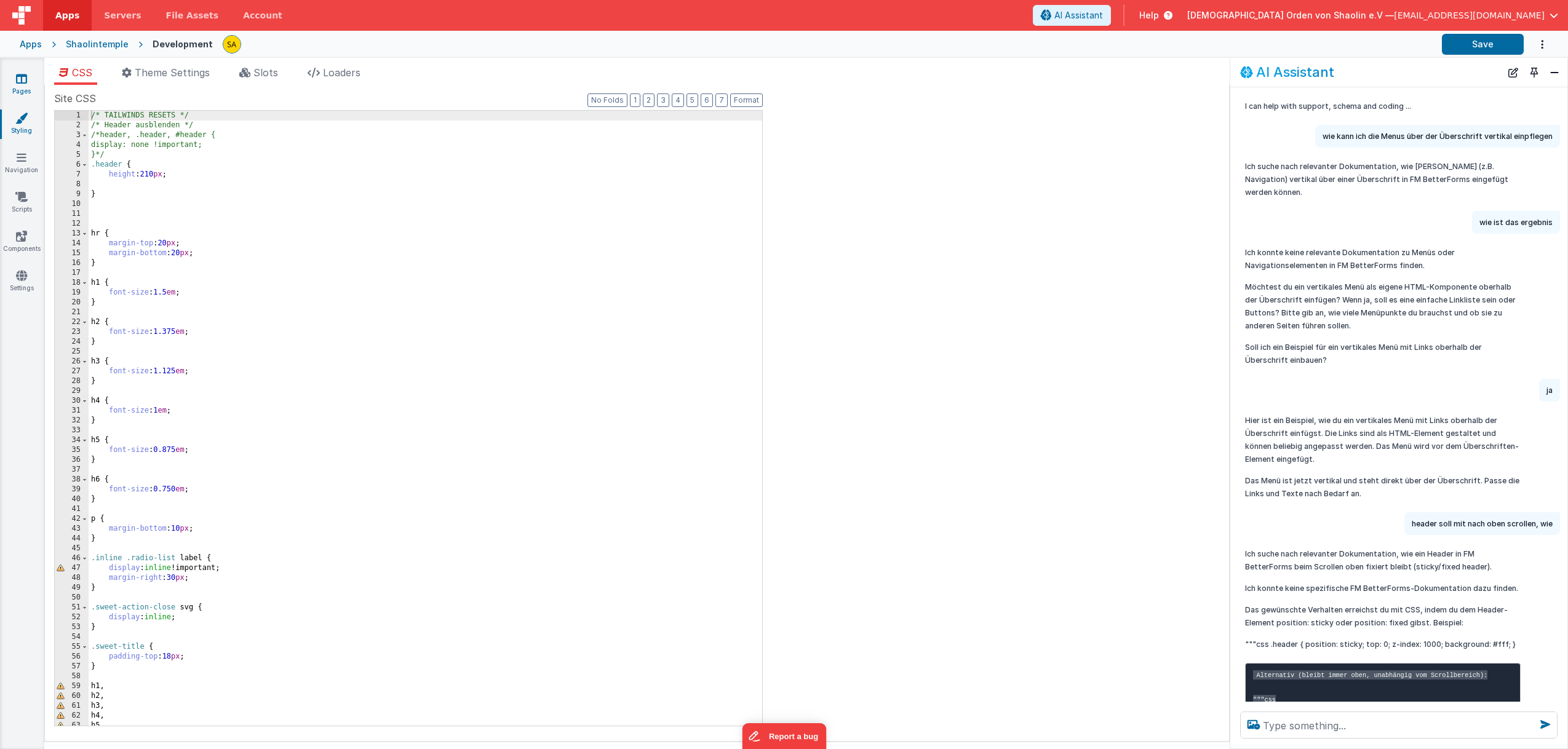
click at [19, 83] on icon at bounding box center [21, 79] width 11 height 12
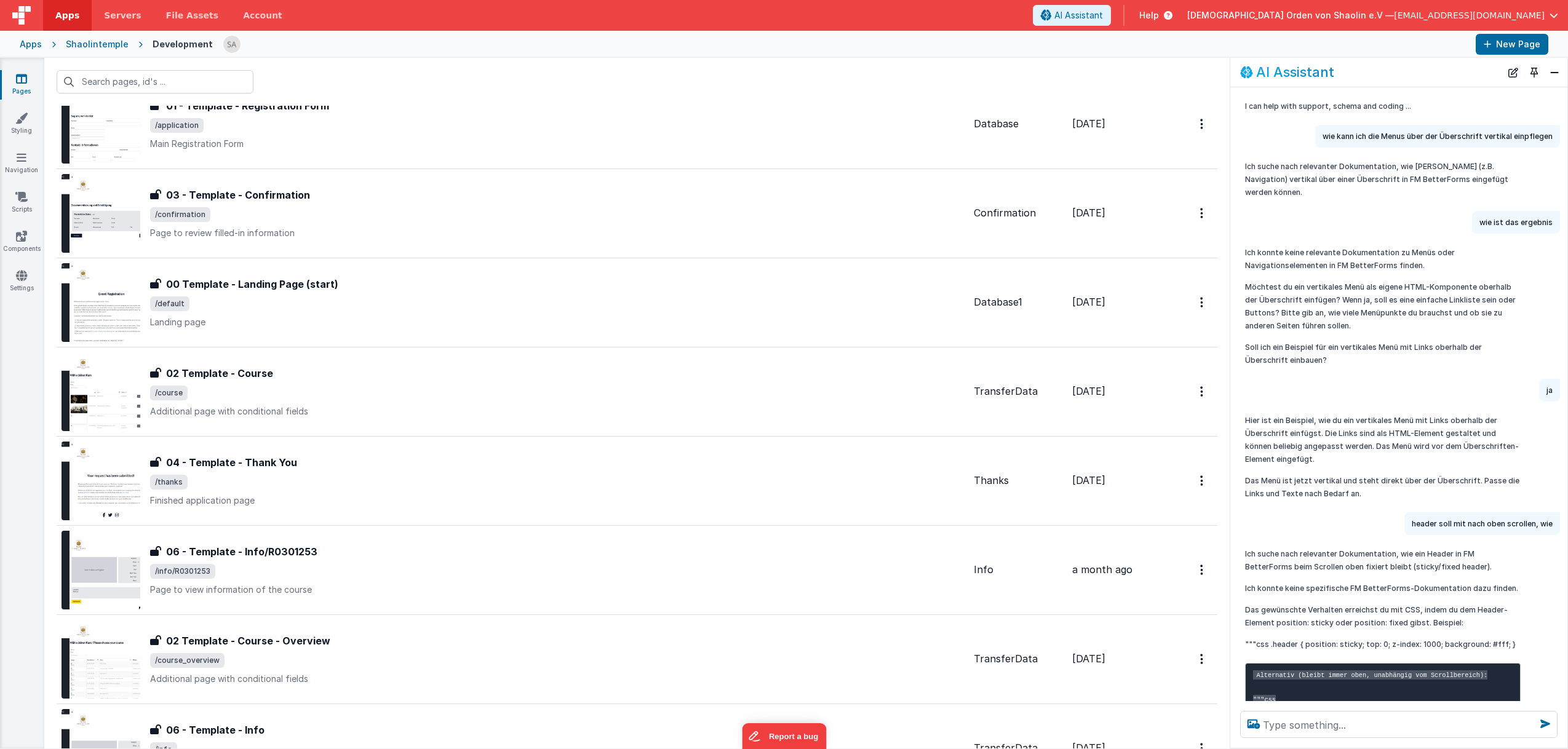
scroll to position [11, 0]
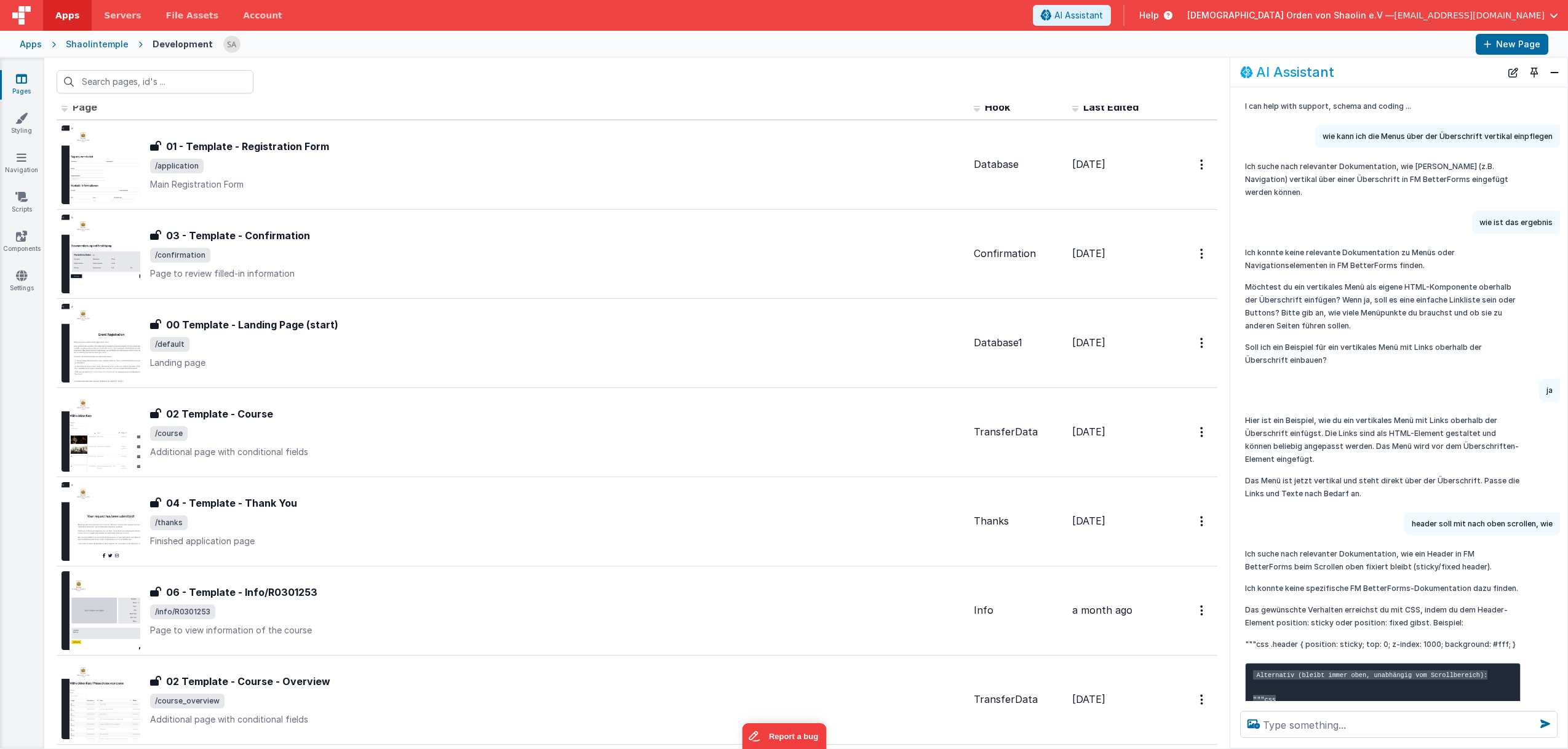
click at [497, 642] on div "06 - Template - Info/R0301253 06 - Template - Info/R0301253 /info/R0301253 Page…" at bounding box center [513, 610] width 903 height 79
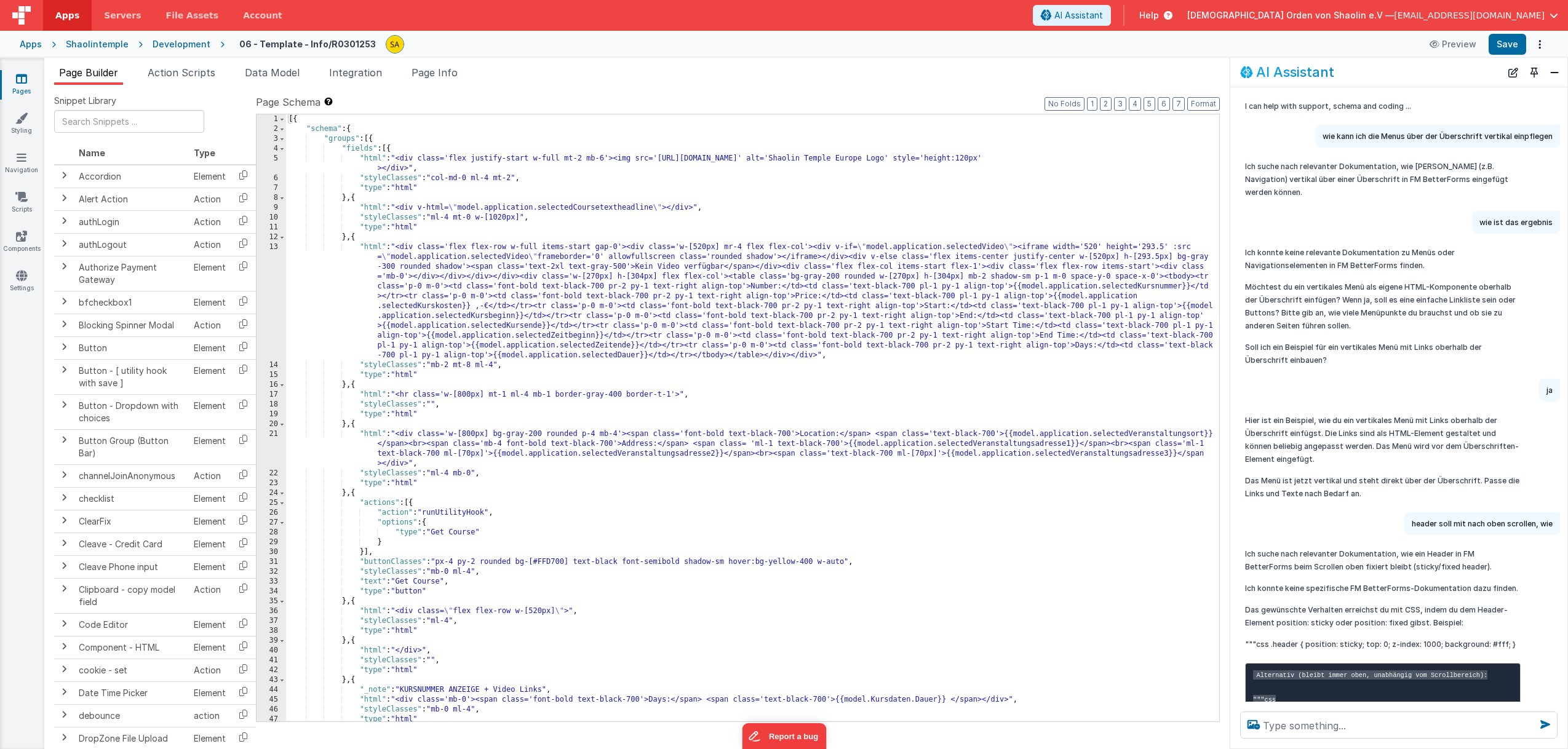
click at [27, 82] on link "Pages" at bounding box center [21, 85] width 44 height 25
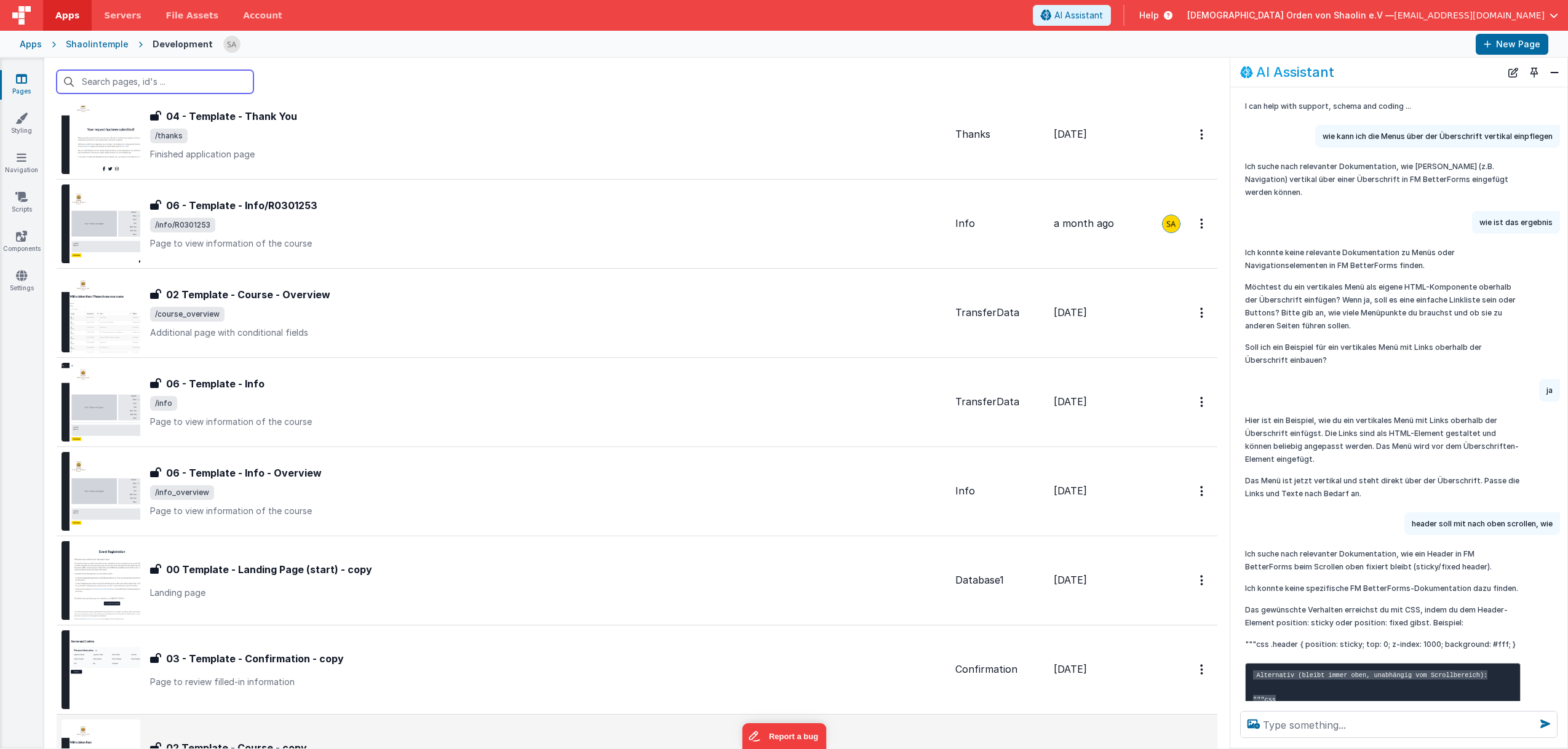
scroll to position [691, 0]
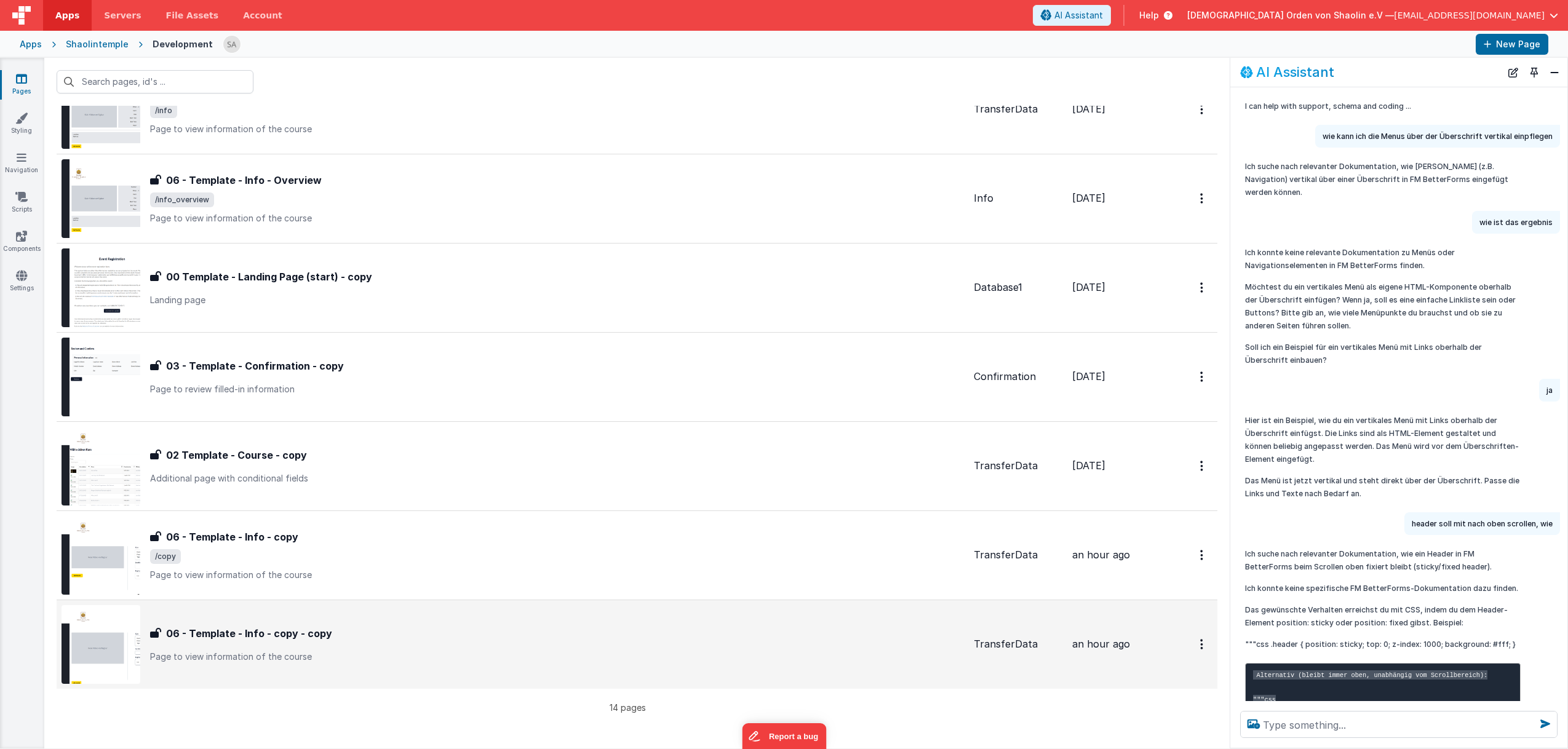
click at [544, 626] on div "06 - Template - Info - copy - copy" at bounding box center [557, 633] width 814 height 15
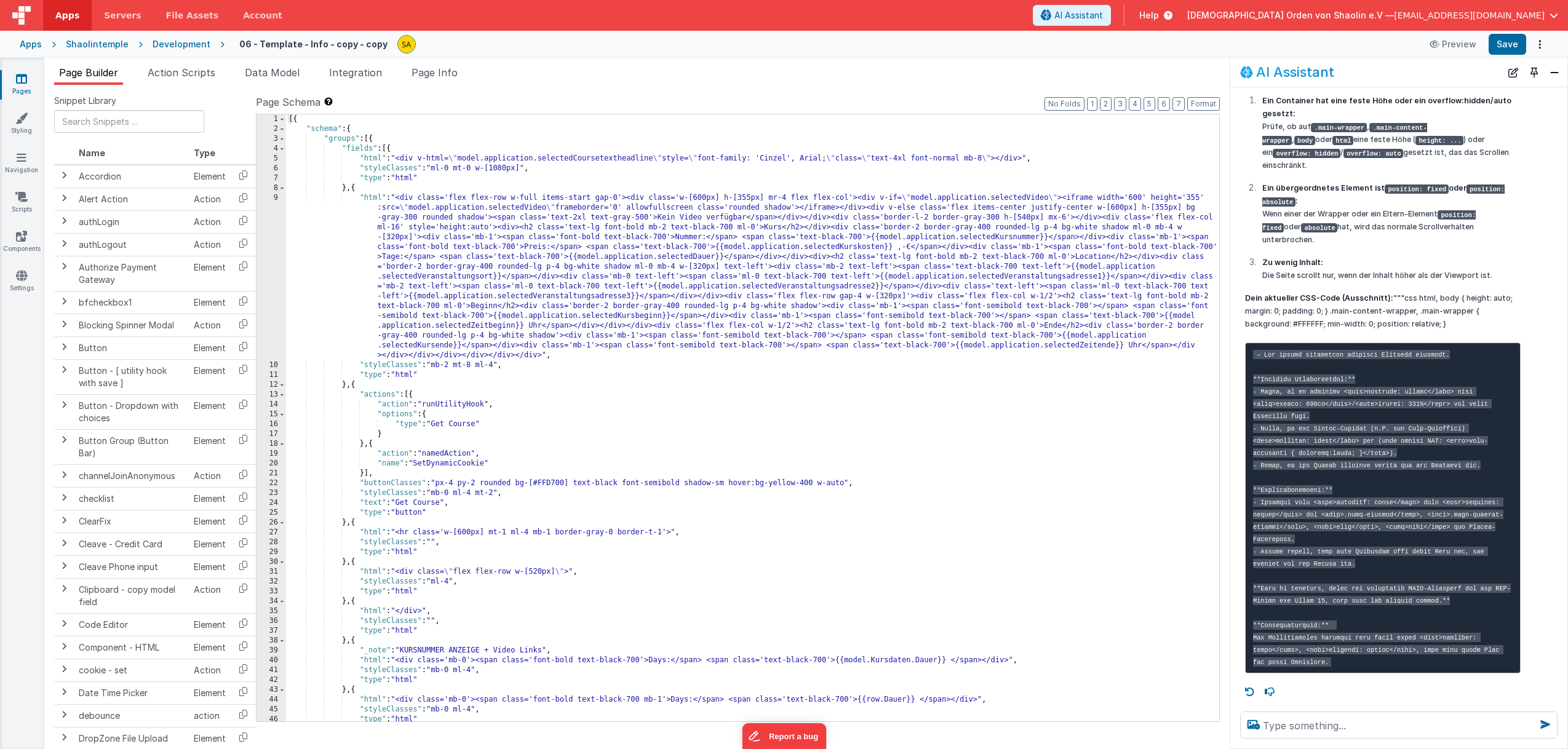
scroll to position [2617, 0]
click at [1289, 725] on textarea at bounding box center [1398, 725] width 317 height 27
type textarea "wie sehe ich,ob ein container eine feste höhe hat?"
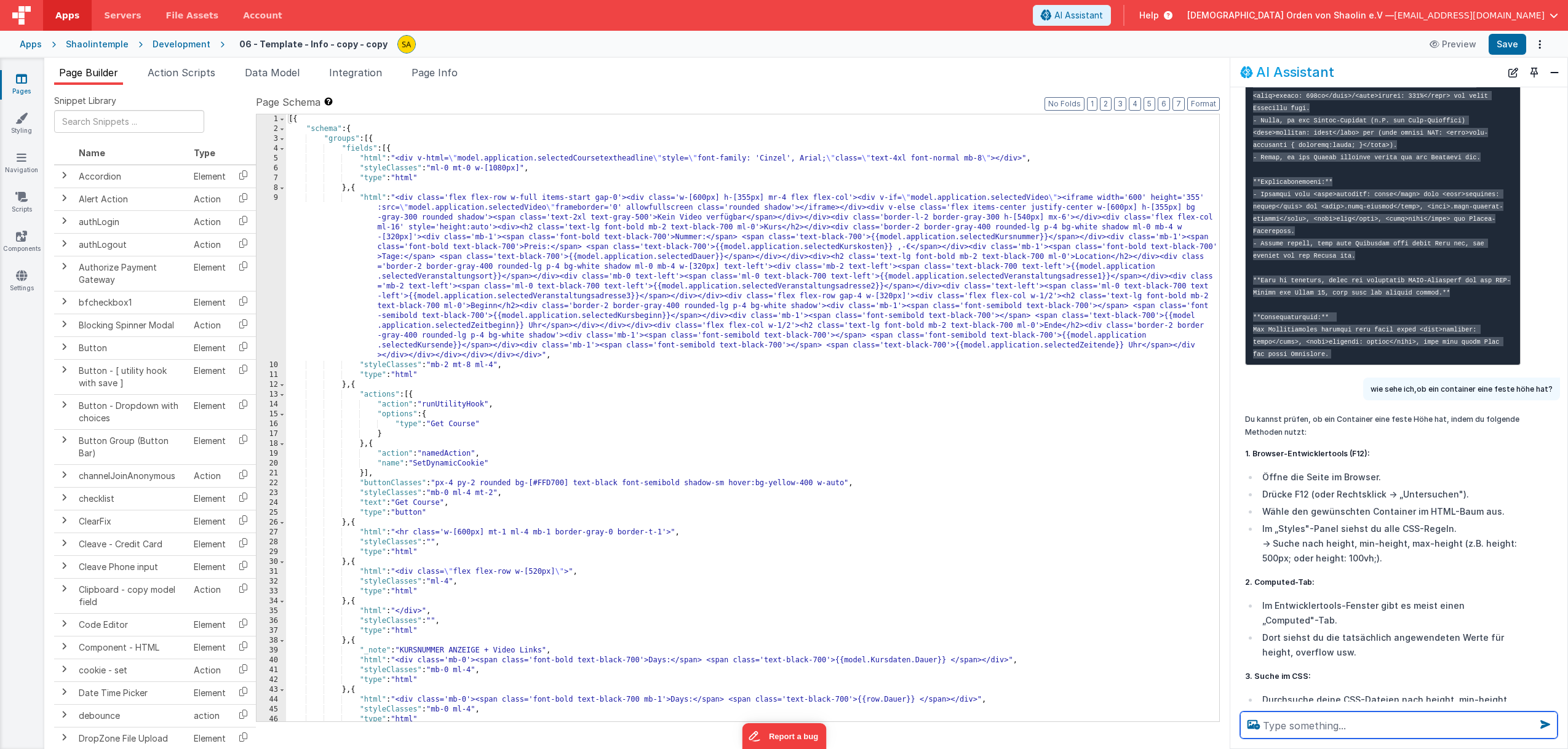
scroll to position [2863, 0]
click at [23, 116] on icon at bounding box center [21, 118] width 12 height 12
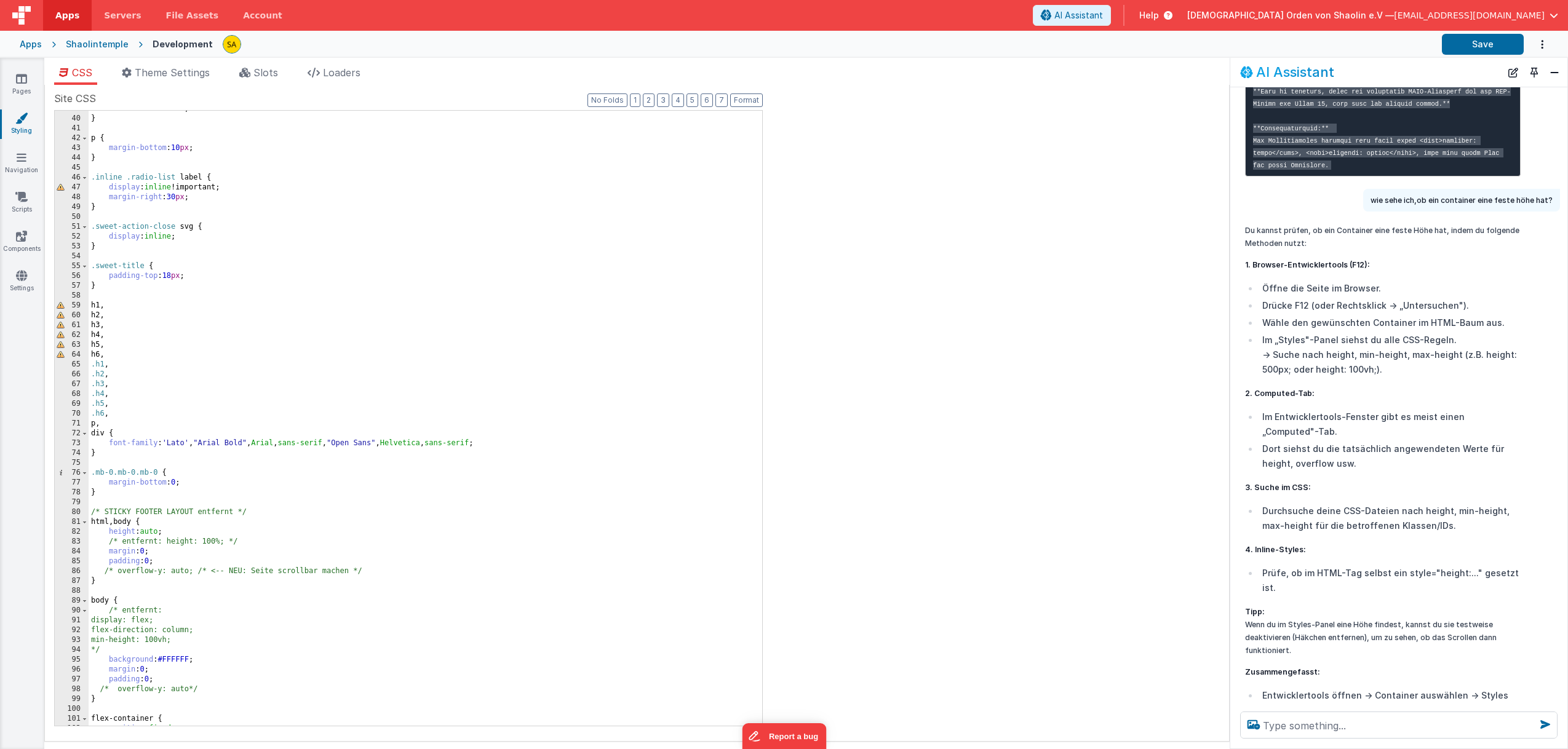
scroll to position [394, 0]
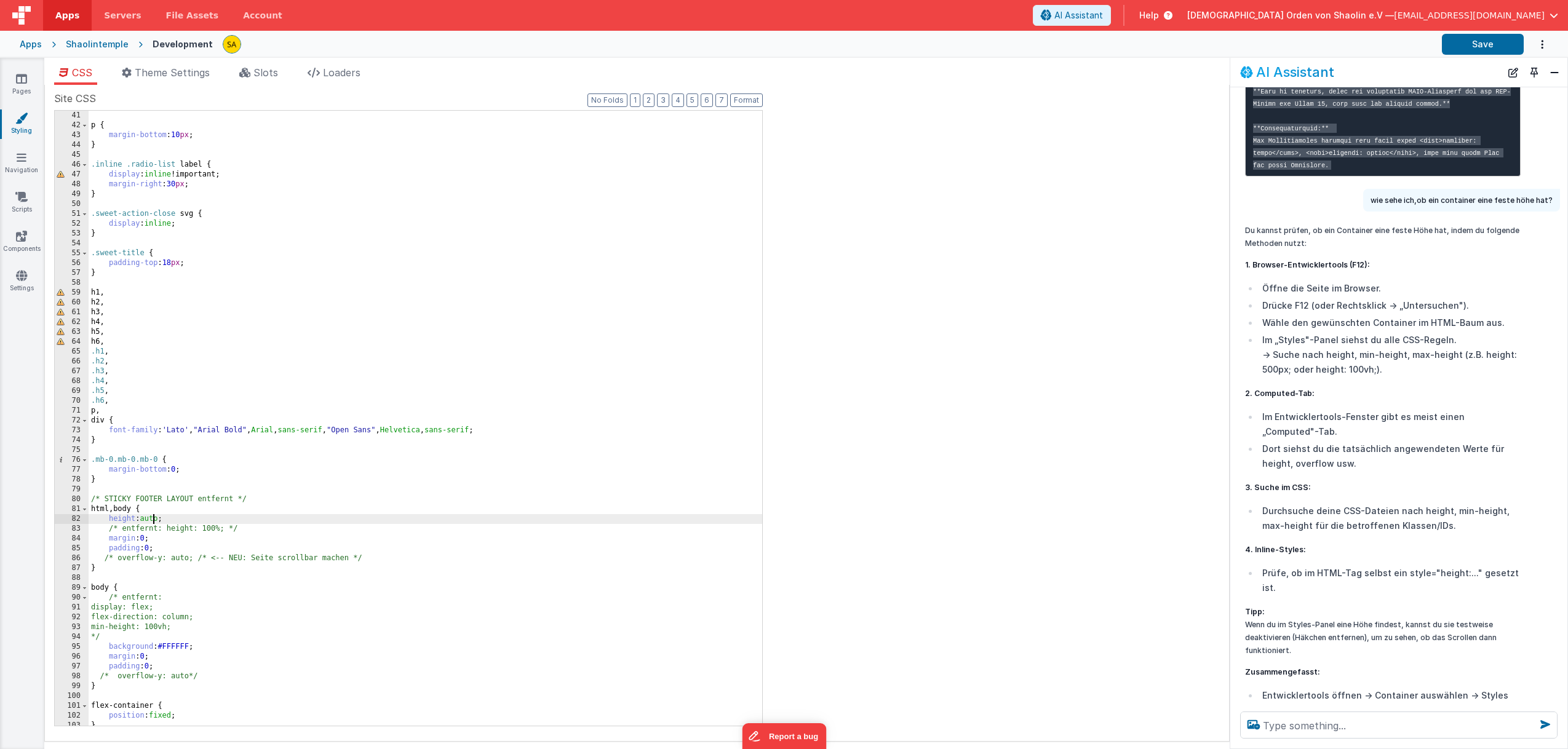
click at [155, 521] on div "} p { margin-bottom : 10 px ; } .inline .radio-list label { display : inline !i…" at bounding box center [426, 418] width 673 height 635
click at [162, 519] on div "} p { margin-bottom : 10 px ; } .inline .radio-list label { display : inline !i…" at bounding box center [426, 418] width 673 height 635
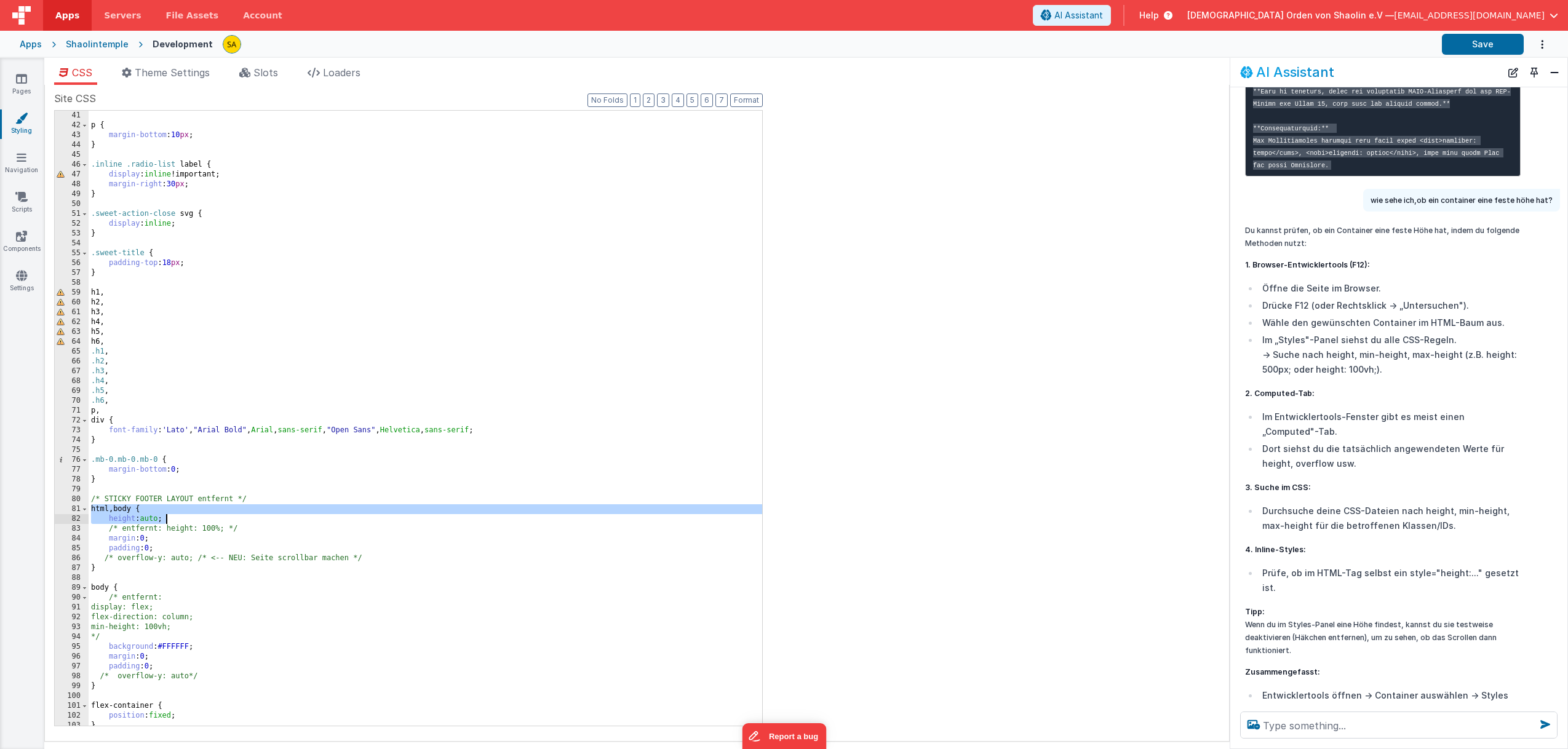
drag, startPoint x: 89, startPoint y: 509, endPoint x: 168, endPoint y: 517, distance: 79.4
click at [169, 518] on div "} p { margin-bottom : 10 px ; } .inline .radio-list label { display : inline !i…" at bounding box center [426, 418] width 673 height 635
click at [1309, 721] on textarea at bounding box center [1398, 725] width 317 height 27
paste textarea "html, body { height: auto;"
type textarea "html, body { height: auto; analysiere und erkläre"
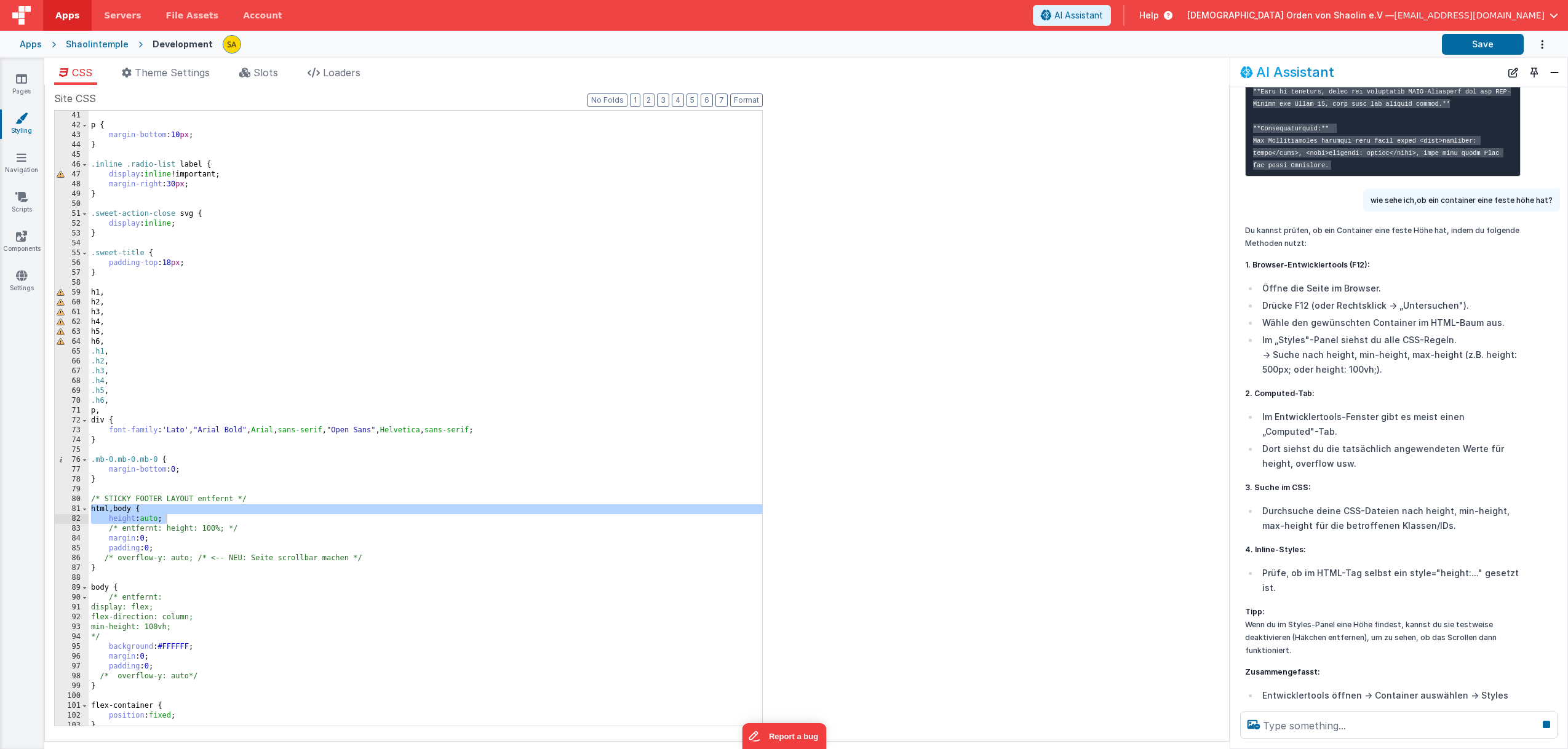
scroll to position [3242, 0]
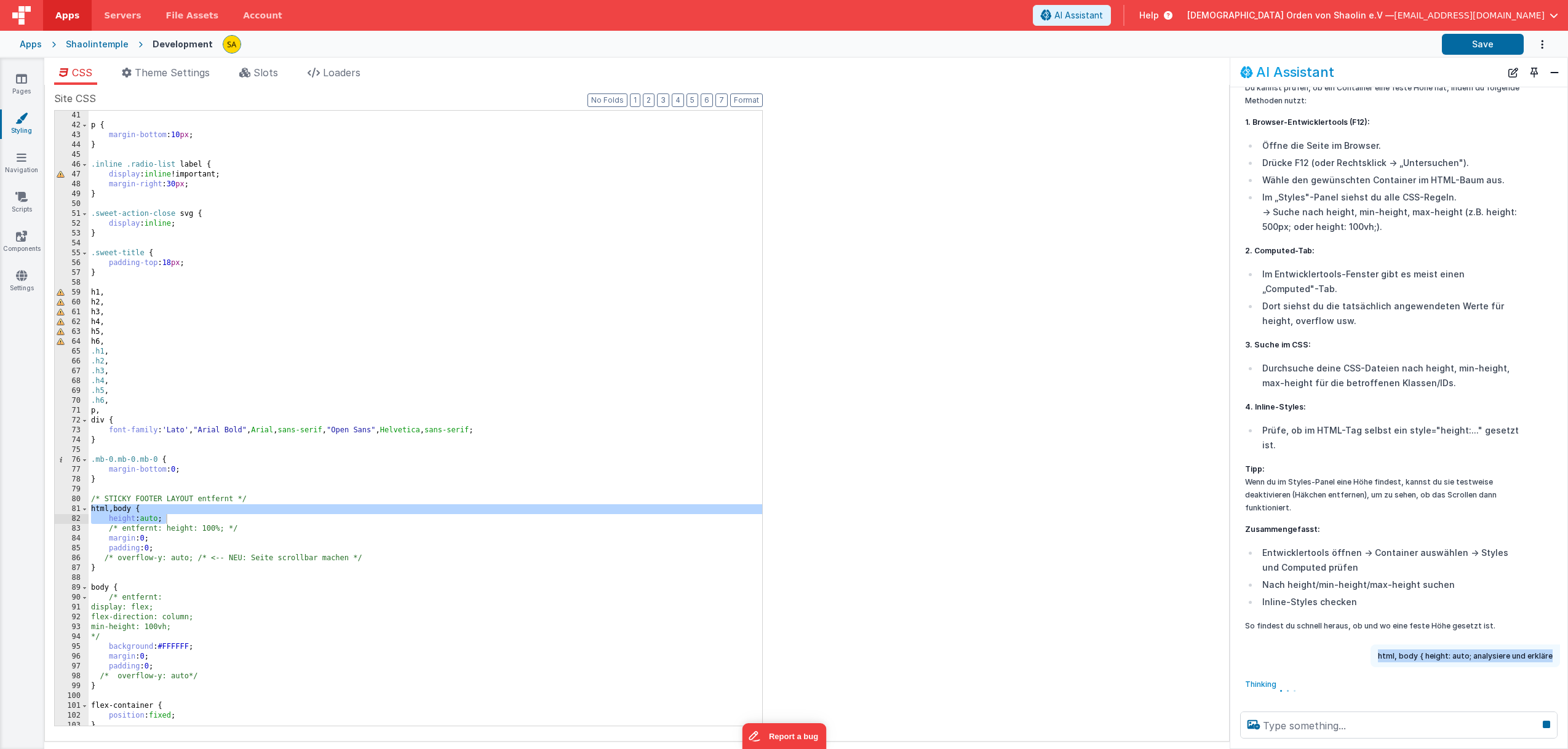
drag, startPoint x: 1383, startPoint y: 655, endPoint x: 1555, endPoint y: 654, distance: 172.0
click at [1555, 654] on div "html, body { height: auto; analysiere und erkläre" at bounding box center [1465, 657] width 189 height 23
copy p "html, body { height: auto; analysiere und erkläre"
click at [1554, 76] on button "Close" at bounding box center [1555, 72] width 16 height 17
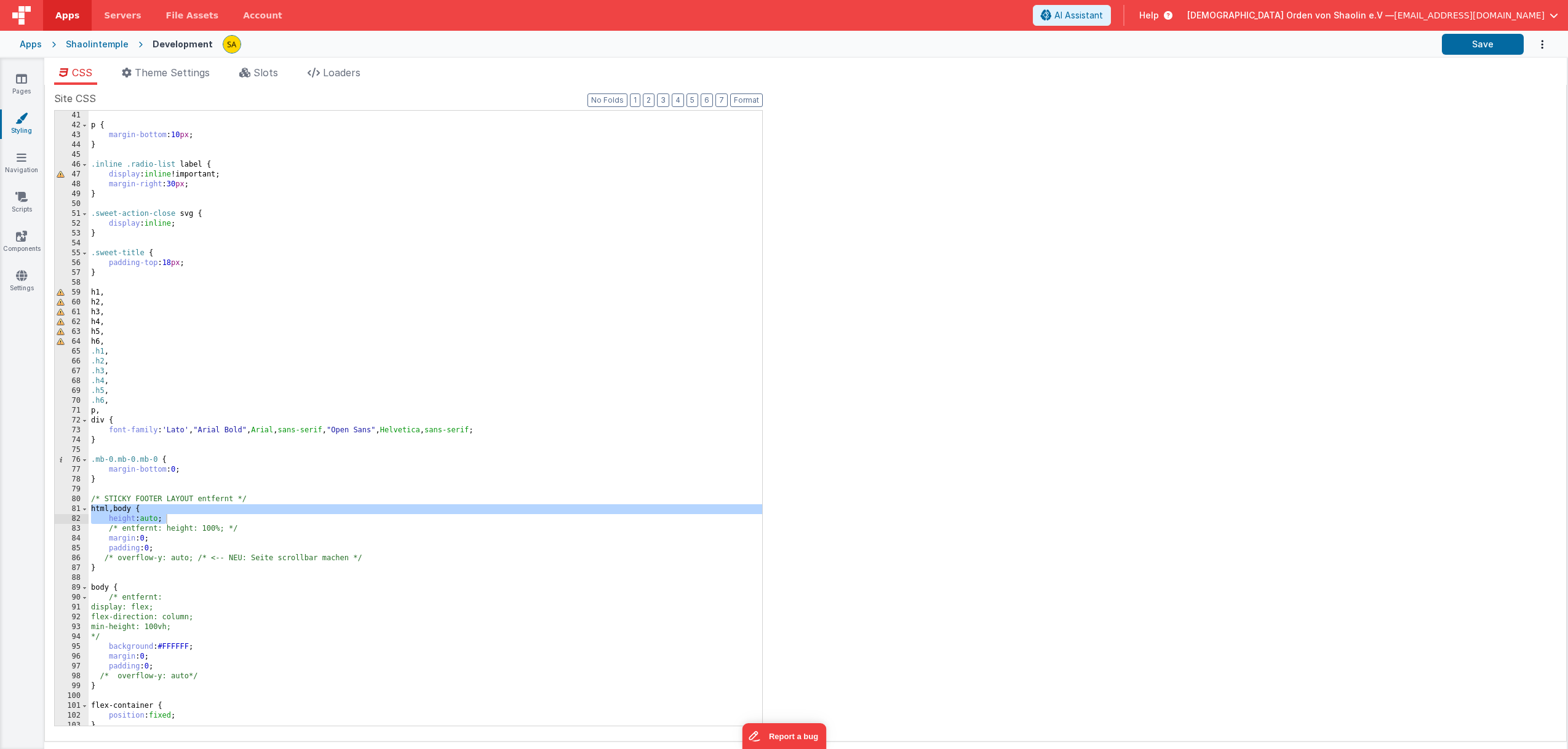
scroll to position [5021, 0]
click at [1102, 11] on span "AI Assistant" at bounding box center [1078, 15] width 49 height 12
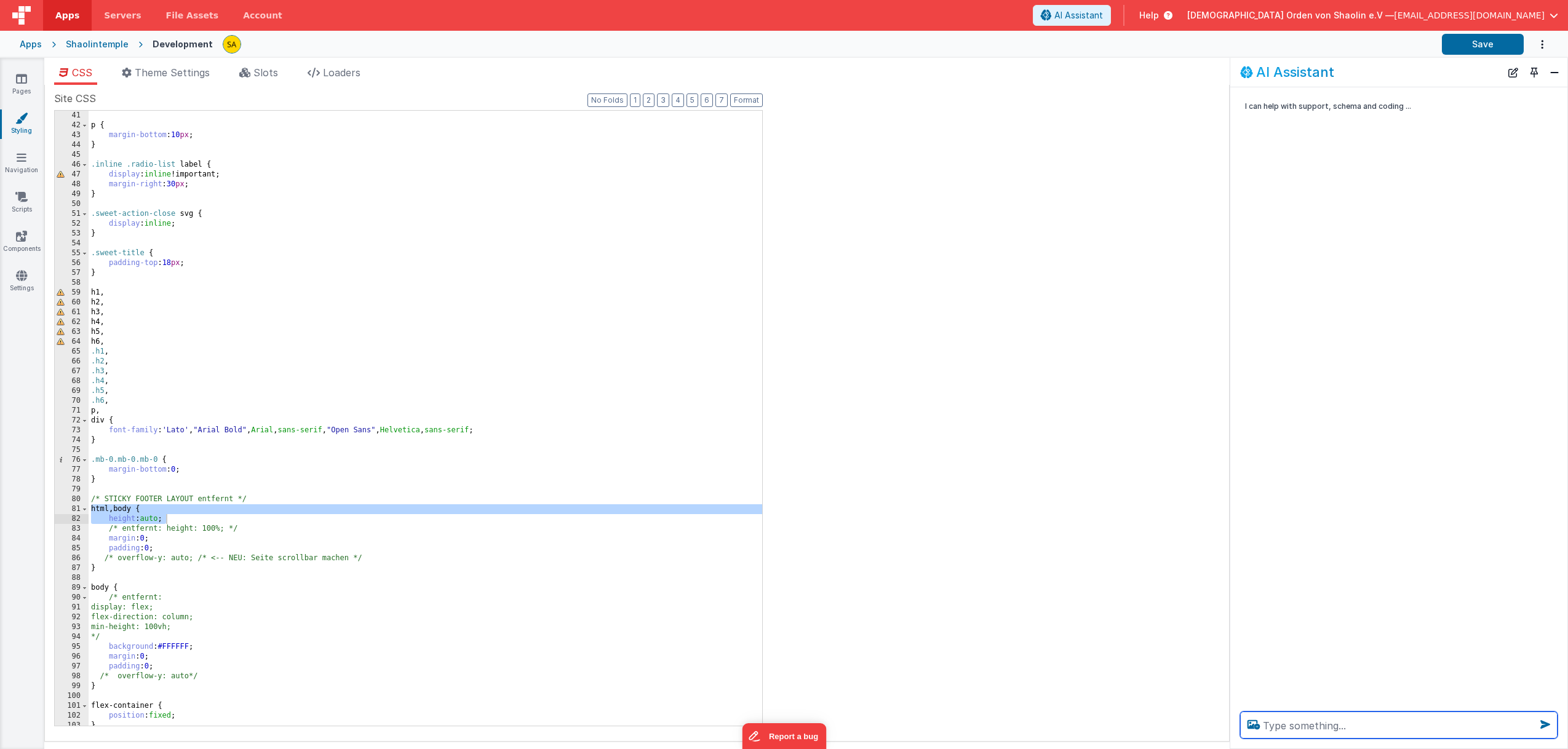
paste textarea "html, body { height: auto; analysiere und erkläre"
type textarea "html, body { height: auto; analysiere und erkläre"
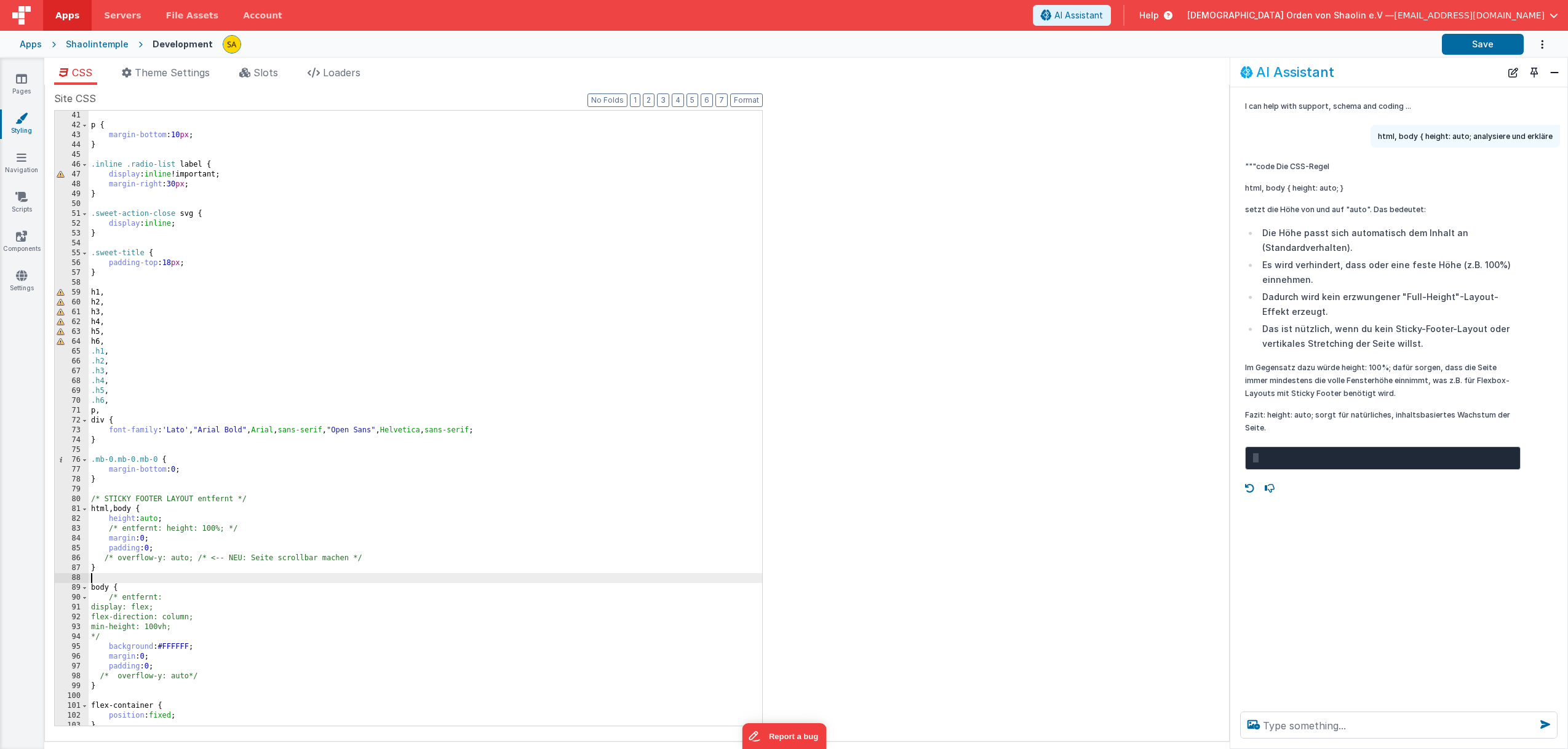
click at [349, 581] on div "} p { margin-bottom : 10 px ; } .inline .radio-list label { display : inline !i…" at bounding box center [426, 418] width 673 height 635
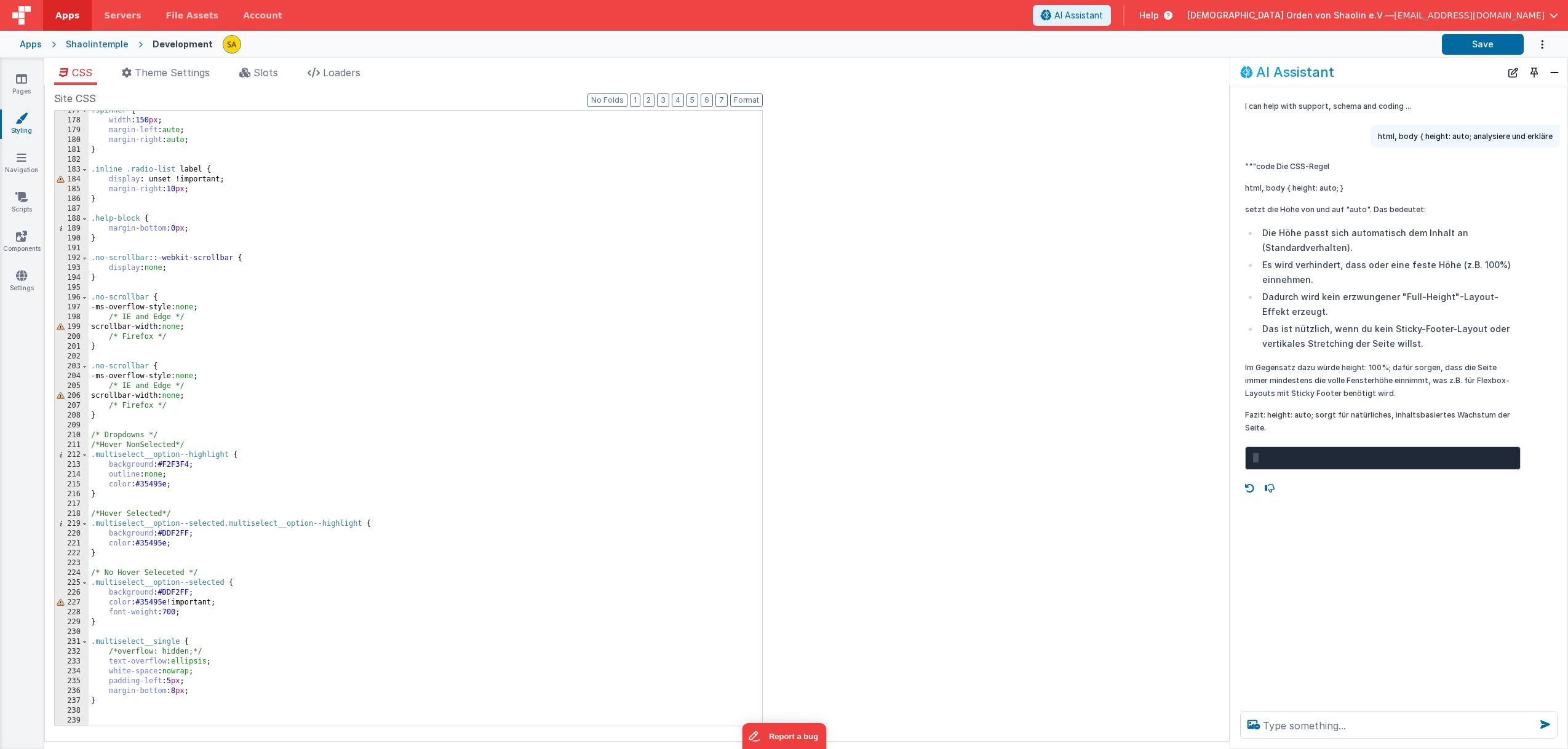
scroll to position [1736, 0]
click at [535, 507] on div ".spinner { width : 150 px ; margin-left : auto ; margin-right : auto ; } .inlin…" at bounding box center [426, 424] width 673 height 635
click at [617, 481] on div ".spinner { width : 150 px ; margin-left : auto ; margin-right : auto ; } .inlin…" at bounding box center [426, 424] width 673 height 635
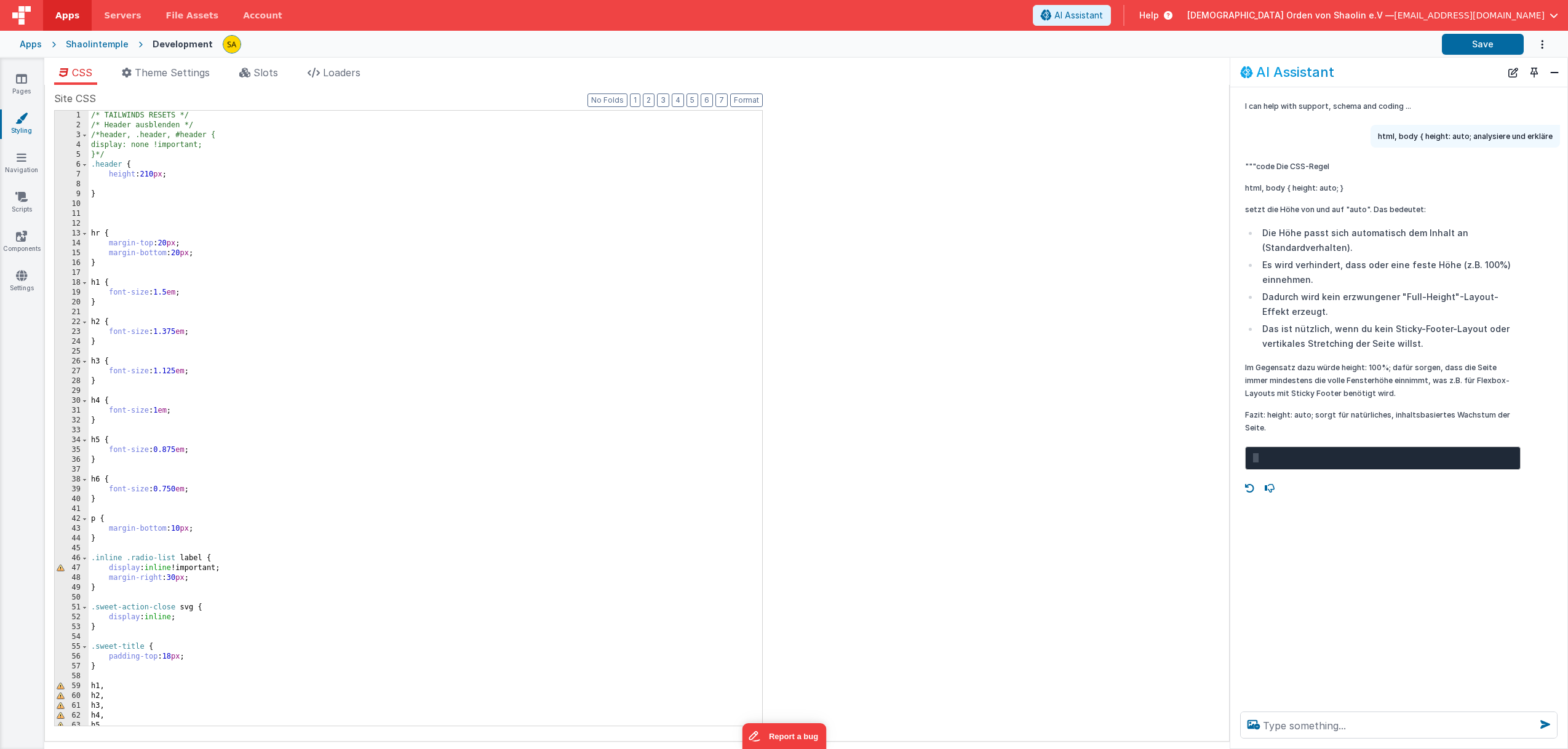
scroll to position [0, 0]
click at [18, 75] on icon at bounding box center [21, 79] width 11 height 12
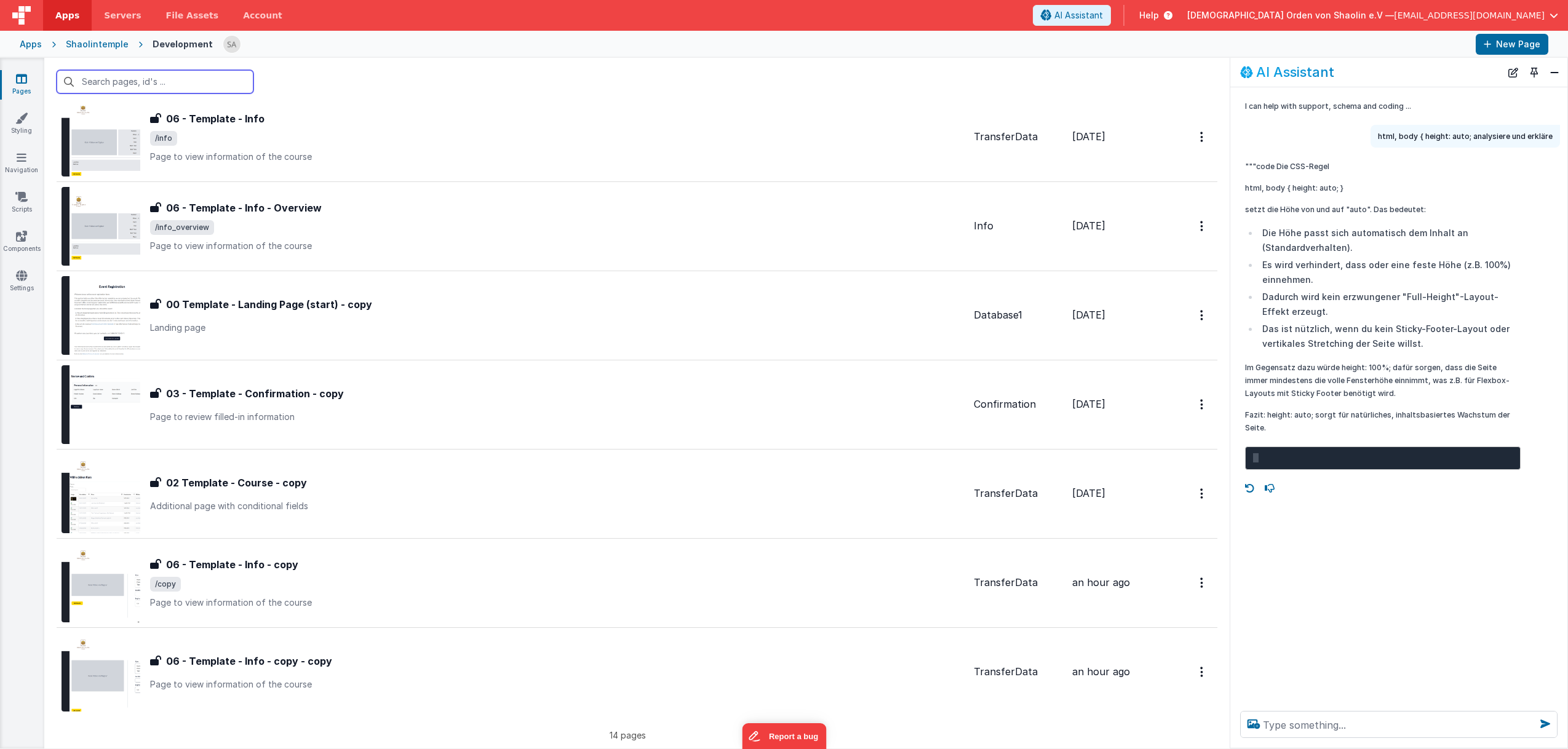
scroll to position [691, 0]
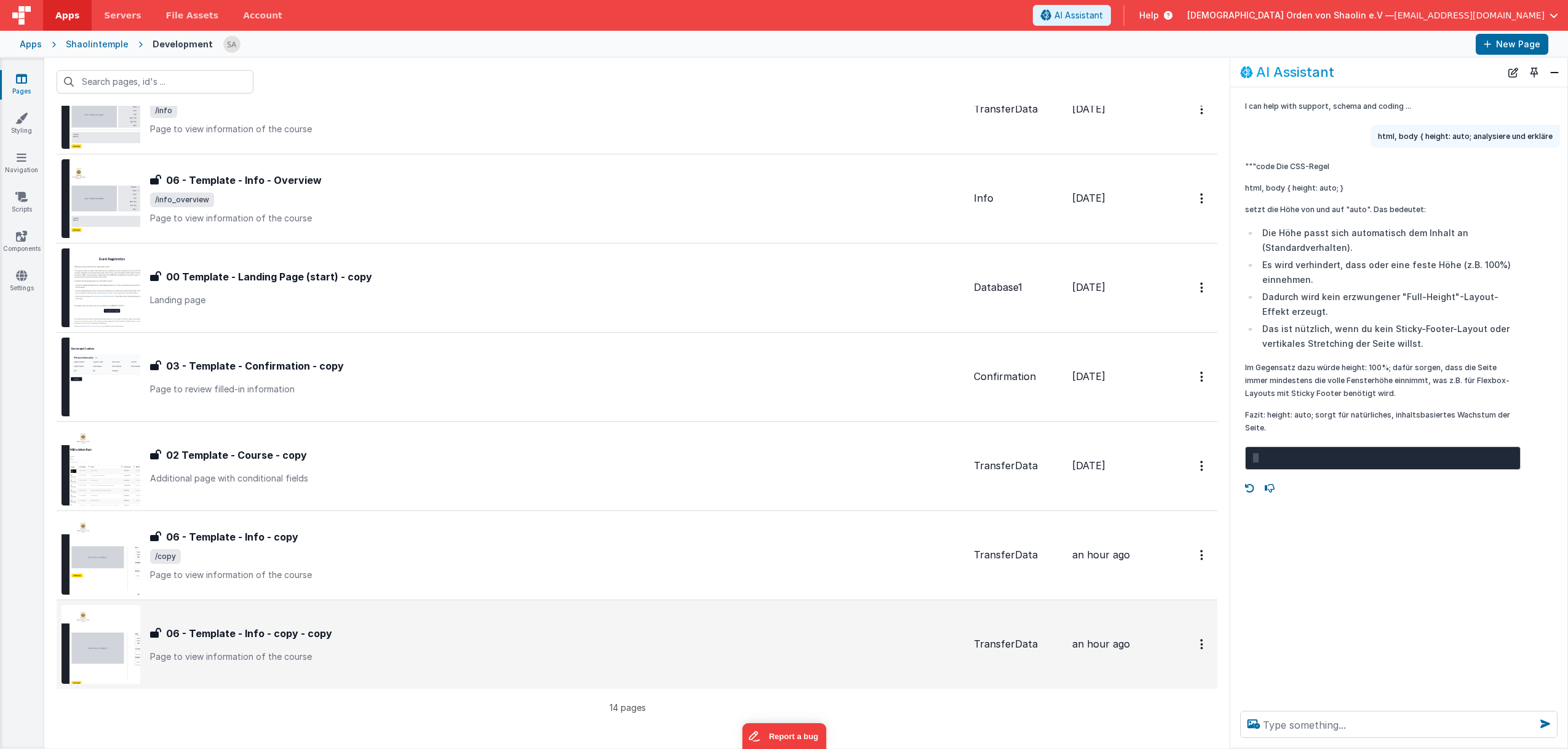
click at [482, 633] on div "06 - Template - Info - copy - copy" at bounding box center [557, 633] width 814 height 15
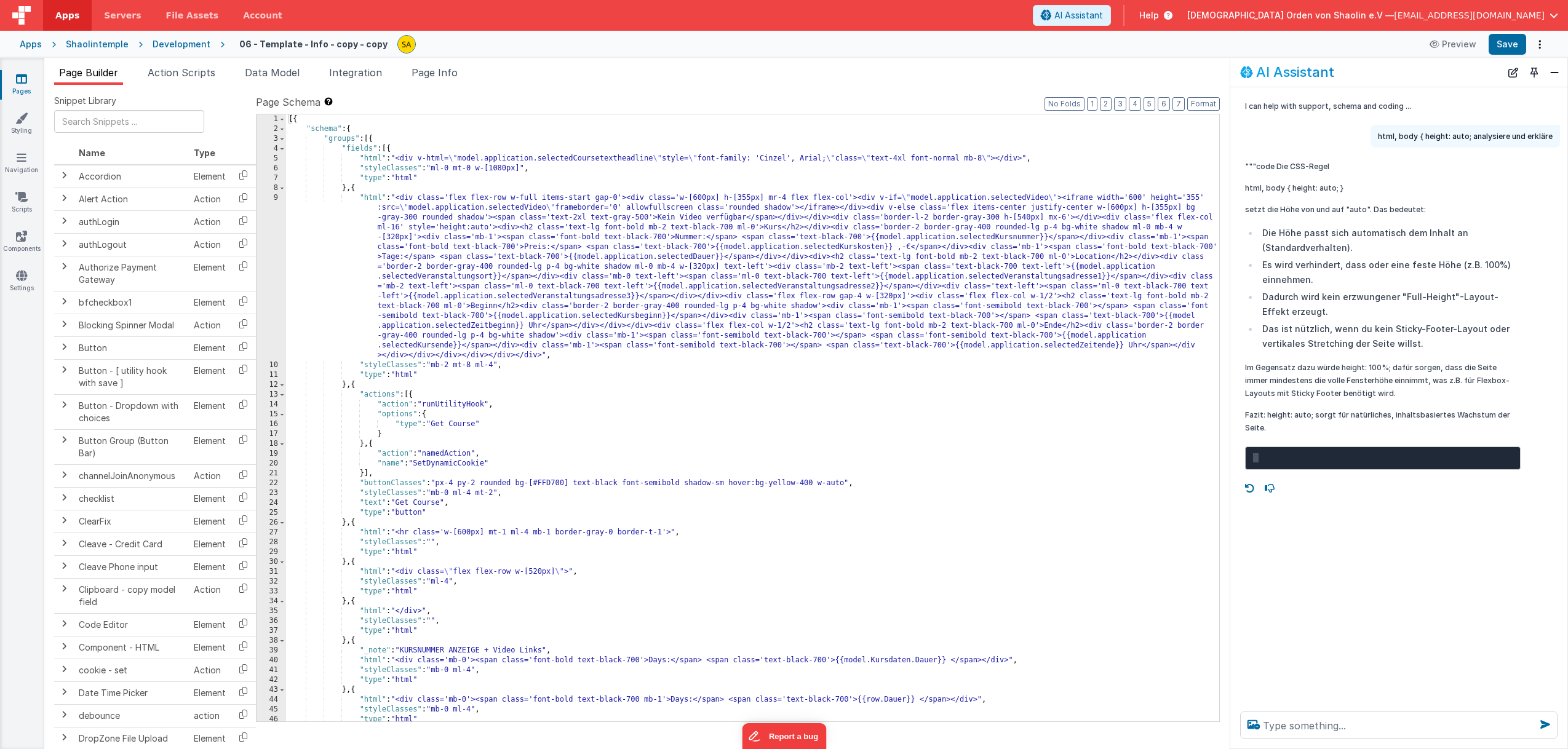
click at [370, 139] on div "[{ "schema" : { "groups" : [{ "fields" : [{ "html" : "<div v-html= \" model.app…" at bounding box center [752, 428] width 933 height 627
click at [371, 135] on div "[{ "schema" : { "groups" : [{ "fields" : [{ "html" : "<div v-html= \" model.app…" at bounding box center [752, 428] width 933 height 627
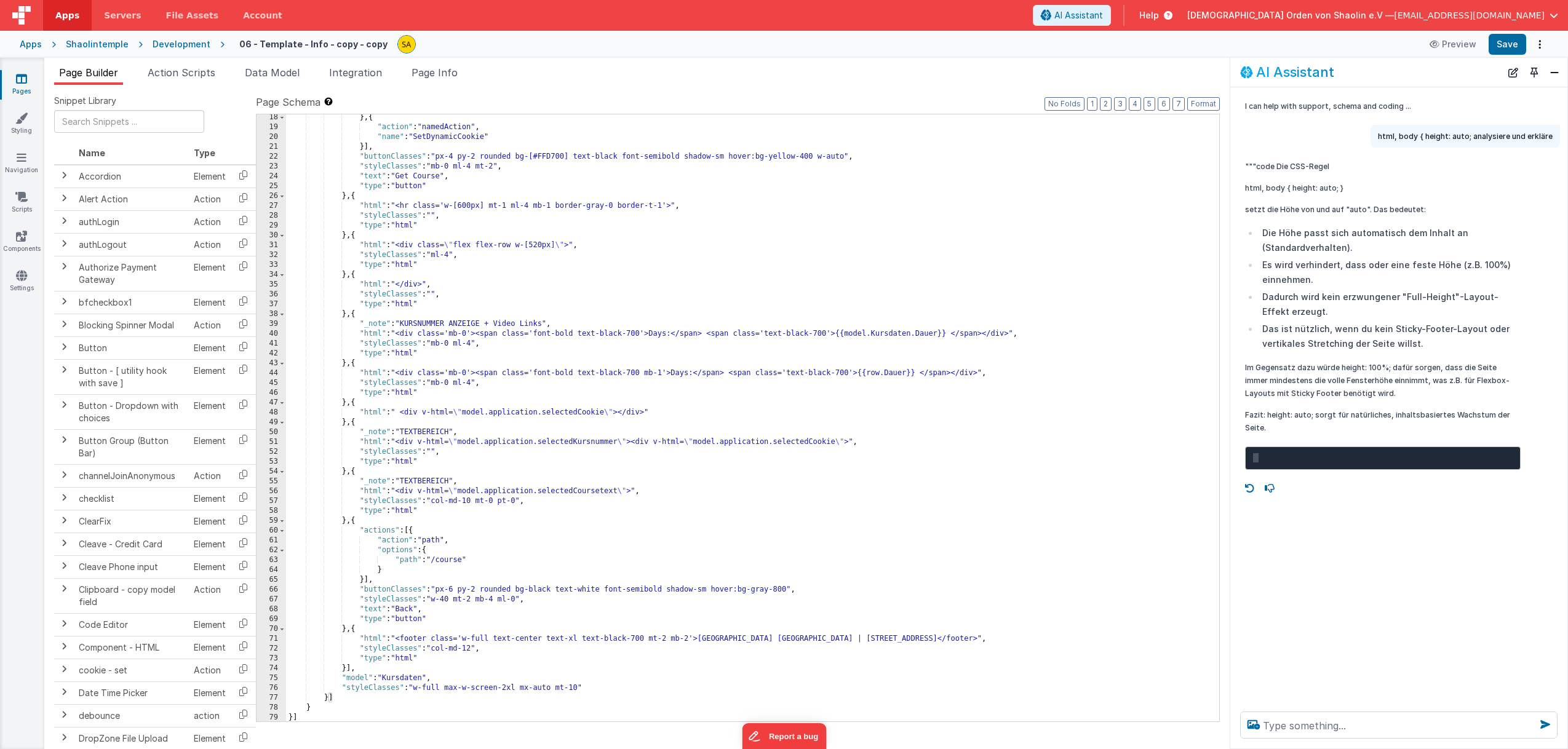
scroll to position [328, 0]
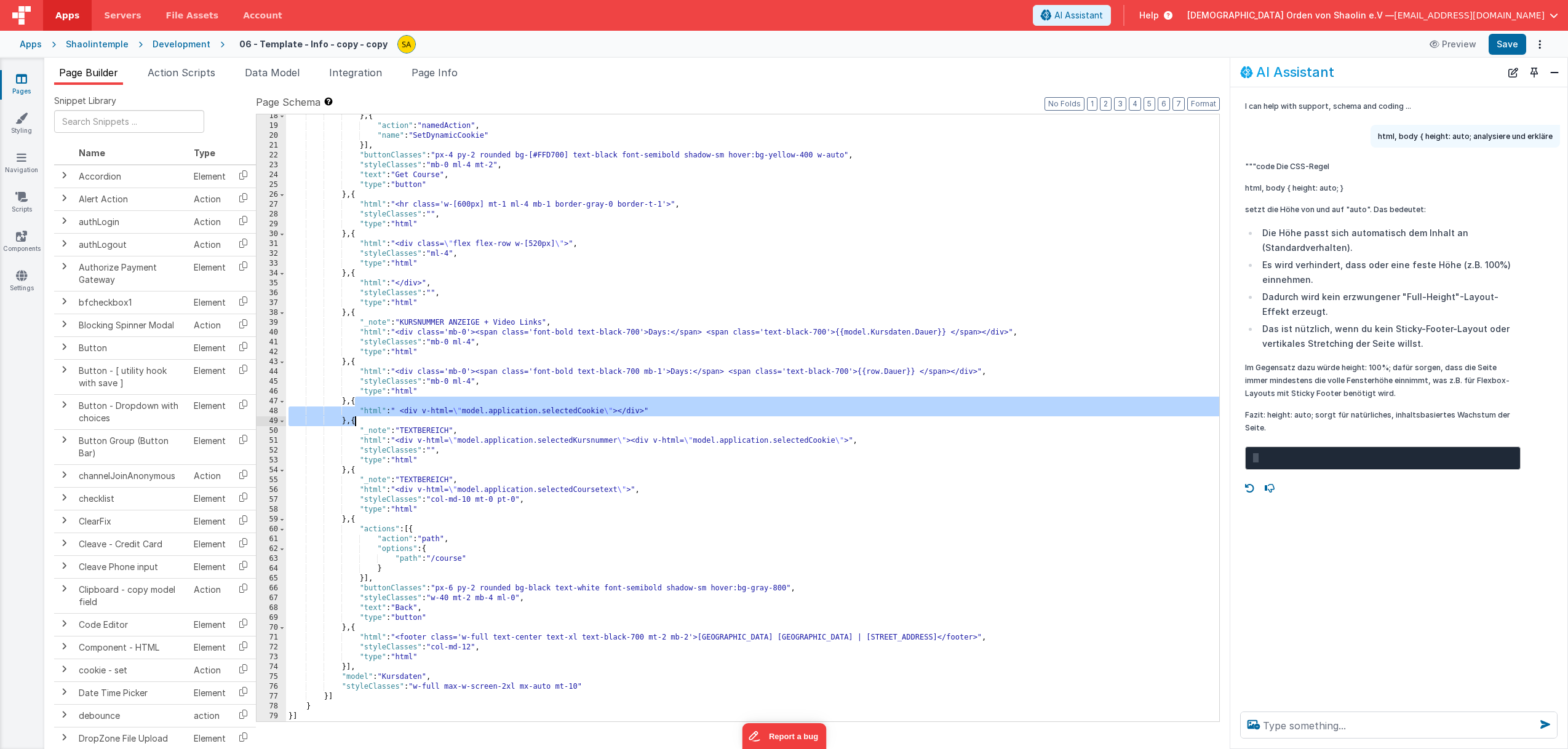
drag, startPoint x: 355, startPoint y: 401, endPoint x: 354, endPoint y: 425, distance: 24.0
click at [354, 425] on div "} , { "action" : "namedAction" , "name" : "SetDynamicCookie" }] , "buttonClasse…" at bounding box center [752, 425] width 933 height 627
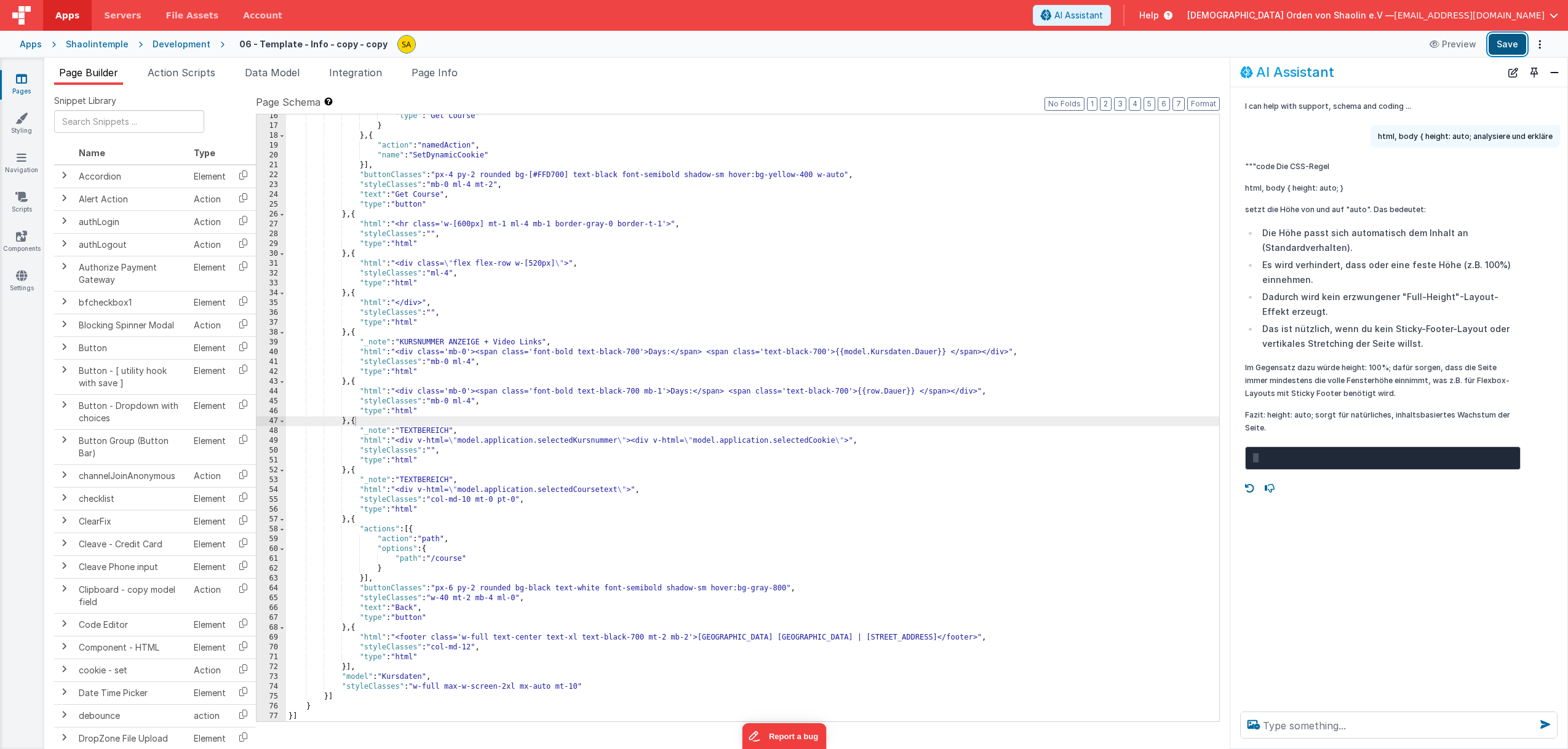
click at [1500, 47] on button "Save" at bounding box center [1508, 44] width 37 height 21
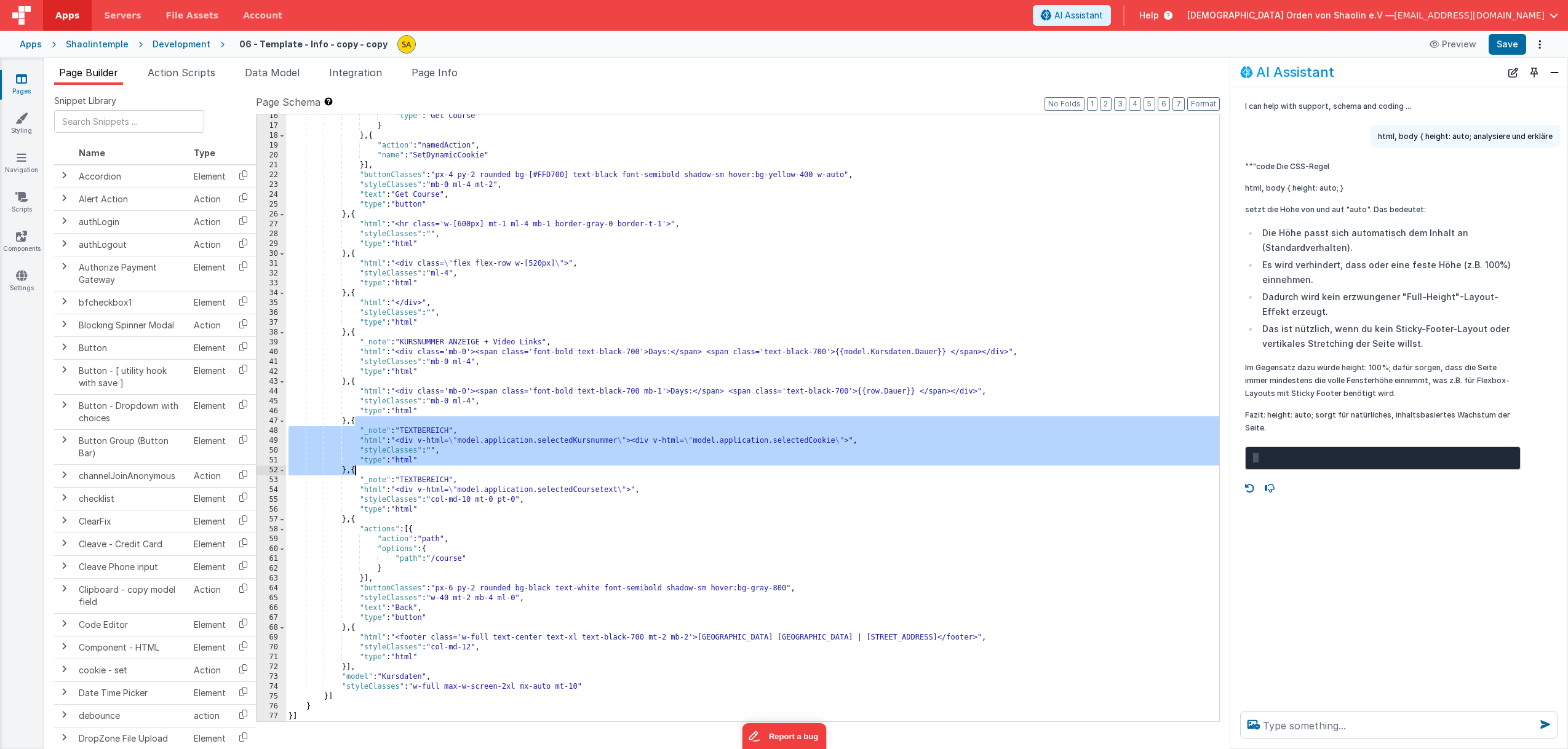
drag, startPoint x: 354, startPoint y: 421, endPoint x: 357, endPoint y: 473, distance: 52.1
click at [354, 470] on div ""type" : "Get Course" } } , { "action" : "namedAction" , "name" : "SetDynamicCo…" at bounding box center [752, 425] width 933 height 627
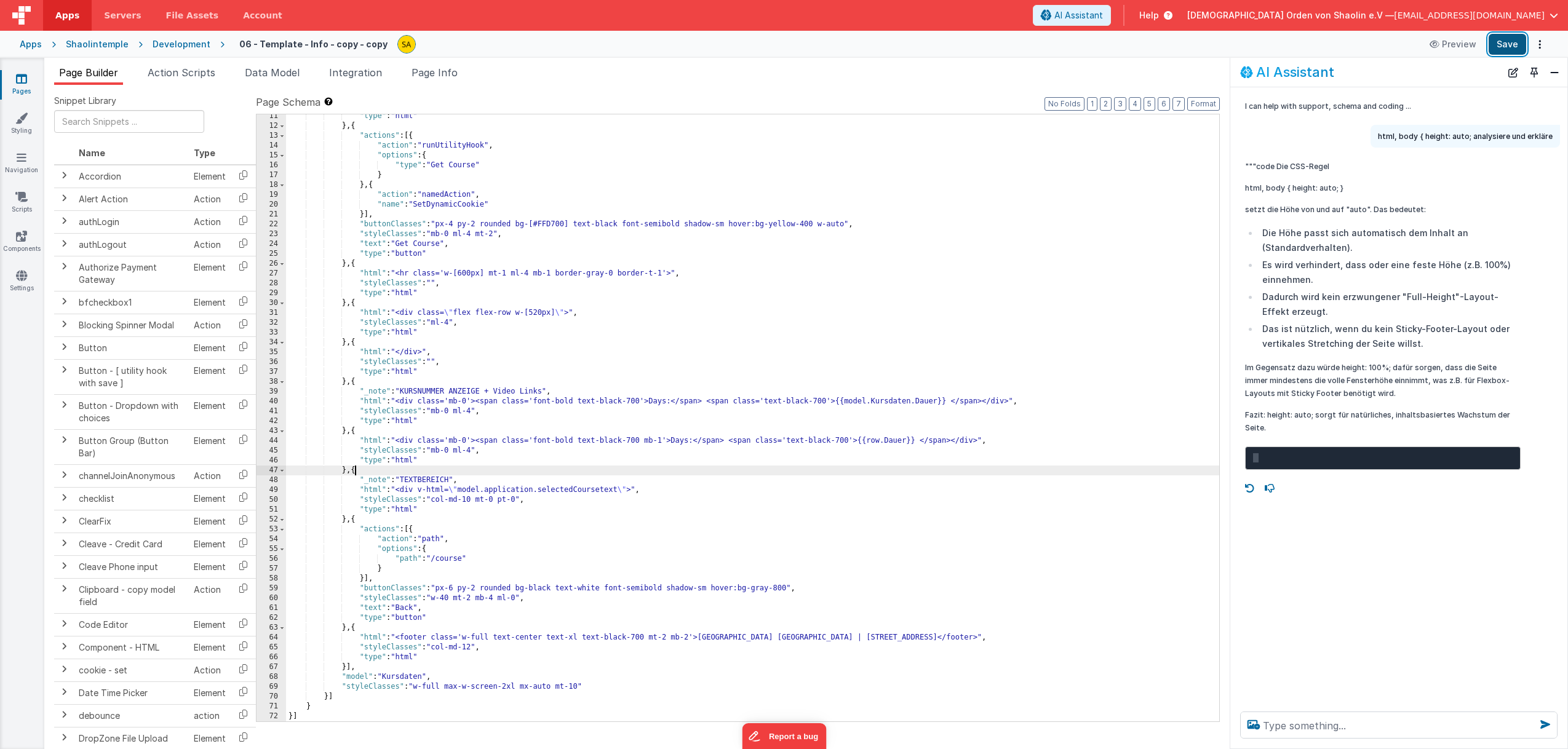
click at [1508, 48] on button "Save" at bounding box center [1508, 44] width 37 height 21
click at [1508, 44] on button "Save" at bounding box center [1508, 44] width 37 height 21
click at [20, 84] on icon at bounding box center [21, 79] width 11 height 12
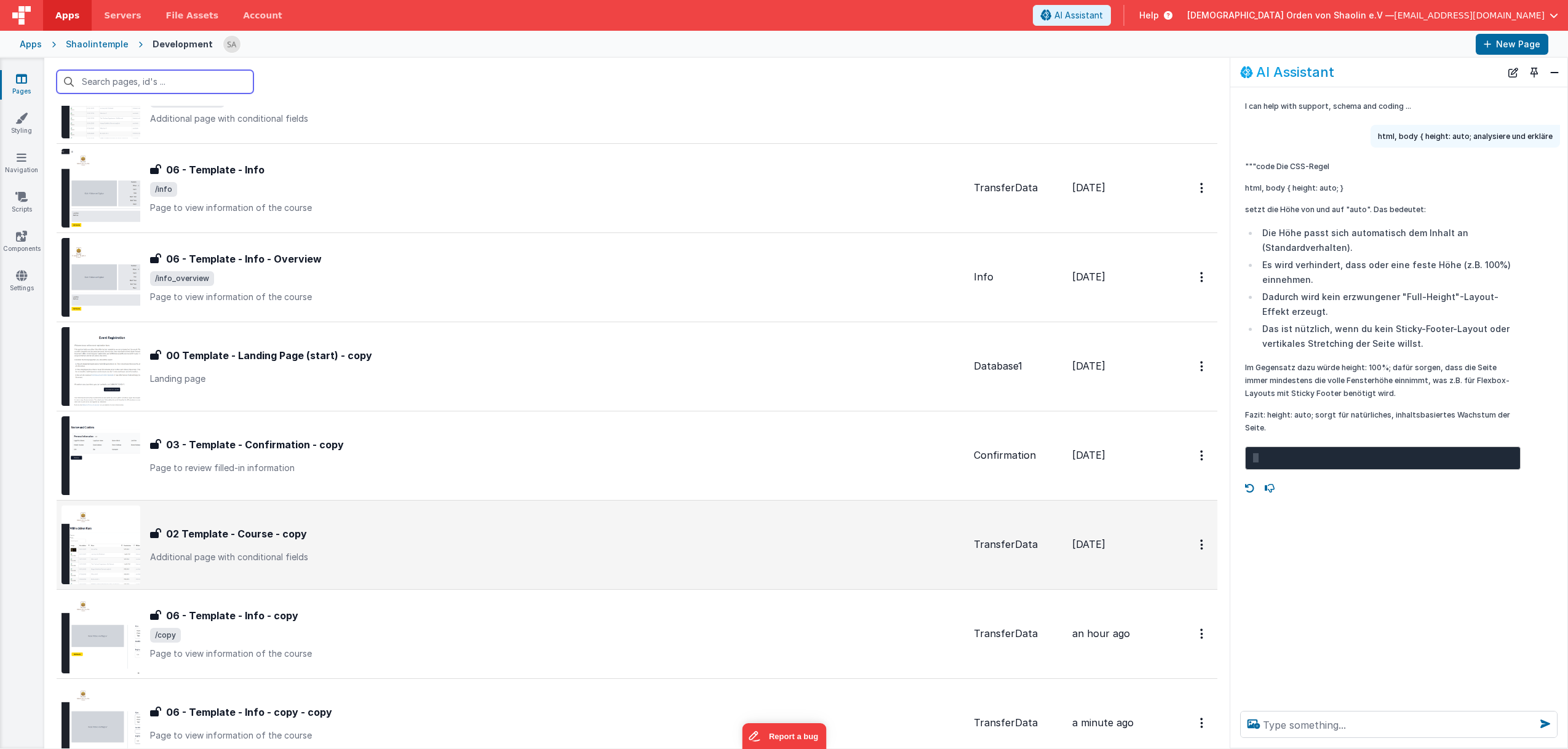
scroll to position [691, 0]
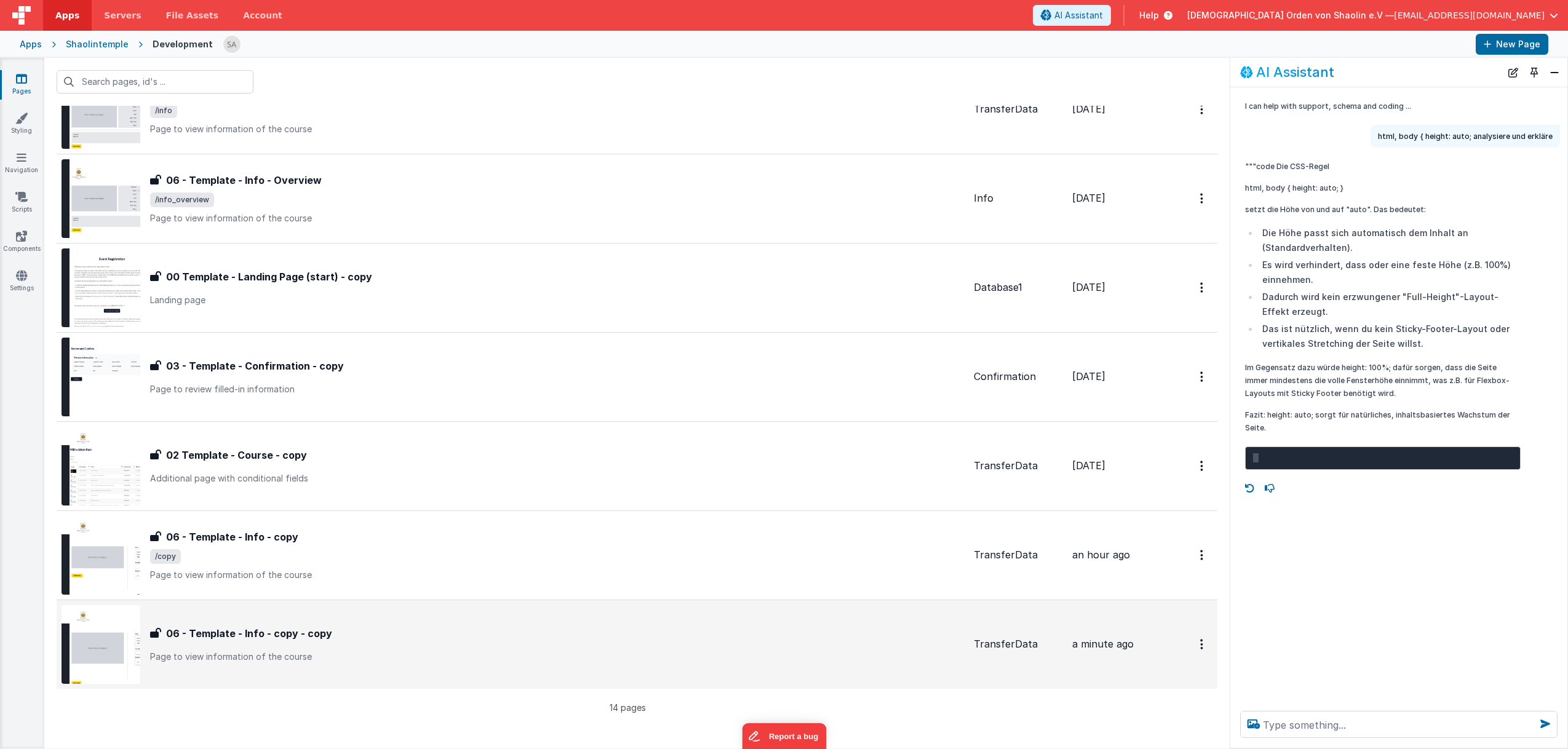
click at [602, 633] on div "06 - Template - Info - copy - copy" at bounding box center [557, 633] width 814 height 15
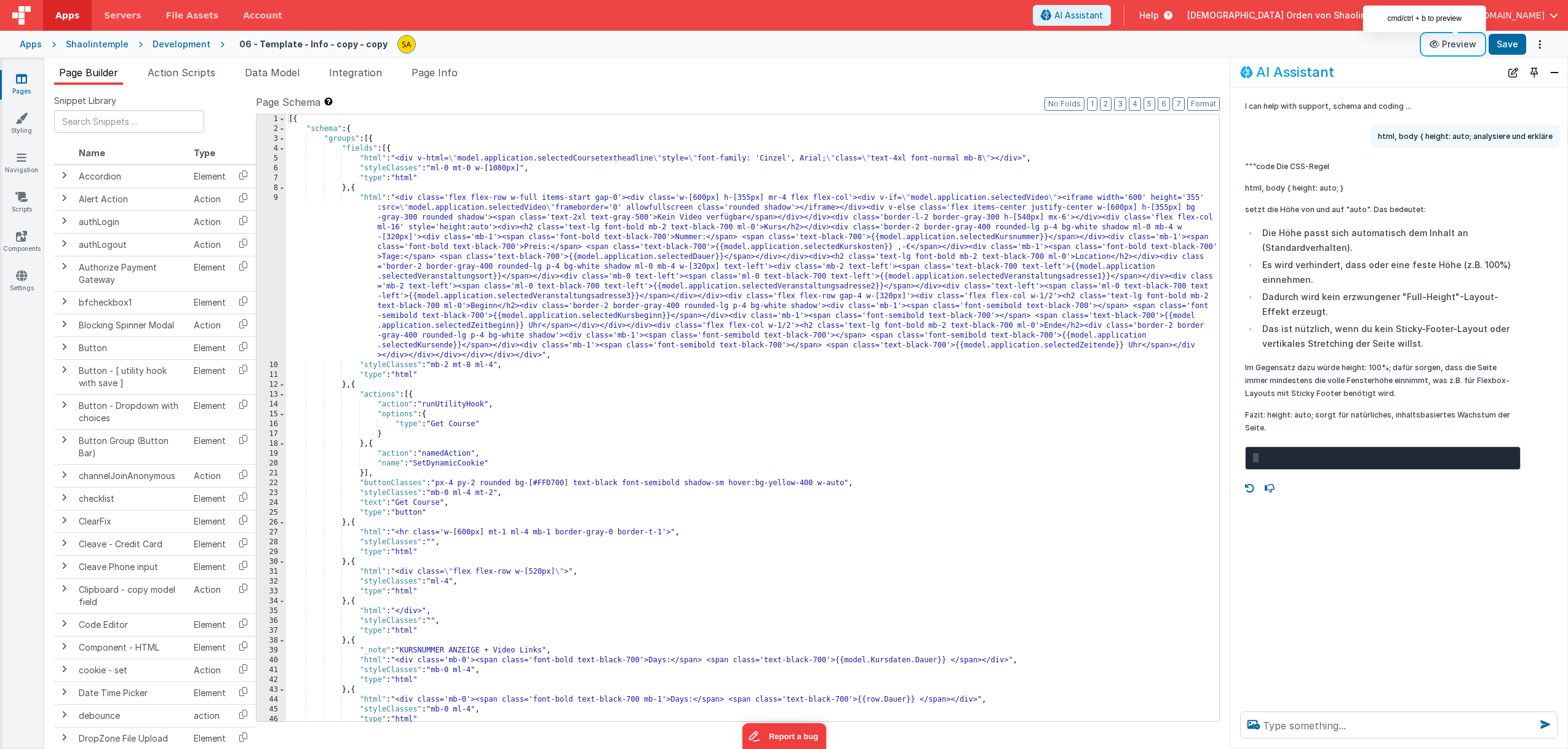
click at [1457, 47] on button "Preview" at bounding box center [1453, 44] width 61 height 20
click at [1309, 721] on textarea at bounding box center [1398, 725] width 317 height 27
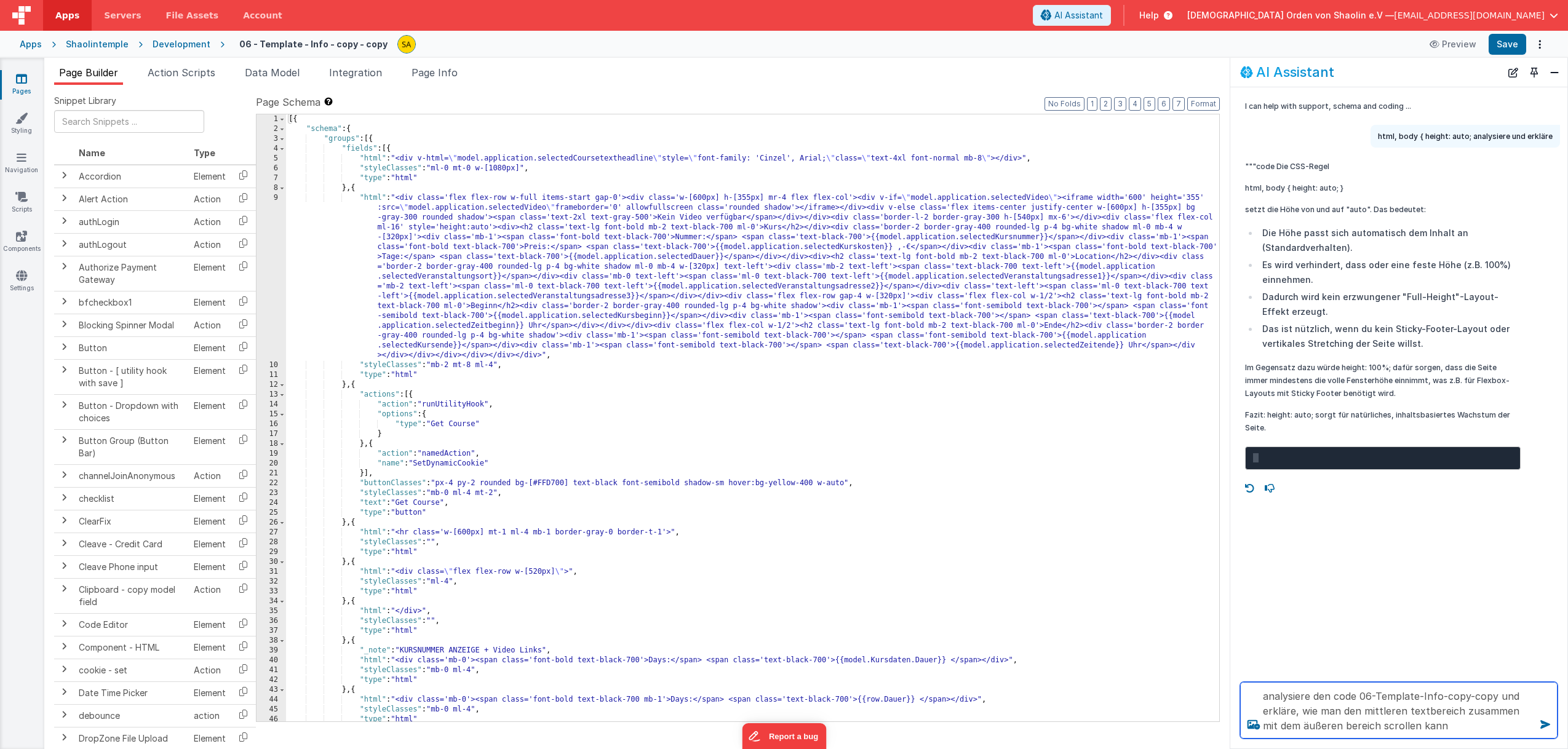
type textarea "analysiere den code 06-Template-Info-copy-copy und erkläre, wie man den mittler…"
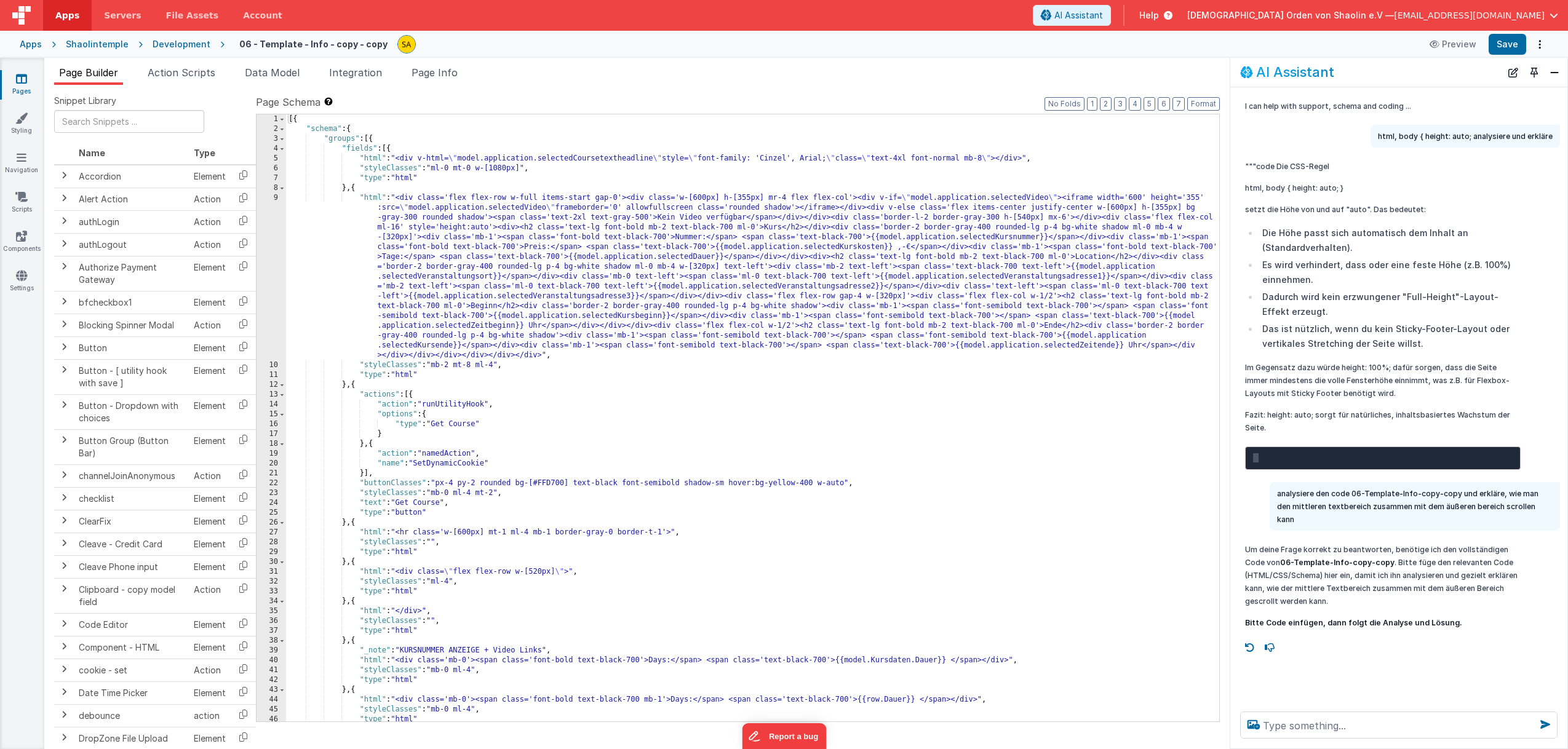
click at [1505, 595] on p "Um deine Frage korrekt zu beantworten, benötige ich den vollständigen Code von …" at bounding box center [1382, 575] width 275 height 65
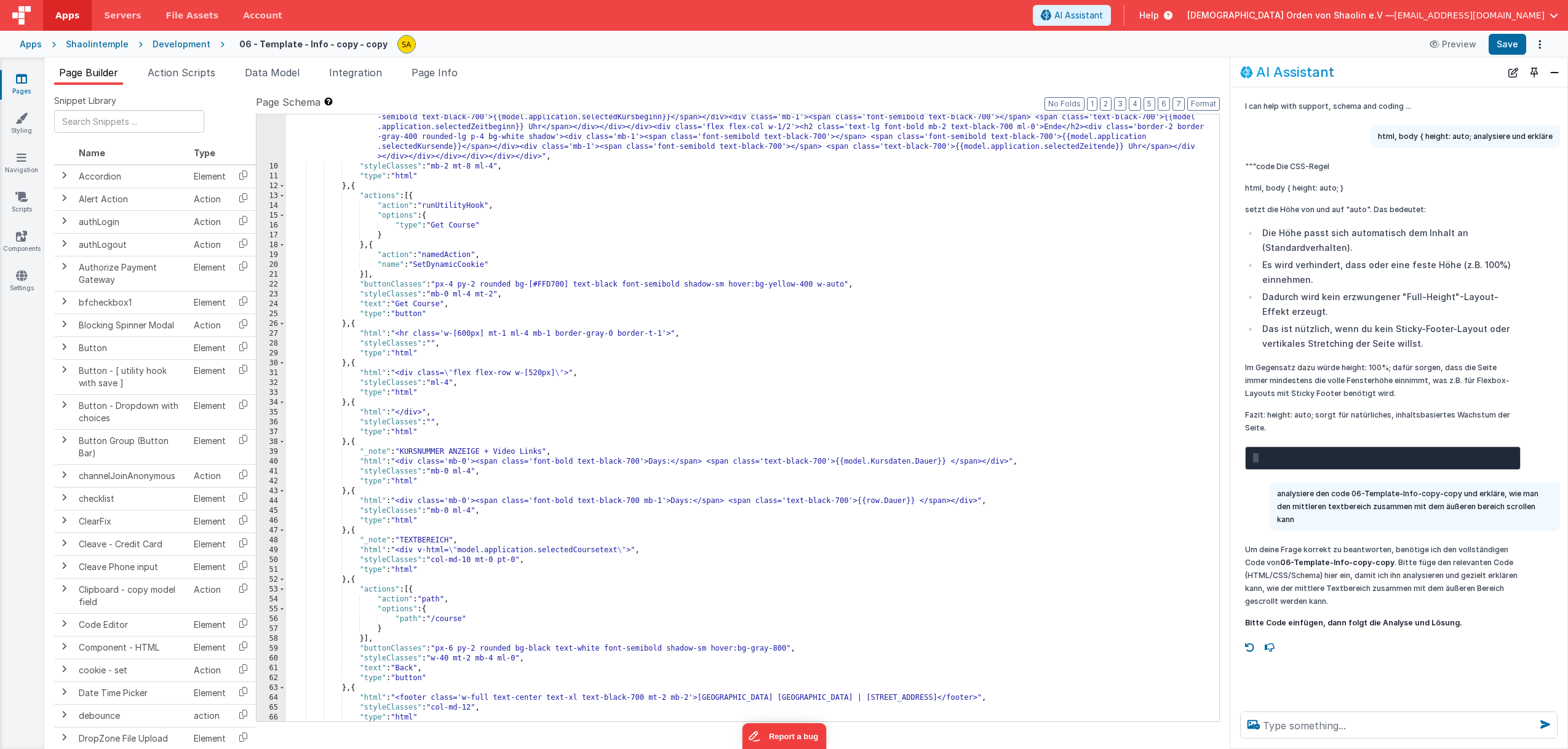
scroll to position [239, 0]
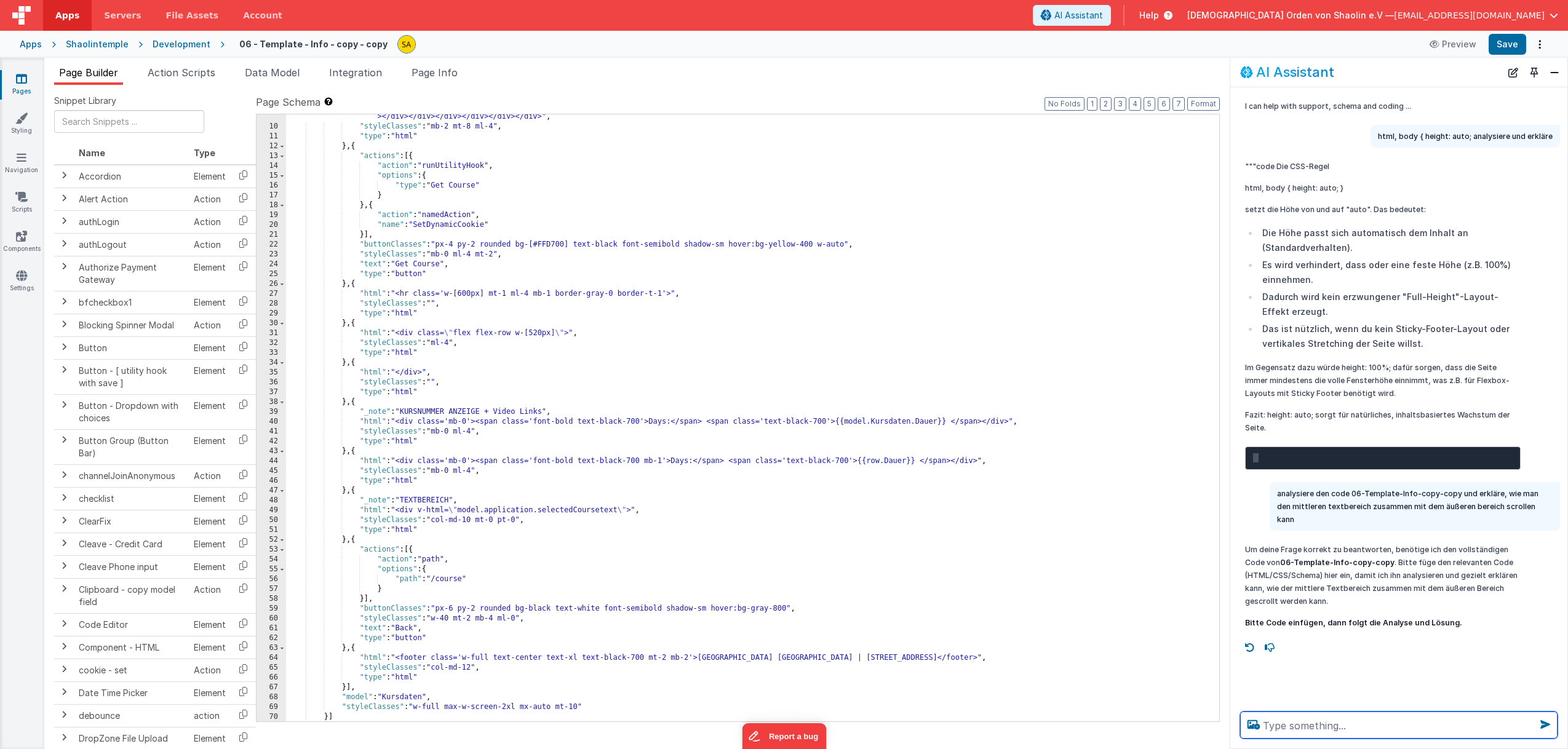
click at [1305, 732] on textarea at bounding box center [1398, 725] width 317 height 27
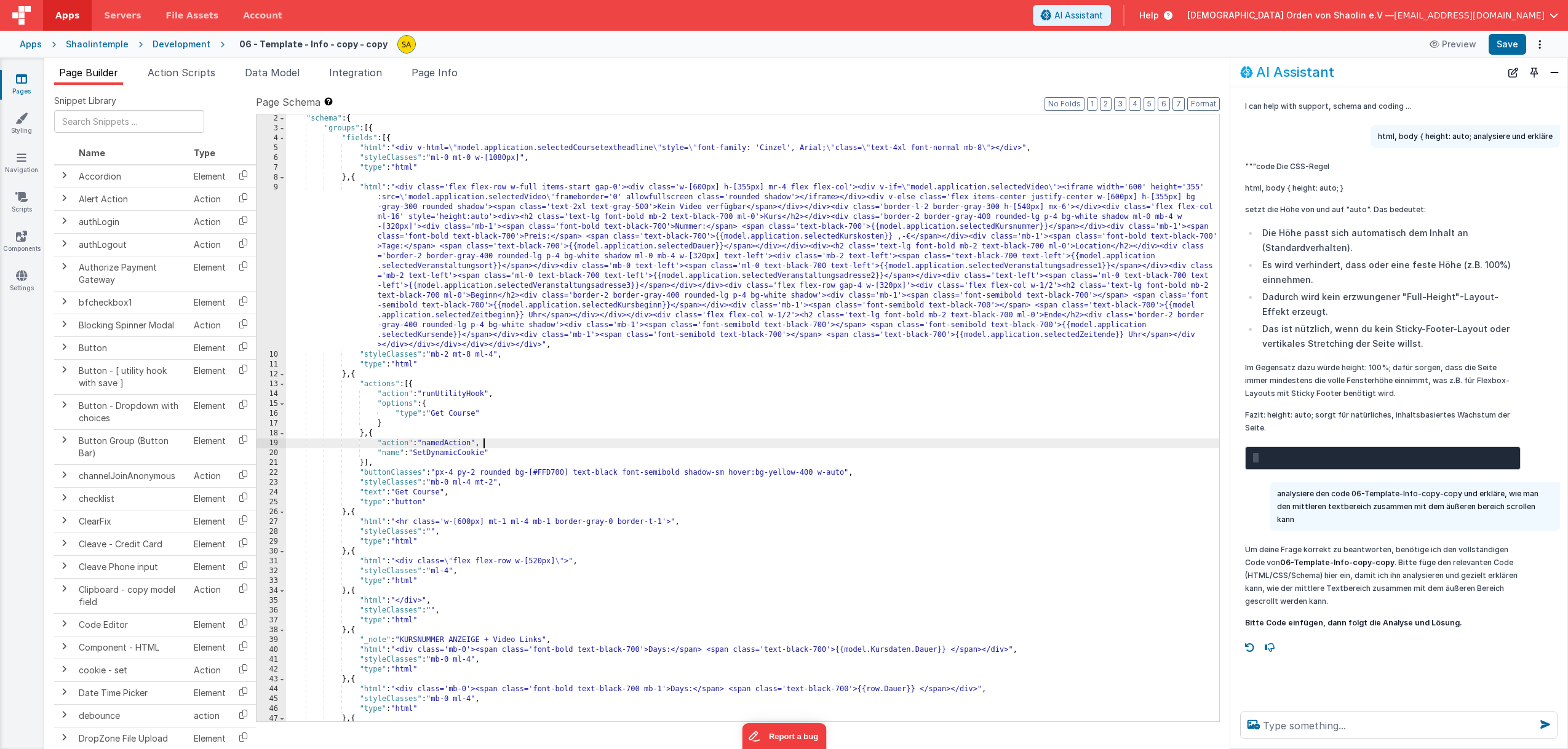
scroll to position [11, 0]
click at [789, 448] on div ""schema" : { "groups" : [{ "fields" : [{ "html" : "<div v-html= \" model.applic…" at bounding box center [752, 427] width 933 height 627
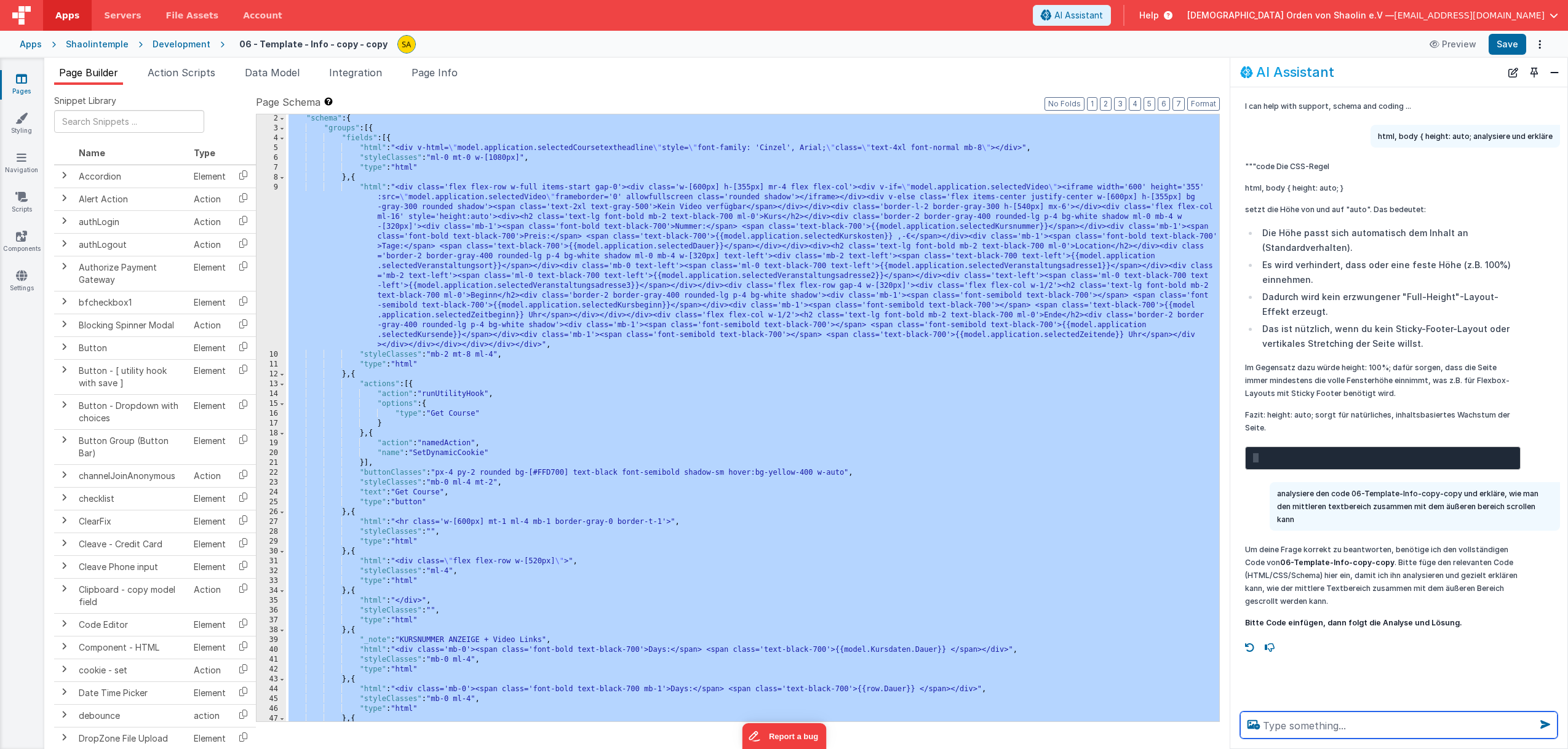
click at [1342, 722] on textarea at bounding box center [1398, 725] width 317 height 27
paste textarea "[{ "schema": { "groups": [{ "fields": [{ "html": "<div v-html=\"model.applicati…"
type textarea "[{ "schema": { "groups": [{ "fields": [{ "html": "<div v-html=\"model.applicati…"
click at [1546, 726] on icon at bounding box center [1545, 725] width 20 height 20
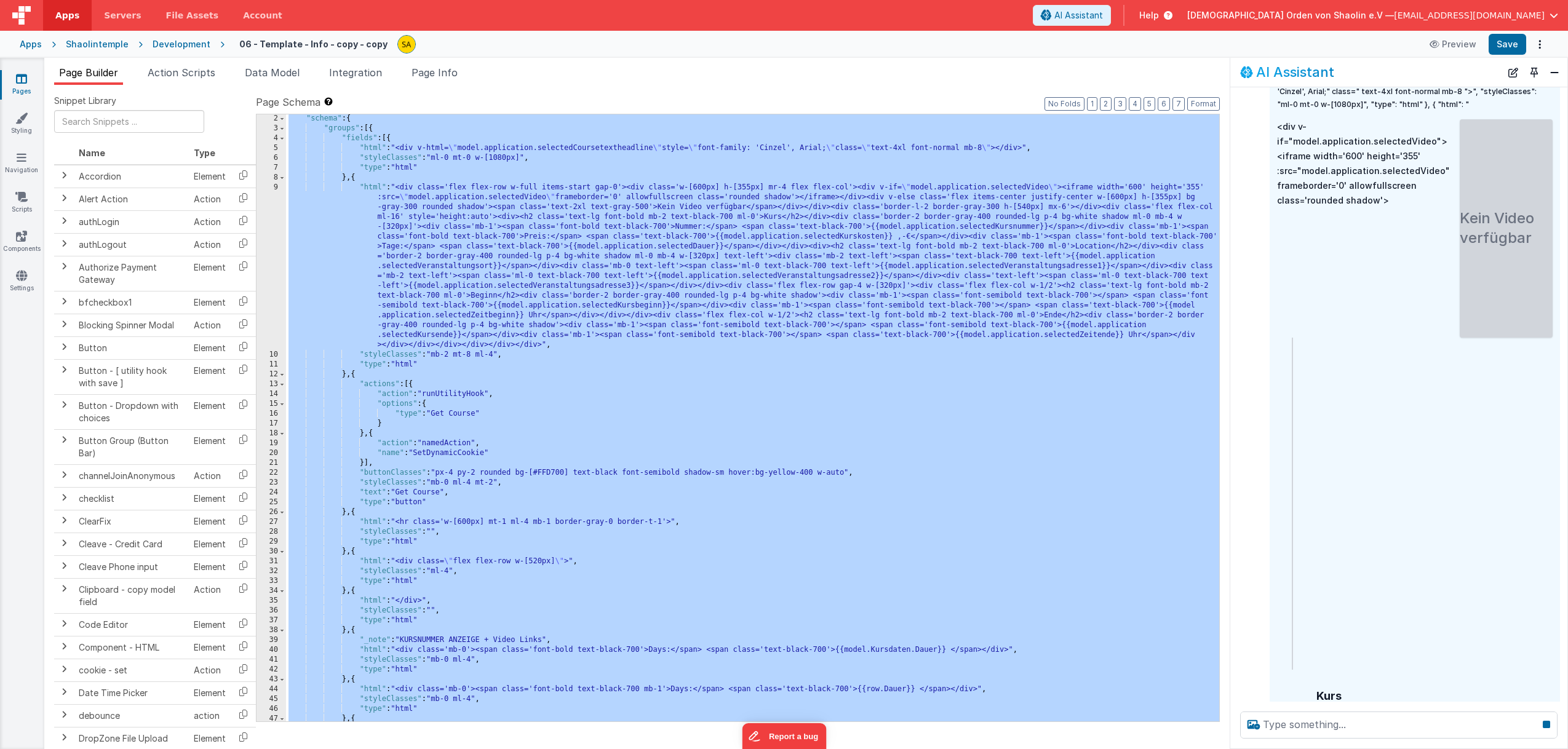
scroll to position [588, 0]
click at [946, 507] on div ""schema" : { "groups" : [{ "fields" : [{ "html" : "<div v-html= \" model.applic…" at bounding box center [752, 427] width 933 height 627
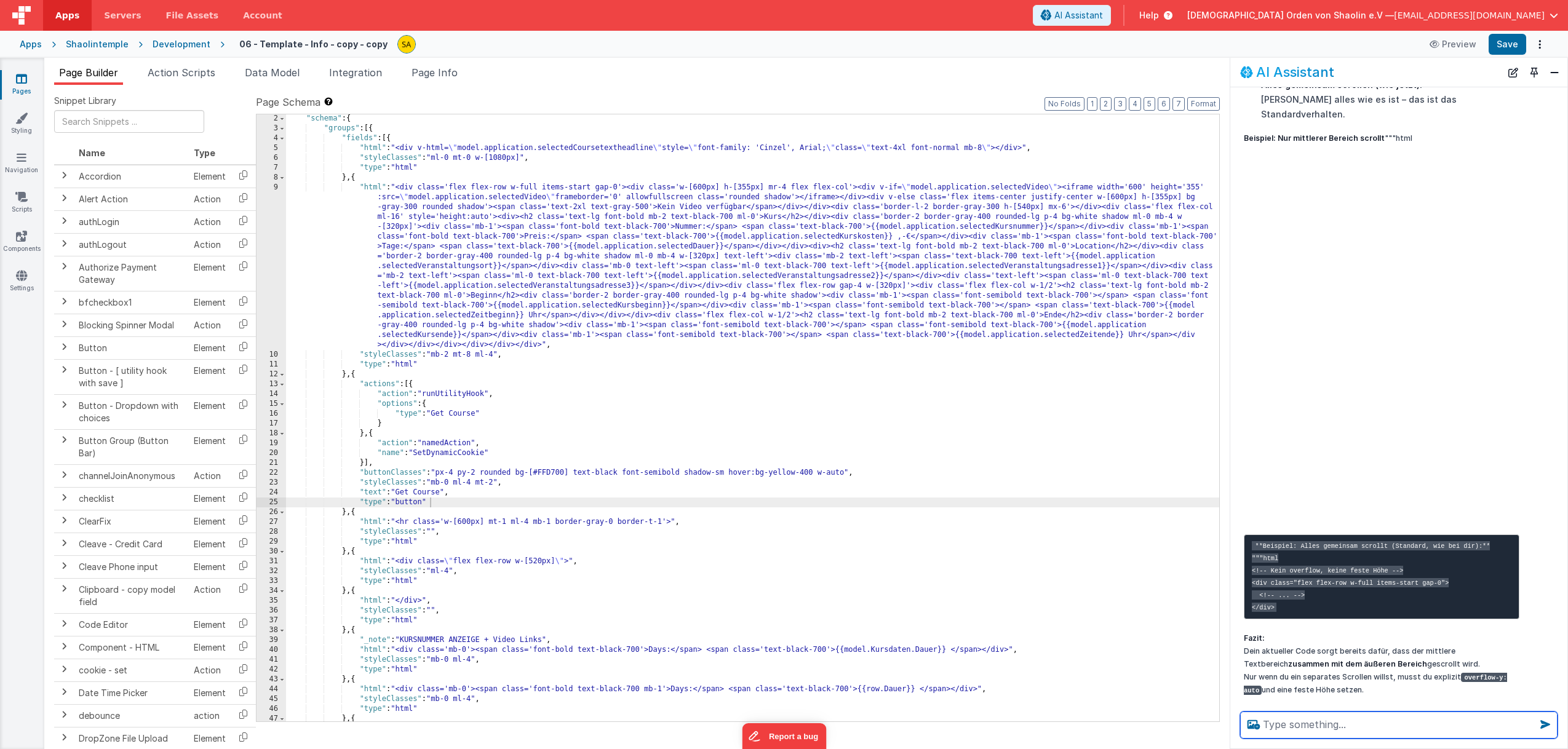
scroll to position [2424, 0]
click at [1118, 453] on div ""schema" : { "groups" : [{ "fields" : [{ "html" : "<div v-html= \" model.applic…" at bounding box center [752, 427] width 933 height 627
click at [361, 178] on div ""schema" : { "groups" : [{ "fields" : [{ "html" : "<div v-html= \" model.applic…" at bounding box center [752, 427] width 933 height 627
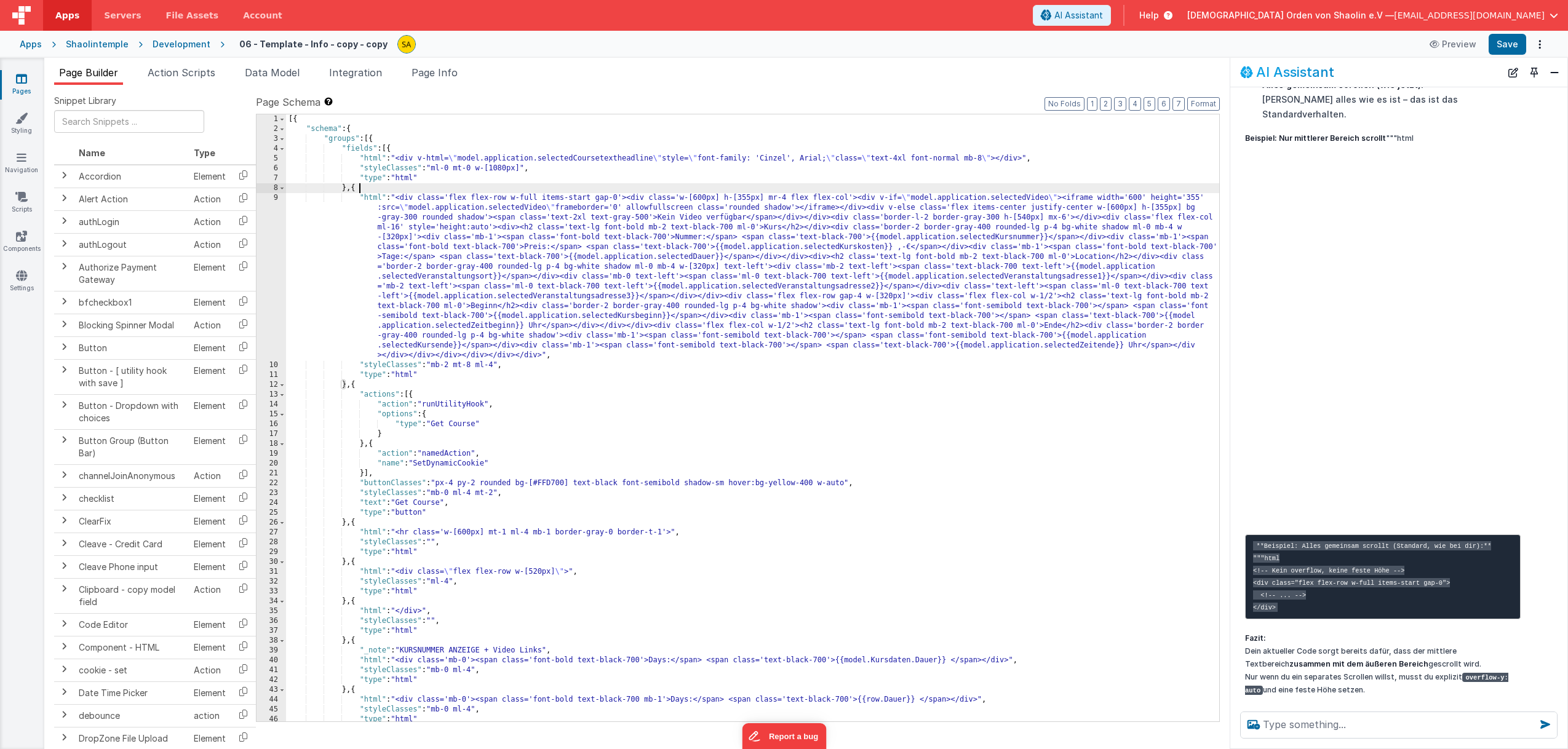
click at [391, 149] on div "[{ "schema" : { "groups" : [{ "fields" : [{ "html" : "<div v-html= \" model.app…" at bounding box center [752, 428] width 933 height 627
click at [391, 150] on div "[{ "schema" : { "groups" : [{ "fields" : [{ "html" : "<div v-html= \" model.app…" at bounding box center [752, 428] width 933 height 627
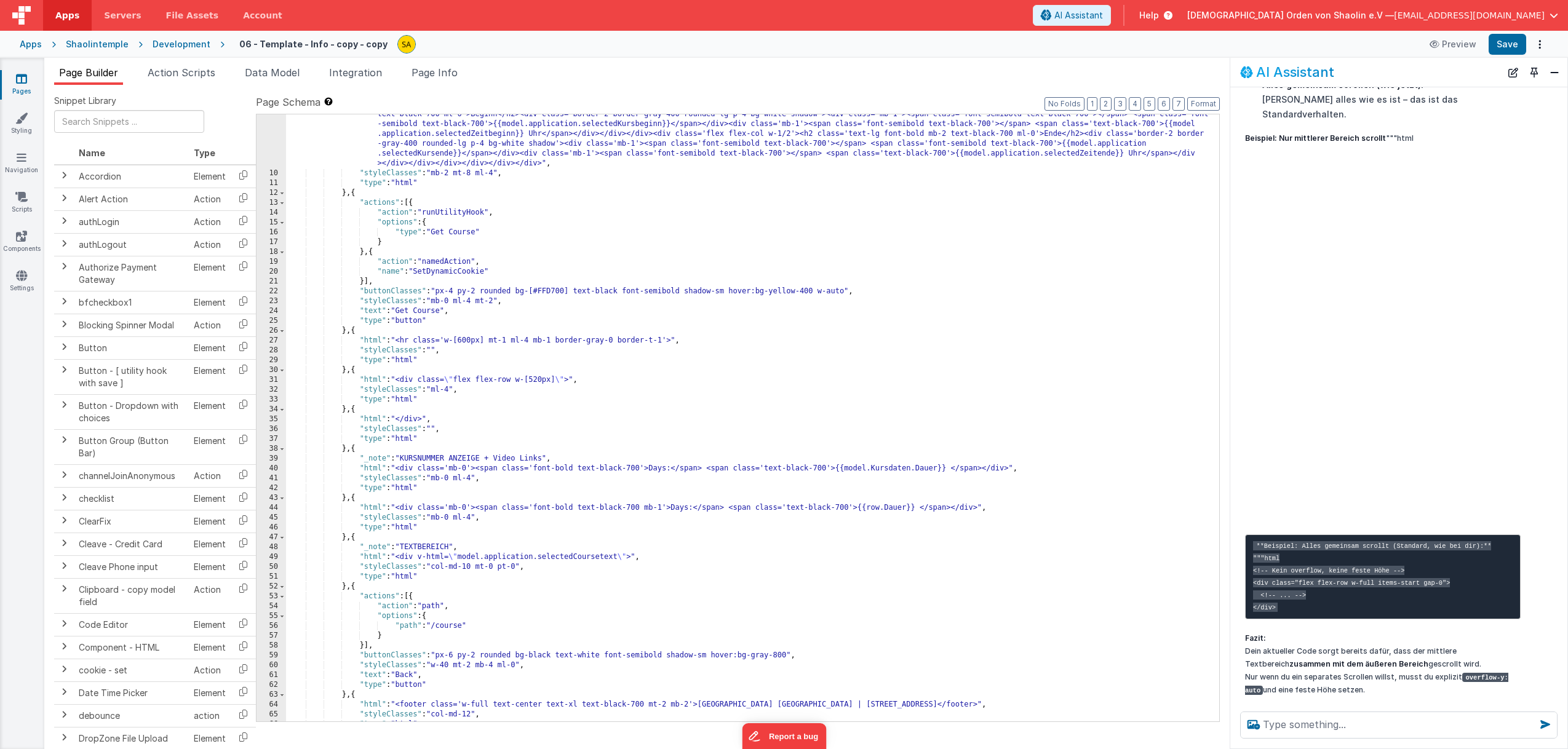
scroll to position [259, 0]
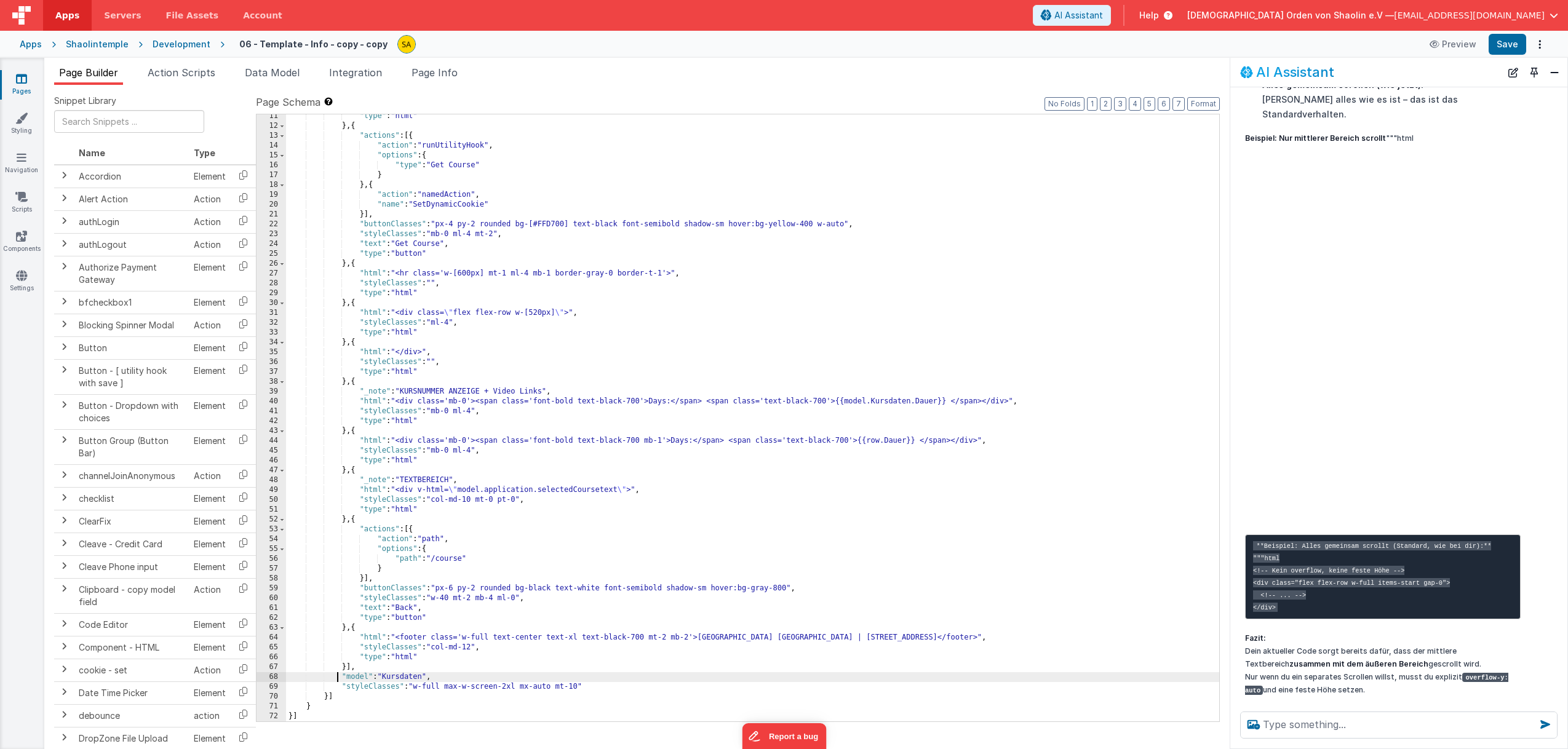
click at [338, 677] on div ""type" : "html" } , { "actions" : [{ "action" : "runUtilityHook" , "options" : …" at bounding box center [752, 425] width 933 height 627
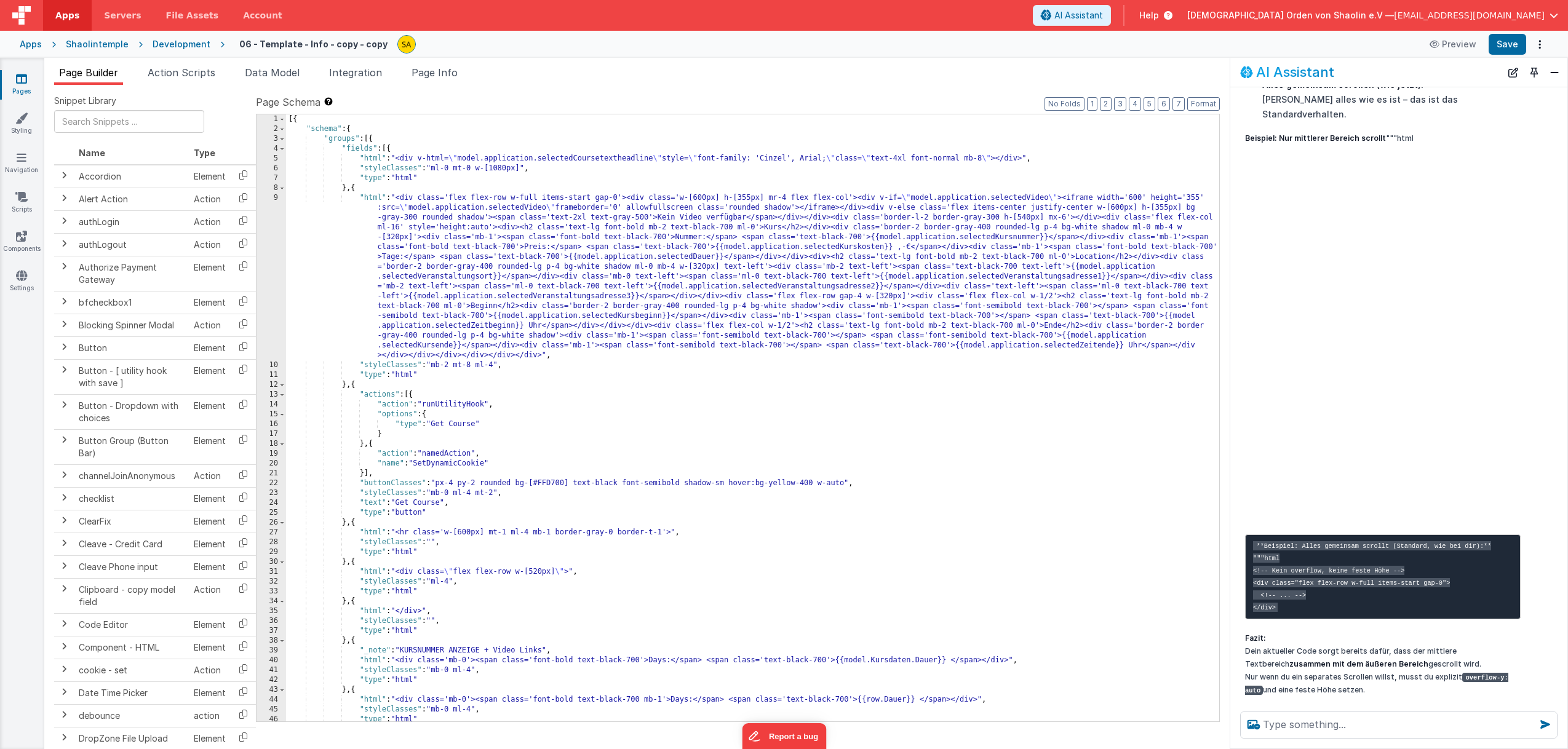
scroll to position [0, 0]
click at [354, 131] on div "[{ "schema" : { "groups" : [{ "fields" : [{ "html" : "<div v-html= \" model.app…" at bounding box center [752, 428] width 933 height 627
click at [390, 151] on div "[{ "schema" : { "groups" : [{ "fields" : [{ "html" : "<div v-html= \" model.app…" at bounding box center [752, 428] width 933 height 627
